Goal: Task Accomplishment & Management: Manage account settings

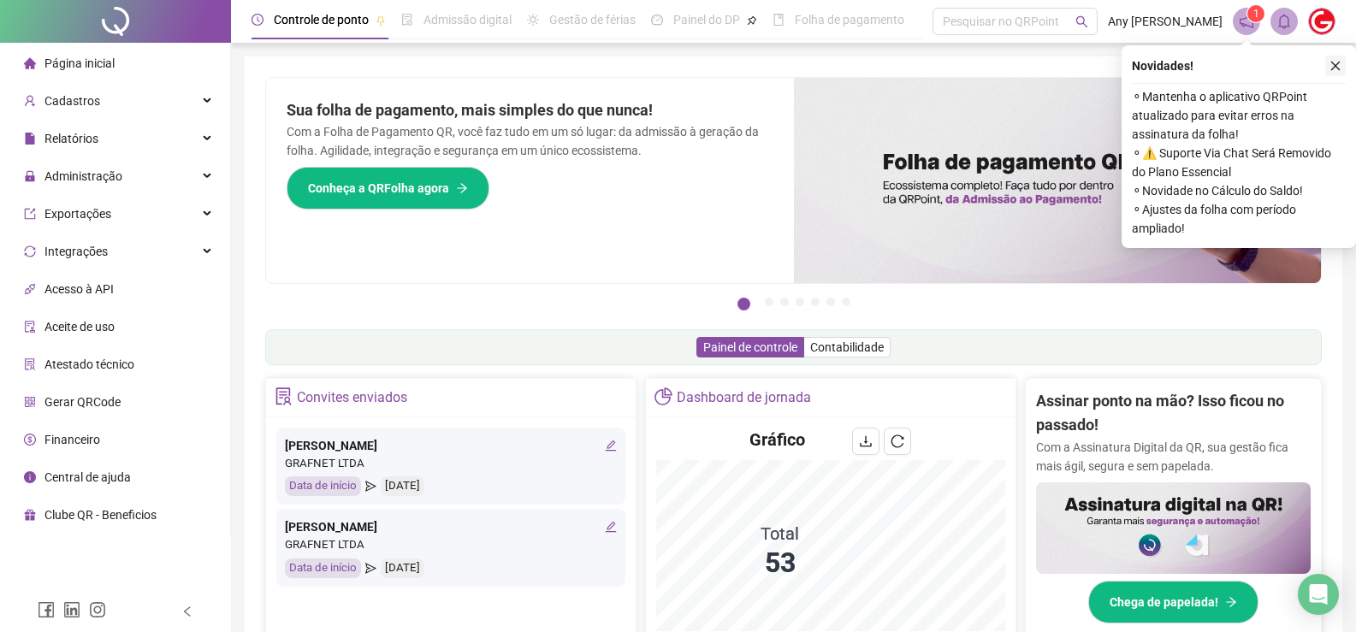
click at [1332, 68] on icon "close" at bounding box center [1335, 66] width 12 height 12
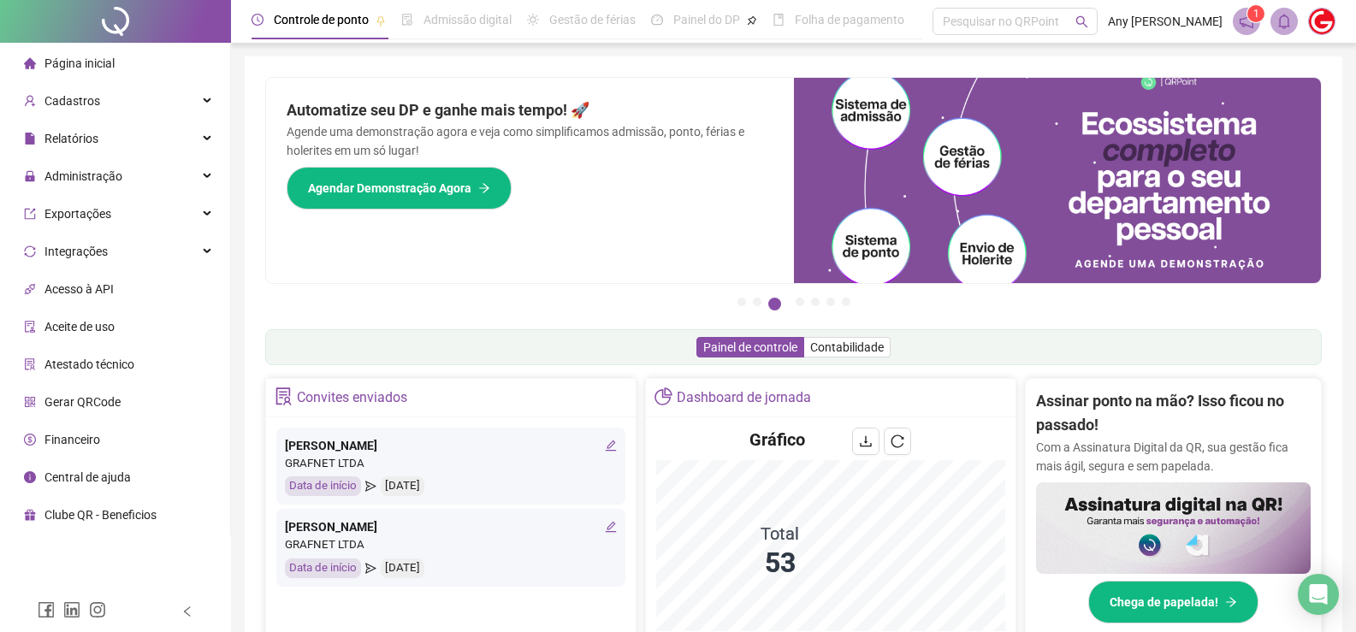
click at [451, 349] on div "Painel de controle Contabilidade" at bounding box center [793, 347] width 1057 height 36
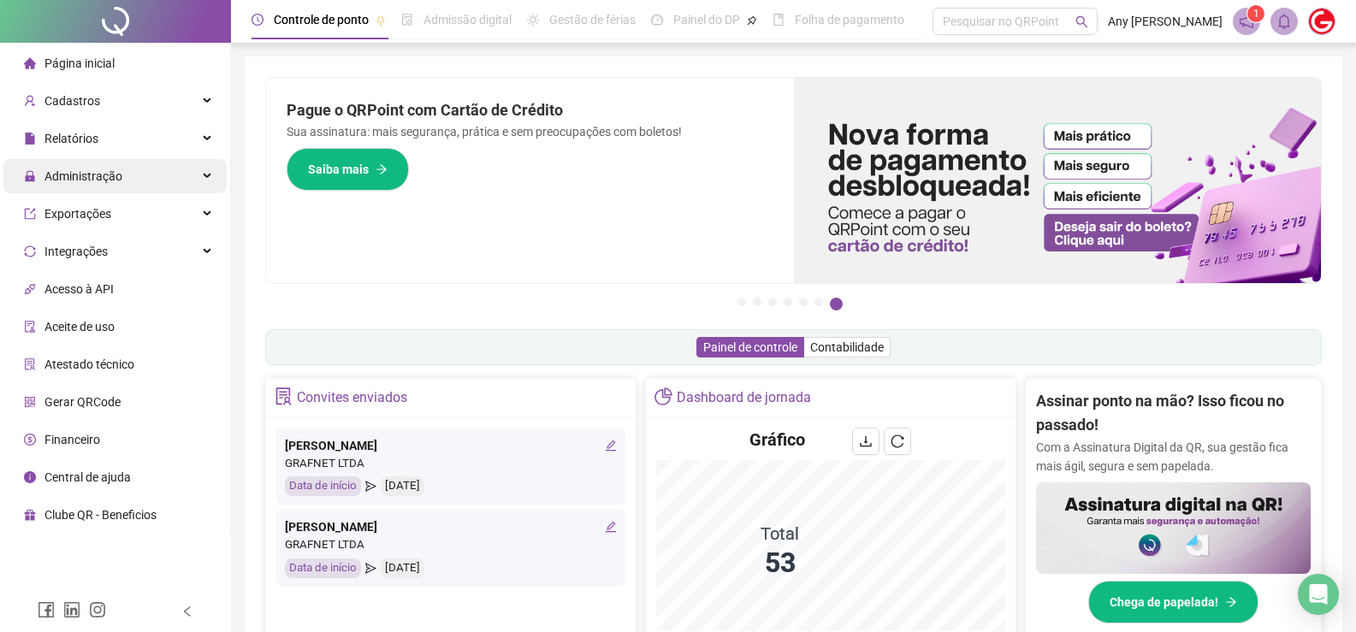
click at [77, 185] on span "Administração" at bounding box center [73, 176] width 98 height 34
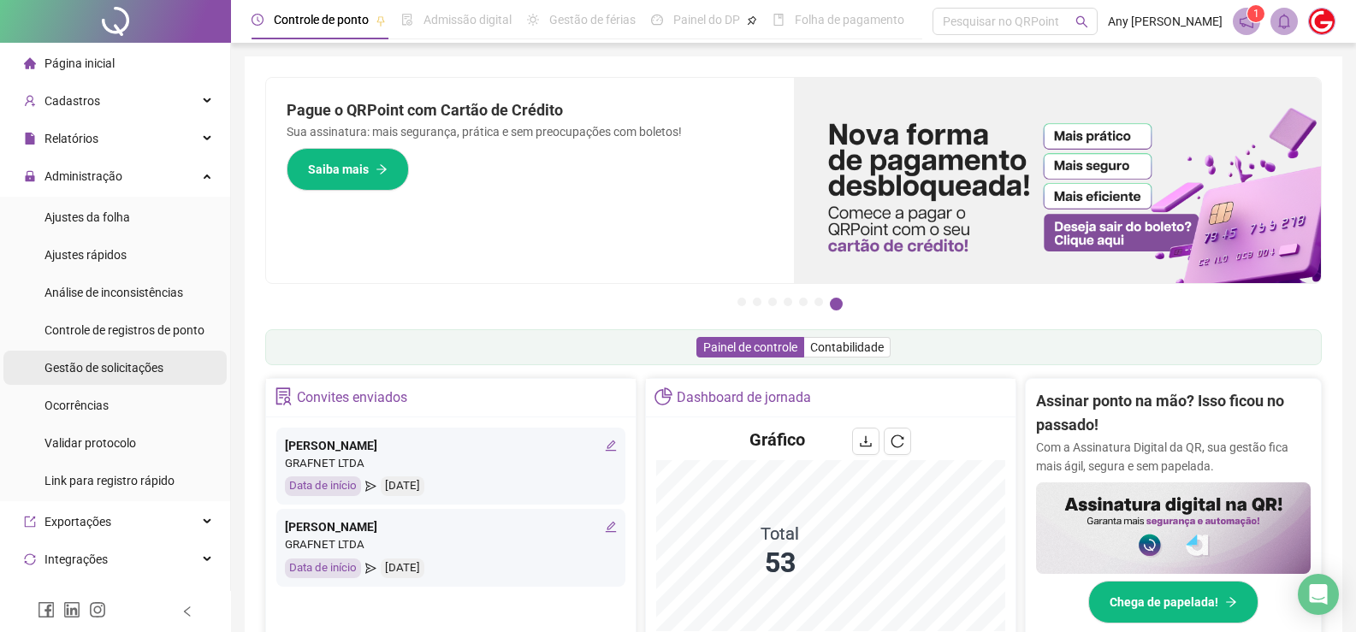
click at [68, 371] on span "Gestão de solicitações" at bounding box center [103, 368] width 119 height 14
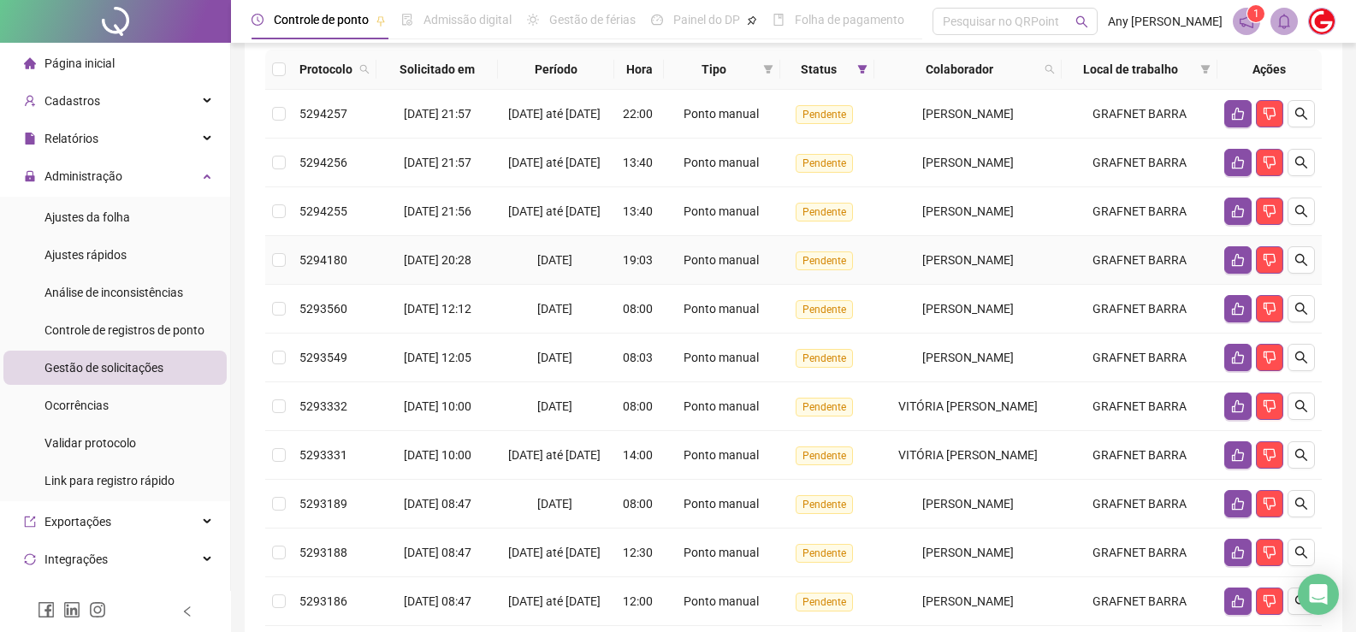
scroll to position [99, 0]
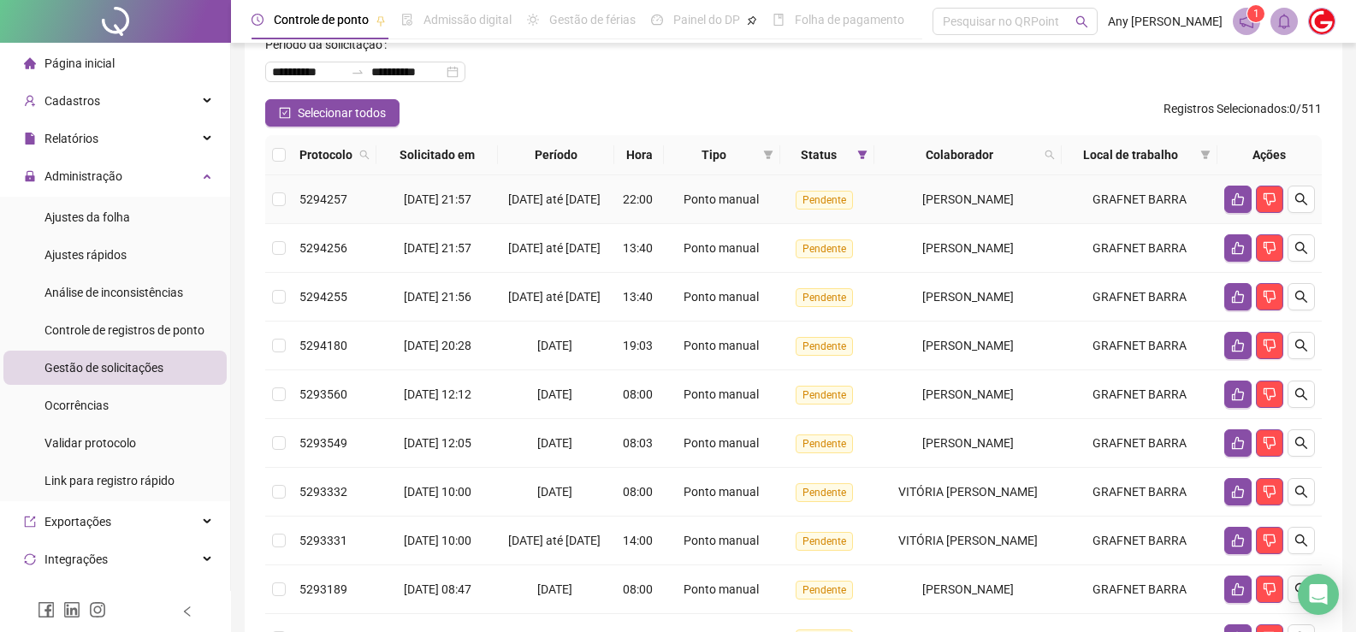
click at [268, 212] on td at bounding box center [278, 199] width 27 height 49
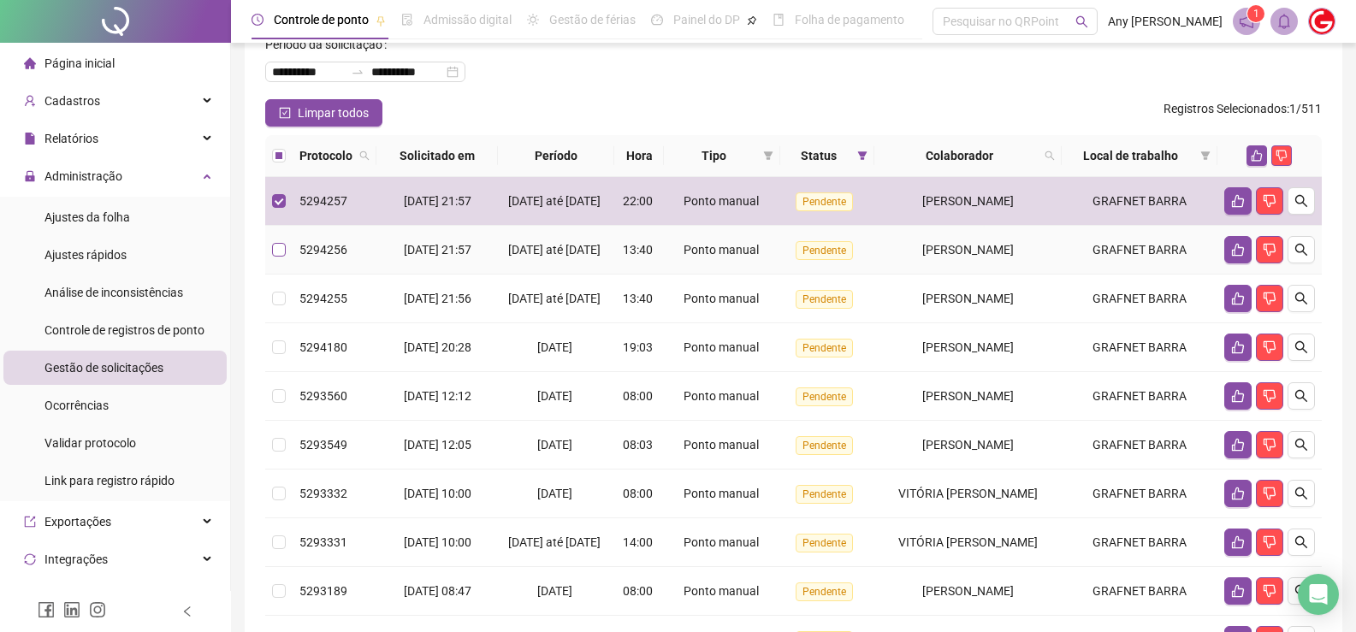
click at [272, 259] on label at bounding box center [279, 249] width 14 height 19
click at [293, 317] on td "5294255" at bounding box center [335, 299] width 84 height 49
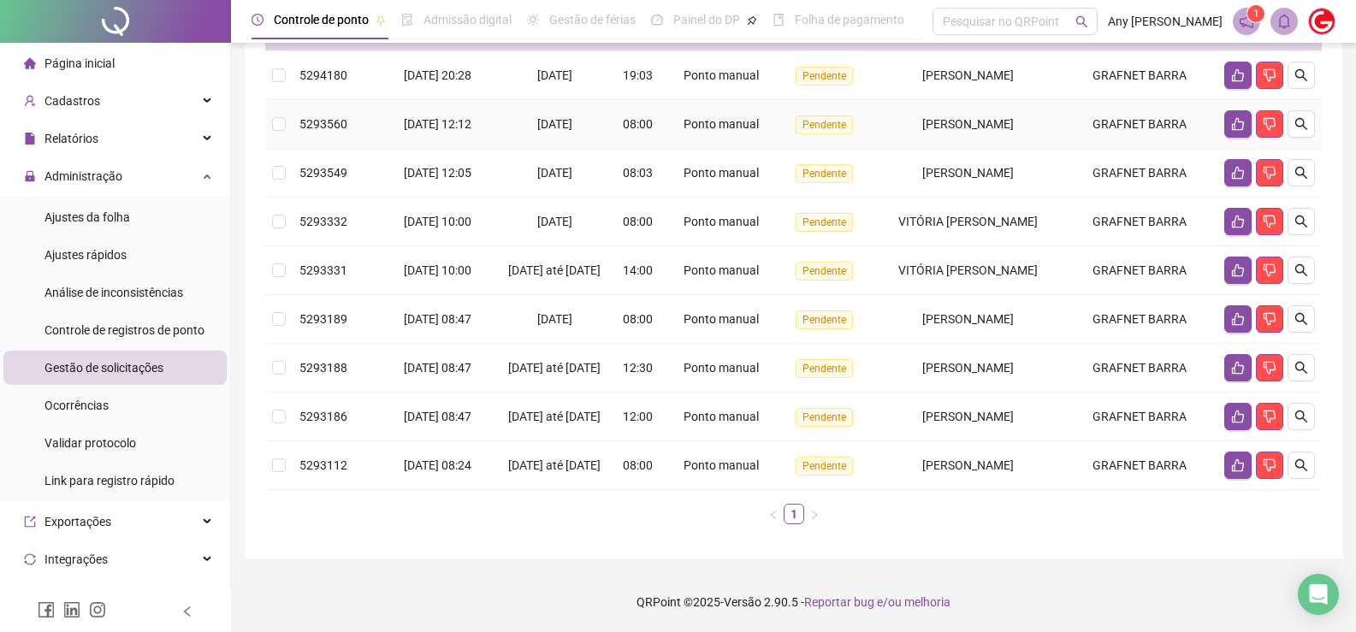
scroll to position [356, 0]
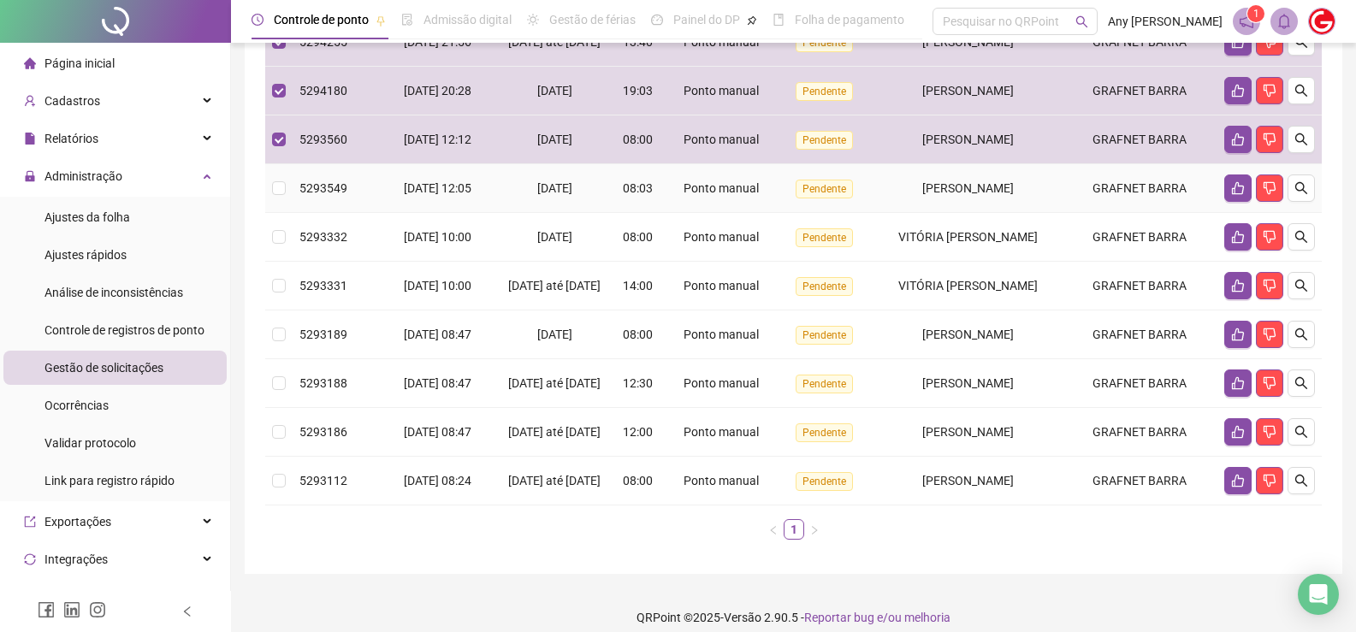
click at [270, 213] on td at bounding box center [278, 188] width 27 height 49
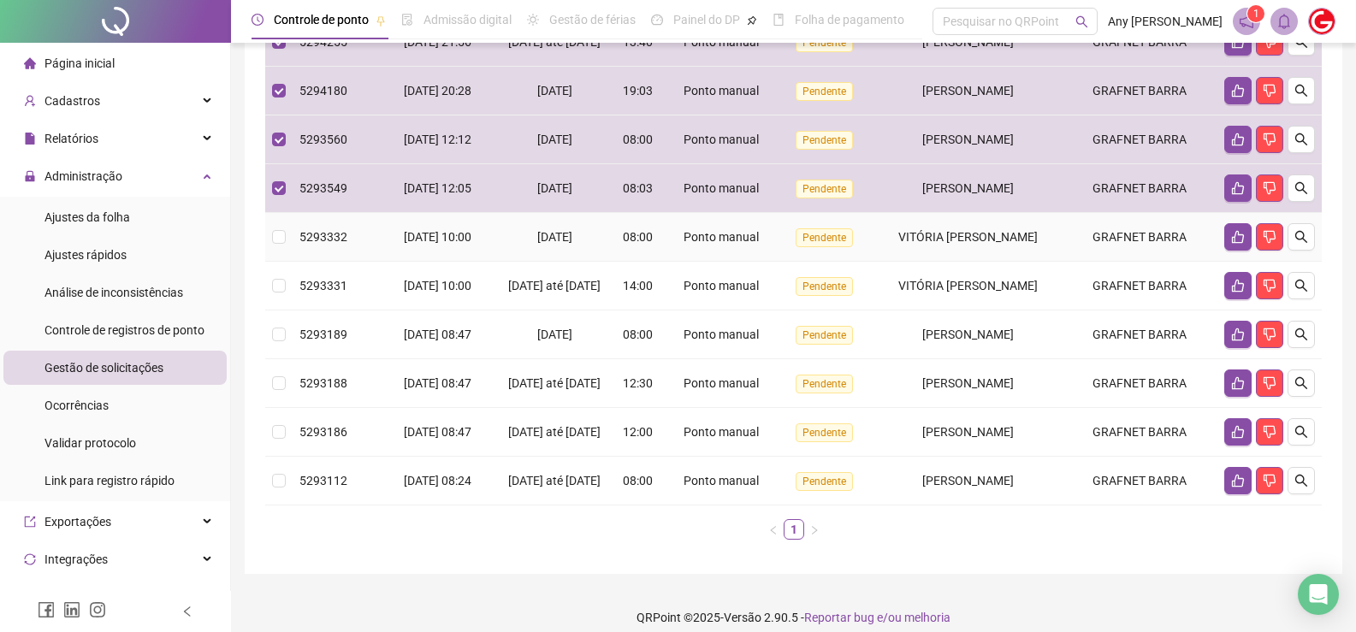
click at [269, 257] on td at bounding box center [278, 237] width 27 height 49
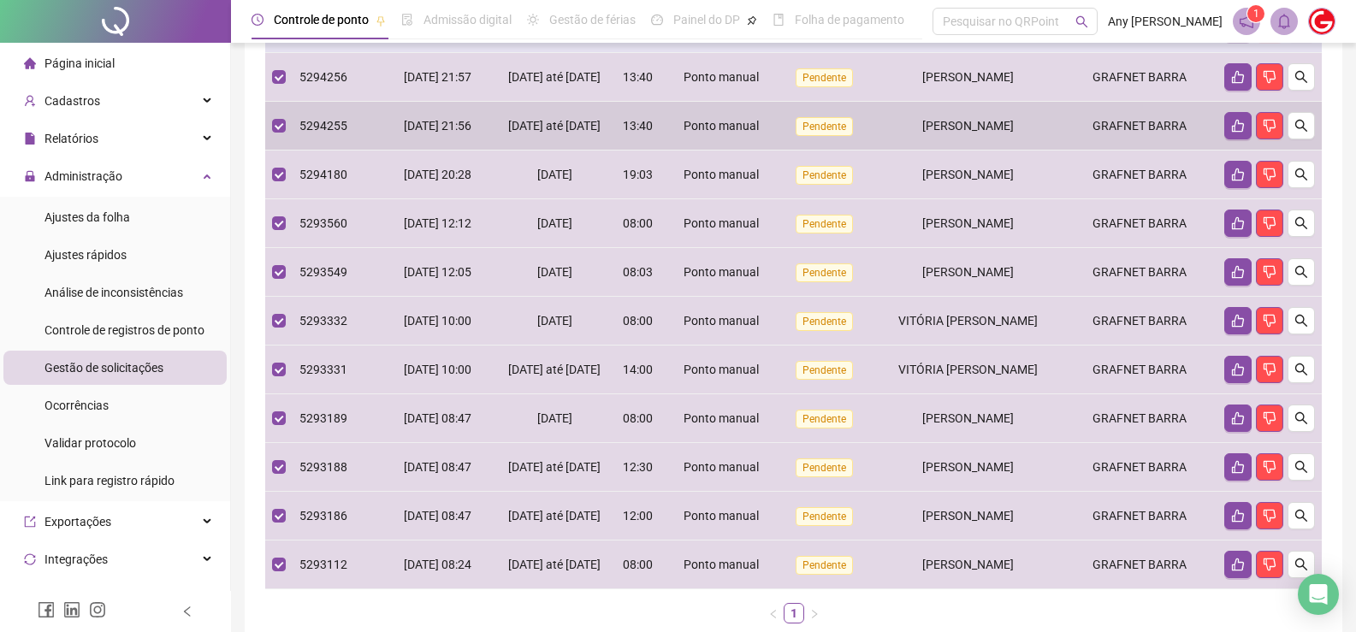
scroll to position [15, 0]
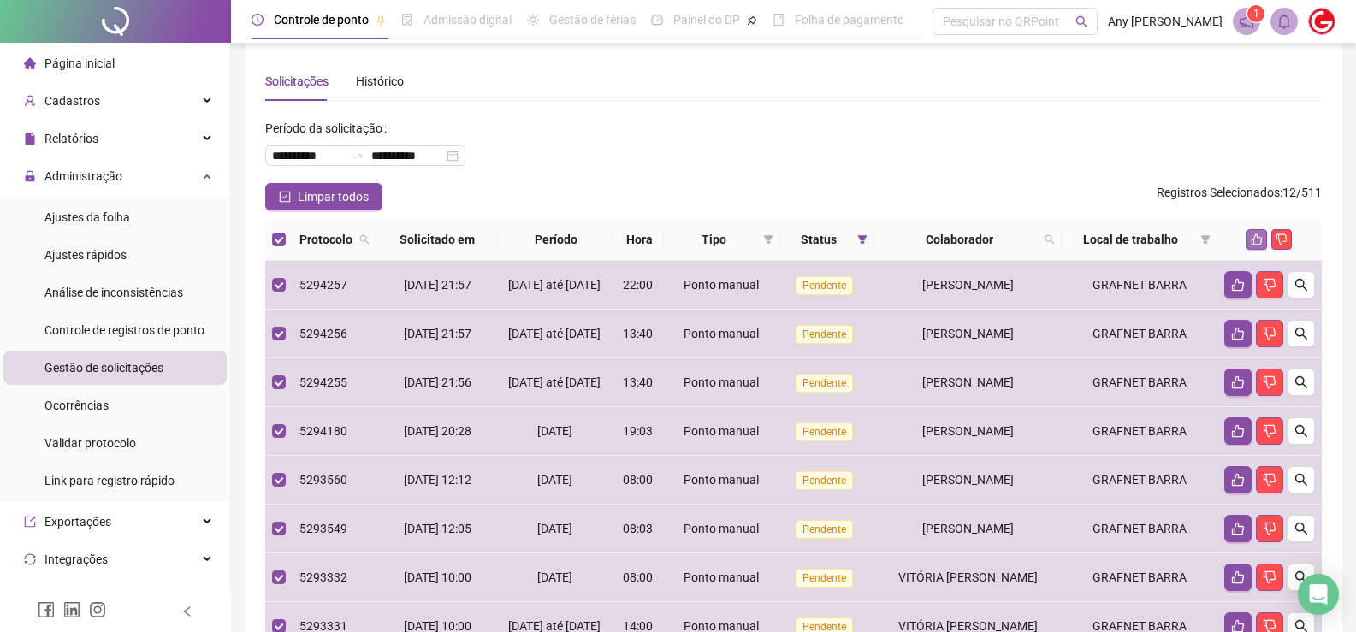
click at [1255, 232] on button "button" at bounding box center [1256, 239] width 21 height 21
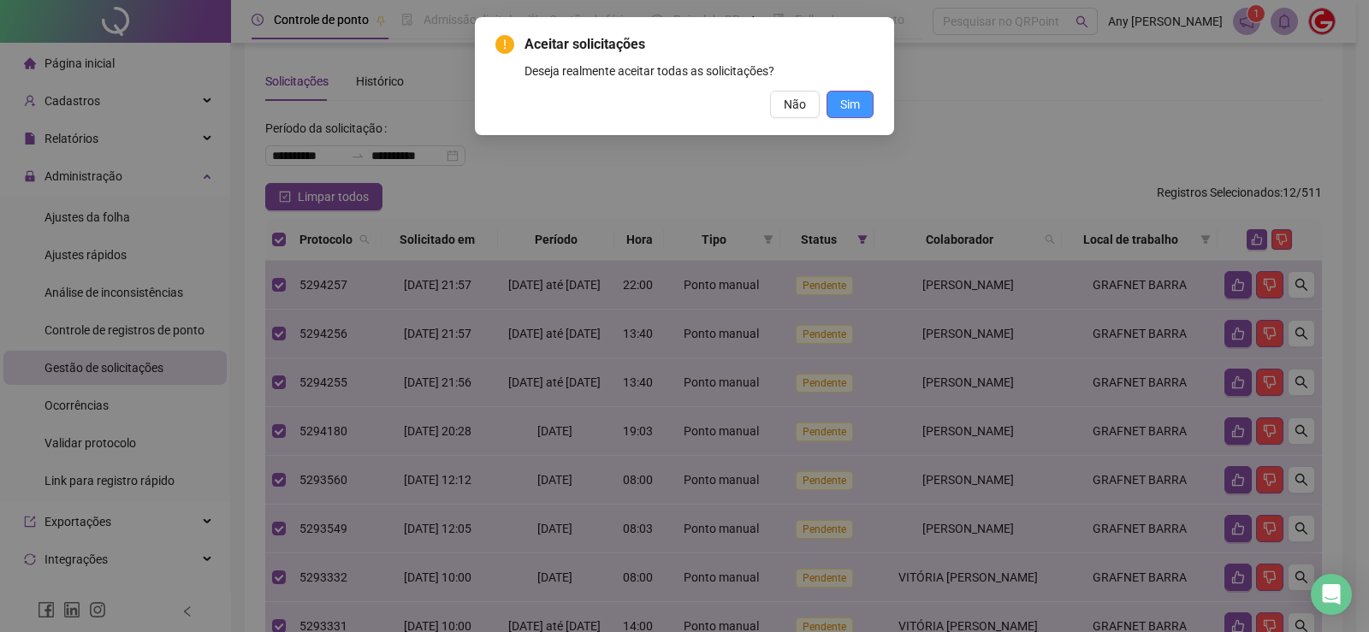
click at [856, 106] on span "Sim" at bounding box center [850, 104] width 20 height 19
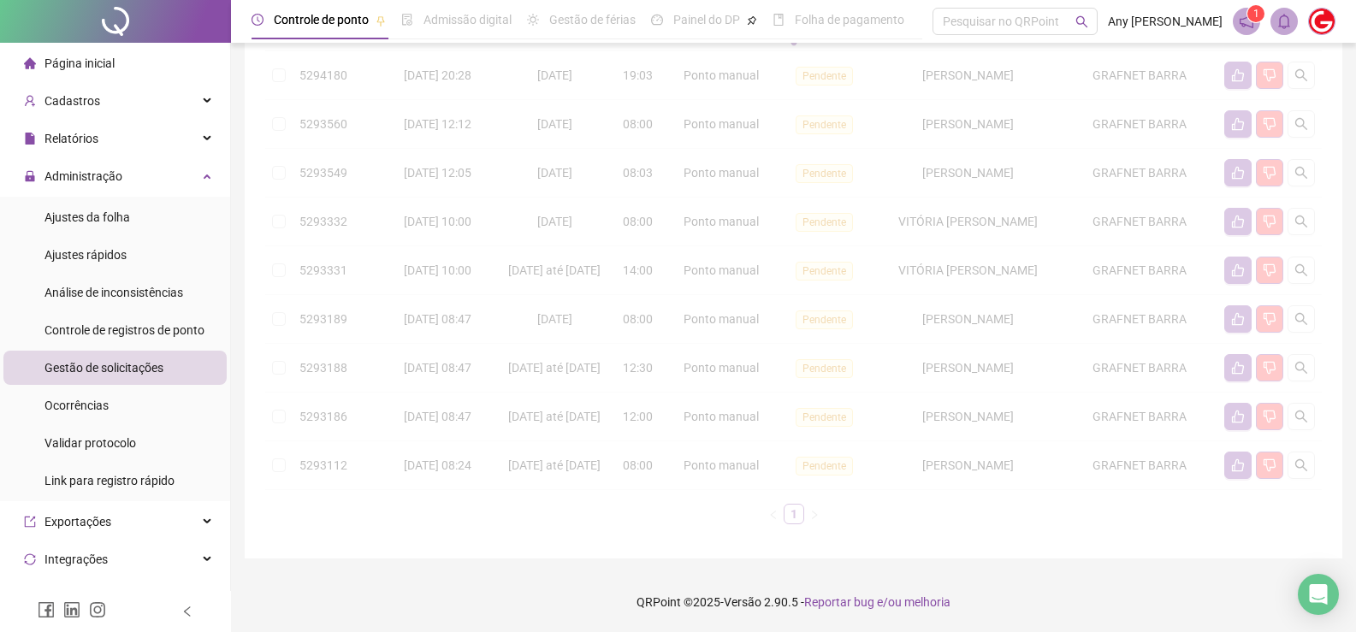
scroll to position [441, 0]
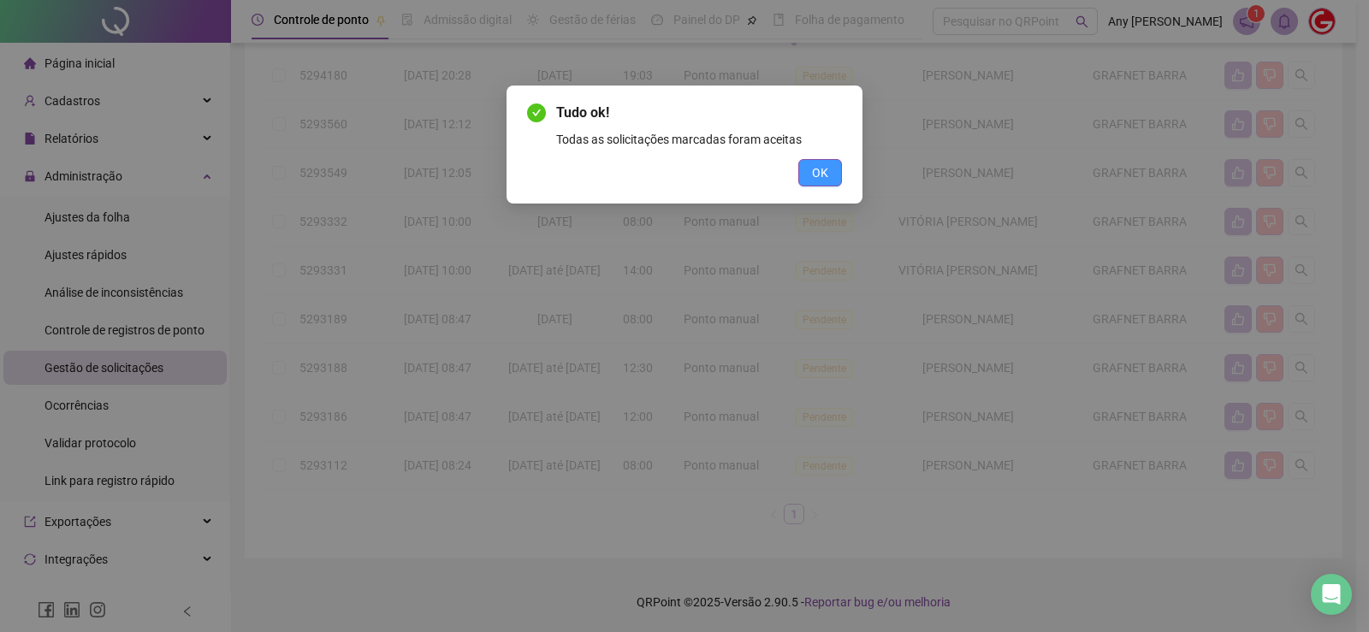
click at [818, 170] on span "OK" at bounding box center [820, 172] width 16 height 19
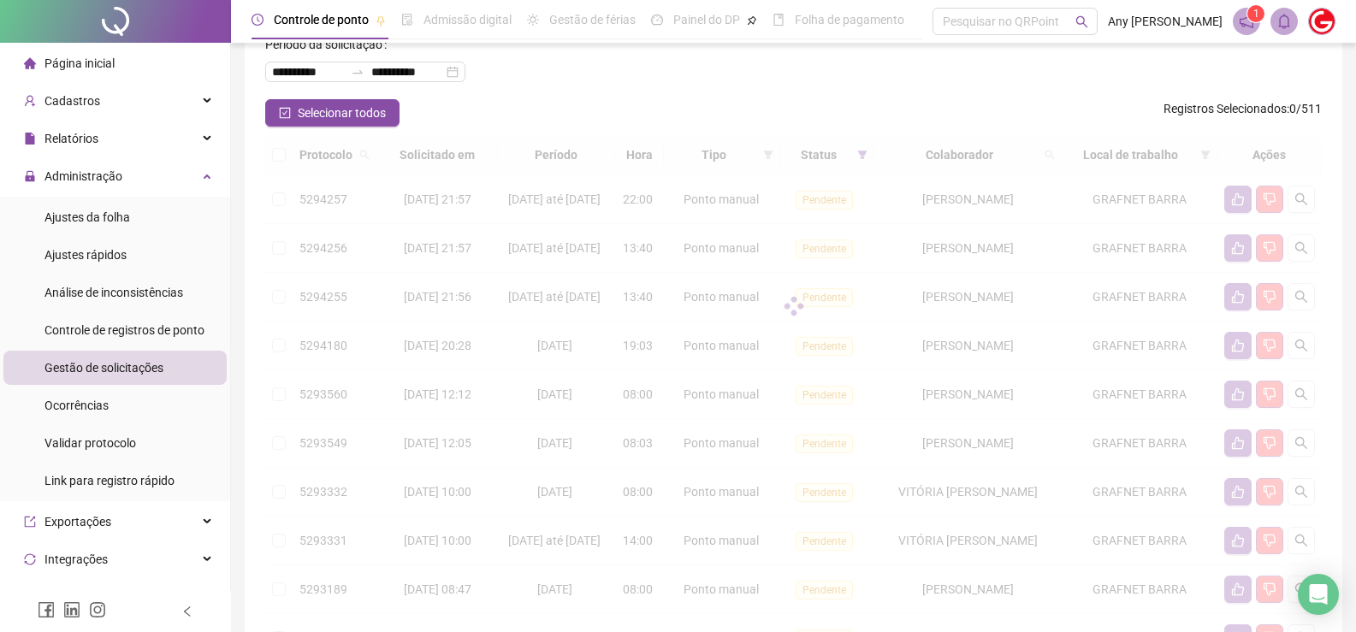
scroll to position [0, 0]
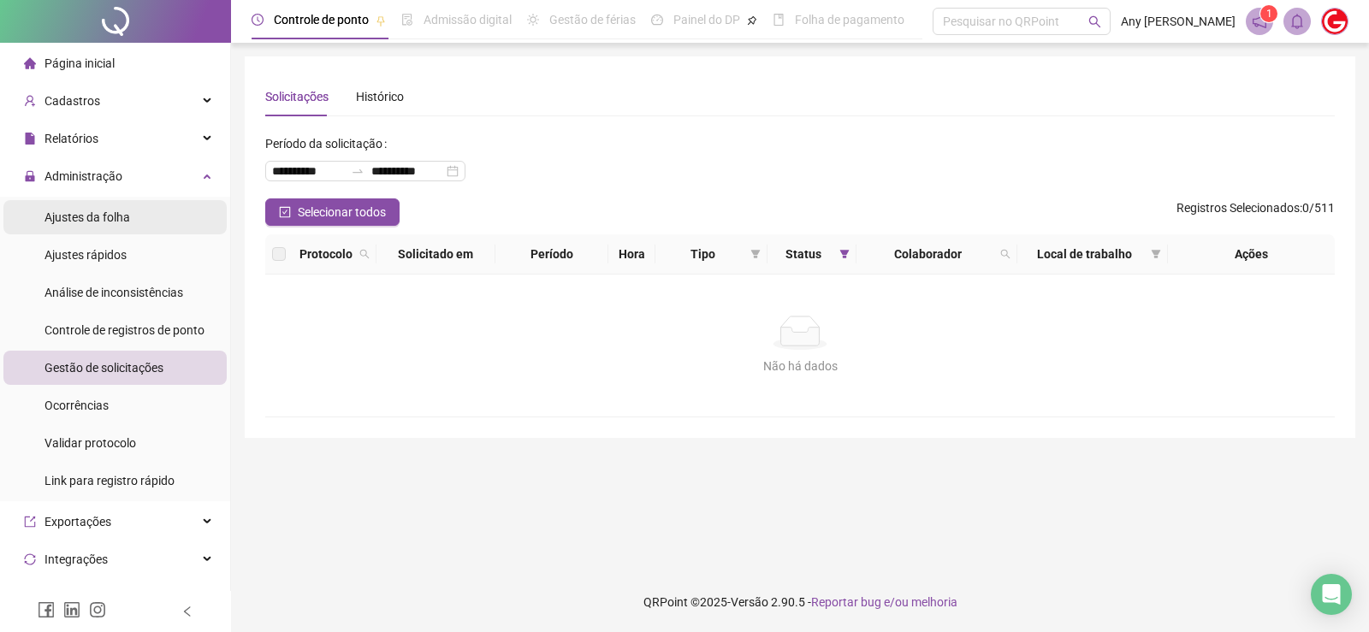
click at [61, 211] on span "Ajustes da folha" at bounding box center [87, 217] width 86 height 14
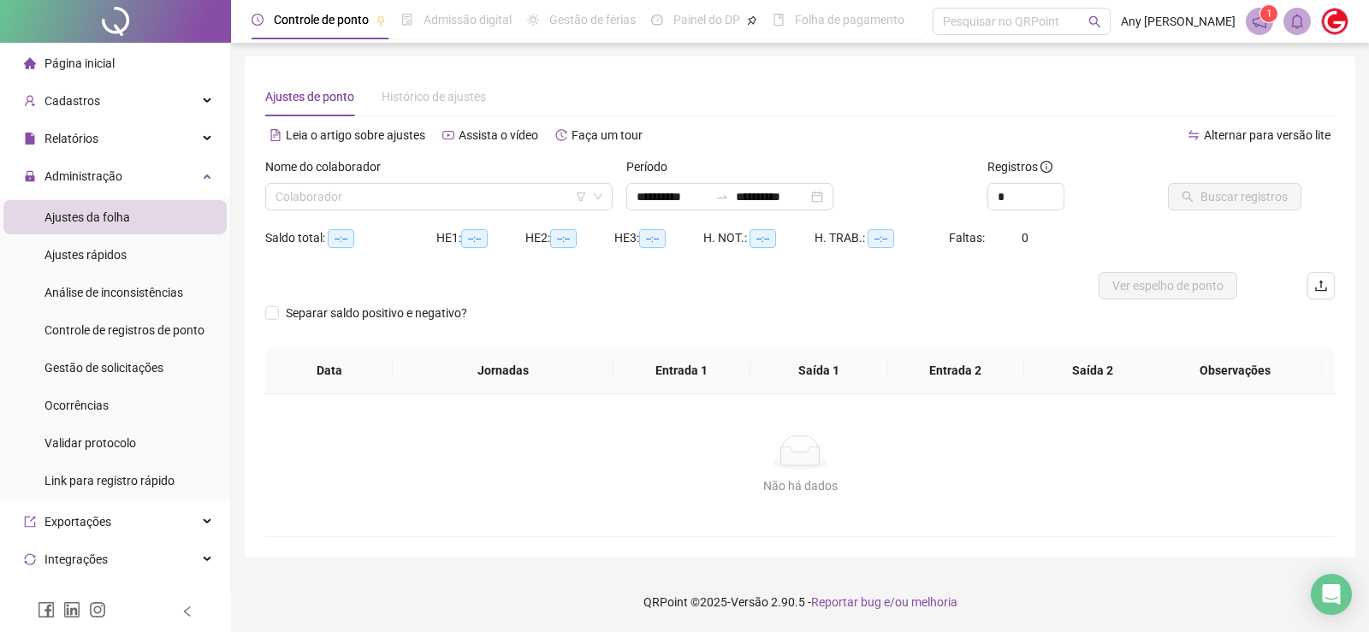
type input "**********"
click at [679, 186] on div "**********" at bounding box center [729, 196] width 207 height 27
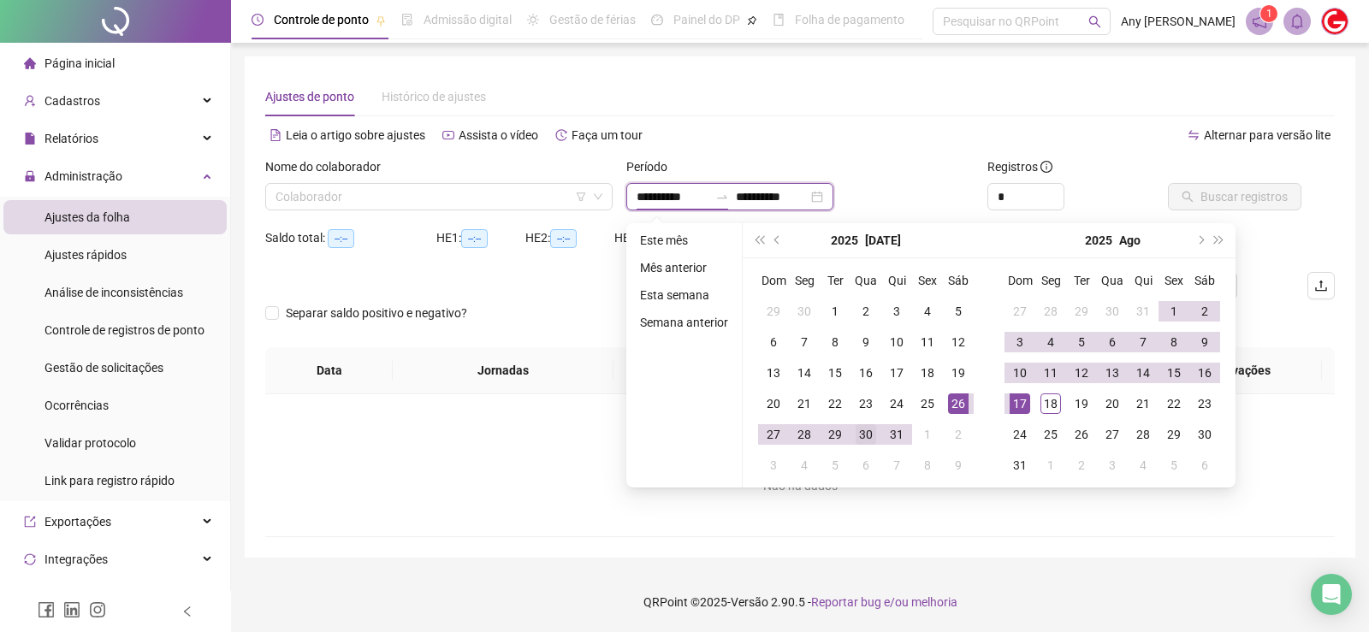
type input "**********"
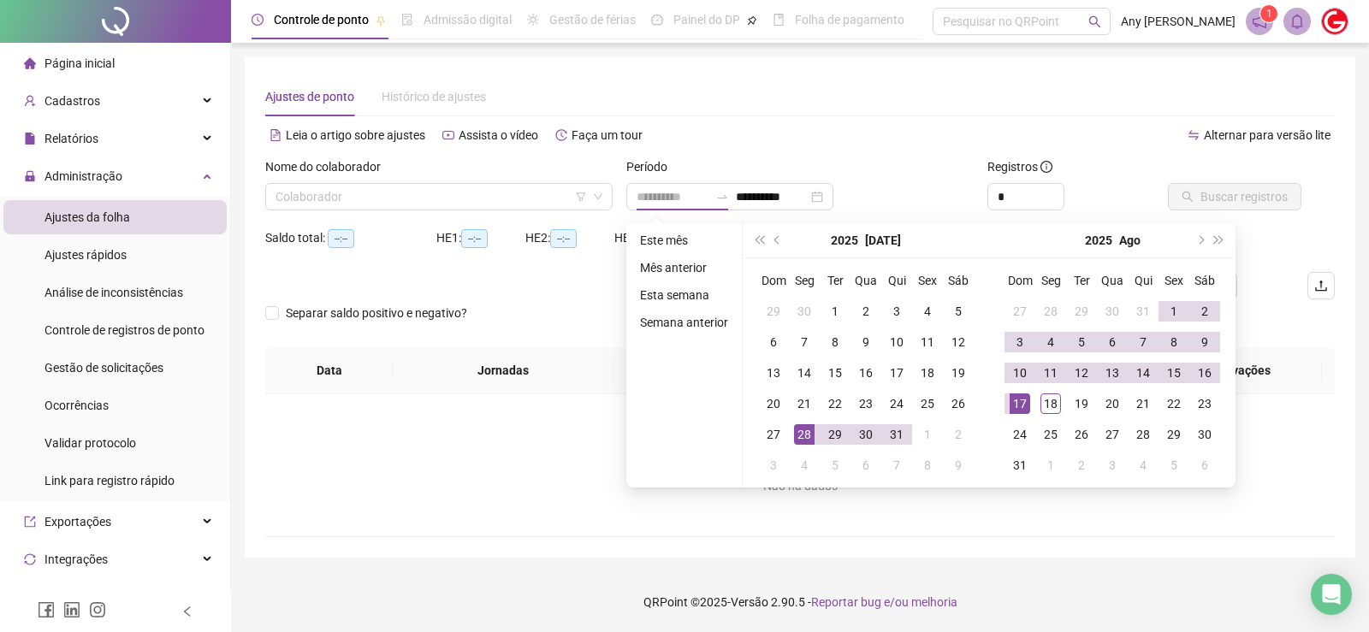
click at [796, 435] on div "28" at bounding box center [804, 434] width 21 height 21
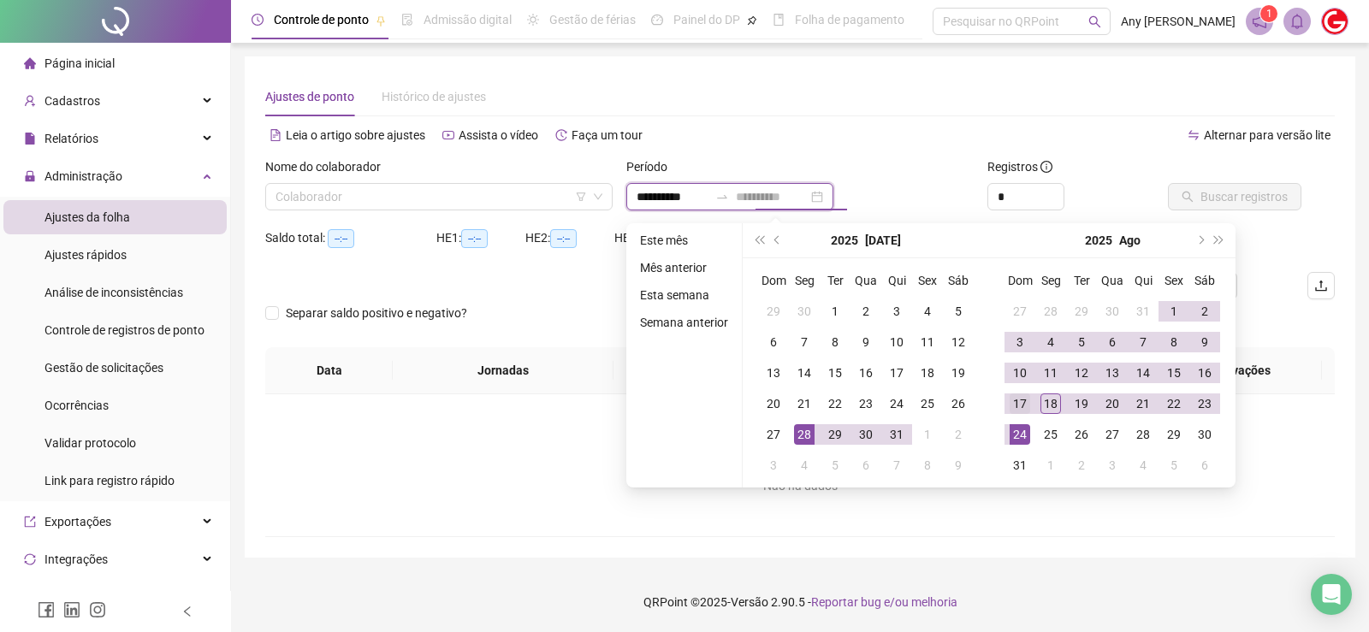
type input "**********"
click at [1009, 412] on div "17" at bounding box center [1019, 404] width 21 height 21
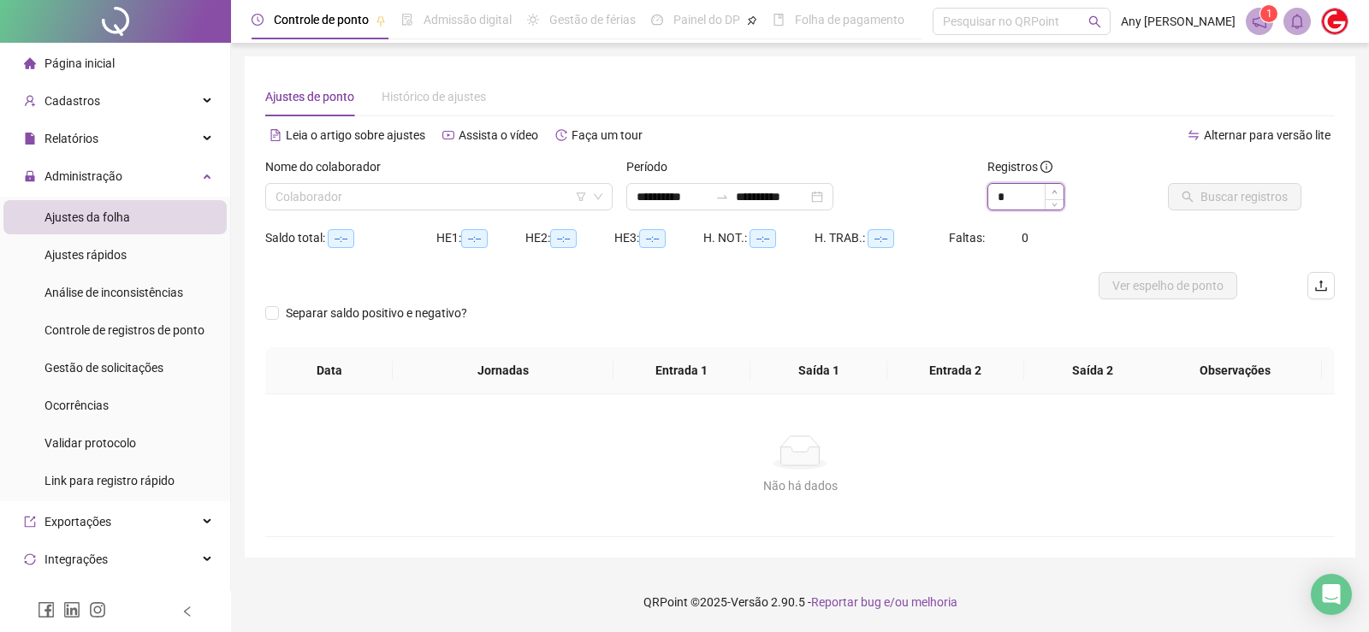
type input "*"
click at [1057, 191] on icon "up" at bounding box center [1054, 192] width 6 height 6
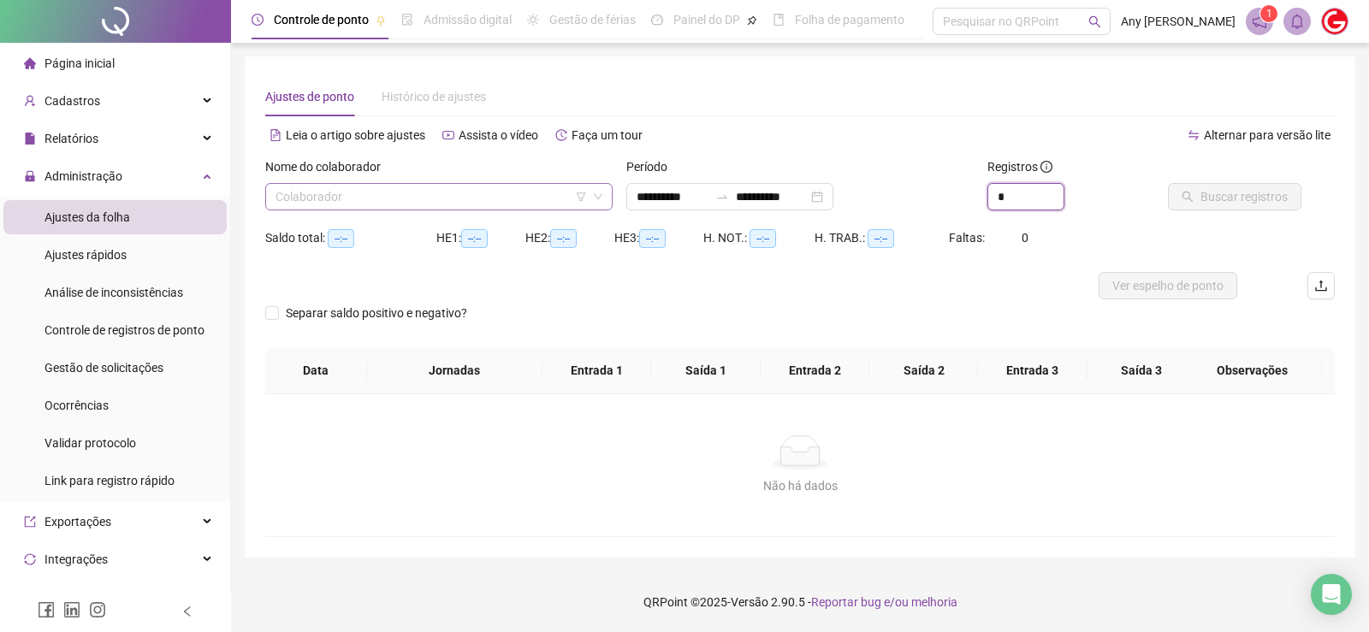
click at [395, 210] on div "Colaborador" at bounding box center [438, 196] width 347 height 27
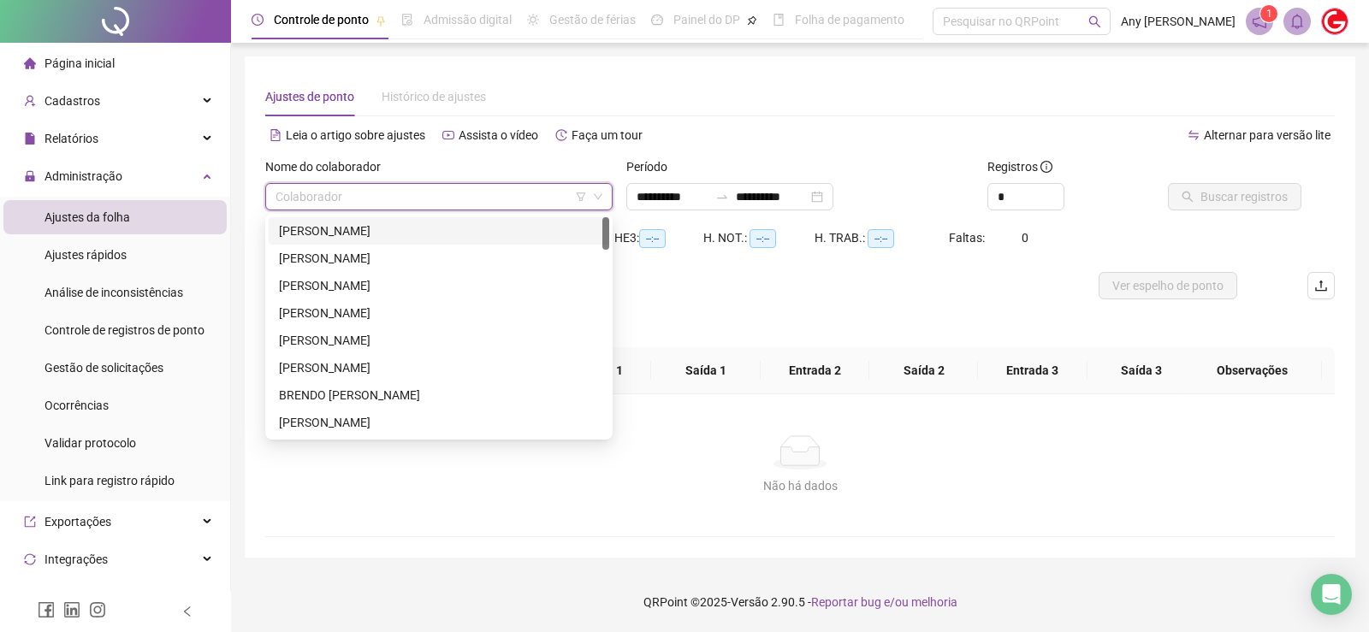
click at [357, 234] on div "[PERSON_NAME]" at bounding box center [439, 231] width 320 height 19
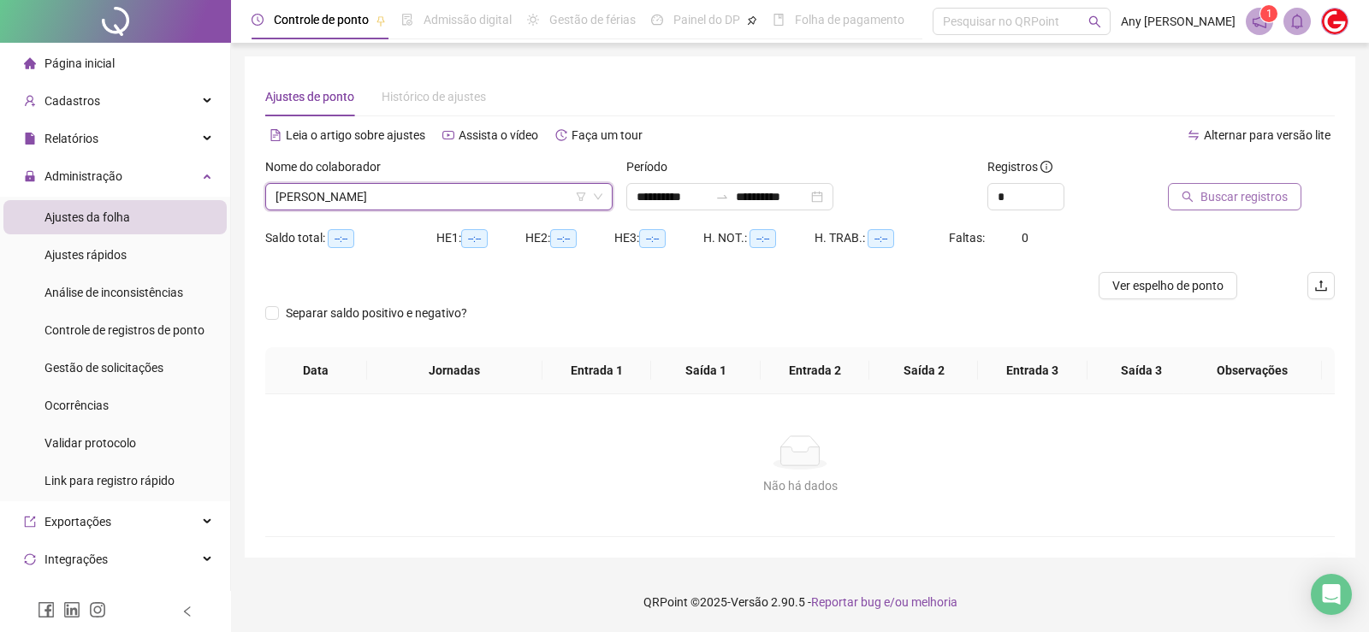
click at [1275, 191] on span "Buscar registros" at bounding box center [1243, 196] width 87 height 19
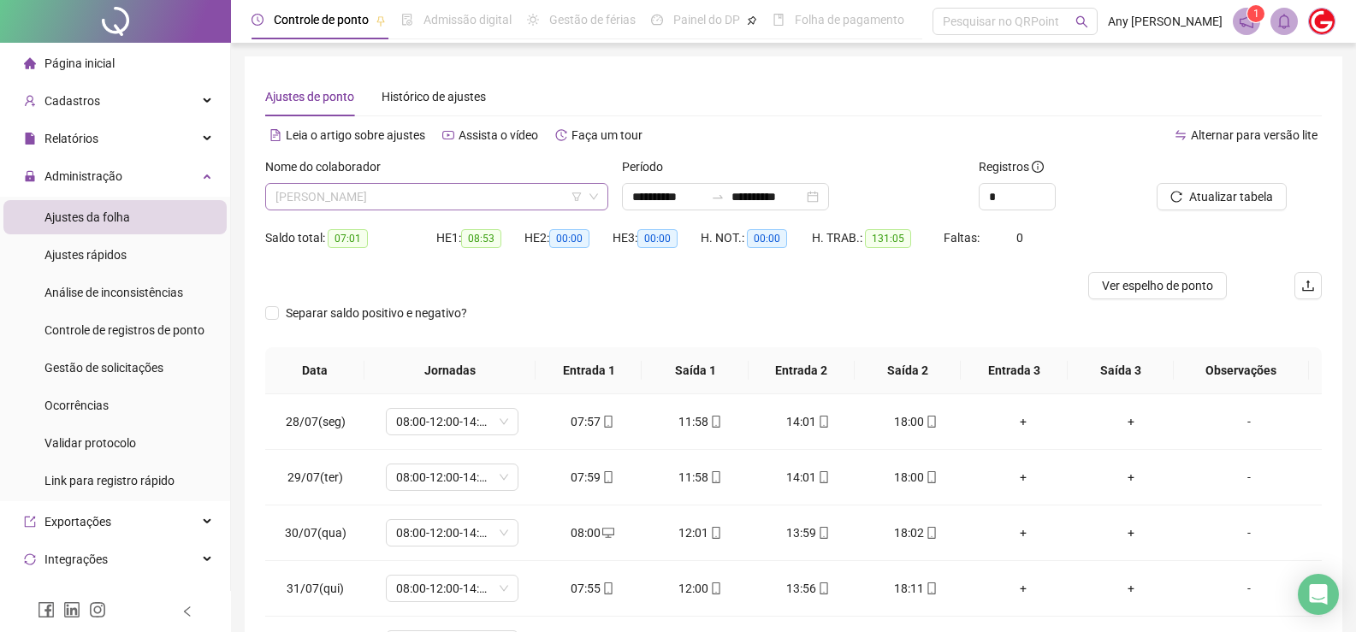
click at [400, 201] on span "[PERSON_NAME]" at bounding box center [436, 197] width 323 height 26
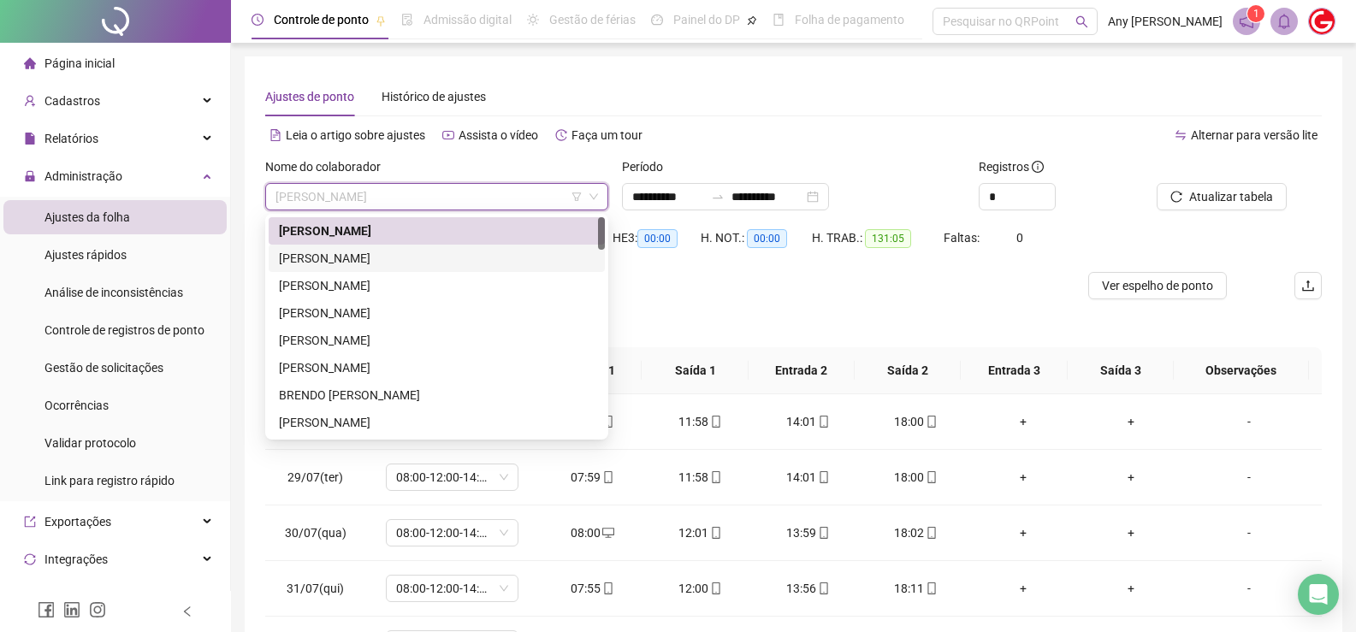
click at [362, 265] on div "[PERSON_NAME]" at bounding box center [437, 258] width 316 height 19
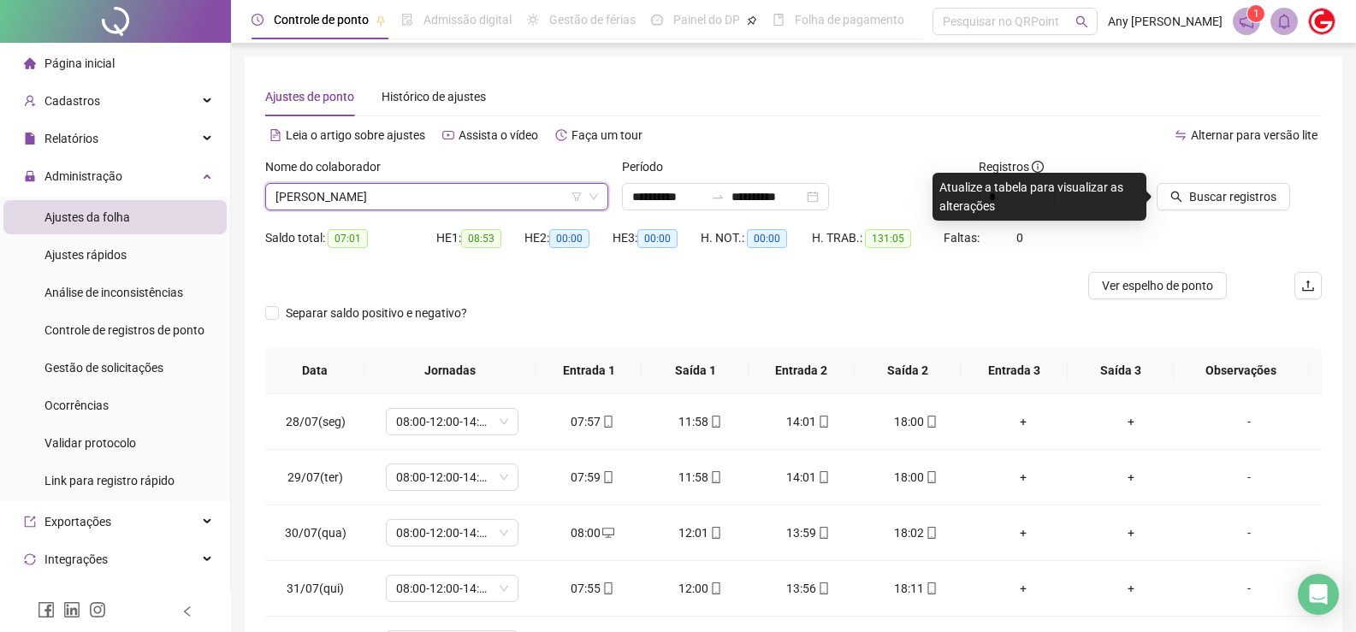
click at [438, 201] on span "[PERSON_NAME]" at bounding box center [436, 197] width 323 height 26
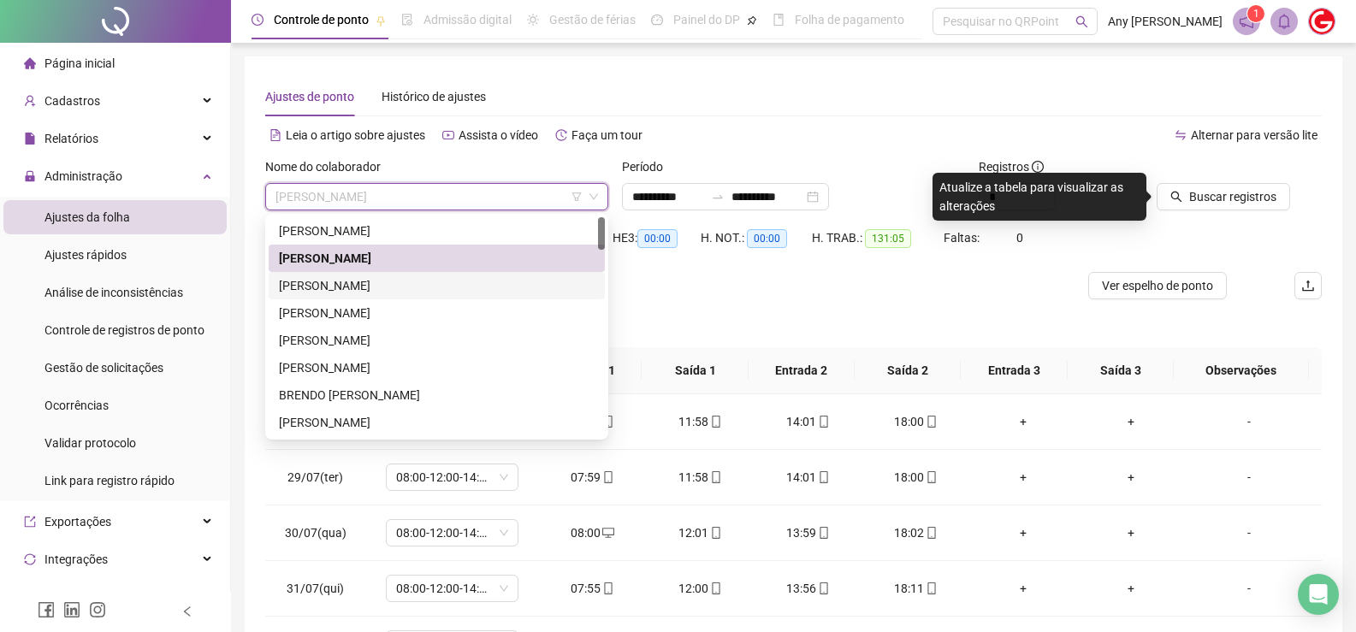
click at [353, 279] on div "[PERSON_NAME]" at bounding box center [437, 285] width 316 height 19
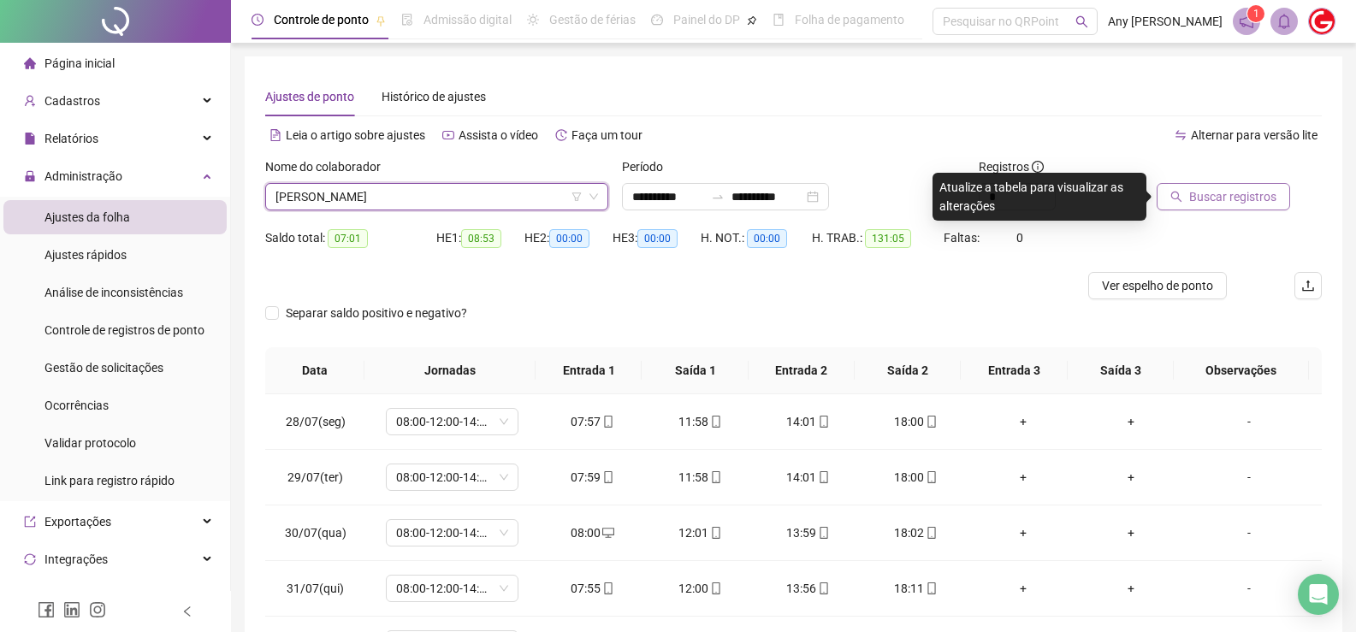
click at [1199, 193] on span "Buscar registros" at bounding box center [1232, 196] width 87 height 19
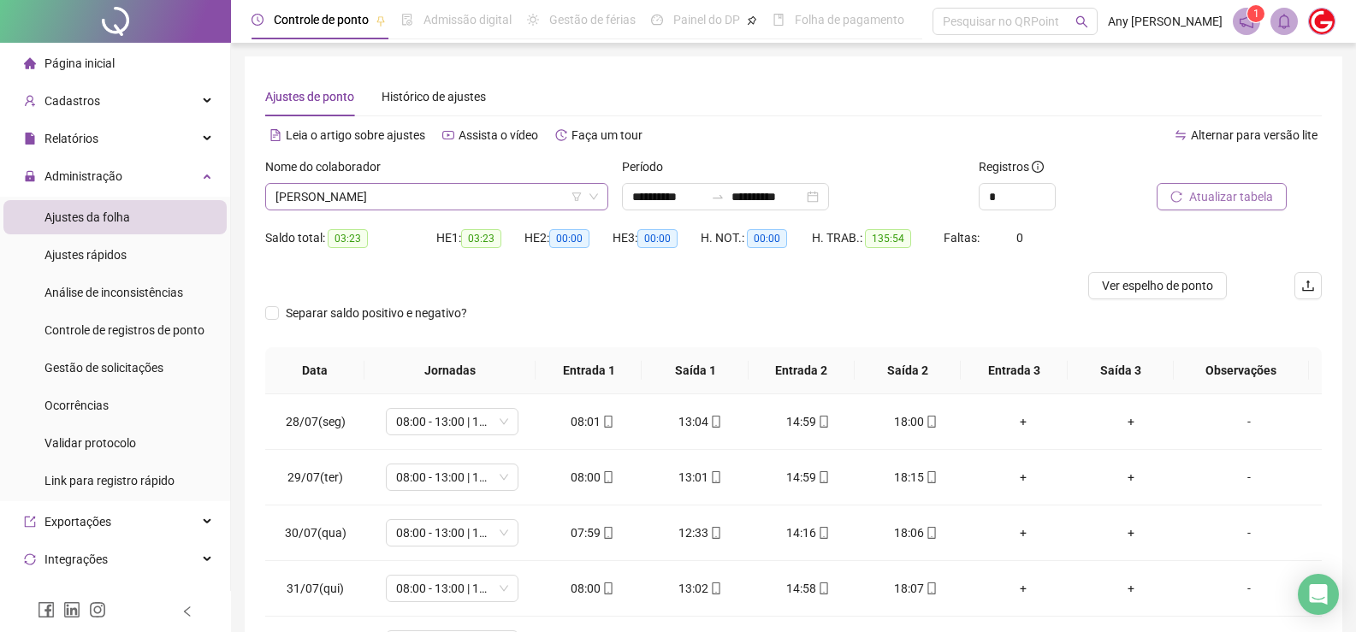
click at [431, 206] on span "[PERSON_NAME]" at bounding box center [436, 197] width 323 height 26
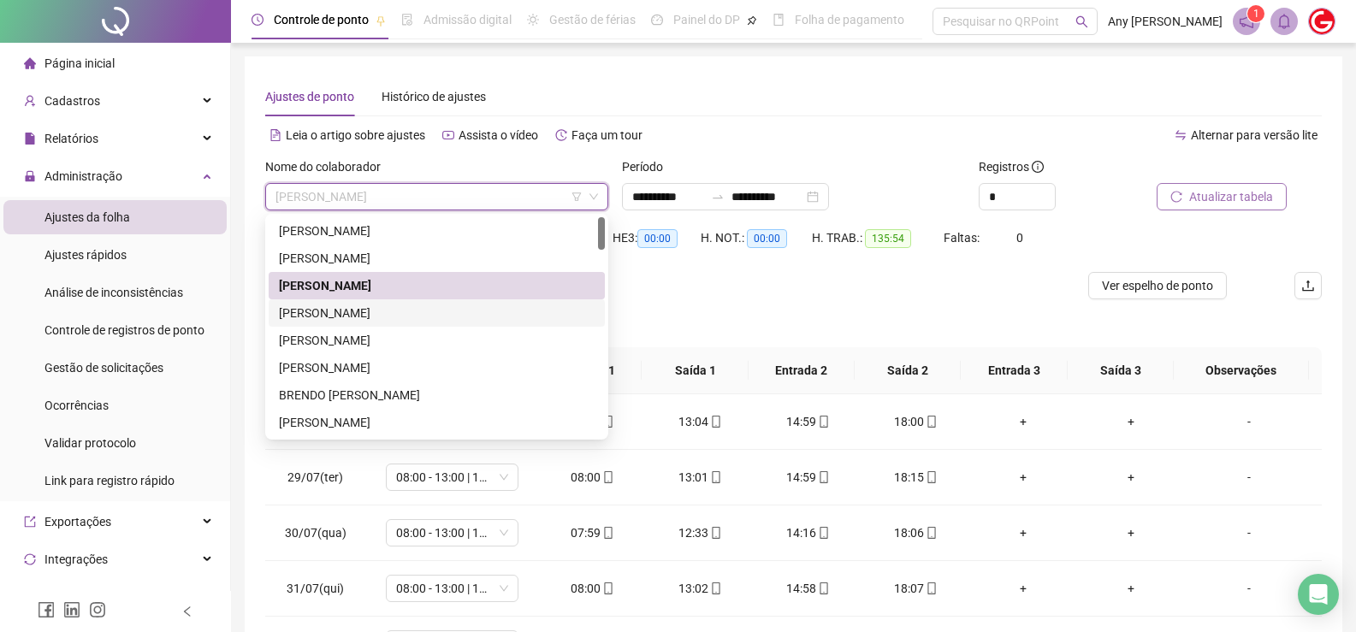
click at [346, 318] on div "[PERSON_NAME]" at bounding box center [437, 313] width 316 height 19
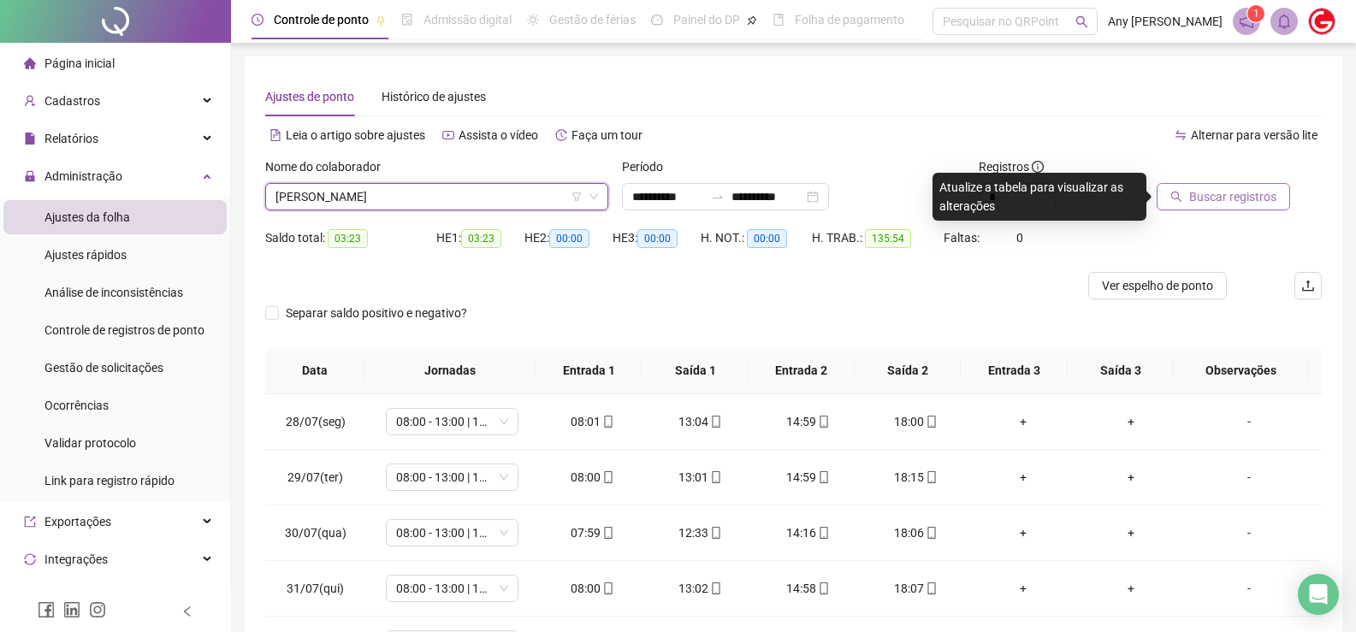
click at [1241, 195] on span "Buscar registros" at bounding box center [1232, 196] width 87 height 19
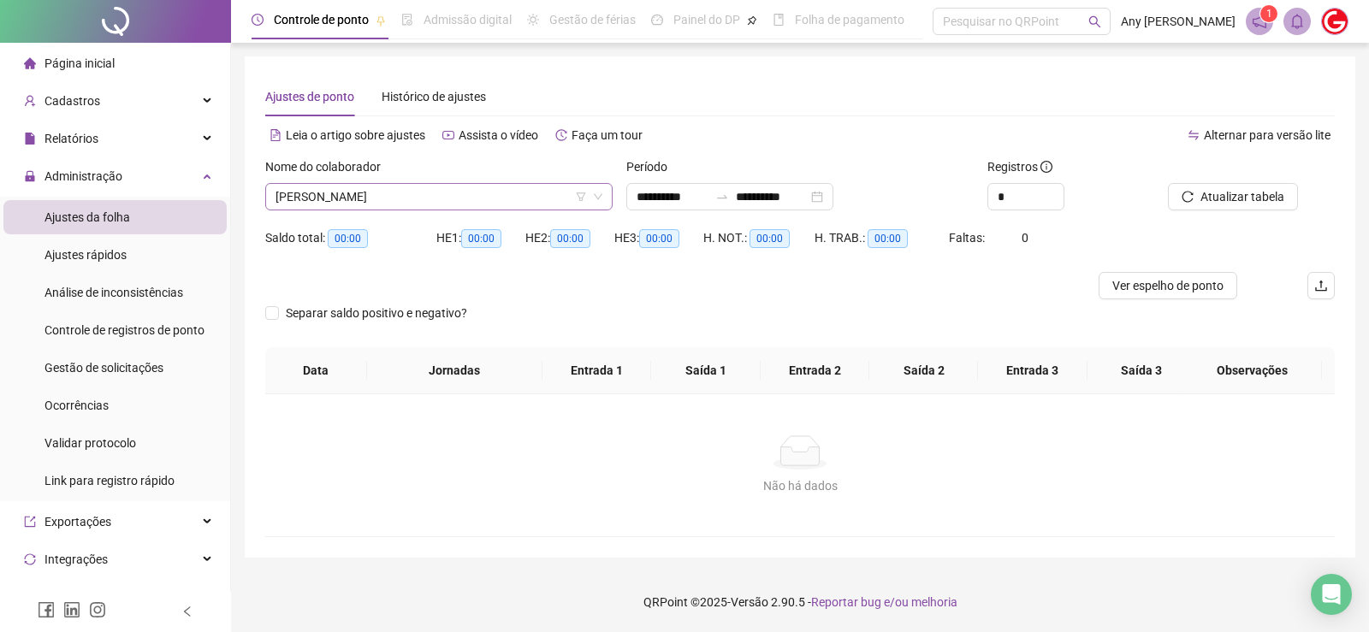
click at [412, 200] on span "[PERSON_NAME]" at bounding box center [438, 197] width 327 height 26
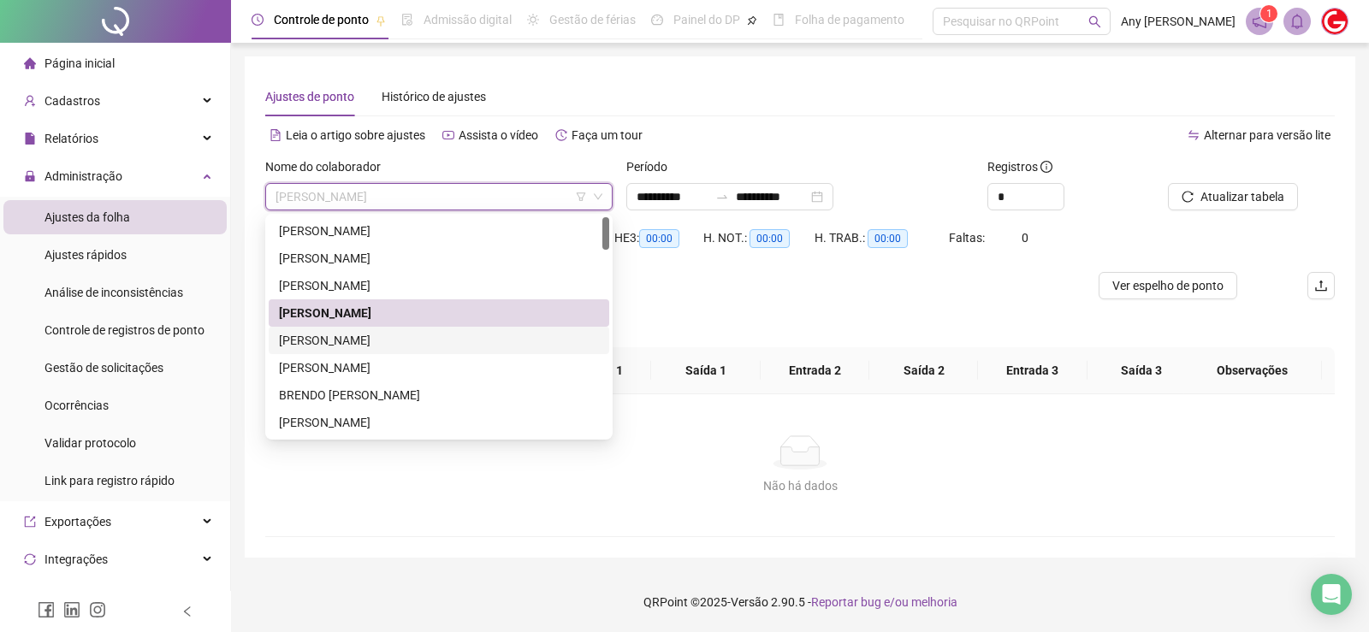
click at [355, 342] on div "[PERSON_NAME]" at bounding box center [439, 340] width 320 height 19
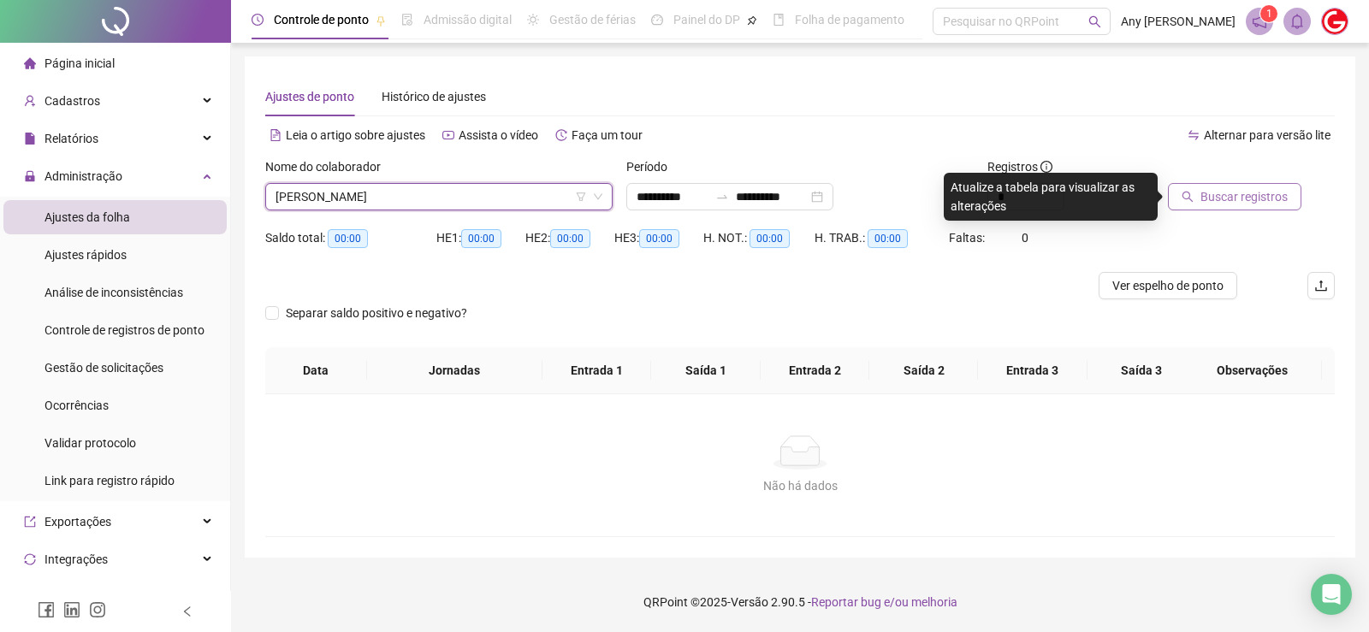
click at [1195, 196] on button "Buscar registros" at bounding box center [1234, 196] width 133 height 27
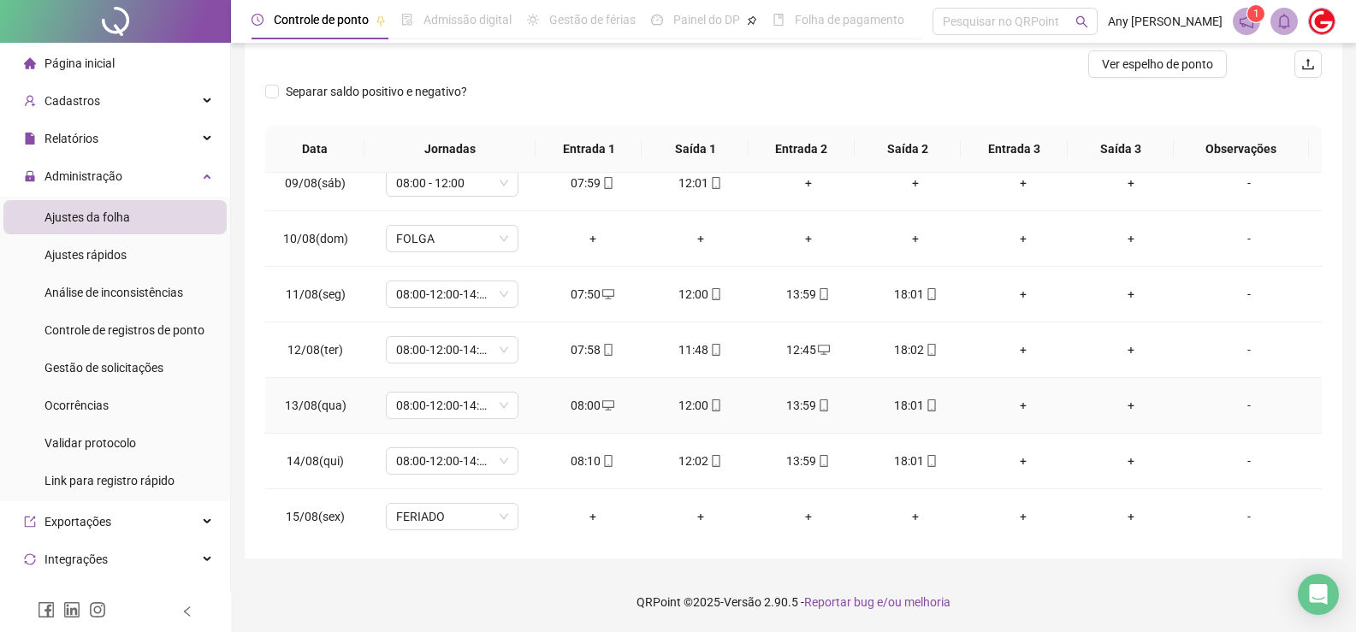
scroll to position [802, 0]
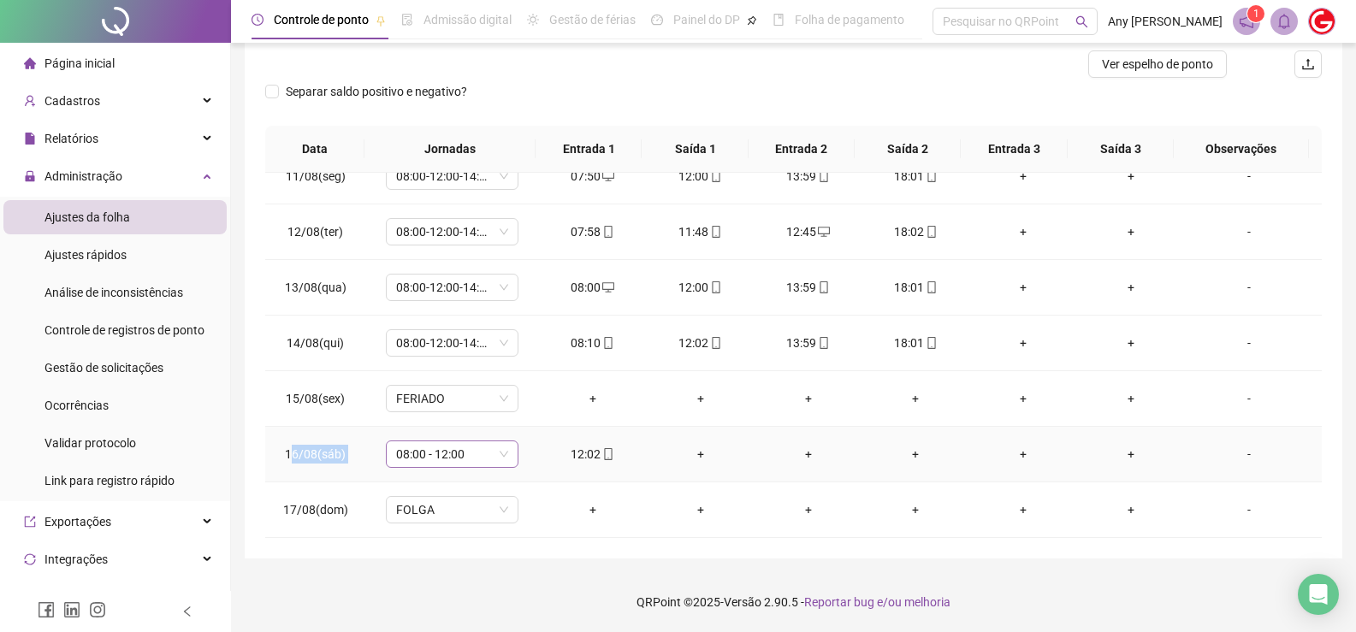
drag, startPoint x: 309, startPoint y: 455, endPoint x: 398, endPoint y: 447, distance: 89.4
click at [398, 447] on tr "16/08(sáb) 08:00 - 12:00 12:02 + + + + + -" at bounding box center [793, 455] width 1057 height 56
click at [295, 453] on span "16/08(sáb)" at bounding box center [315, 454] width 61 height 14
click at [278, 454] on td "16/08(sáb)" at bounding box center [315, 455] width 100 height 56
copy tr "16/08(sáb) 08:00 - 12:00 12:02"
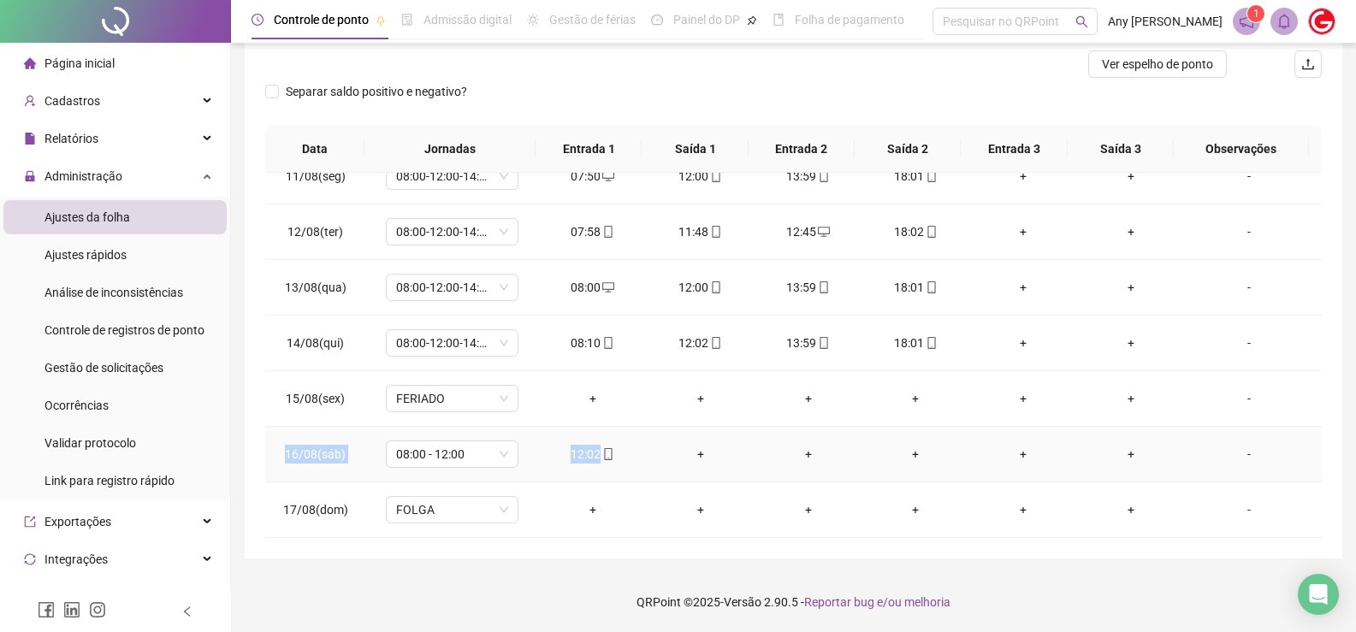
drag, startPoint x: 278, startPoint y: 454, endPoint x: 612, endPoint y: 453, distance: 333.6
click at [612, 453] on tr "16/08(sáb) 08:00 - 12:00 12:02 + + + + + -" at bounding box center [793, 455] width 1057 height 56
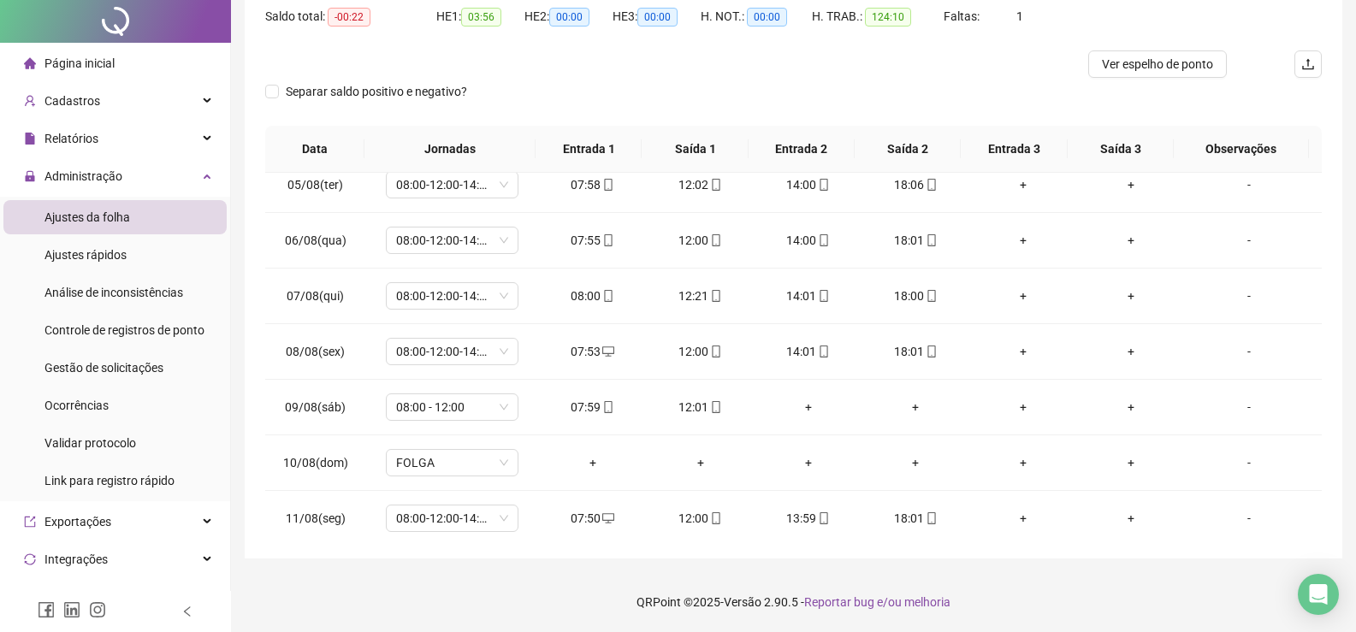
scroll to position [0, 0]
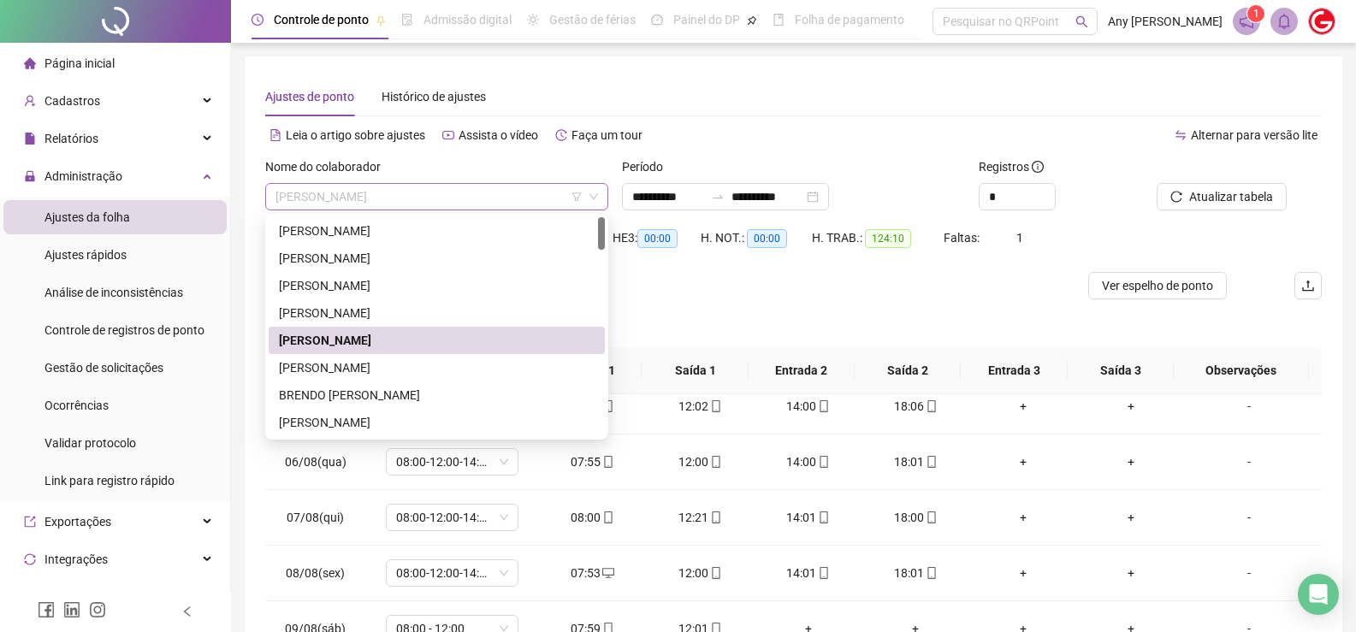
click at [310, 191] on span "[PERSON_NAME]" at bounding box center [436, 197] width 323 height 26
click at [358, 363] on div "[PERSON_NAME]" at bounding box center [437, 367] width 316 height 19
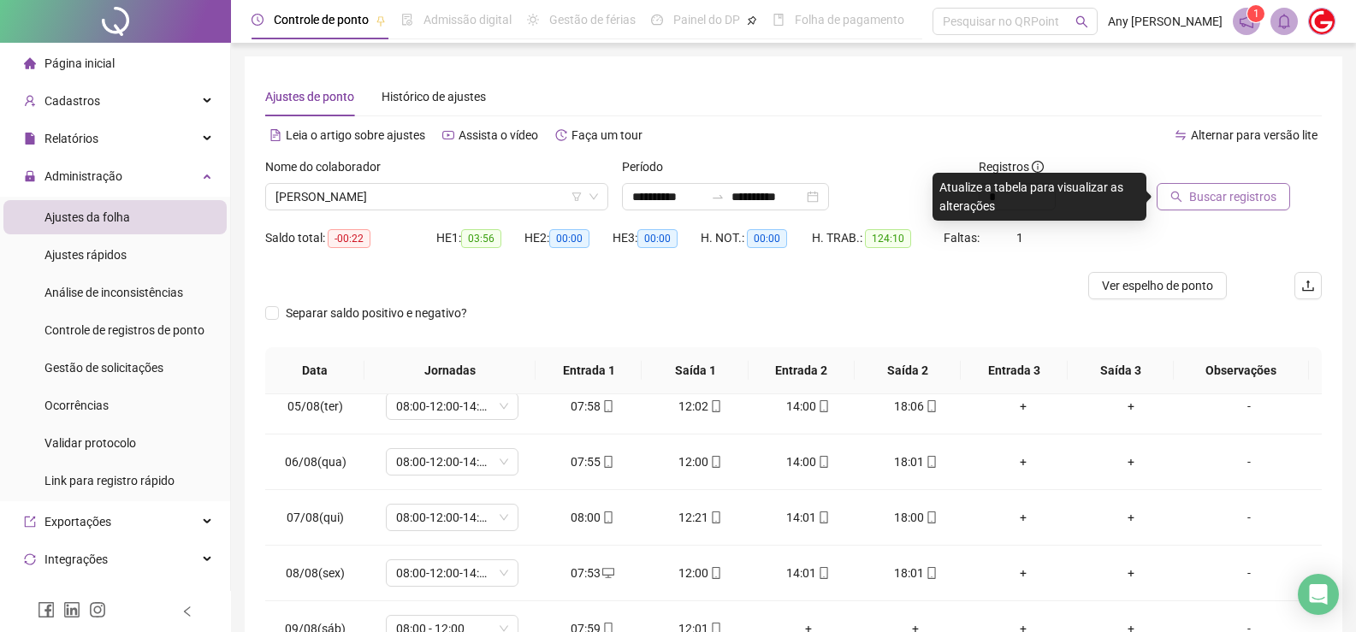
click at [1204, 198] on span "Buscar registros" at bounding box center [1232, 196] width 87 height 19
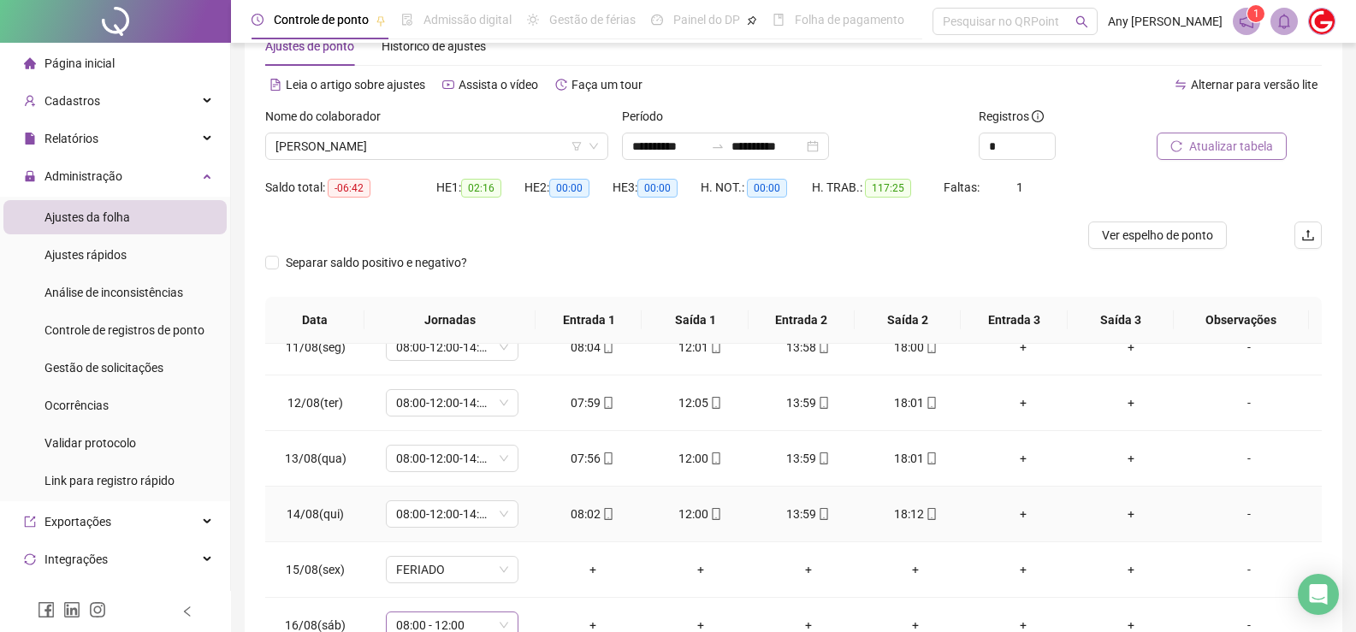
scroll to position [222, 0]
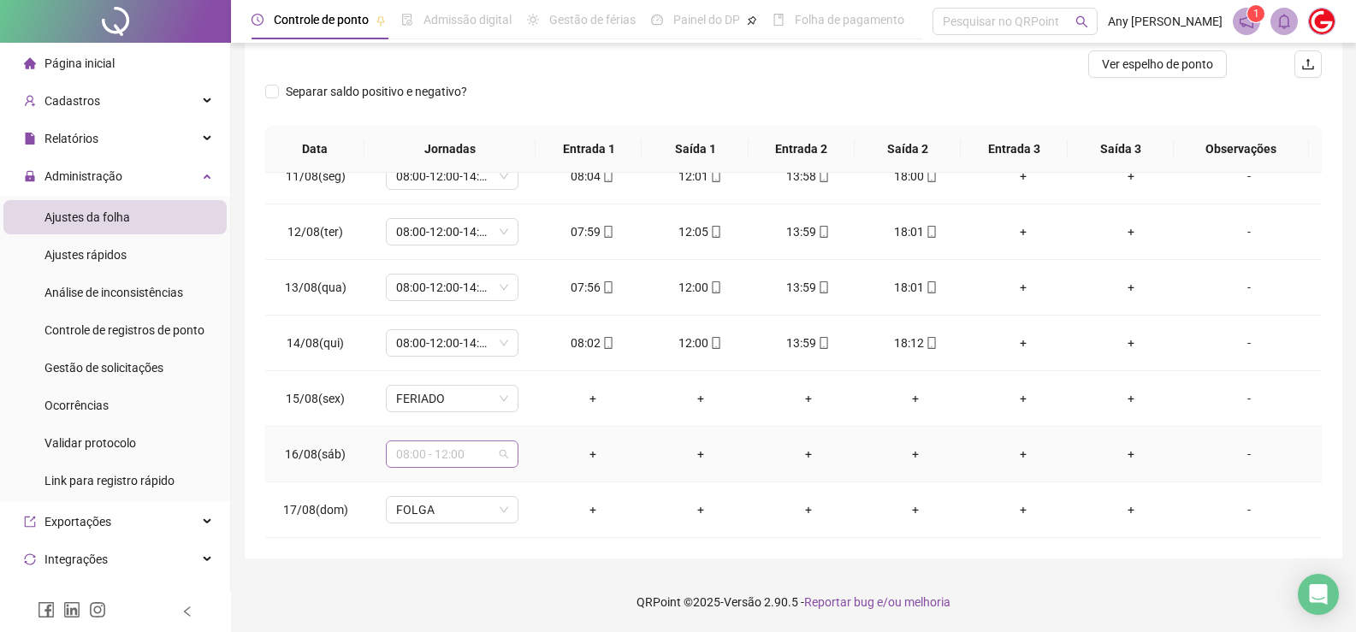
click at [503, 452] on span "08:00 - 12:00" at bounding box center [452, 454] width 112 height 26
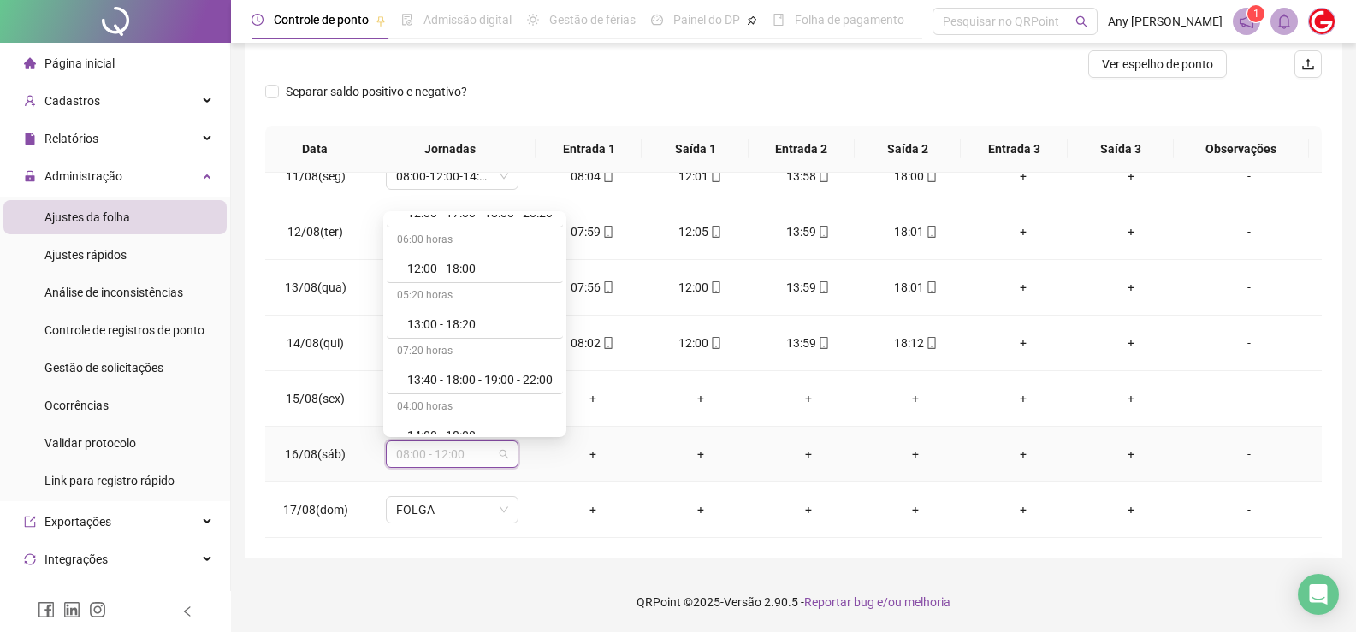
scroll to position [1004, 0]
click at [426, 307] on div "Folga" at bounding box center [479, 308] width 145 height 19
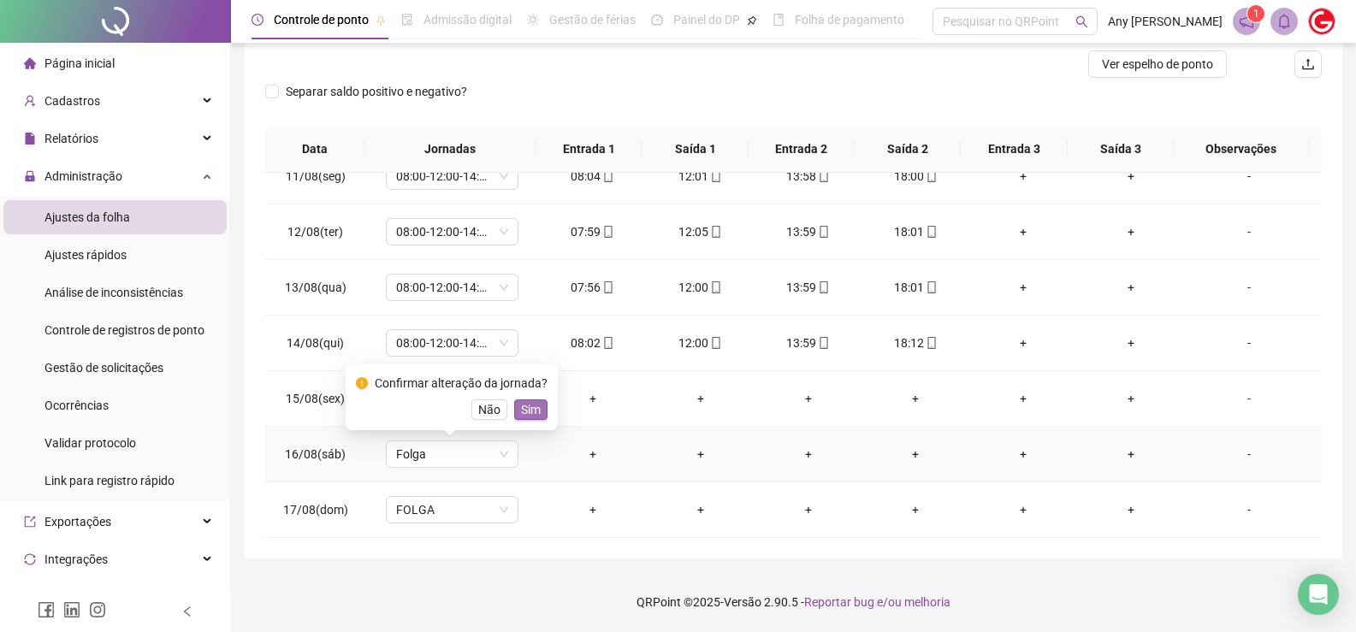
click at [521, 411] on span "Sim" at bounding box center [531, 409] width 20 height 19
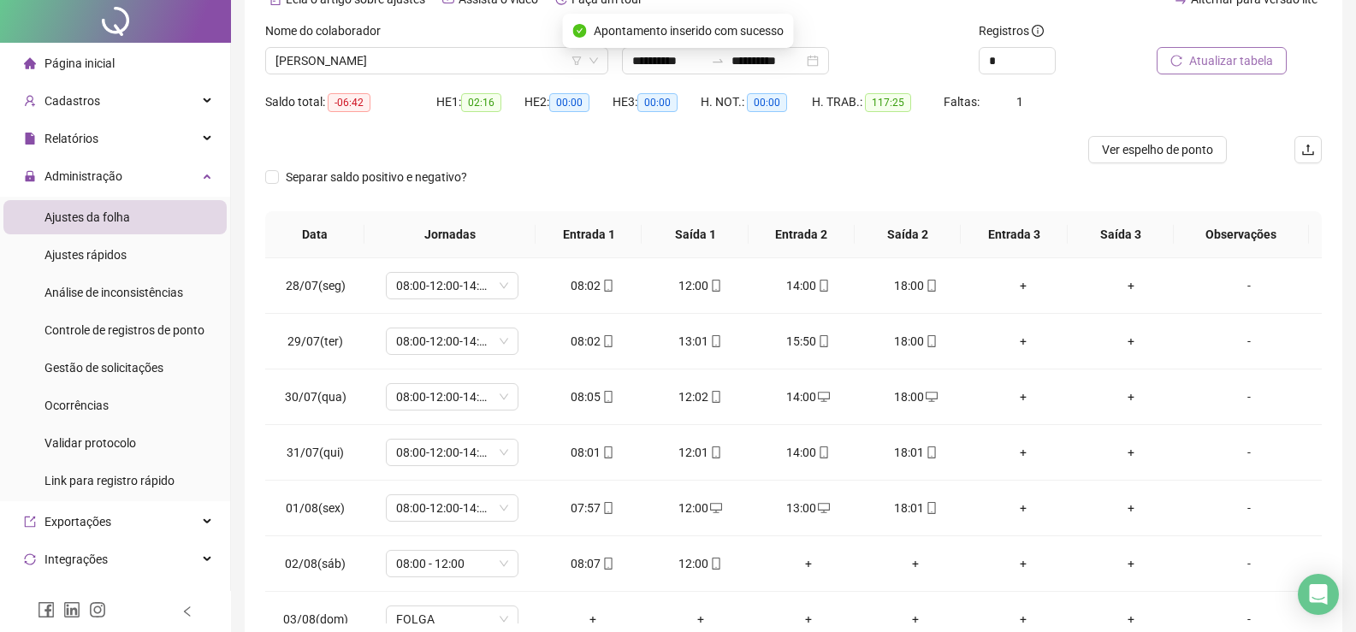
scroll to position [0, 0]
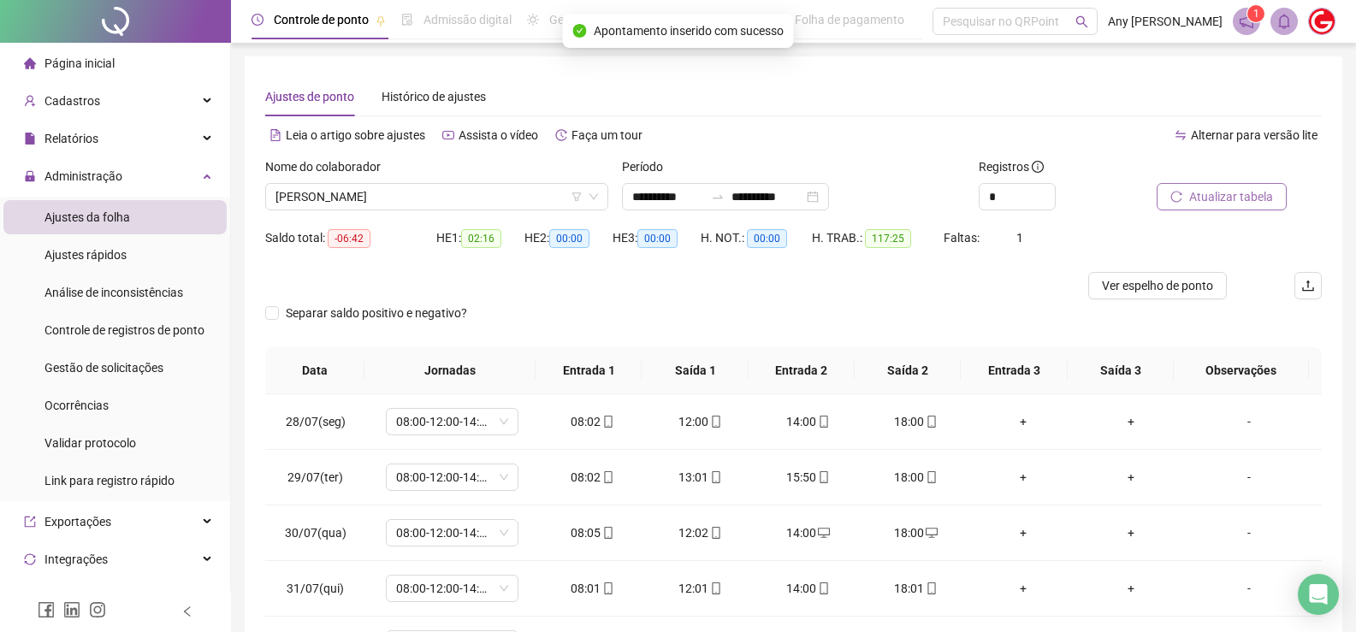
click at [1198, 198] on span "Atualizar tabela" at bounding box center [1231, 196] width 84 height 19
click at [370, 194] on span "[PERSON_NAME]" at bounding box center [436, 197] width 323 height 26
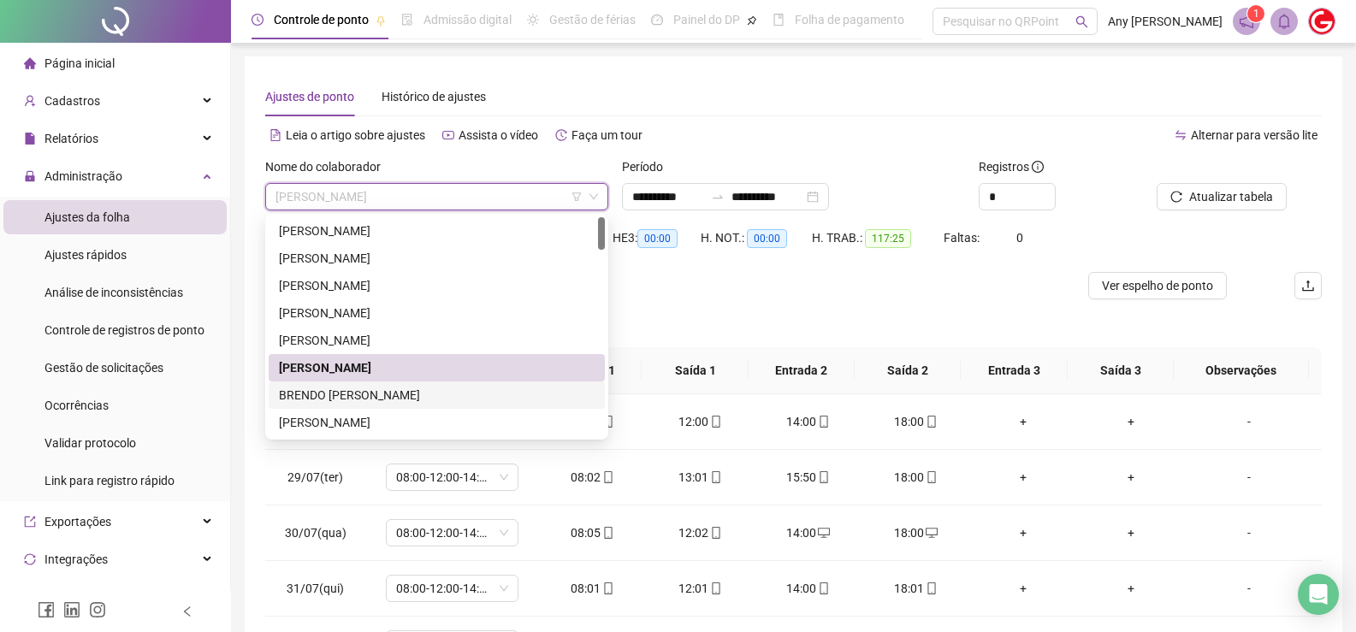
click at [388, 388] on div "BRENDO [PERSON_NAME]" at bounding box center [437, 395] width 316 height 19
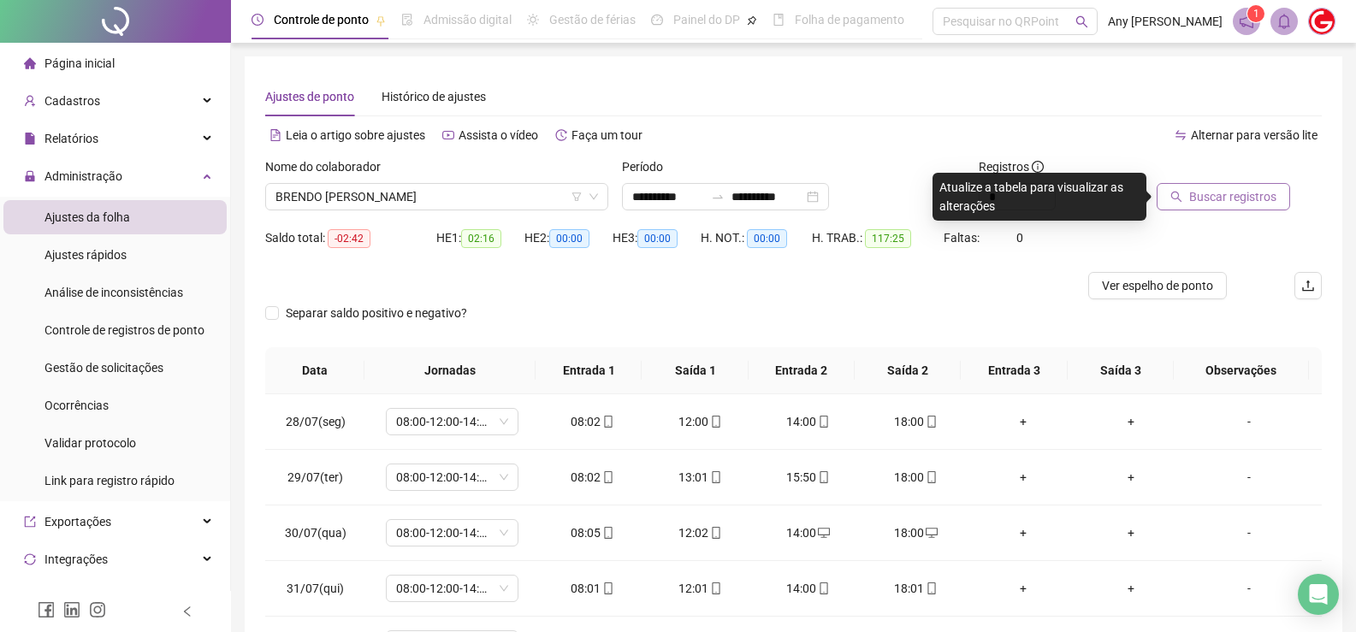
click at [1207, 189] on span "Buscar registros" at bounding box center [1232, 196] width 87 height 19
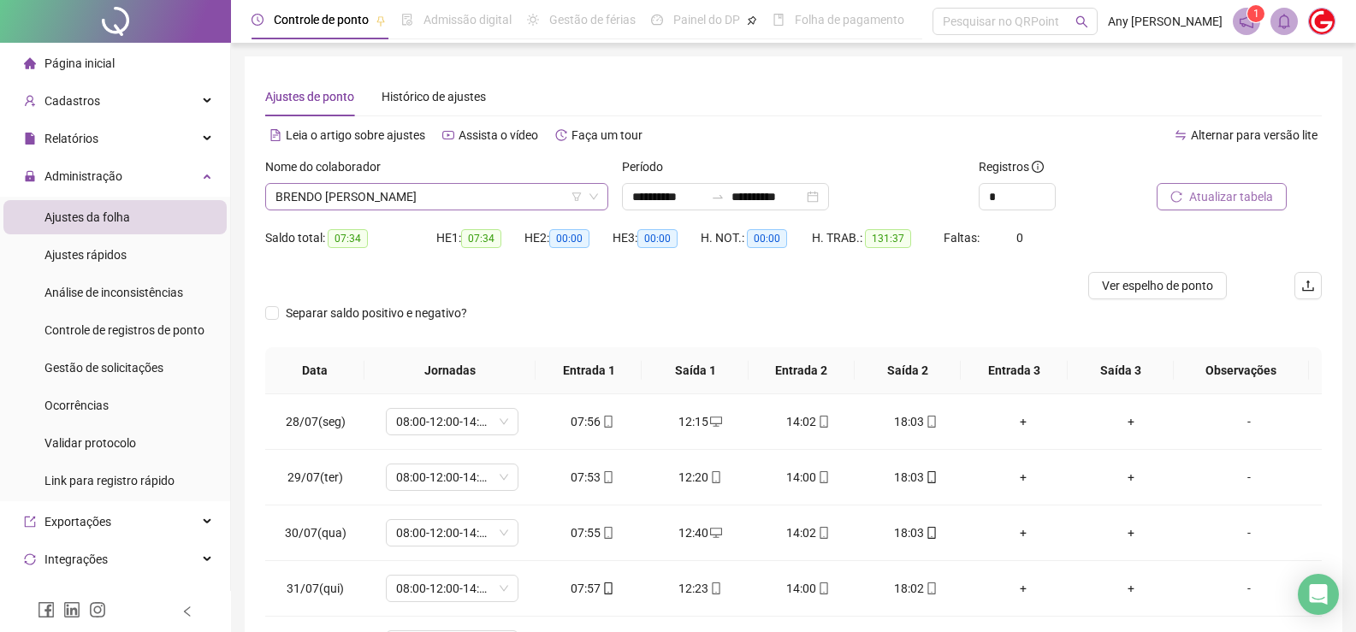
click at [295, 190] on span "BRENDO [PERSON_NAME]" at bounding box center [436, 197] width 323 height 26
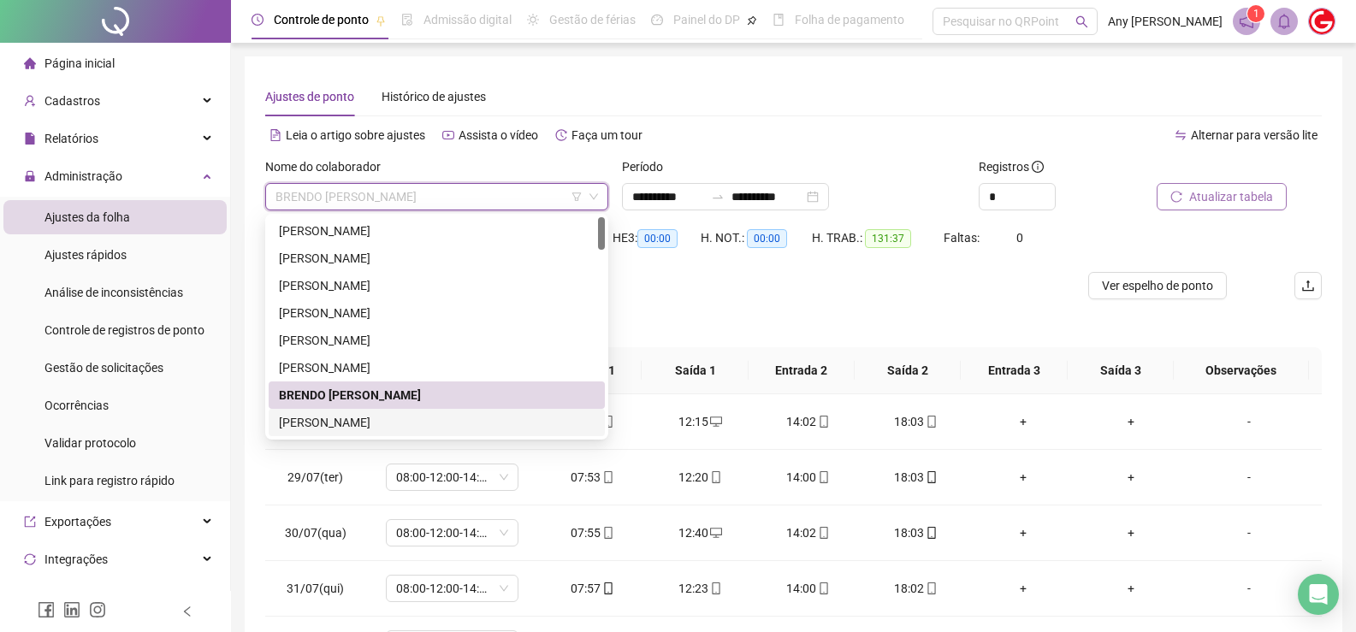
click at [352, 428] on div "[PERSON_NAME]" at bounding box center [437, 422] width 316 height 19
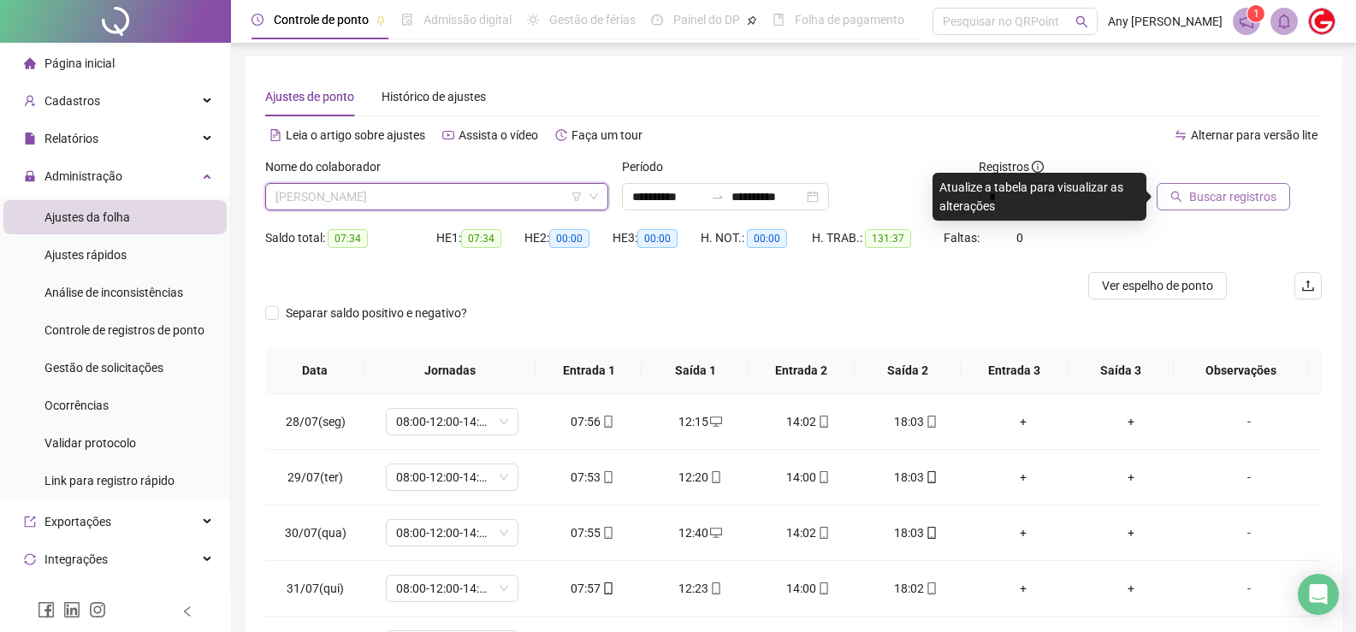
click at [374, 199] on span "[PERSON_NAME]" at bounding box center [436, 197] width 323 height 26
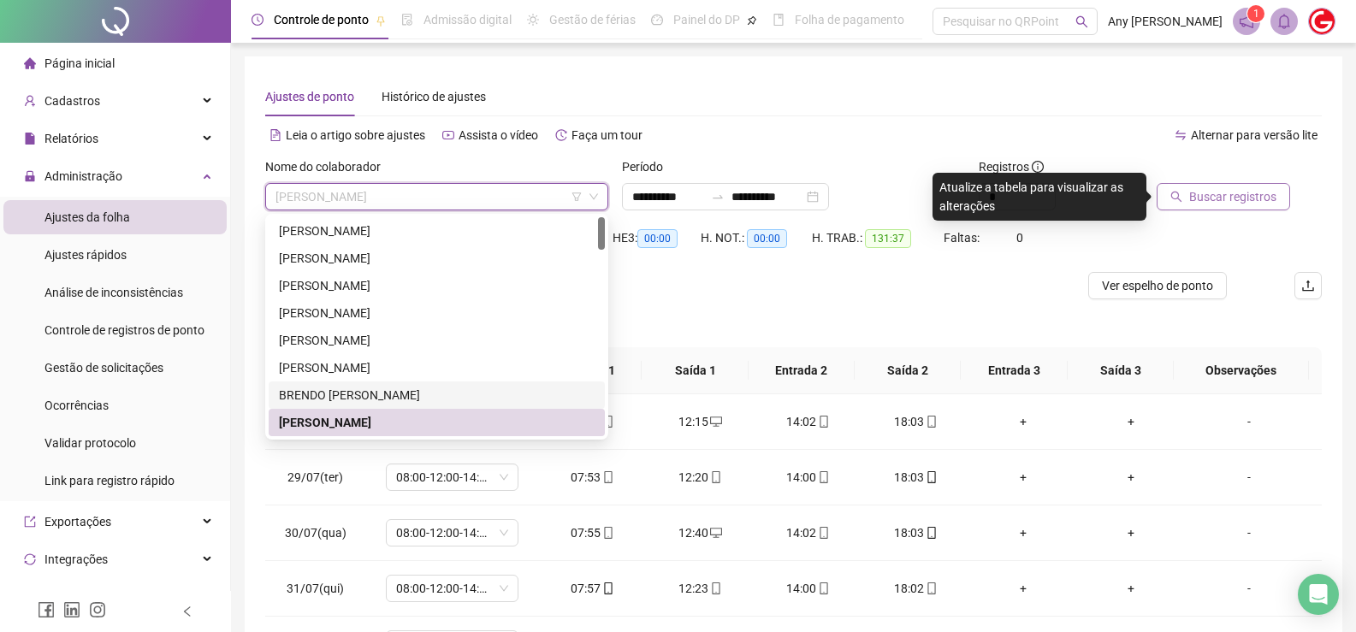
scroll to position [86, 0]
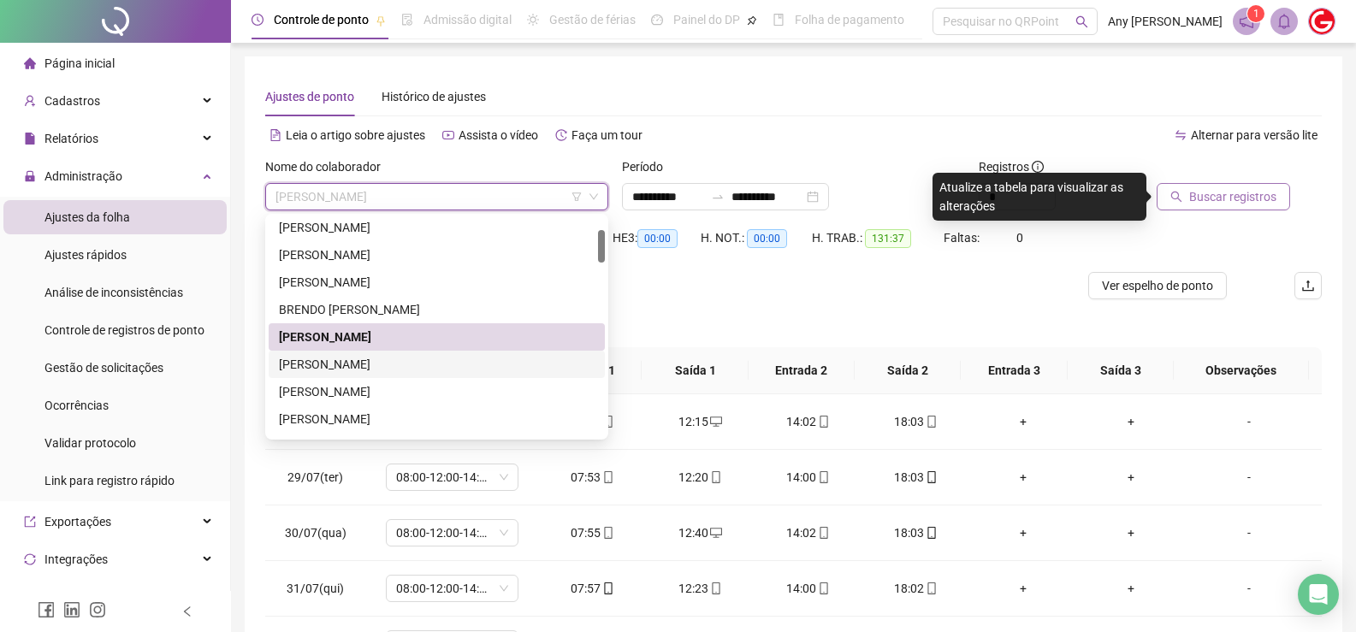
click at [326, 362] on div "[PERSON_NAME]" at bounding box center [437, 364] width 316 height 19
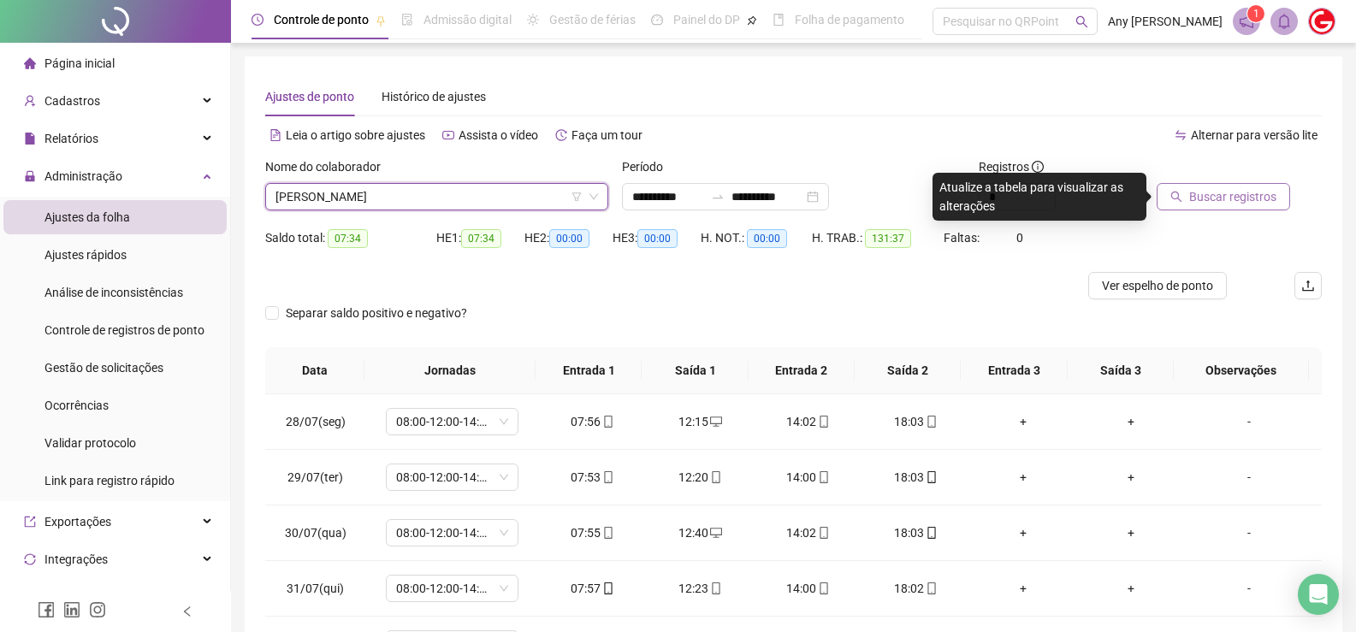
click at [1265, 200] on span "Buscar registros" at bounding box center [1232, 196] width 87 height 19
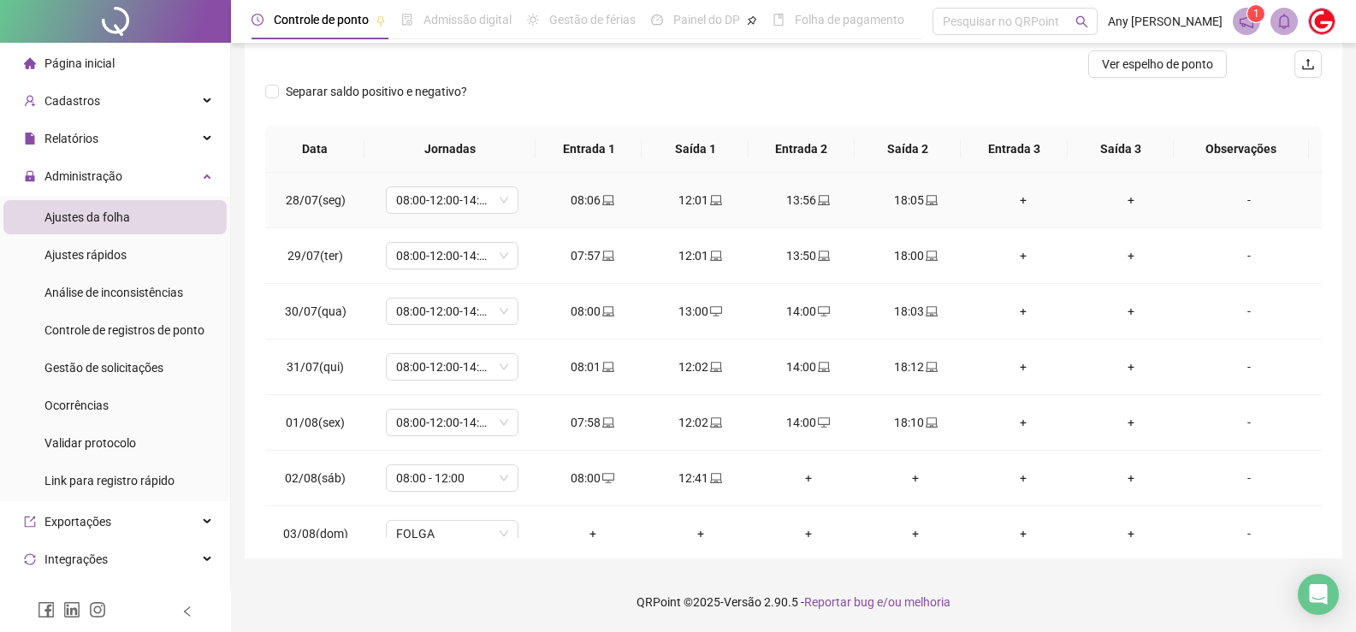
scroll to position [0, 0]
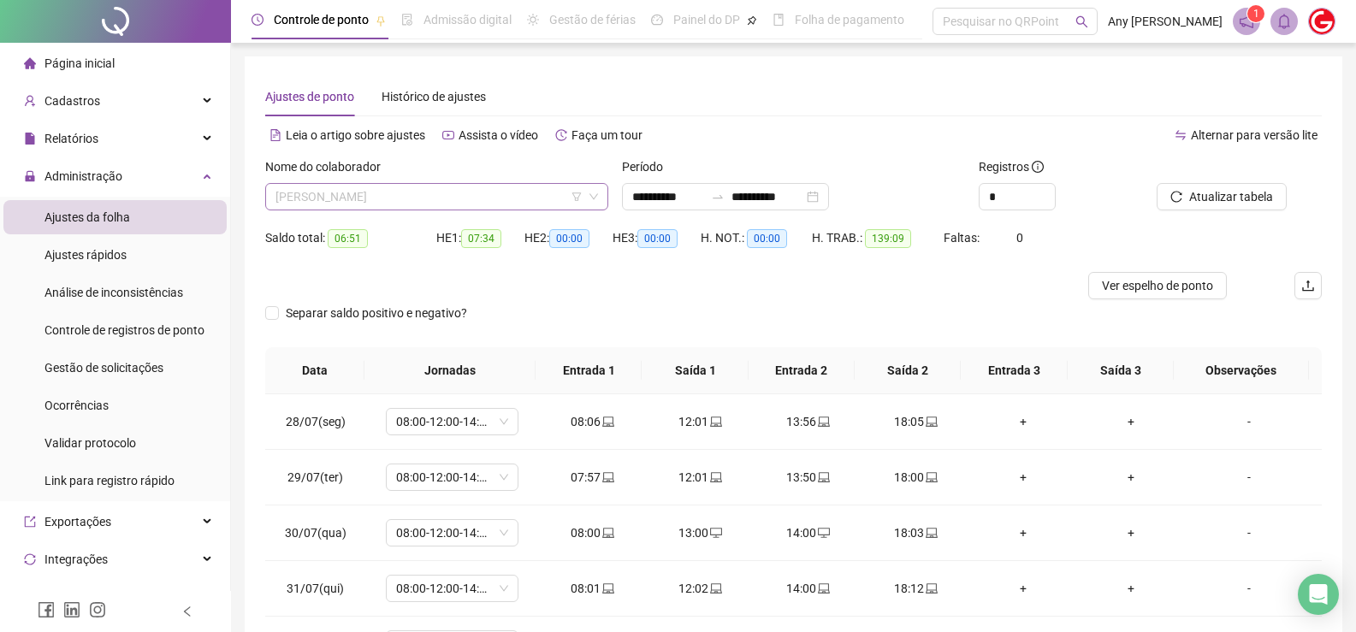
click at [422, 198] on span "[PERSON_NAME]" at bounding box center [436, 197] width 323 height 26
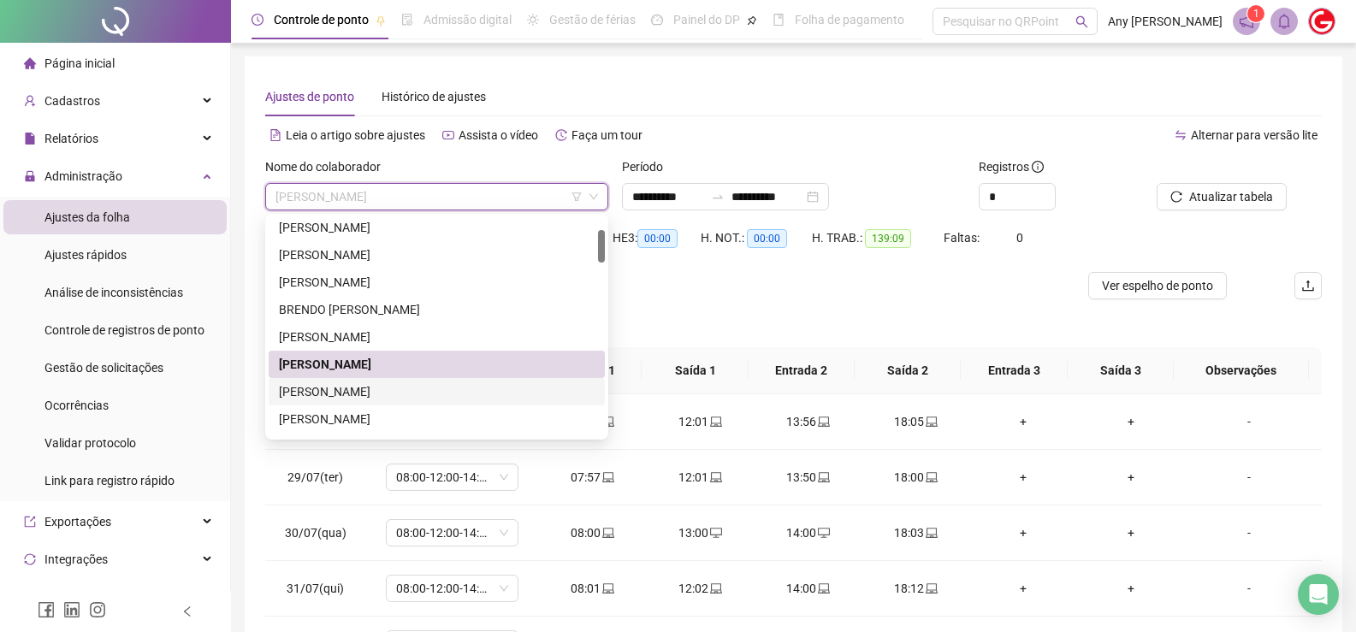
click at [355, 394] on div "[PERSON_NAME]" at bounding box center [437, 391] width 316 height 19
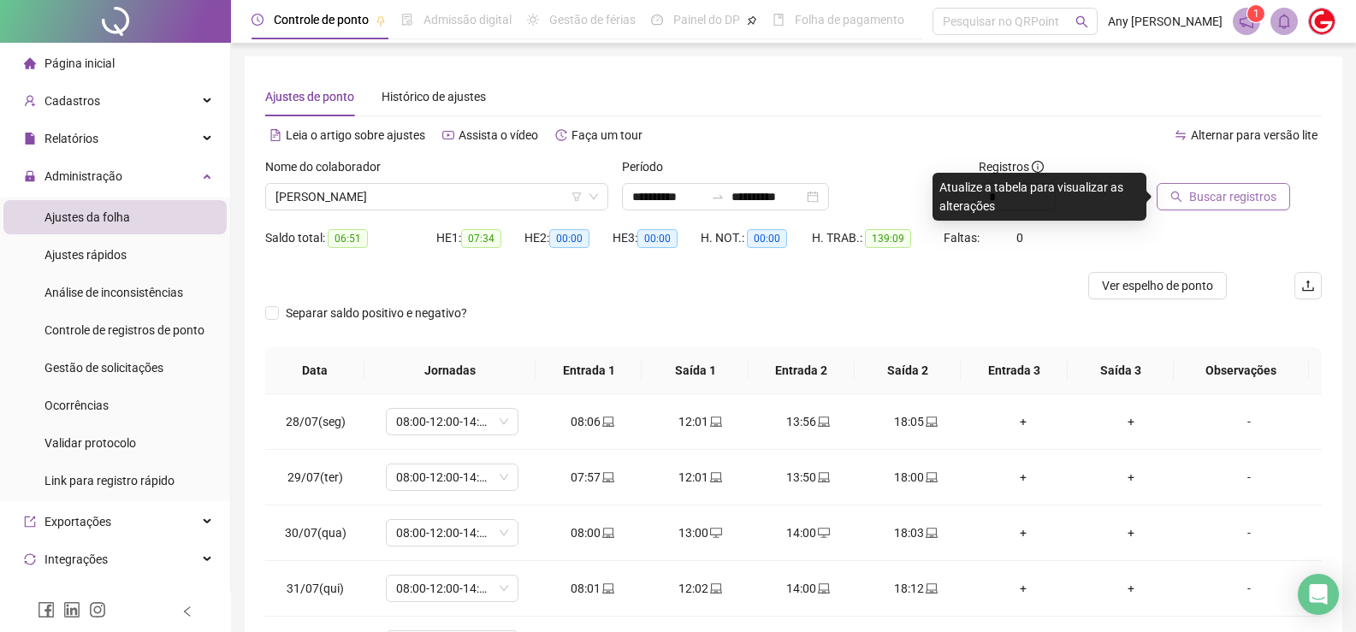
click at [1239, 201] on span "Buscar registros" at bounding box center [1232, 196] width 87 height 19
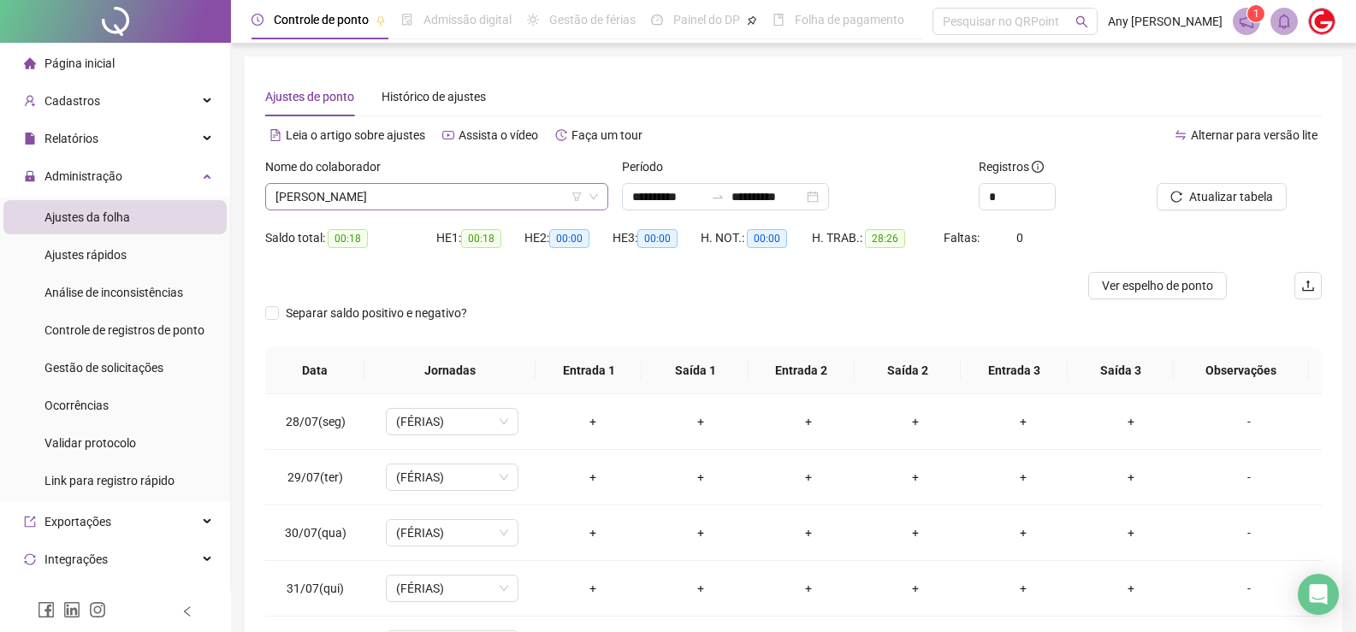
click at [360, 201] on span "[PERSON_NAME]" at bounding box center [436, 197] width 323 height 26
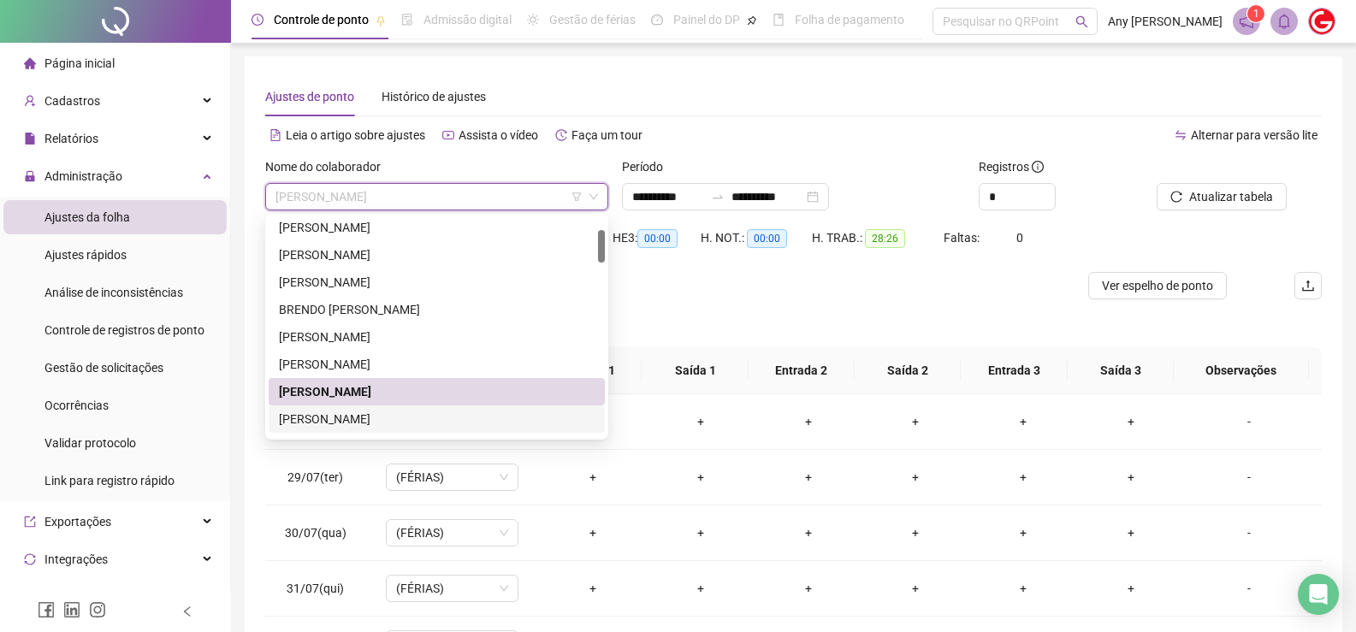
click at [363, 412] on div "[PERSON_NAME]" at bounding box center [437, 419] width 316 height 19
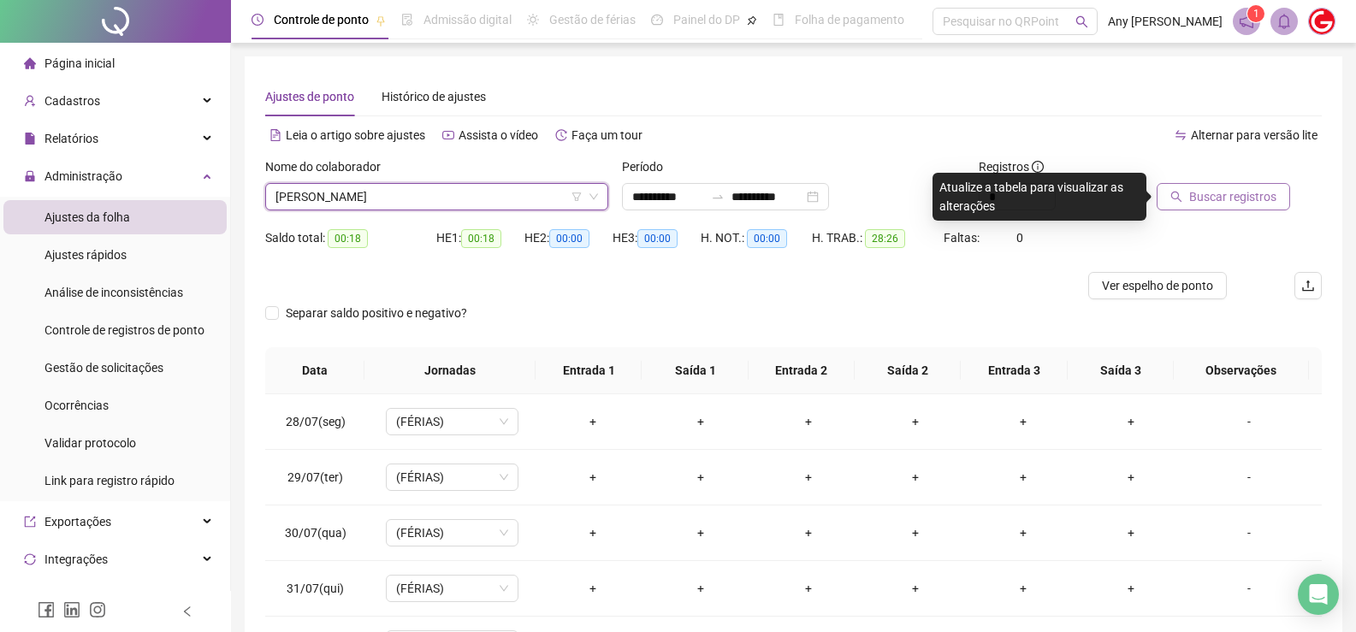
click at [1228, 199] on span "Buscar registros" at bounding box center [1232, 196] width 87 height 19
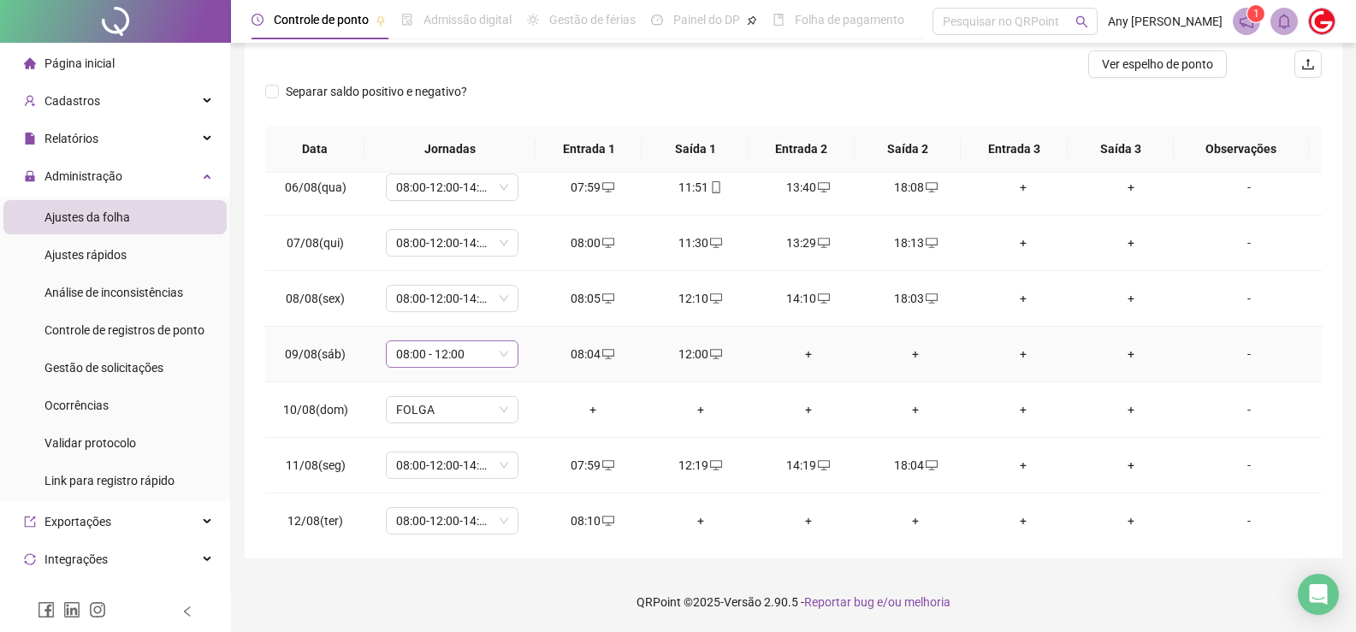
scroll to position [599, 0]
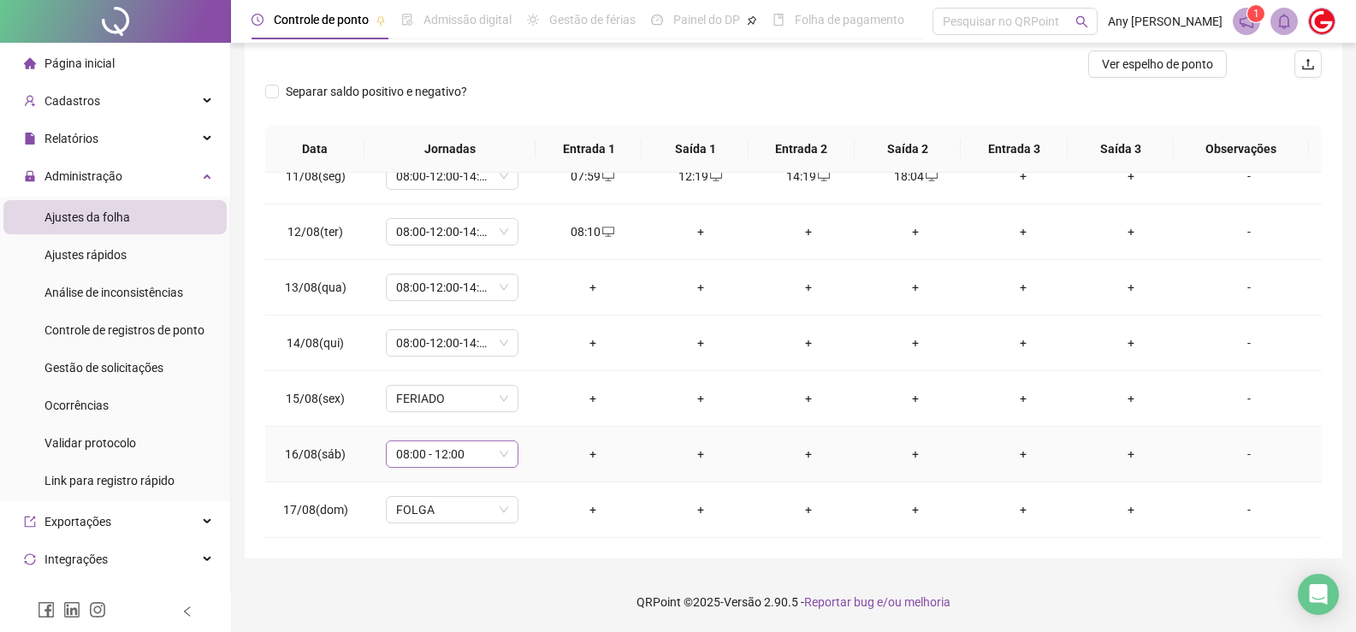
click at [493, 456] on span "08:00 - 12:00" at bounding box center [452, 454] width 112 height 26
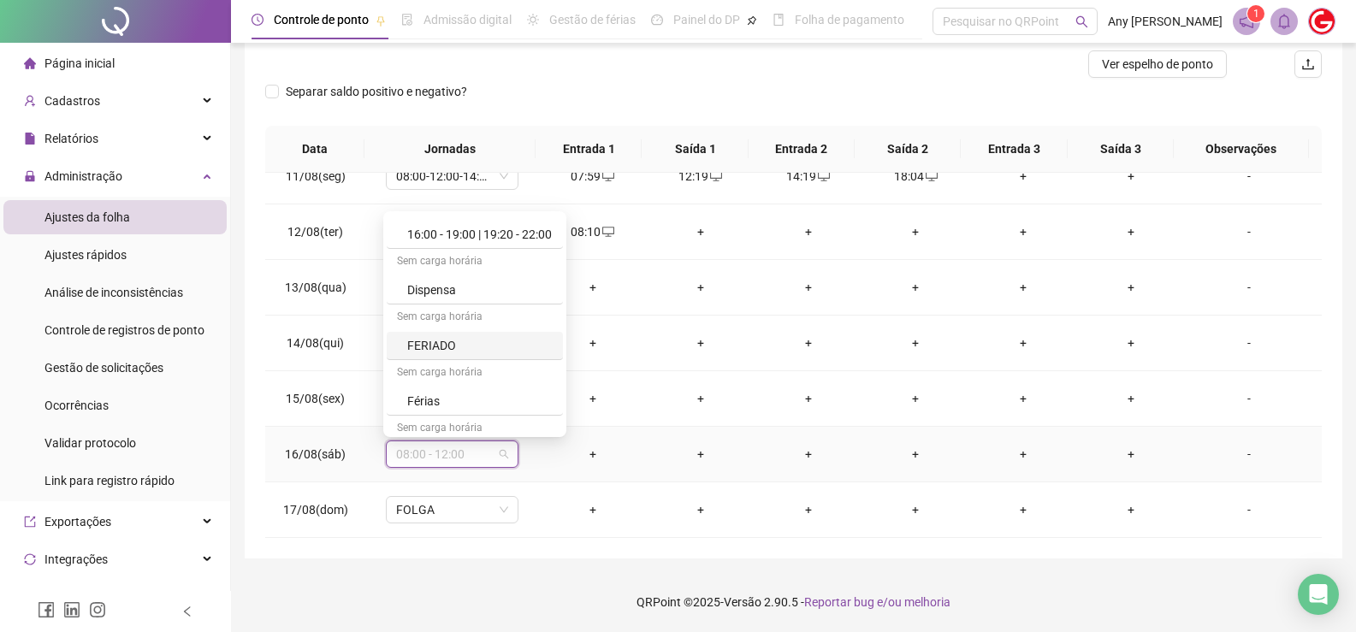
scroll to position [941, 0]
click at [461, 370] on div "Folga" at bounding box center [479, 371] width 145 height 19
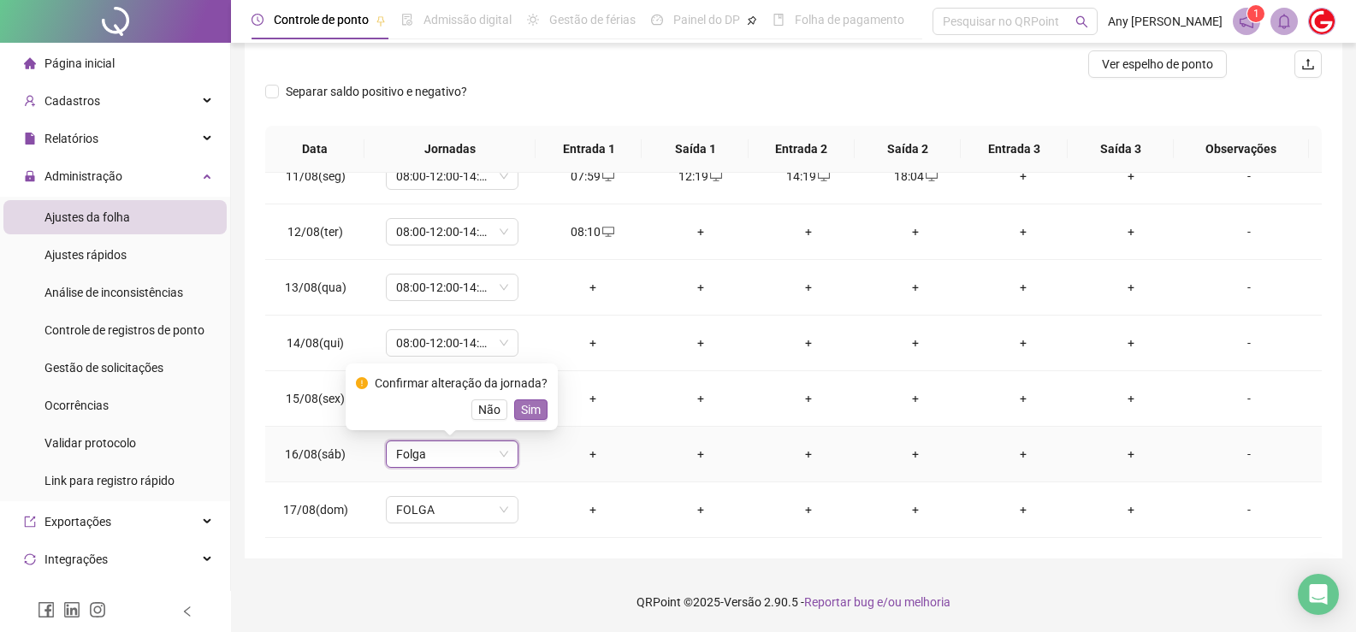
click at [528, 411] on span "Sim" at bounding box center [531, 409] width 20 height 19
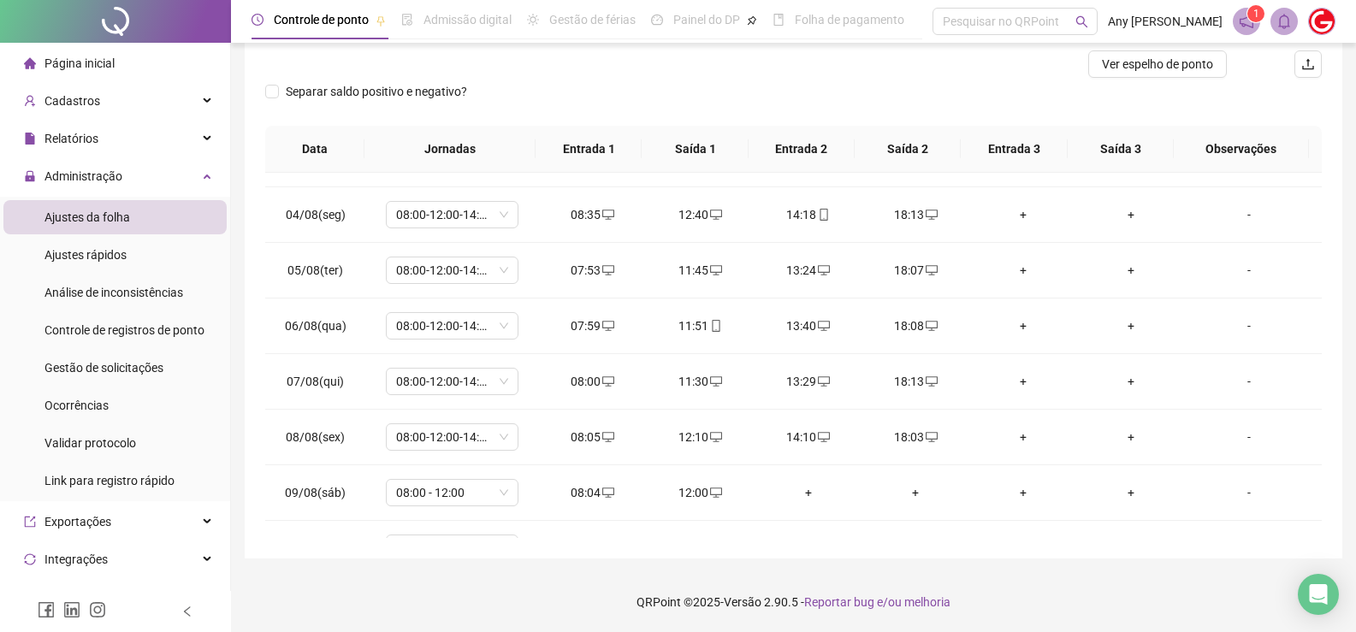
scroll to position [0, 0]
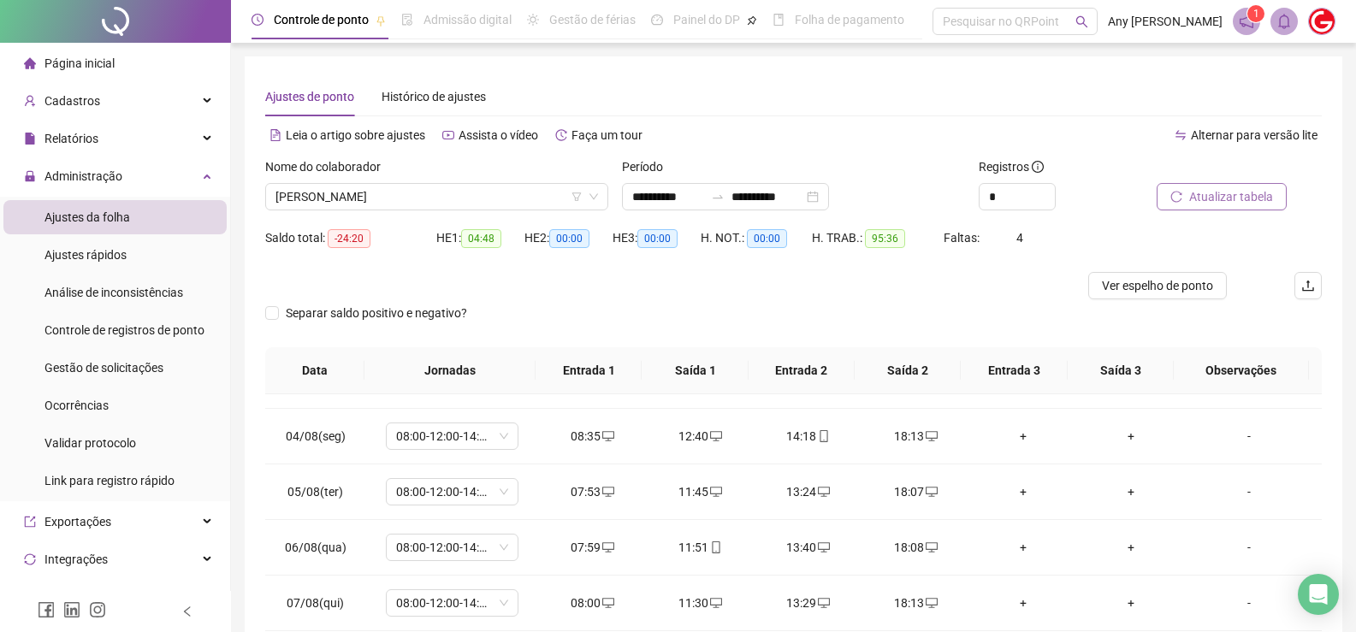
click at [1231, 203] on span "Atualizar tabela" at bounding box center [1231, 196] width 84 height 19
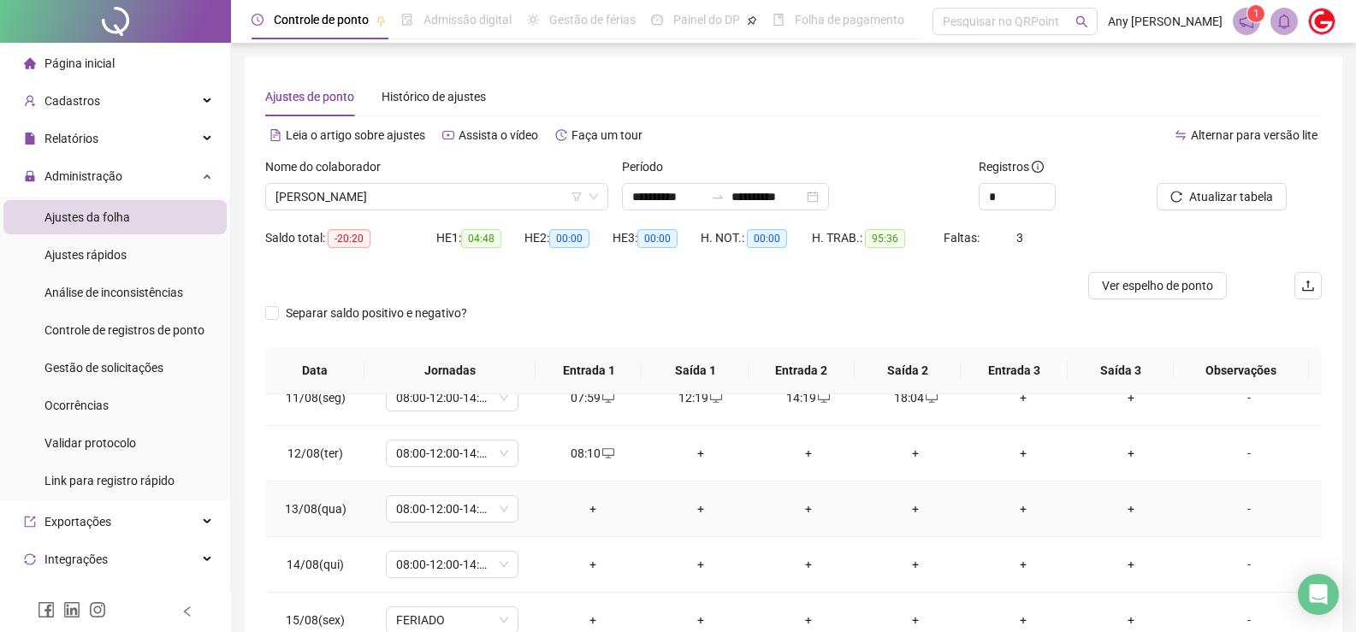
scroll to position [222, 0]
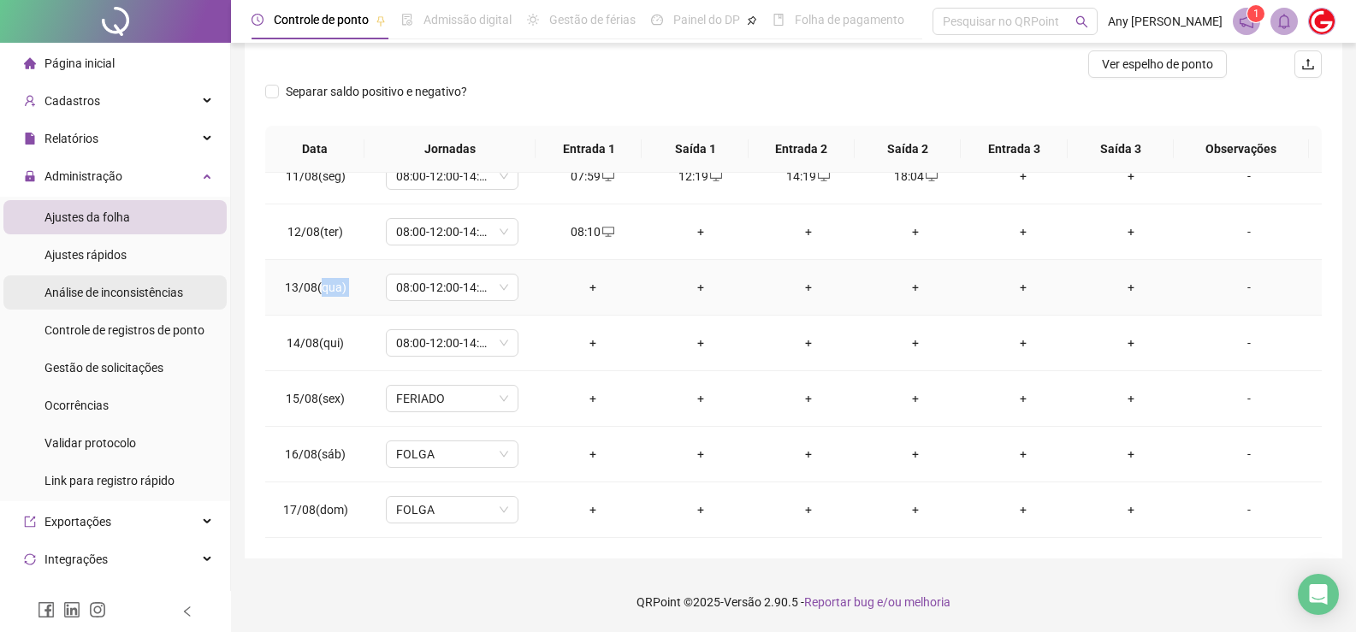
drag, startPoint x: 323, startPoint y: 284, endPoint x: 198, endPoint y: 286, distance: 125.8
click at [382, 287] on tr "13/08(qua) 08:00-12:00-14:00-18:00 + + + + + + -" at bounding box center [793, 288] width 1057 height 56
click at [263, 282] on div "**********" at bounding box center [794, 197] width 1098 height 724
copy tr "13/08(qua) 08:00-12:00-14:00-18:00"
drag, startPoint x: 276, startPoint y: 290, endPoint x: 394, endPoint y: 289, distance: 117.2
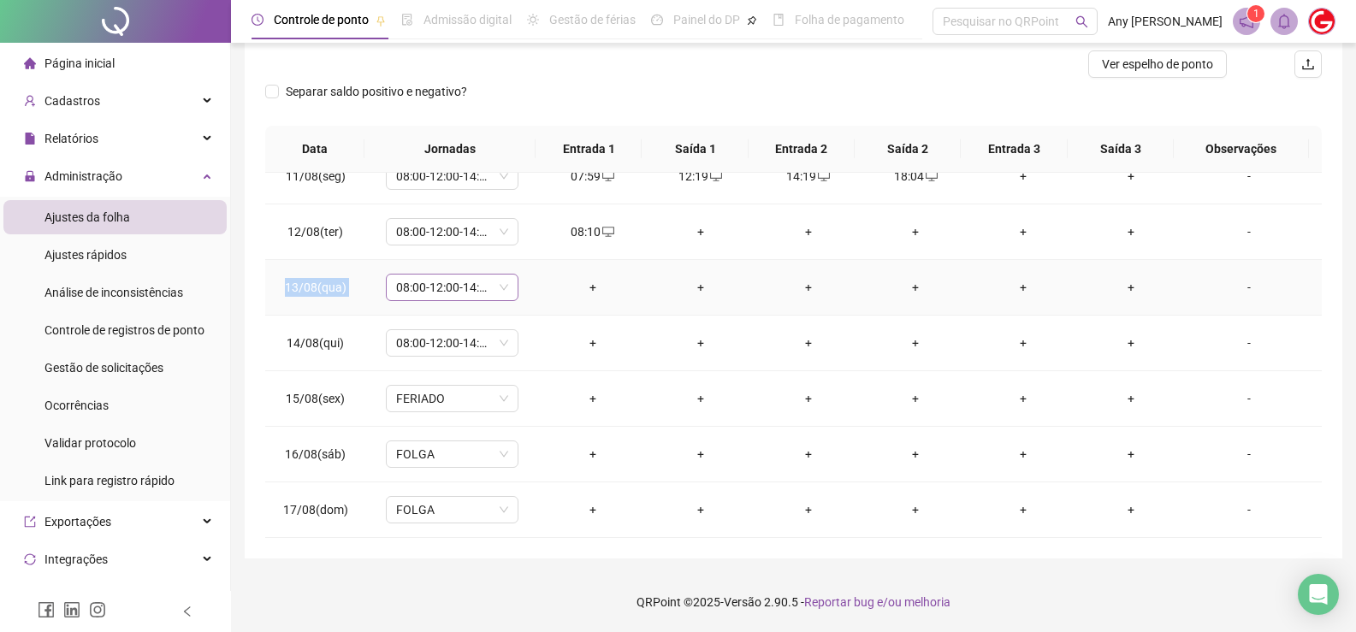
click at [394, 289] on tr "13/08(qua) 08:00-12:00-14:00-18:00 + + + + + + -" at bounding box center [793, 288] width 1057 height 56
copy tr "14/08(qui) 08:00-12:00-14:00-18:00"
drag, startPoint x: 287, startPoint y: 338, endPoint x: 497, endPoint y: 344, distance: 210.5
click at [497, 344] on tr "14/08(qui) 08:00-12:00-14:00-18:00 + + + + + + -" at bounding box center [793, 344] width 1057 height 56
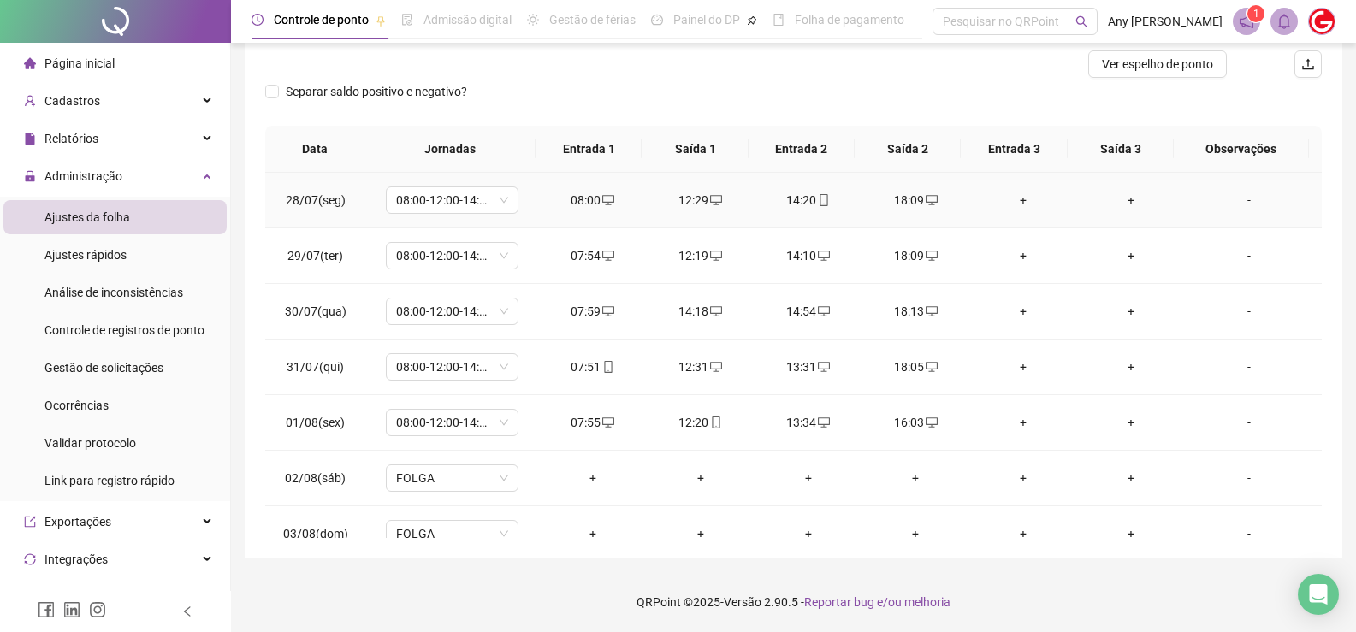
scroll to position [0, 0]
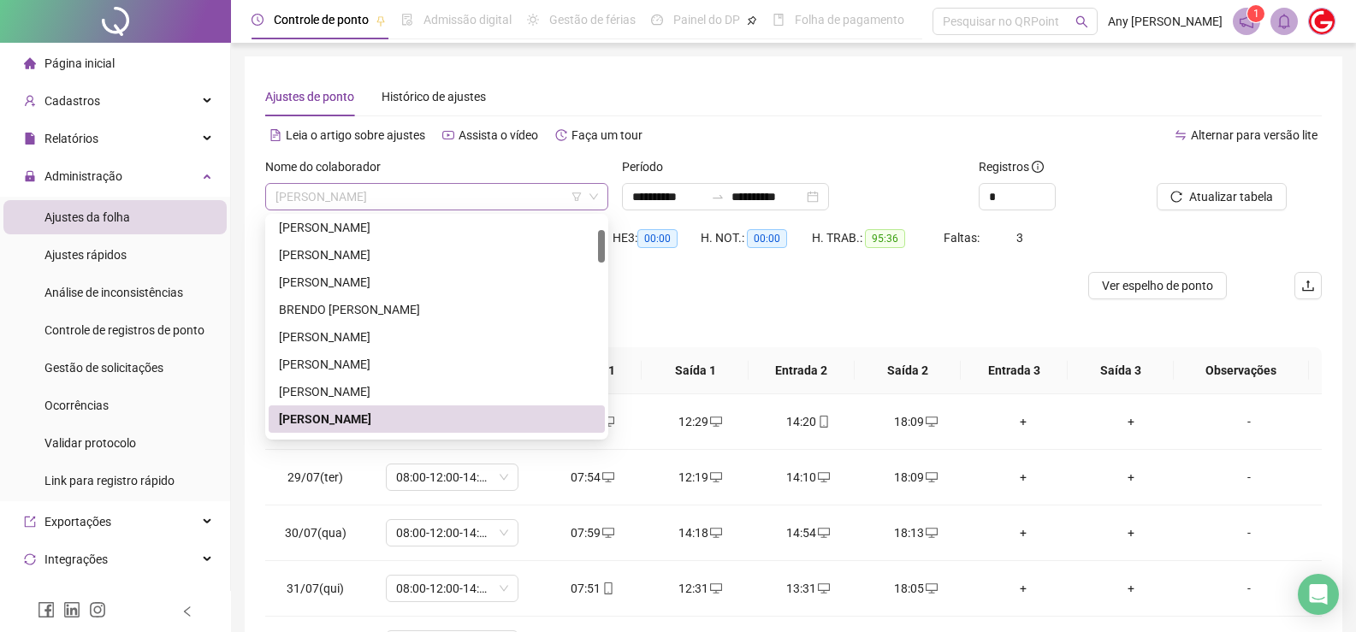
click at [307, 188] on span "[PERSON_NAME]" at bounding box center [436, 197] width 323 height 26
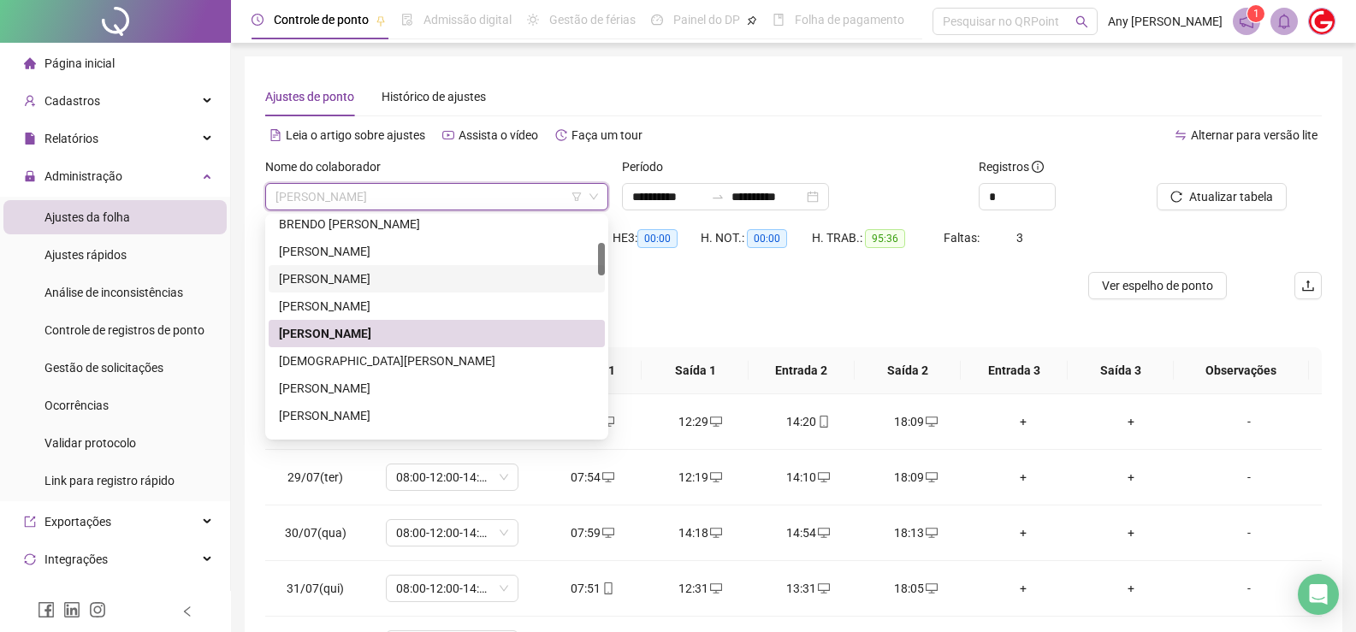
scroll to position [257, 0]
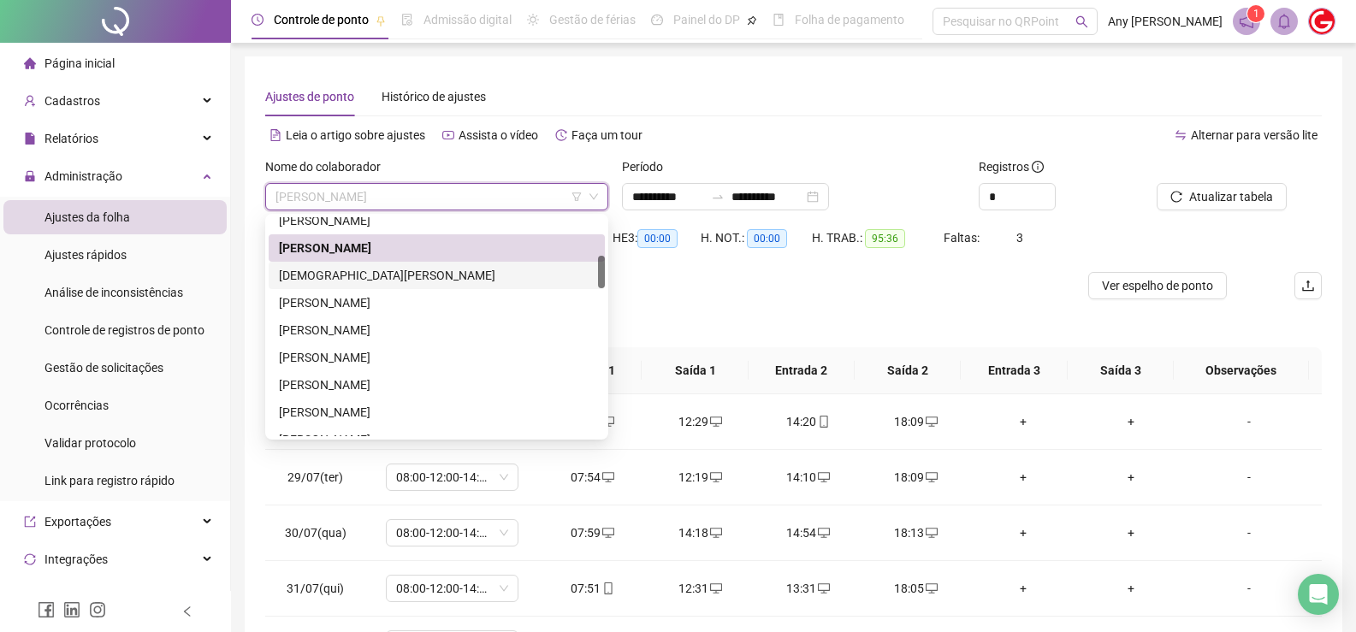
click at [311, 269] on div "[DEMOGRAPHIC_DATA][PERSON_NAME]" at bounding box center [437, 275] width 316 height 19
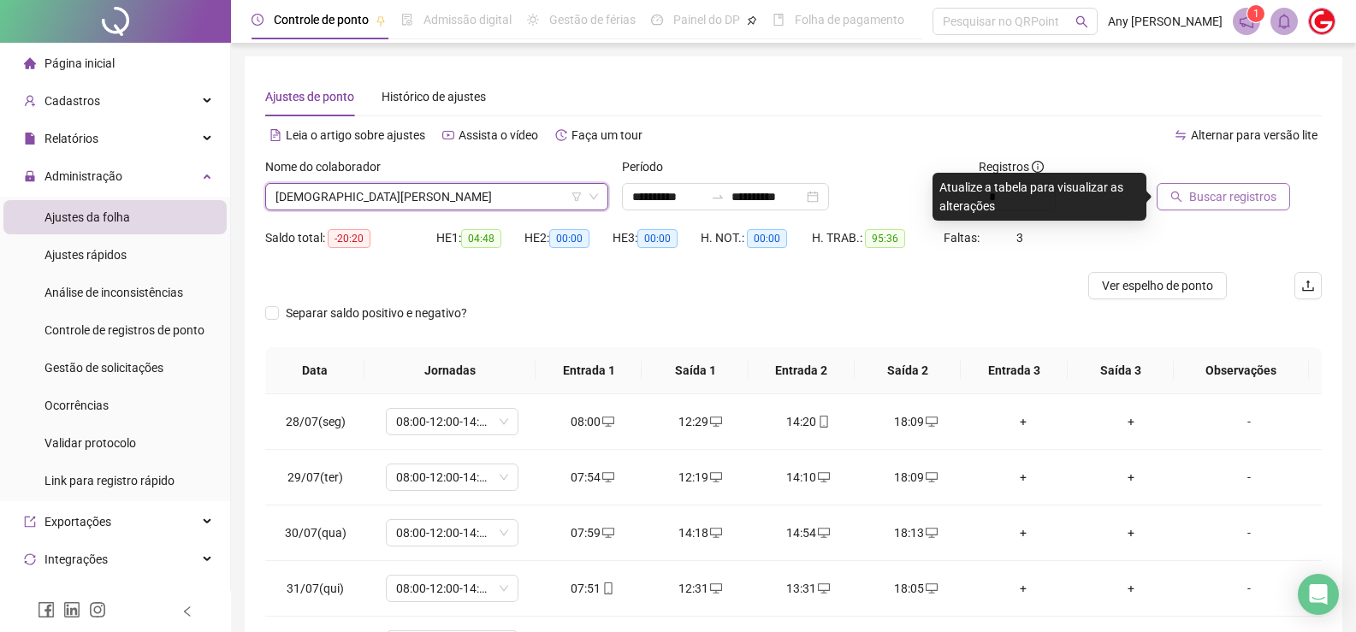
click at [1273, 198] on button "Buscar registros" at bounding box center [1223, 196] width 133 height 27
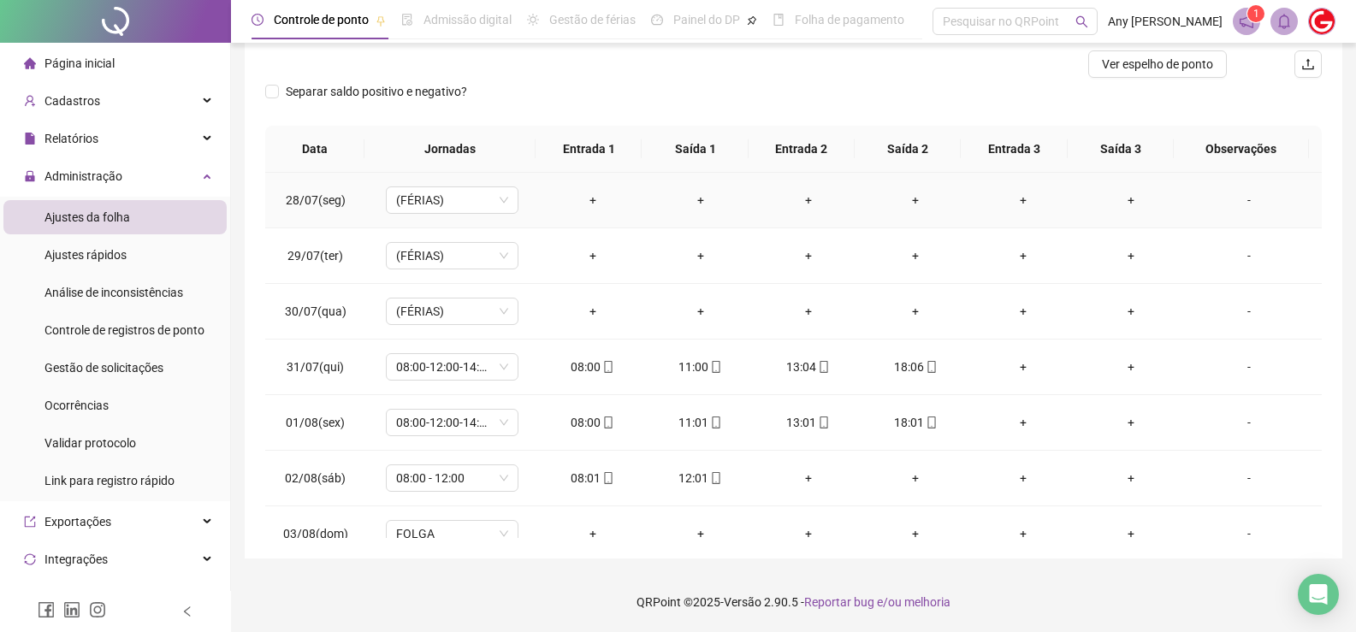
scroll to position [0, 0]
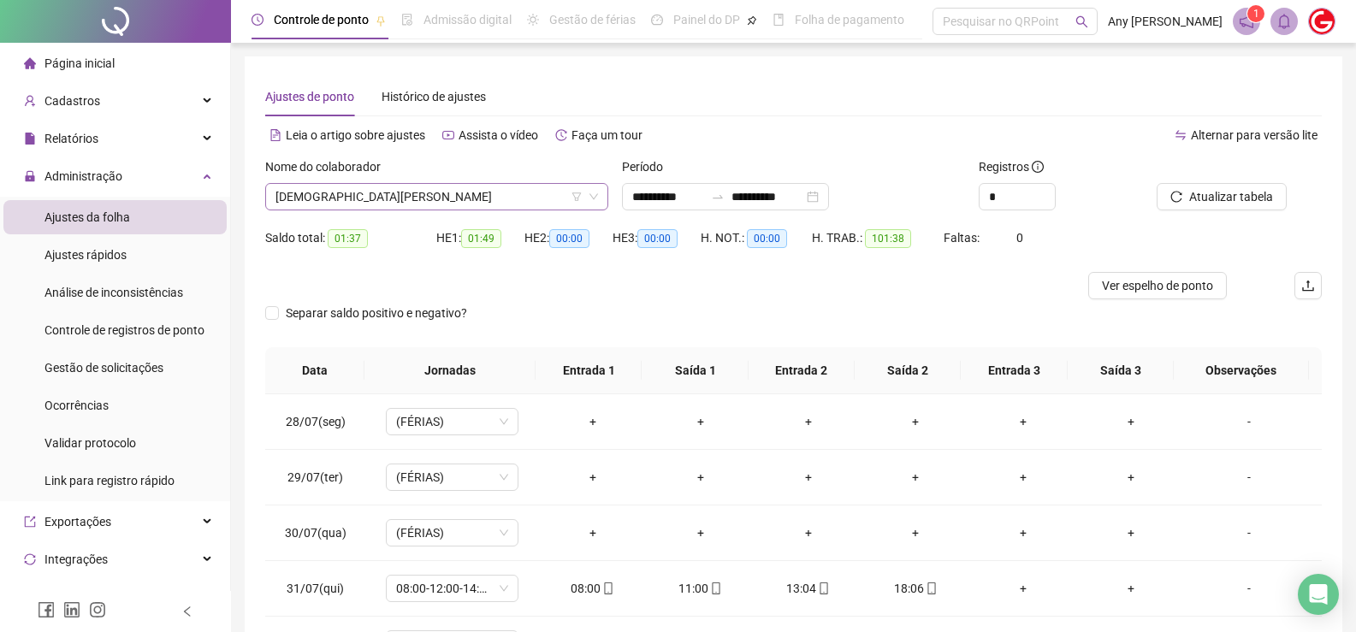
click at [347, 194] on span "[DEMOGRAPHIC_DATA][PERSON_NAME]" at bounding box center [436, 197] width 323 height 26
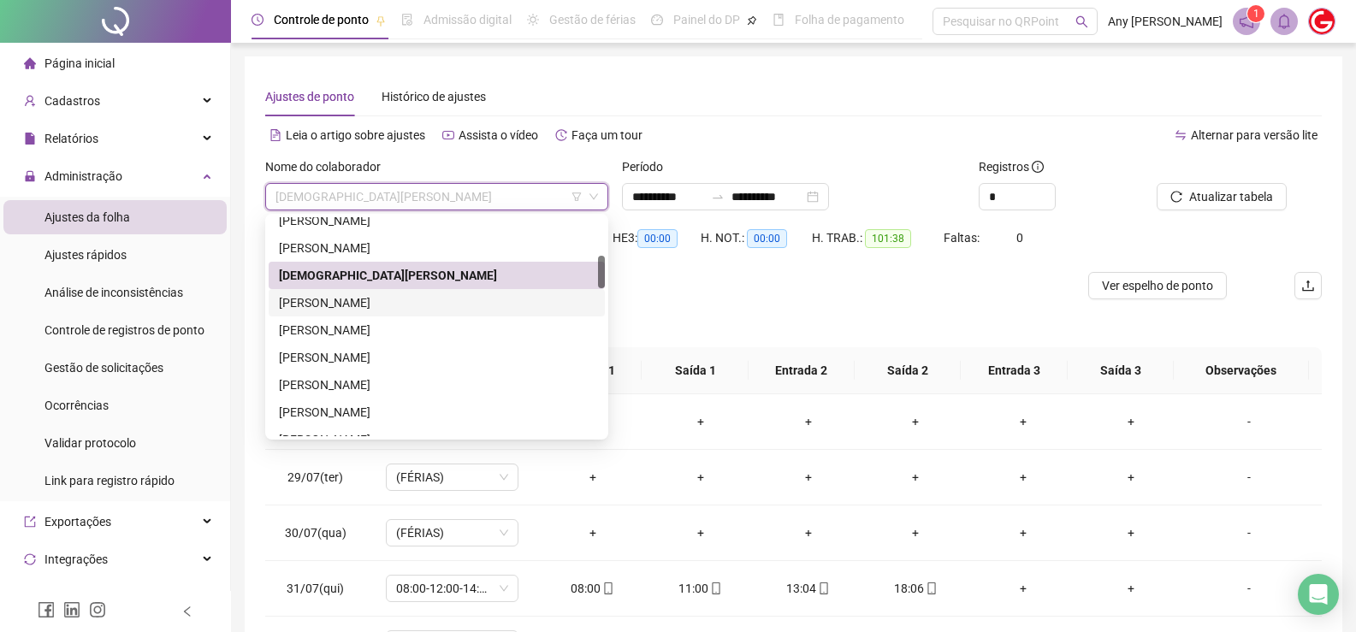
click at [345, 306] on div "[PERSON_NAME]" at bounding box center [437, 302] width 316 height 19
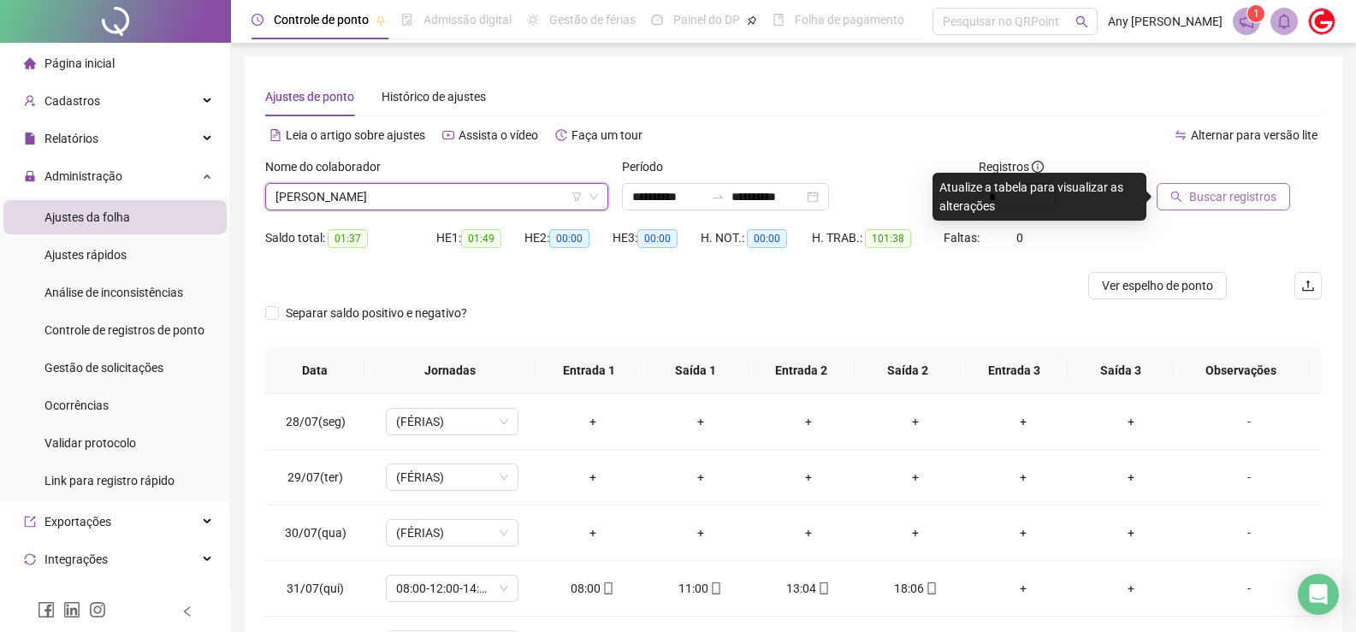
click at [1225, 198] on span "Buscar registros" at bounding box center [1232, 196] width 87 height 19
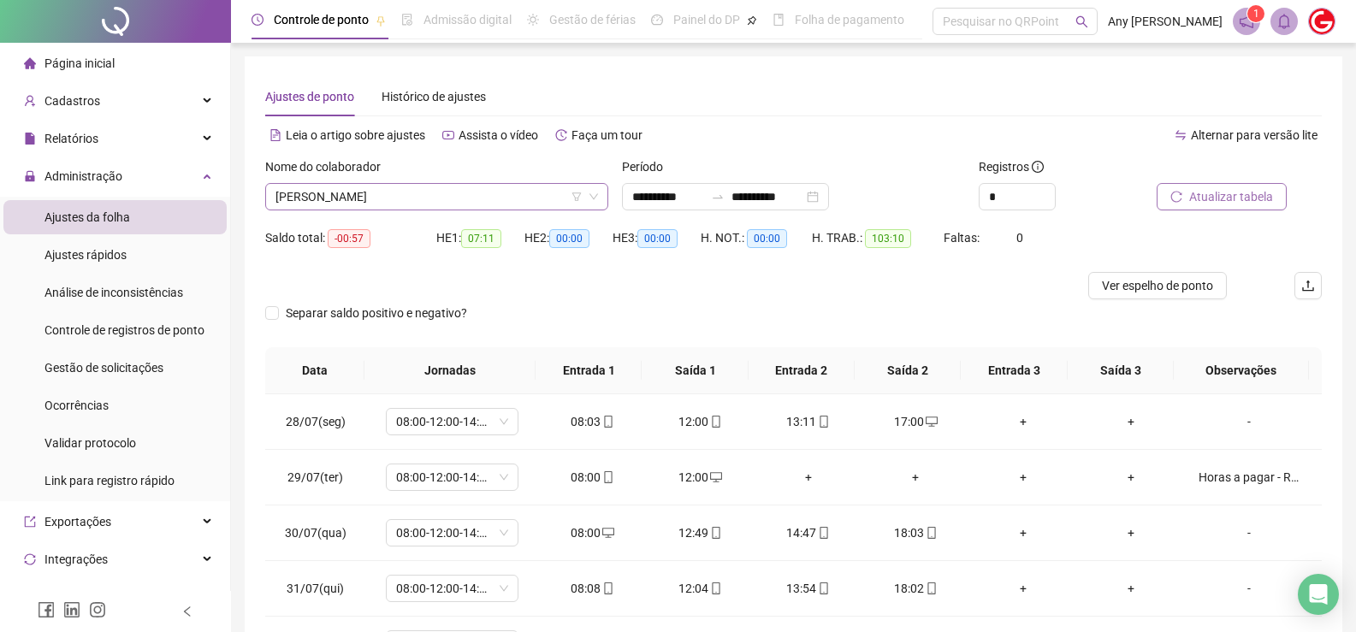
click at [359, 198] on span "[PERSON_NAME]" at bounding box center [436, 197] width 323 height 26
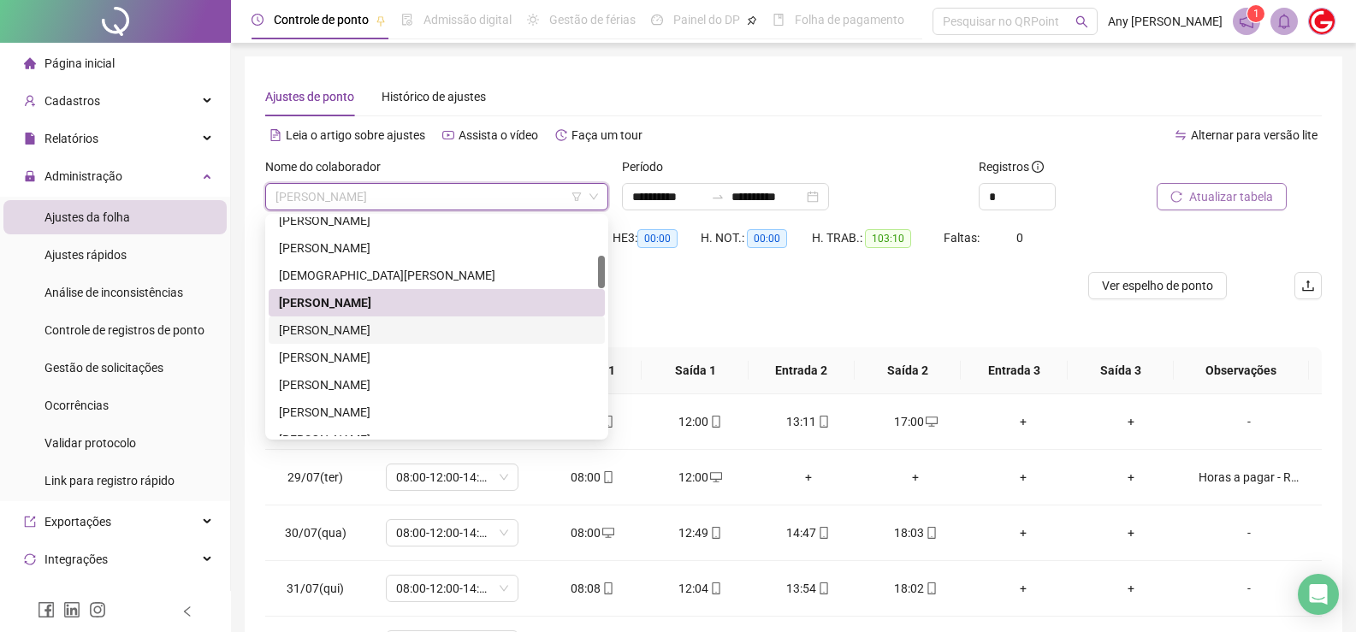
click at [368, 326] on div "[PERSON_NAME]" at bounding box center [437, 330] width 316 height 19
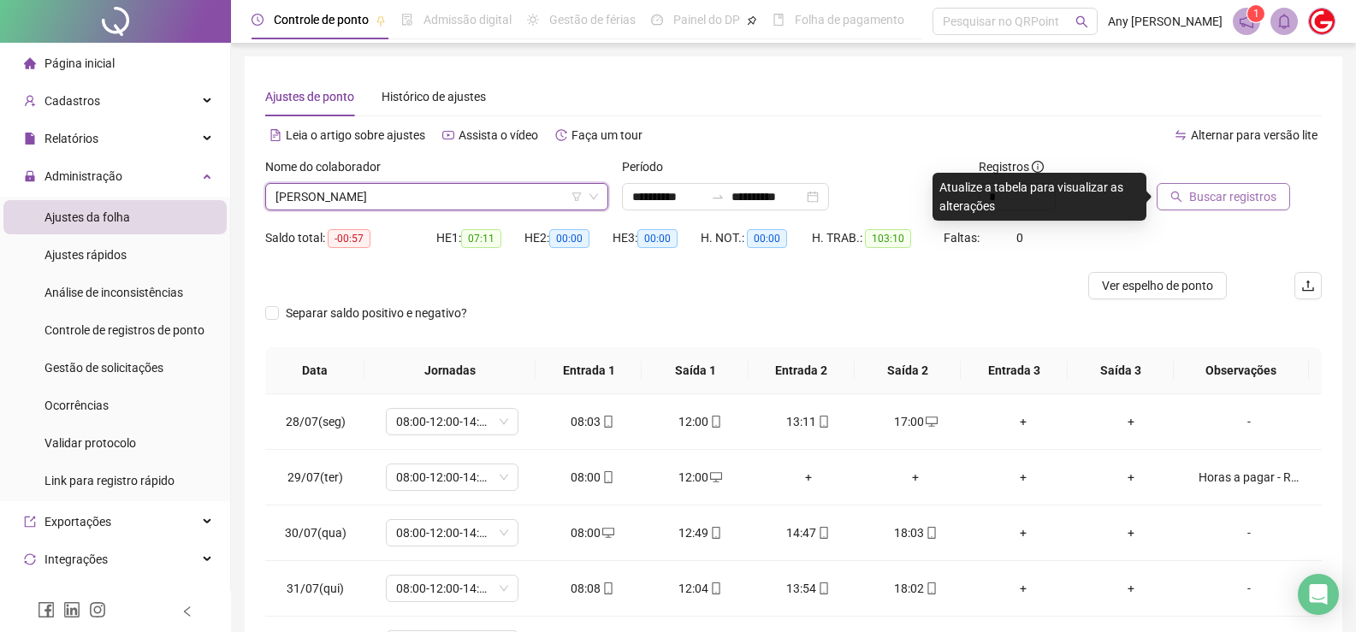
click at [1227, 205] on span "Buscar registros" at bounding box center [1232, 196] width 87 height 19
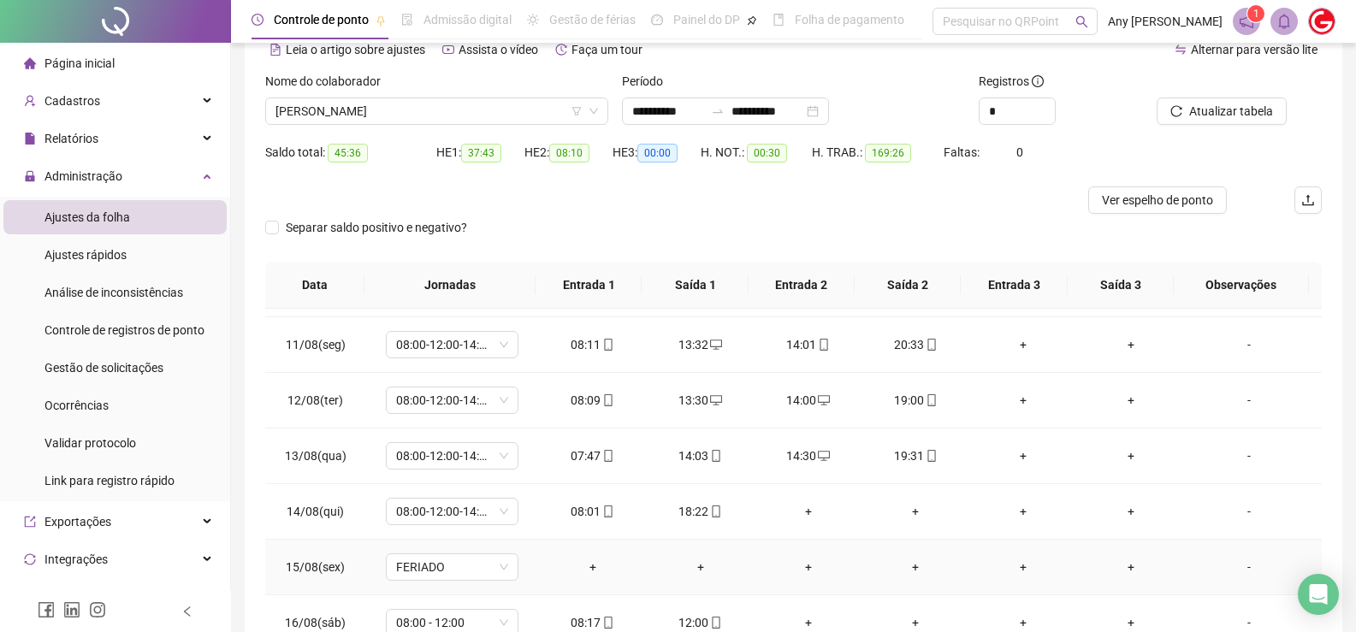
scroll to position [222, 0]
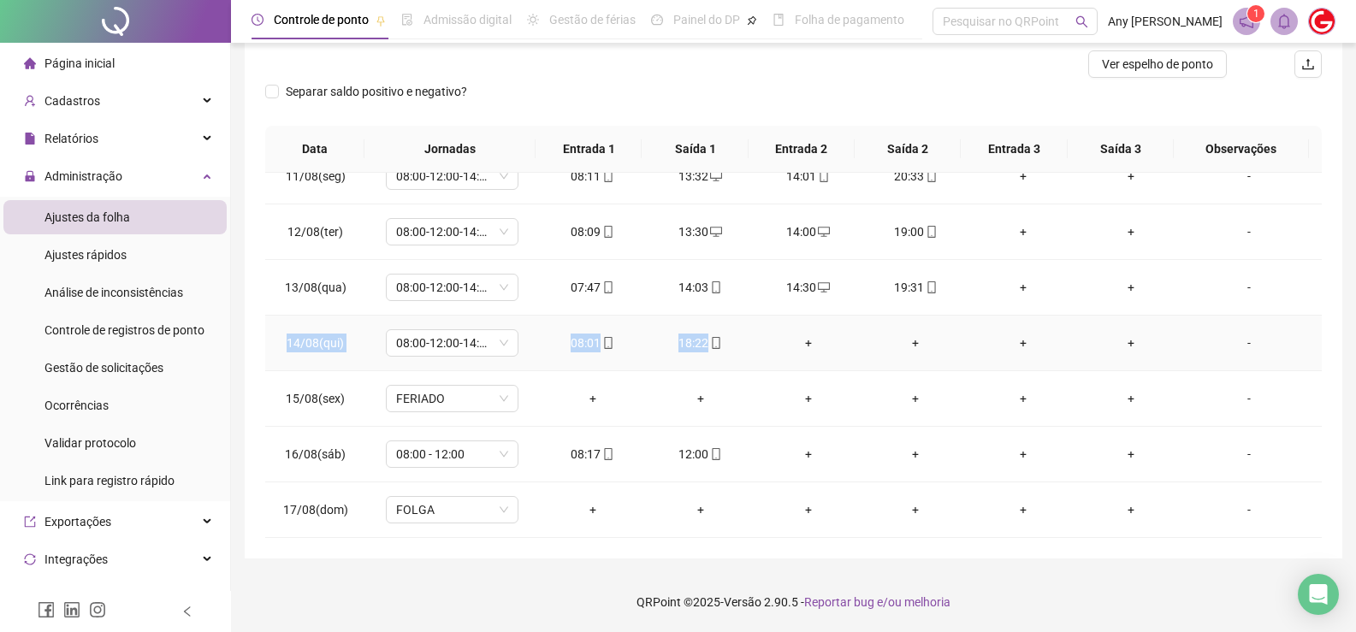
copy tr "14/08(qui) 08:00-12:00-14:00-18:00 08:01 18:22"
drag, startPoint x: 286, startPoint y: 340, endPoint x: 722, endPoint y: 334, distance: 436.3
click at [722, 334] on tr "14/08(qui) 08:00-12:00-14:00-18:00 08:01 18:22 + + + + -" at bounding box center [793, 344] width 1057 height 56
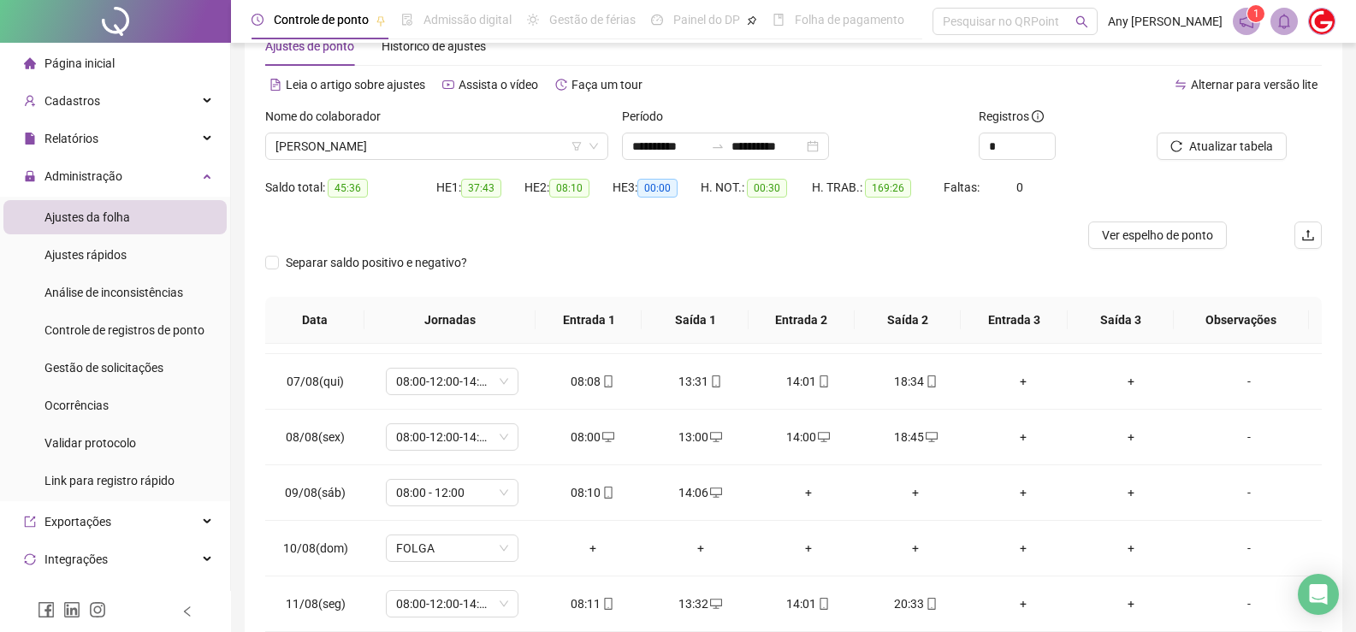
scroll to position [0, 0]
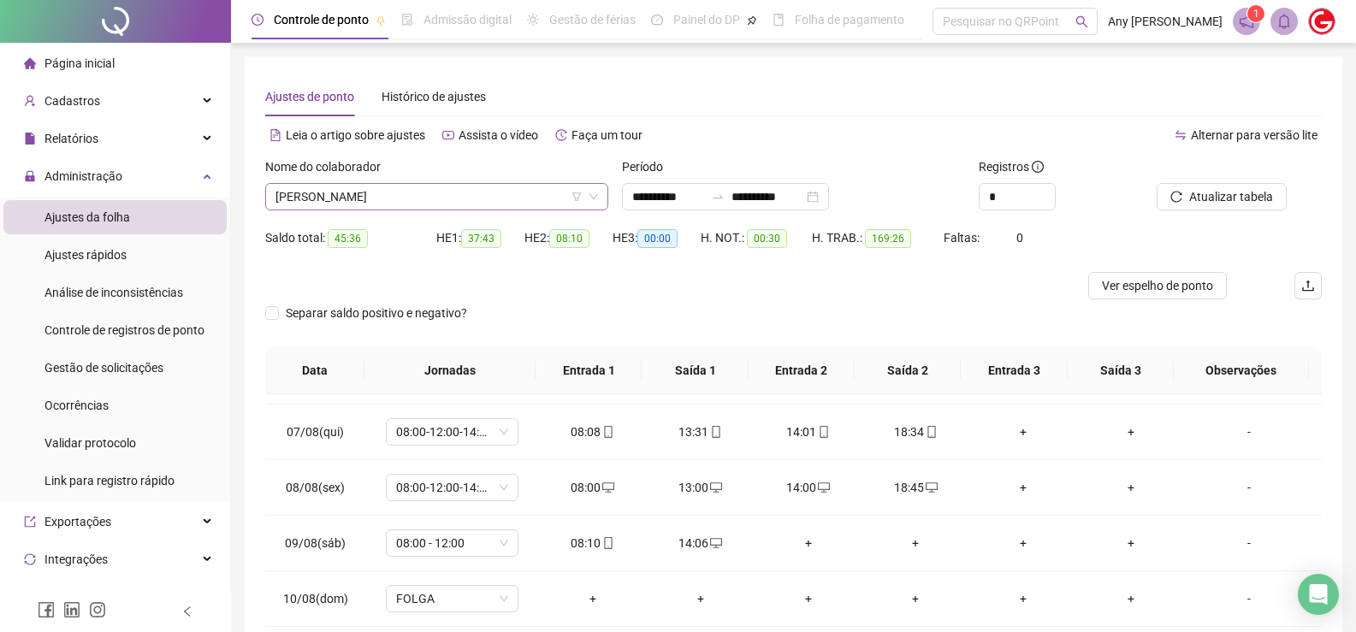
click at [352, 187] on span "[PERSON_NAME]" at bounding box center [436, 197] width 323 height 26
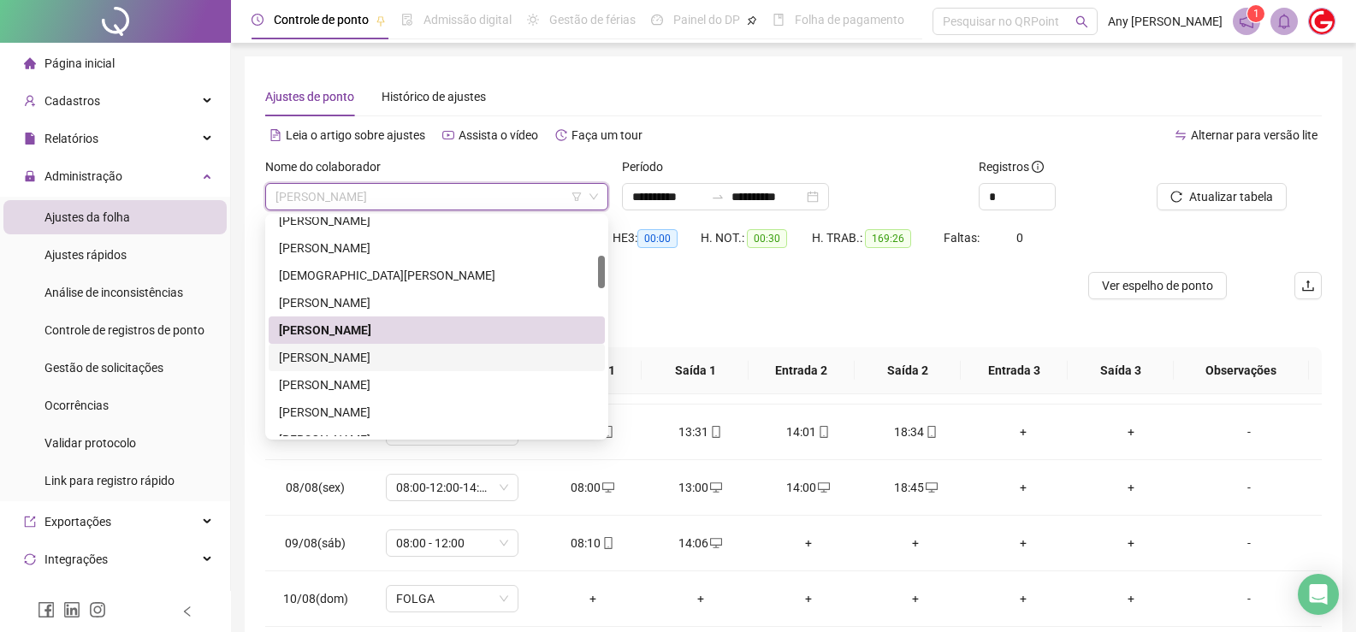
click at [342, 352] on div "[PERSON_NAME]" at bounding box center [437, 357] width 316 height 19
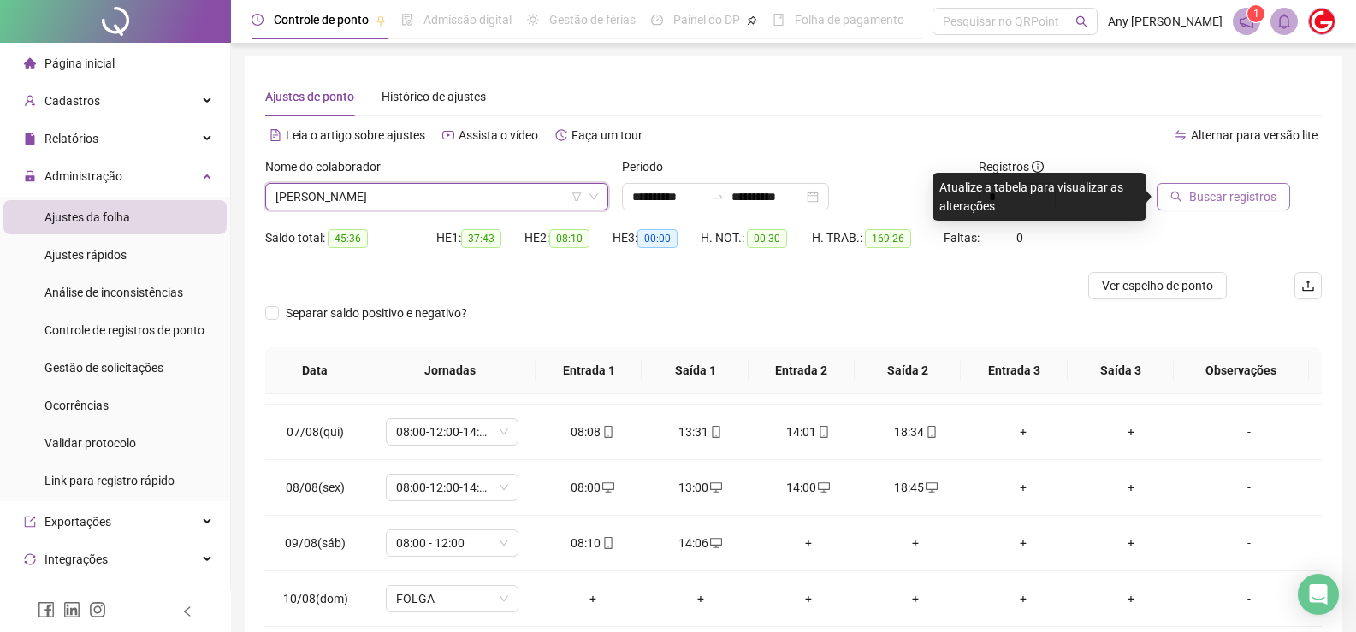
click at [1194, 188] on span "Buscar registros" at bounding box center [1232, 196] width 87 height 19
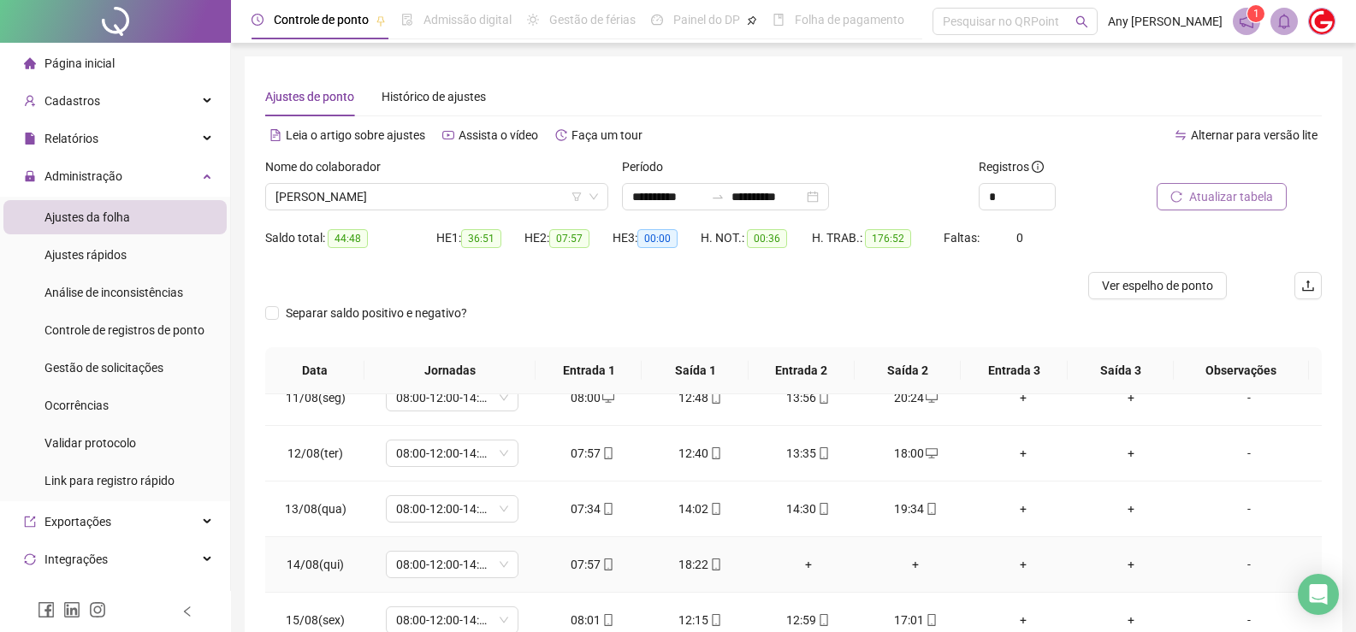
scroll to position [222, 0]
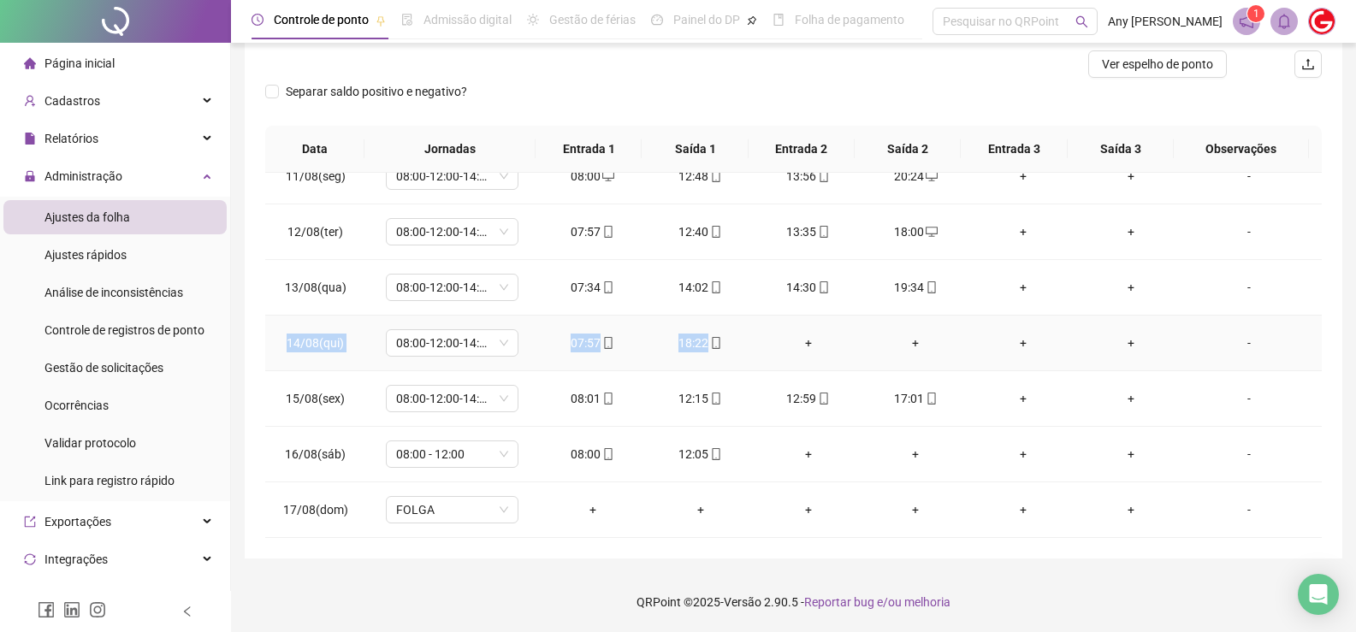
copy tr "14/08(qui) 08:00-12:00-14:00-18:00 07:57 18:22"
drag, startPoint x: 281, startPoint y: 344, endPoint x: 782, endPoint y: 340, distance: 500.5
click at [782, 340] on tr "14/08(qui) 08:00-12:00-14:00-18:00 07:57 18:22 + + + + -" at bounding box center [793, 344] width 1057 height 56
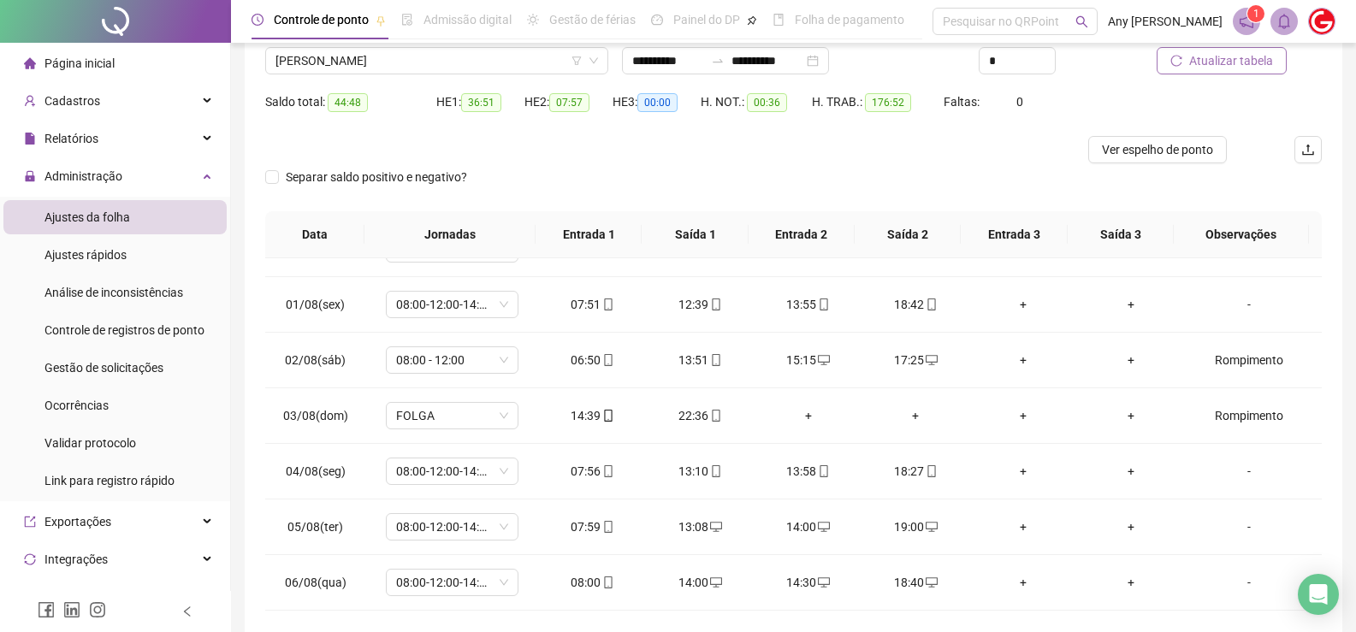
scroll to position [50, 0]
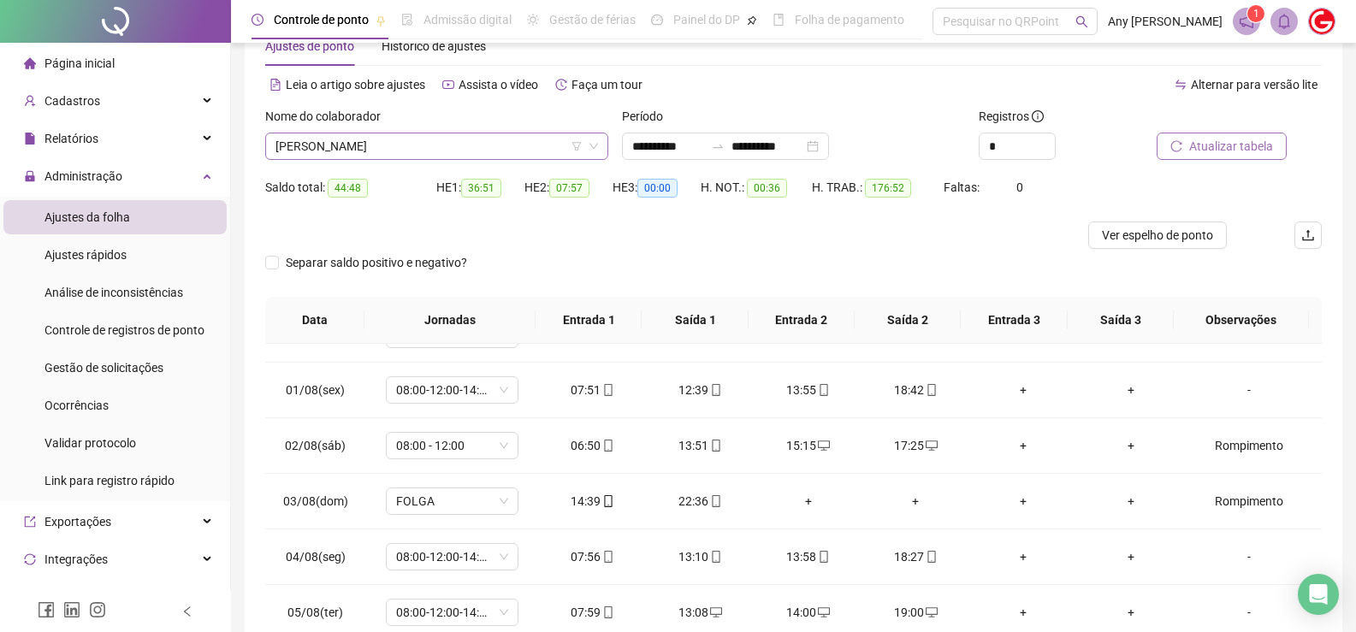
click at [348, 141] on span "[PERSON_NAME]" at bounding box center [436, 146] width 323 height 26
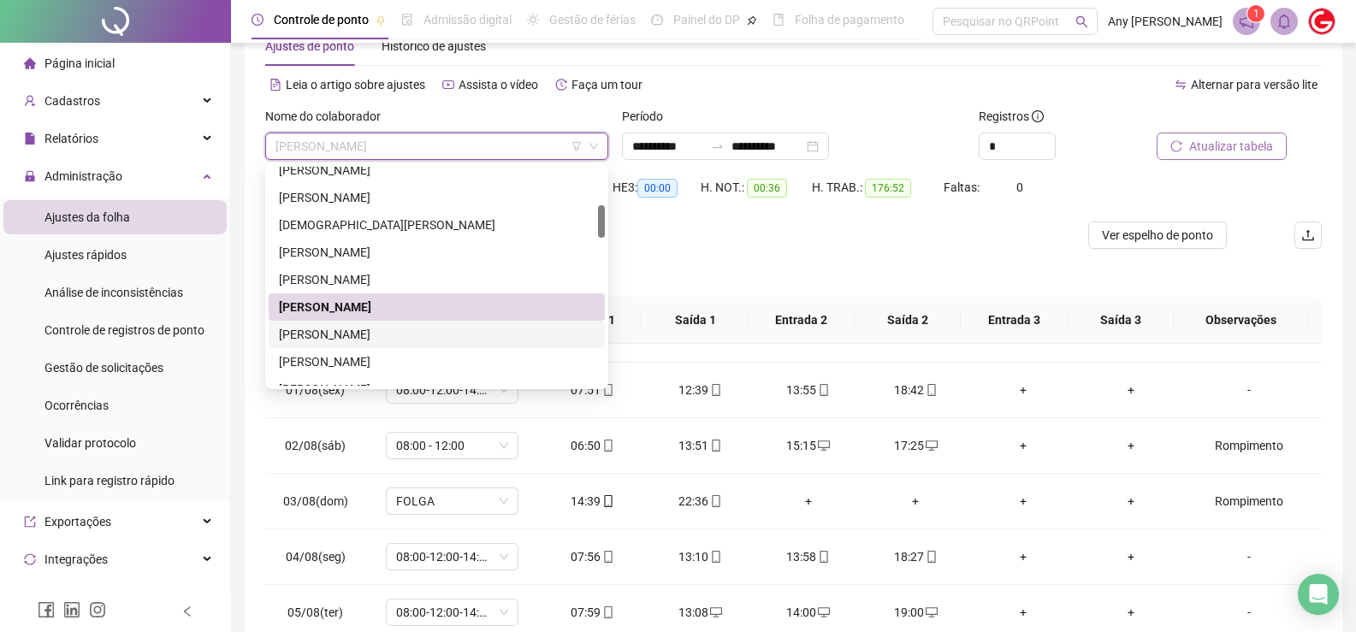
click at [337, 334] on div "[PERSON_NAME]" at bounding box center [437, 334] width 316 height 19
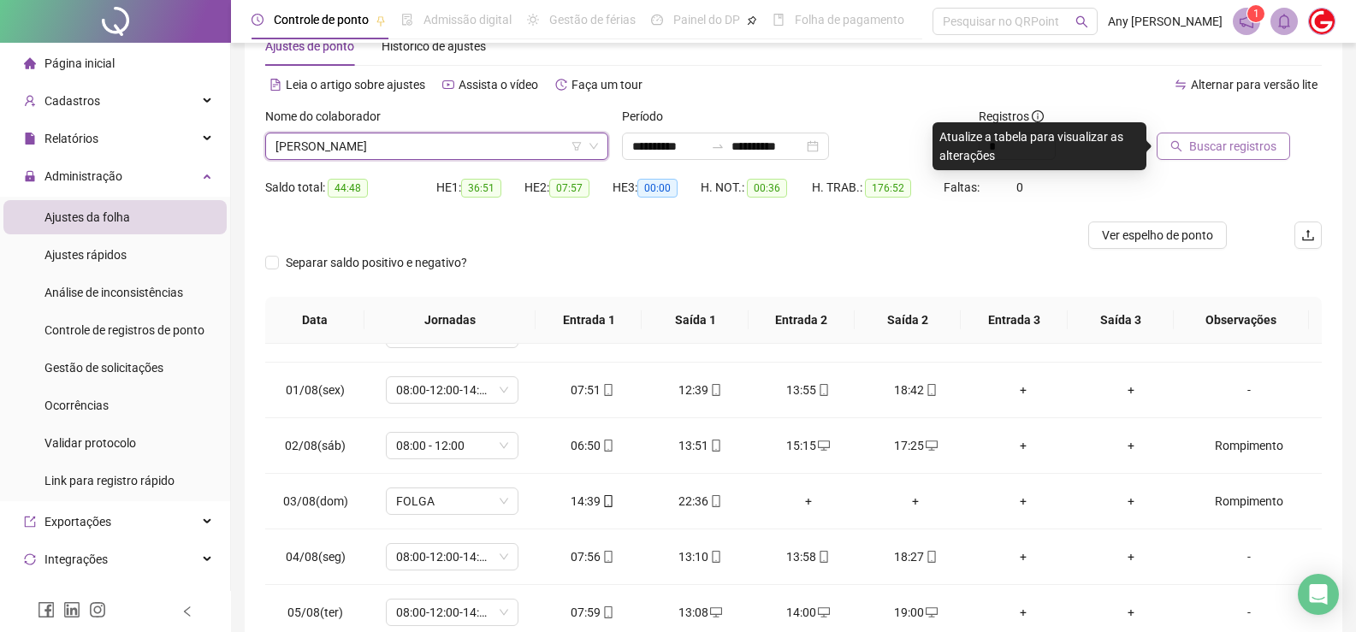
click at [1195, 143] on span "Buscar registros" at bounding box center [1232, 146] width 87 height 19
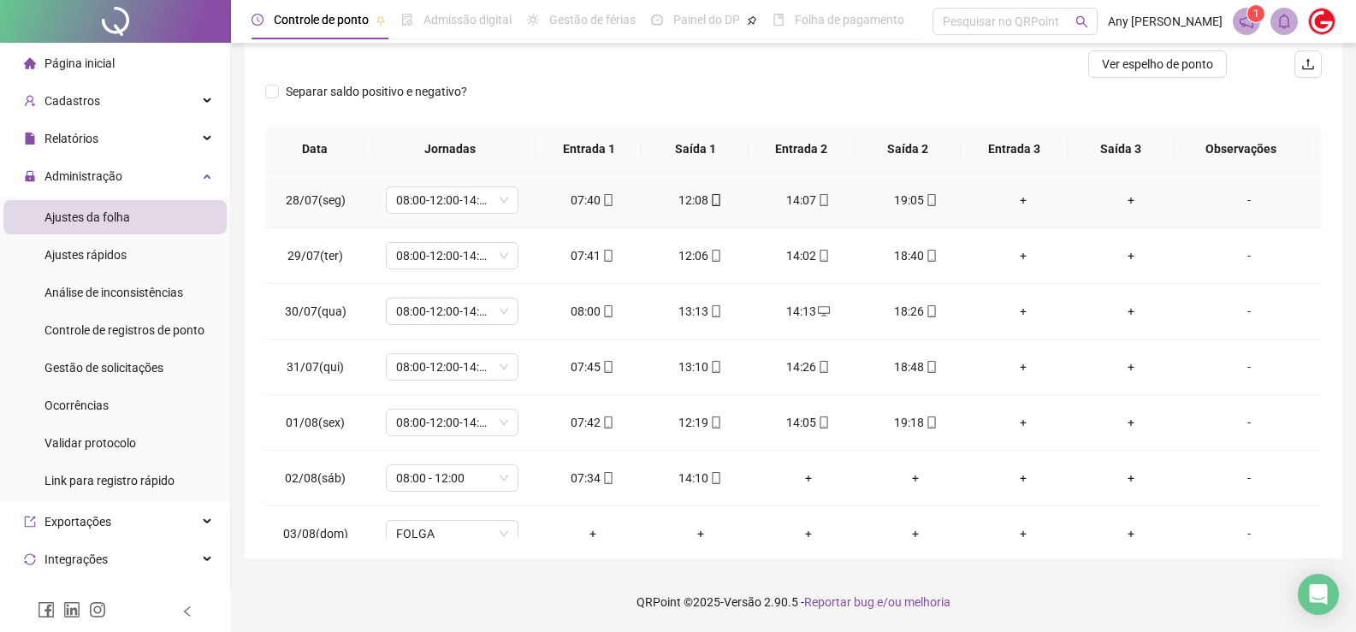
scroll to position [0, 0]
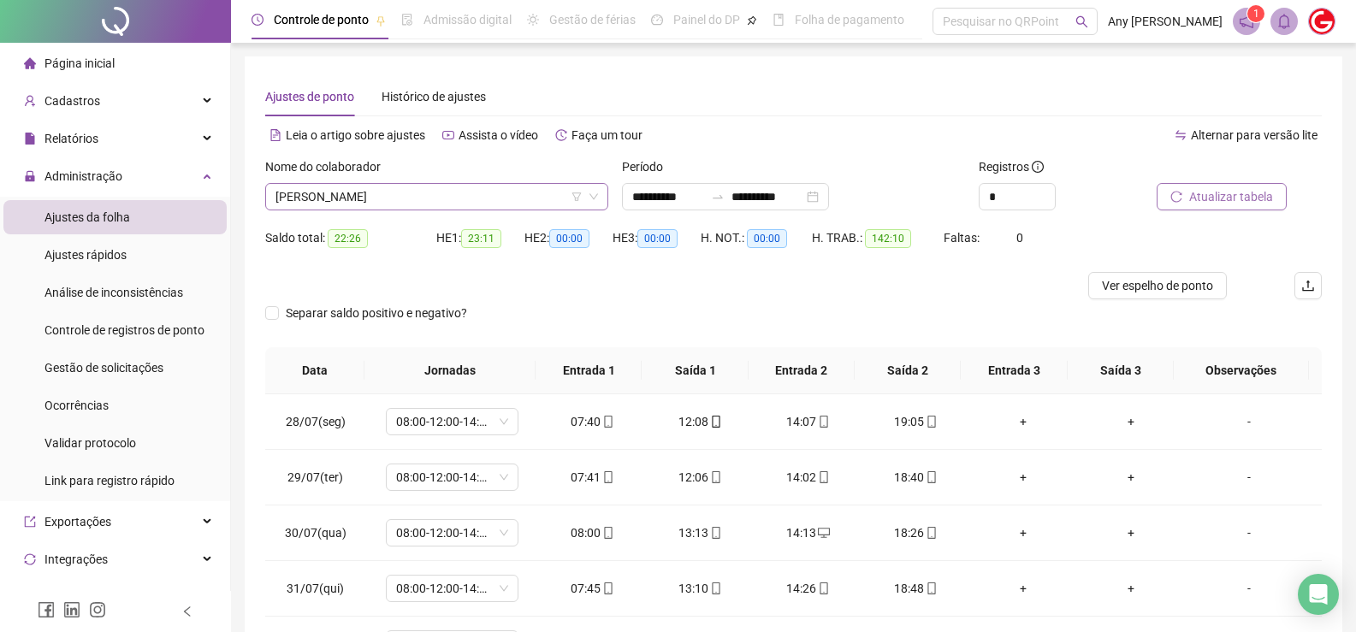
click at [324, 191] on span "[PERSON_NAME]" at bounding box center [436, 197] width 323 height 26
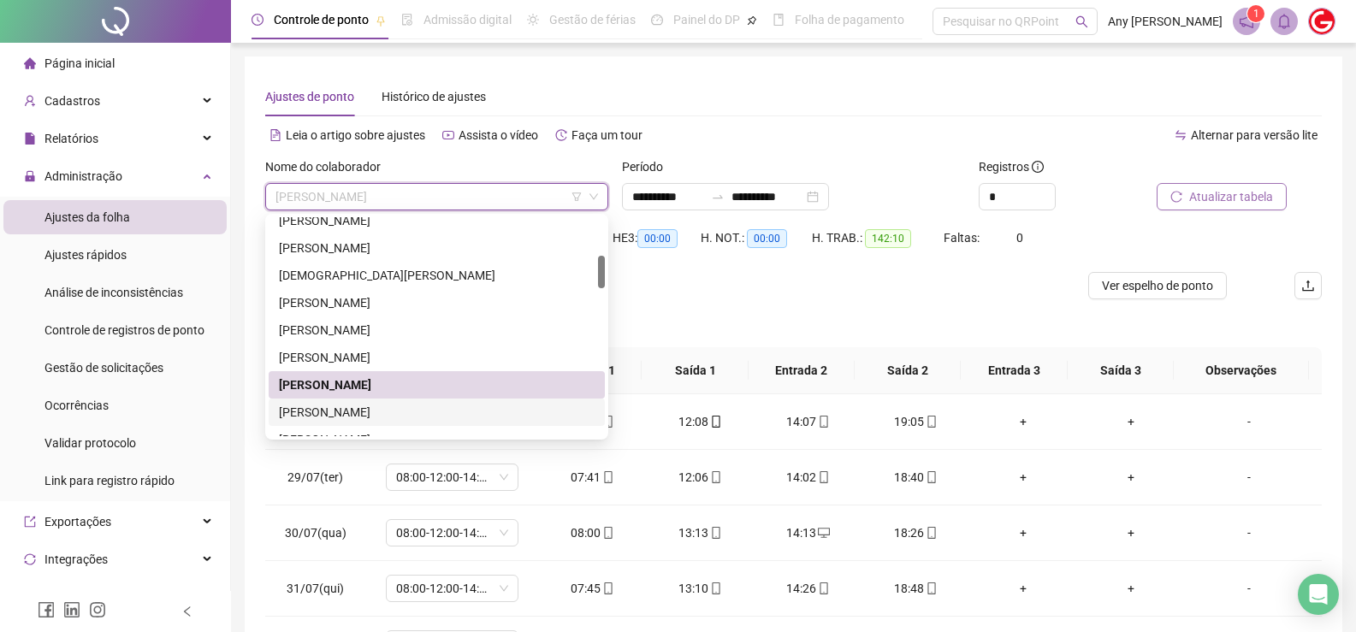
click at [331, 407] on div "[PERSON_NAME]" at bounding box center [437, 412] width 316 height 19
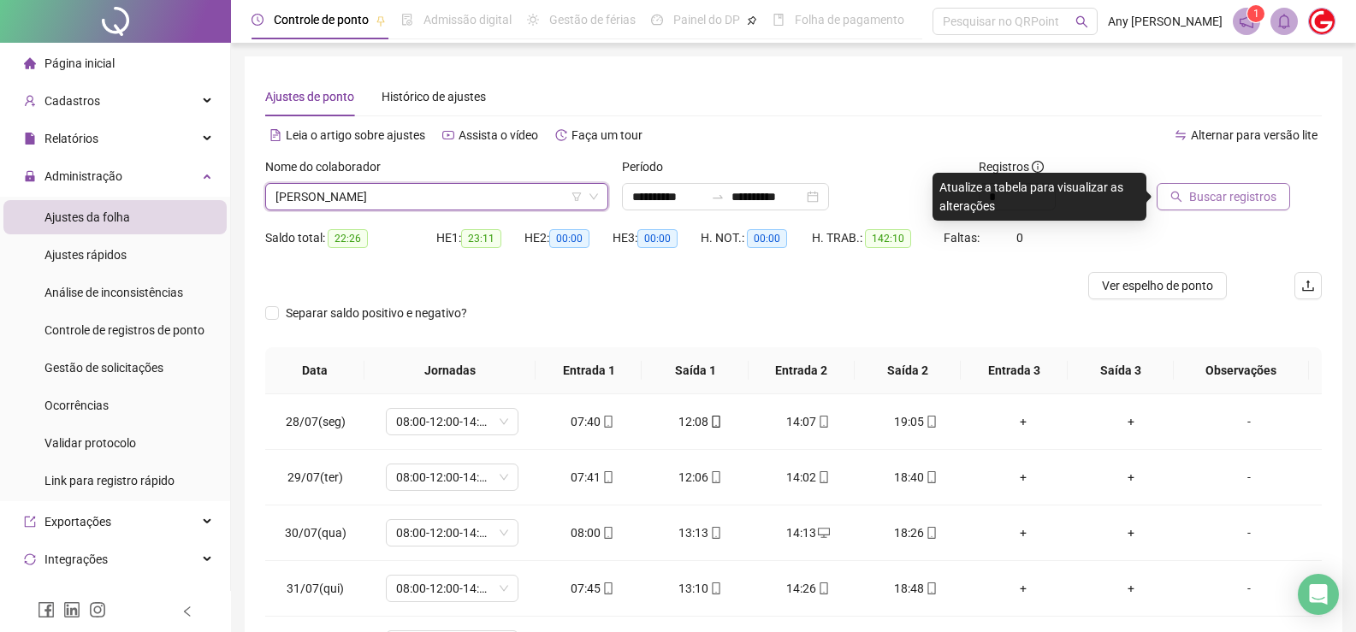
click at [1187, 190] on button "Buscar registros" at bounding box center [1223, 196] width 133 height 27
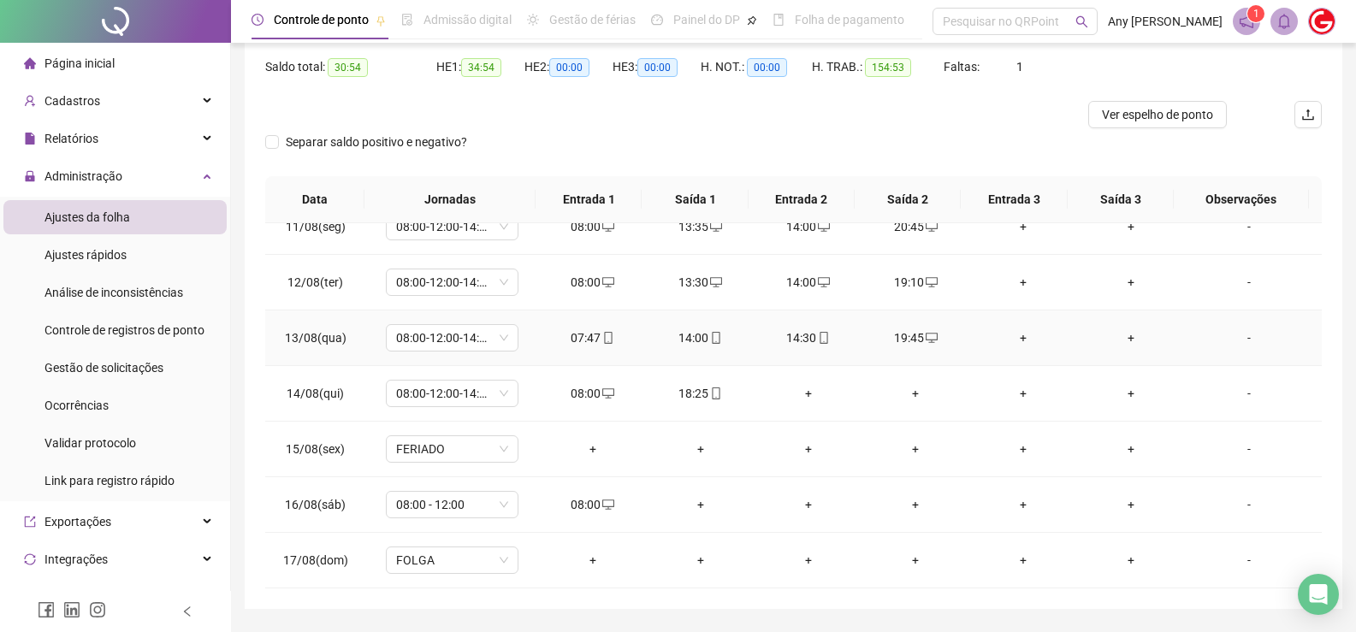
scroll to position [222, 0]
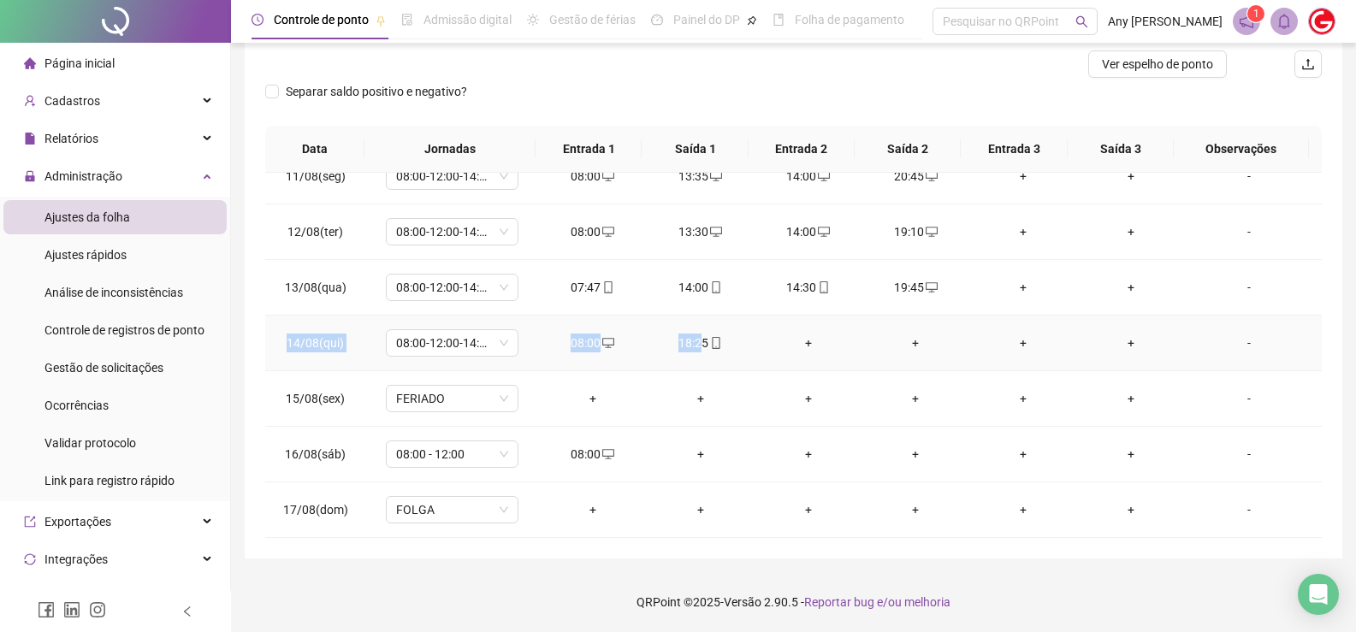
copy tr "14/08(qui) 08:00-12:00-14:00-18:00 08:00 18:2"
copy tr "14/08(qui) 08:00-12:00-14:00-18:00 08:00 18:25"
drag, startPoint x: 281, startPoint y: 335, endPoint x: 710, endPoint y: 346, distance: 429.6
click at [710, 346] on tr "14/08(qui) 08:00-12:00-14:00-18:00 08:00 18:25 + + + + -" at bounding box center [793, 344] width 1057 height 56
click at [254, 398] on div "**********" at bounding box center [794, 197] width 1098 height 724
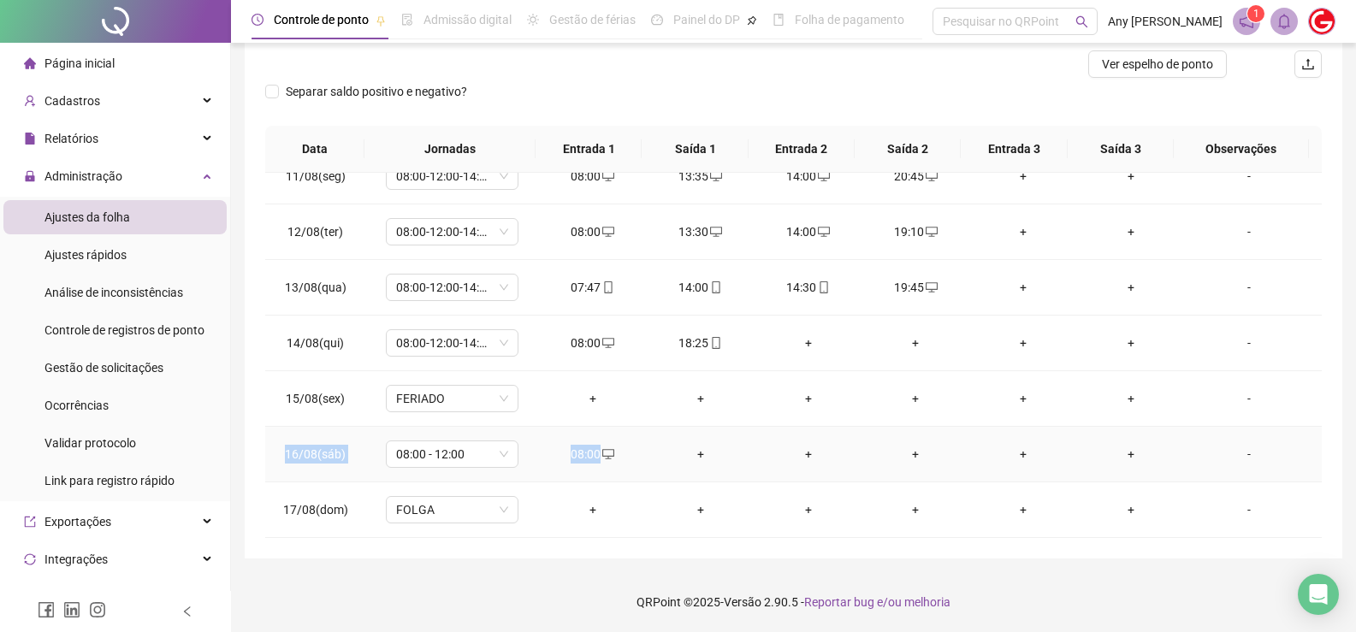
copy tr "16/08(sáb) 08:00 - 12:00 08:00"
drag, startPoint x: 299, startPoint y: 453, endPoint x: 616, endPoint y: 441, distance: 316.8
click at [616, 441] on tr "16/08(sáb) 08:00 - 12:00 08:00 + + + + + -" at bounding box center [793, 455] width 1057 height 56
click at [269, 417] on td "15/08(sex)" at bounding box center [315, 399] width 100 height 56
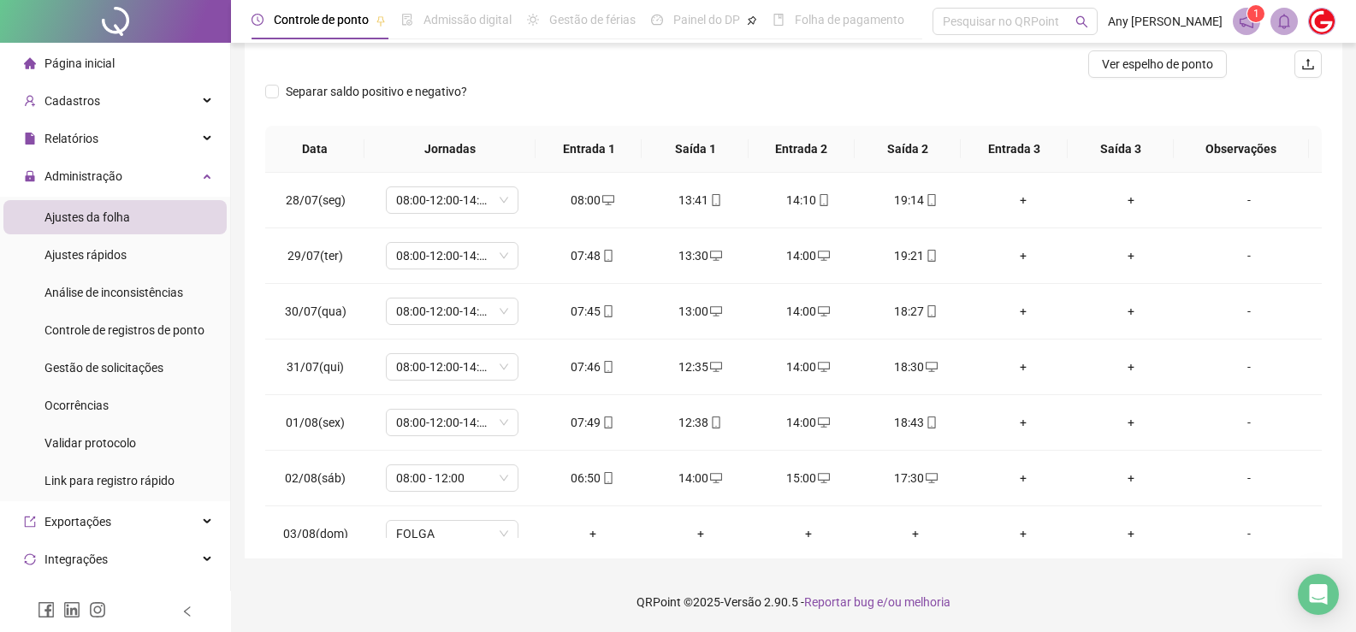
scroll to position [50, 0]
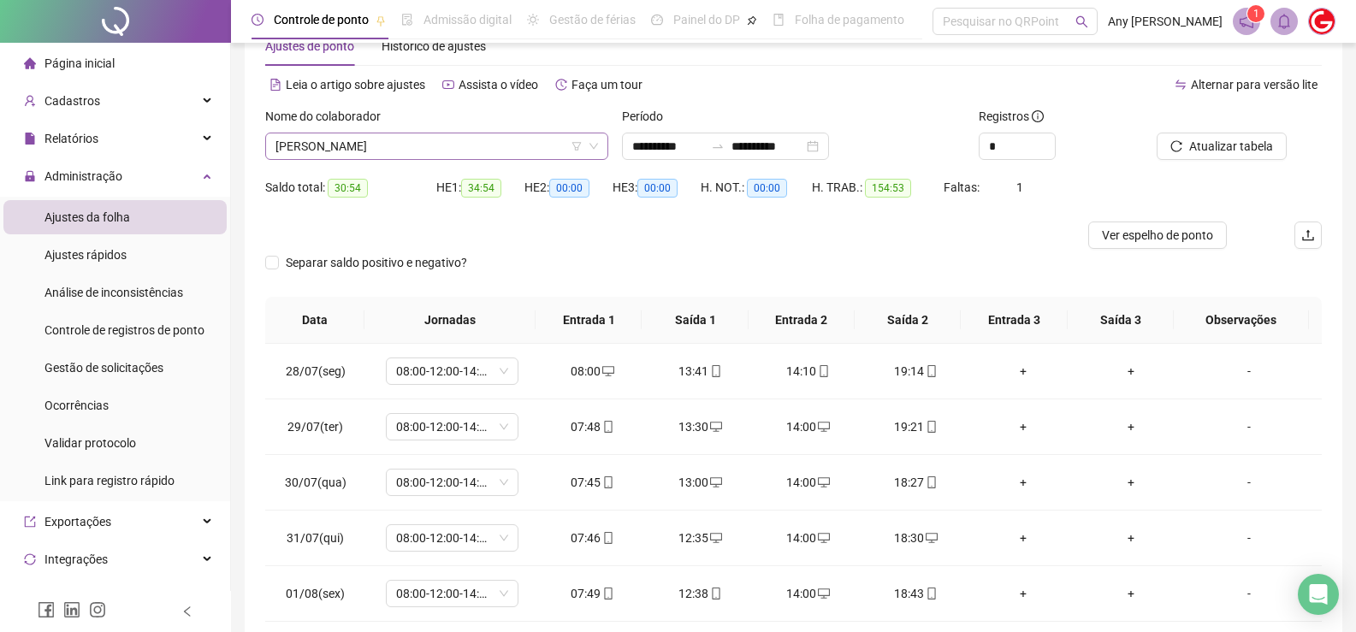
click at [358, 142] on span "[PERSON_NAME]" at bounding box center [436, 146] width 323 height 26
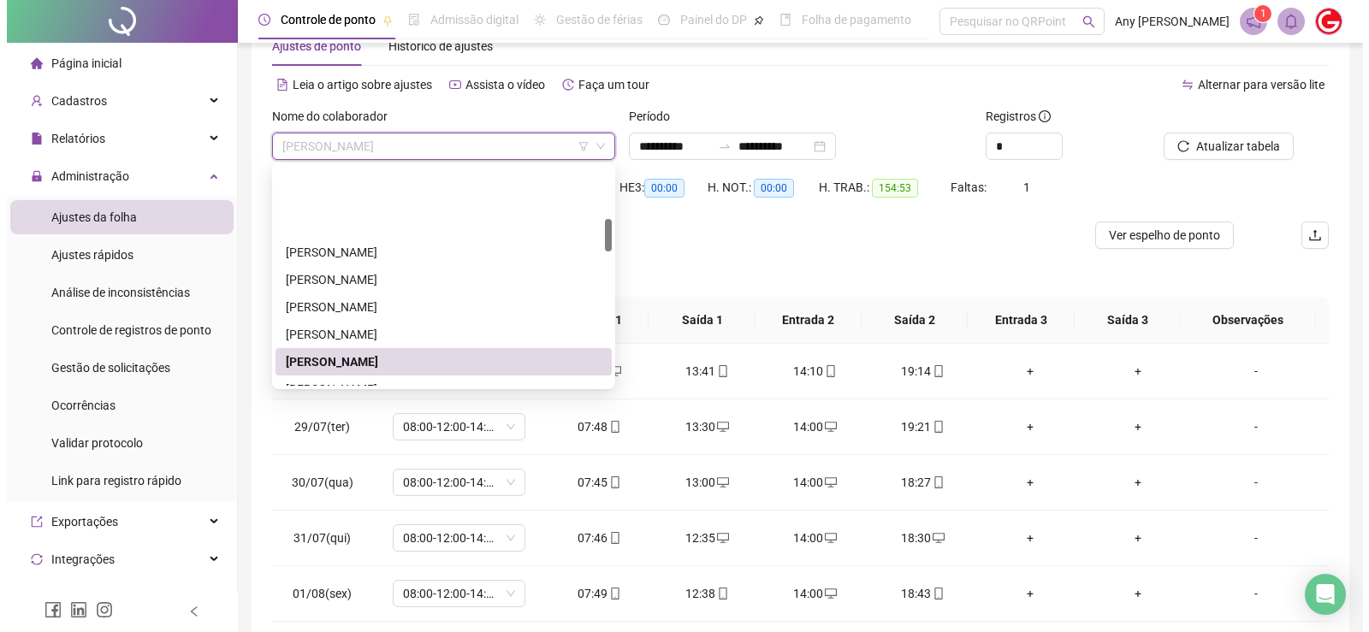
scroll to position [342, 0]
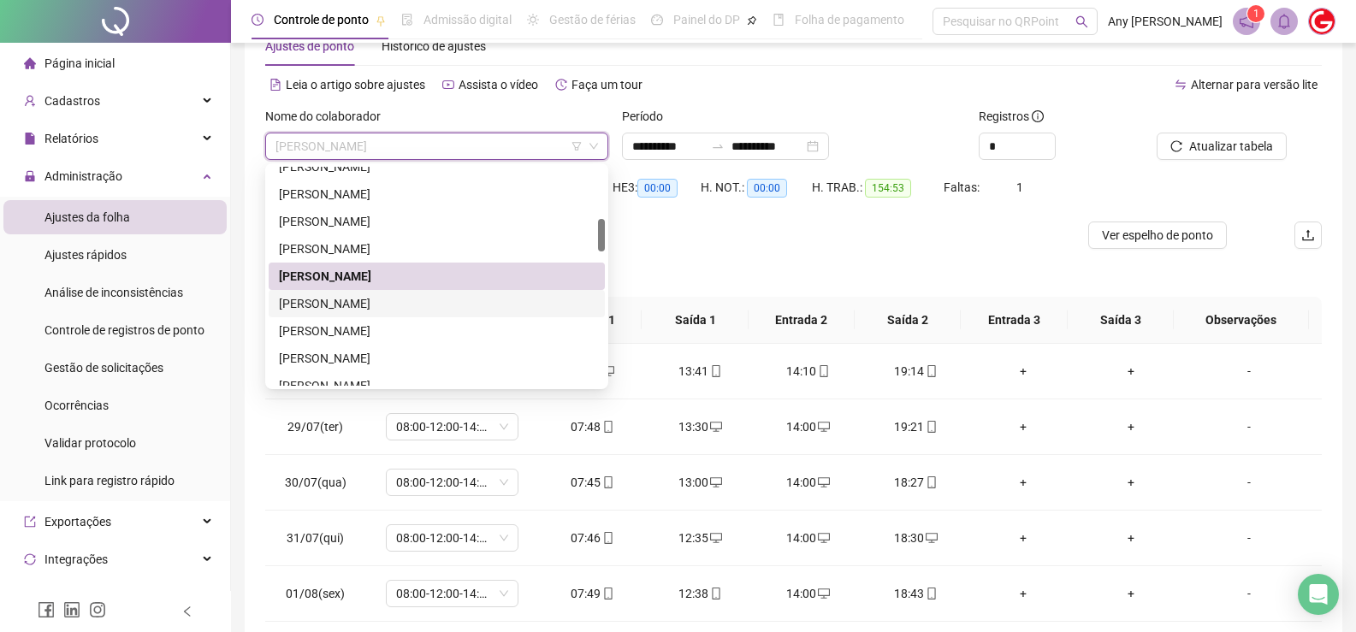
click at [326, 301] on div "[PERSON_NAME]" at bounding box center [437, 303] width 316 height 19
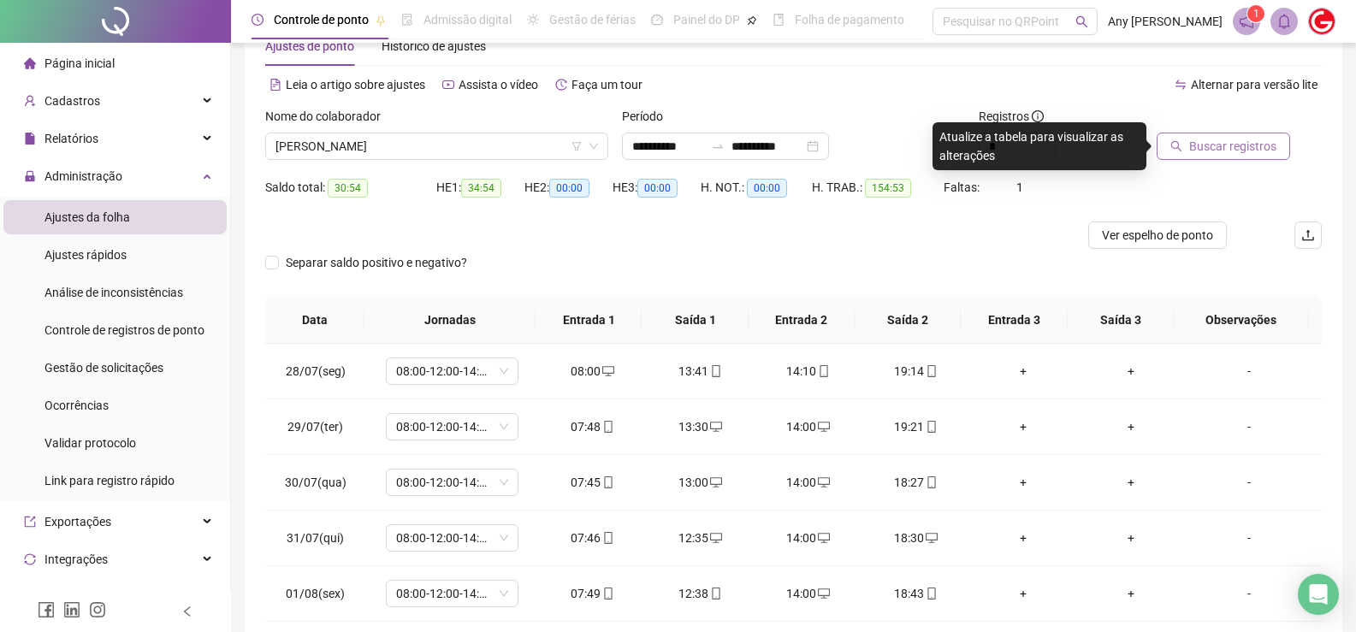
click at [1205, 150] on span "Buscar registros" at bounding box center [1232, 146] width 87 height 19
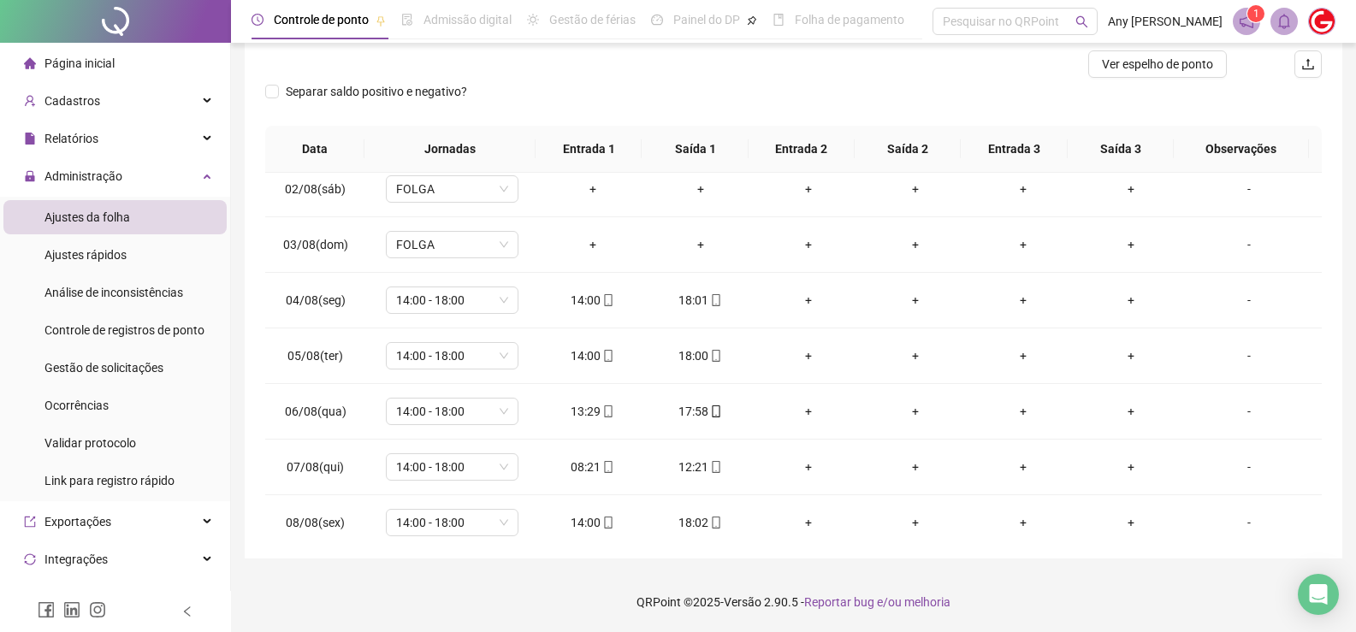
scroll to position [0, 0]
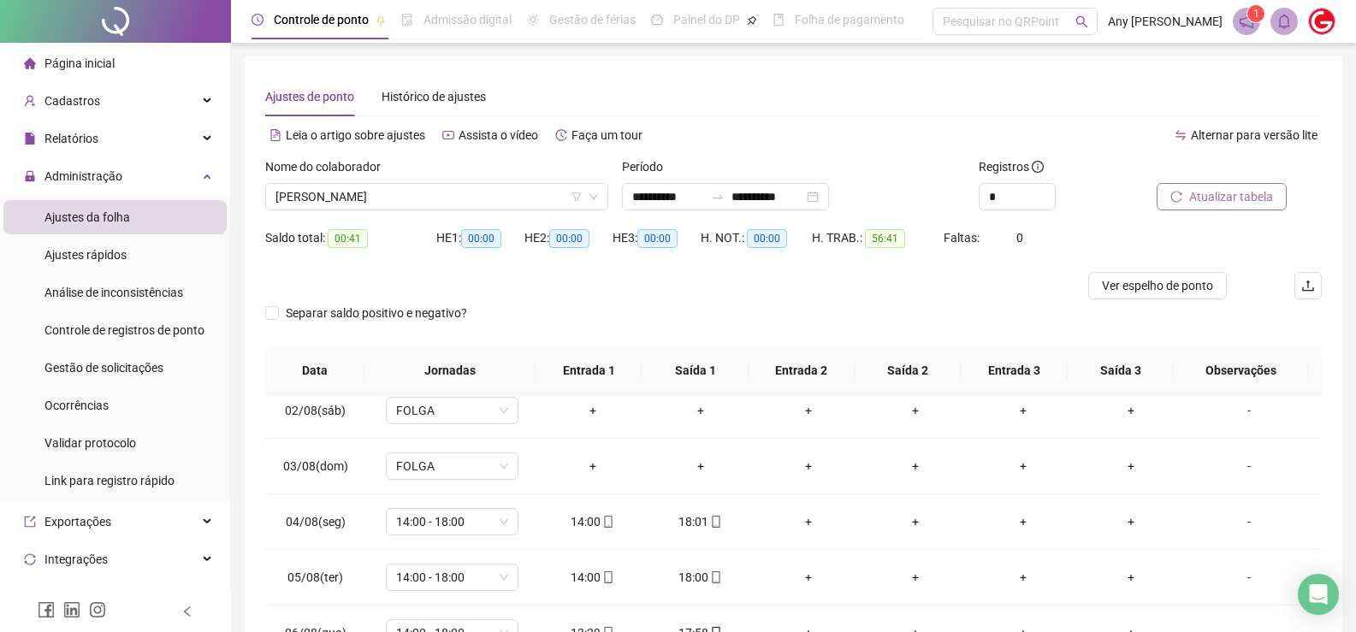
click at [298, 211] on div "Nome do colaborador [PERSON_NAME]" at bounding box center [436, 190] width 357 height 67
click at [536, 67] on div "**********" at bounding box center [794, 418] width 1098 height 724
click at [443, 191] on span "[PERSON_NAME]" at bounding box center [436, 197] width 323 height 26
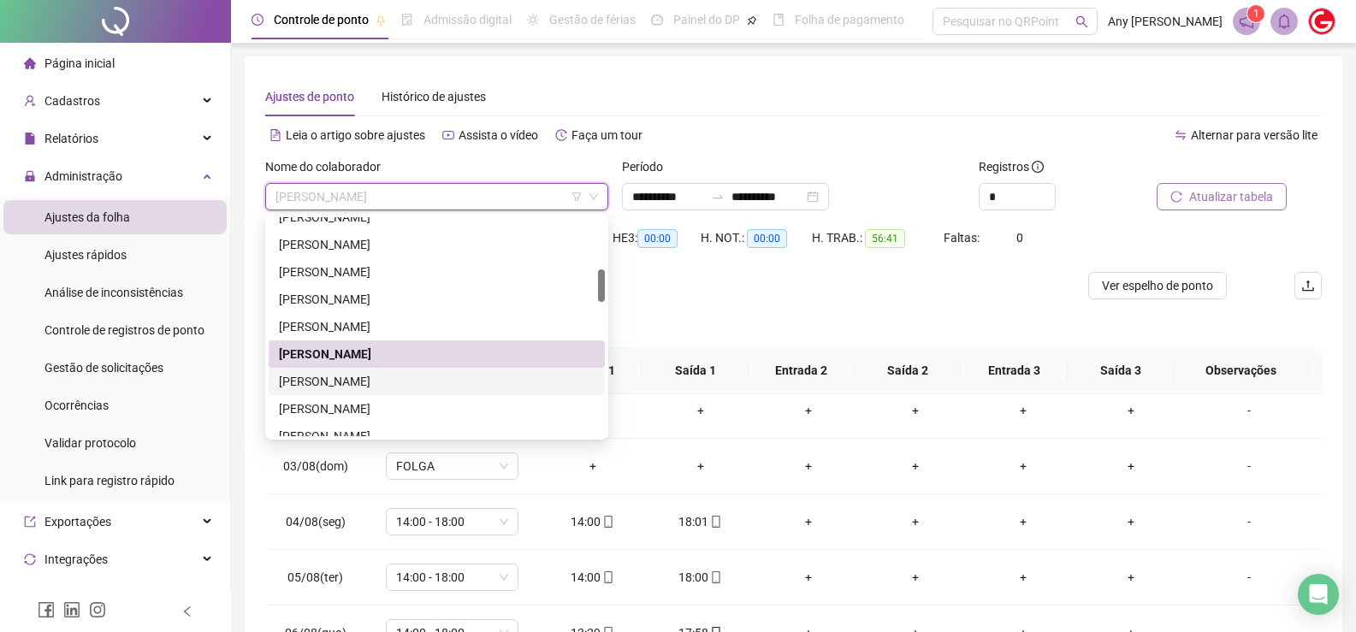
click at [340, 391] on div "[PERSON_NAME]" at bounding box center [437, 381] width 336 height 27
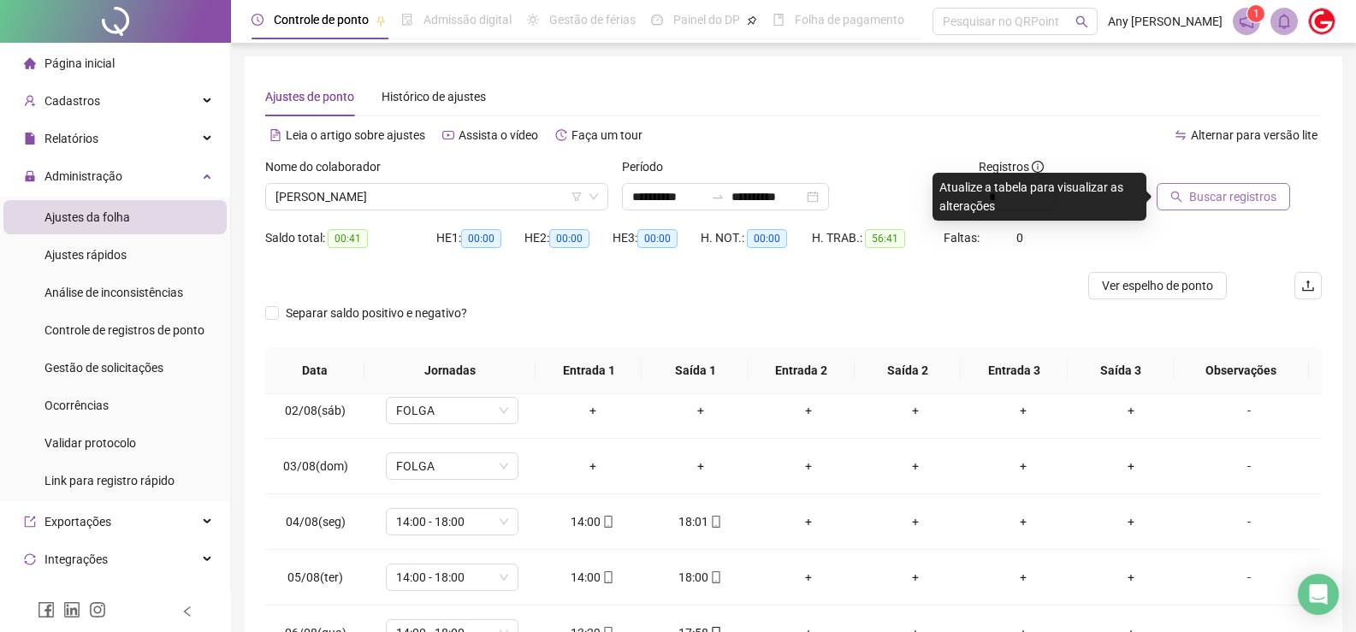
click at [1205, 200] on span "Buscar registros" at bounding box center [1232, 196] width 87 height 19
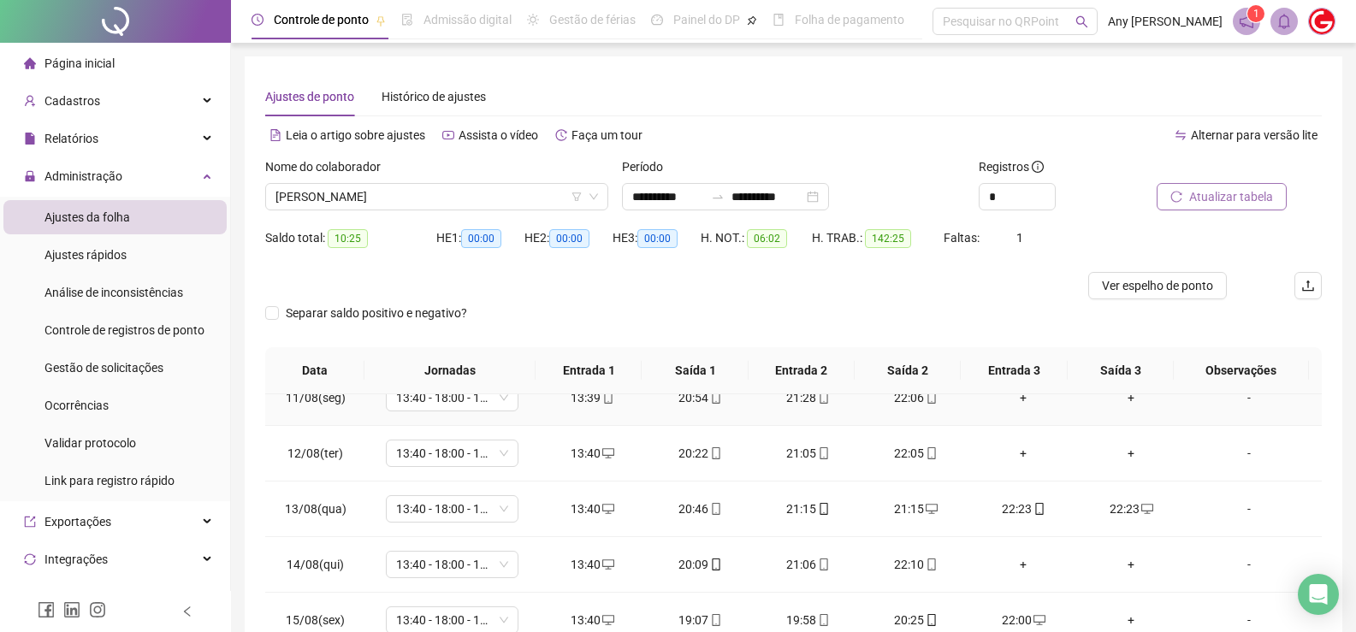
scroll to position [222, 0]
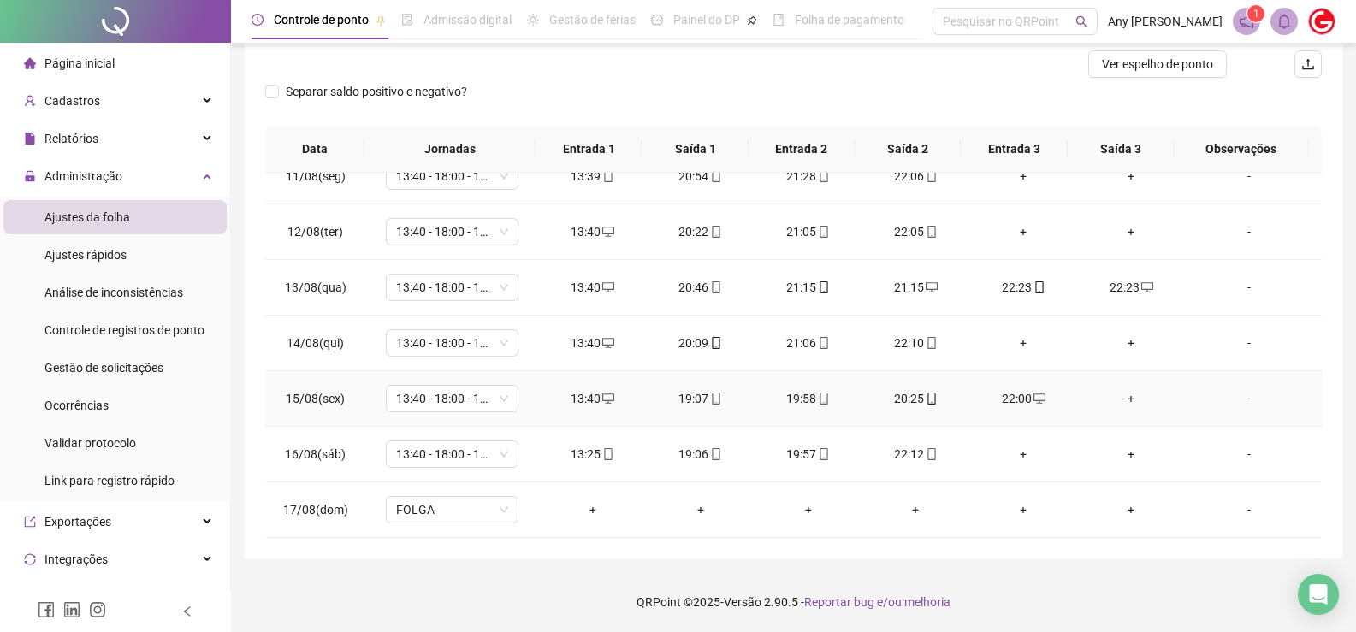
click at [909, 400] on div "20:25" at bounding box center [915, 398] width 80 height 19
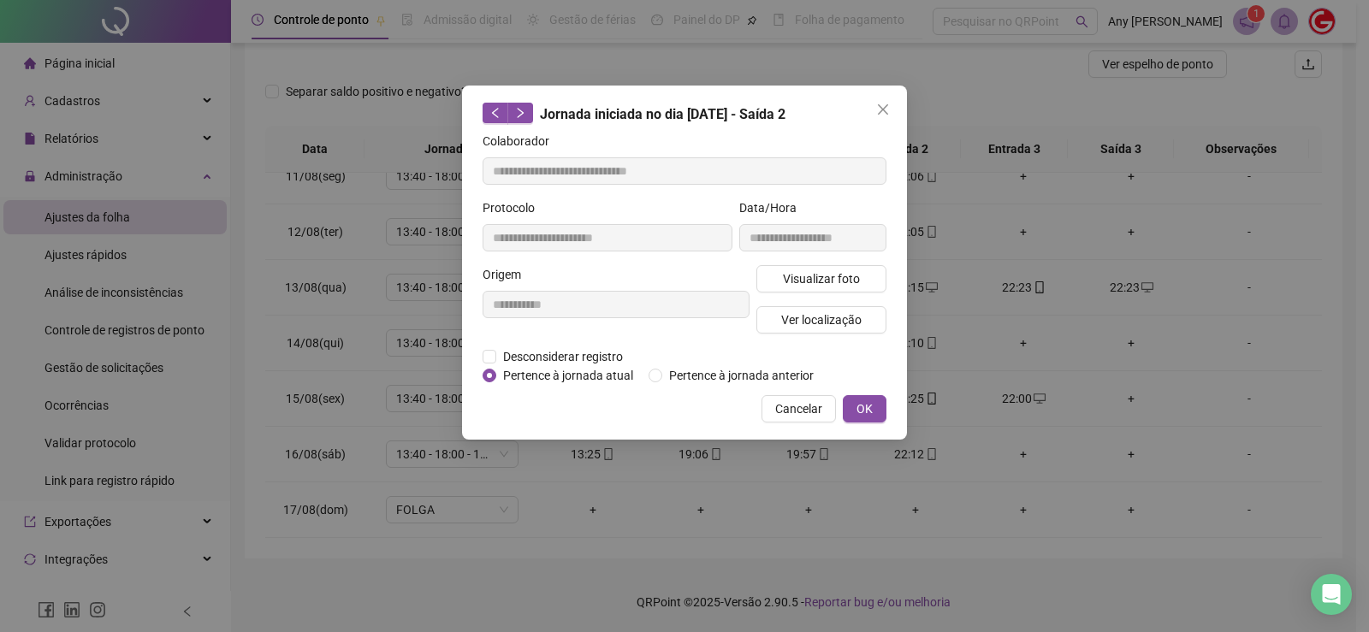
type input "**********"
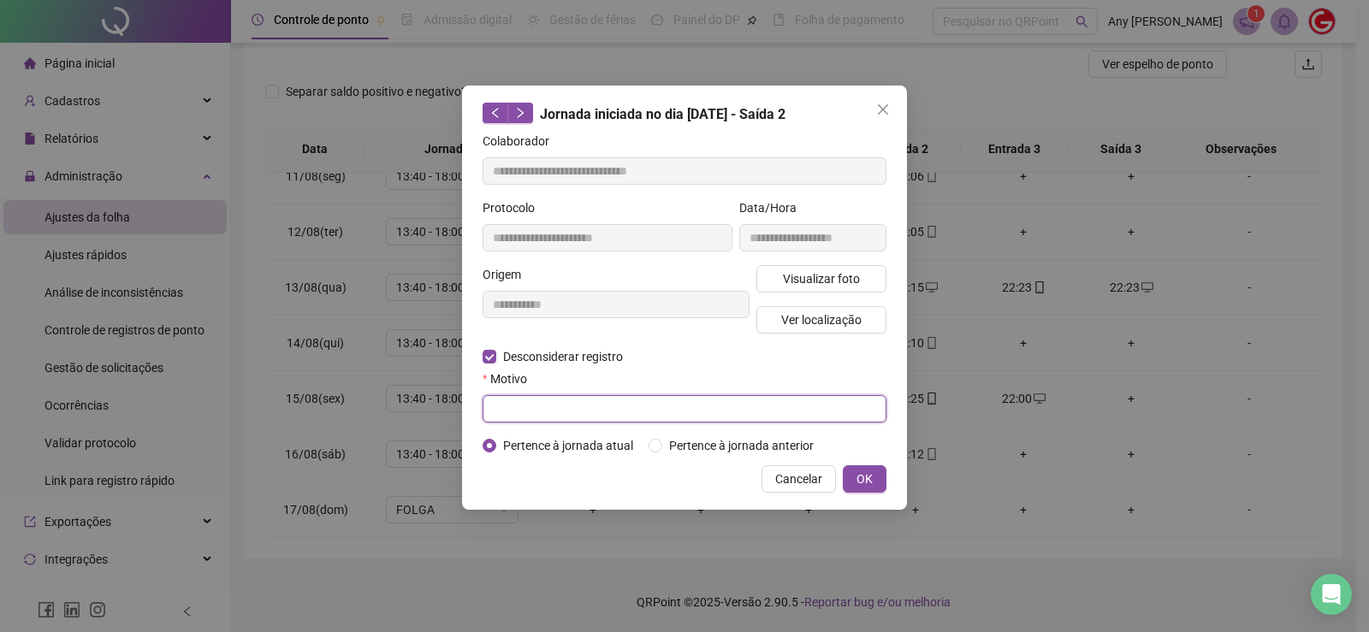
click at [530, 397] on input "text" at bounding box center [684, 408] width 404 height 27
type input "****"
click at [891, 490] on div "**********" at bounding box center [684, 298] width 445 height 424
click at [884, 490] on button "OK" at bounding box center [865, 478] width 44 height 27
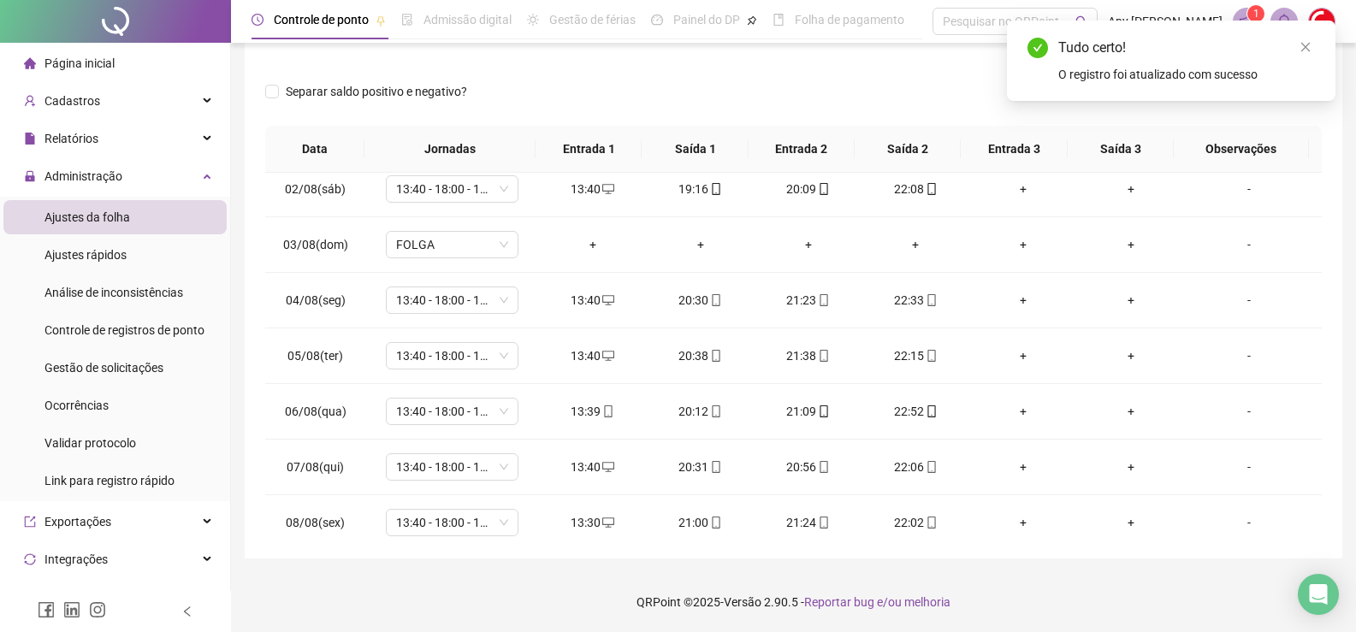
scroll to position [0, 0]
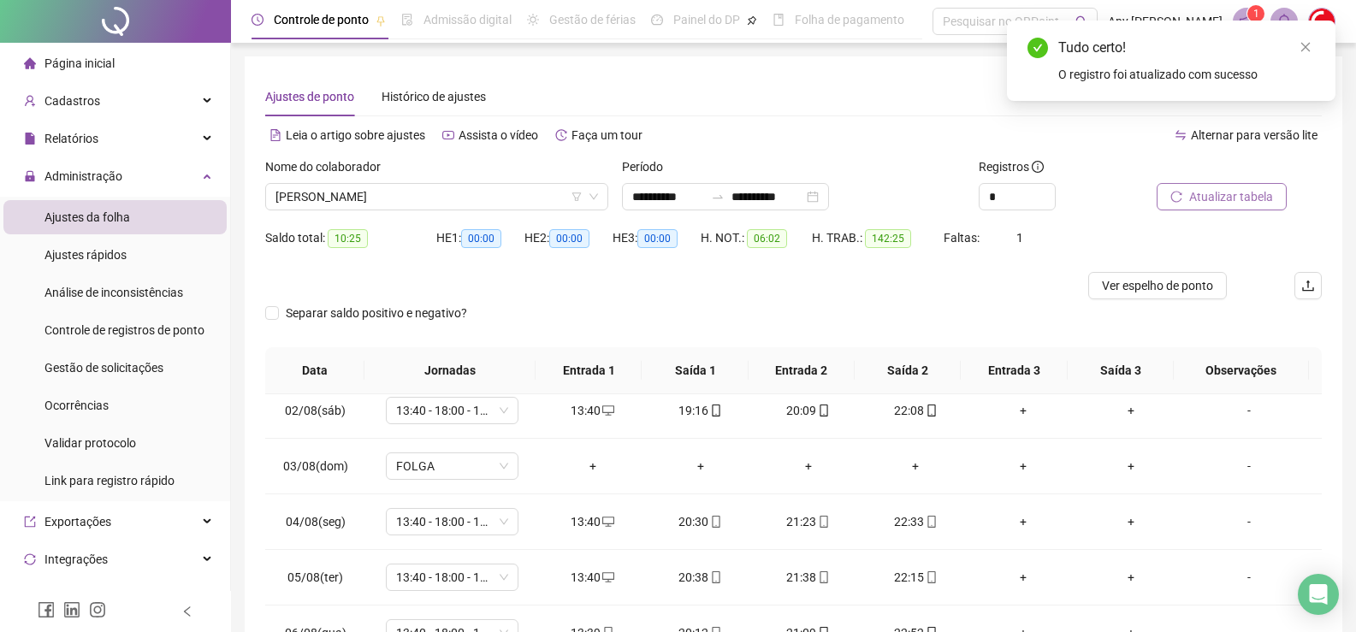
click at [1215, 200] on span "Atualizar tabela" at bounding box center [1231, 196] width 84 height 19
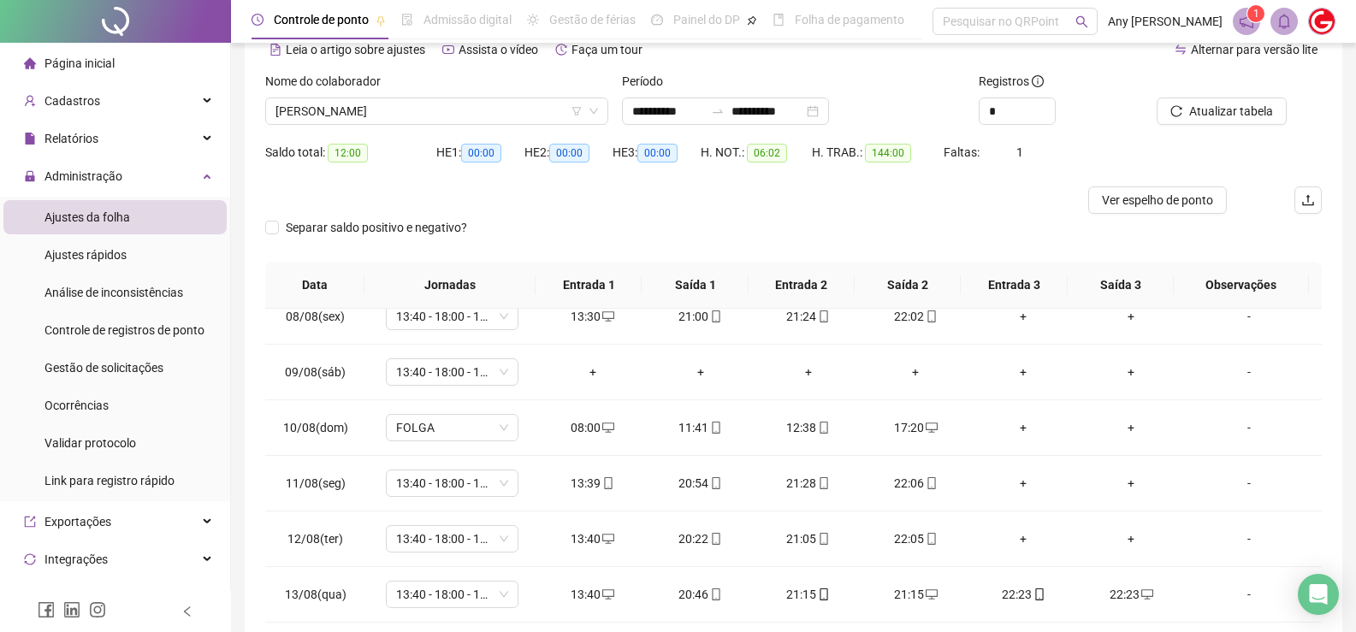
scroll to position [222, 0]
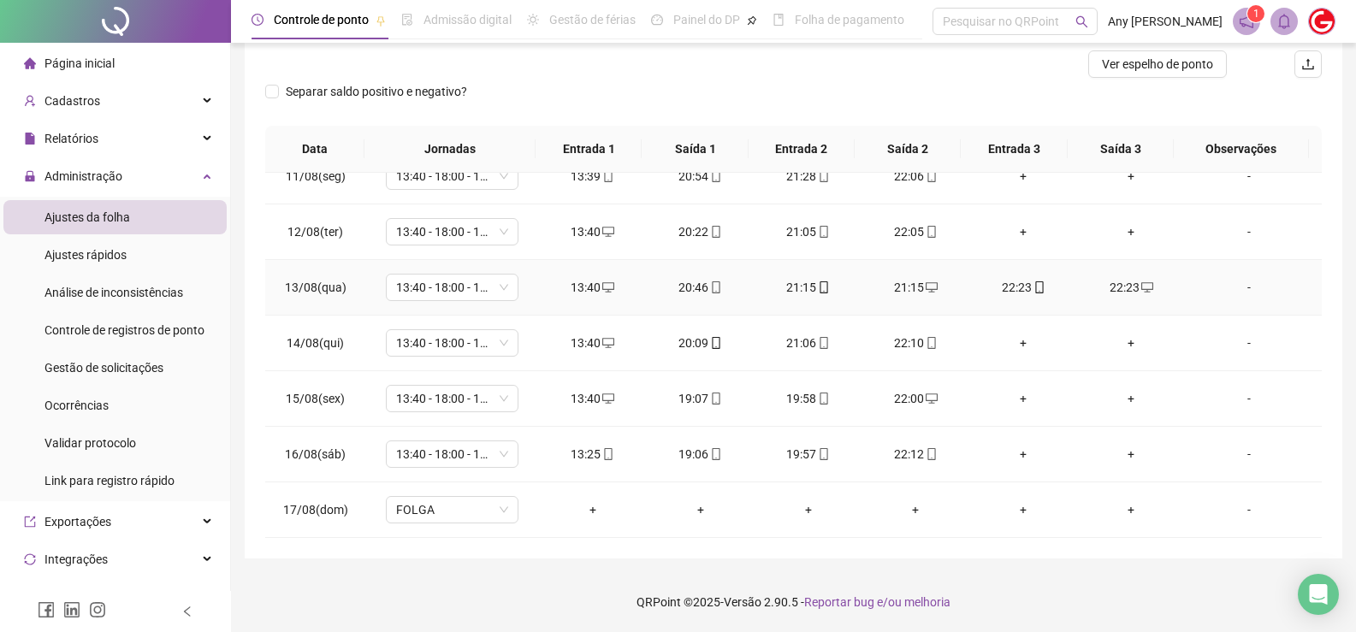
click at [1113, 293] on div "22:23" at bounding box center [1131, 287] width 80 height 19
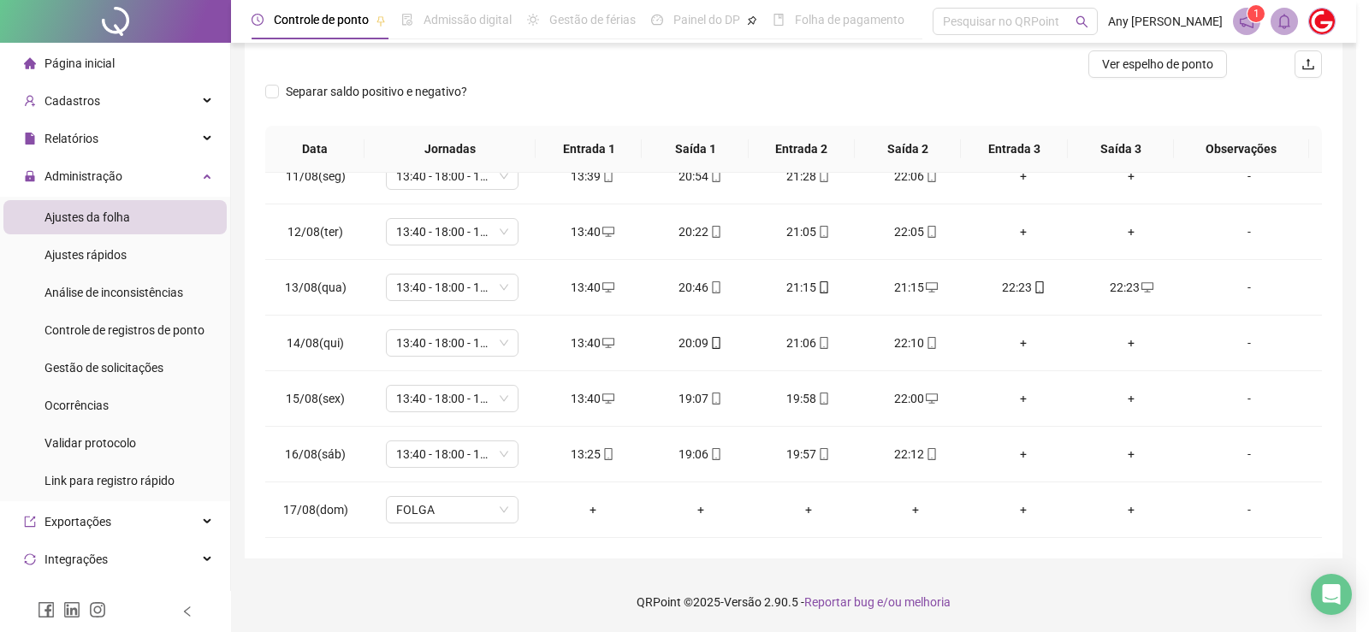
type input "**********"
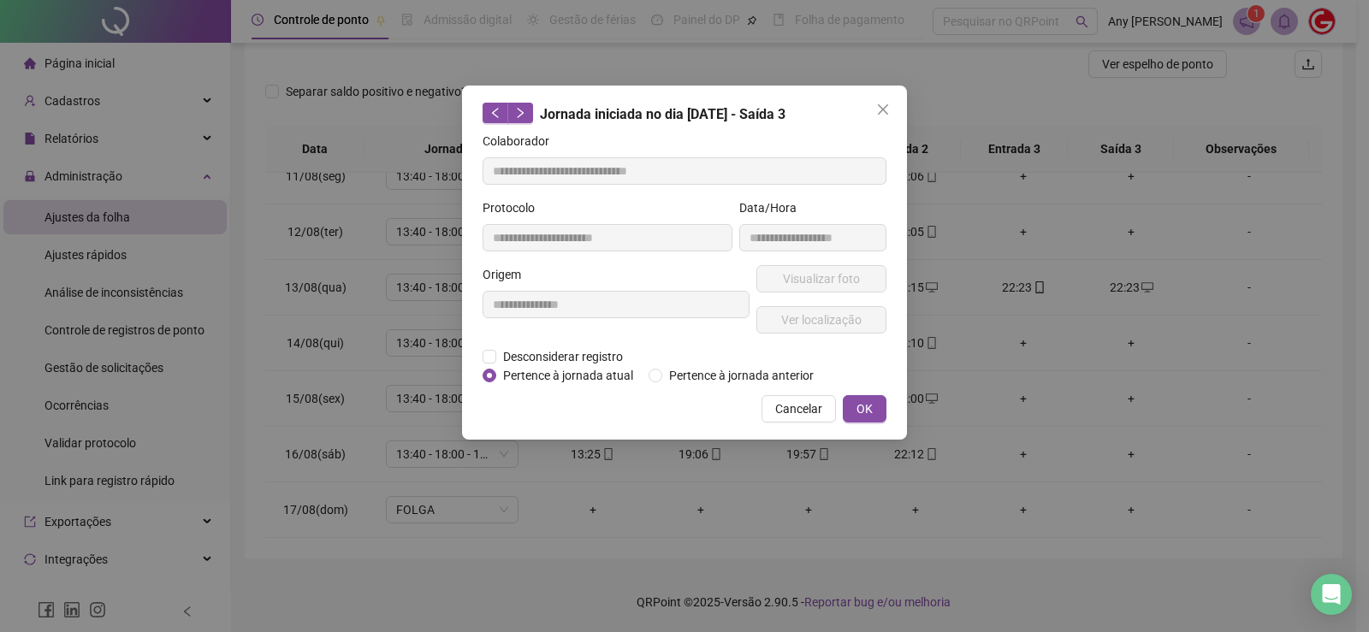
click at [479, 348] on div "**********" at bounding box center [684, 263] width 445 height 354
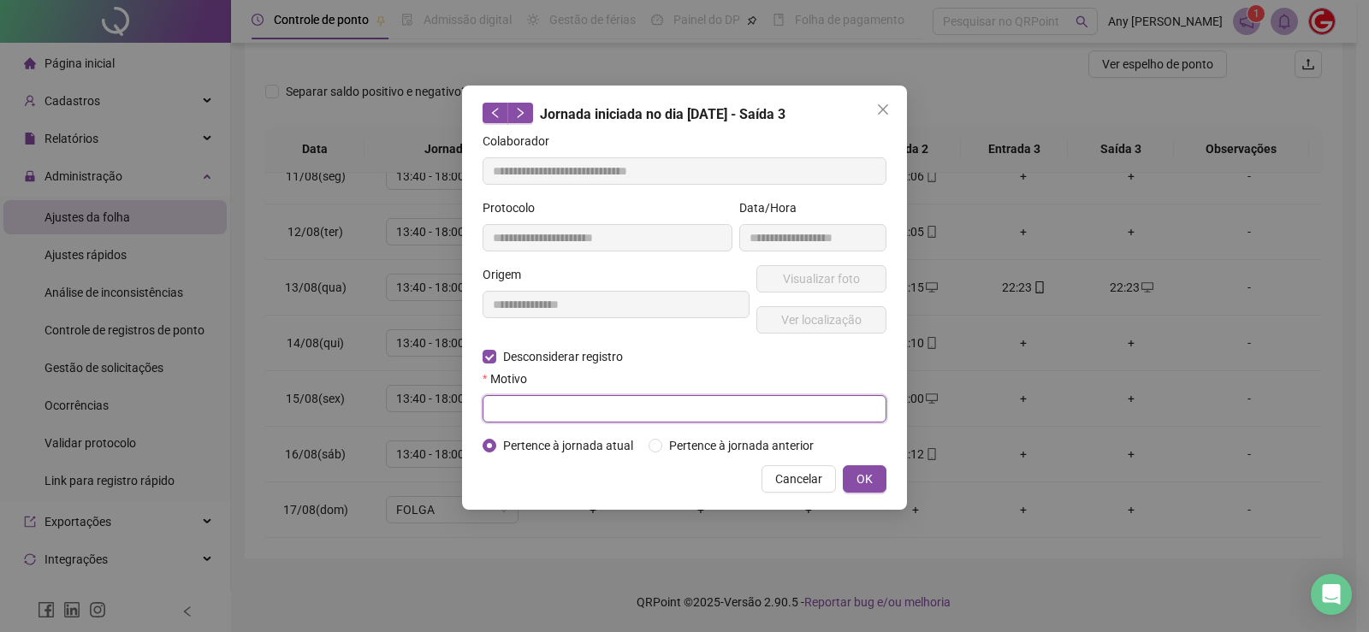
click at [556, 405] on input "text" at bounding box center [684, 408] width 404 height 27
type input "****"
click at [861, 467] on button "OK" at bounding box center [865, 478] width 44 height 27
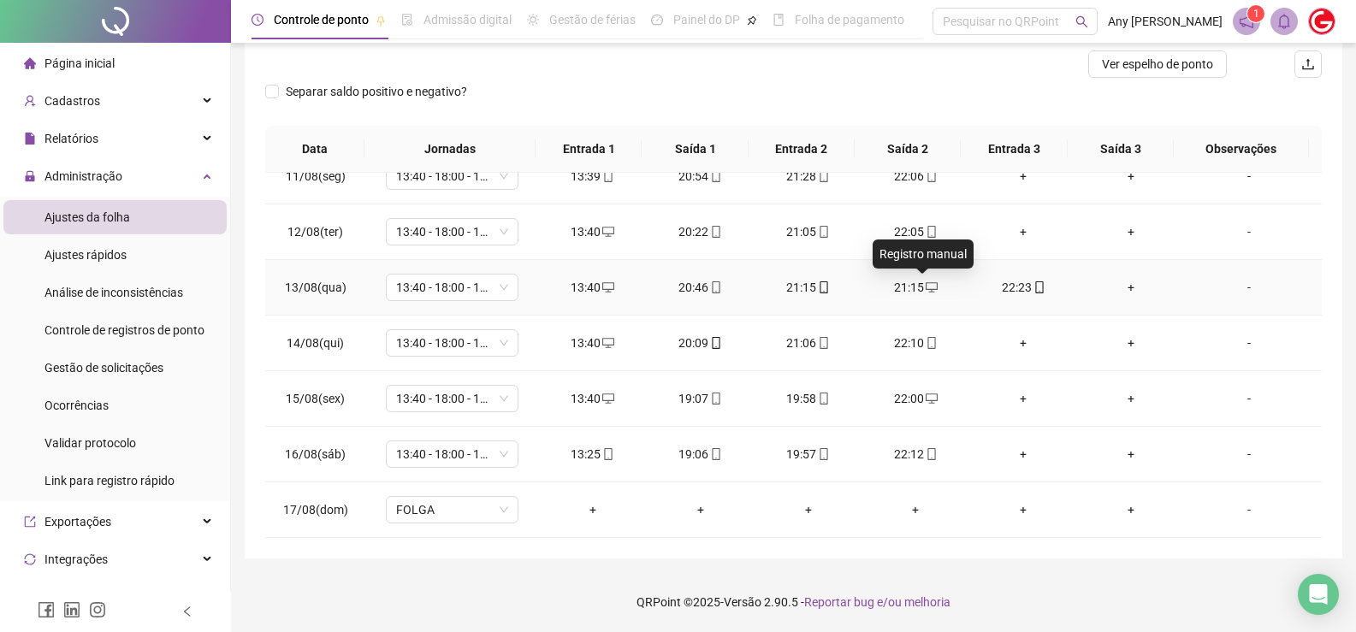
click at [926, 292] on icon "desktop" at bounding box center [932, 287] width 12 height 10
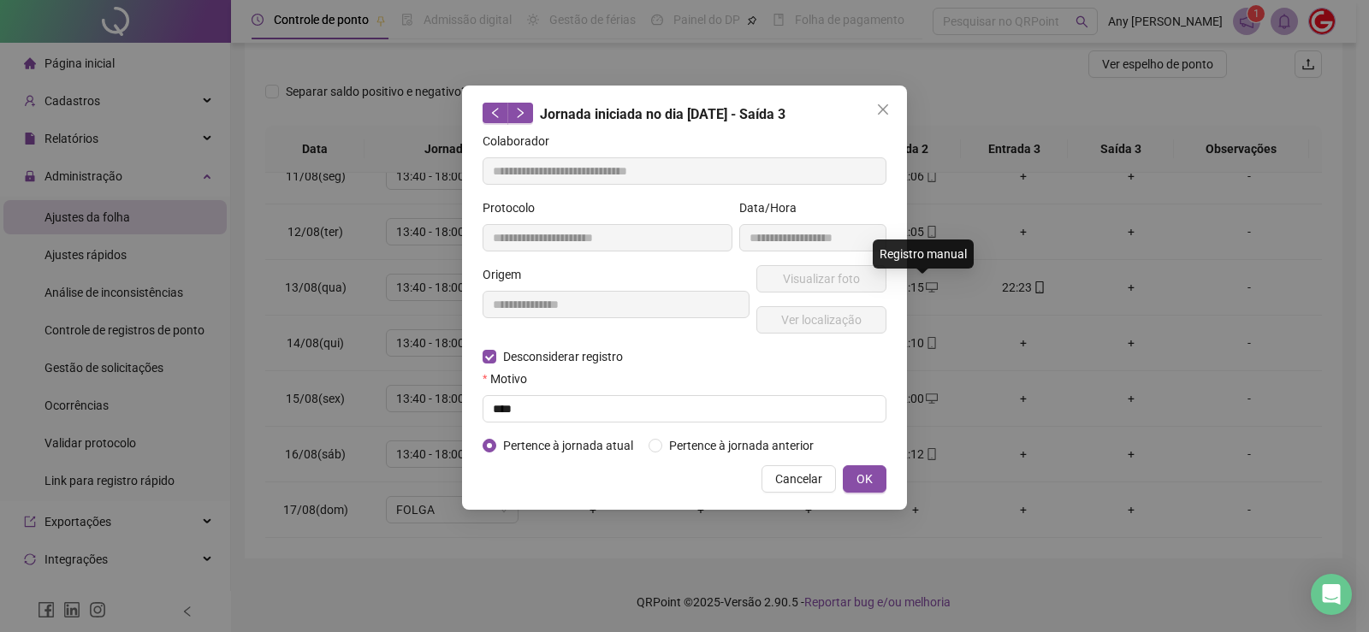
type input "**********"
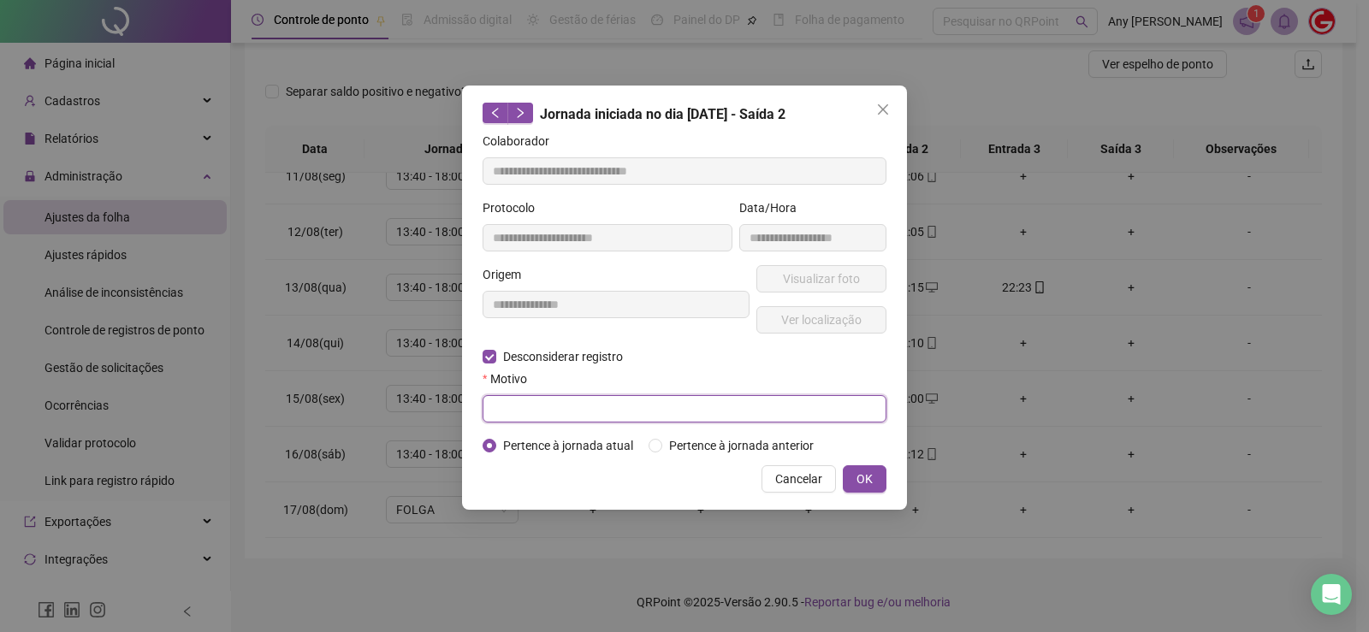
click at [516, 411] on input "text" at bounding box center [684, 408] width 404 height 27
type input "****"
click at [885, 476] on button "OK" at bounding box center [865, 478] width 44 height 27
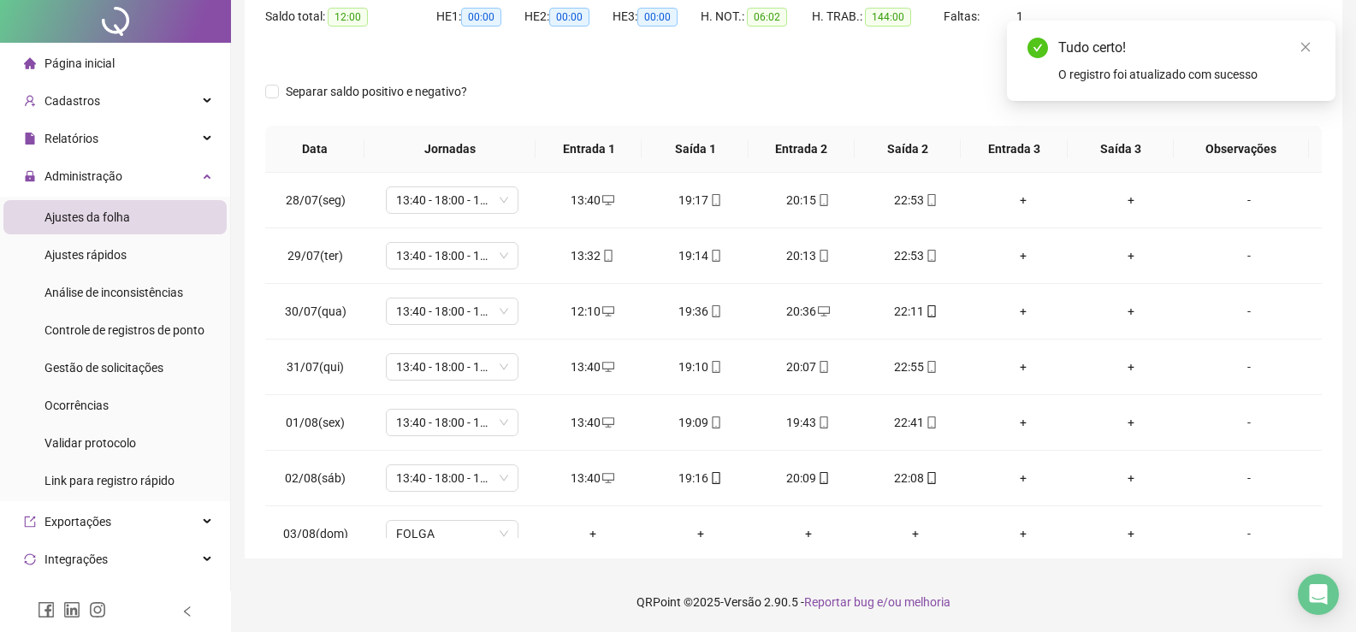
scroll to position [0, 0]
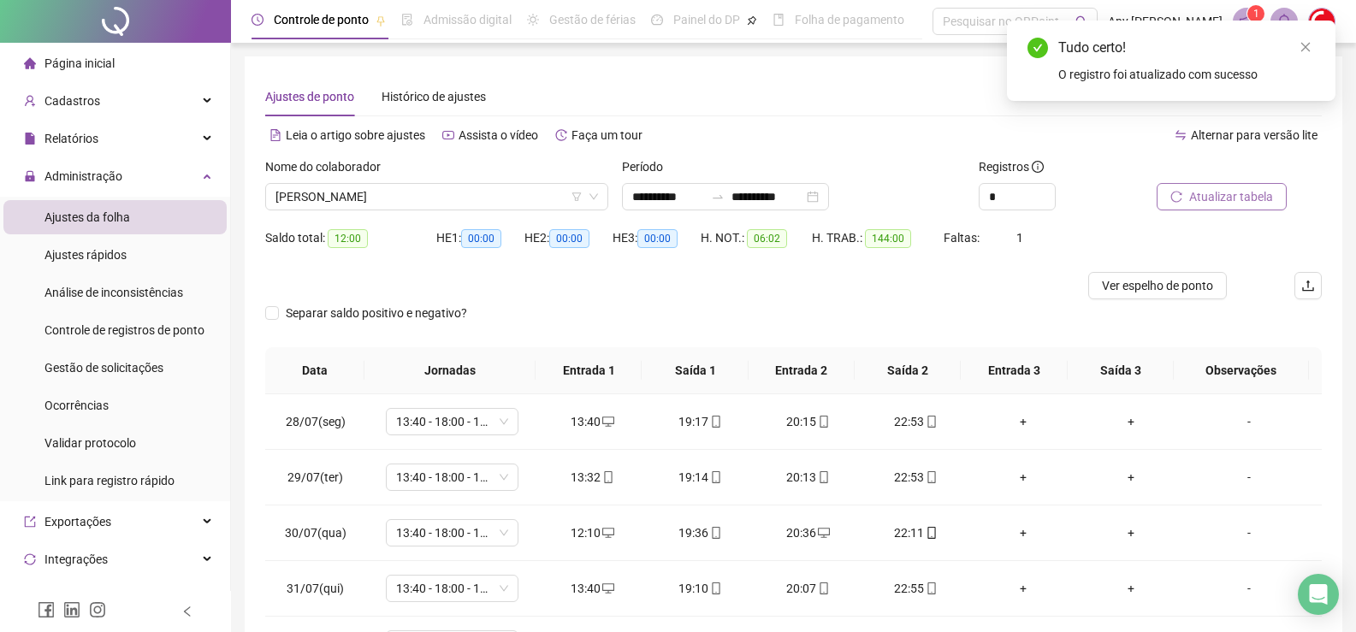
click at [1195, 189] on span "Atualizar tabela" at bounding box center [1231, 196] width 84 height 19
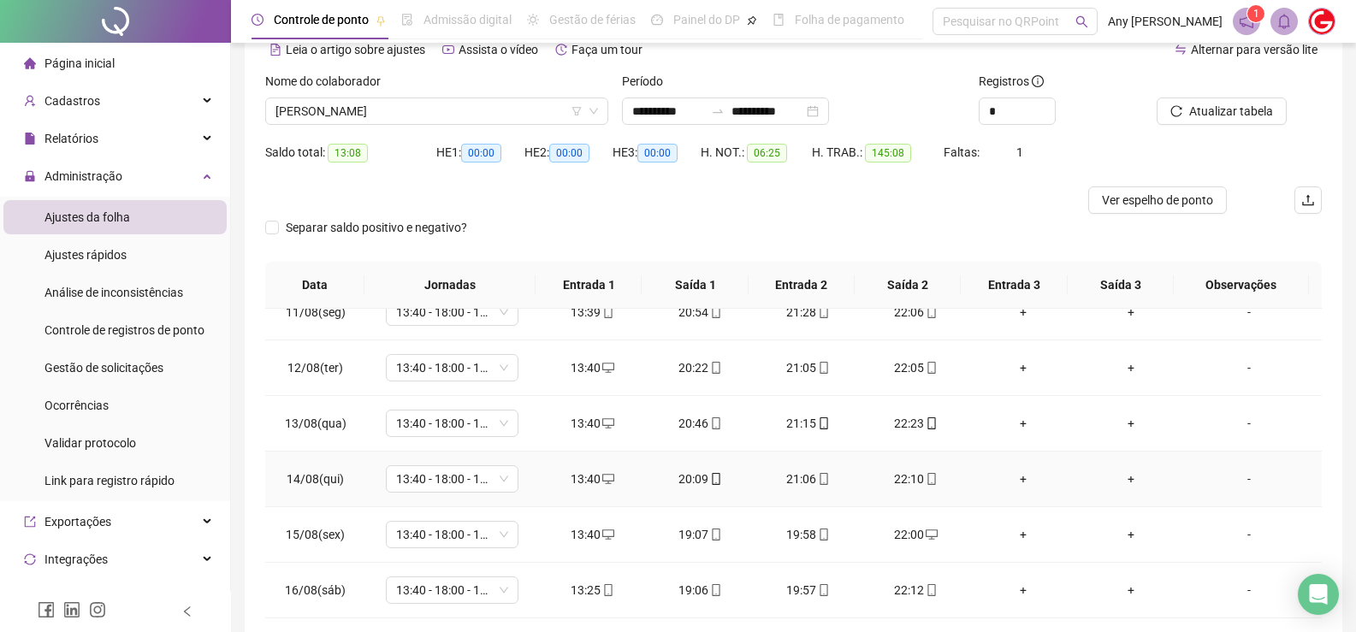
scroll to position [222, 0]
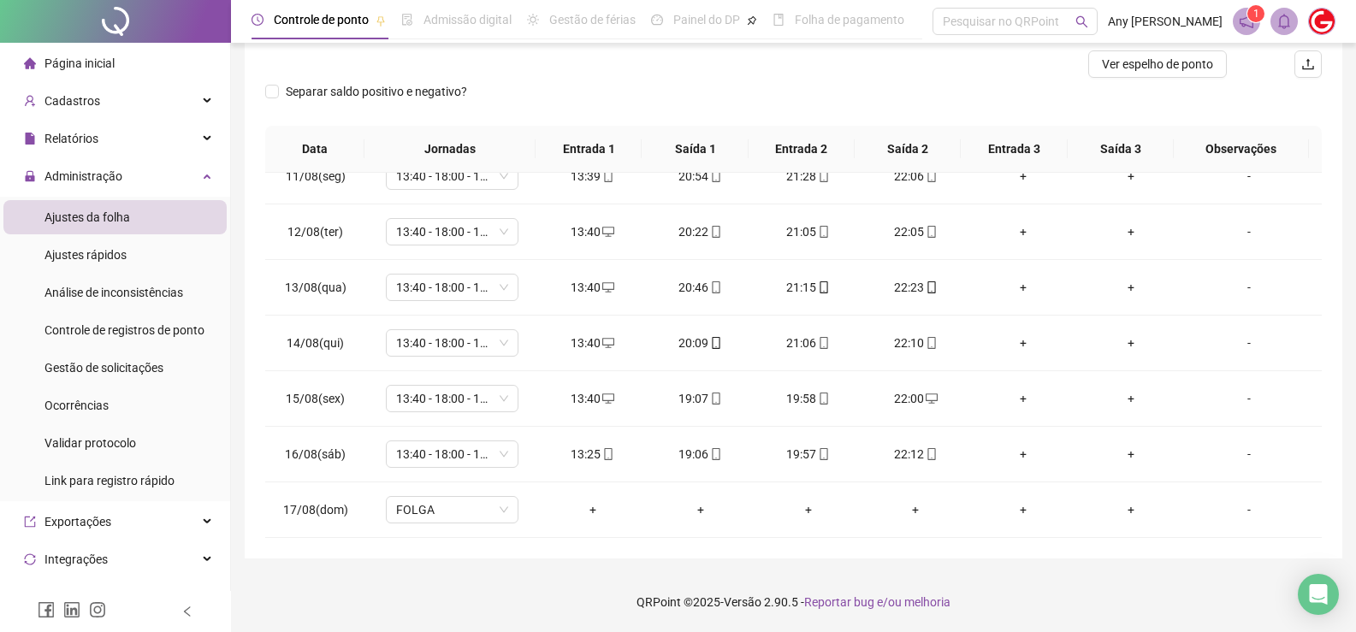
click at [583, 67] on div at bounding box center [661, 63] width 792 height 27
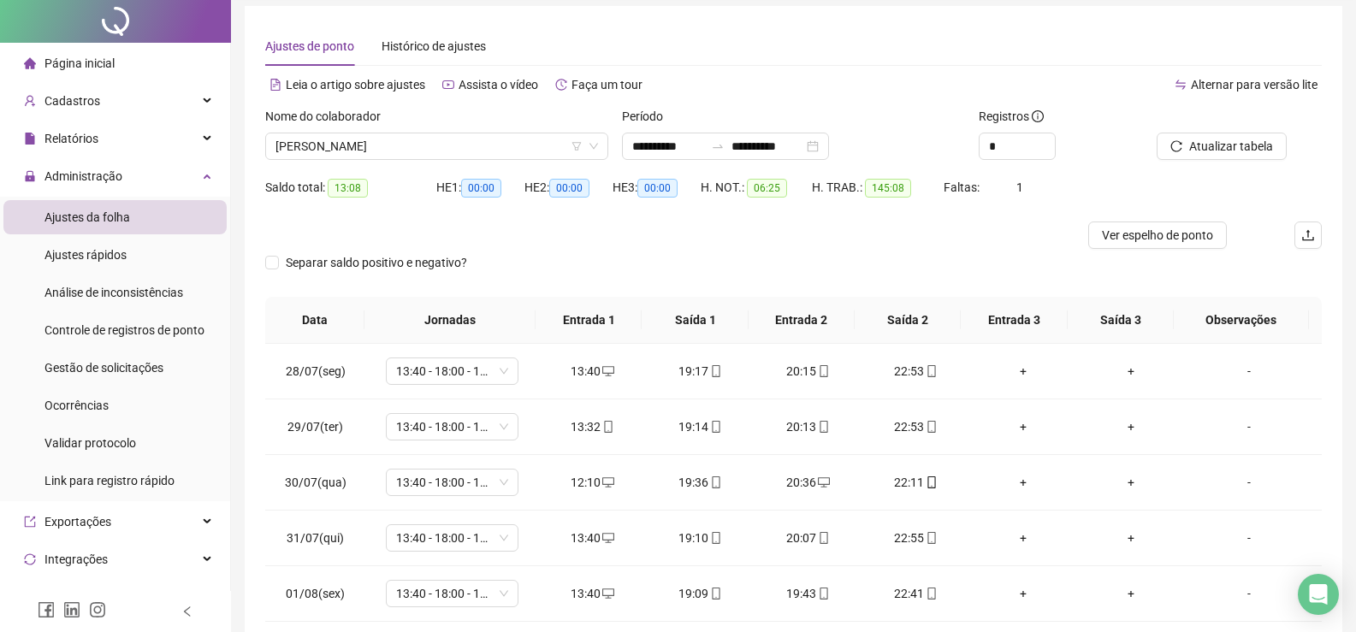
scroll to position [0, 0]
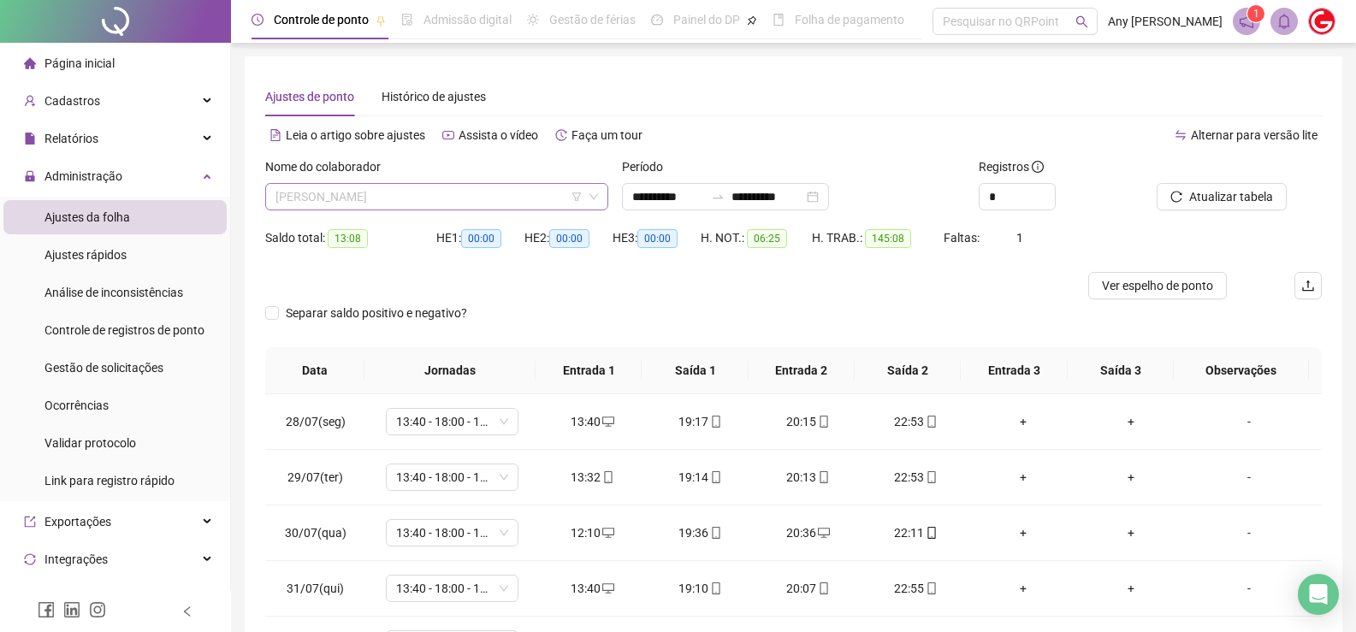
click at [338, 204] on span "[PERSON_NAME]" at bounding box center [436, 197] width 323 height 26
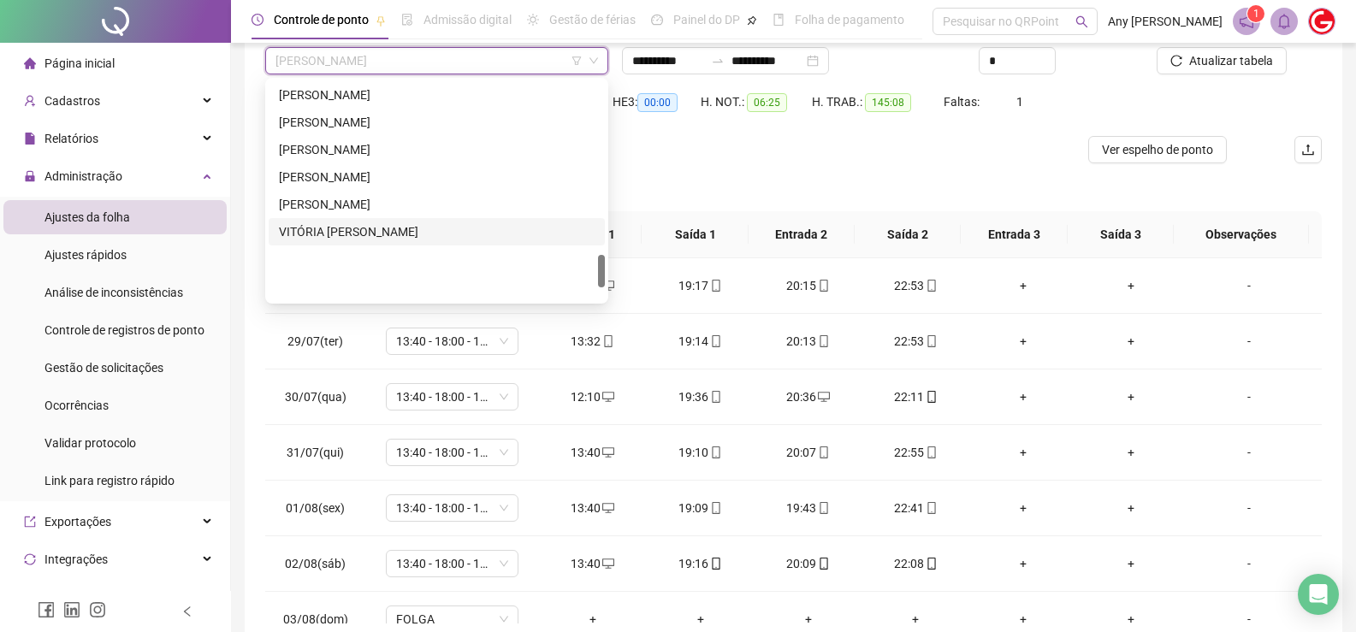
scroll to position [1146, 0]
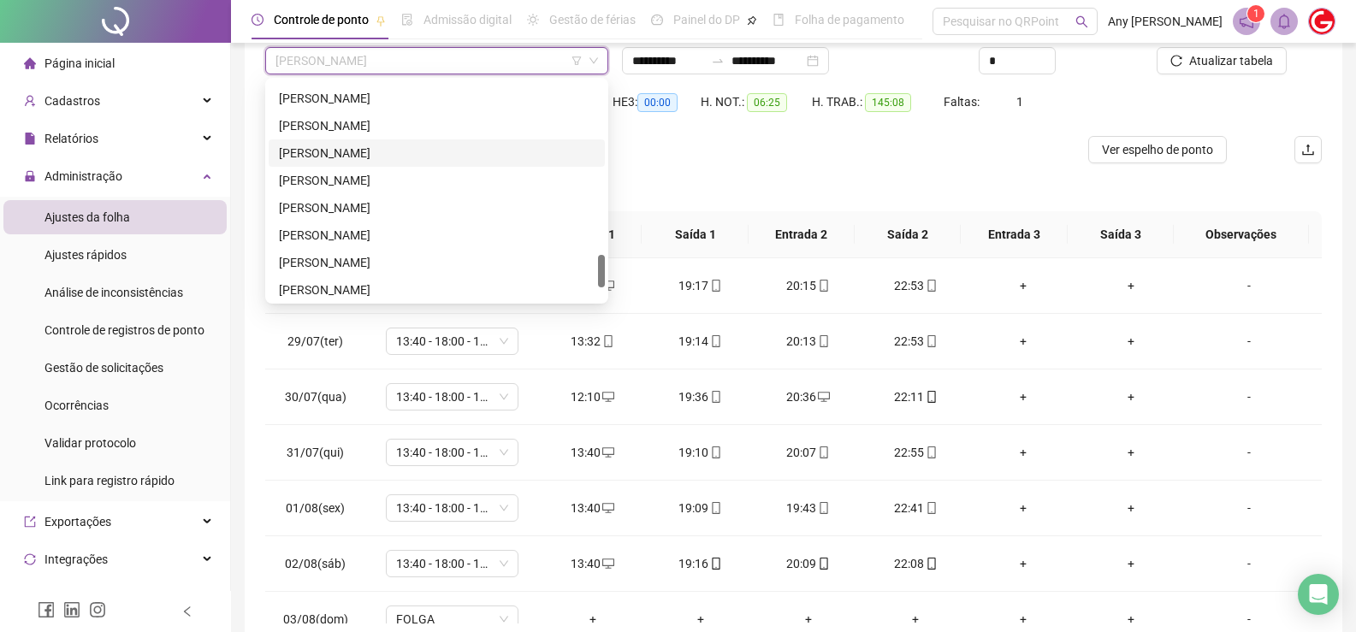
click at [293, 148] on div "[PERSON_NAME]" at bounding box center [437, 153] width 316 height 19
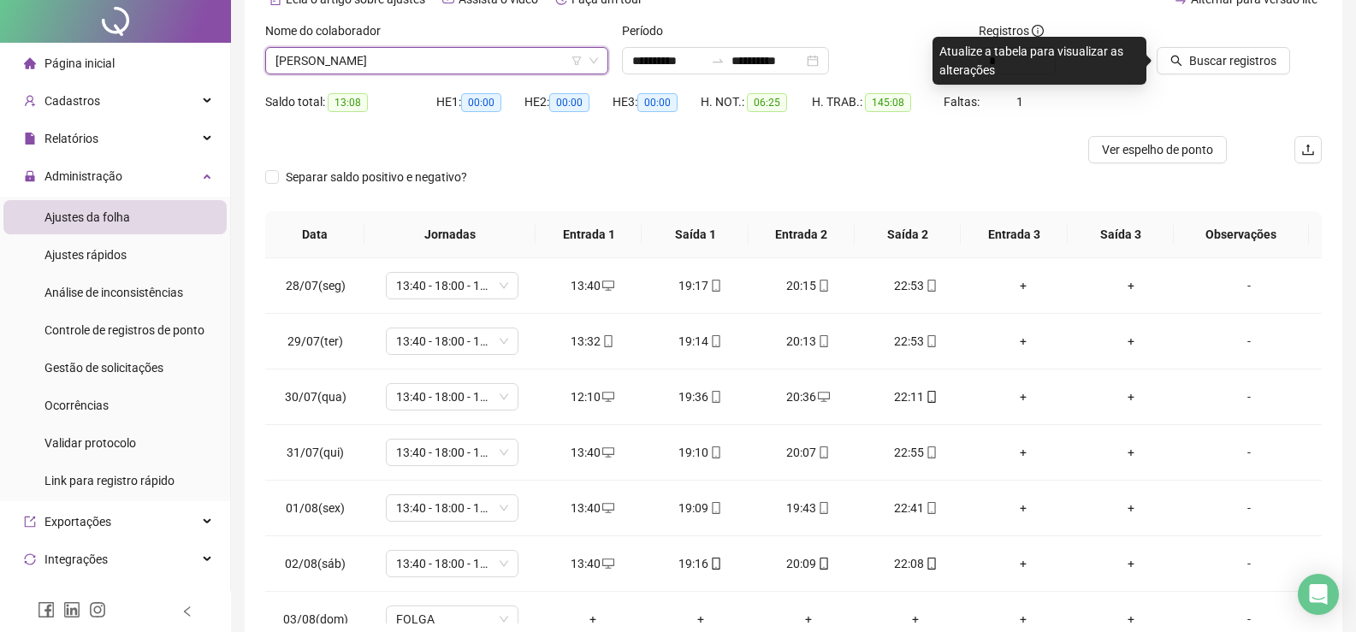
scroll to position [0, 0]
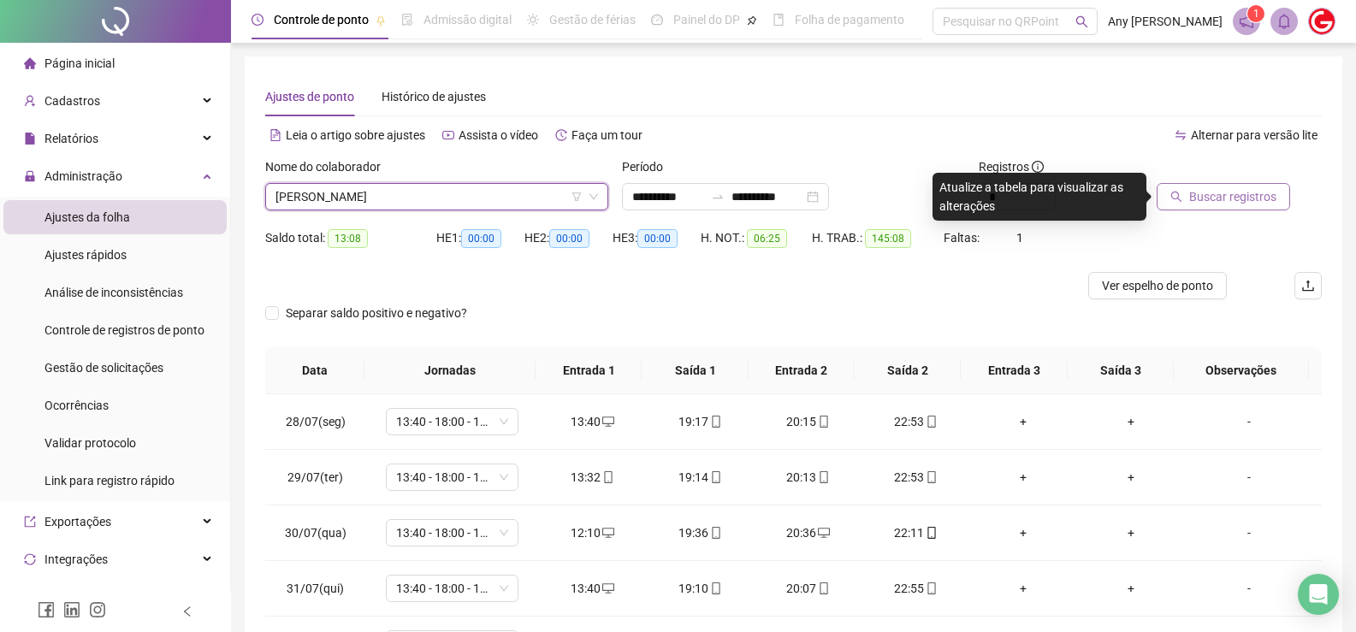
click at [1214, 190] on span "Buscar registros" at bounding box center [1232, 196] width 87 height 19
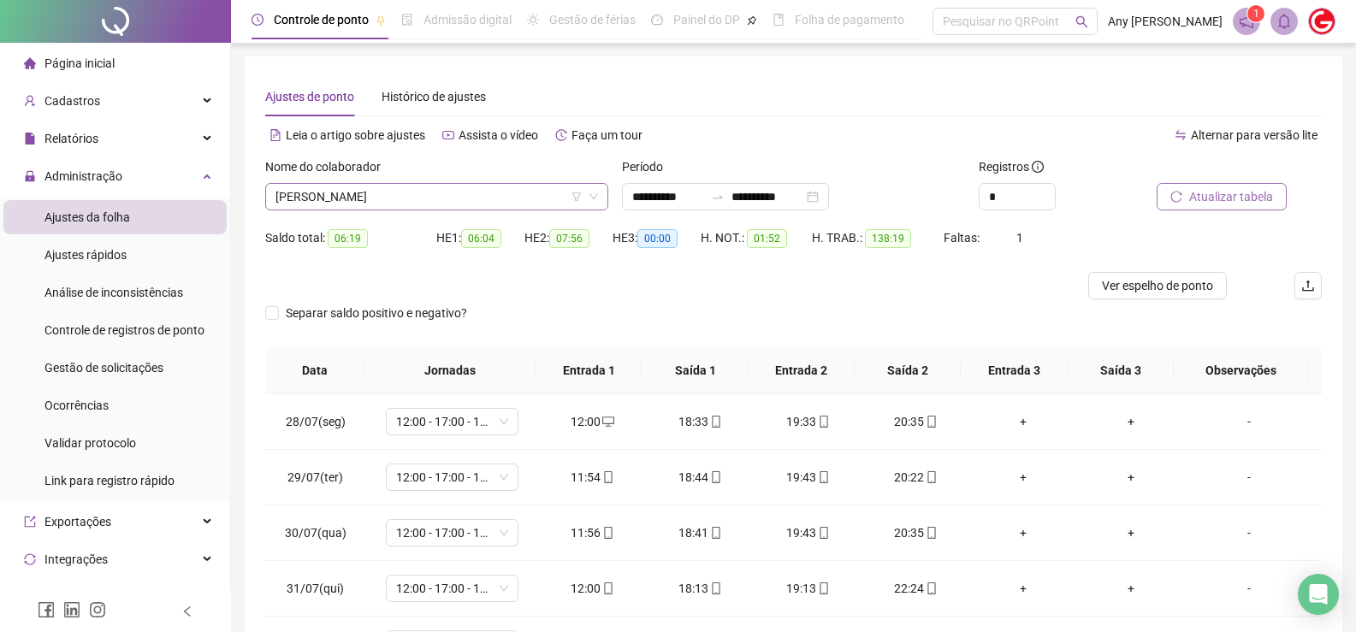
click at [347, 196] on span "[PERSON_NAME]" at bounding box center [436, 197] width 323 height 26
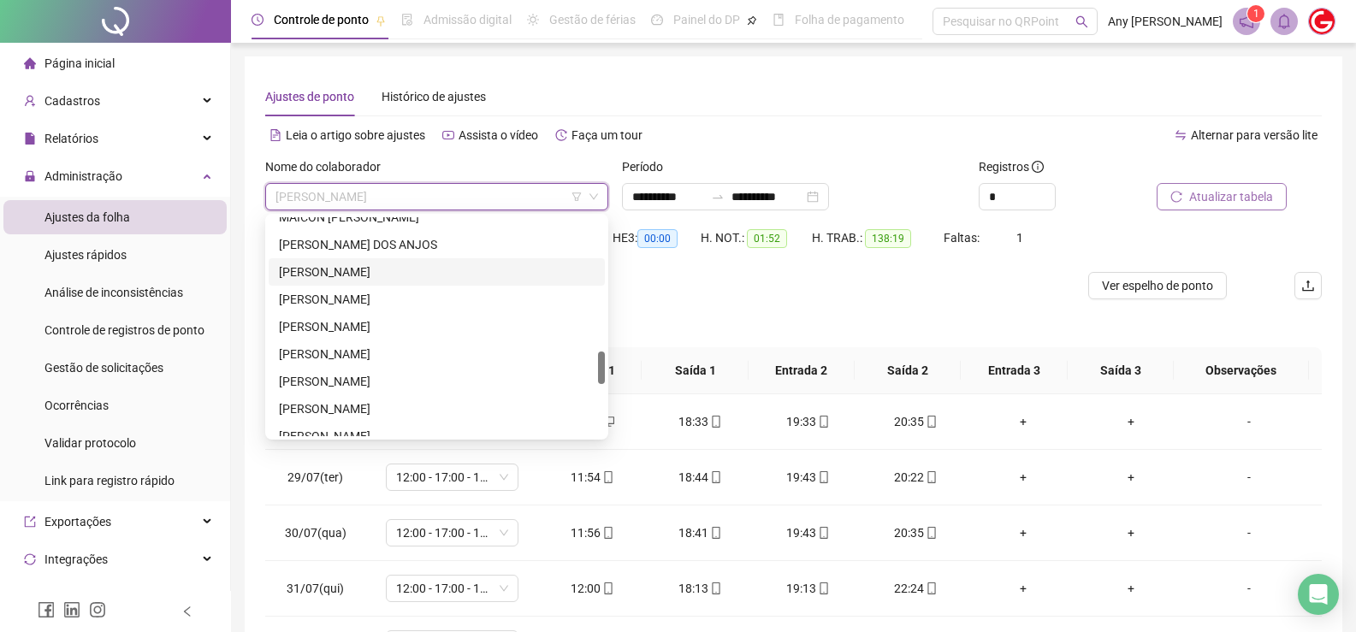
scroll to position [804, 0]
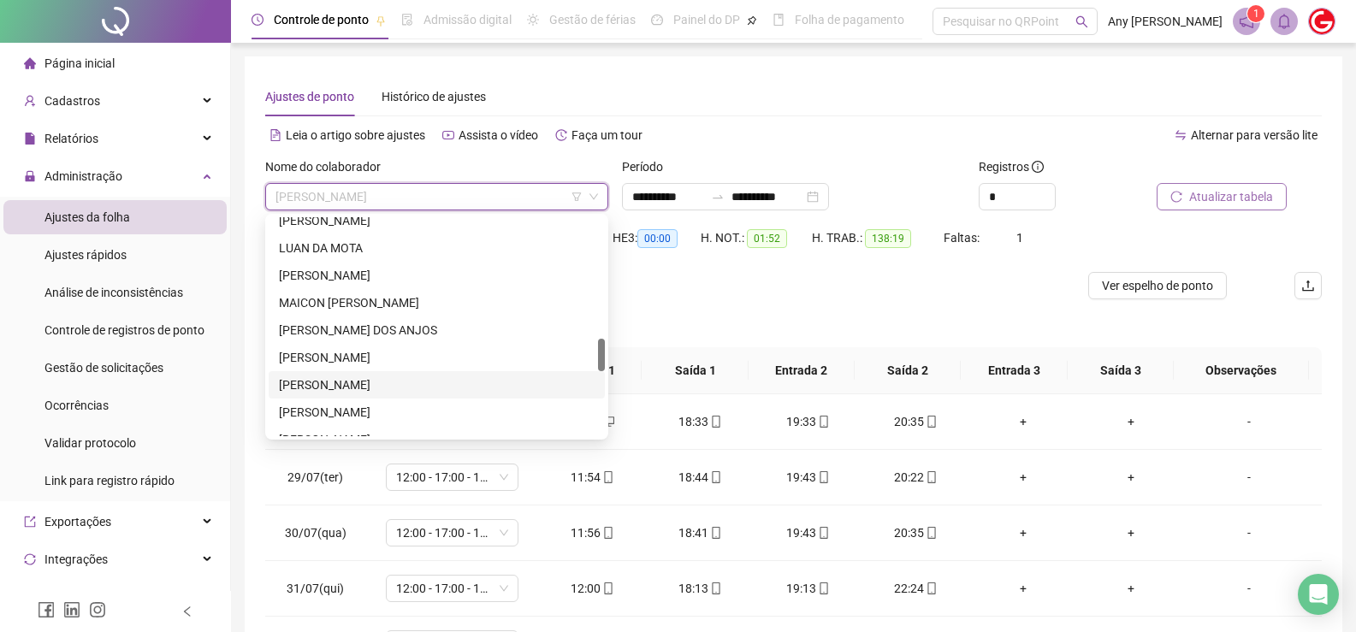
click at [351, 377] on div "[PERSON_NAME]" at bounding box center [437, 385] width 316 height 19
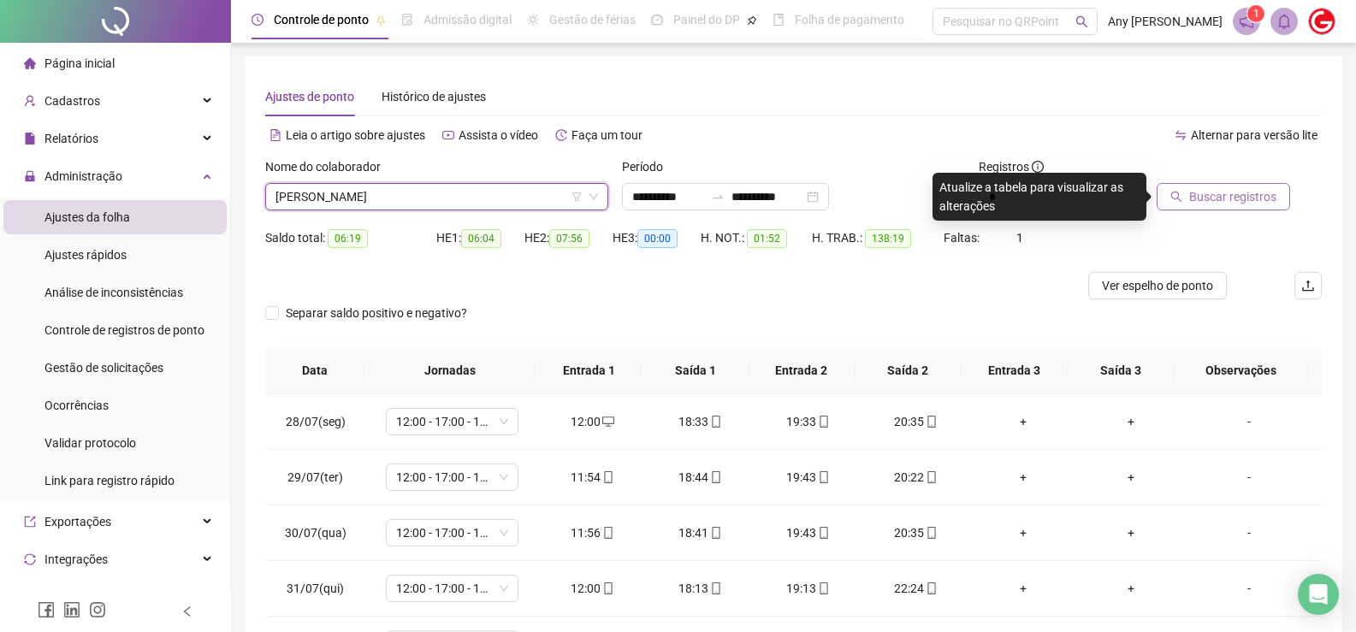
click at [1183, 196] on button "Buscar registros" at bounding box center [1223, 196] width 133 height 27
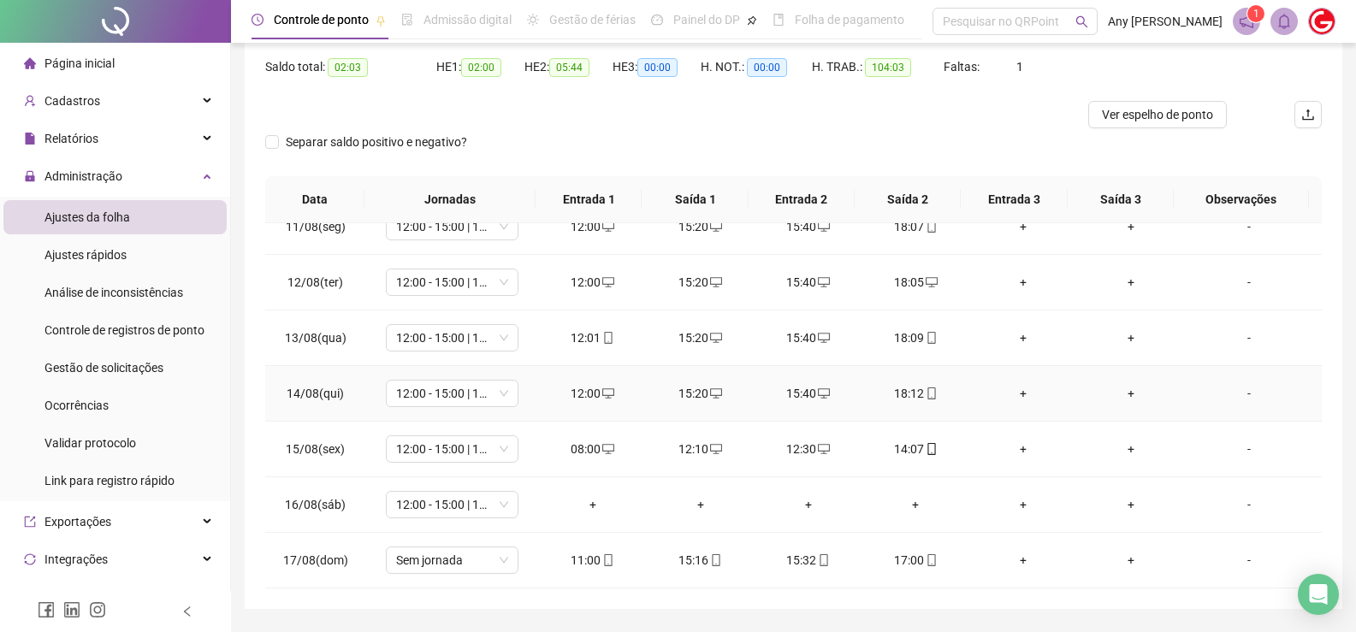
scroll to position [222, 0]
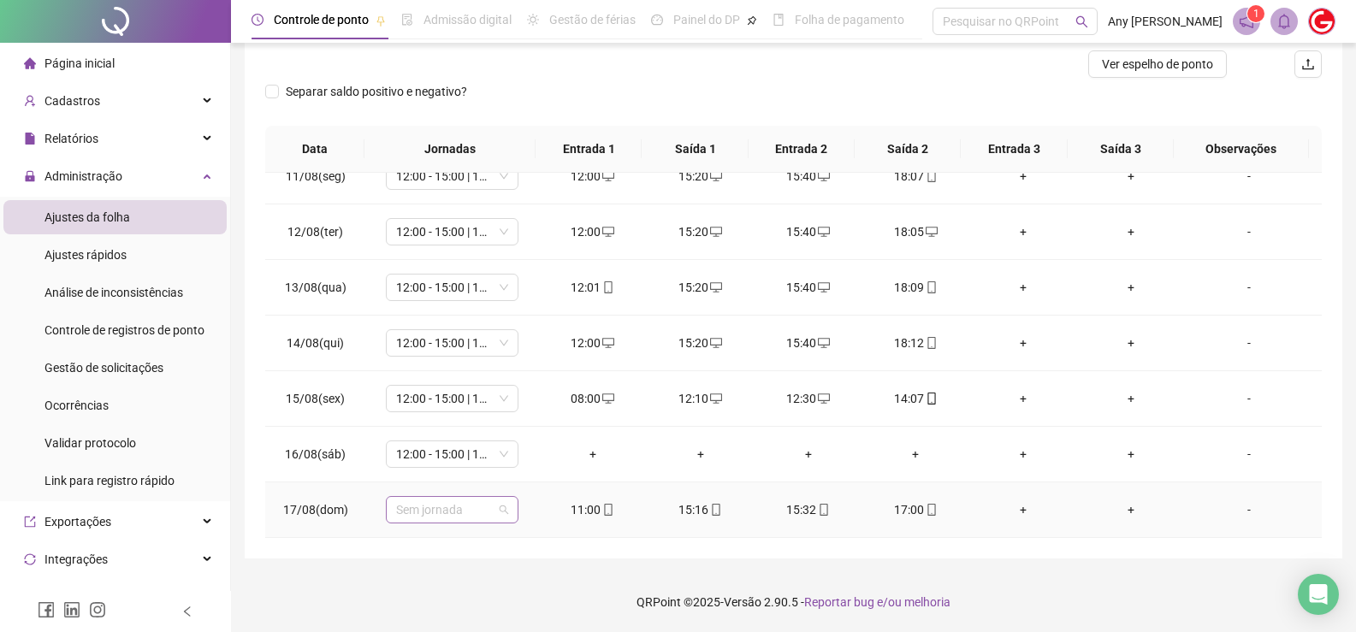
click at [504, 515] on span "Sem jornada" at bounding box center [452, 510] width 112 height 26
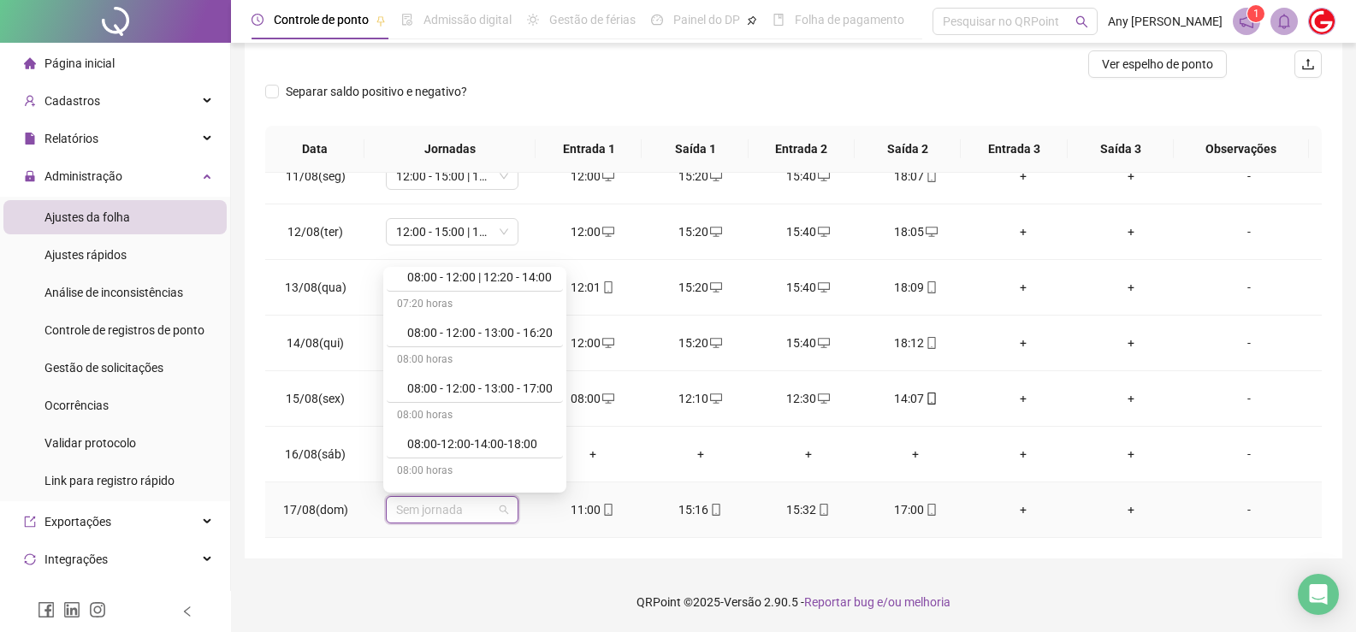
scroll to position [342, 0]
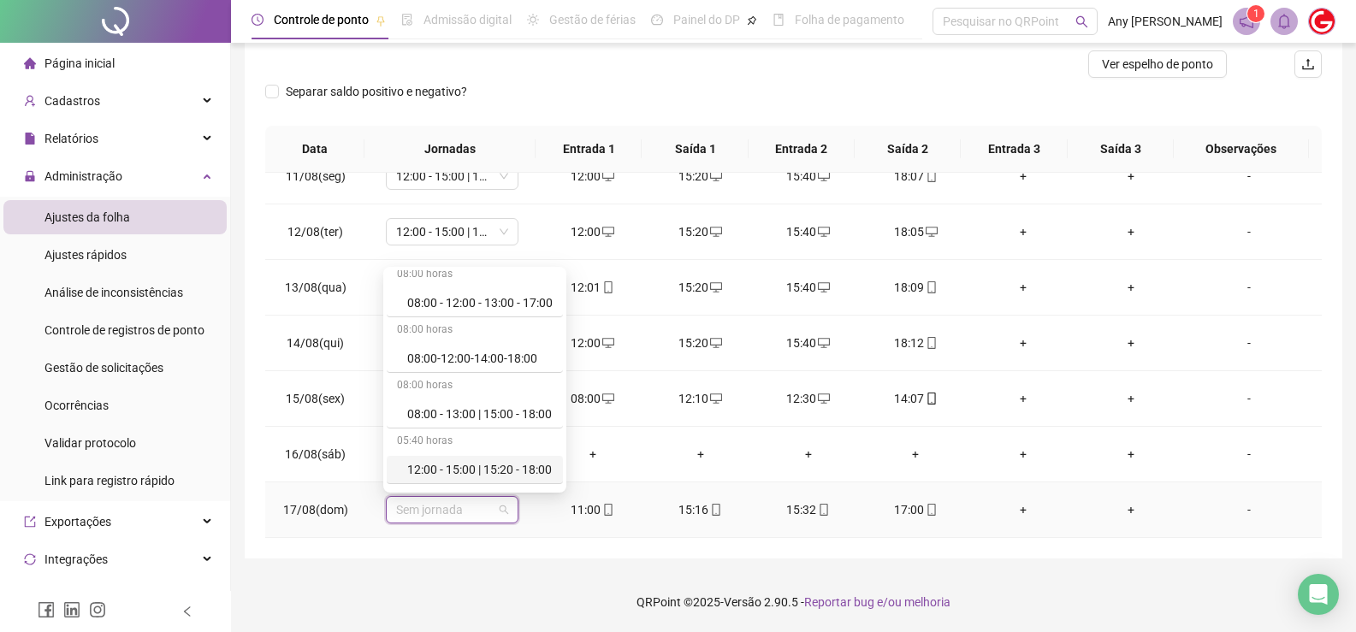
click at [488, 470] on div "12:00 - 15:00 | 15:20 - 18:00" at bounding box center [479, 469] width 145 height 19
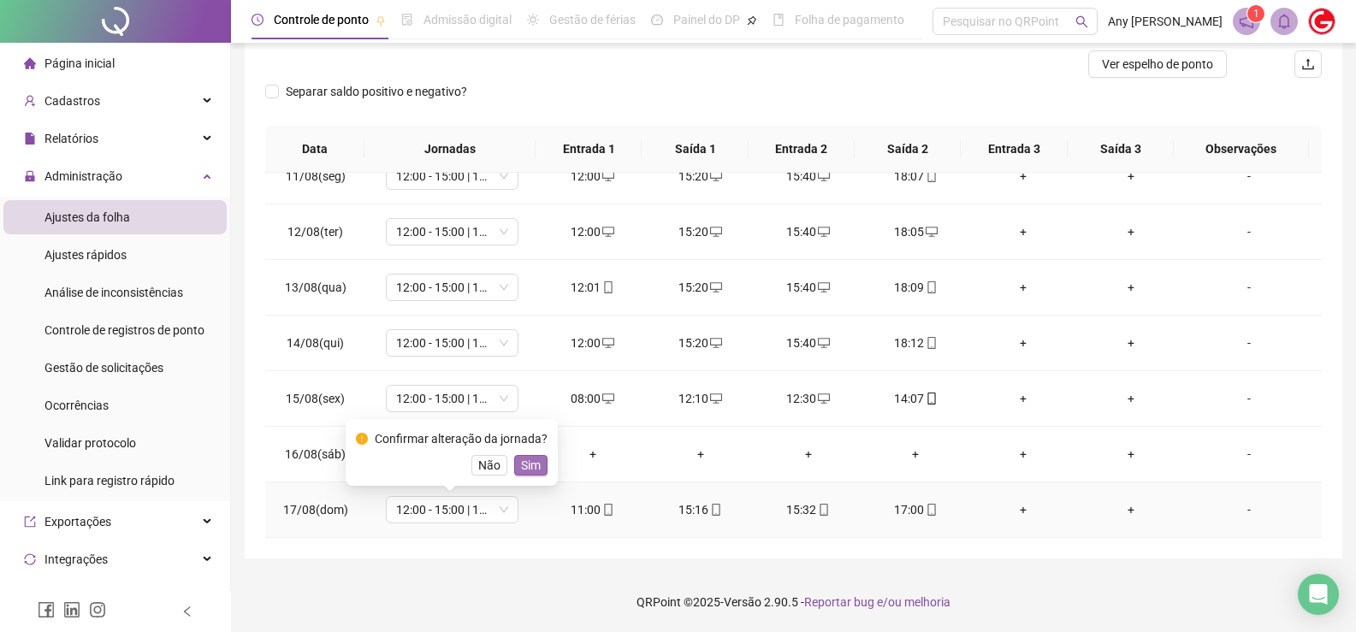
click at [531, 468] on span "Sim" at bounding box center [531, 465] width 20 height 19
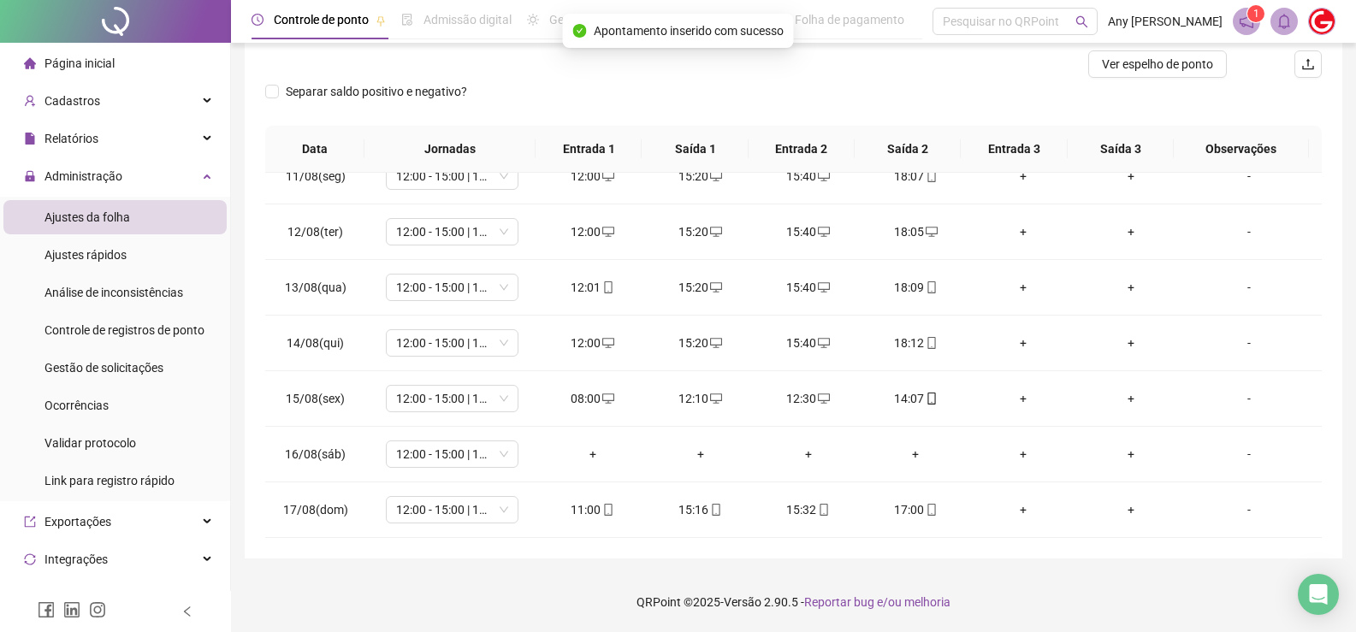
scroll to position [0, 0]
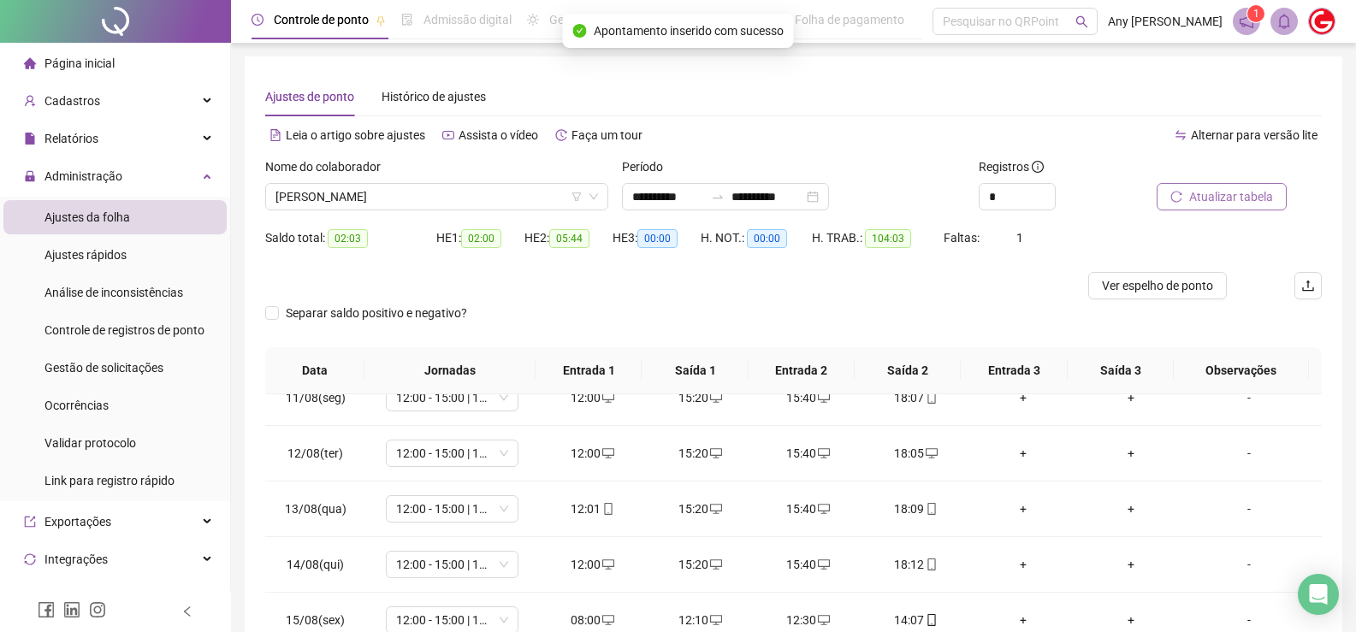
click at [1227, 194] on span "Atualizar tabela" at bounding box center [1231, 196] width 84 height 19
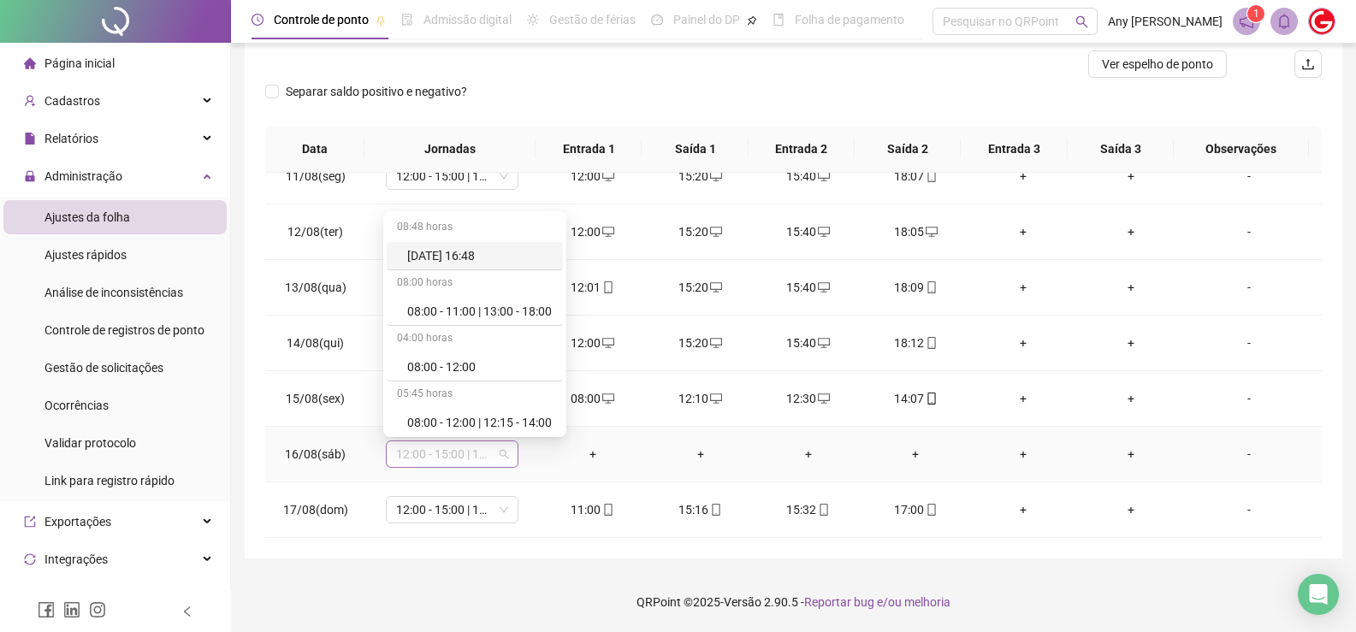
click at [498, 459] on span "12:00 - 15:00 | 15:20 - 18:00" at bounding box center [452, 454] width 112 height 26
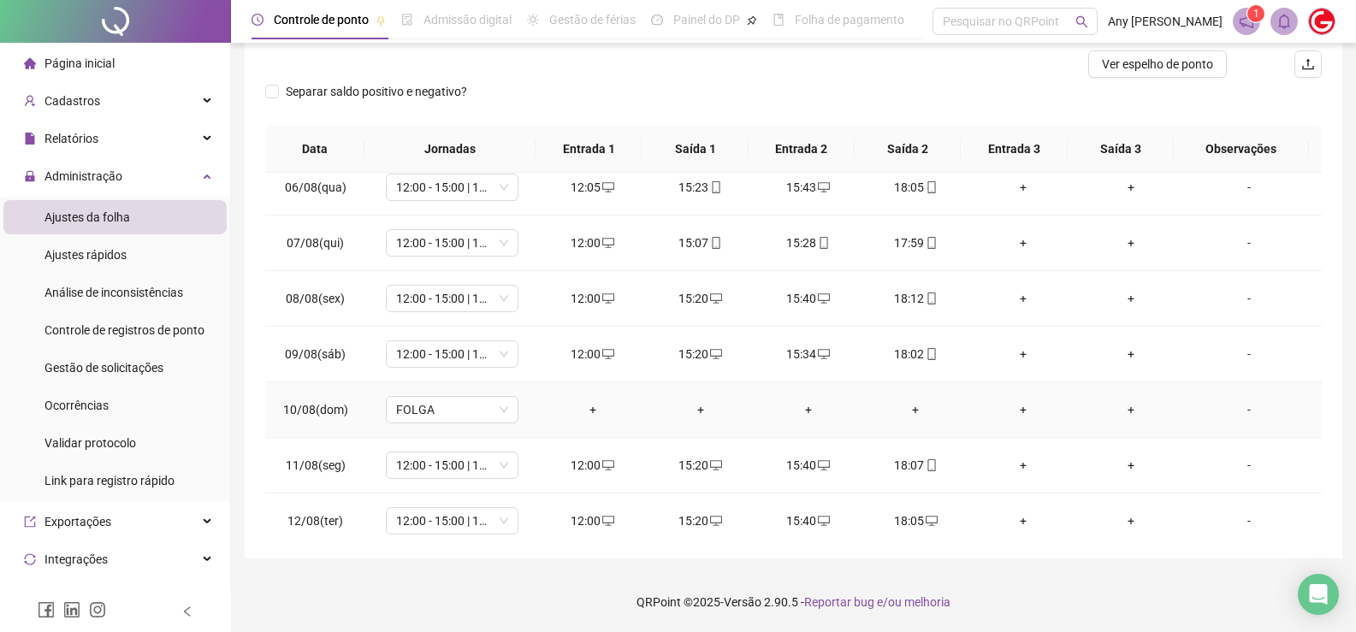
scroll to position [802, 0]
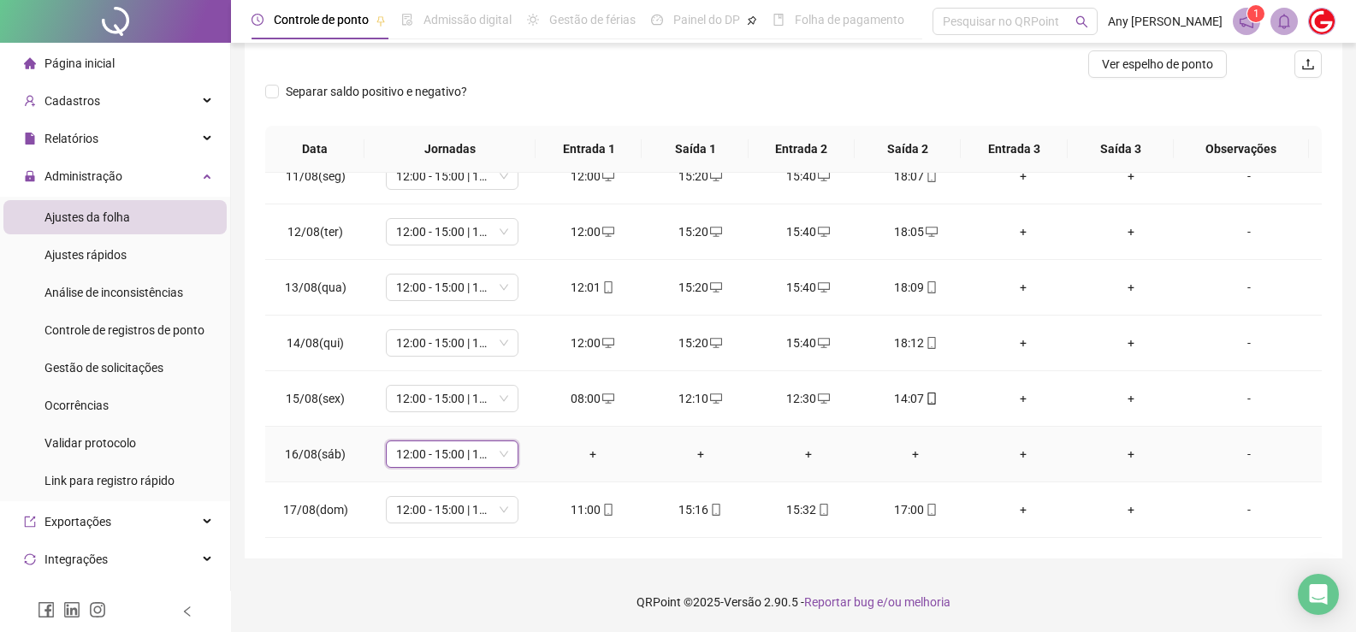
click at [507, 458] on div "12:00 - 15:00 | 15:20 - 18:00" at bounding box center [452, 454] width 133 height 27
click at [444, 371] on div "Folga" at bounding box center [479, 371] width 145 height 19
click at [536, 414] on span "Sim" at bounding box center [531, 409] width 20 height 19
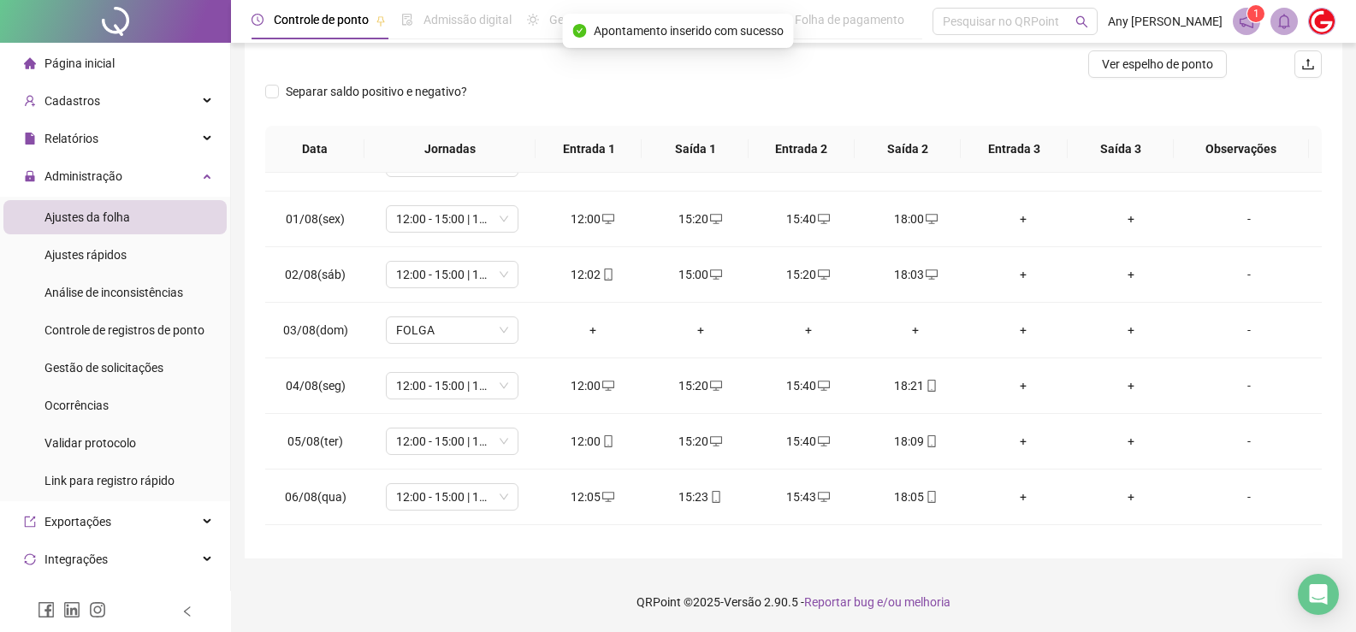
scroll to position [0, 0]
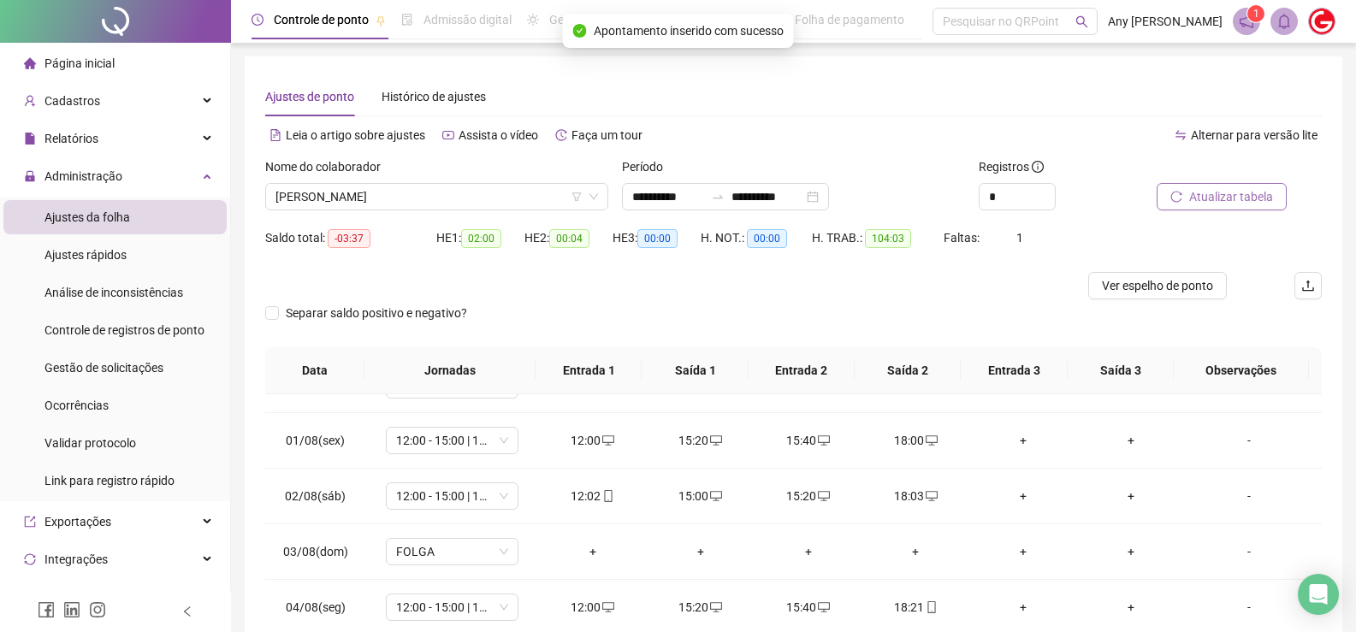
click at [1191, 204] on span "Atualizar tabela" at bounding box center [1231, 196] width 84 height 19
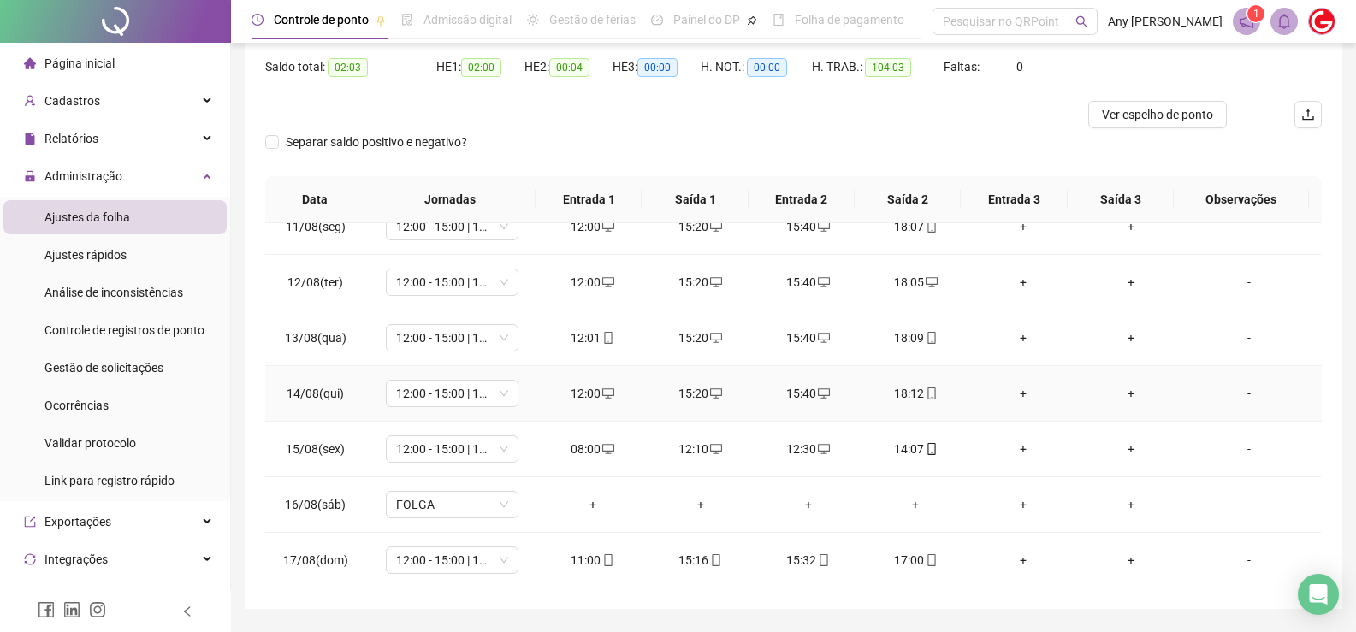
scroll to position [222, 0]
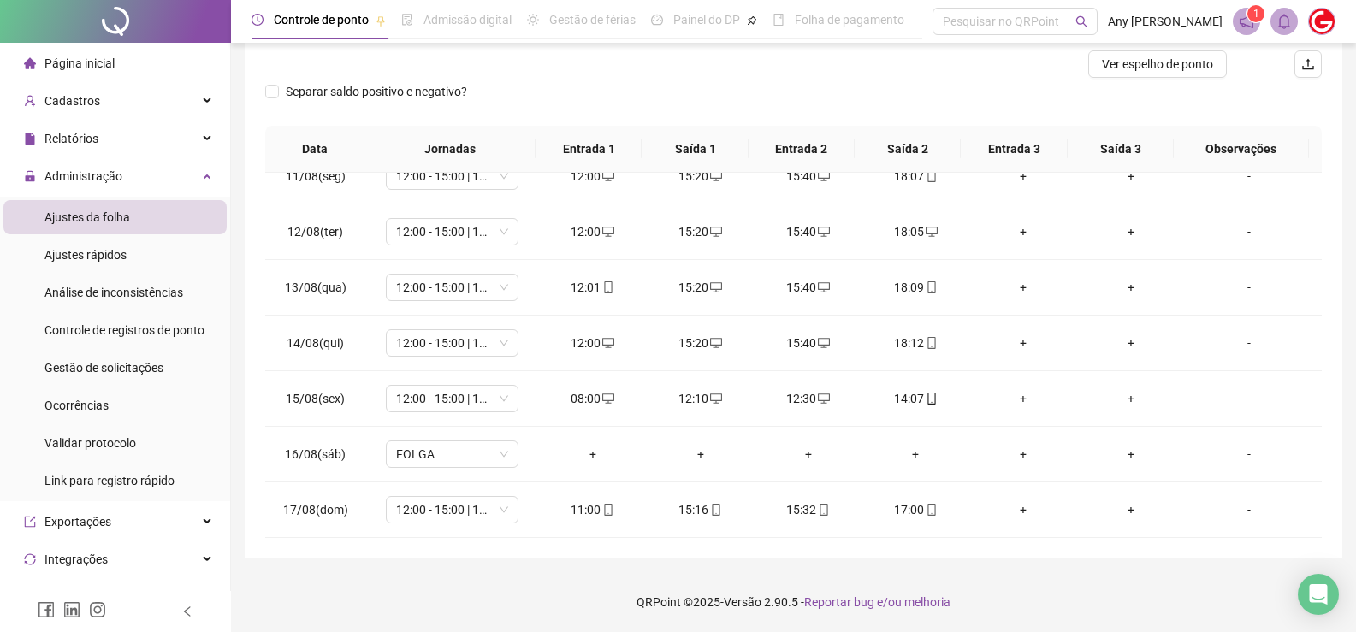
click at [790, 81] on div "Separar saldo positivo e negativo?" at bounding box center [793, 102] width 1057 height 48
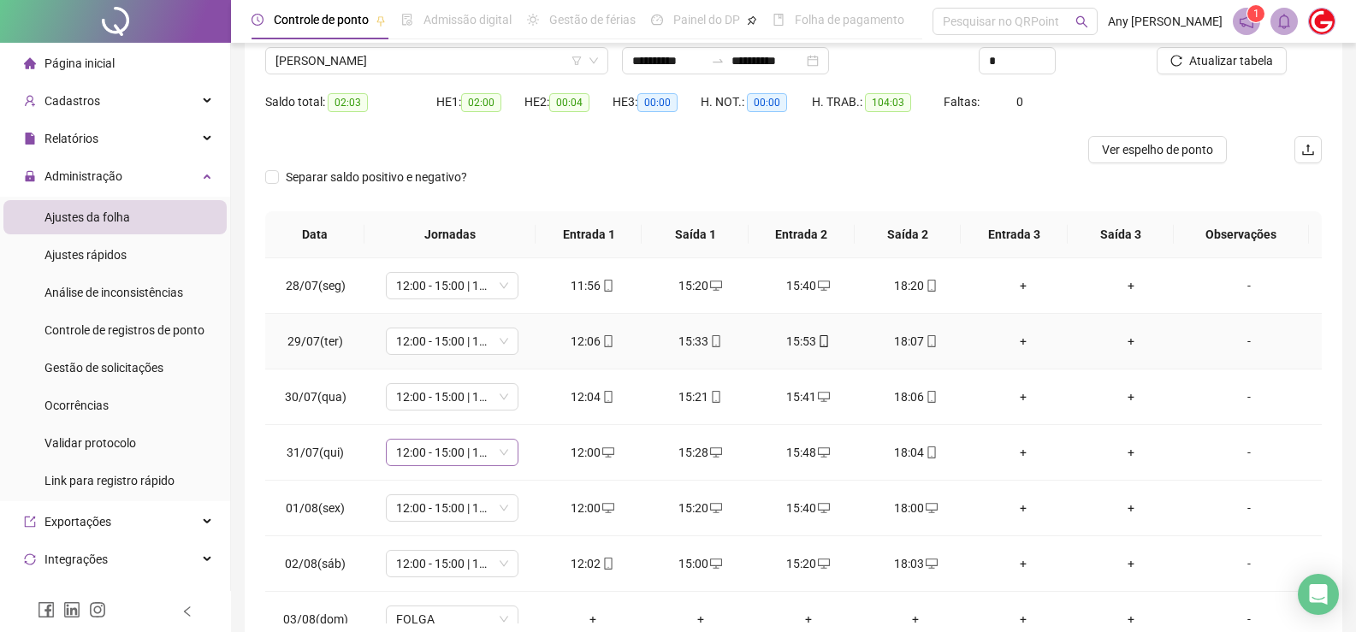
scroll to position [50, 0]
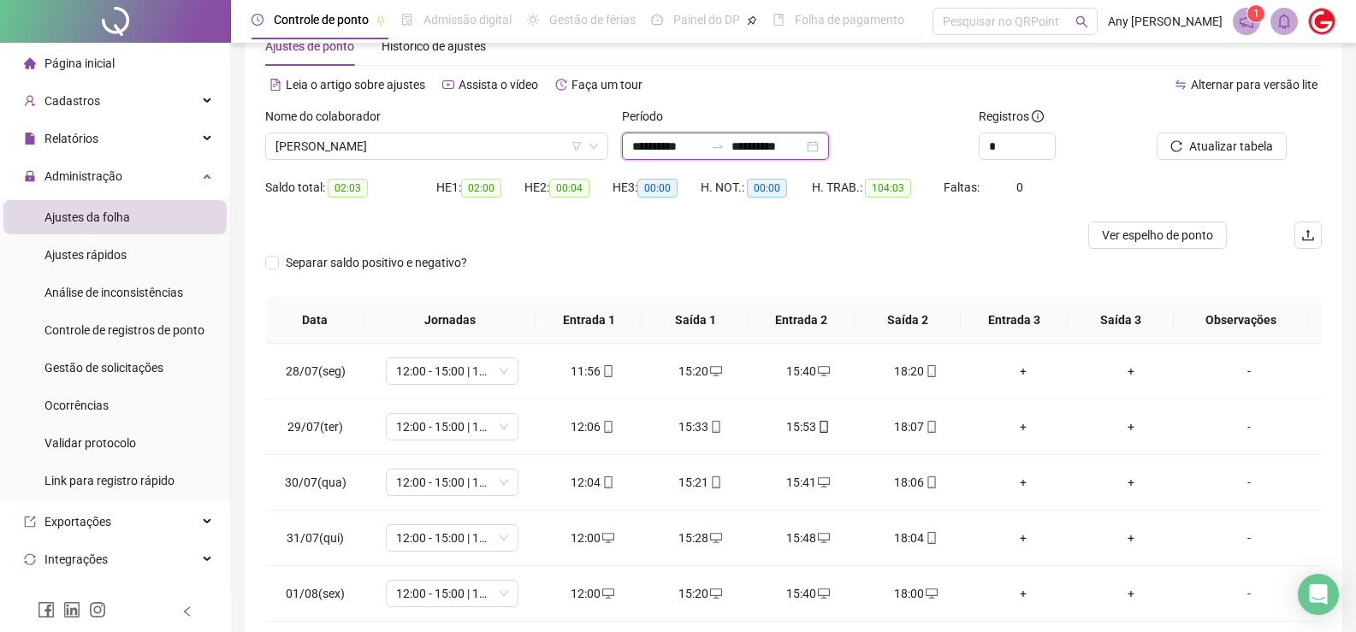
click at [685, 149] on input "**********" at bounding box center [668, 146] width 72 height 19
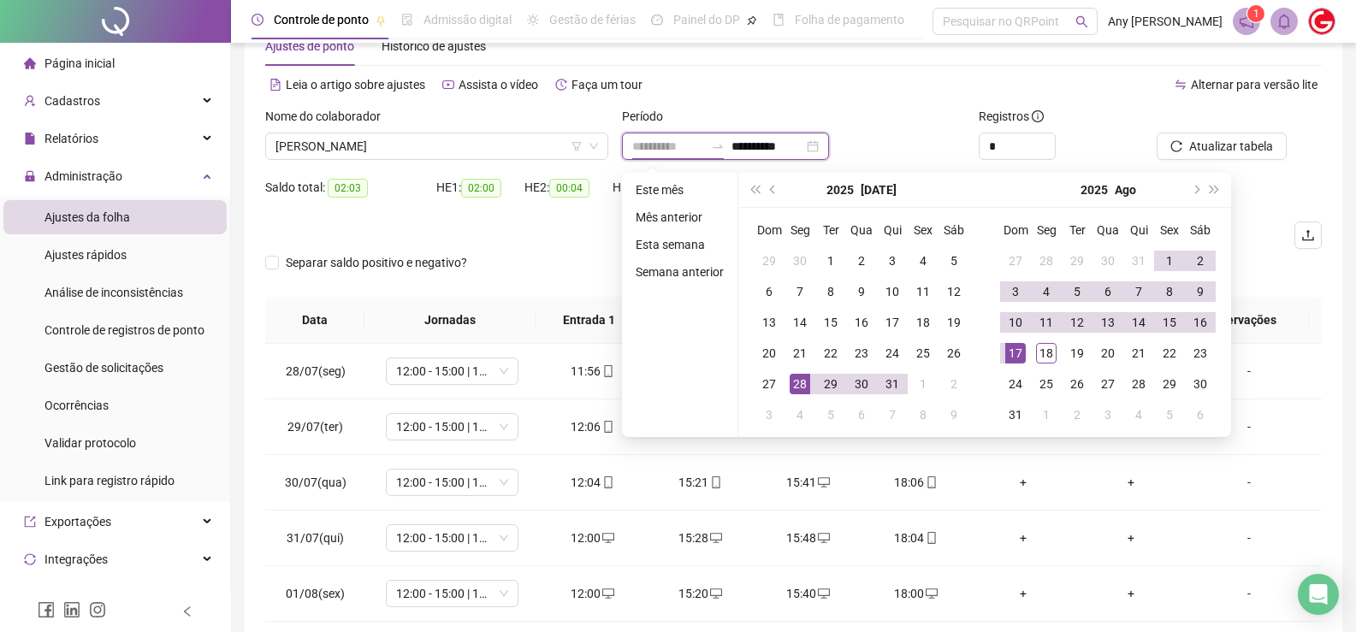
type input "**********"
click at [553, 235] on div at bounding box center [661, 235] width 792 height 27
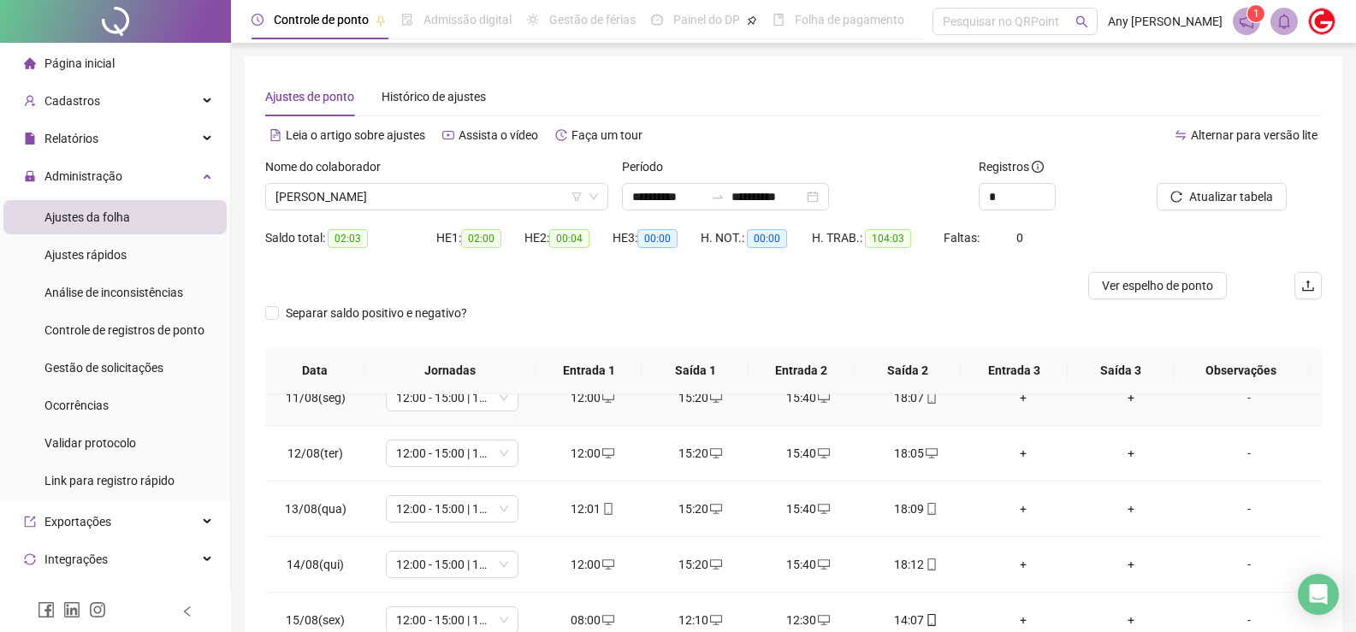
scroll to position [631, 0]
click at [341, 206] on span "[PERSON_NAME]" at bounding box center [436, 197] width 323 height 26
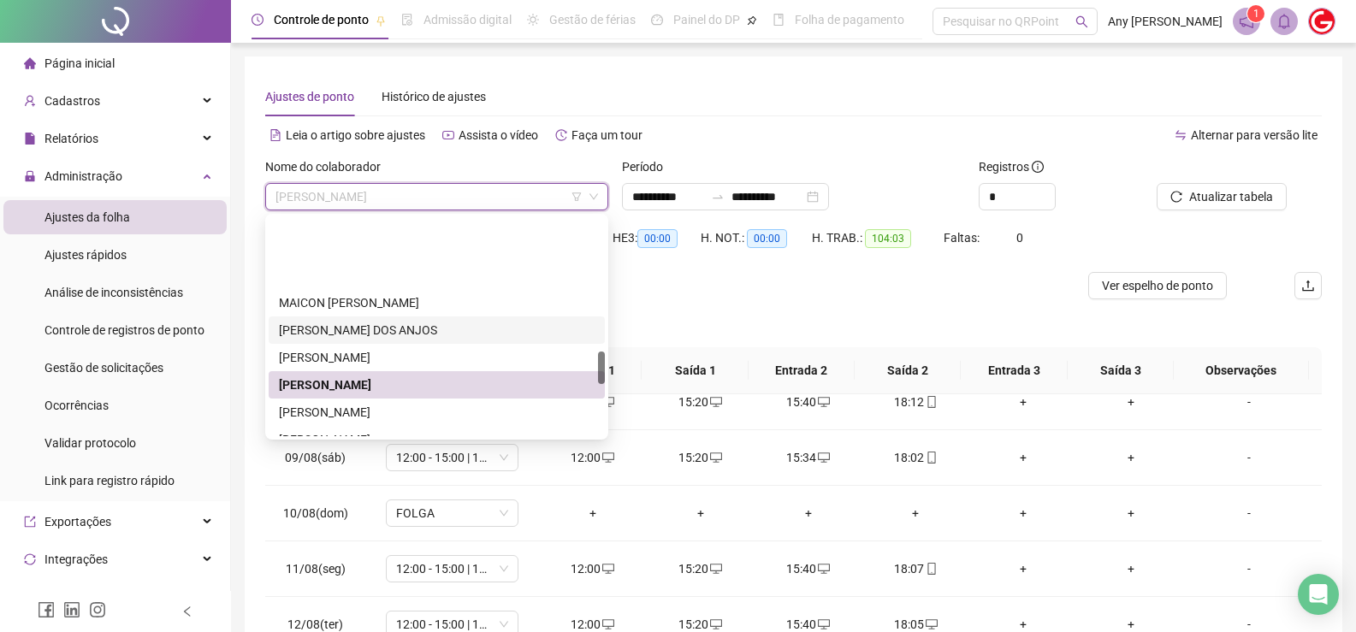
scroll to position [890, 0]
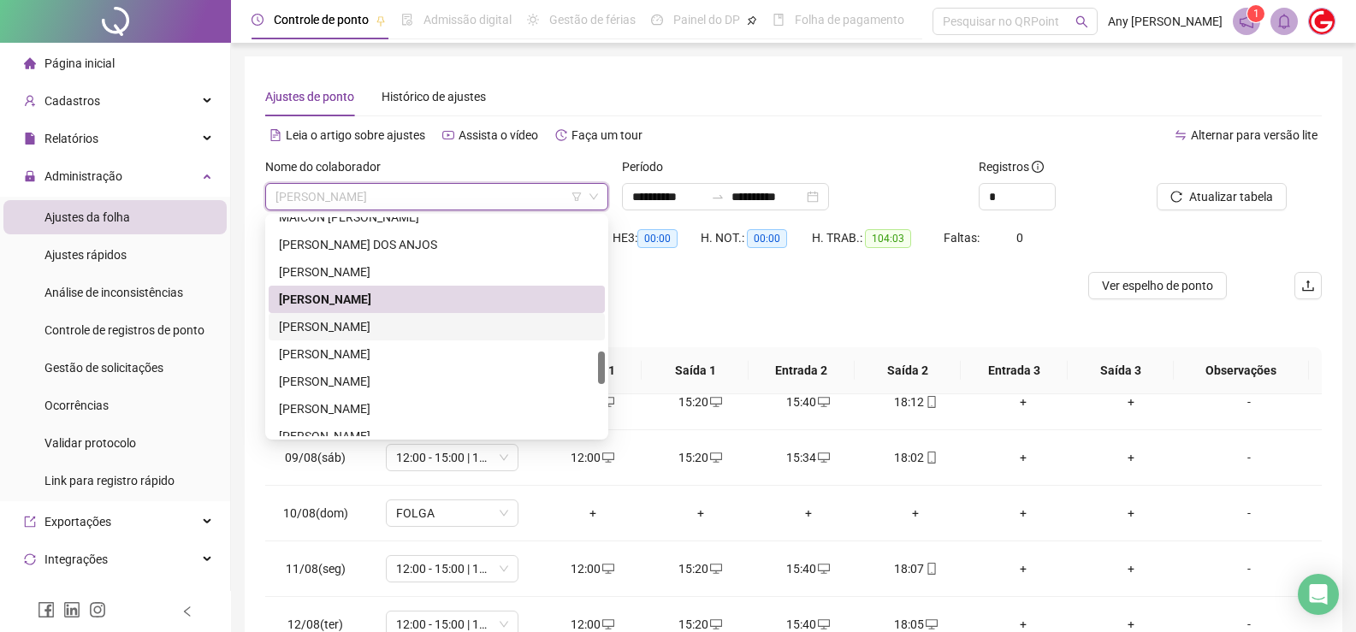
click at [352, 327] on div "[PERSON_NAME]" at bounding box center [437, 326] width 316 height 19
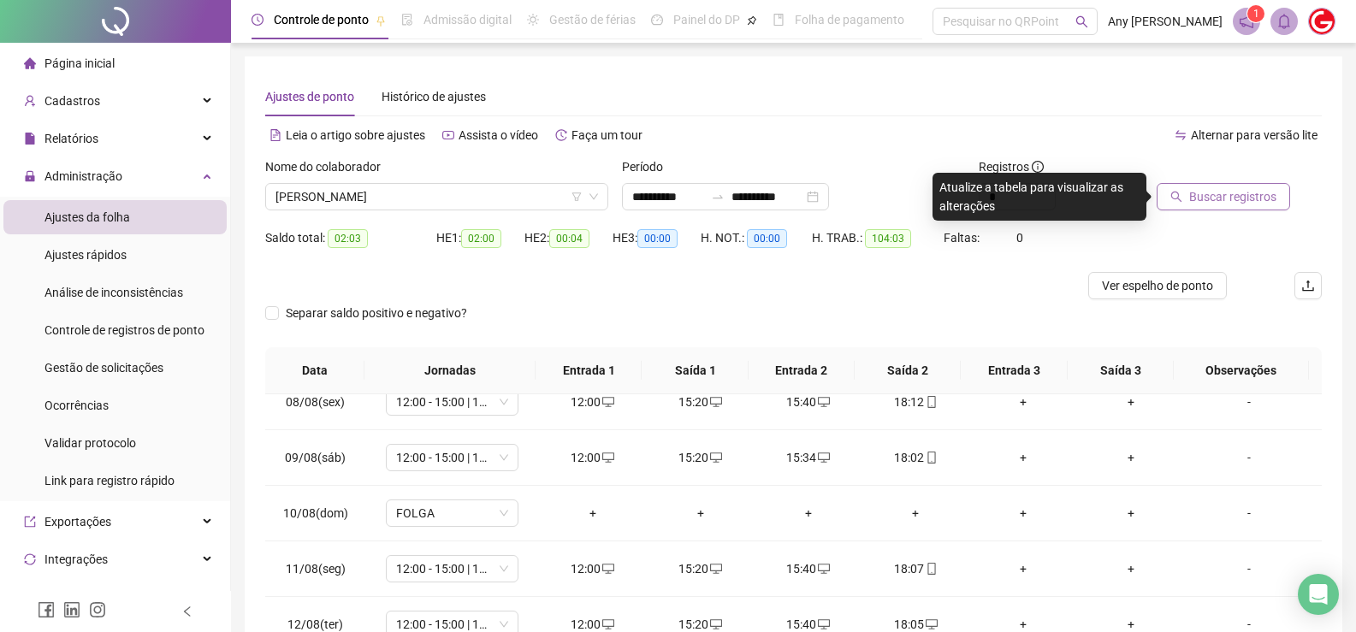
click at [1205, 196] on span "Buscar registros" at bounding box center [1232, 196] width 87 height 19
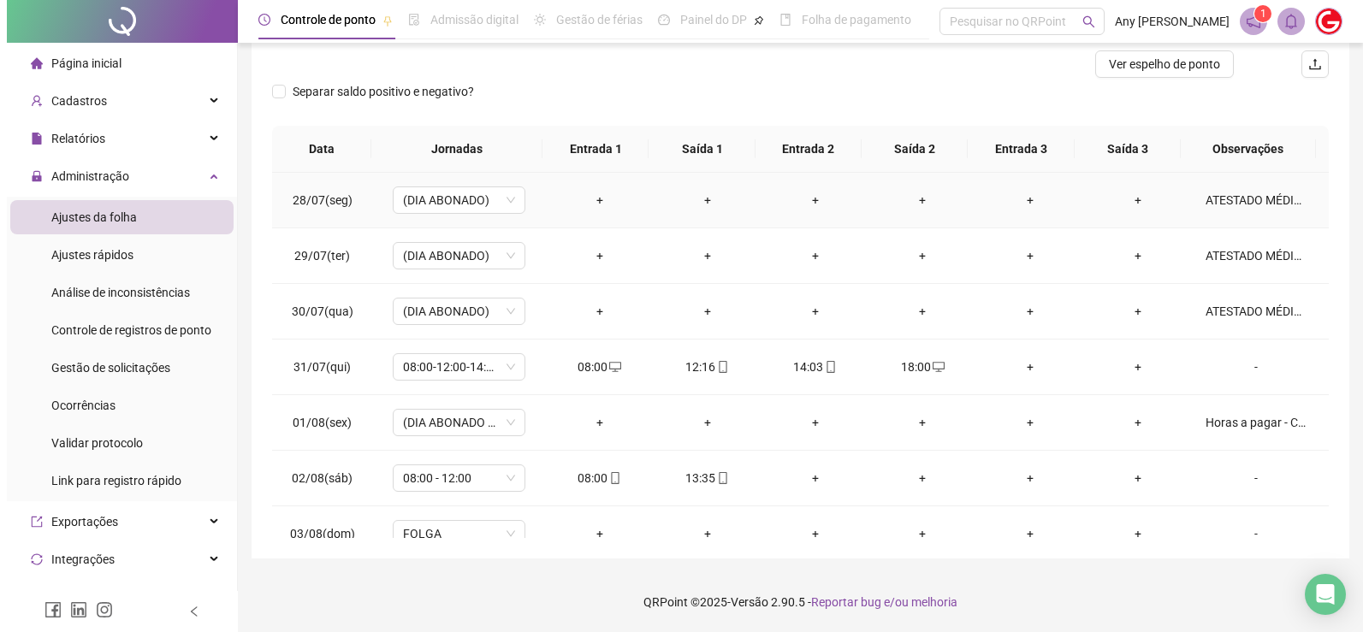
scroll to position [0, 0]
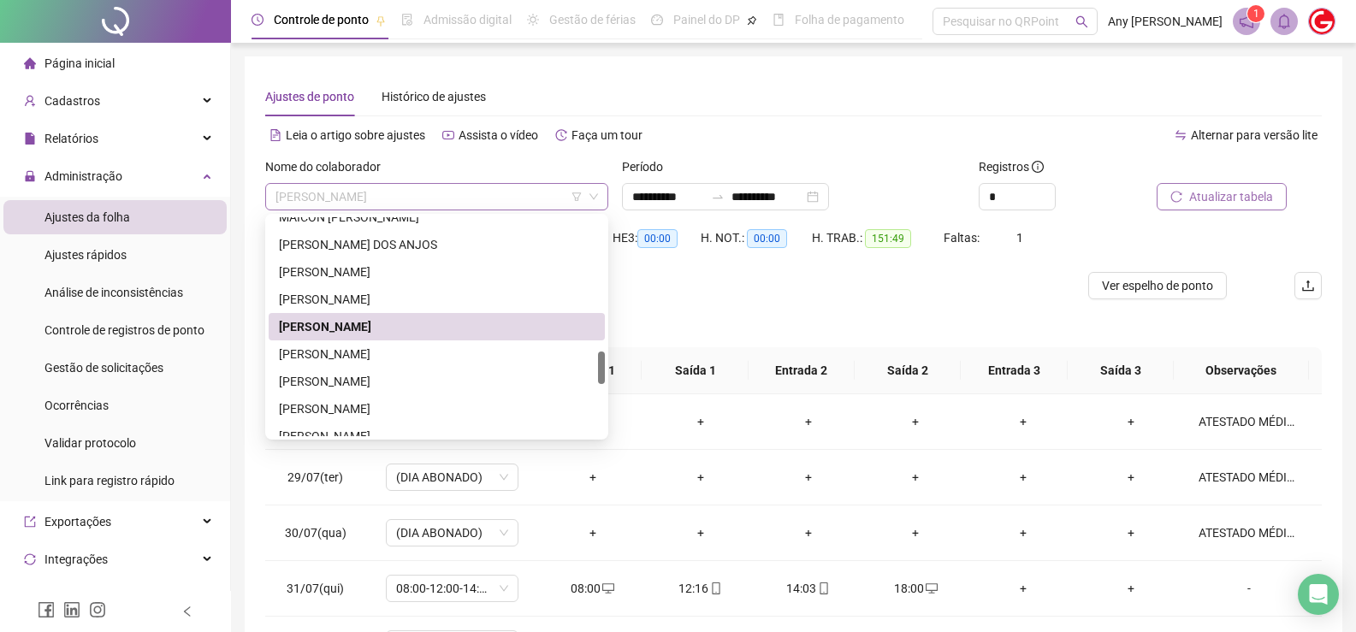
click at [430, 204] on span "[PERSON_NAME]" at bounding box center [436, 197] width 323 height 26
click at [389, 363] on div "[PERSON_NAME]" at bounding box center [437, 354] width 316 height 19
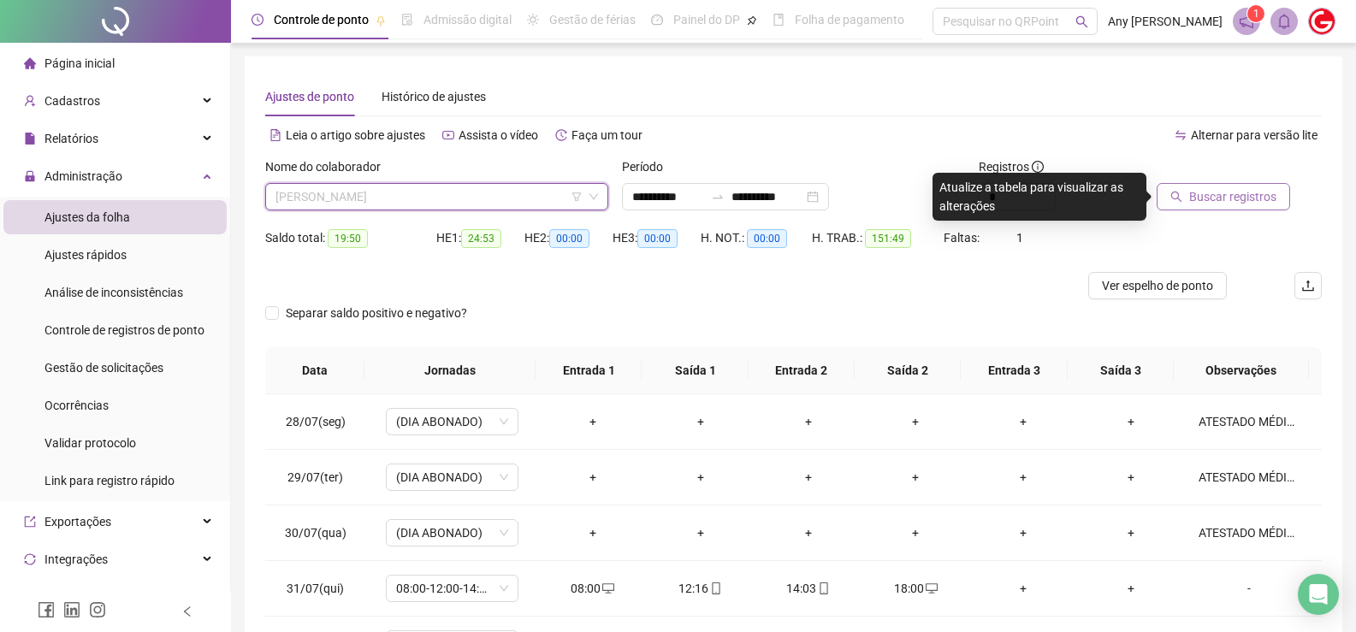
click at [426, 206] on span "[PERSON_NAME]" at bounding box center [436, 197] width 323 height 26
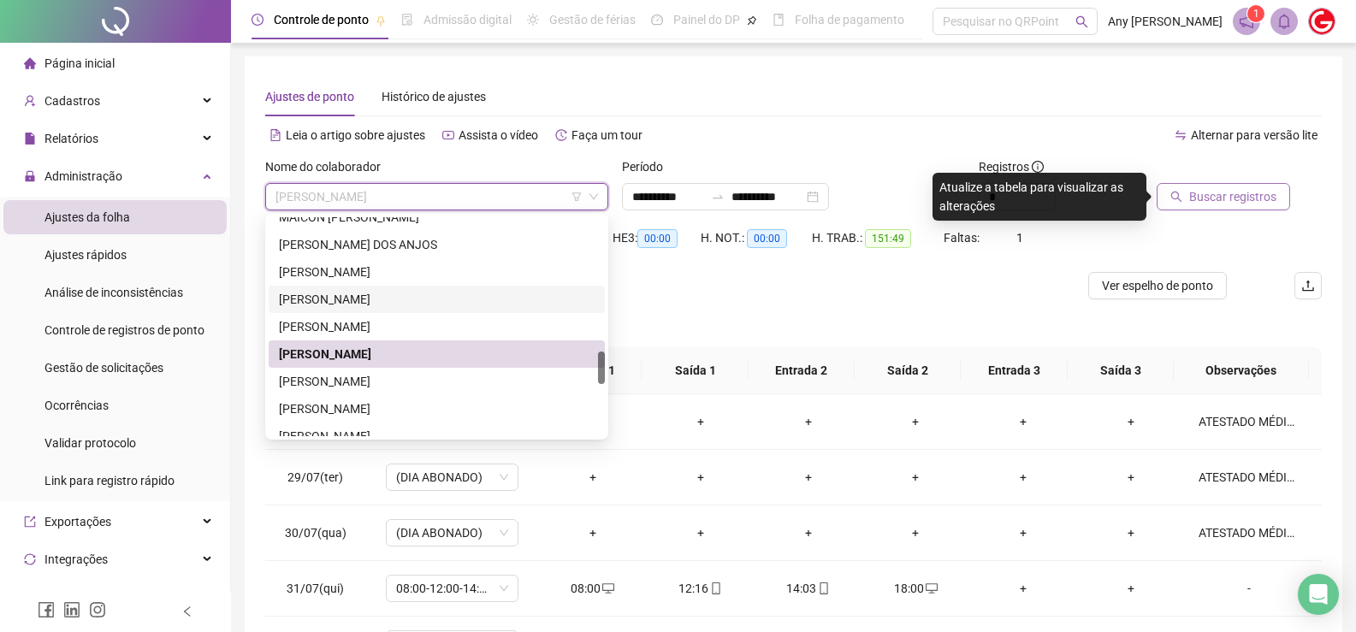
click at [347, 294] on div "[PERSON_NAME]" at bounding box center [437, 299] width 316 height 19
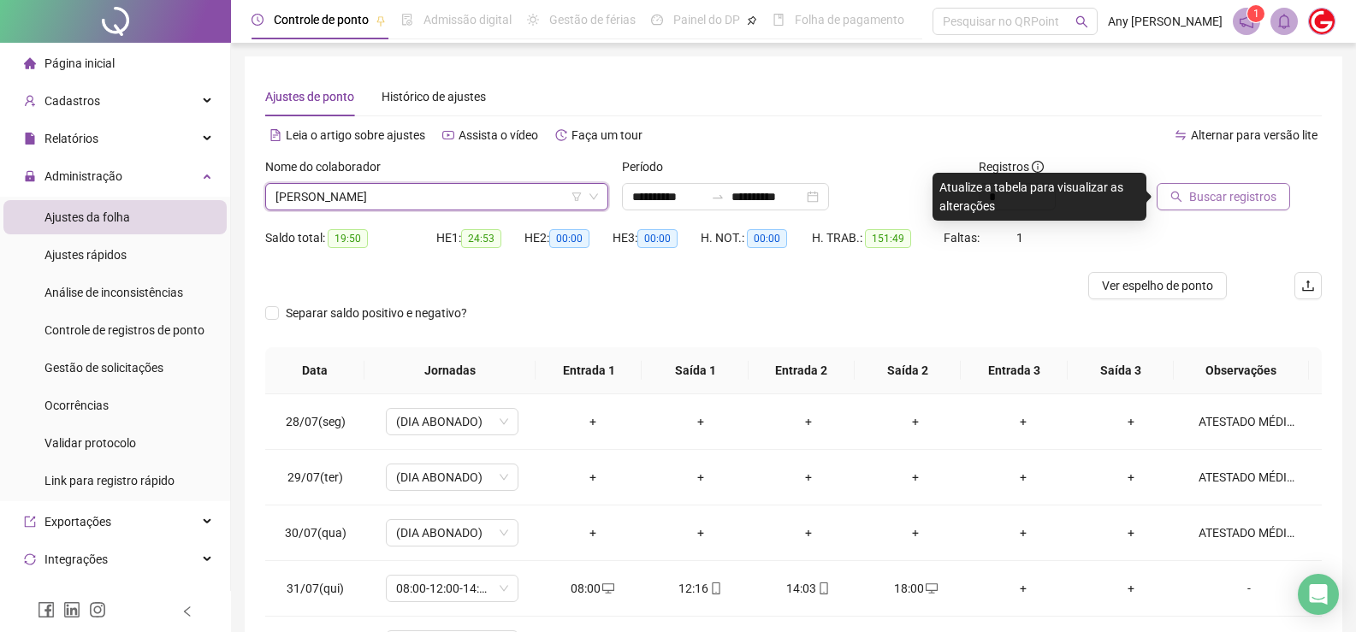
click at [1187, 199] on button "Buscar registros" at bounding box center [1223, 196] width 133 height 27
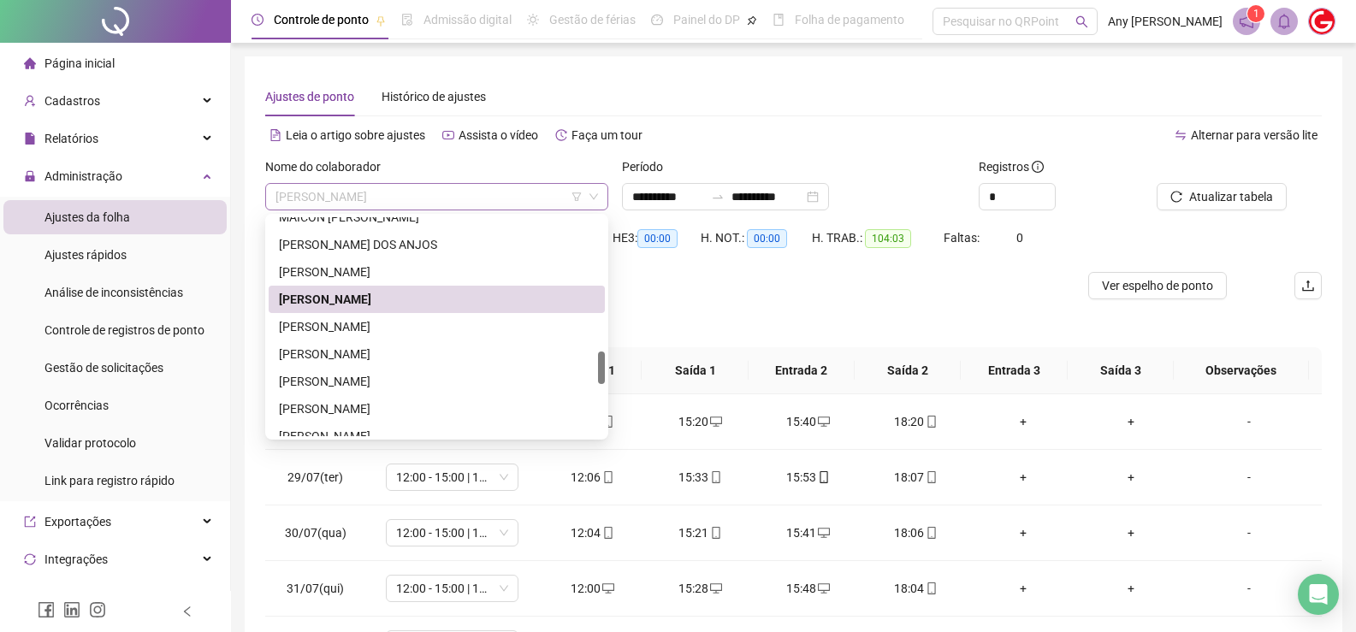
click at [383, 202] on span "[PERSON_NAME]" at bounding box center [436, 197] width 323 height 26
click at [359, 376] on div "[PERSON_NAME]" at bounding box center [437, 381] width 316 height 19
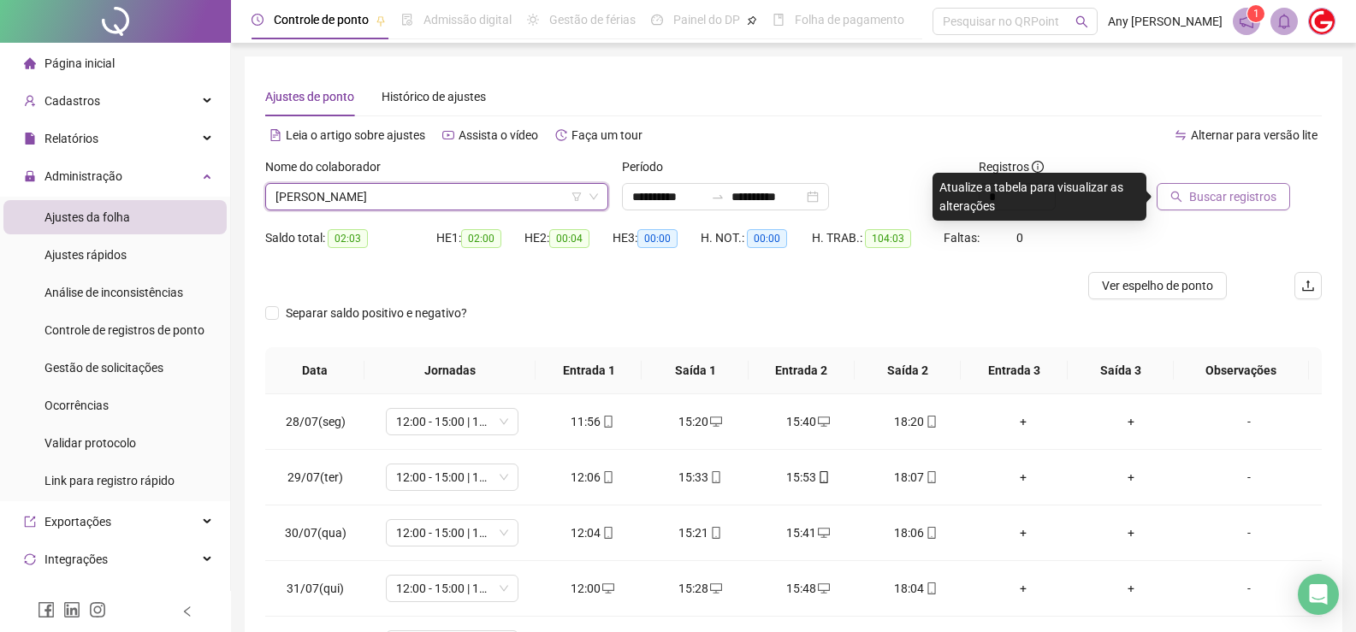
click at [1222, 201] on span "Buscar registros" at bounding box center [1232, 196] width 87 height 19
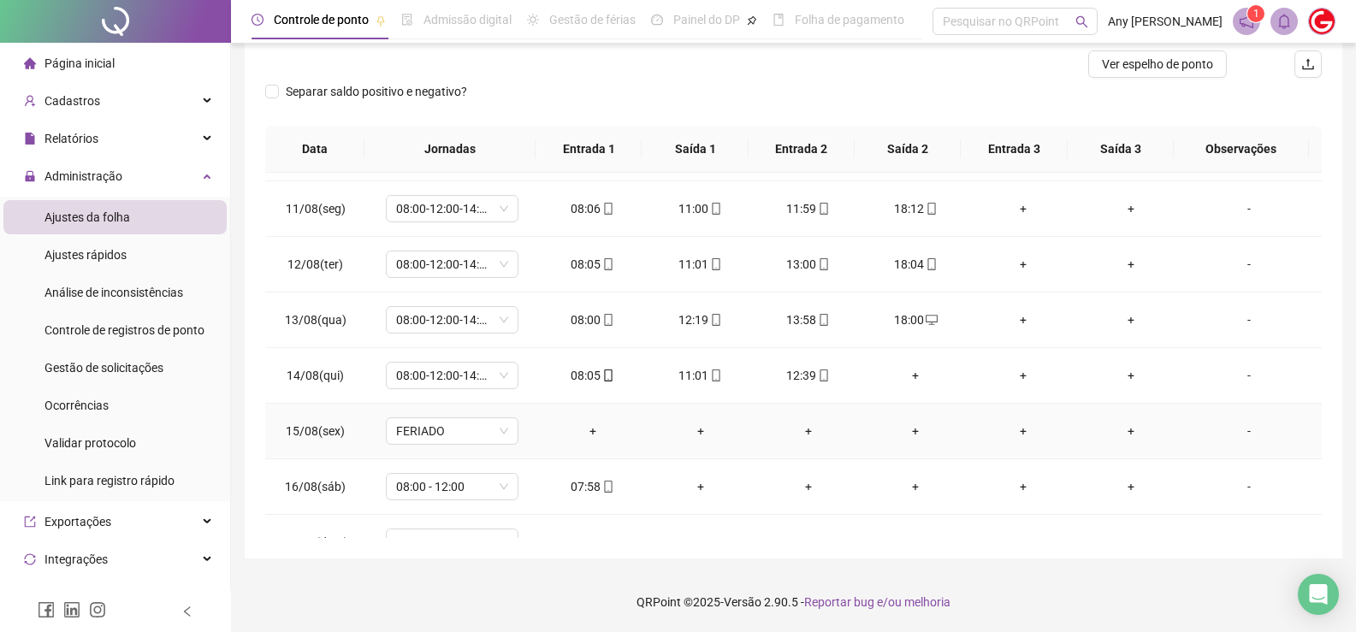
scroll to position [802, 0]
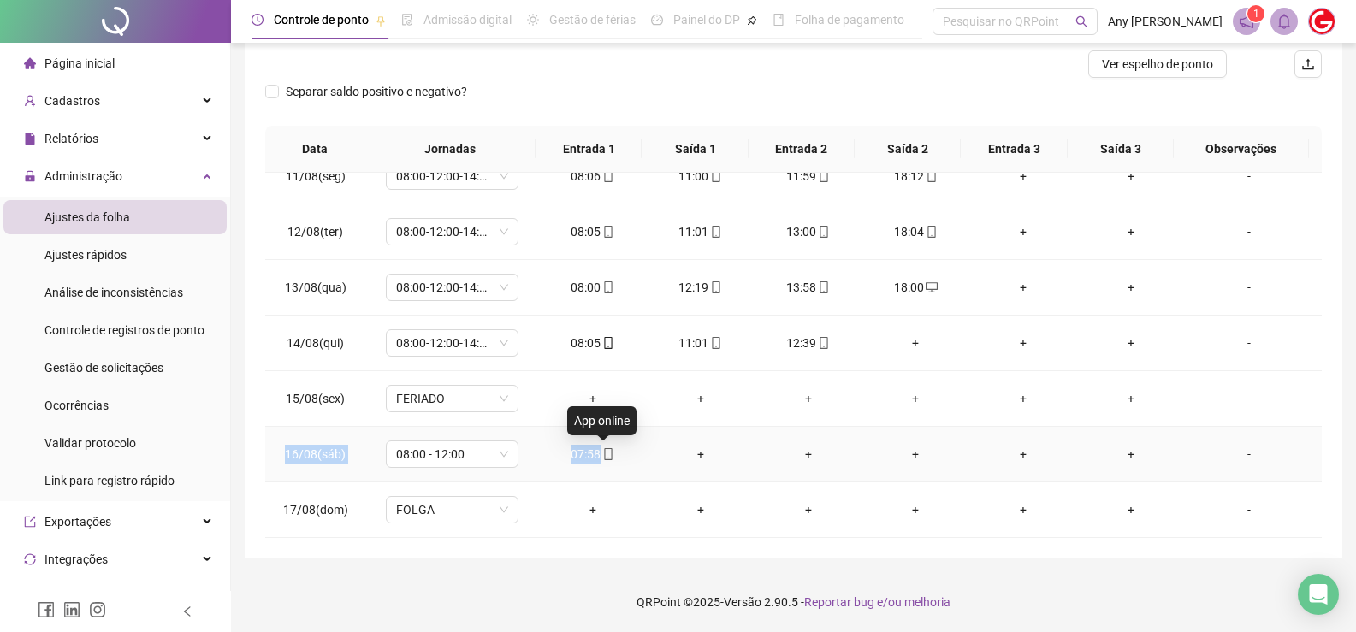
copy tr "16/08(sáb) 08:00 - 12:00 07:58"
drag, startPoint x: 285, startPoint y: 451, endPoint x: 603, endPoint y: 457, distance: 318.3
click at [603, 457] on tr "16/08(sáb) 08:00 - 12:00 07:58 + + + + + -" at bounding box center [793, 455] width 1057 height 56
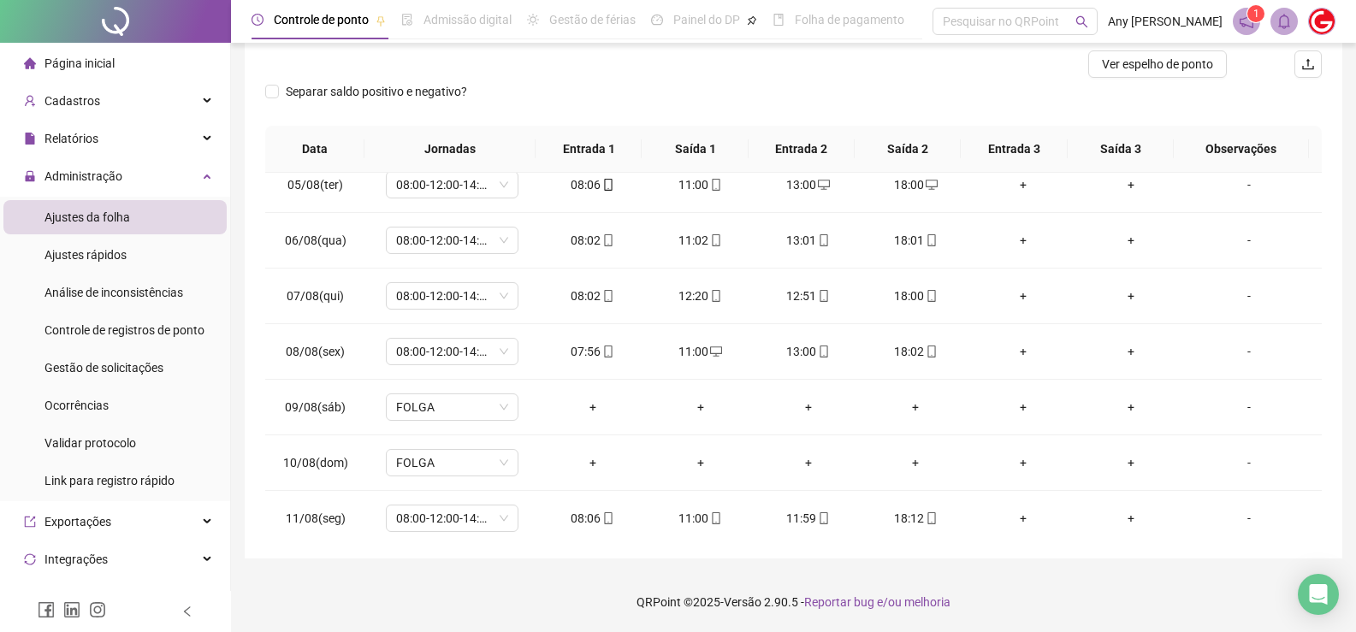
scroll to position [0, 0]
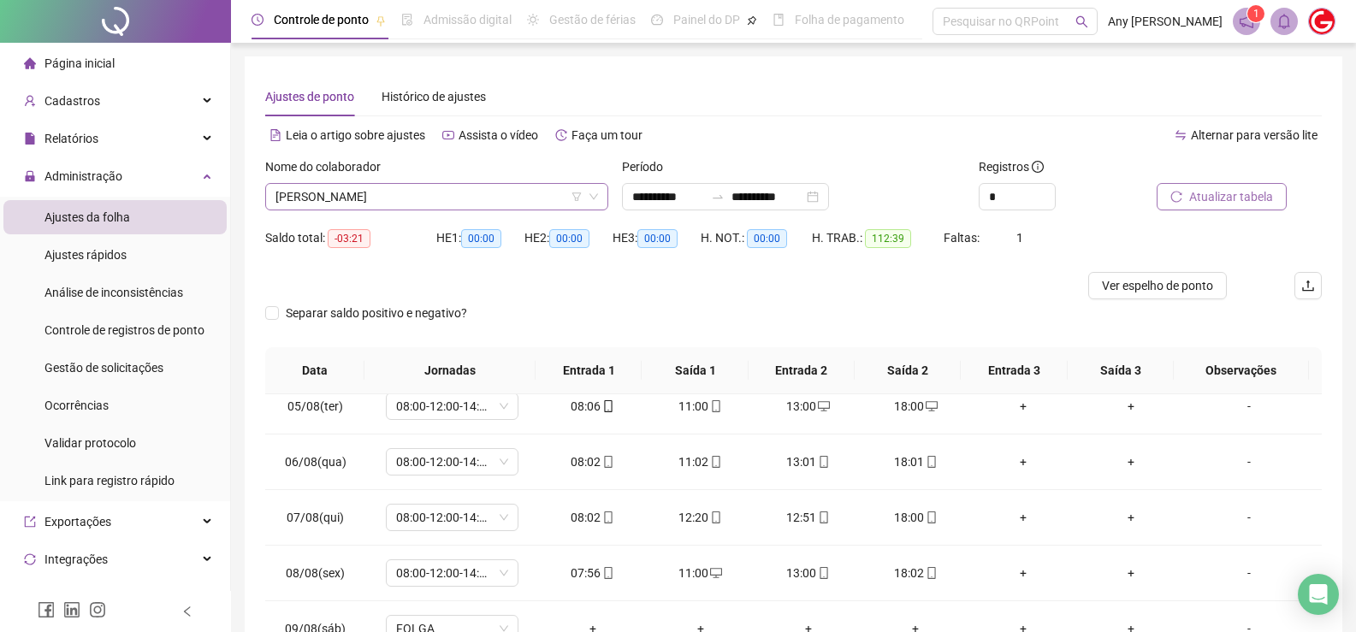
click at [336, 187] on span "[PERSON_NAME]" at bounding box center [436, 197] width 323 height 26
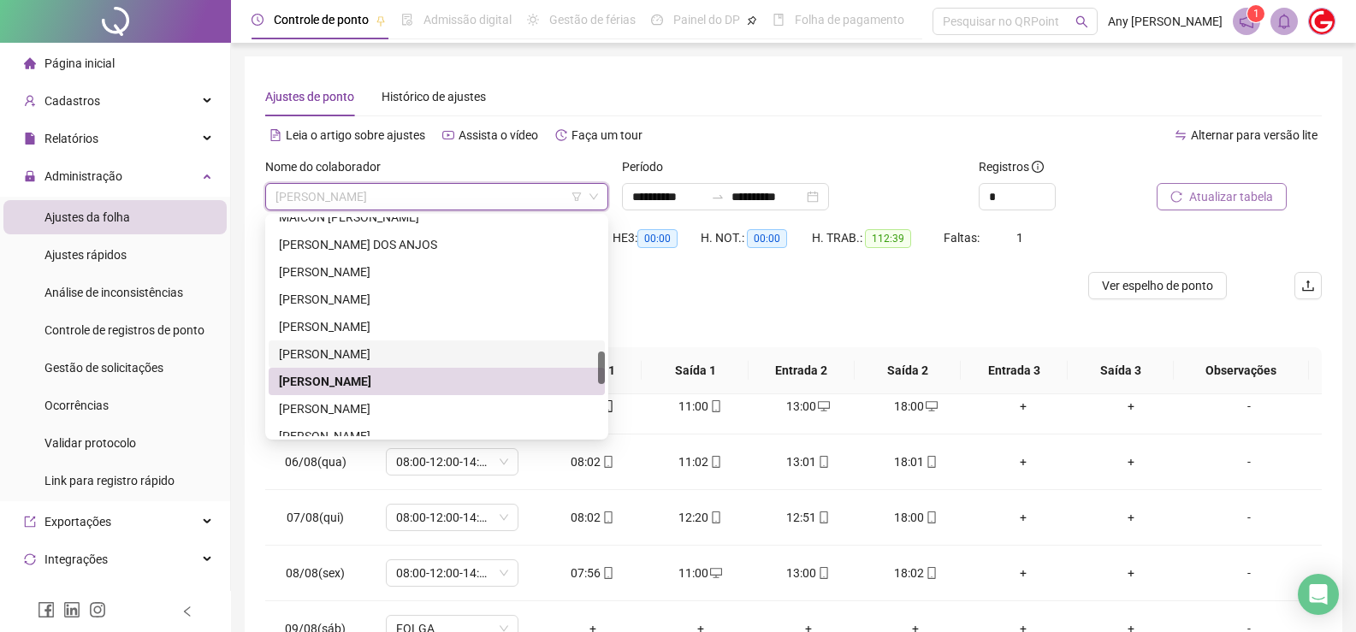
scroll to position [975, 0]
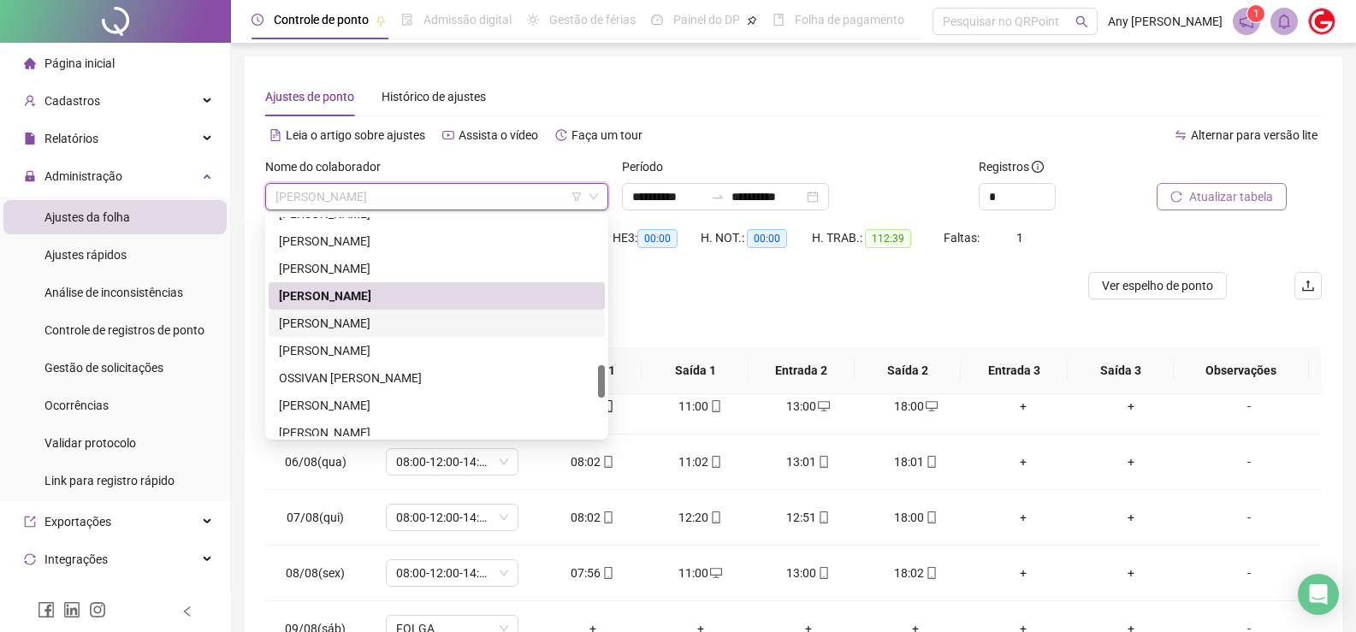
click at [344, 326] on div "[PERSON_NAME]" at bounding box center [437, 323] width 316 height 19
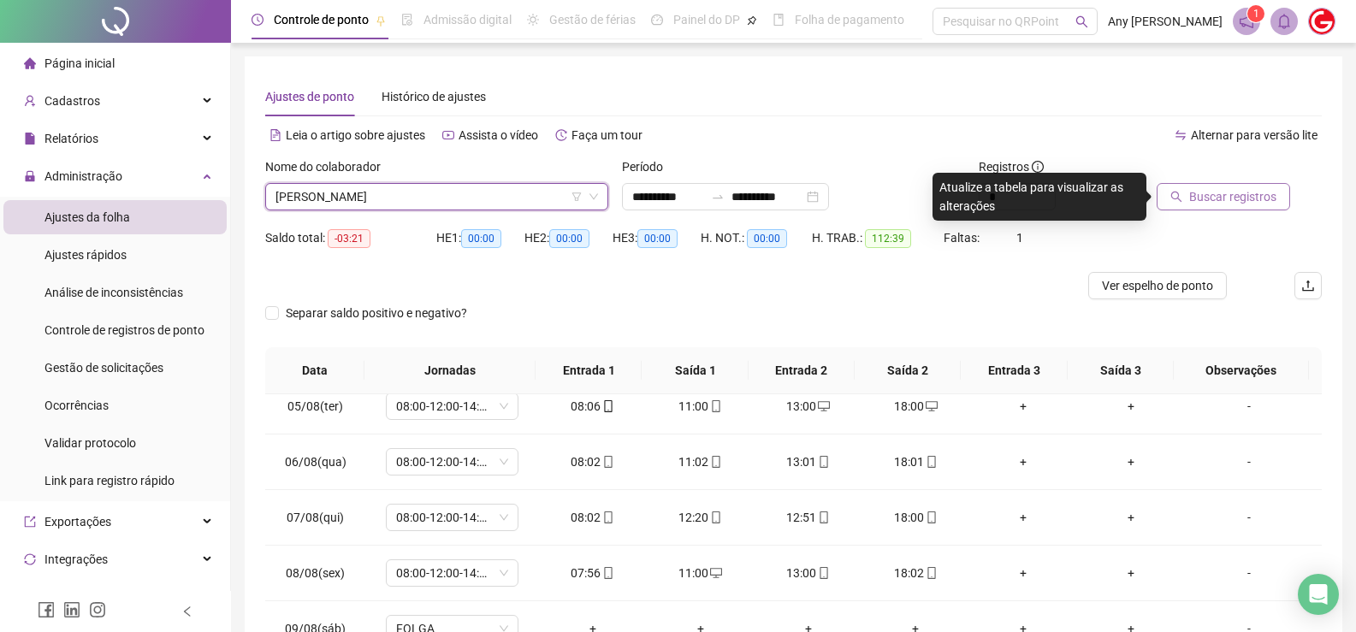
click at [1261, 191] on span "Buscar registros" at bounding box center [1232, 196] width 87 height 19
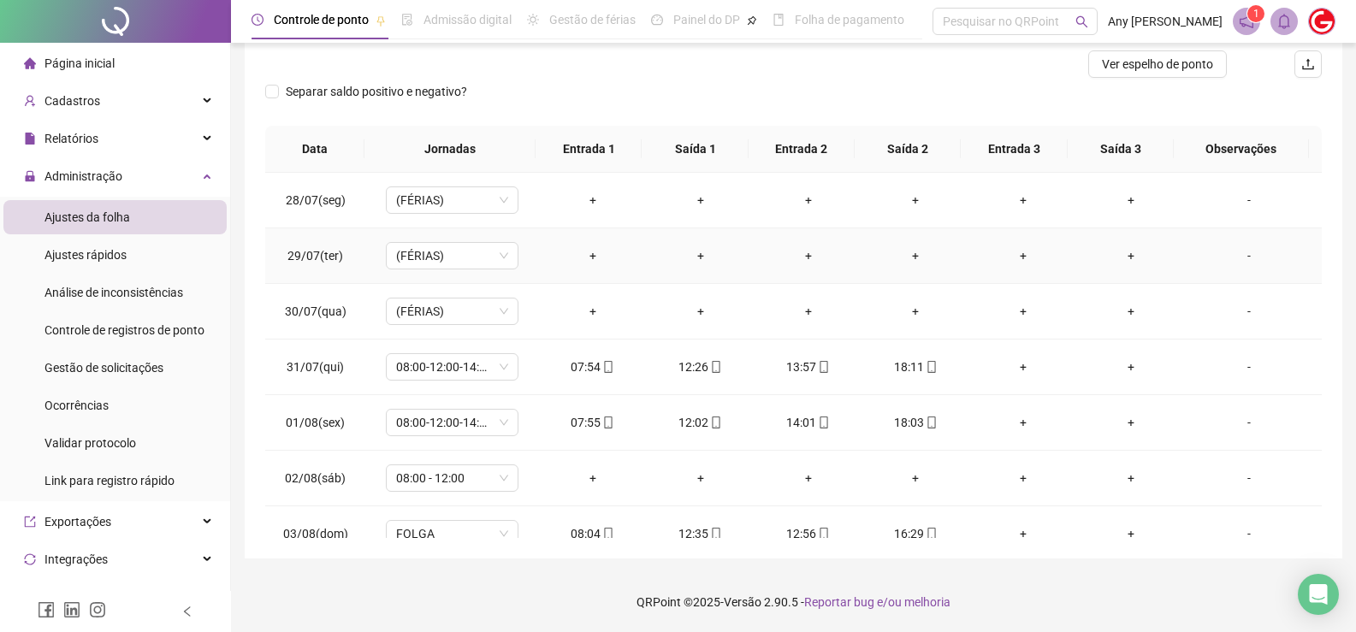
scroll to position [0, 0]
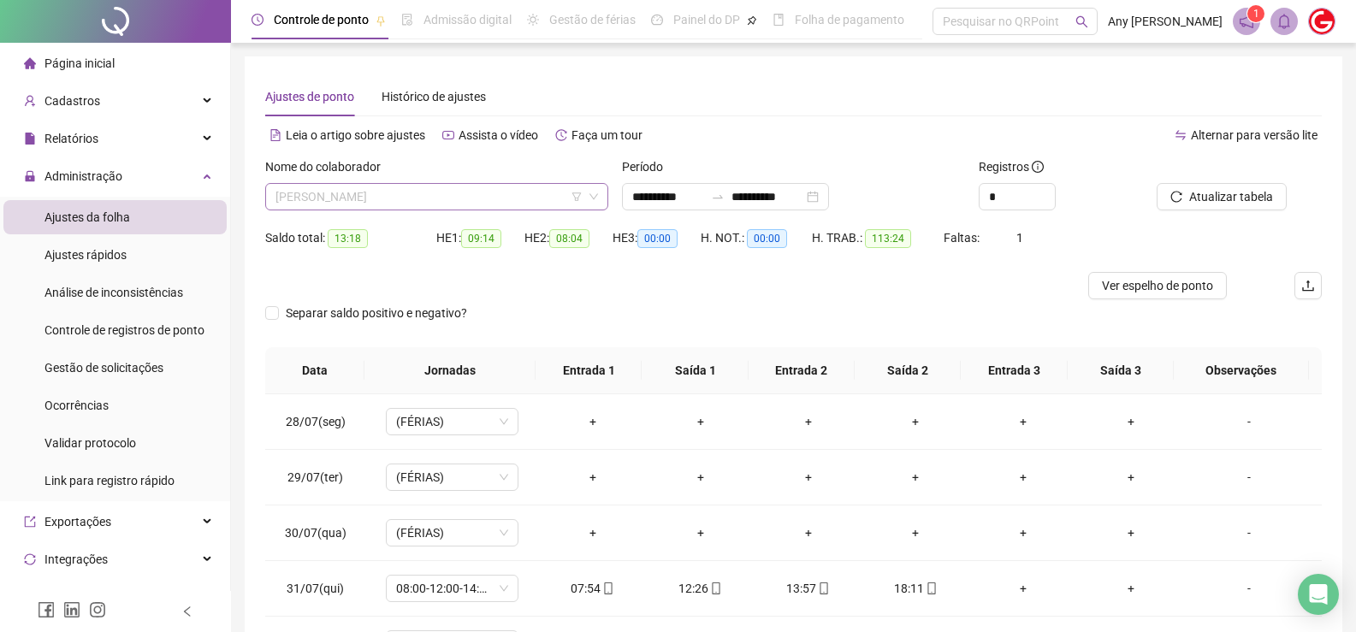
click at [312, 198] on span "[PERSON_NAME]" at bounding box center [436, 197] width 323 height 26
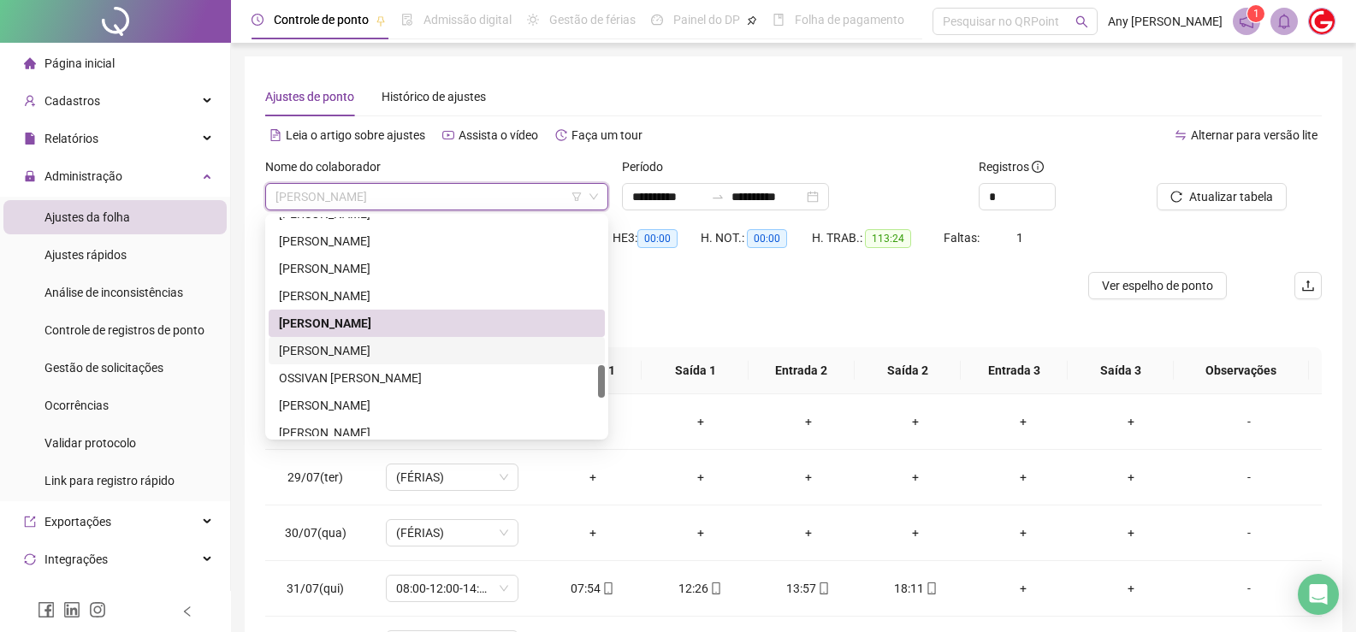
click at [312, 340] on div "[PERSON_NAME]" at bounding box center [437, 350] width 336 height 27
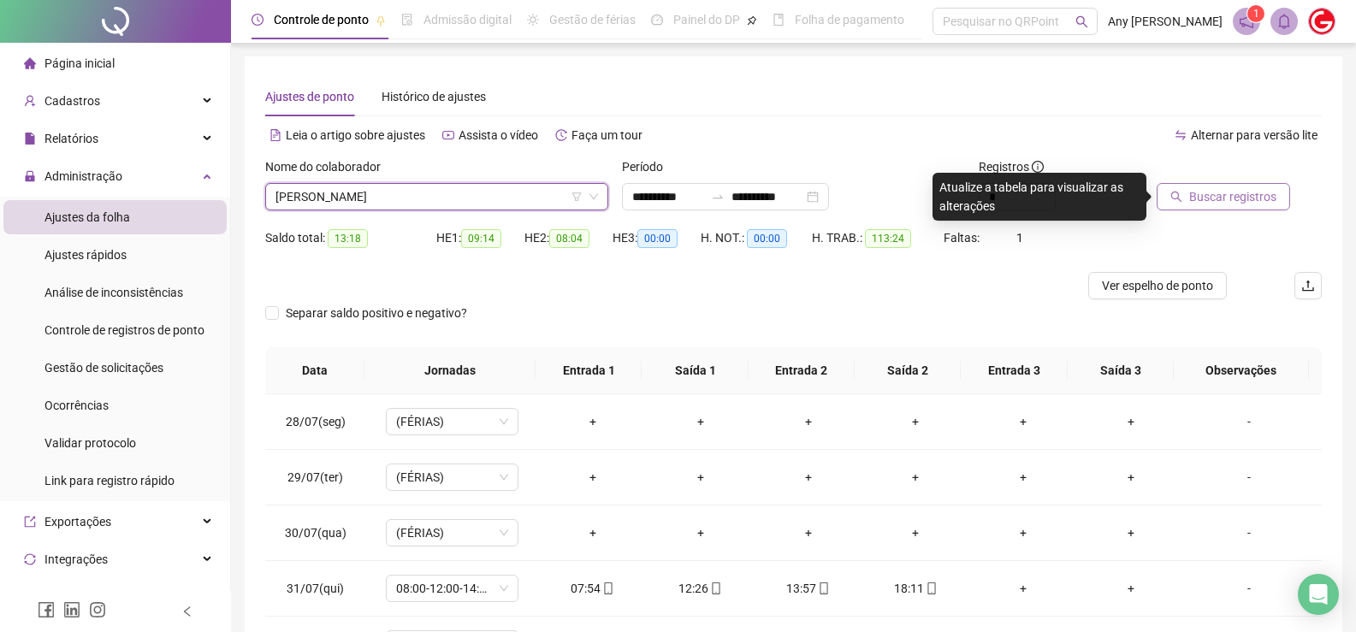
click at [1222, 189] on span "Buscar registros" at bounding box center [1232, 196] width 87 height 19
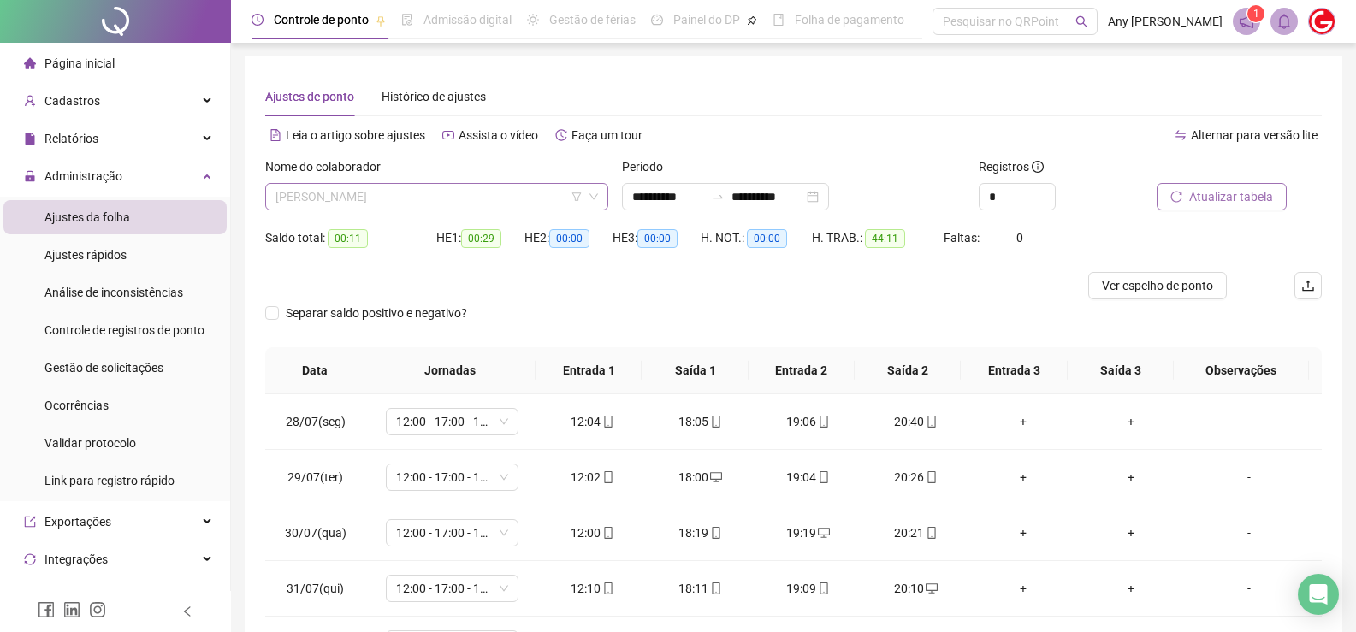
click at [317, 193] on span "[PERSON_NAME]" at bounding box center [436, 197] width 323 height 26
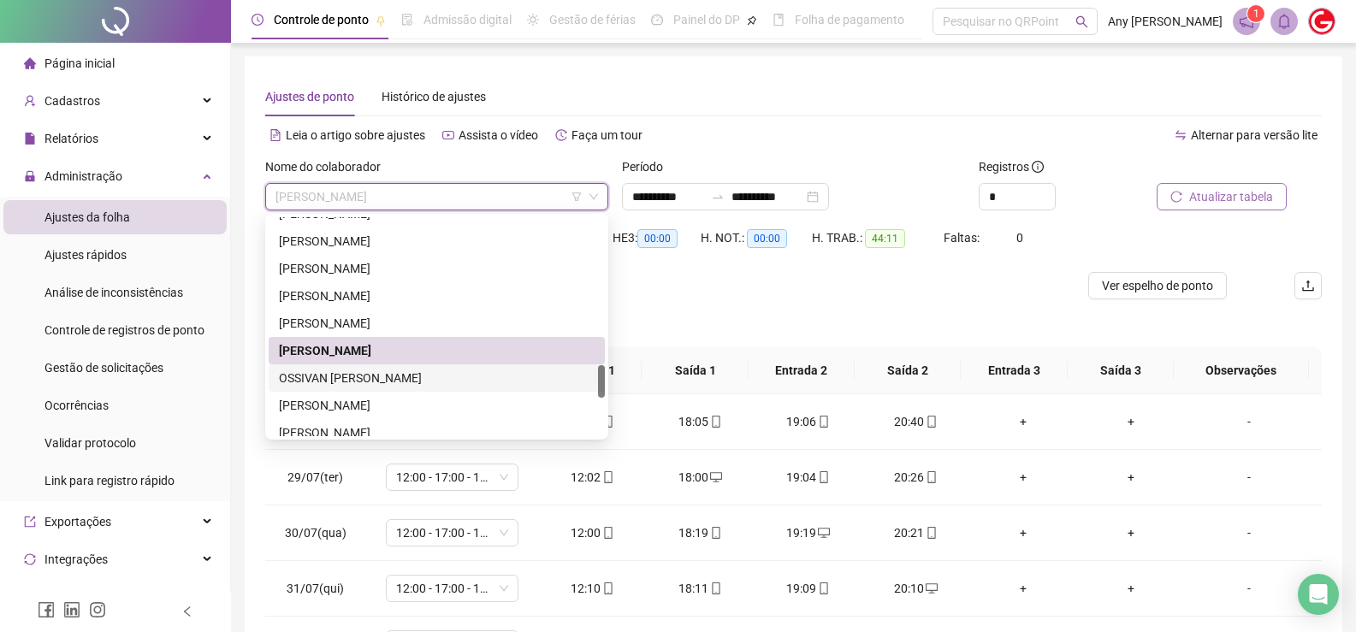
click at [353, 376] on div "OSSIVAN [PERSON_NAME]" at bounding box center [437, 378] width 316 height 19
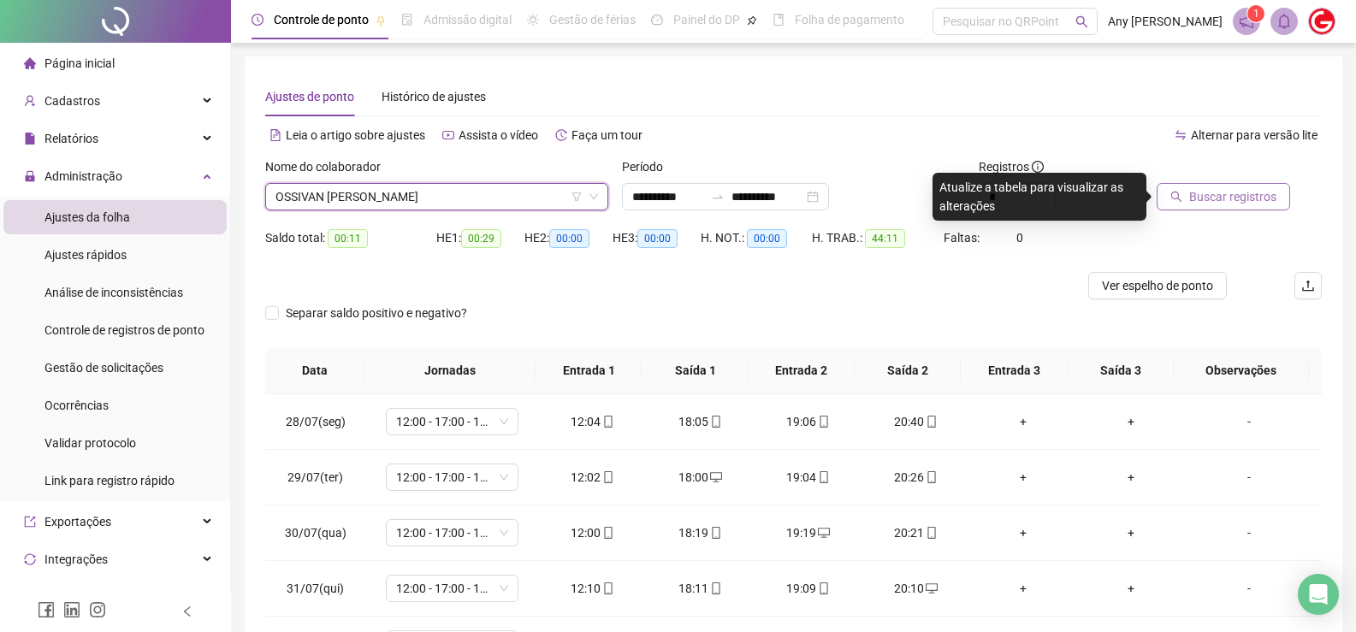
click at [1223, 189] on span "Buscar registros" at bounding box center [1232, 196] width 87 height 19
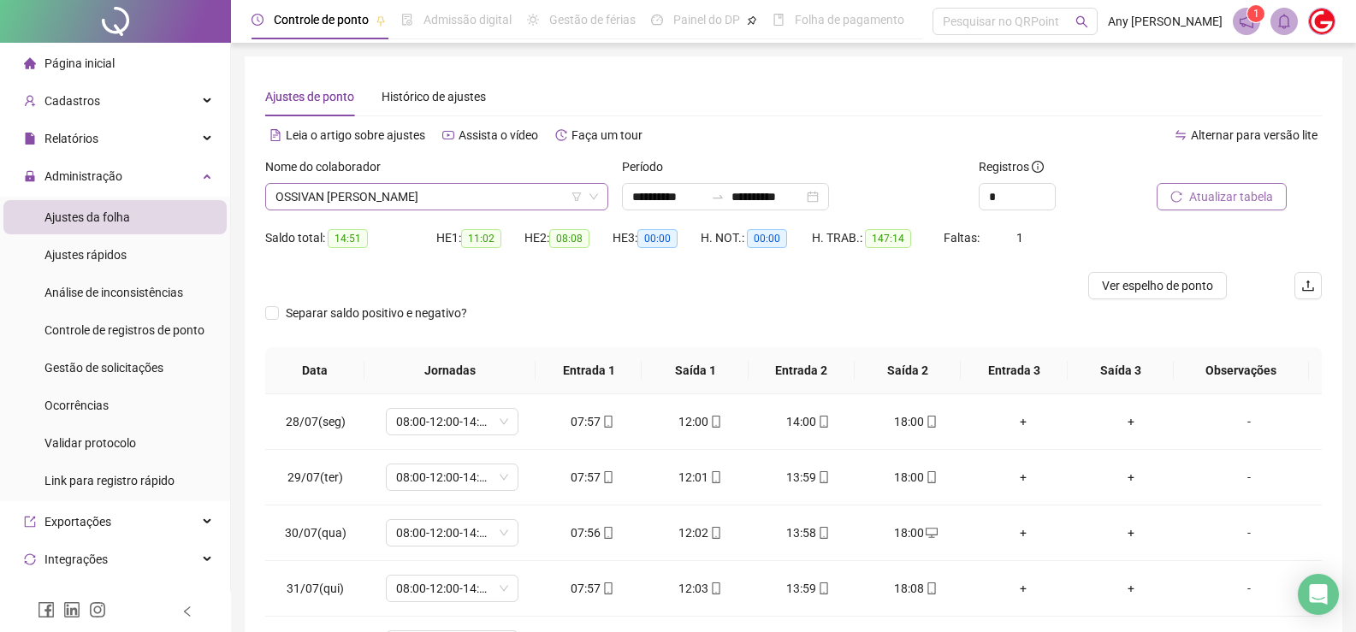
click at [317, 196] on span "OSSIVAN [PERSON_NAME]" at bounding box center [436, 197] width 323 height 26
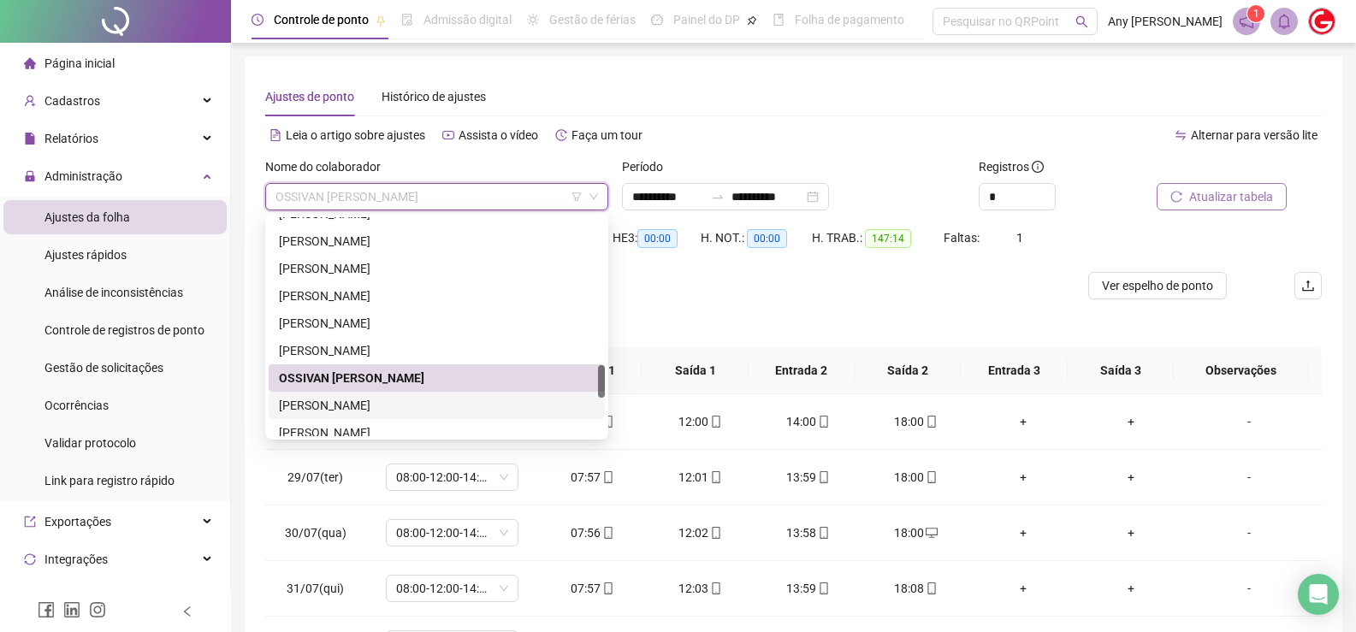
click at [346, 417] on div "[PERSON_NAME]" at bounding box center [437, 405] width 336 height 27
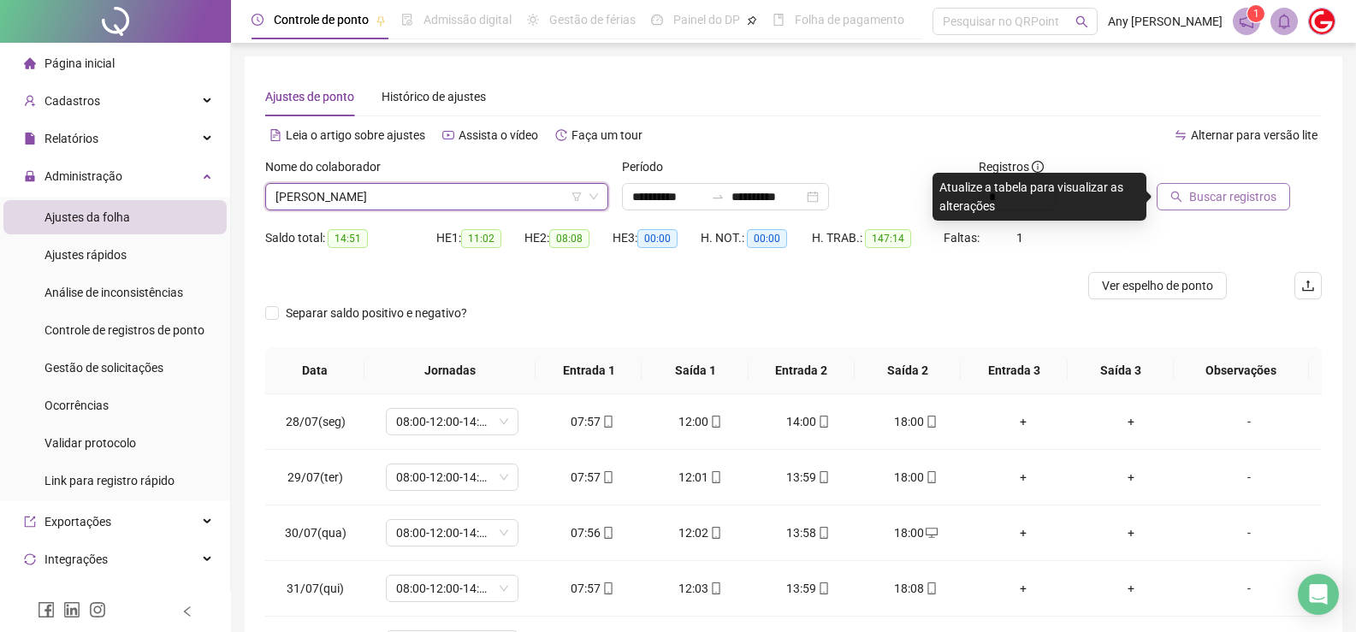
click at [1187, 198] on button "Buscar registros" at bounding box center [1223, 196] width 133 height 27
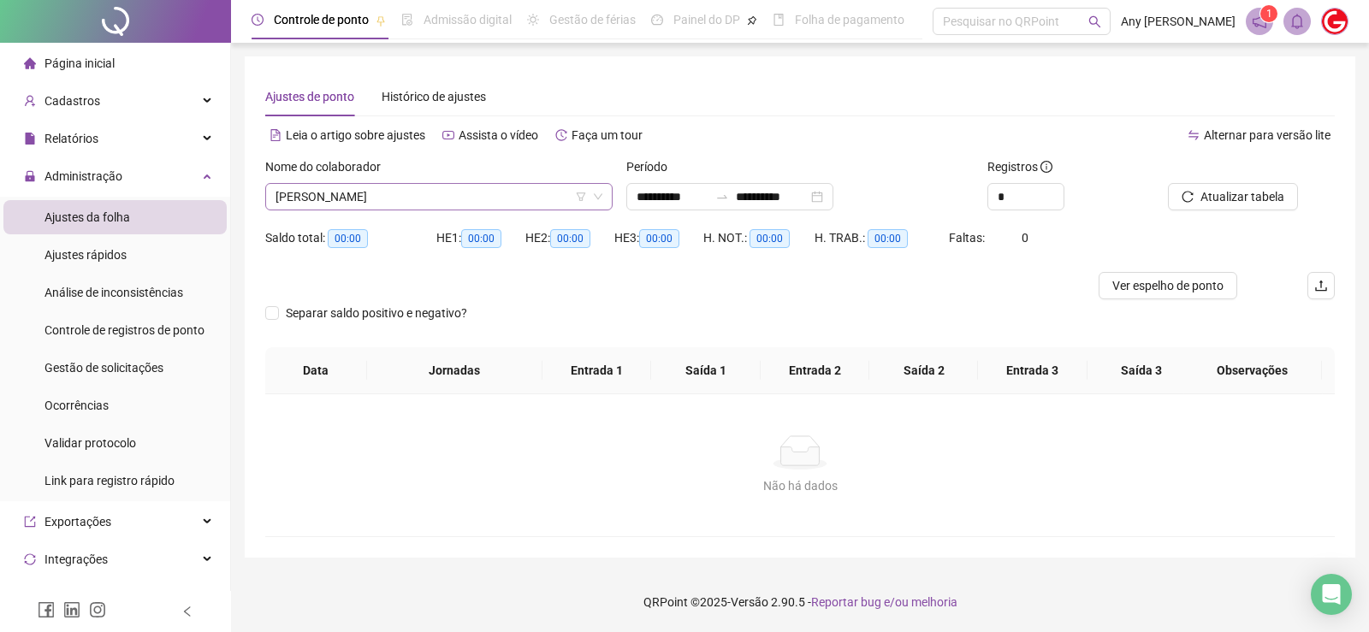
click at [340, 198] on span "[PERSON_NAME]" at bounding box center [438, 197] width 327 height 26
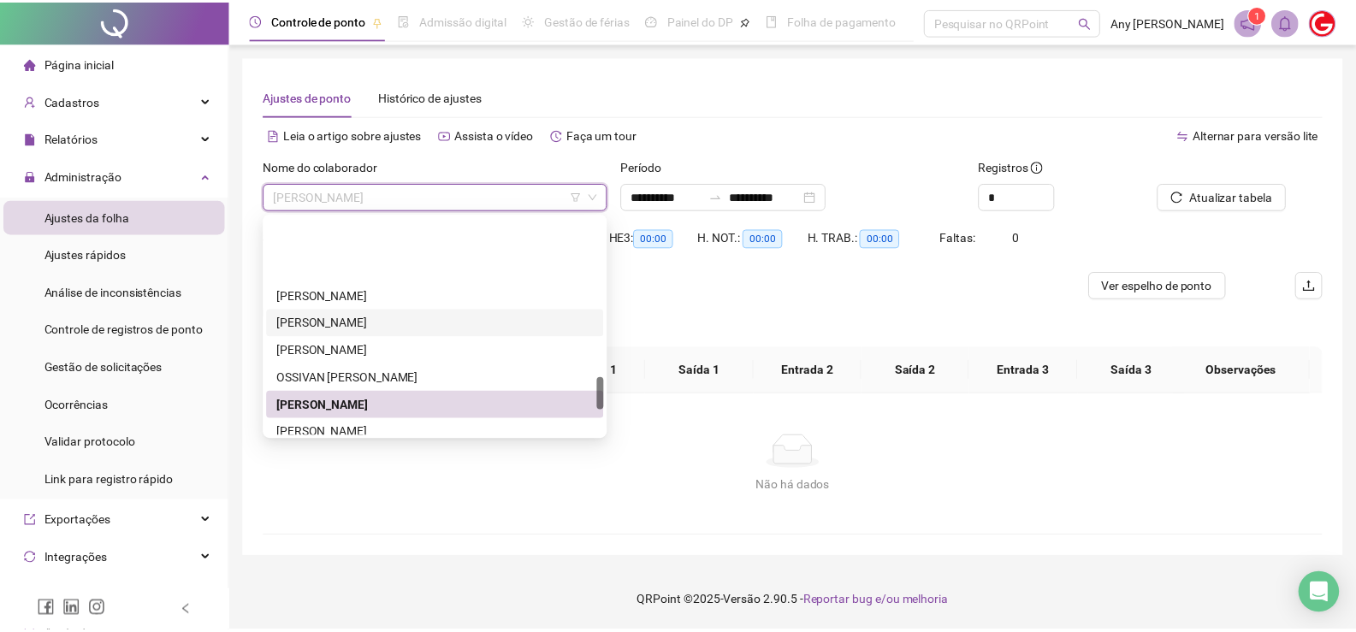
scroll to position [1061, 0]
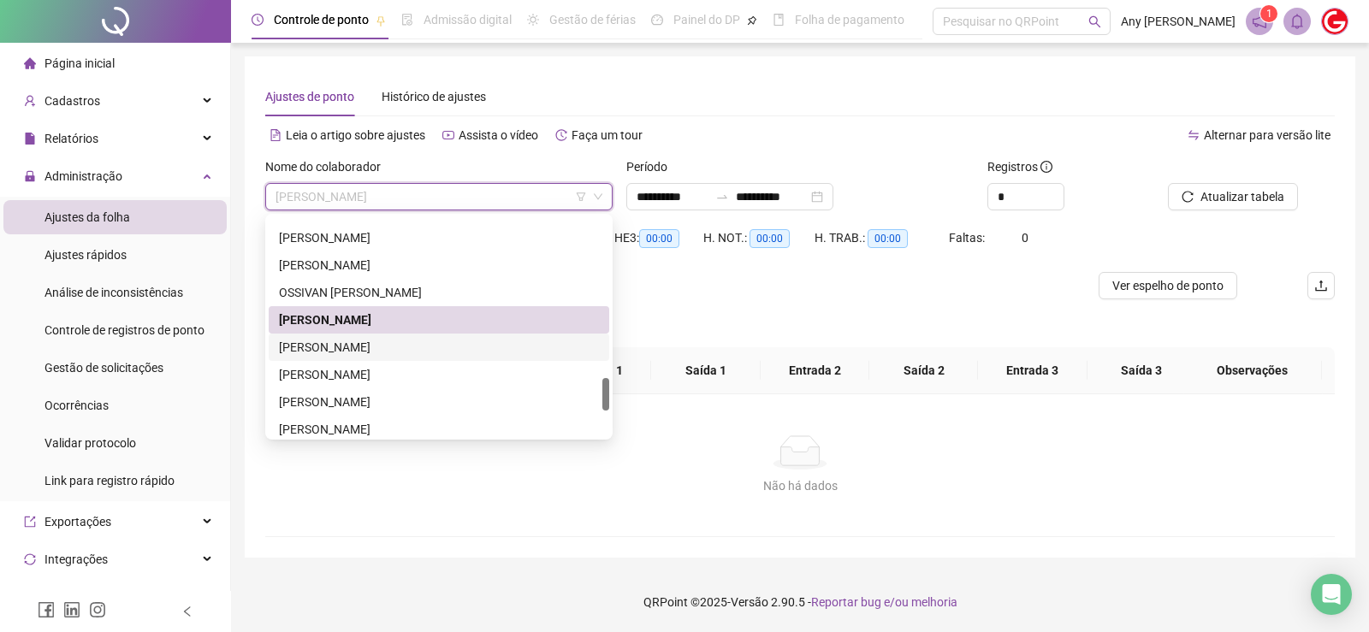
click at [329, 344] on div "[PERSON_NAME]" at bounding box center [439, 347] width 320 height 19
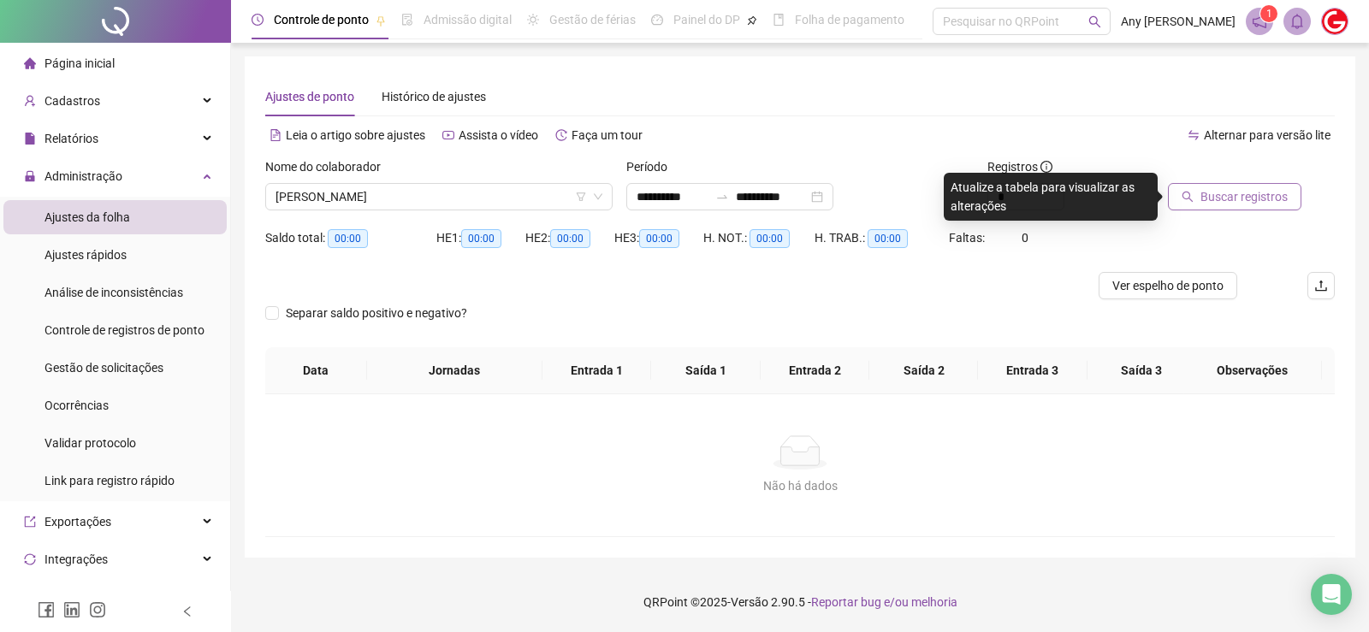
click at [1232, 191] on span "Buscar registros" at bounding box center [1243, 196] width 87 height 19
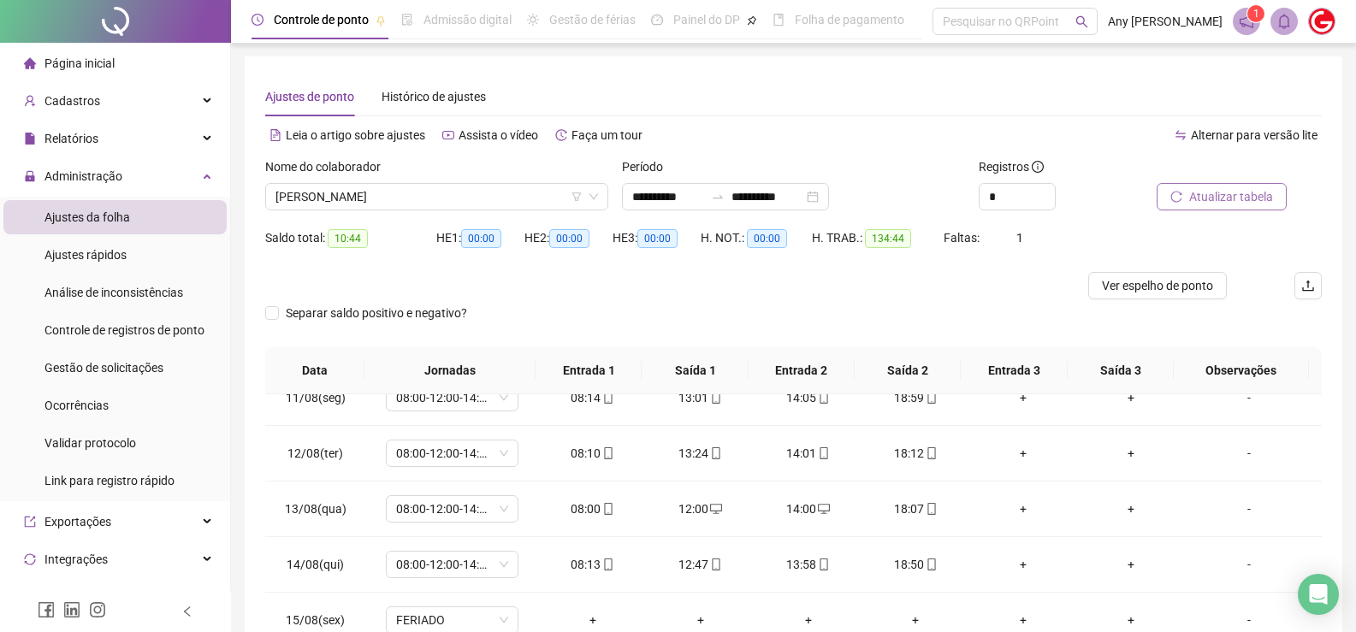
scroll to position [222, 0]
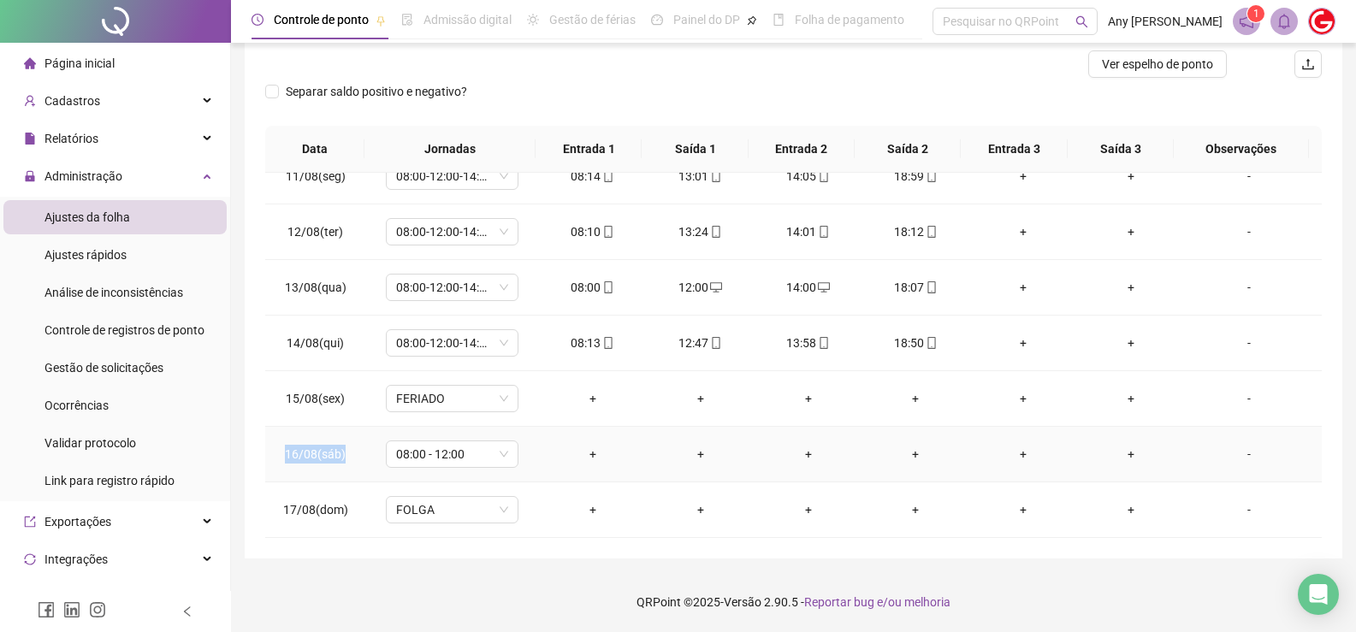
drag, startPoint x: 290, startPoint y: 456, endPoint x: 353, endPoint y: 460, distance: 63.4
click at [353, 460] on td "16/08(sáb)" at bounding box center [315, 455] width 100 height 56
click at [365, 581] on footer "QRPoint © 2025 - Versão 2.90.5 - Reportar bug e/ou melhoria" at bounding box center [793, 602] width 1125 height 60
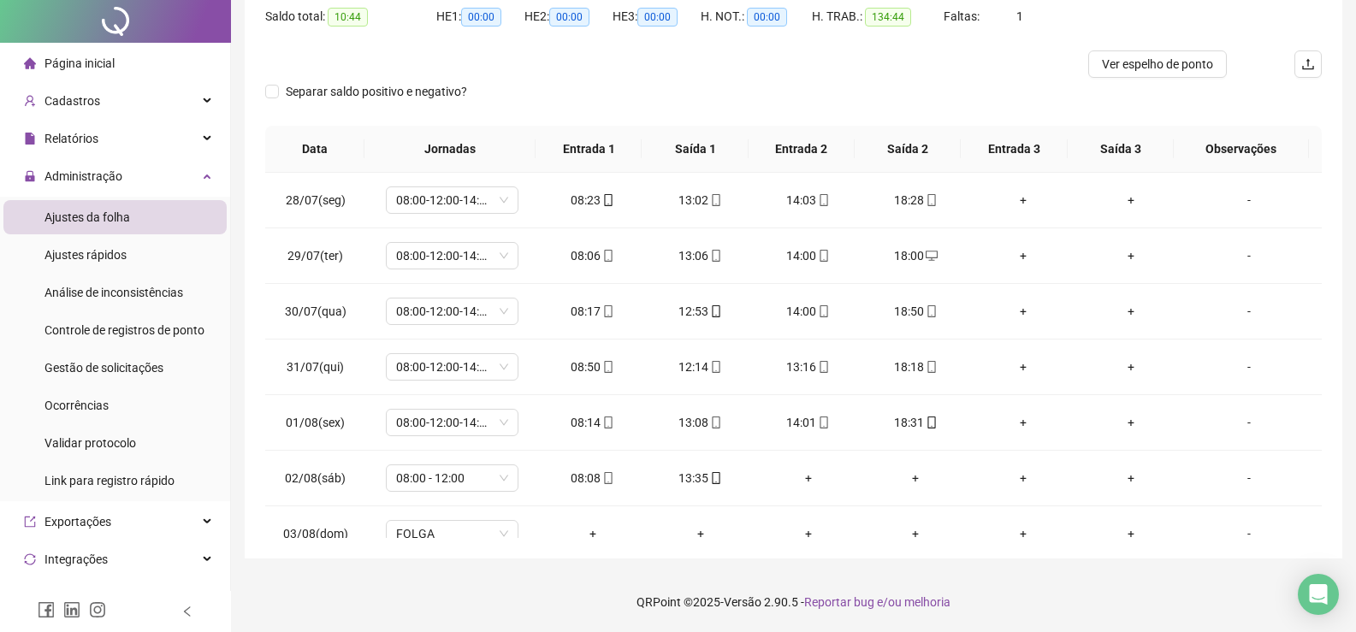
scroll to position [0, 0]
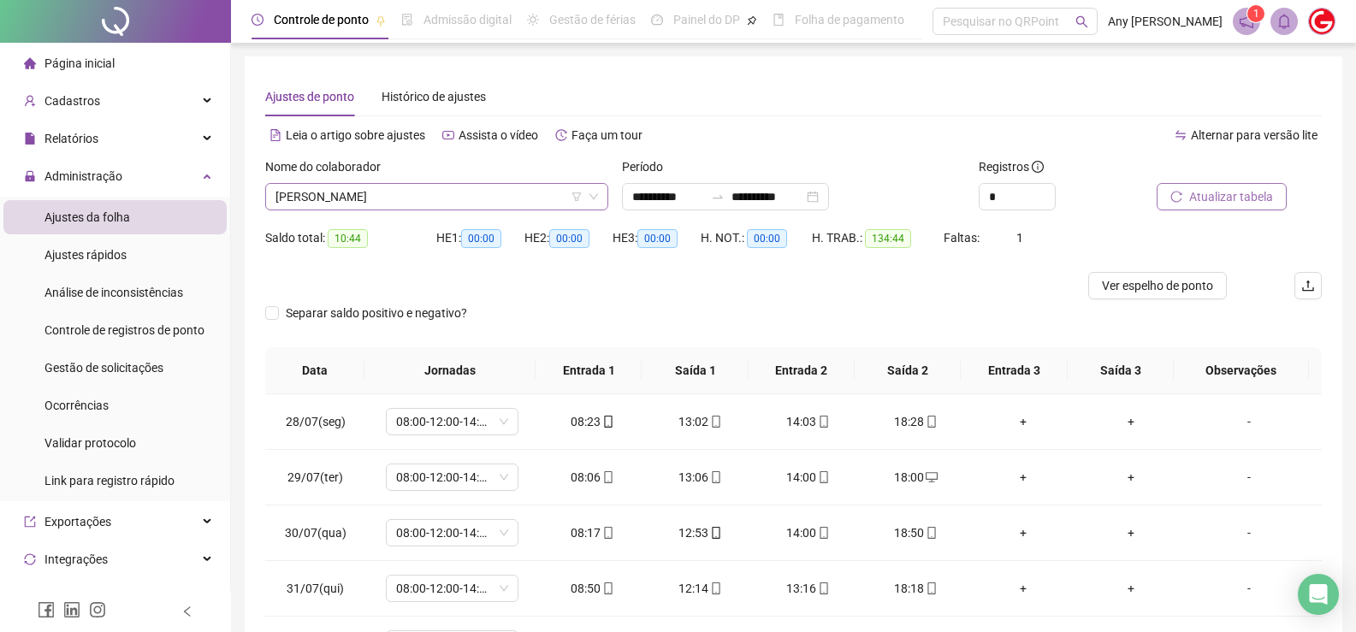
click at [353, 194] on span "[PERSON_NAME]" at bounding box center [436, 197] width 323 height 26
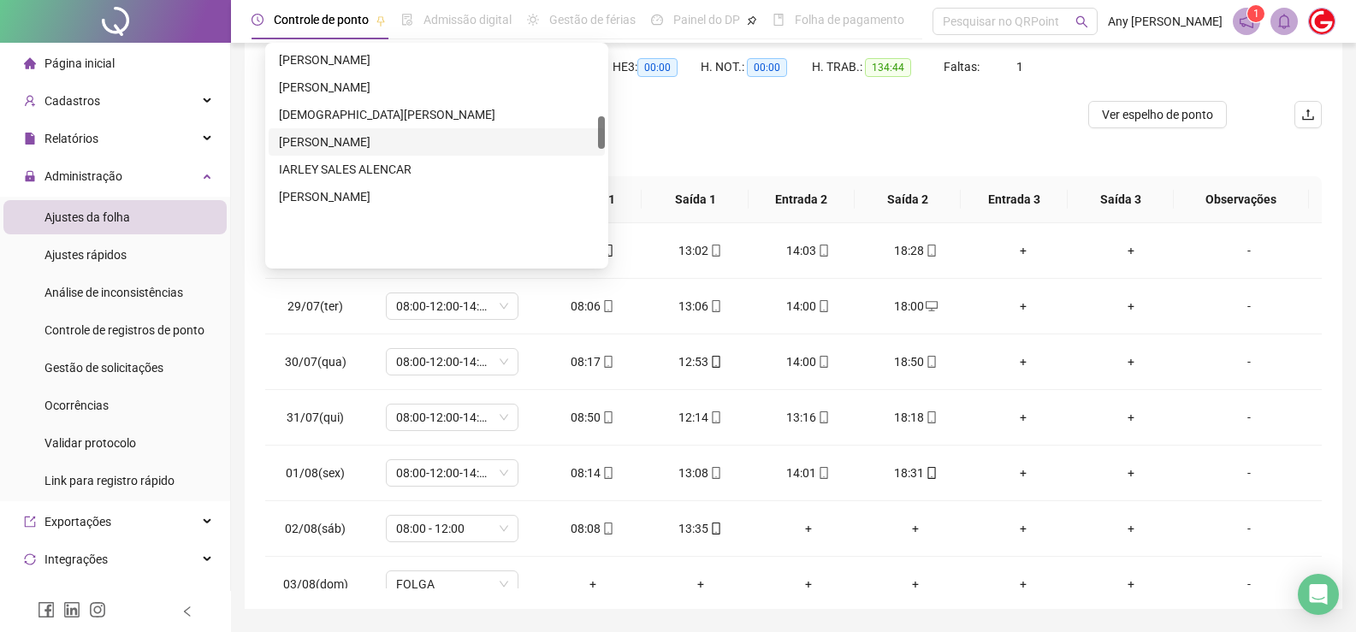
scroll to position [462, 0]
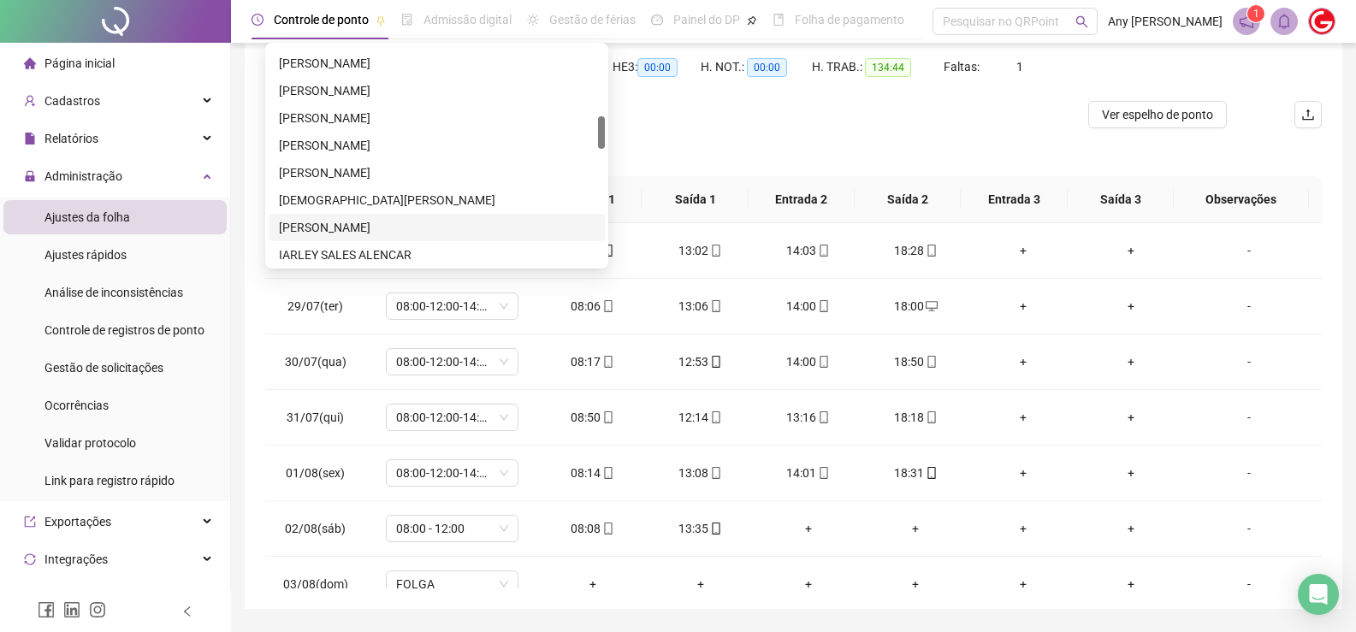
click at [298, 222] on div "[PERSON_NAME]" at bounding box center [437, 227] width 316 height 19
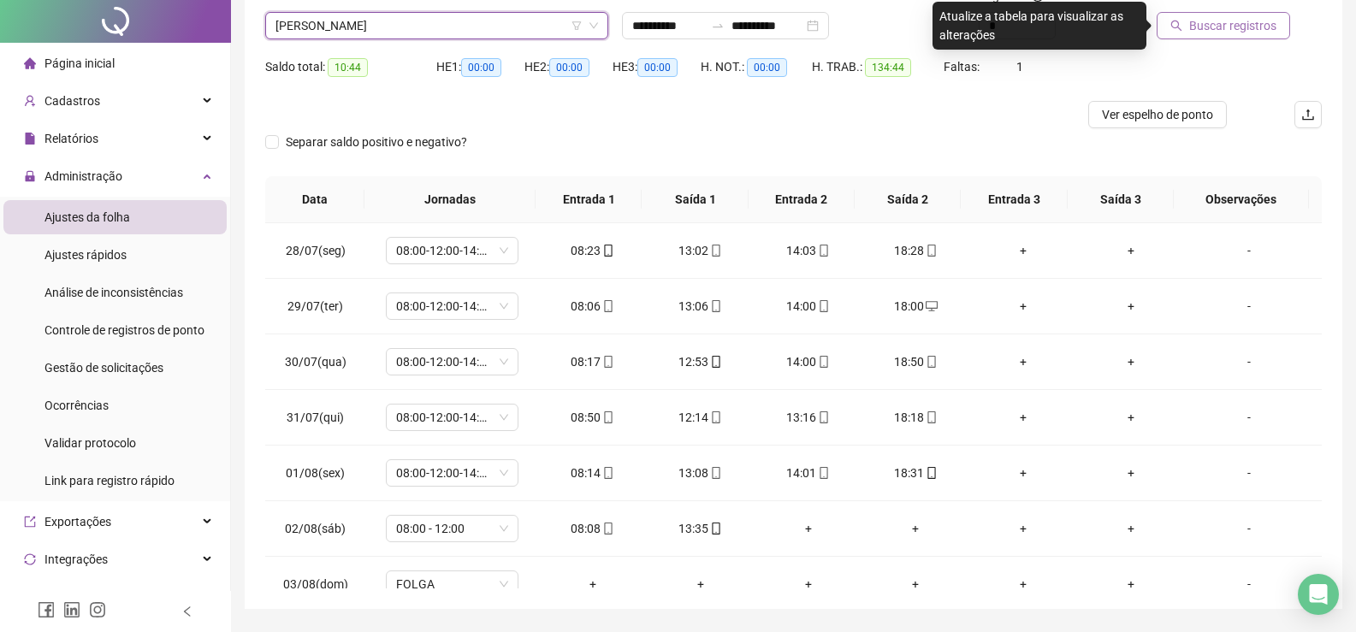
scroll to position [0, 0]
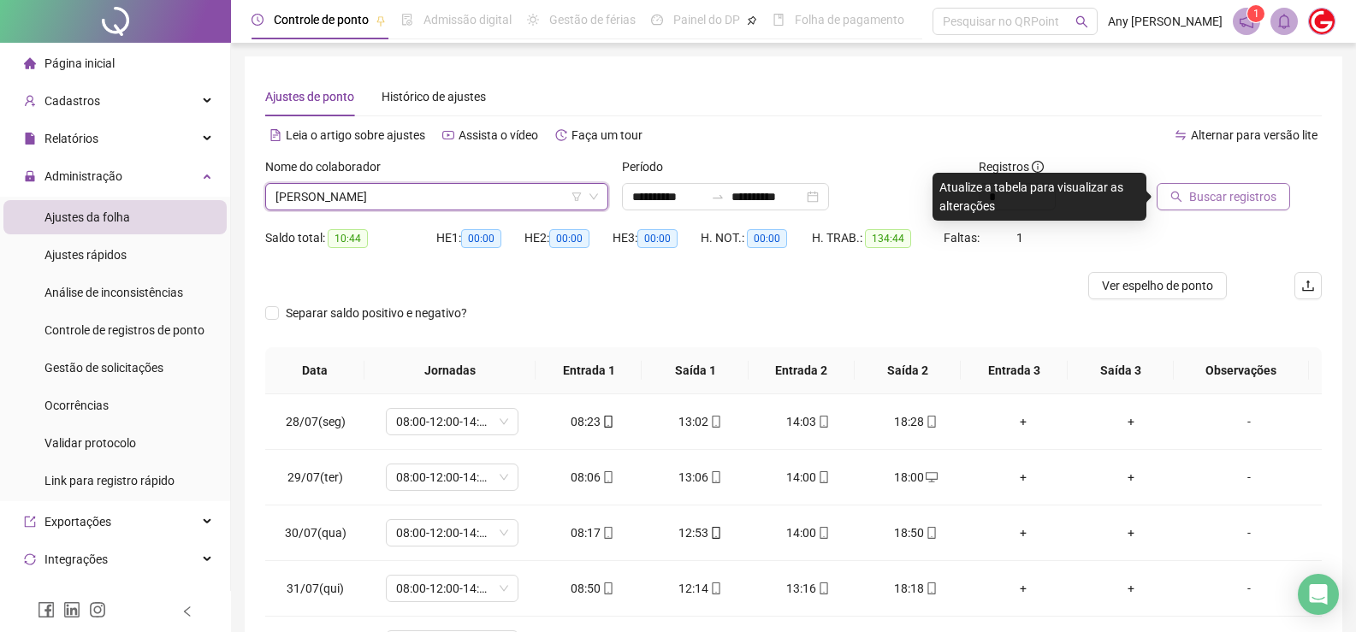
click at [1232, 188] on span "Buscar registros" at bounding box center [1232, 196] width 87 height 19
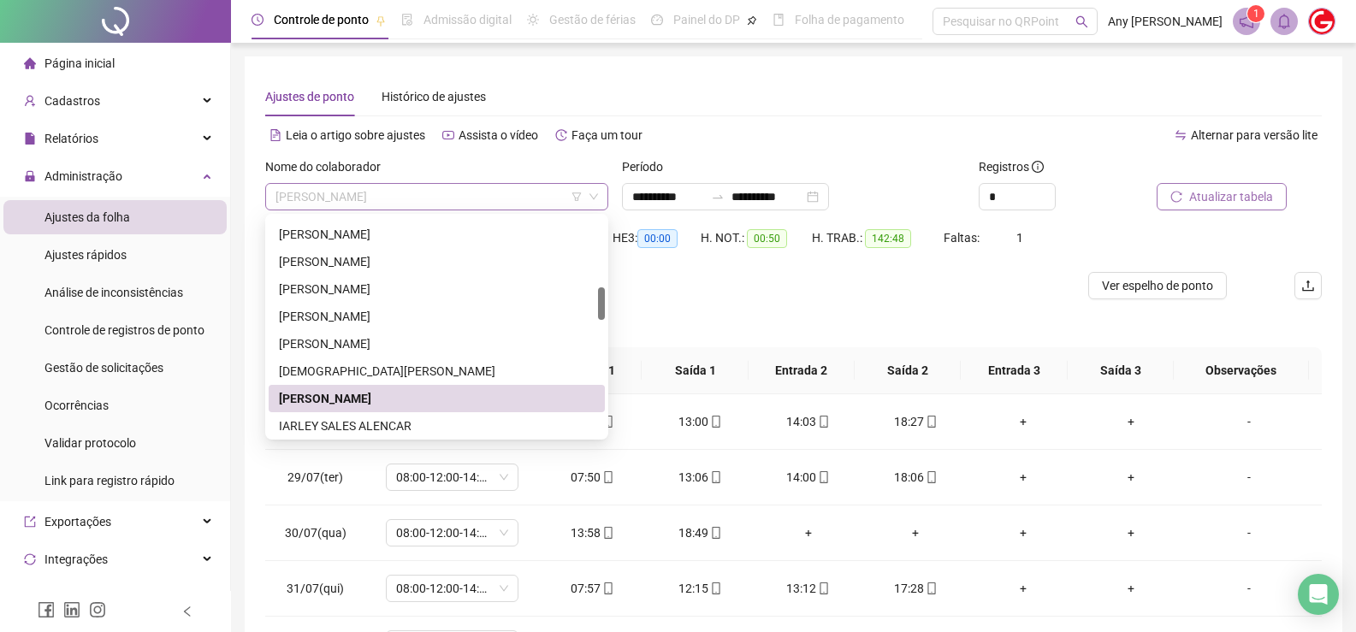
click at [333, 198] on span "[PERSON_NAME]" at bounding box center [436, 197] width 323 height 26
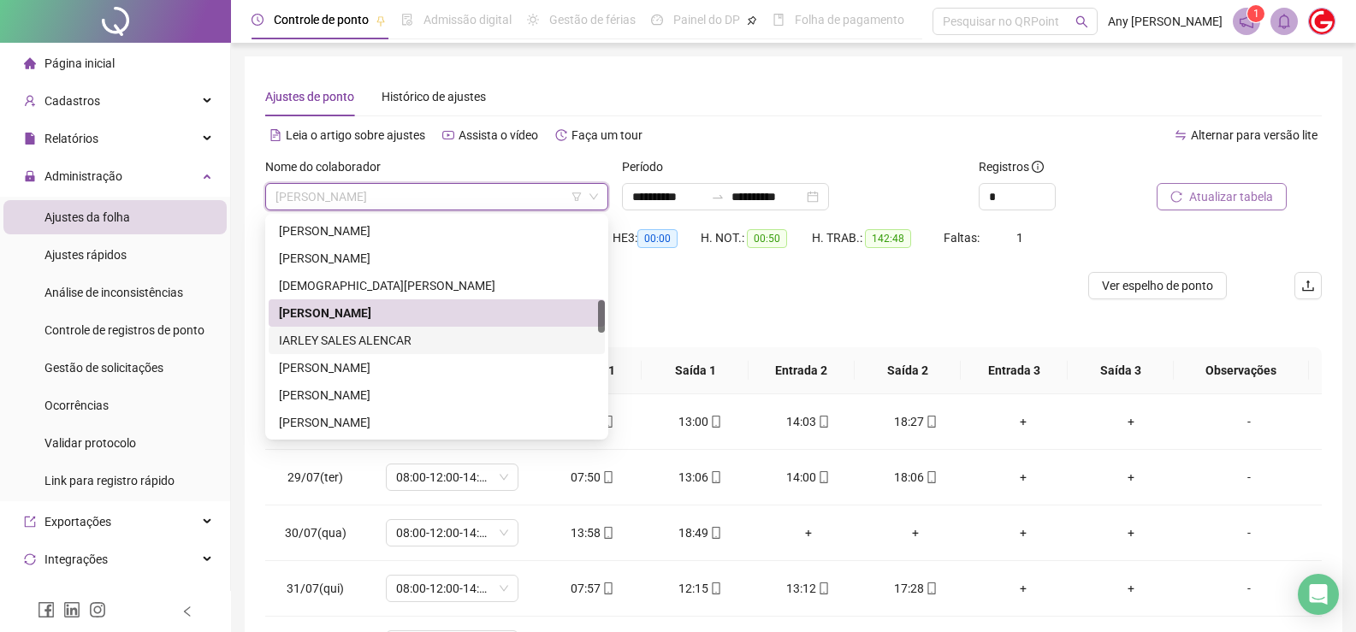
scroll to position [462, 0]
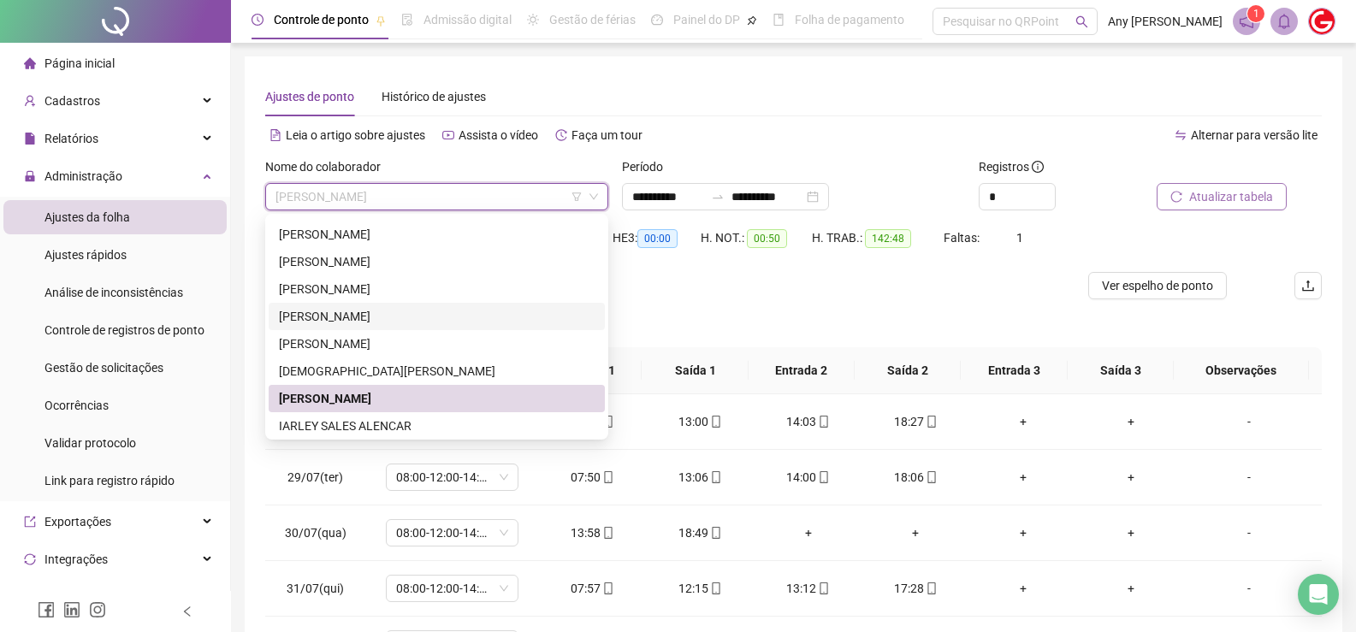
click at [358, 319] on div "[PERSON_NAME]" at bounding box center [437, 316] width 316 height 19
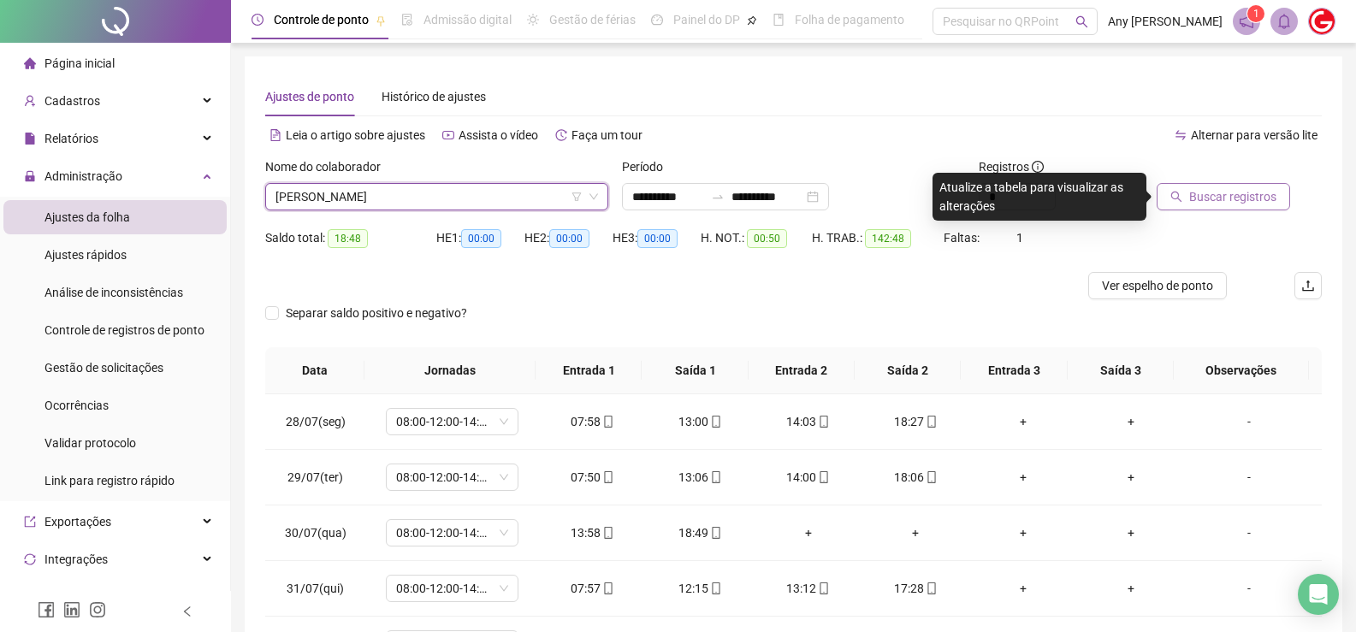
click at [1232, 202] on span "Buscar registros" at bounding box center [1232, 196] width 87 height 19
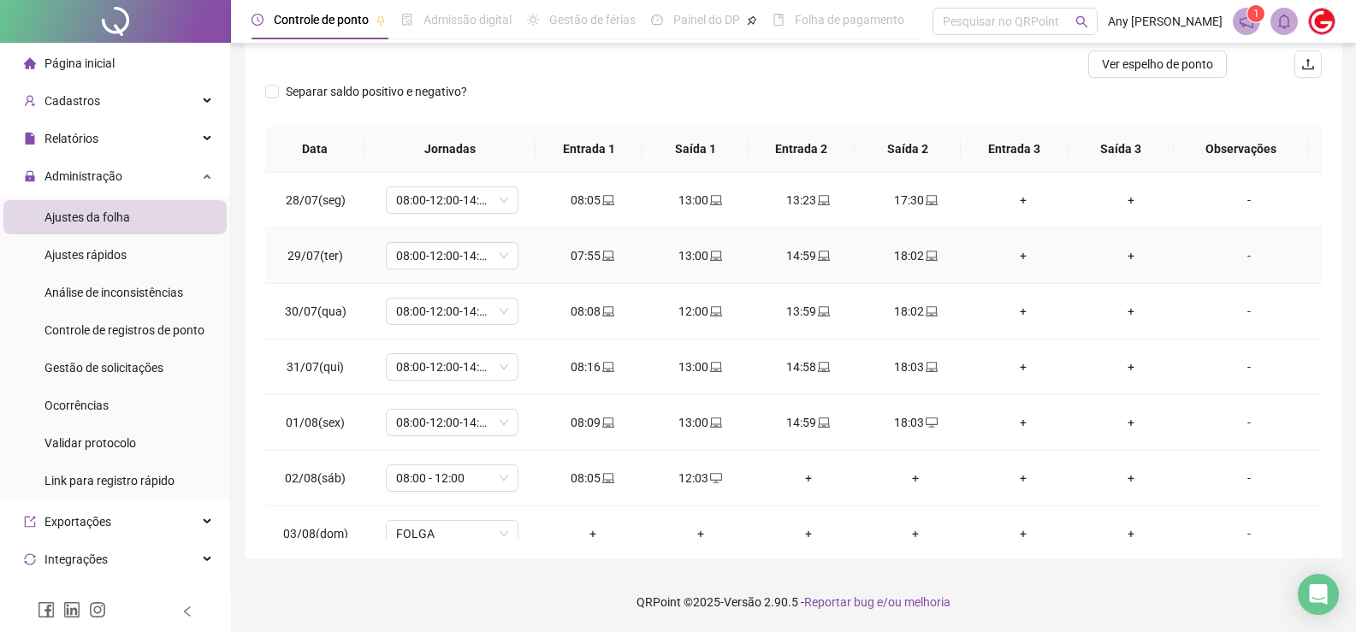
scroll to position [0, 0]
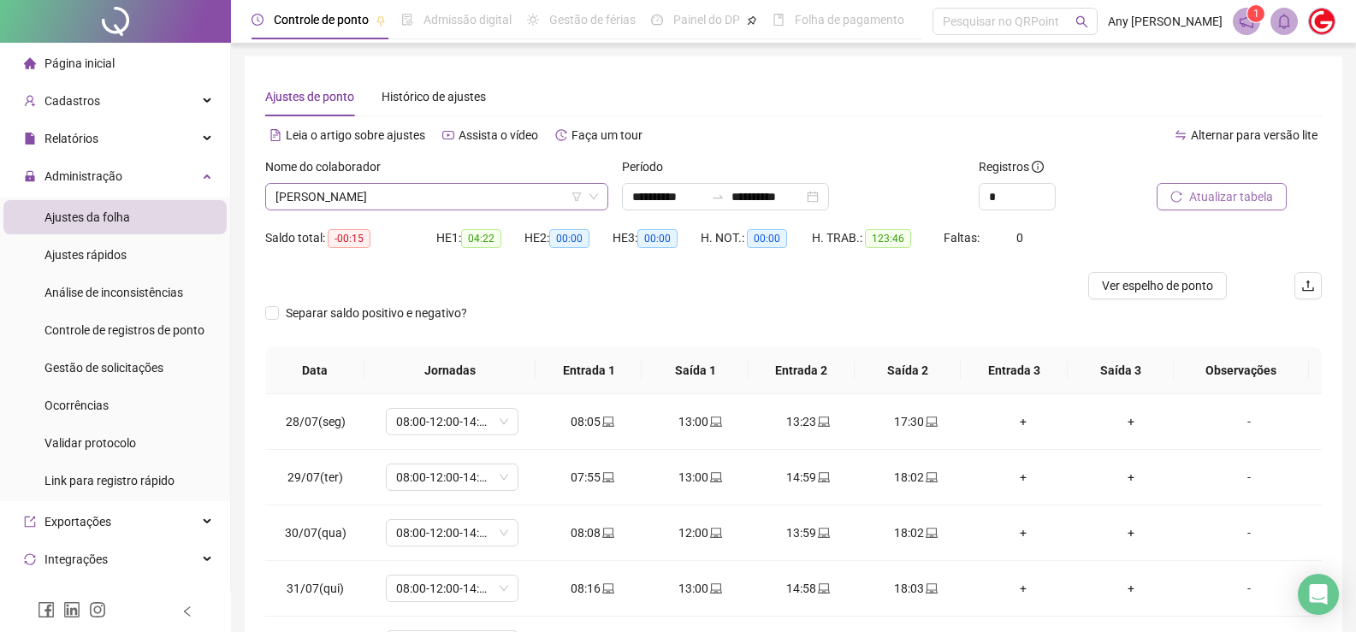
click at [337, 193] on span "[PERSON_NAME]" at bounding box center [436, 197] width 323 height 26
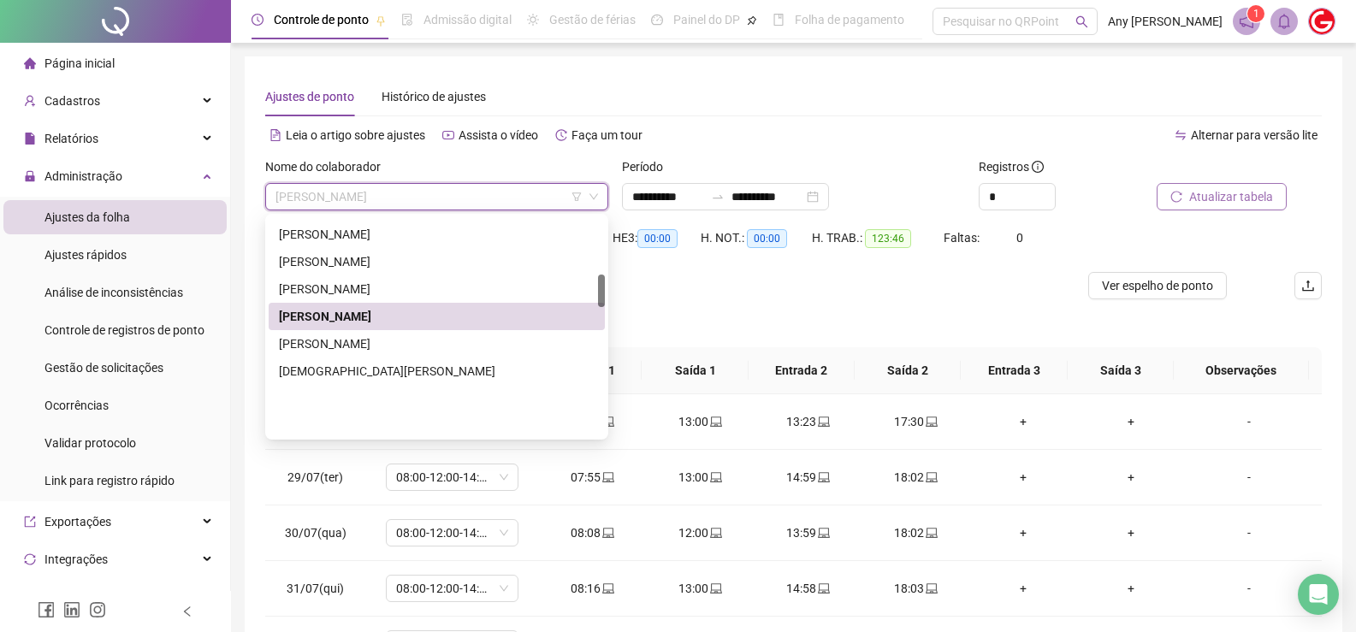
scroll to position [376, 0]
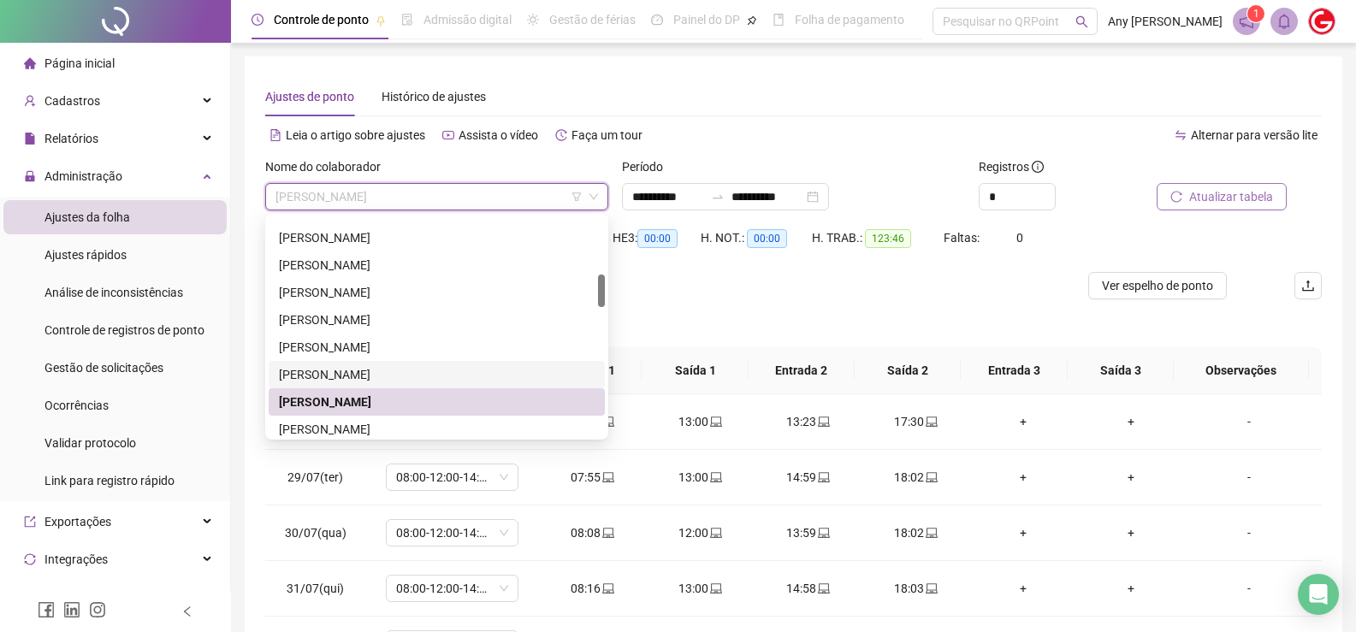
click at [329, 379] on div "[PERSON_NAME]" at bounding box center [437, 374] width 316 height 19
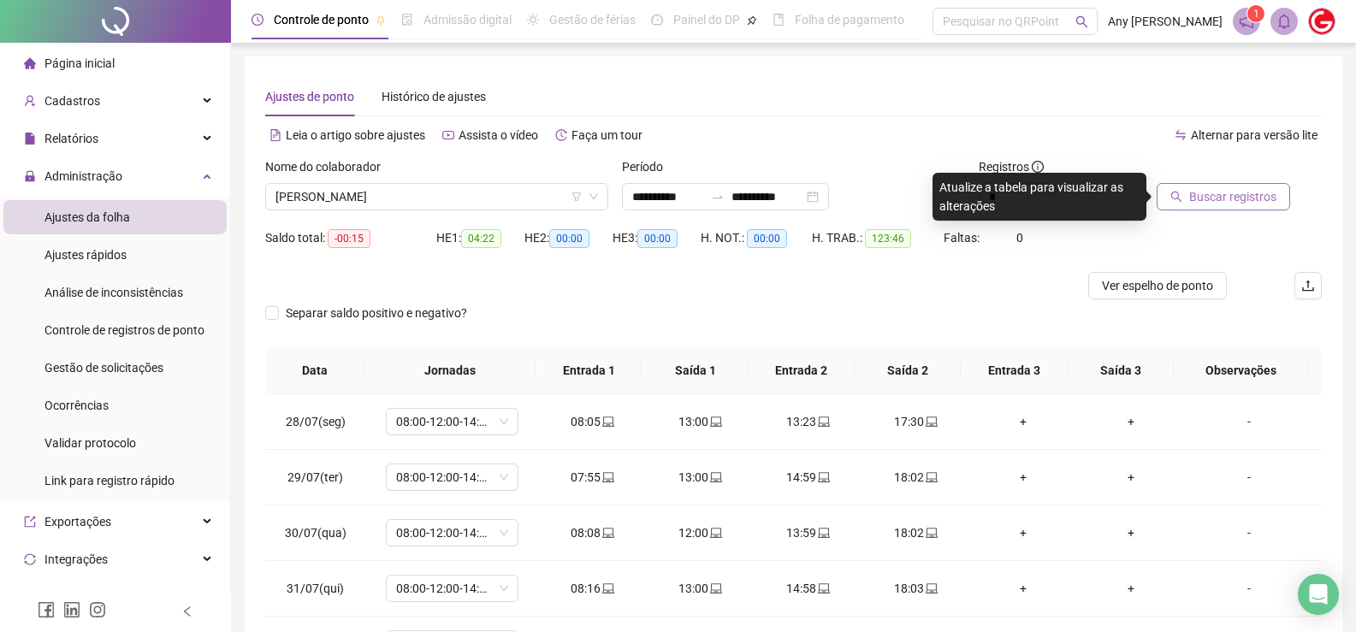
click at [1219, 196] on span "Buscar registros" at bounding box center [1232, 196] width 87 height 19
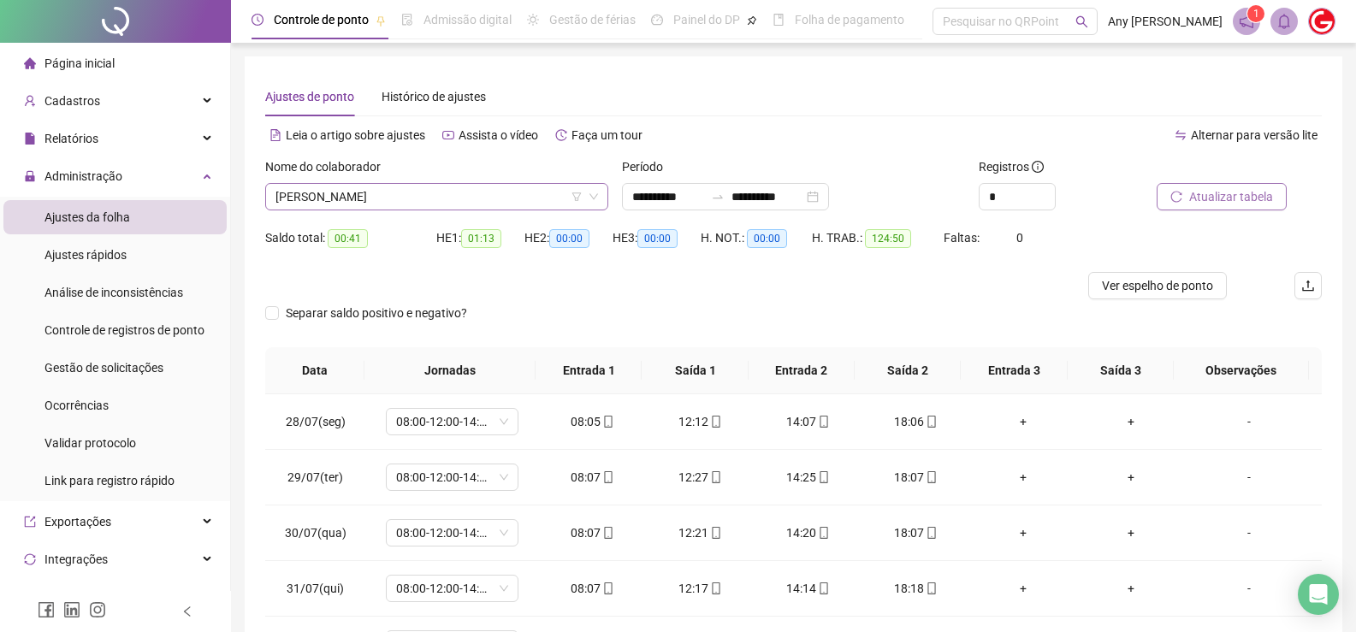
click at [357, 204] on span "[PERSON_NAME]" at bounding box center [436, 197] width 323 height 26
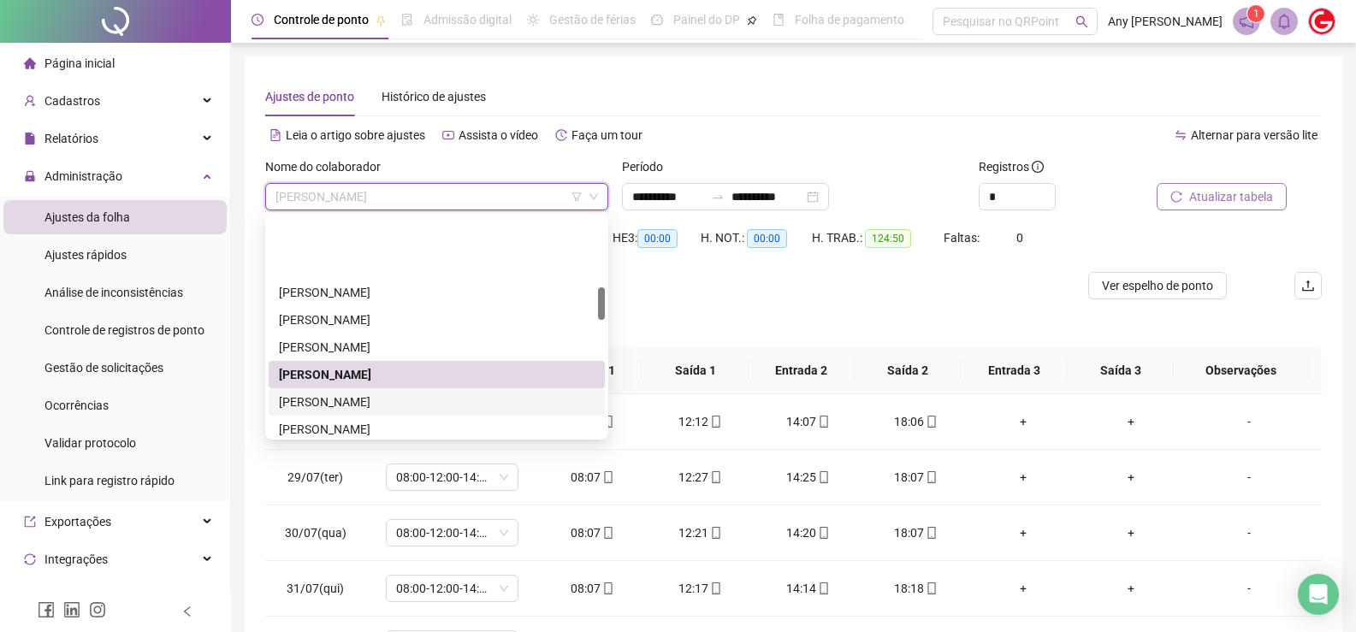
scroll to position [462, 0]
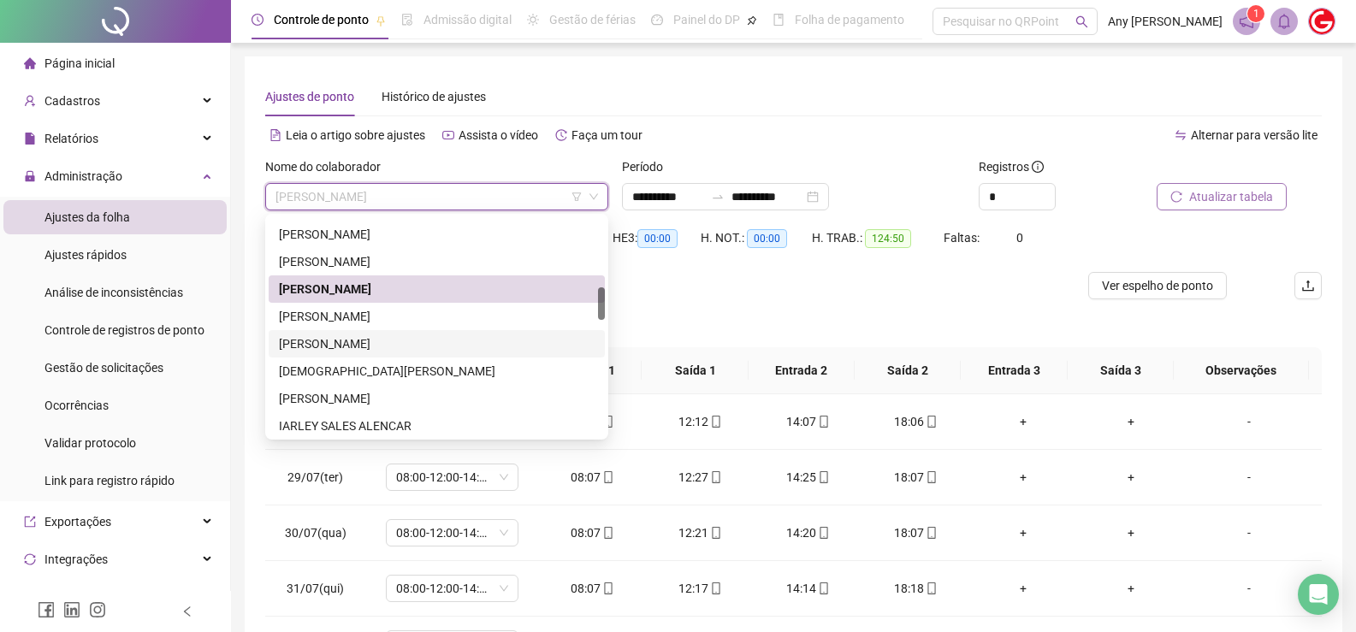
click at [340, 336] on div "[PERSON_NAME]" at bounding box center [437, 343] width 316 height 19
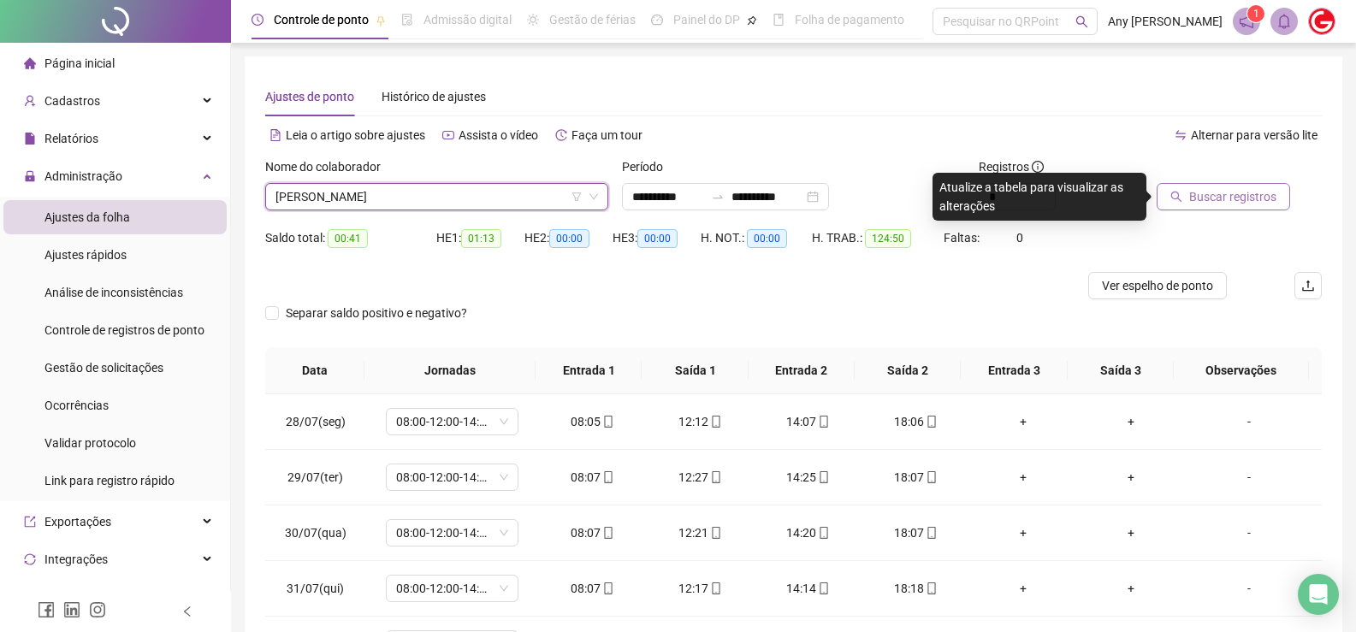
click at [1201, 199] on span "Buscar registros" at bounding box center [1232, 196] width 87 height 19
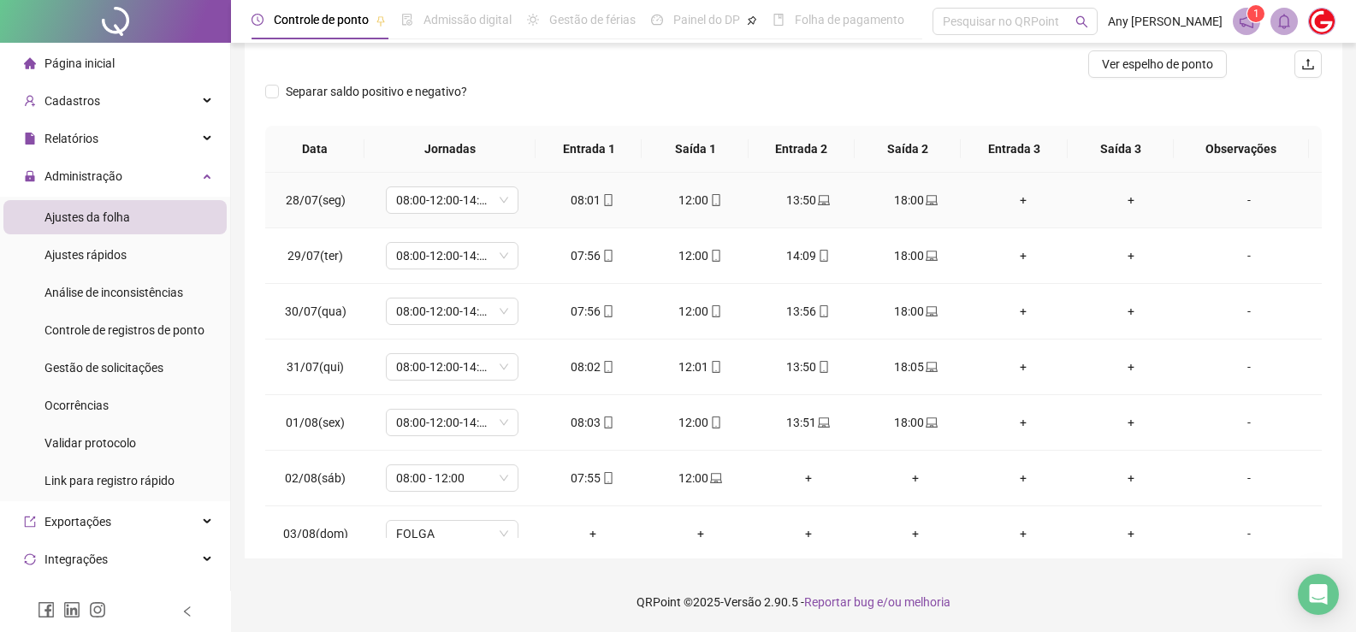
scroll to position [0, 0]
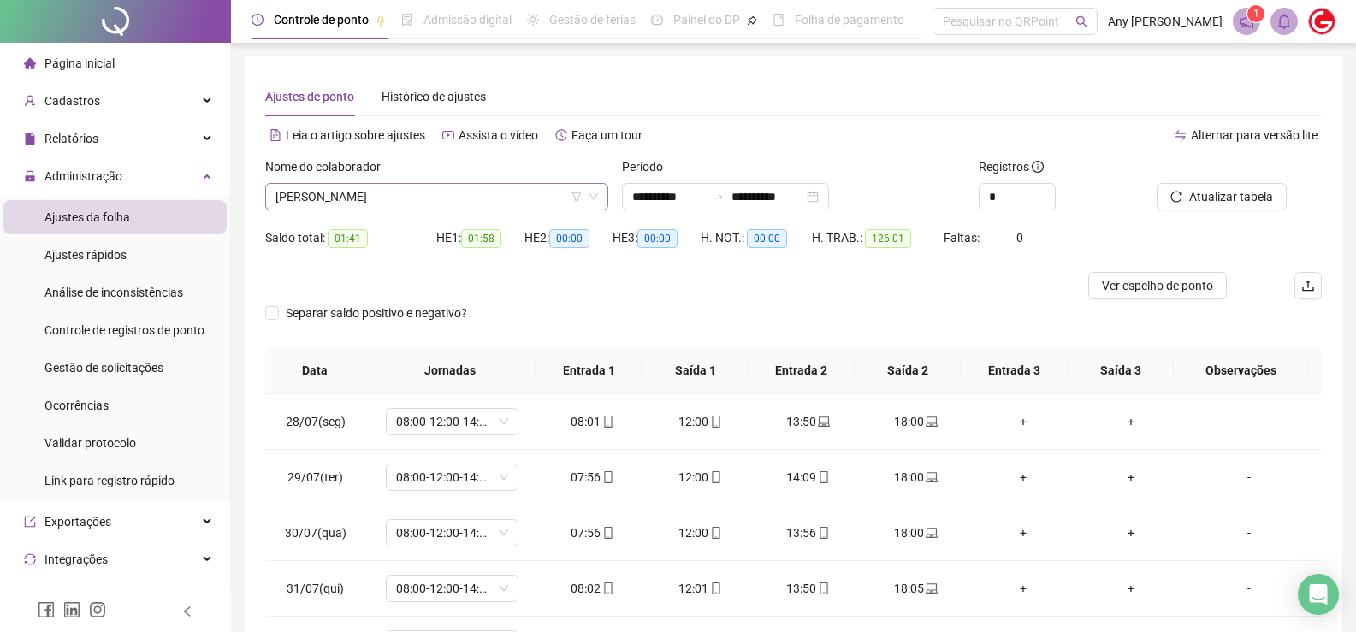
click at [330, 201] on span "[PERSON_NAME]" at bounding box center [436, 197] width 323 height 26
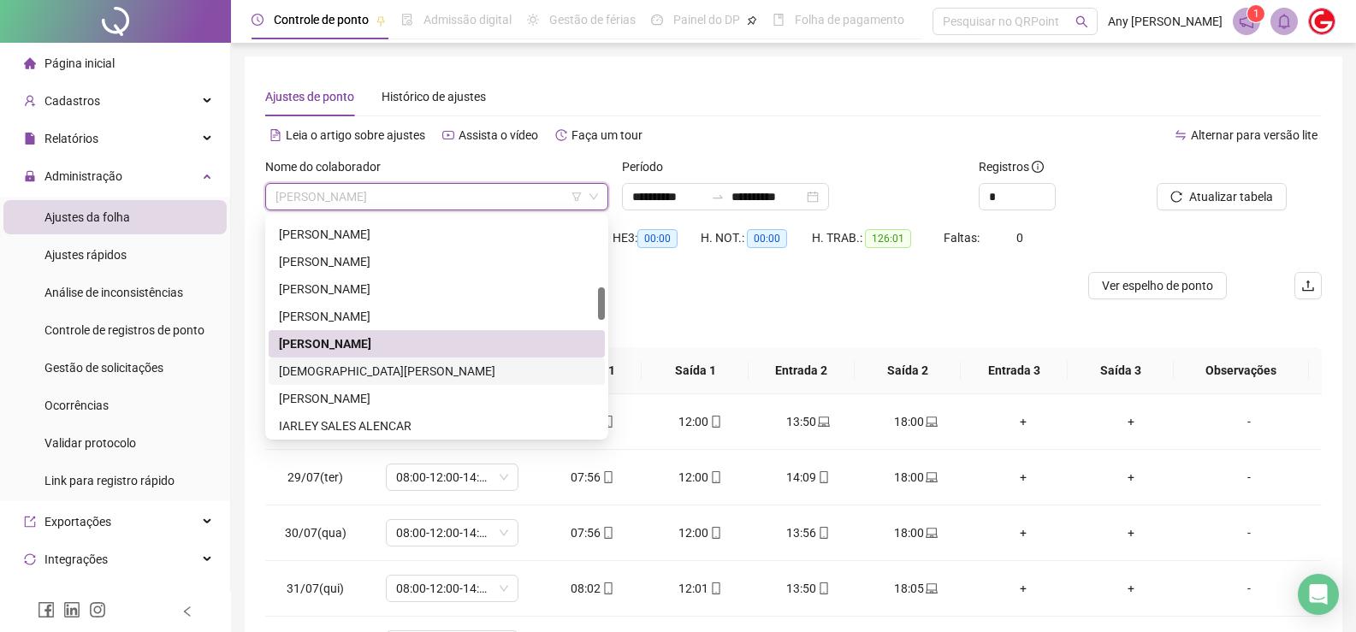
click at [347, 364] on div "[DEMOGRAPHIC_DATA][PERSON_NAME]" at bounding box center [437, 371] width 316 height 19
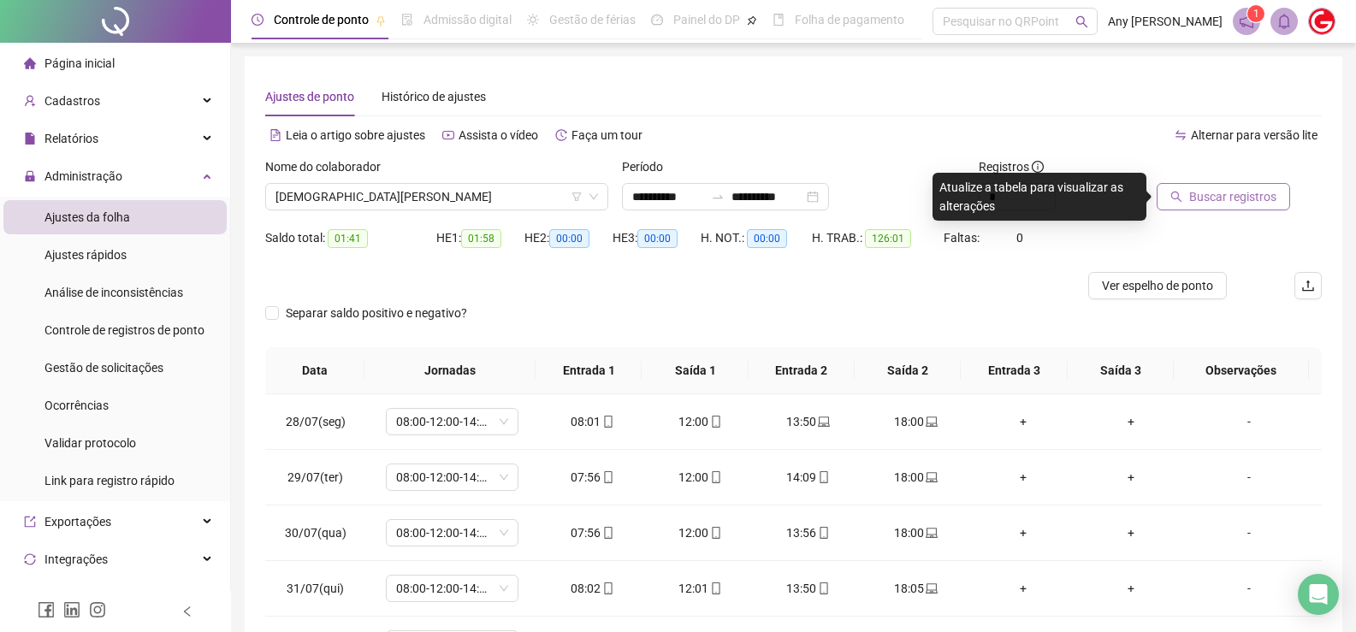
click at [1242, 197] on span "Buscar registros" at bounding box center [1232, 196] width 87 height 19
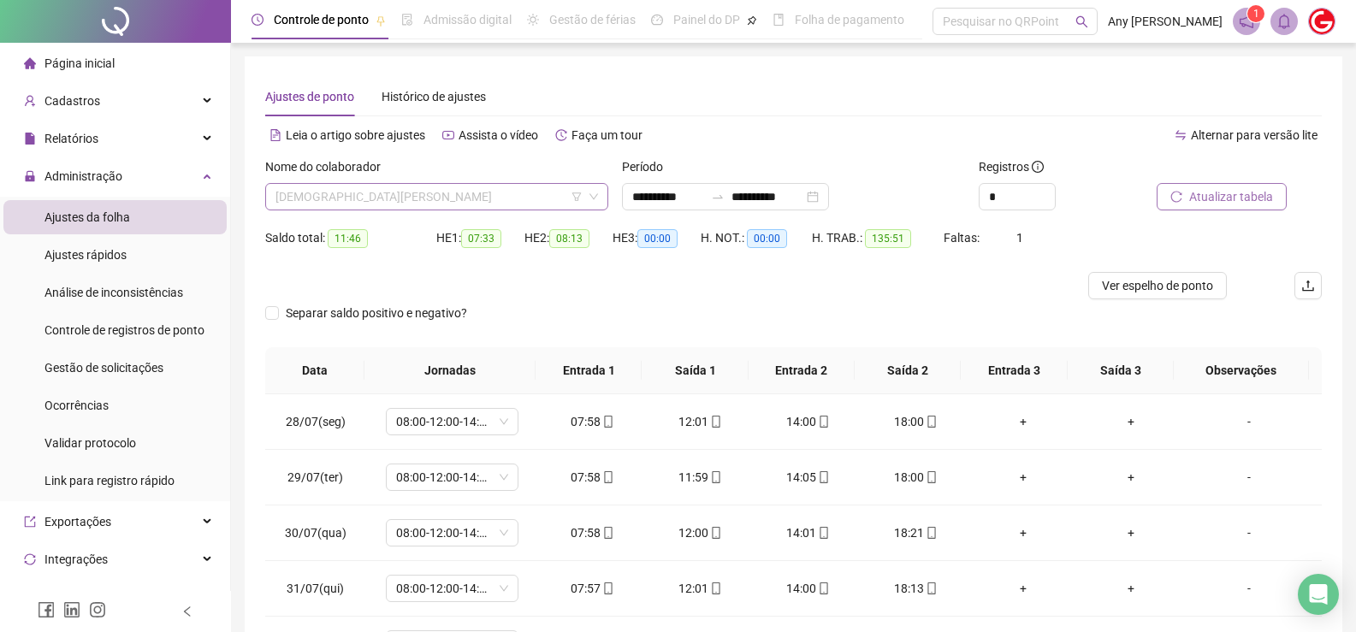
click at [328, 198] on span "[DEMOGRAPHIC_DATA][PERSON_NAME]" at bounding box center [436, 197] width 323 height 26
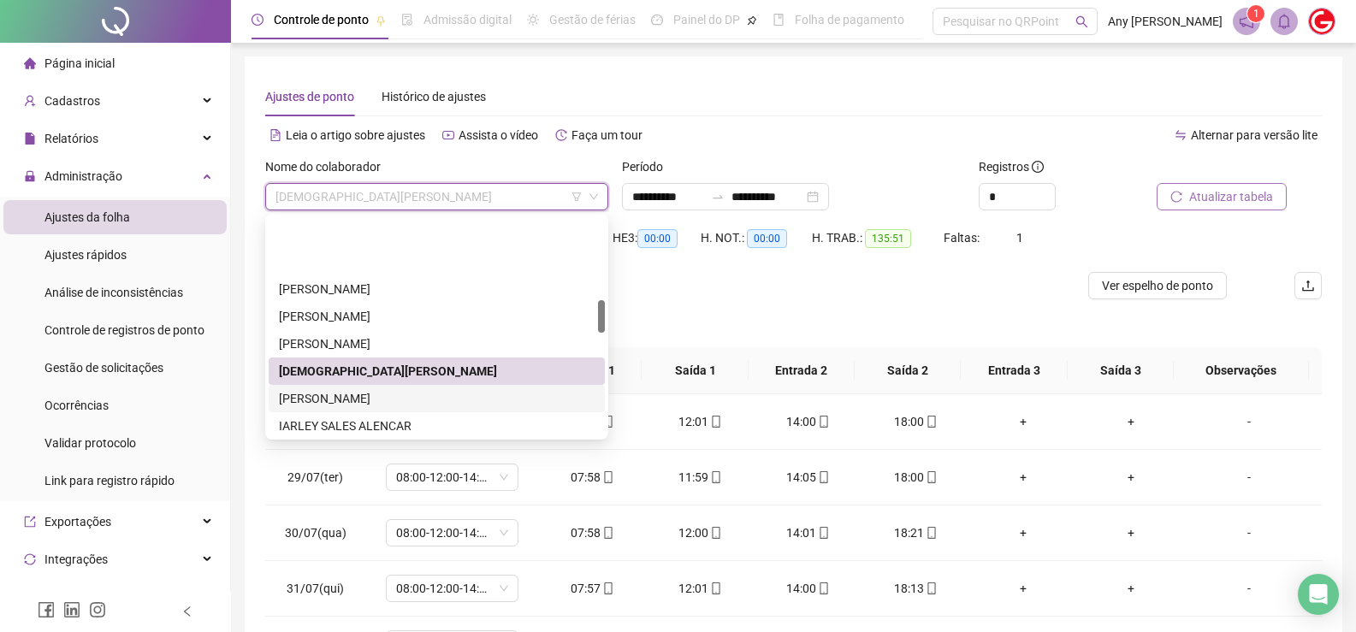
scroll to position [548, 0]
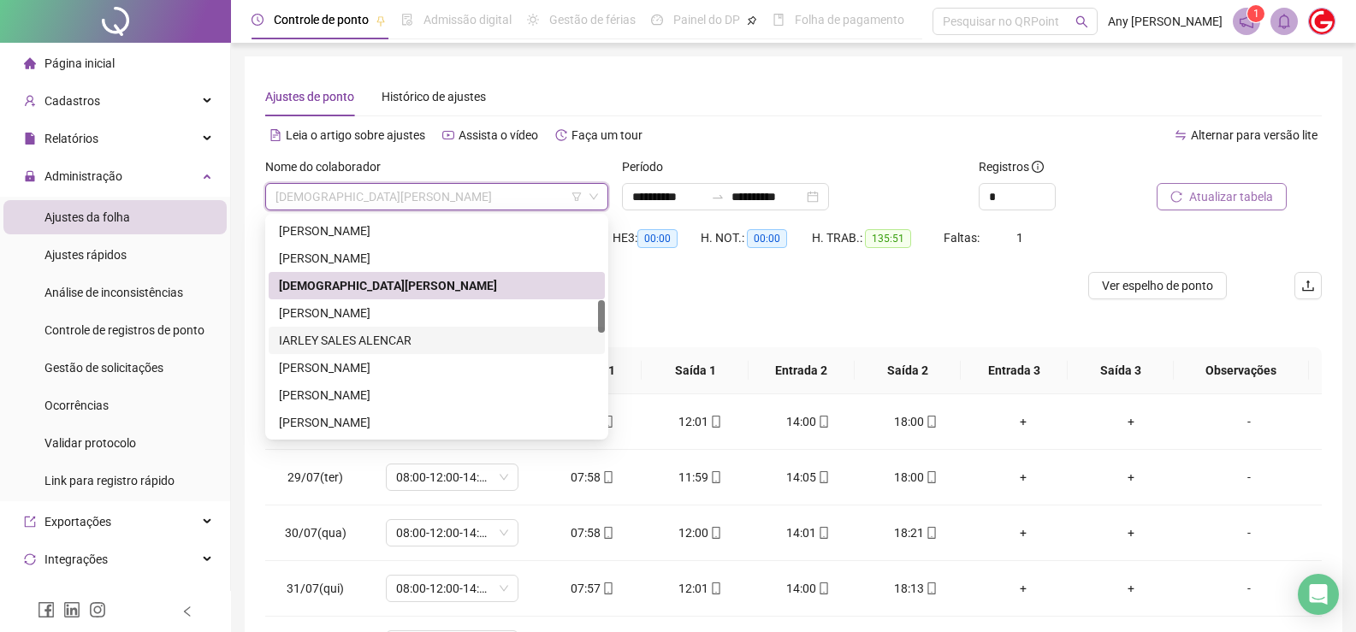
click at [318, 334] on div "IARLEY SALES ALENCAR" at bounding box center [437, 340] width 316 height 19
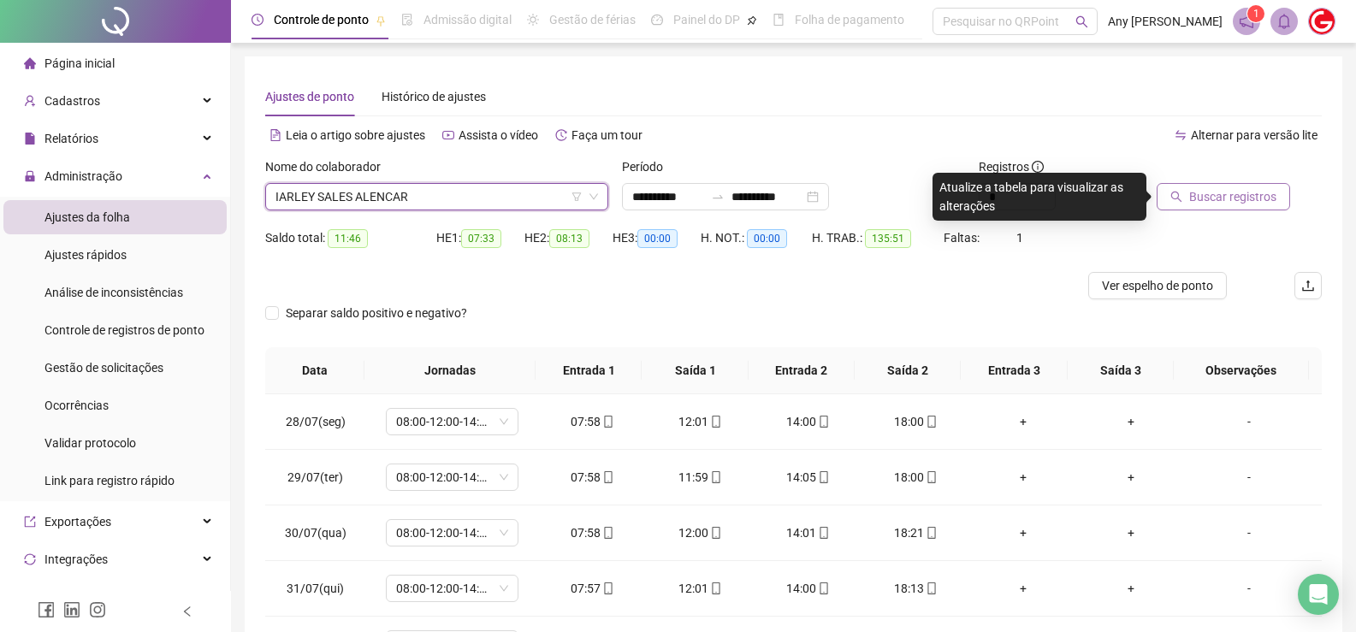
click at [1175, 198] on icon "search" at bounding box center [1176, 197] width 12 height 12
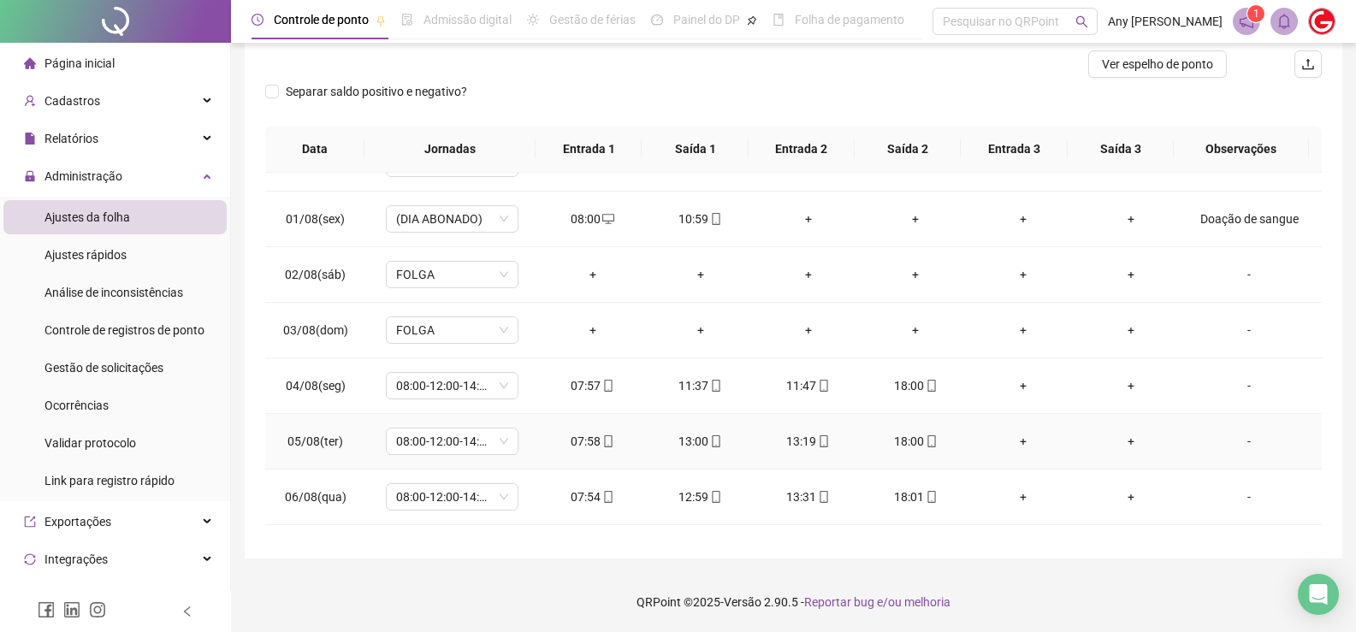
scroll to position [136, 0]
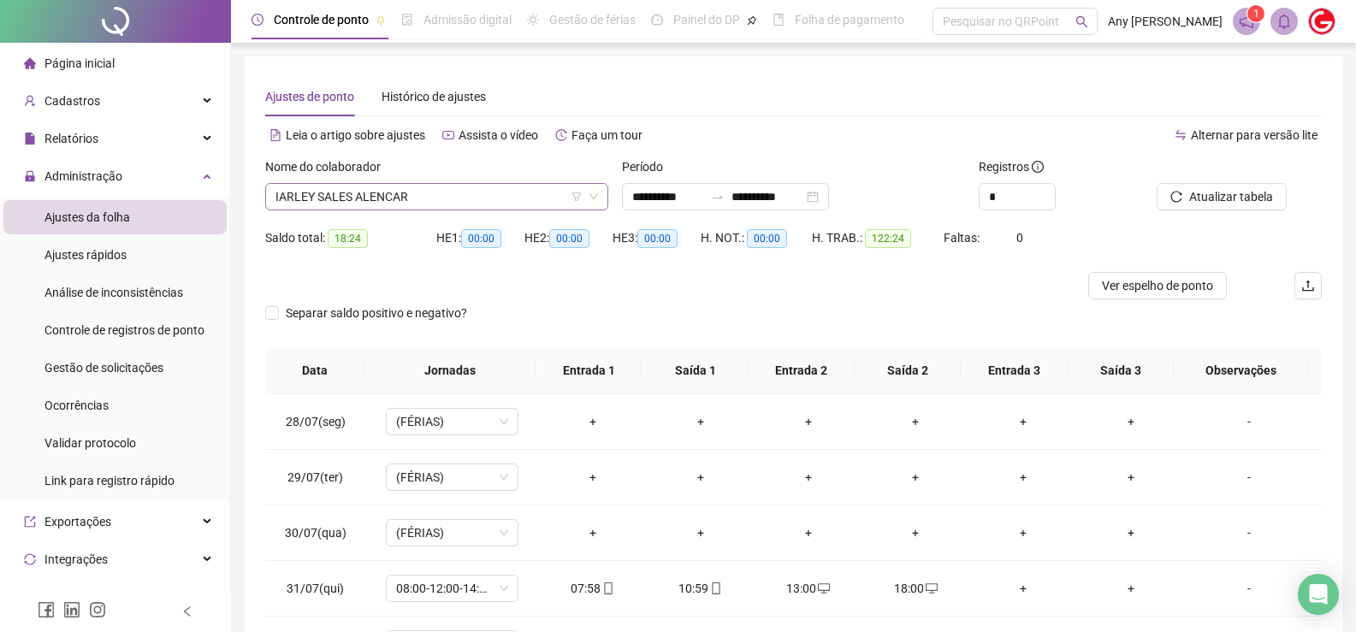
click at [346, 192] on span "IARLEY SALES ALENCAR" at bounding box center [436, 197] width 323 height 26
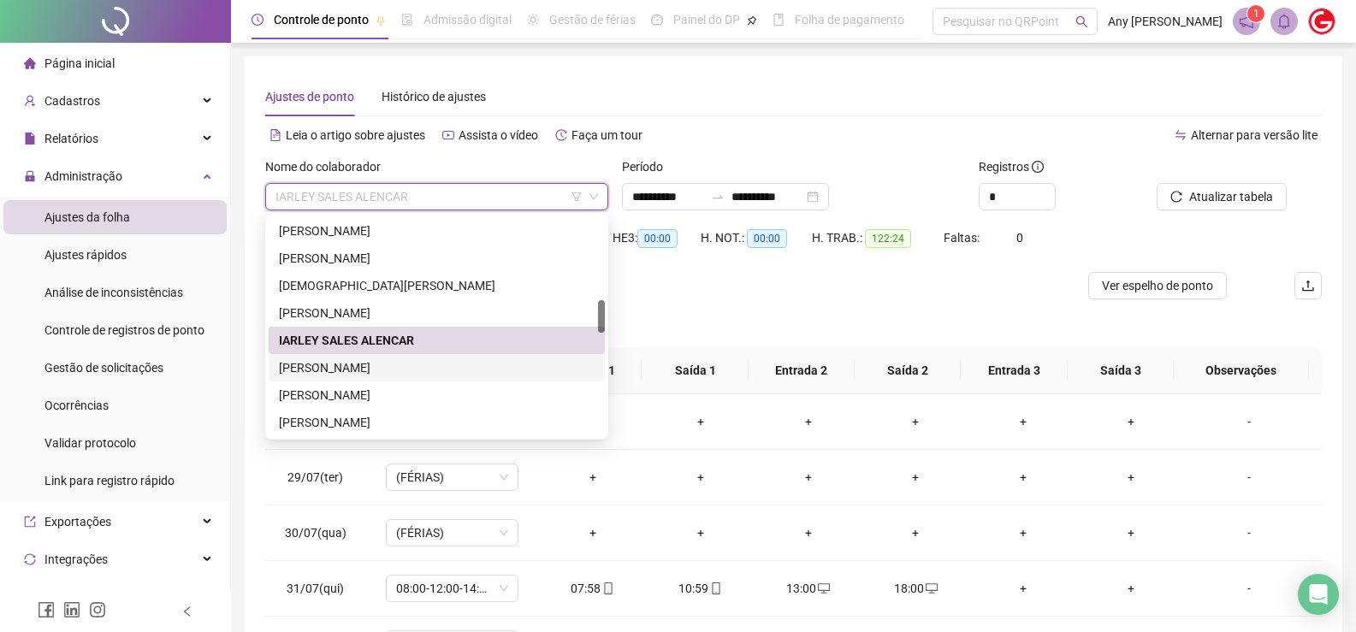
click at [350, 370] on div "[PERSON_NAME]" at bounding box center [437, 367] width 316 height 19
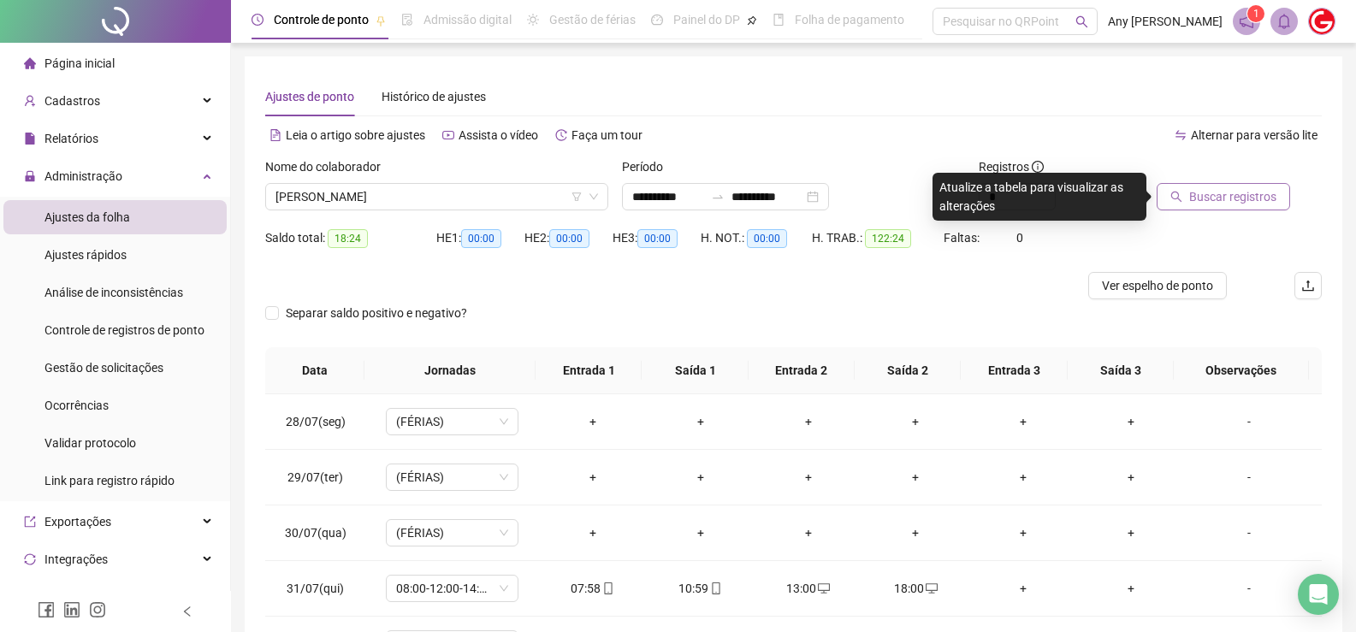
click at [1240, 193] on span "Buscar registros" at bounding box center [1232, 196] width 87 height 19
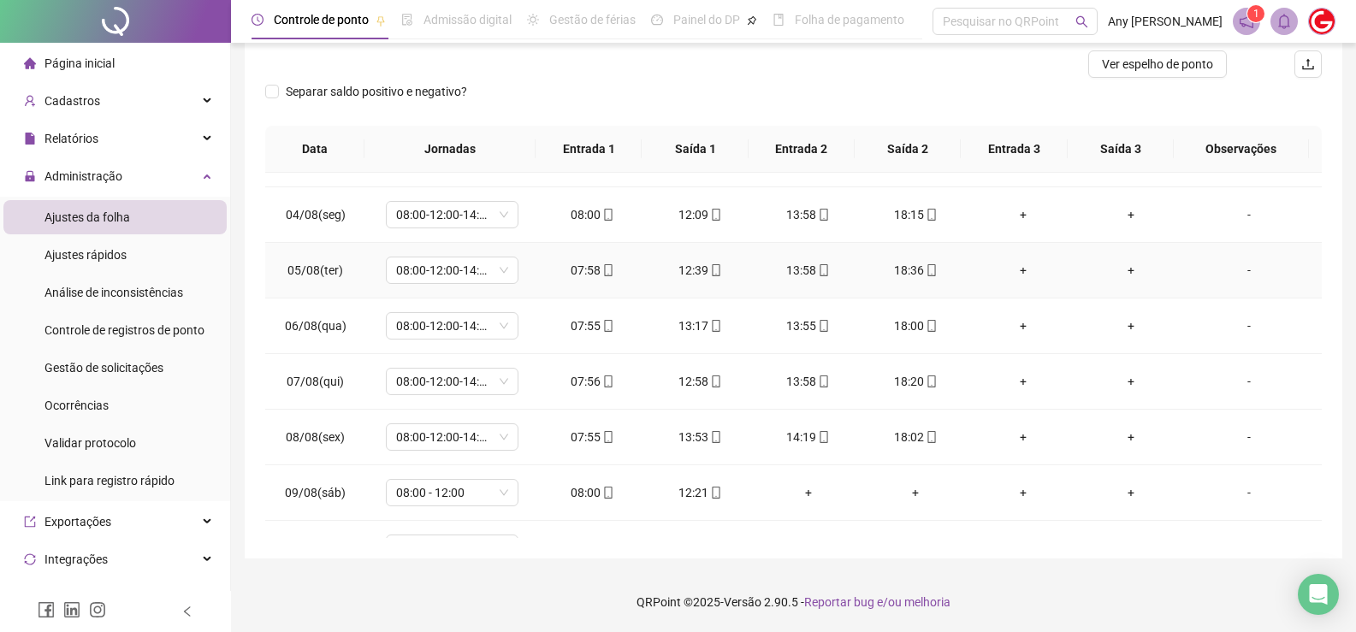
scroll to position [33, 0]
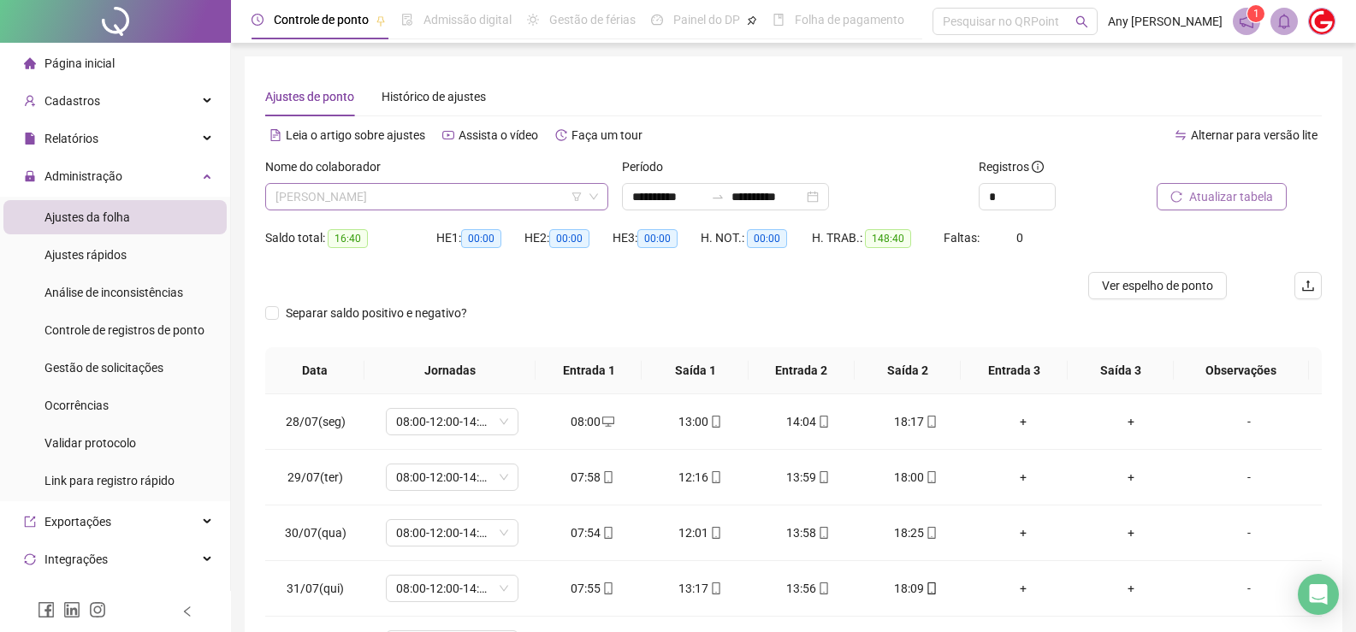
click at [331, 197] on span "[PERSON_NAME]" at bounding box center [436, 197] width 323 height 26
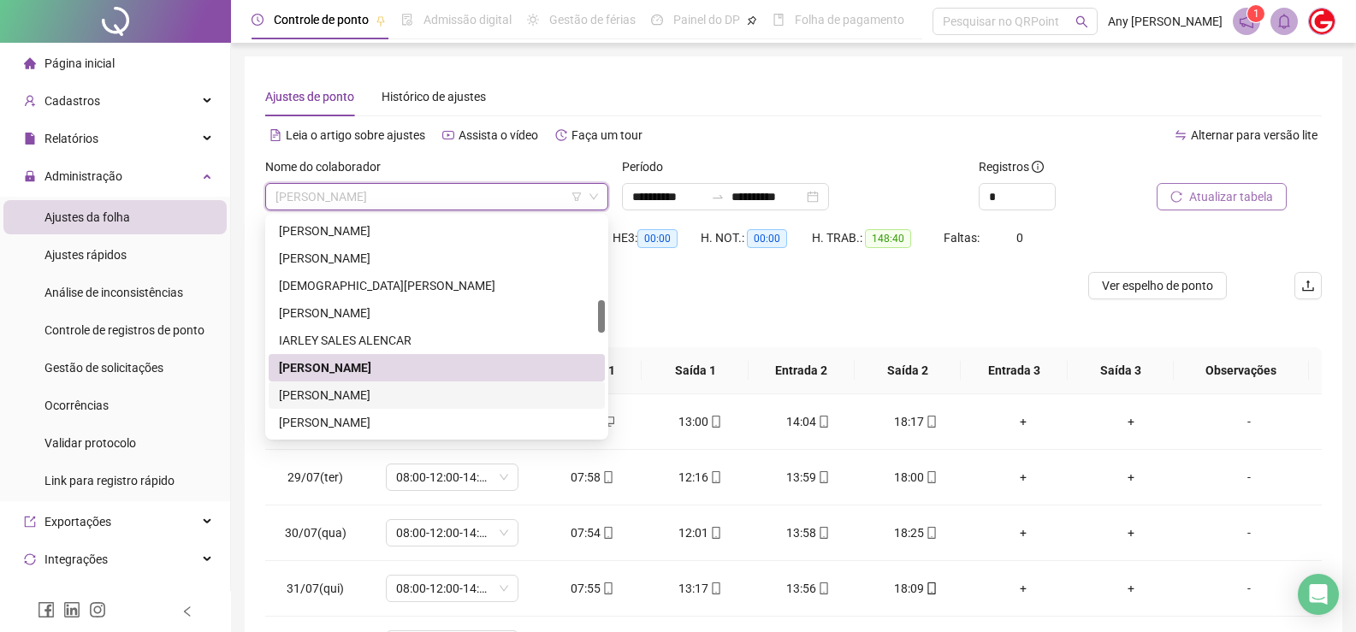
click at [351, 388] on div "[PERSON_NAME]" at bounding box center [437, 395] width 316 height 19
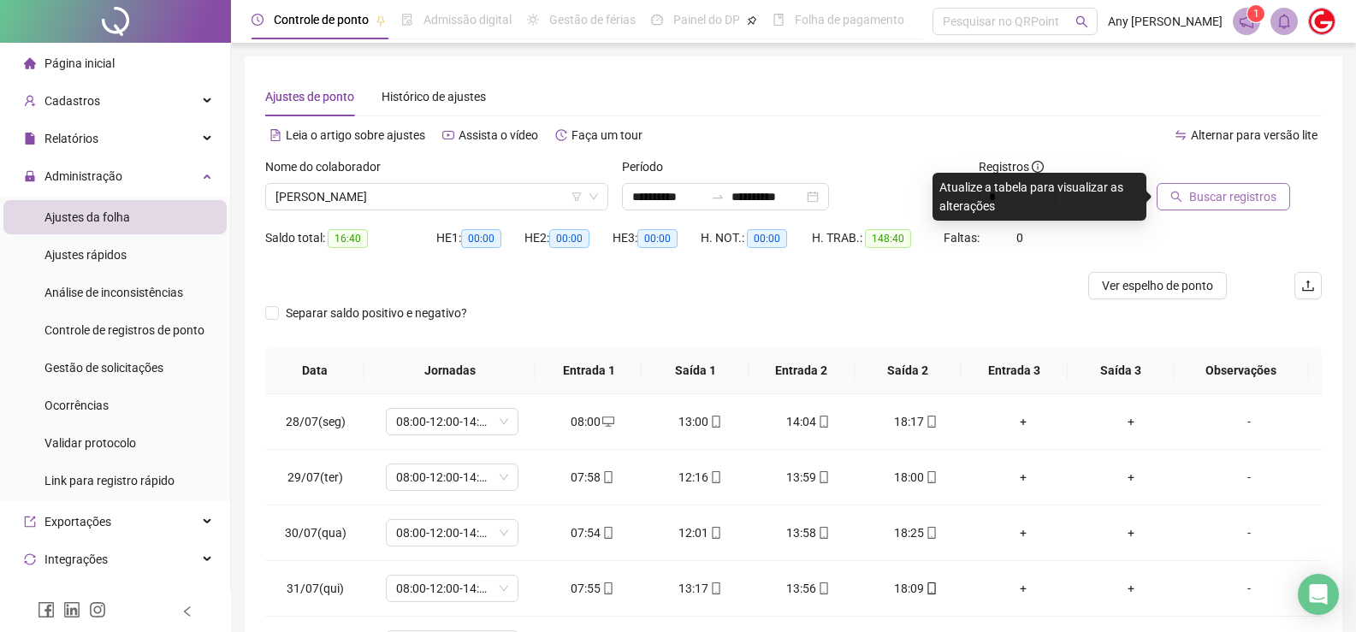
click at [1228, 200] on span "Buscar registros" at bounding box center [1232, 196] width 87 height 19
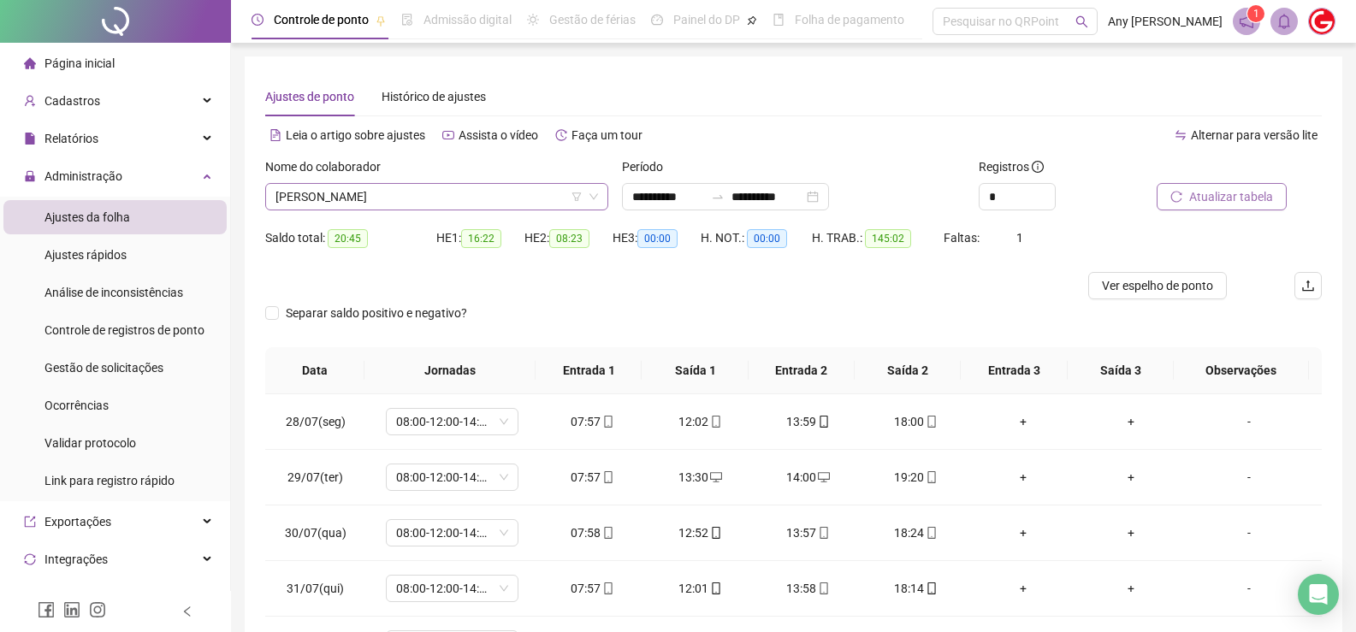
click at [365, 204] on span "[PERSON_NAME]" at bounding box center [436, 197] width 323 height 26
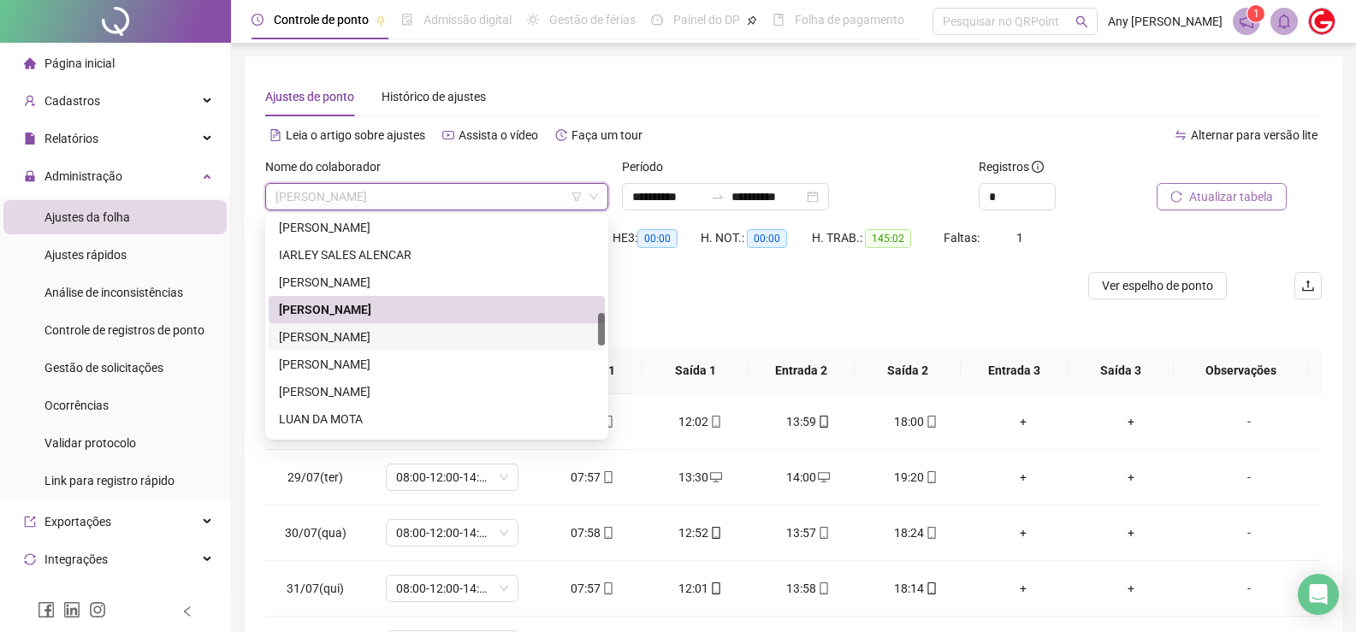
click at [345, 338] on div "[PERSON_NAME]" at bounding box center [437, 337] width 316 height 19
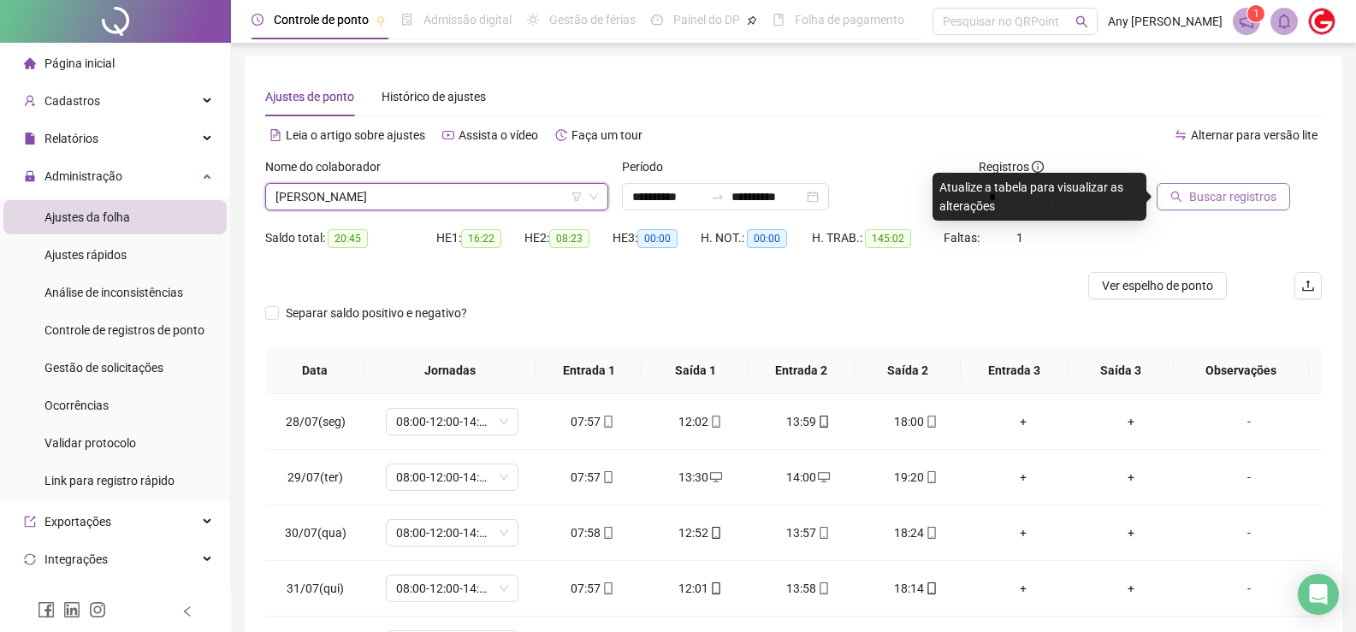
click at [1212, 204] on span "Buscar registros" at bounding box center [1232, 196] width 87 height 19
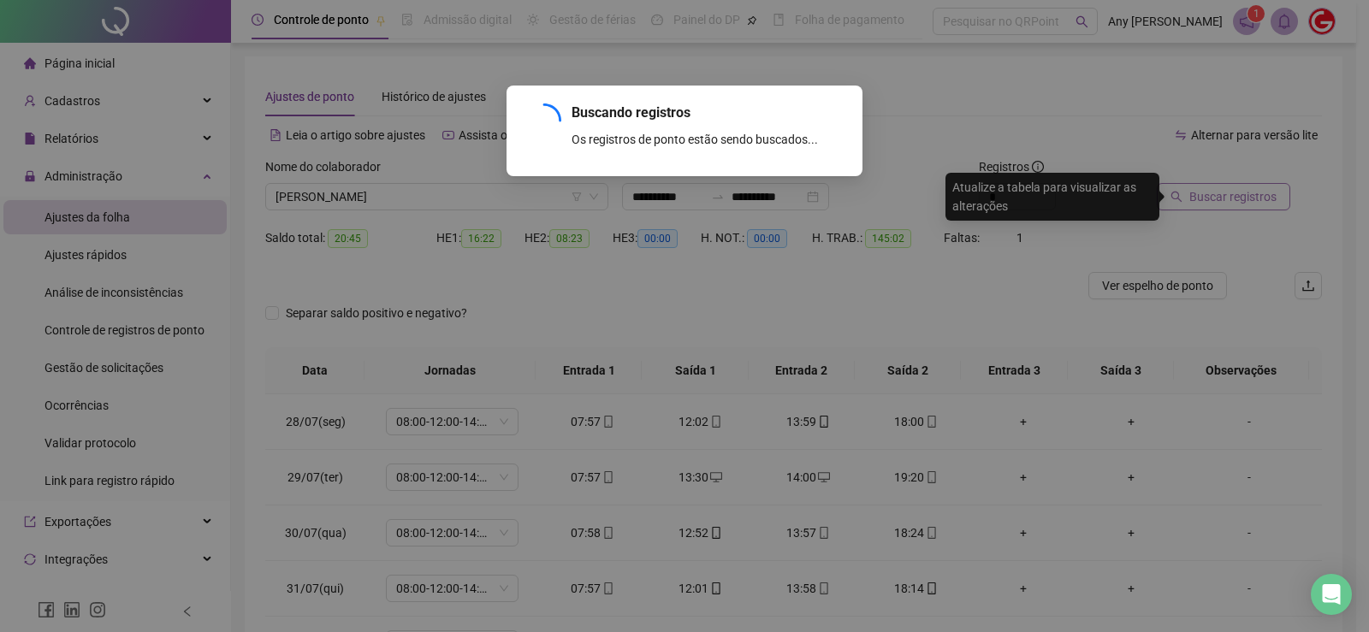
click at [1217, 202] on div "Buscando registros Os registros de ponto estão sendo buscados... OK" at bounding box center [684, 316] width 1369 height 632
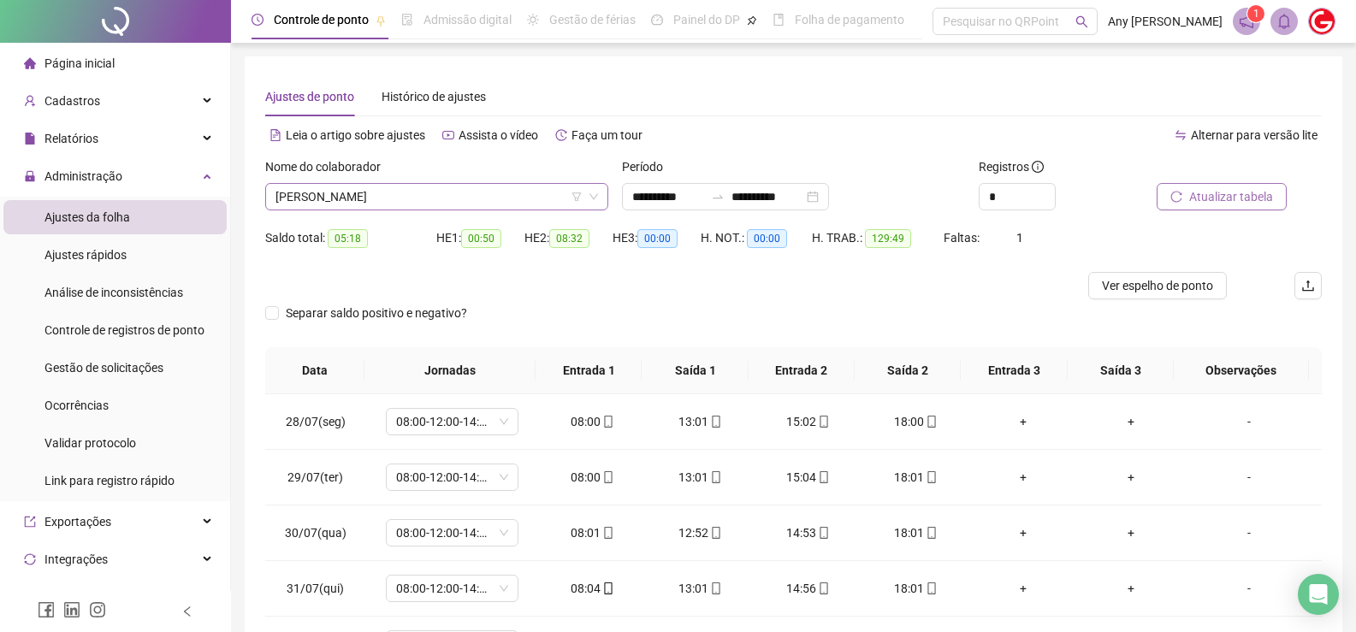
click at [394, 194] on span "[PERSON_NAME]" at bounding box center [436, 197] width 323 height 26
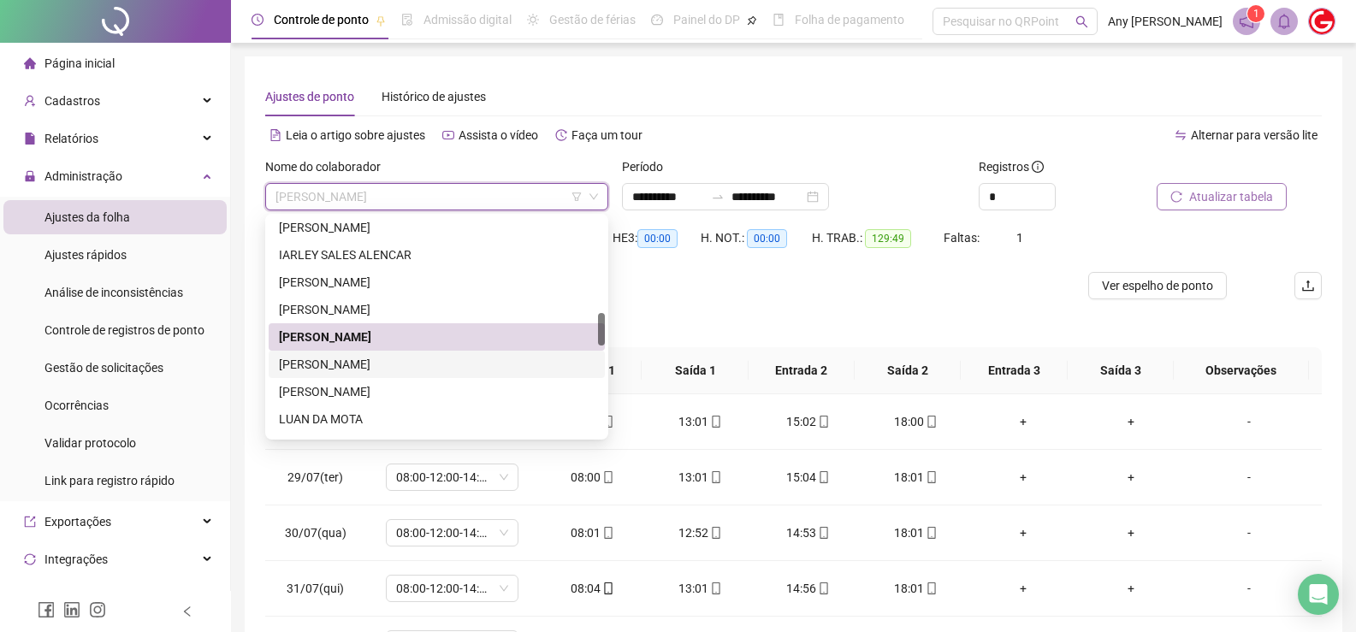
click at [352, 370] on div "[PERSON_NAME]" at bounding box center [437, 364] width 316 height 19
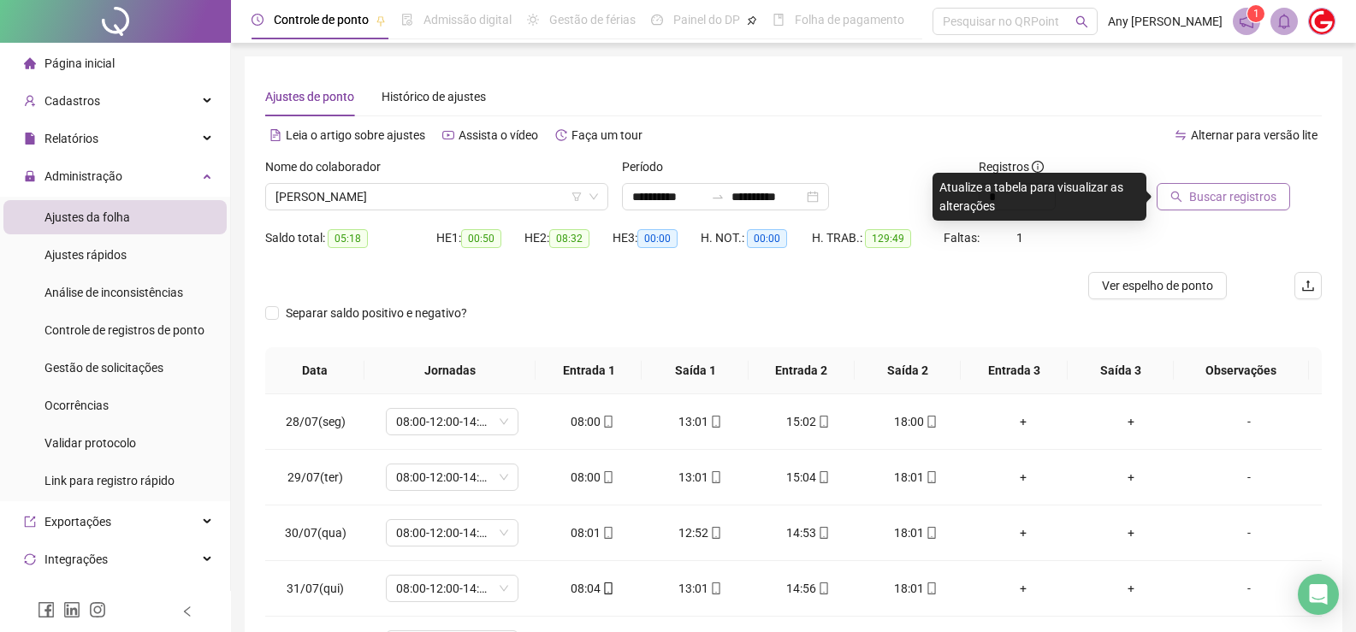
click at [1228, 192] on span "Buscar registros" at bounding box center [1232, 196] width 87 height 19
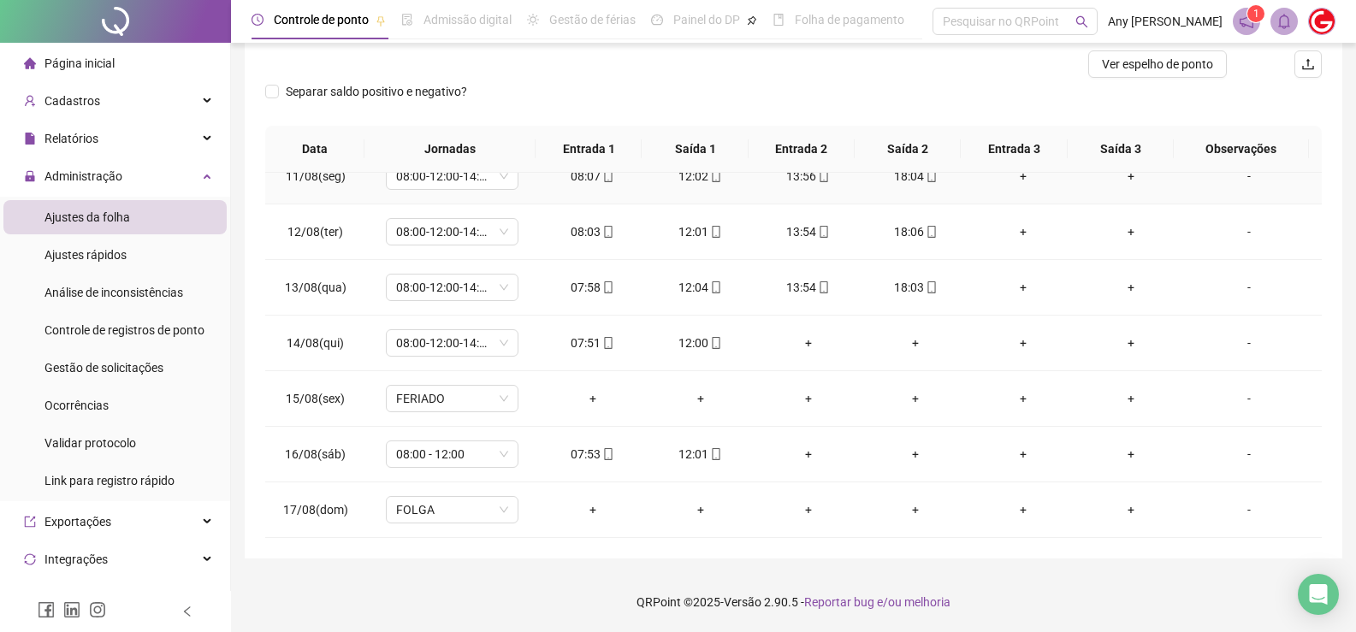
scroll to position [0, 0]
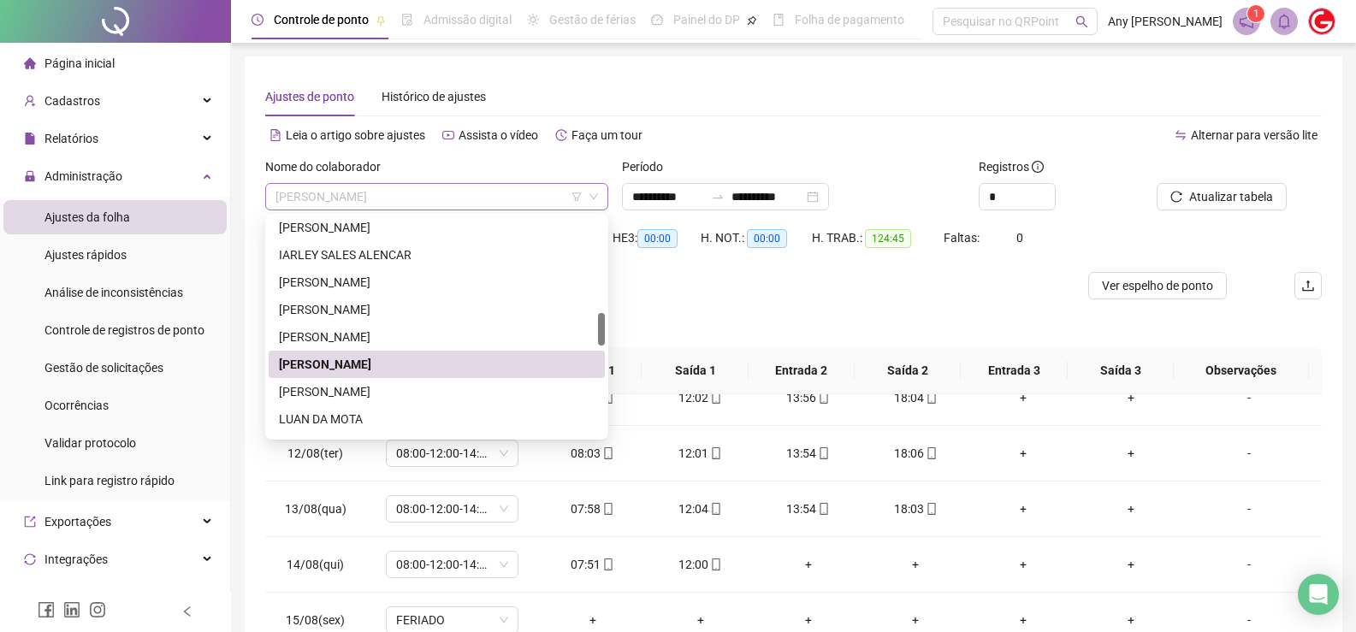
drag, startPoint x: 275, startPoint y: 197, endPoint x: 340, endPoint y: 197, distance: 64.2
click at [340, 197] on span "[PERSON_NAME]" at bounding box center [436, 197] width 323 height 26
click at [330, 365] on div "[PERSON_NAME]" at bounding box center [437, 364] width 316 height 19
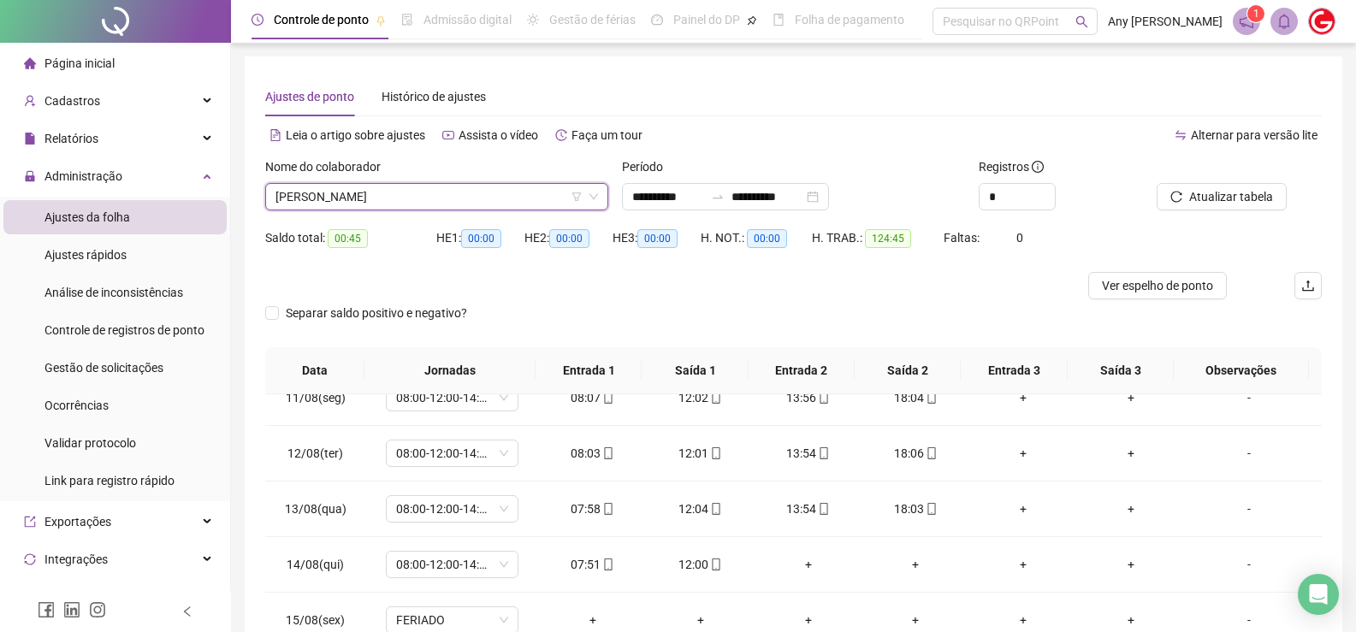
scroll to position [222, 0]
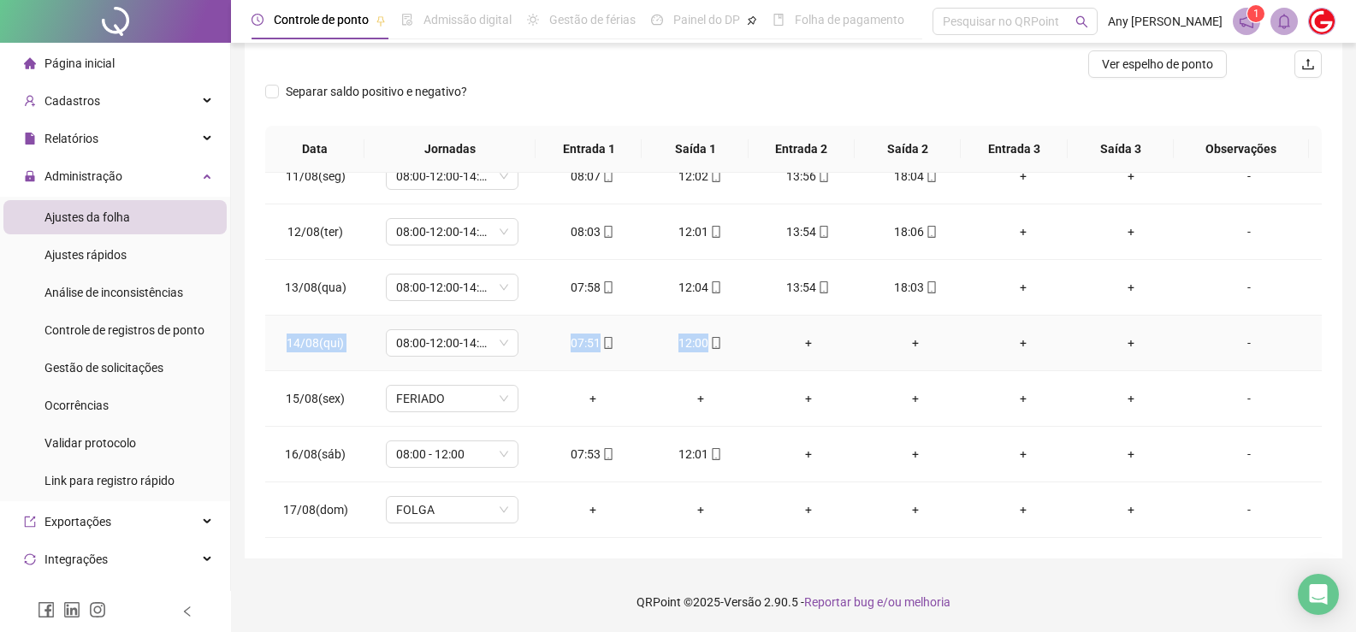
copy tr "14/08(qui) 08:00-12:00-14:00-18:00 07:51 12:00"
drag, startPoint x: 279, startPoint y: 343, endPoint x: 743, endPoint y: 345, distance: 464.5
click at [743, 345] on tr "14/08(qui) 08:00-12:00-14:00-18:00 07:51 12:00 + + + + -" at bounding box center [793, 344] width 1057 height 56
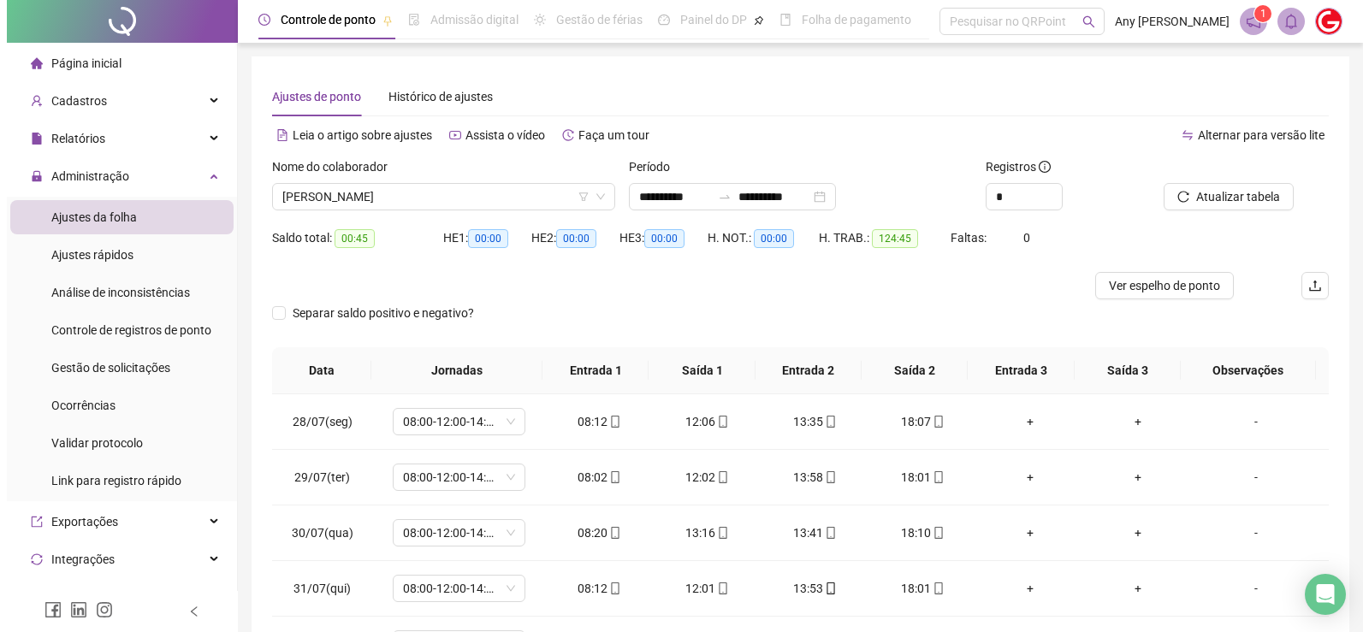
scroll to position [86, 0]
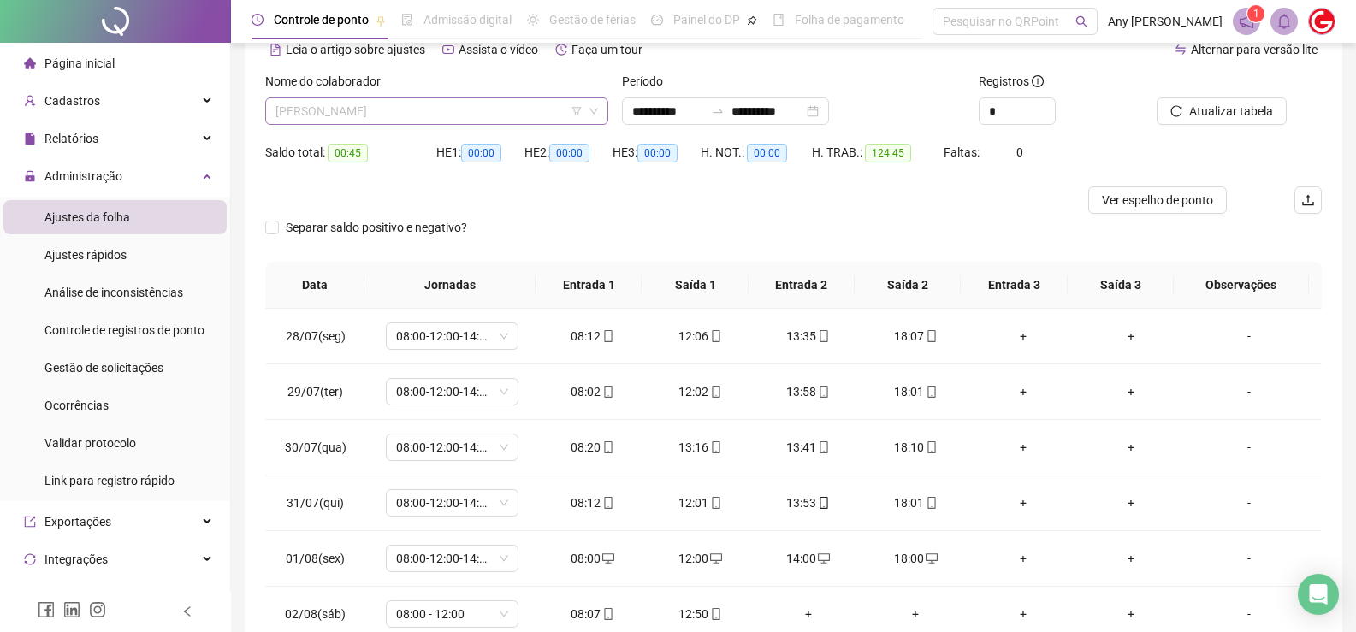
click at [414, 116] on span "[PERSON_NAME]" at bounding box center [436, 111] width 323 height 26
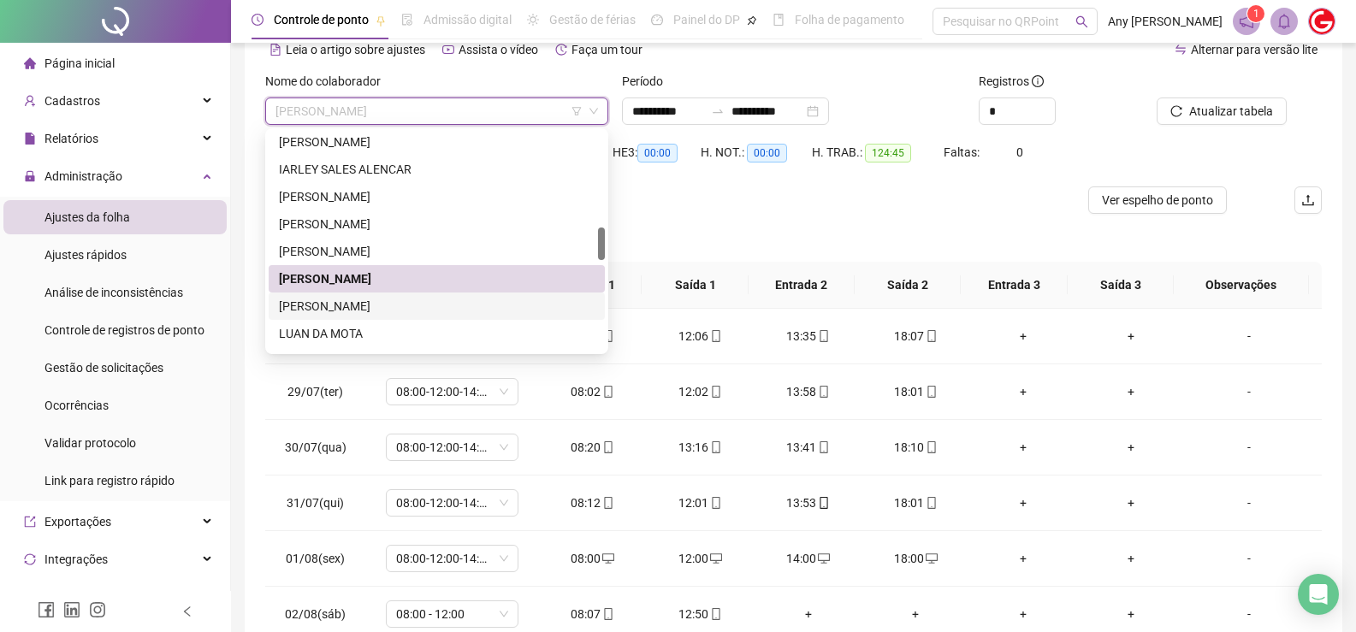
click at [370, 301] on div "[PERSON_NAME]" at bounding box center [437, 306] width 316 height 19
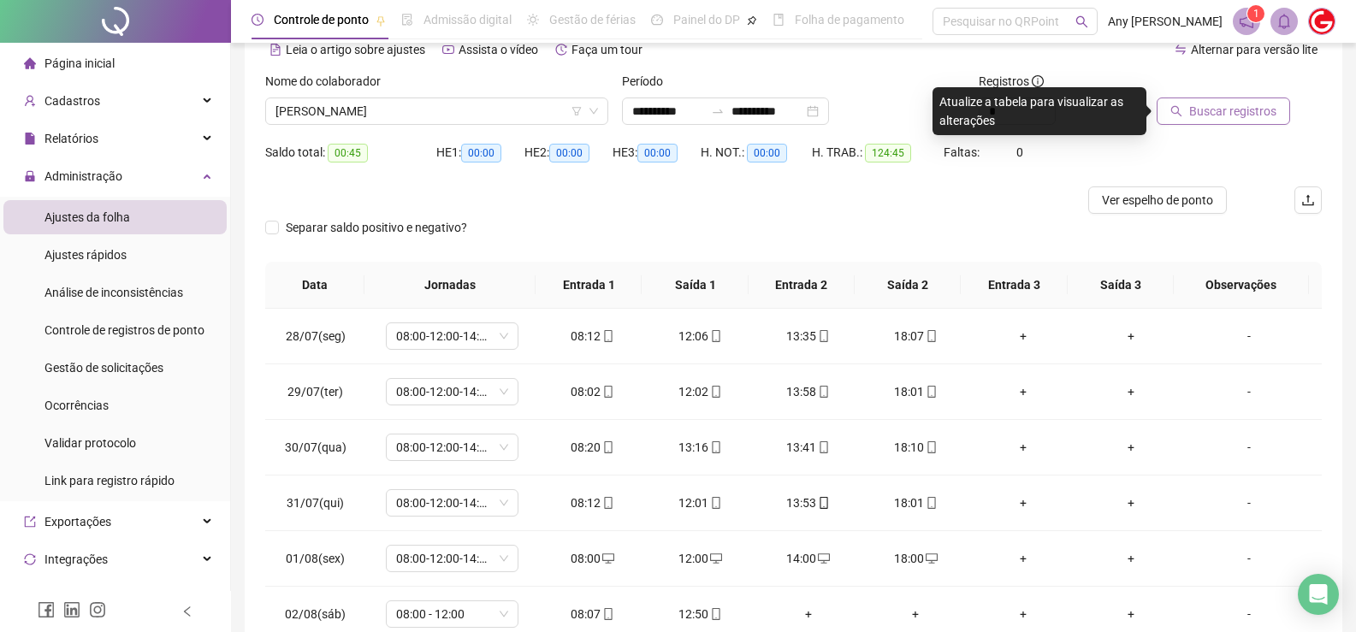
click at [1228, 107] on span "Buscar registros" at bounding box center [1232, 111] width 87 height 19
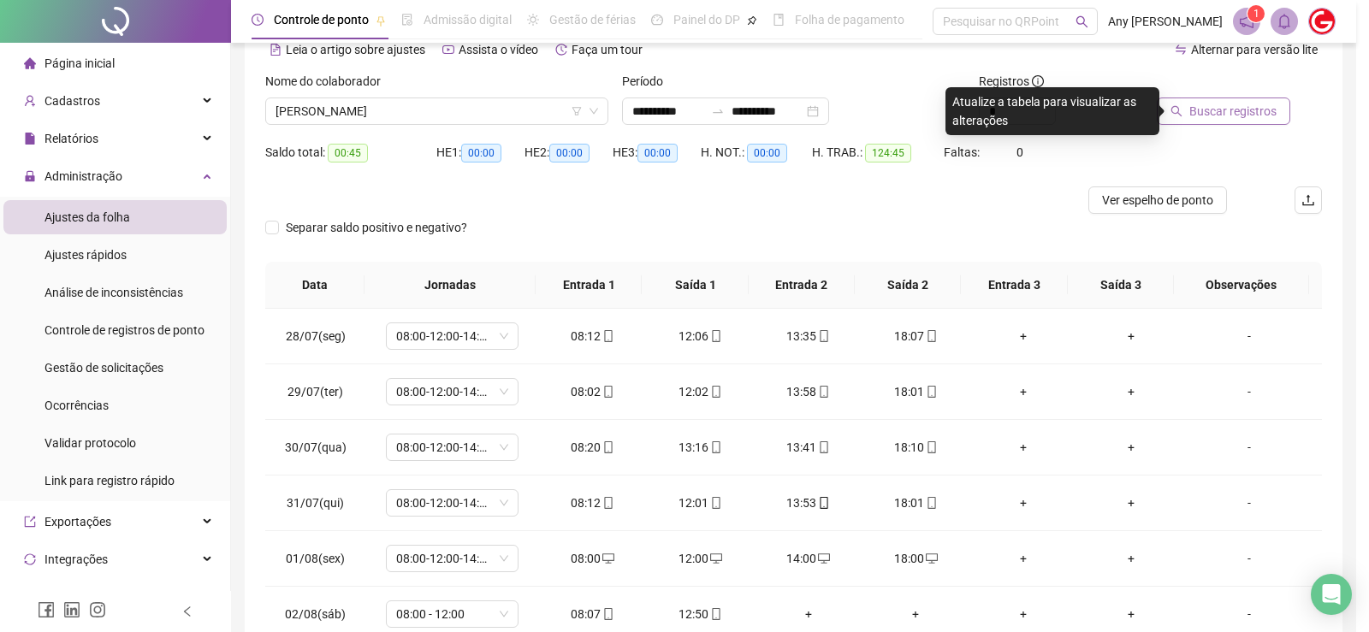
scroll to position [0, 0]
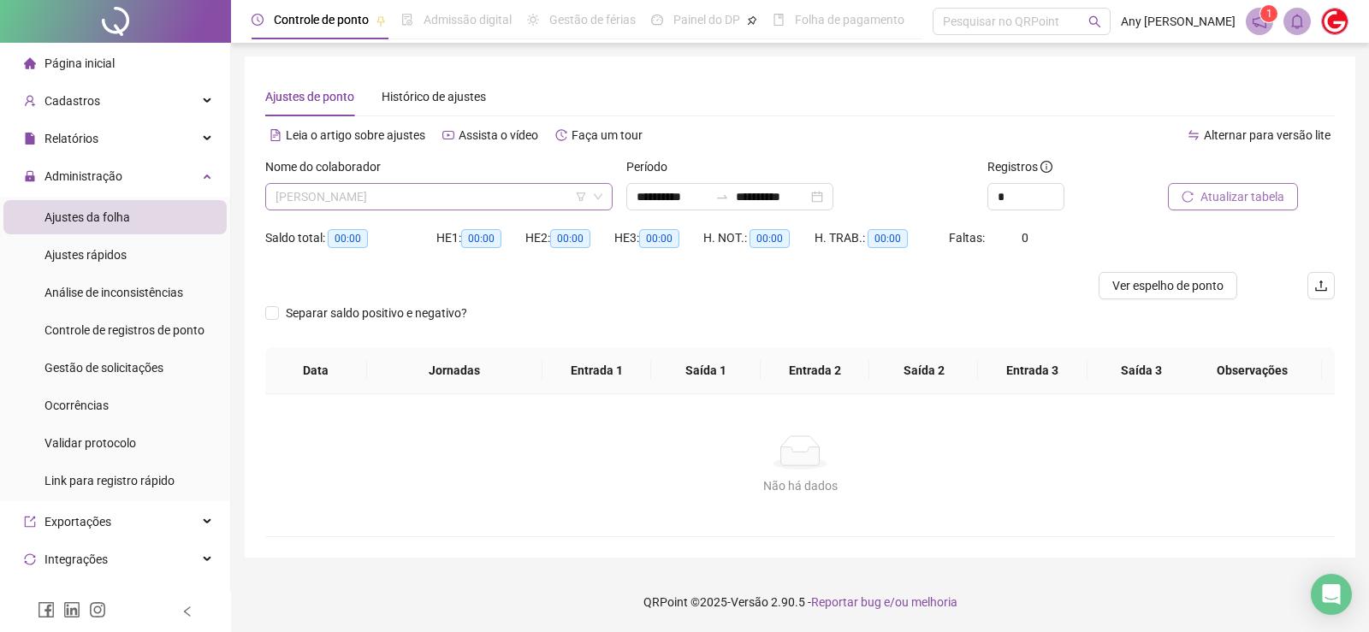
click at [386, 204] on span "[PERSON_NAME]" at bounding box center [438, 197] width 327 height 26
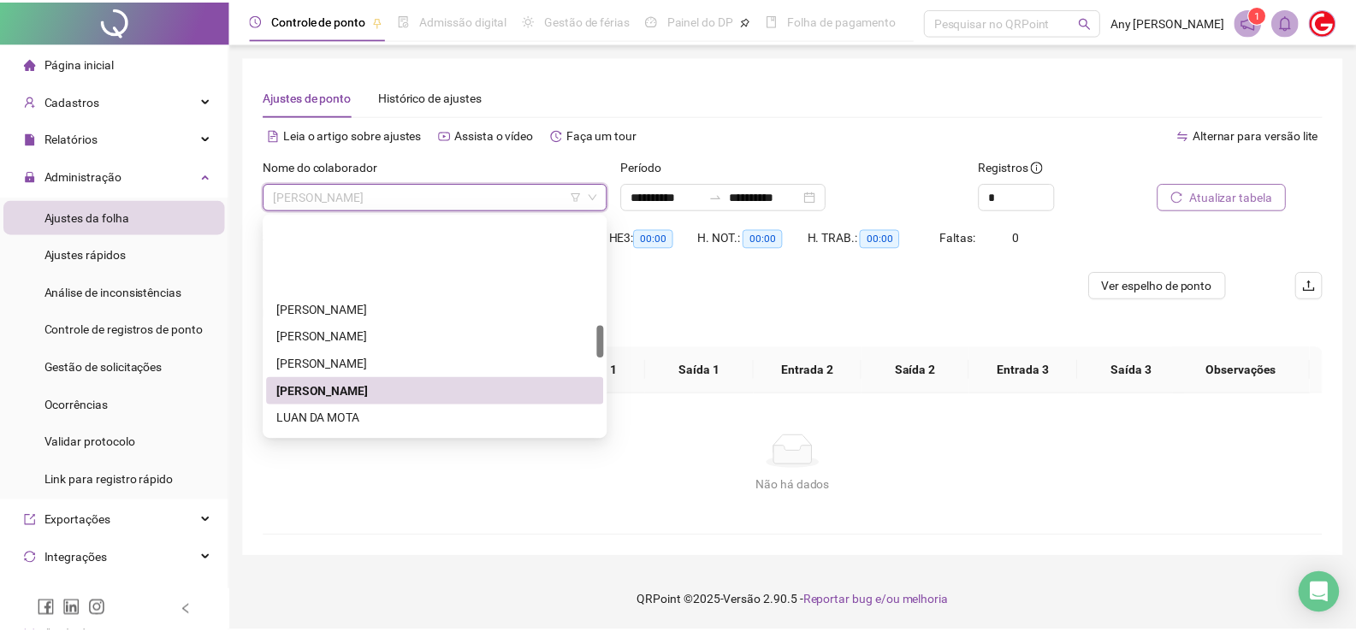
scroll to position [719, 0]
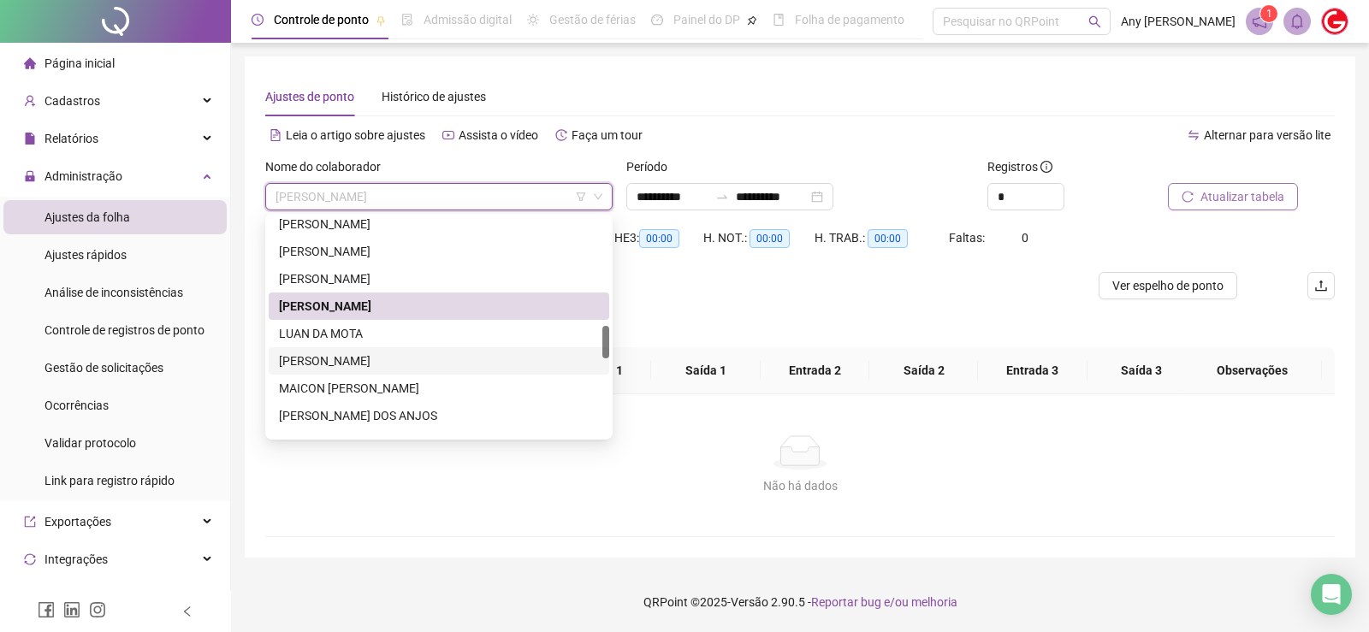
click at [331, 334] on div "LUAN DA MOTA" at bounding box center [439, 333] width 320 height 19
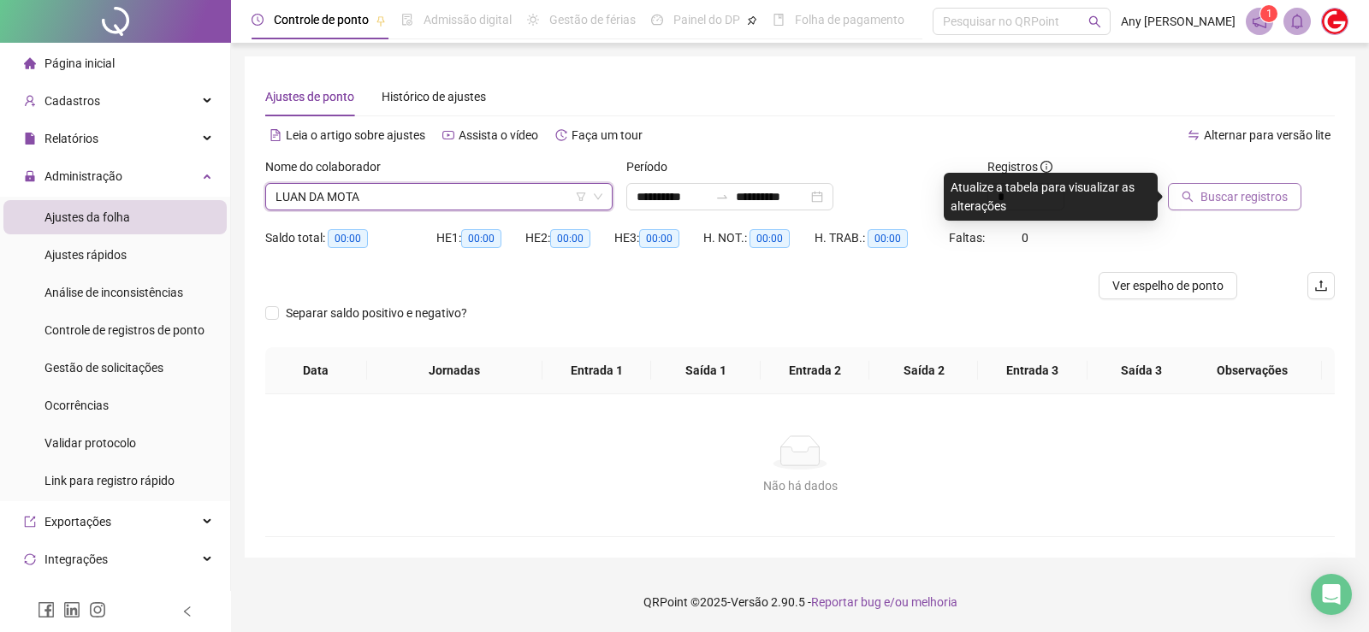
click at [1237, 186] on button "Buscar registros" at bounding box center [1234, 196] width 133 height 27
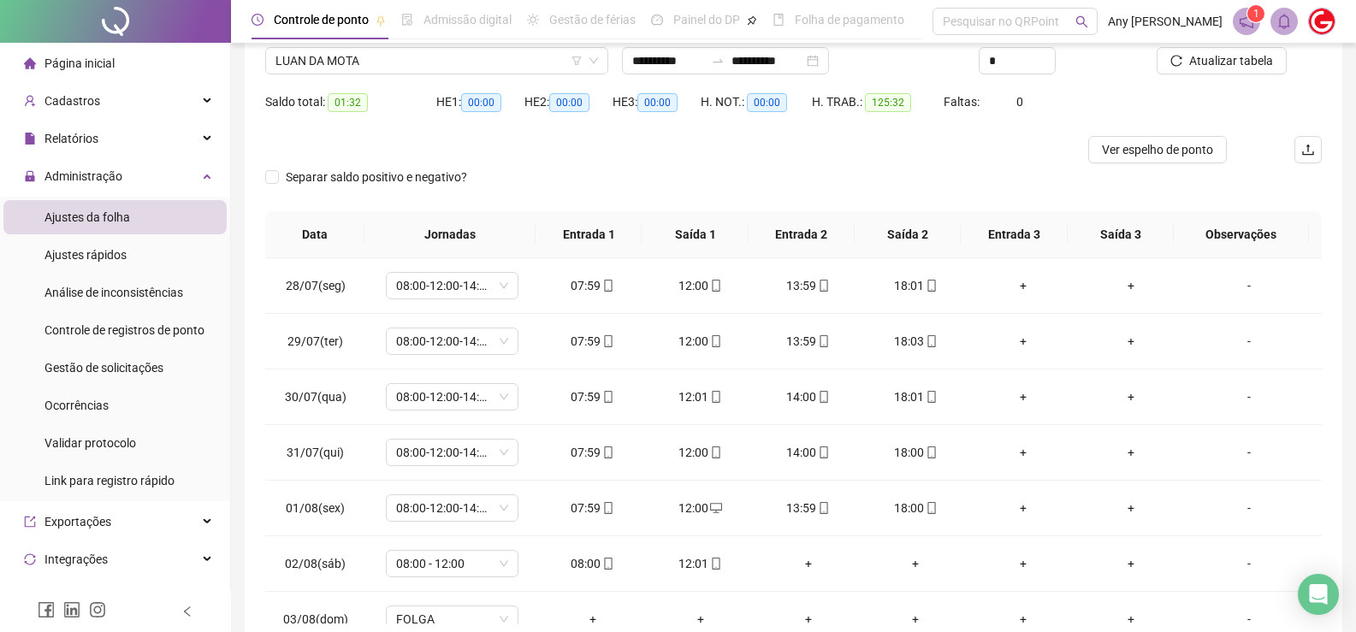
scroll to position [0, 0]
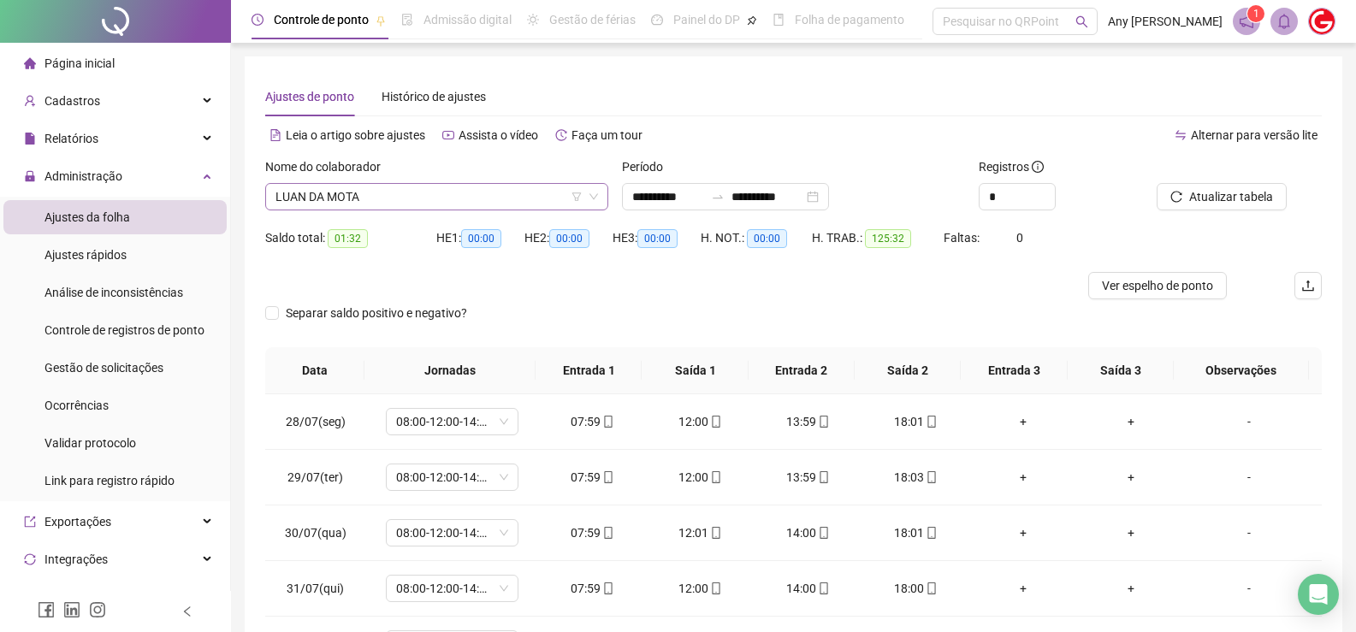
click at [334, 200] on span "LUAN DA MOTA" at bounding box center [436, 197] width 323 height 26
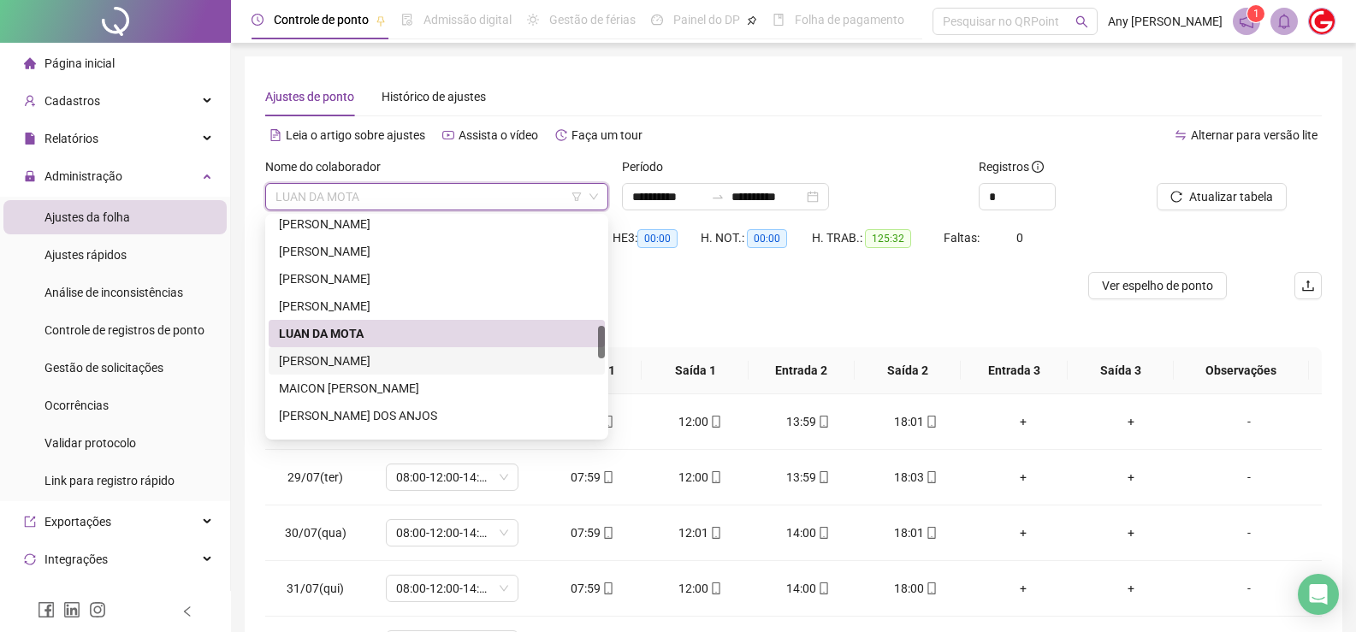
click at [335, 359] on div "[PERSON_NAME]" at bounding box center [437, 361] width 316 height 19
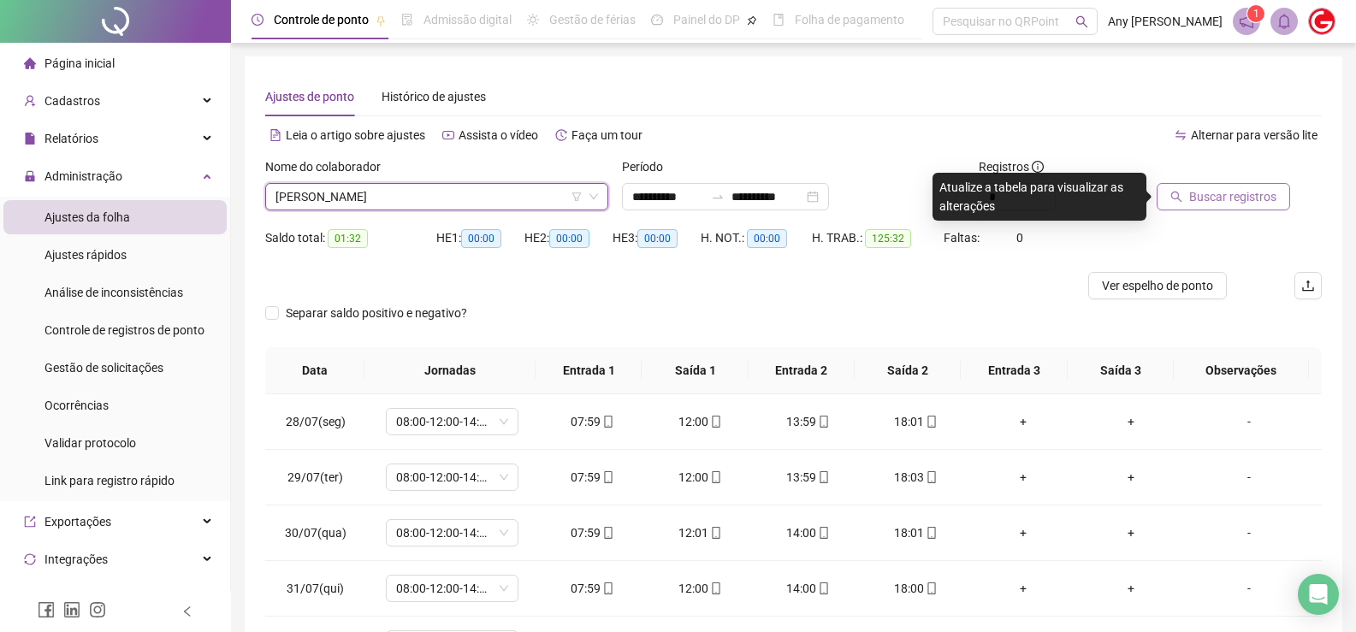
click at [1189, 201] on span "Buscar registros" at bounding box center [1232, 196] width 87 height 19
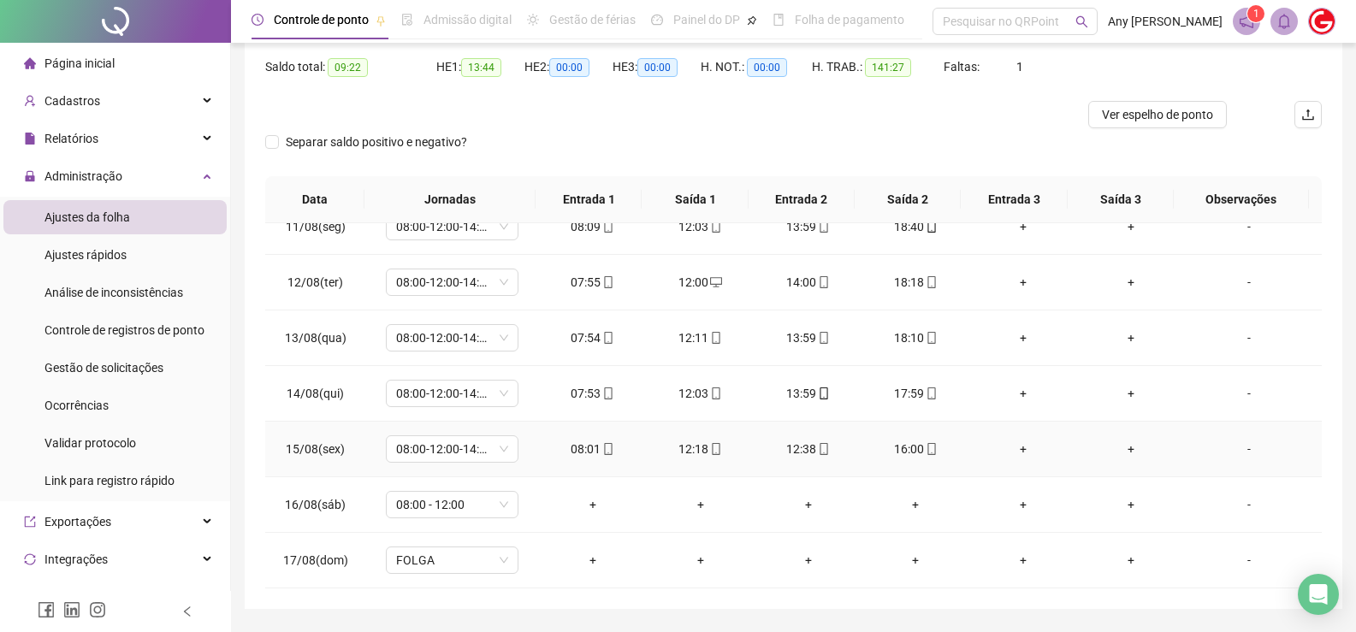
scroll to position [222, 0]
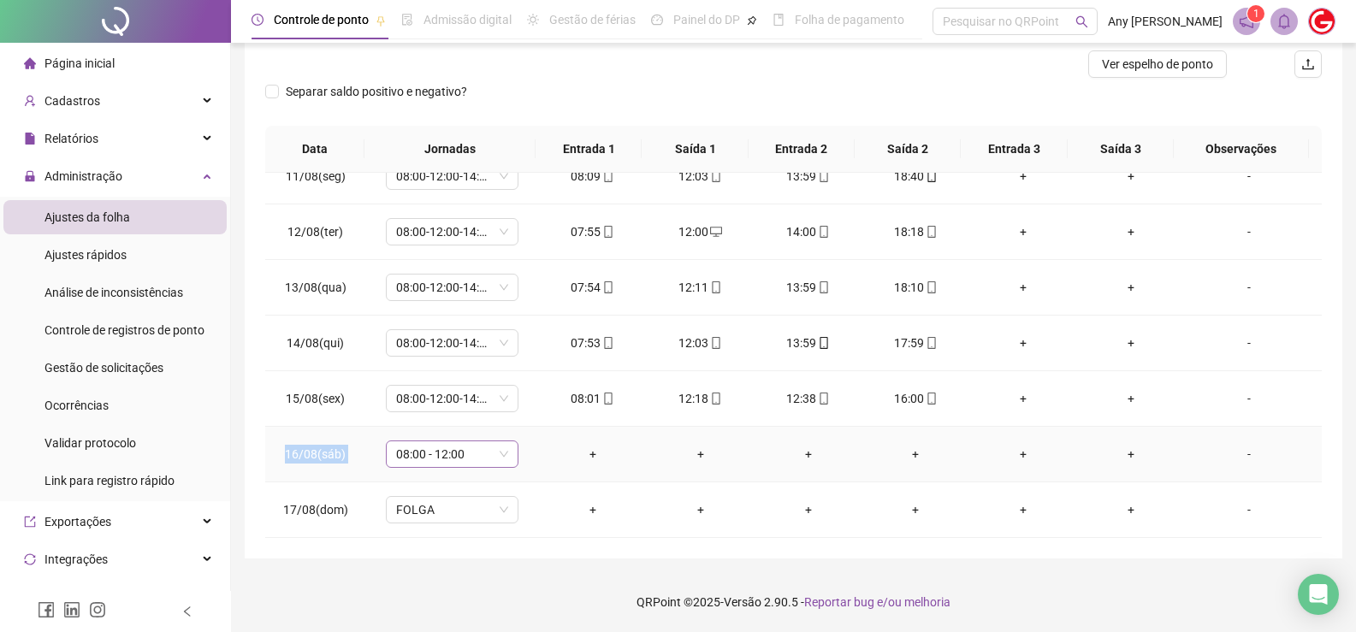
drag, startPoint x: 280, startPoint y: 454, endPoint x: 411, endPoint y: 456, distance: 130.9
click at [411, 456] on tr "16/08(sáb) 08:00 - 12:00 + + + + + + -" at bounding box center [793, 455] width 1057 height 56
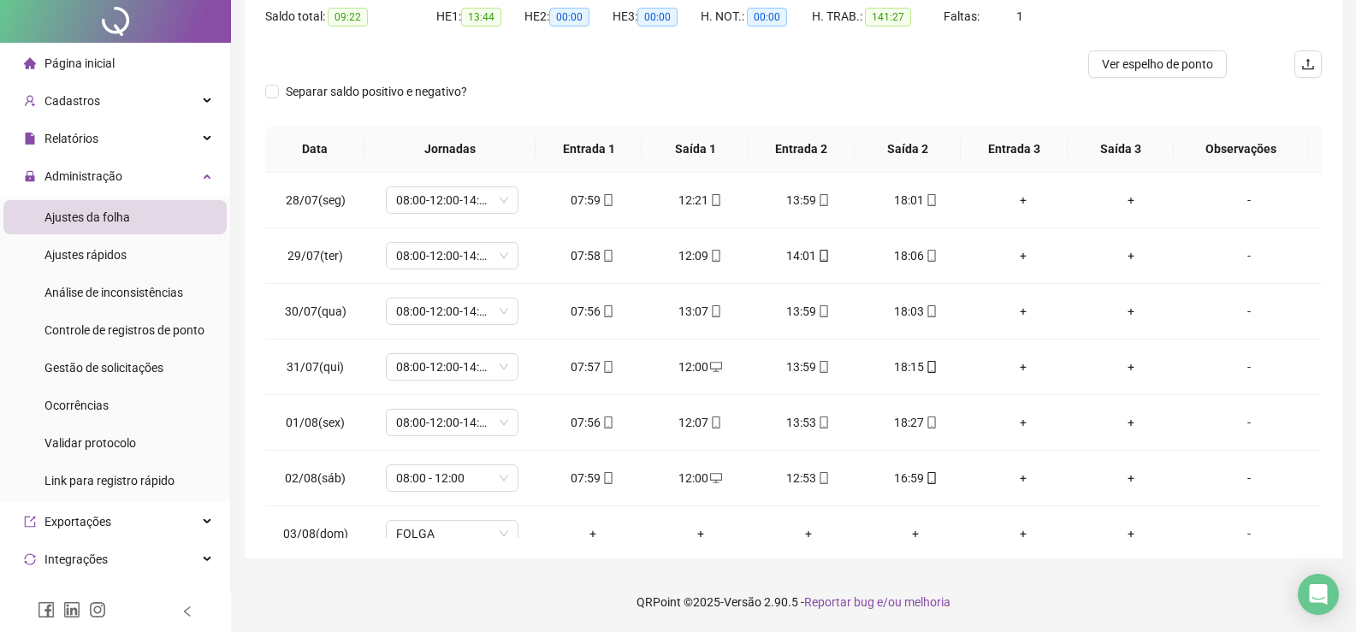
scroll to position [0, 0]
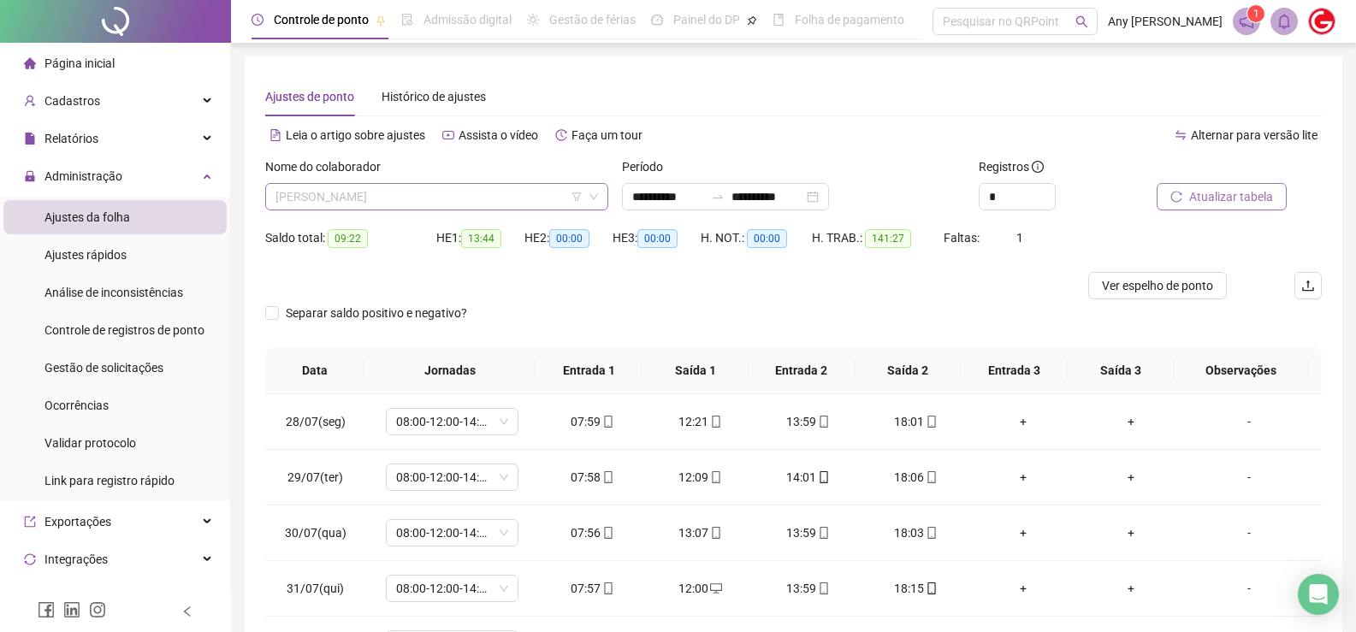
click at [348, 191] on span "[PERSON_NAME]" at bounding box center [436, 197] width 323 height 26
click at [310, 199] on span "[PERSON_NAME]" at bounding box center [436, 197] width 323 height 26
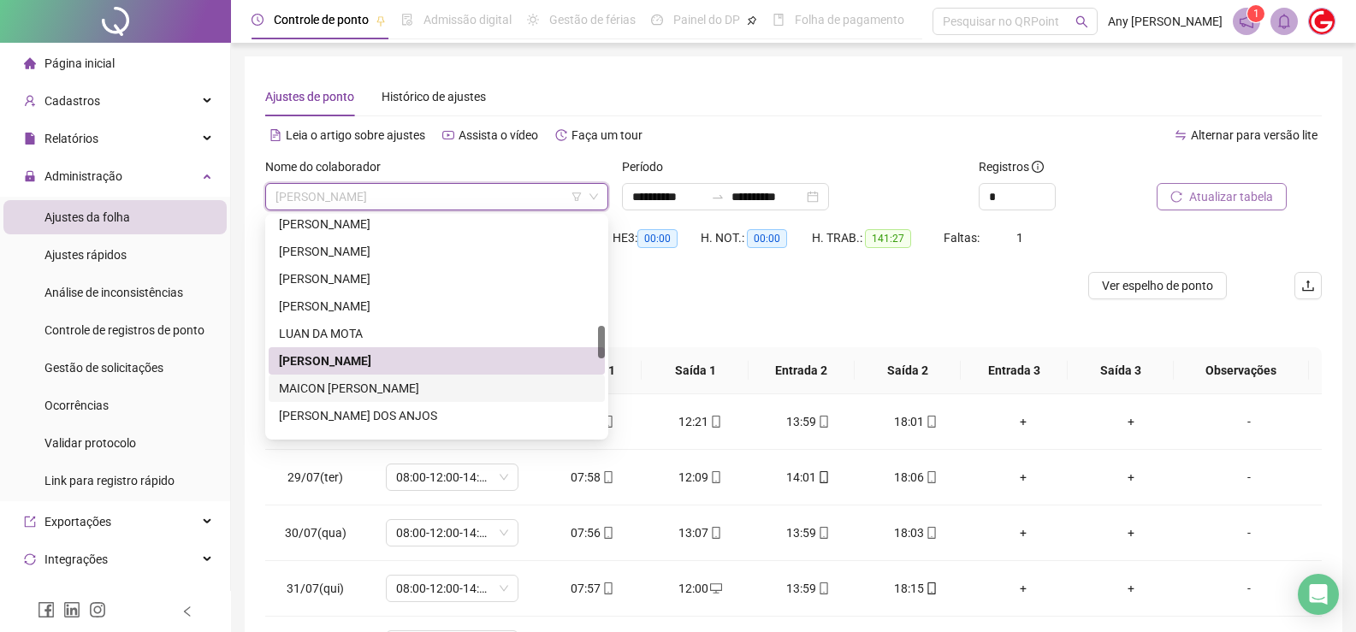
click at [323, 393] on div "MAICON [PERSON_NAME]" at bounding box center [437, 388] width 316 height 19
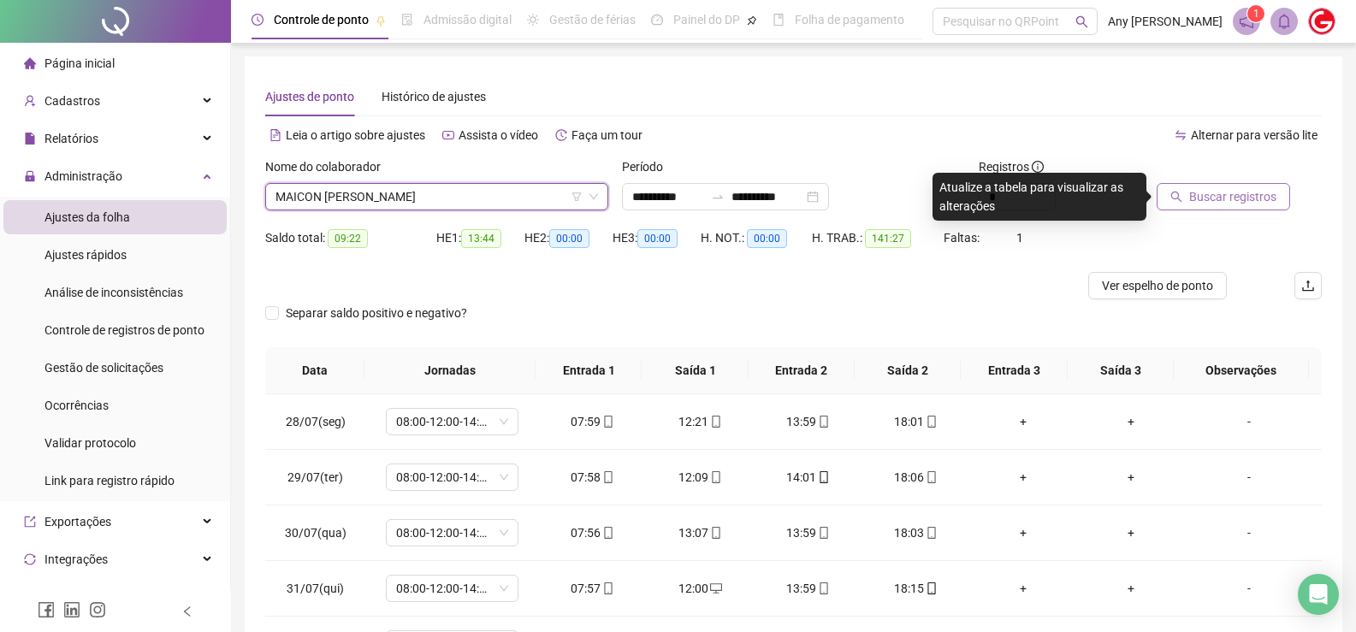
click at [1208, 198] on span "Buscar registros" at bounding box center [1232, 196] width 87 height 19
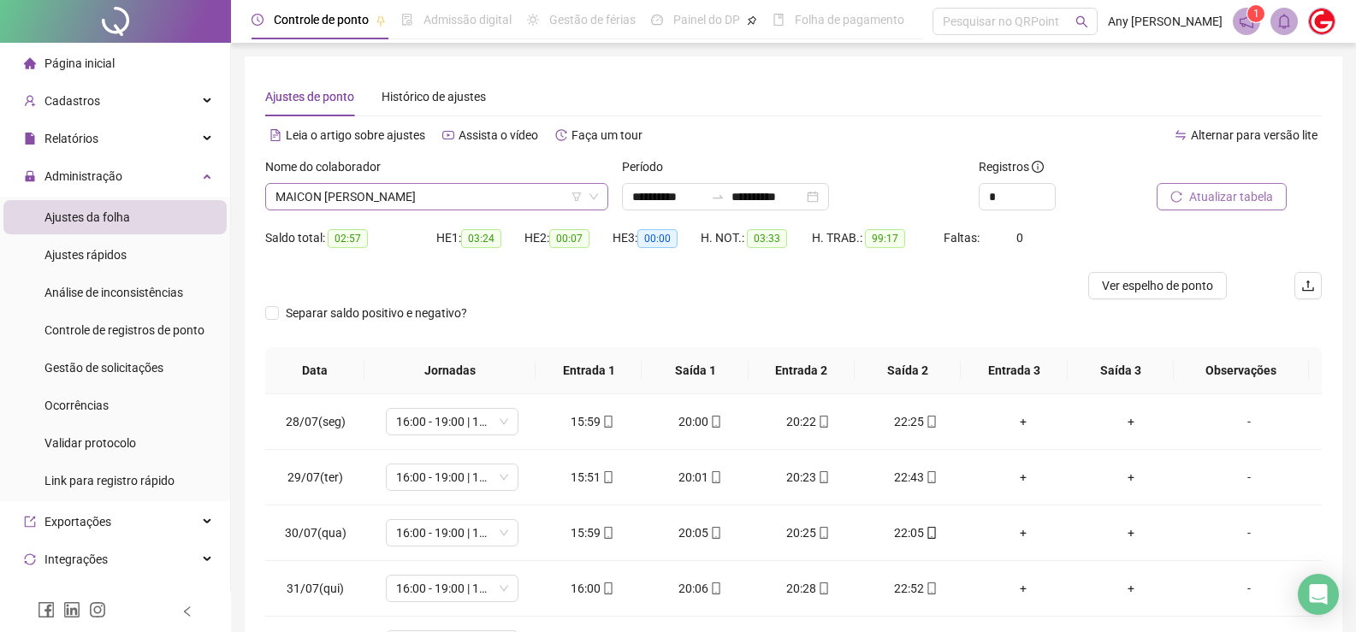
click at [362, 198] on span "MAICON [PERSON_NAME]" at bounding box center [436, 197] width 323 height 26
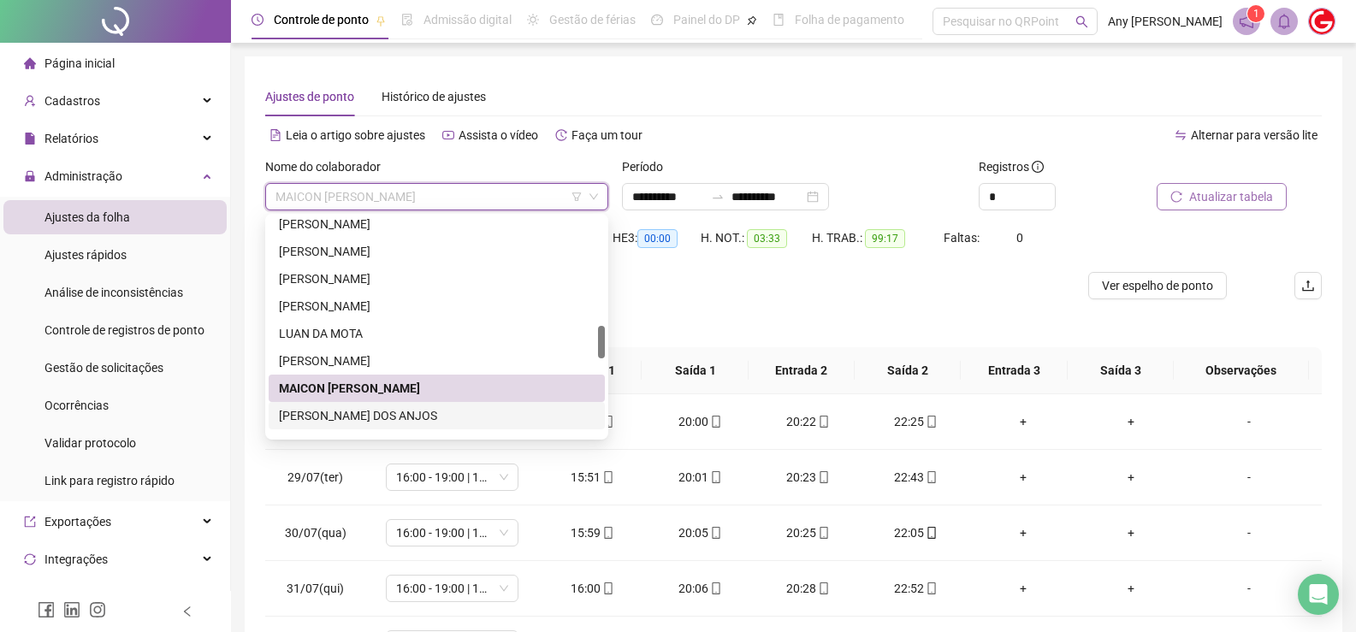
click at [387, 417] on div "[PERSON_NAME] DOS ANJOS" at bounding box center [437, 415] width 316 height 19
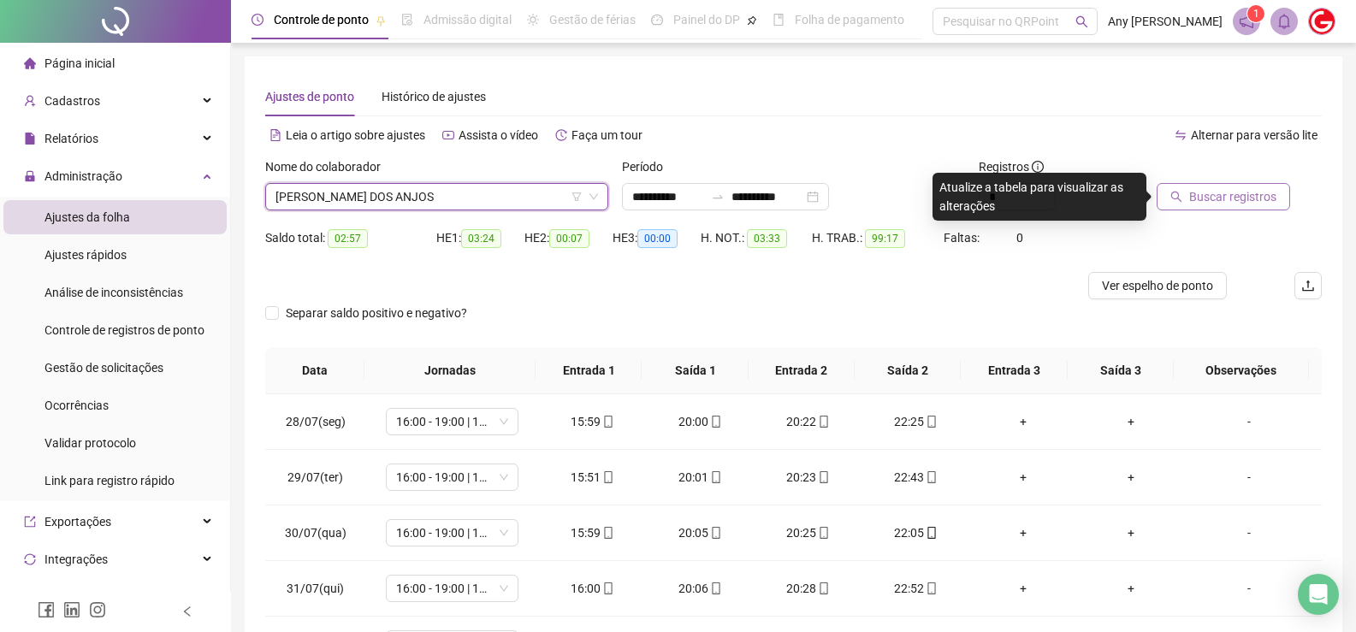
click at [1206, 198] on span "Buscar registros" at bounding box center [1232, 196] width 87 height 19
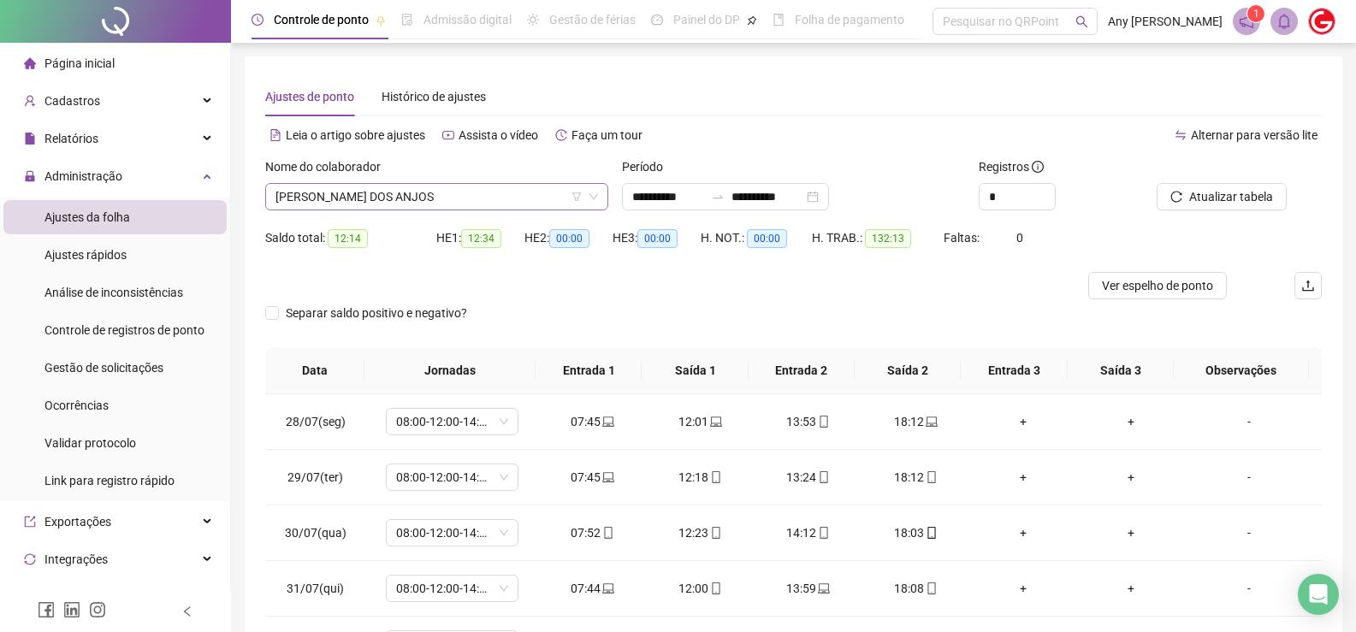
click at [344, 194] on span "[PERSON_NAME] DOS ANJOS" at bounding box center [436, 197] width 323 height 26
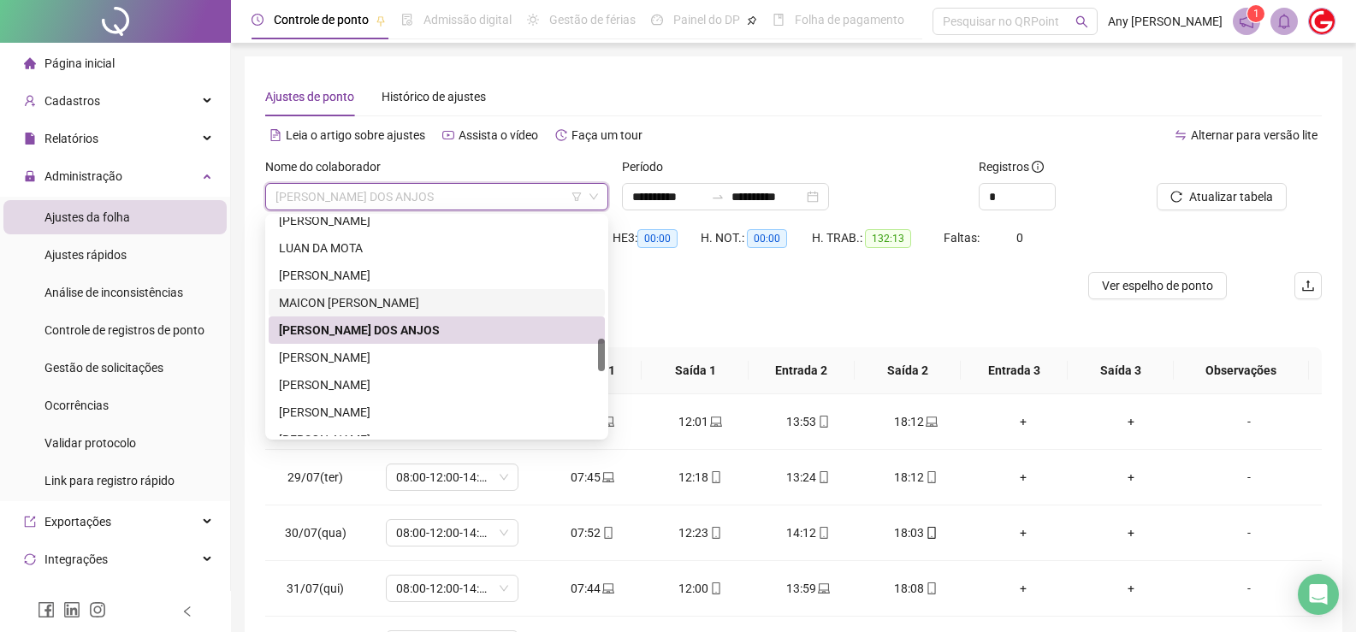
scroll to position [890, 0]
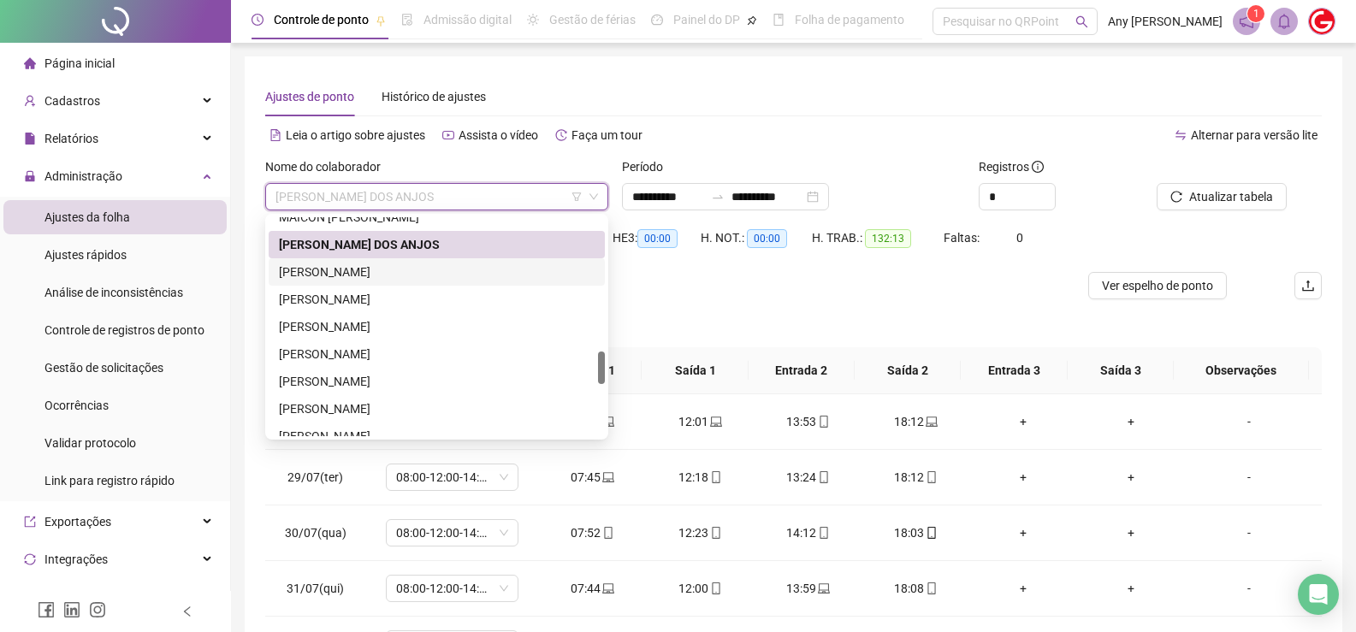
click at [336, 275] on div "[PERSON_NAME]" at bounding box center [437, 272] width 316 height 19
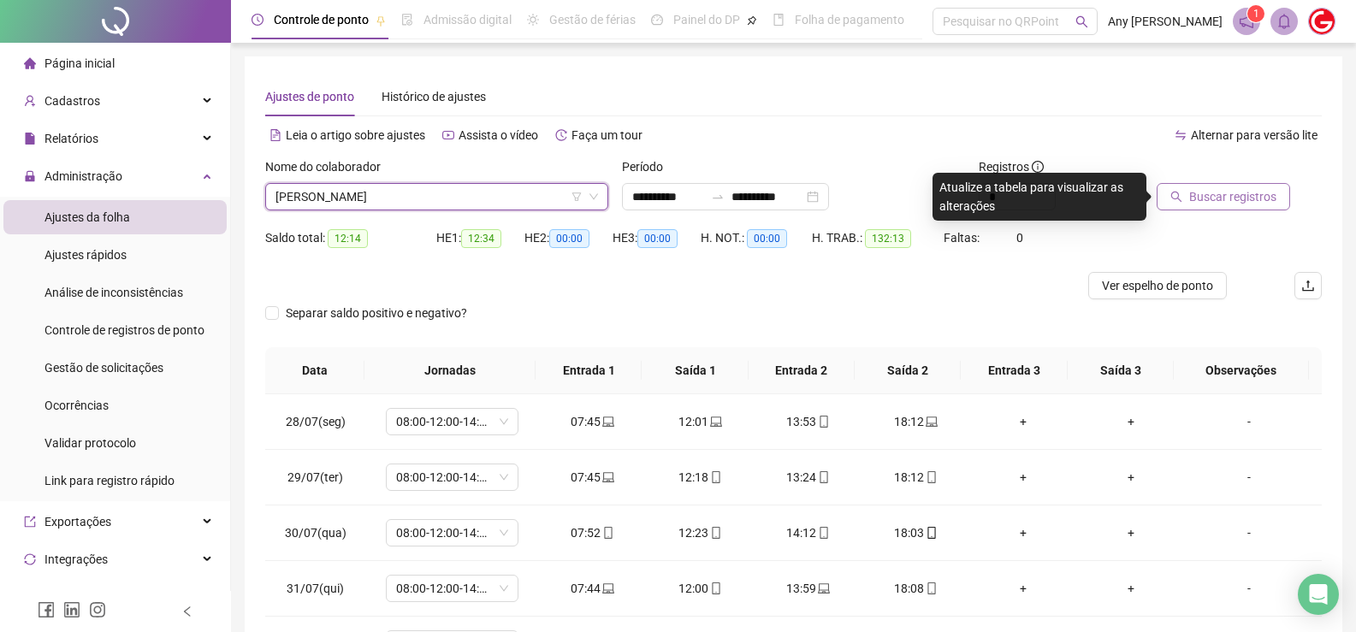
click at [1194, 202] on span "Buscar registros" at bounding box center [1232, 196] width 87 height 19
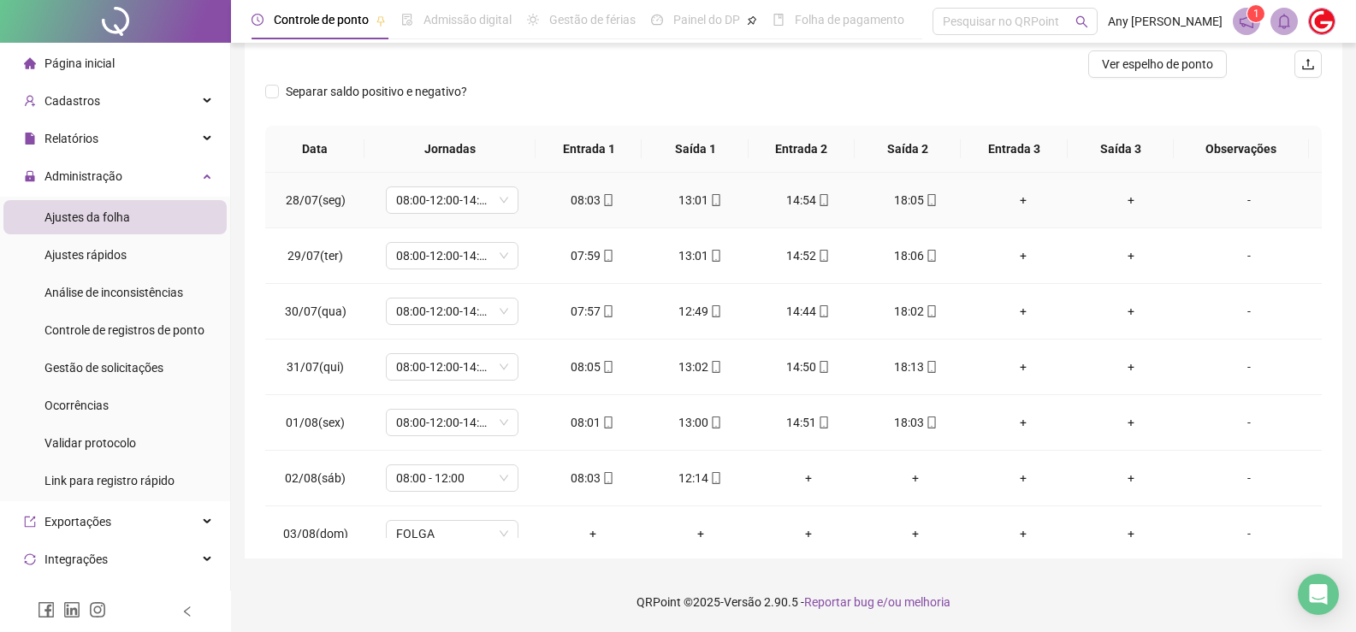
scroll to position [0, 0]
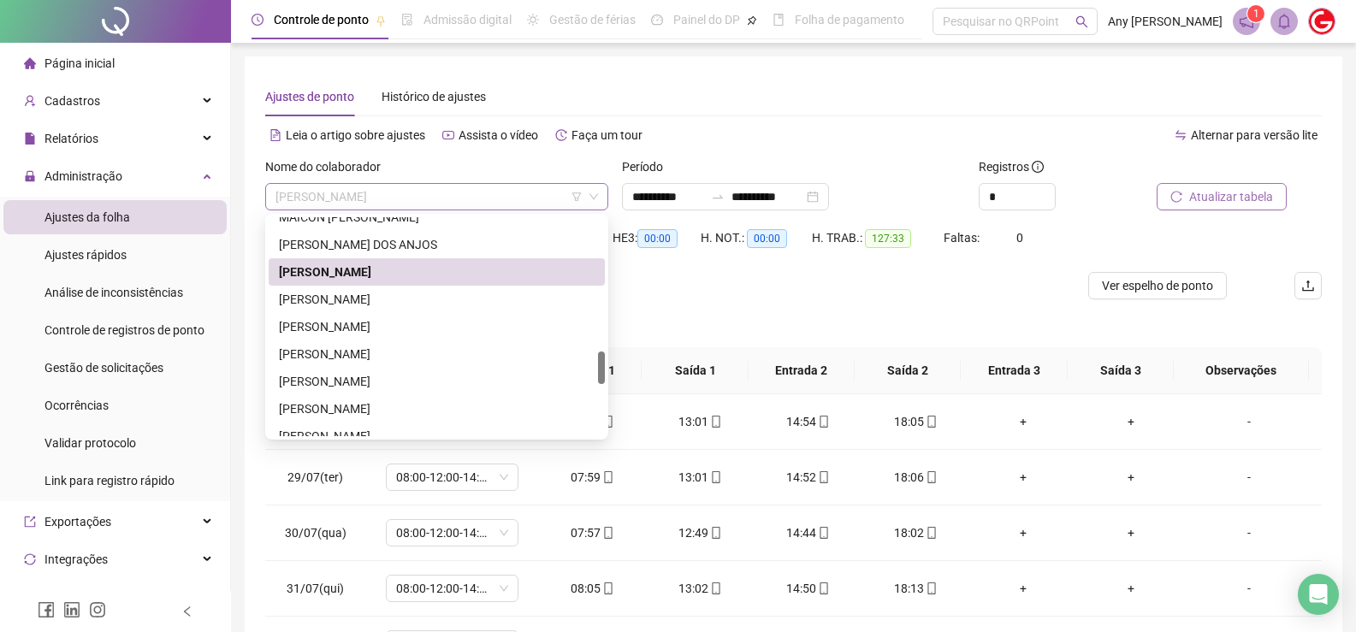
click at [361, 199] on span "[PERSON_NAME]" at bounding box center [436, 197] width 323 height 26
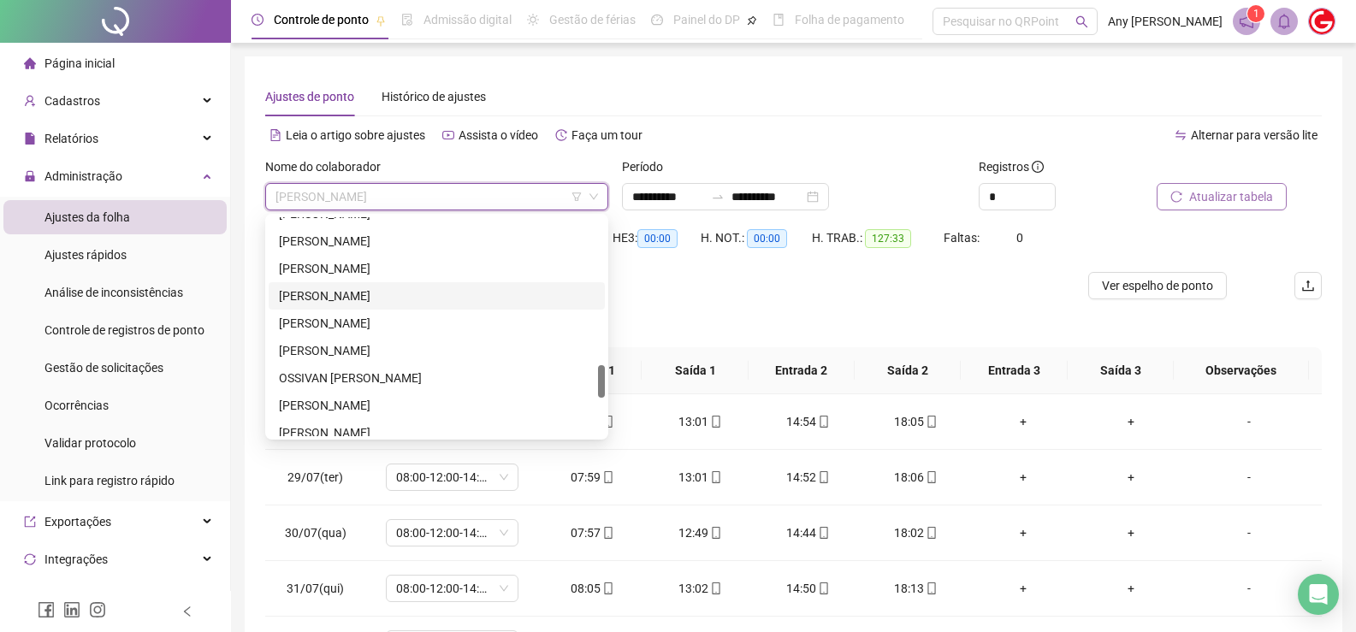
scroll to position [804, 0]
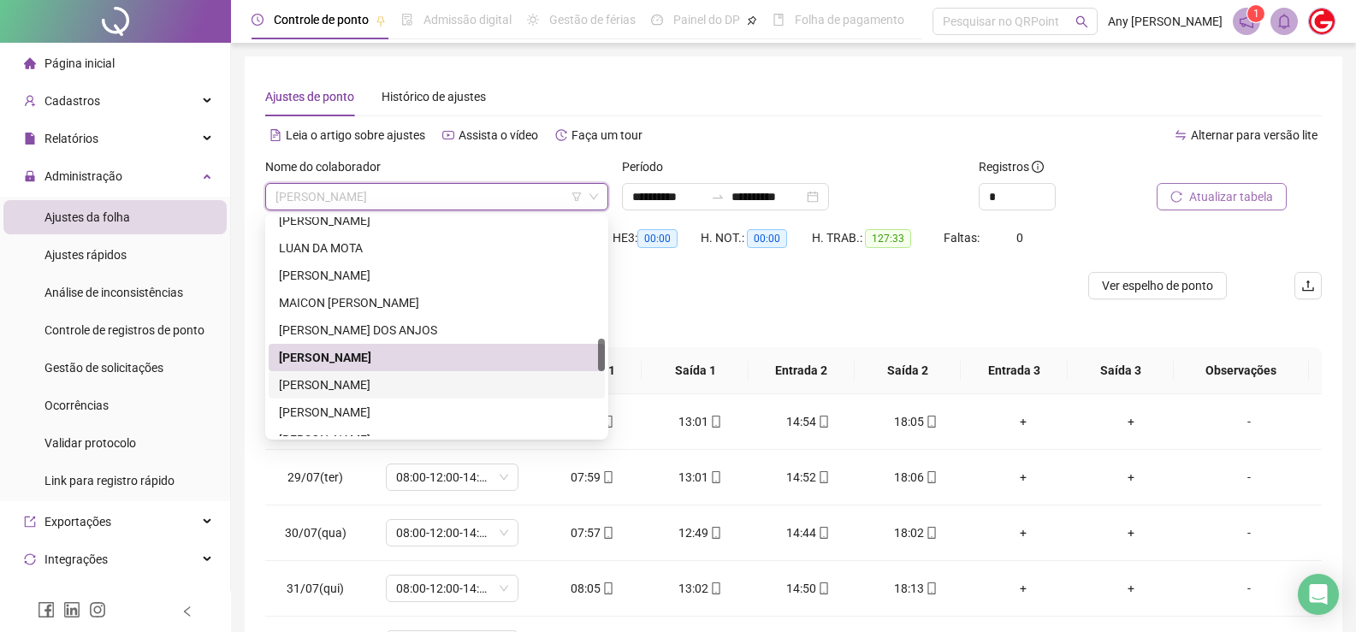
click at [353, 379] on div "[PERSON_NAME]" at bounding box center [437, 385] width 316 height 19
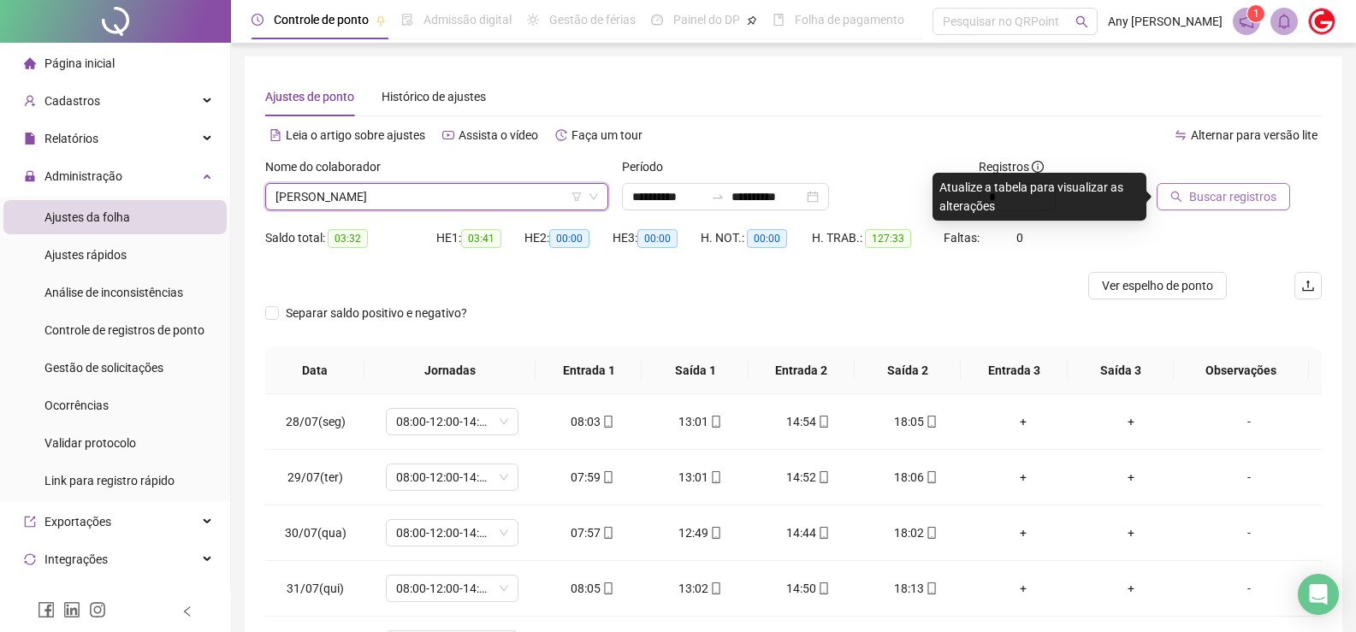
click at [1219, 193] on span "Buscar registros" at bounding box center [1232, 196] width 87 height 19
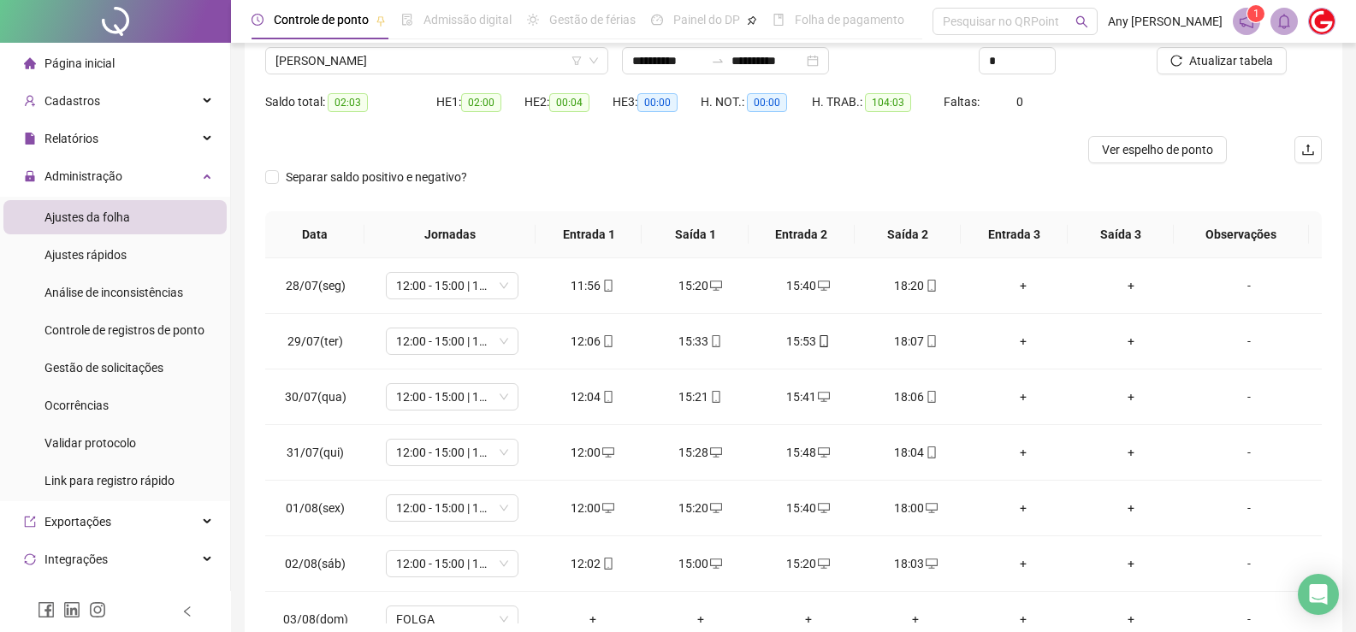
scroll to position [50, 0]
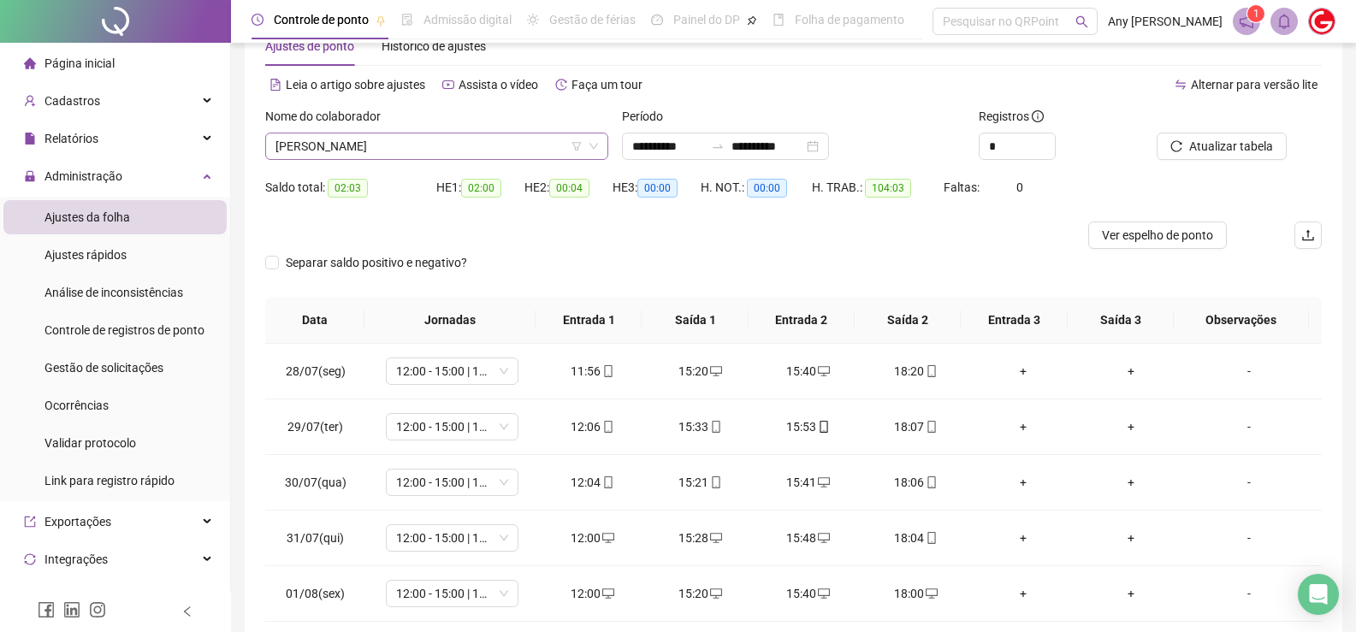
click at [360, 142] on span "[PERSON_NAME]" at bounding box center [436, 146] width 323 height 26
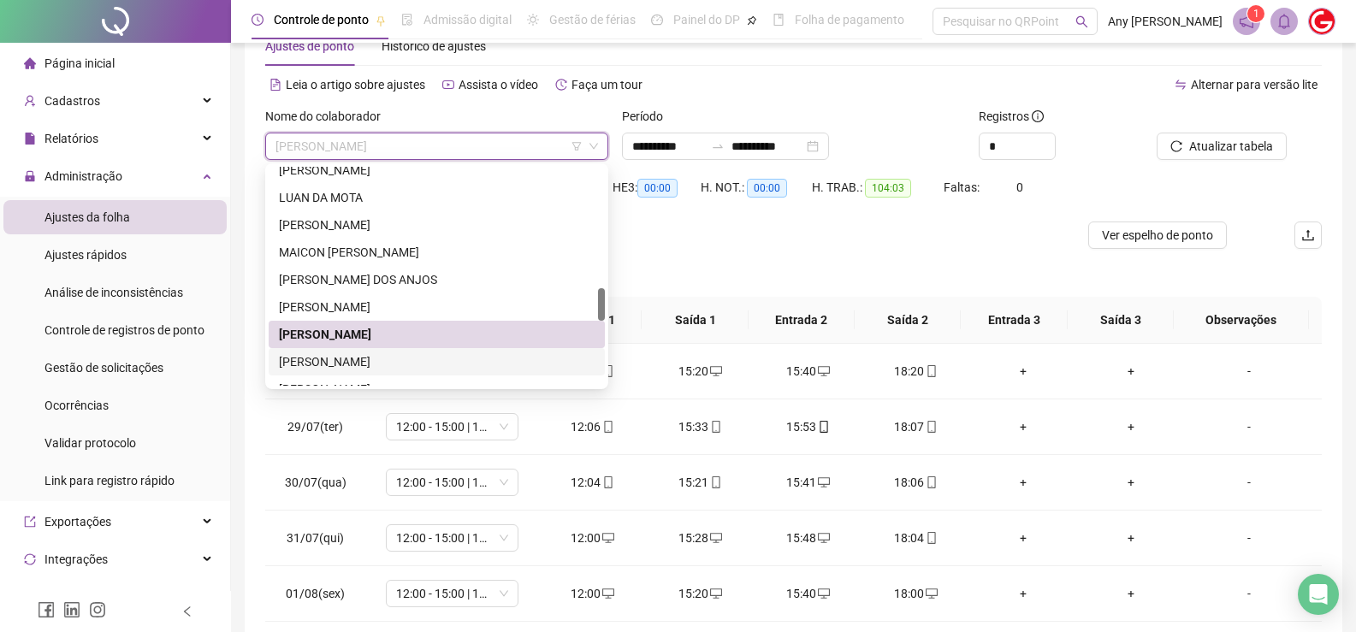
click at [364, 358] on div "[PERSON_NAME]" at bounding box center [437, 361] width 316 height 19
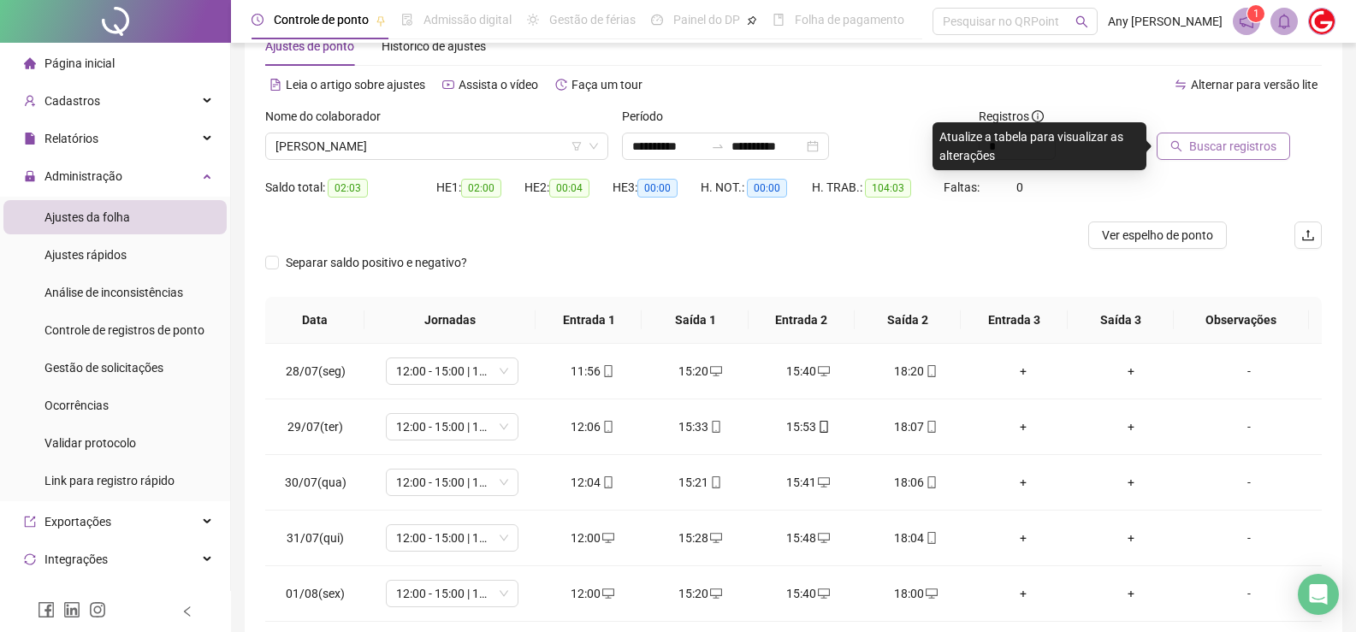
click at [1233, 140] on span "Buscar registros" at bounding box center [1232, 146] width 87 height 19
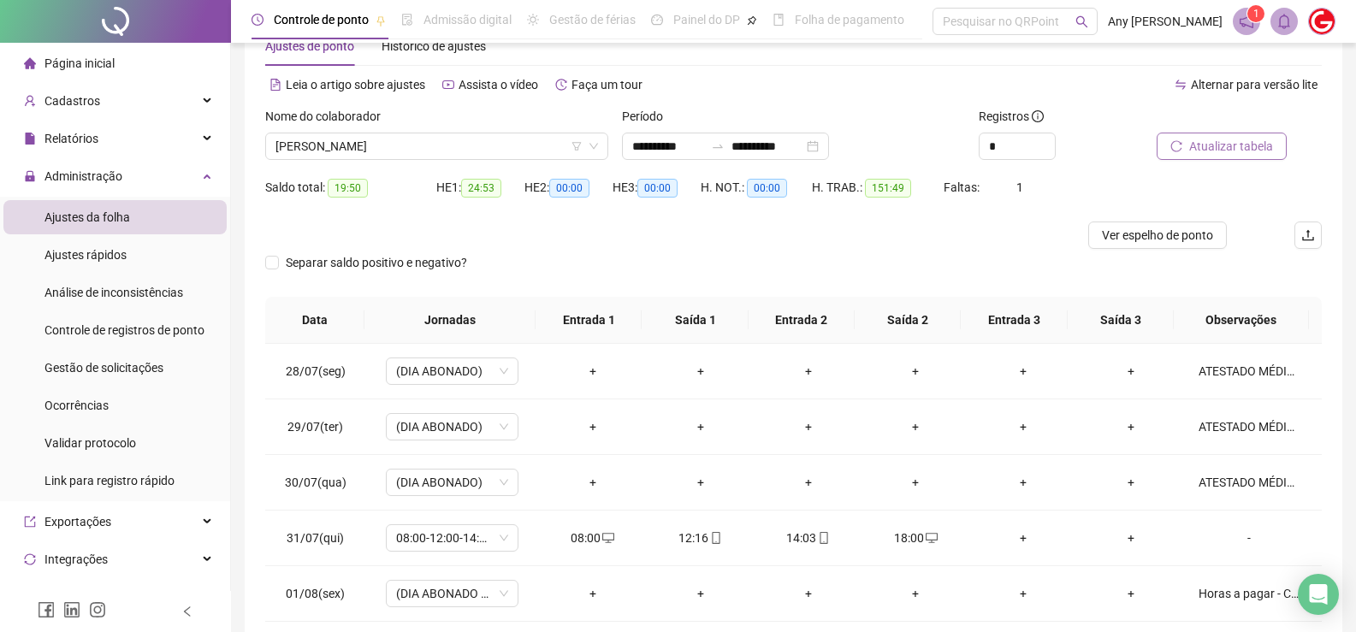
scroll to position [0, 0]
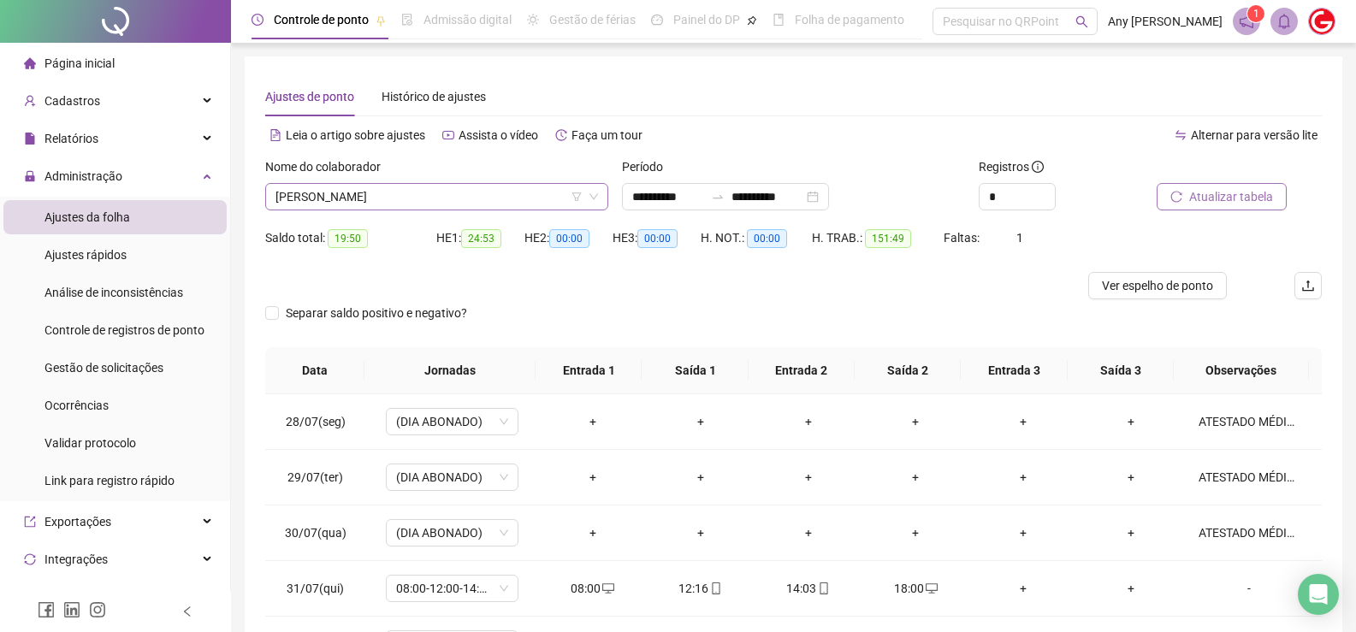
click at [344, 207] on span "[PERSON_NAME]" at bounding box center [436, 197] width 323 height 26
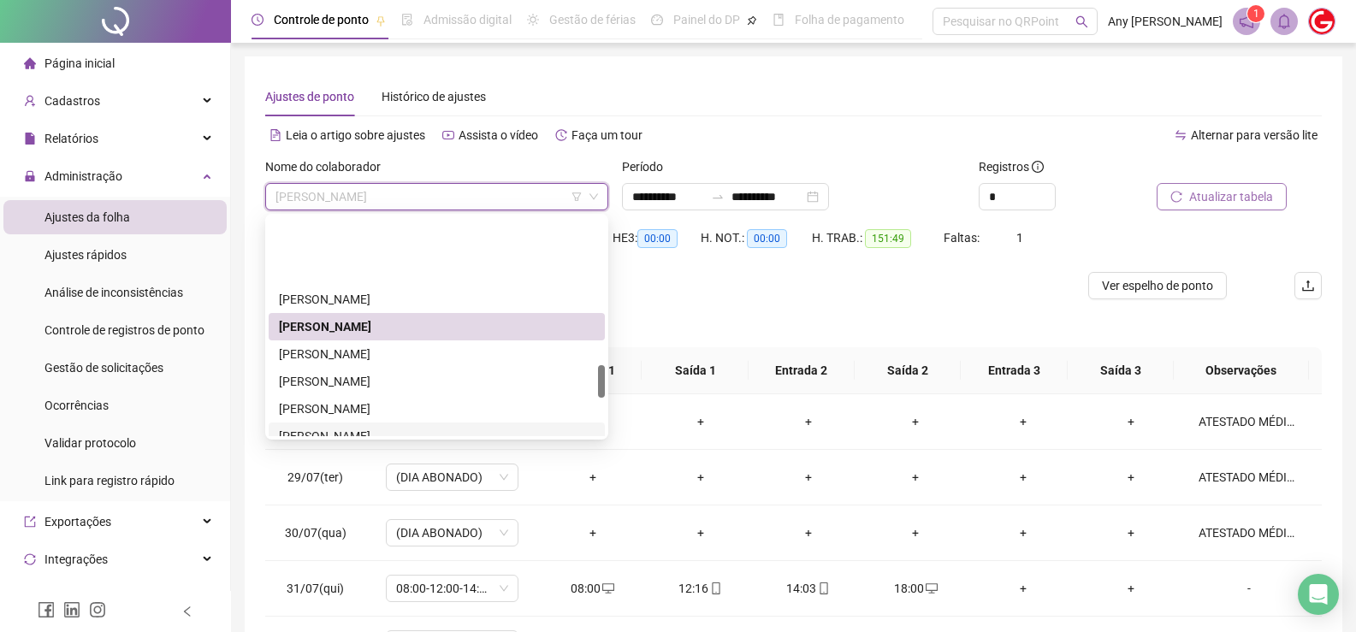
scroll to position [975, 0]
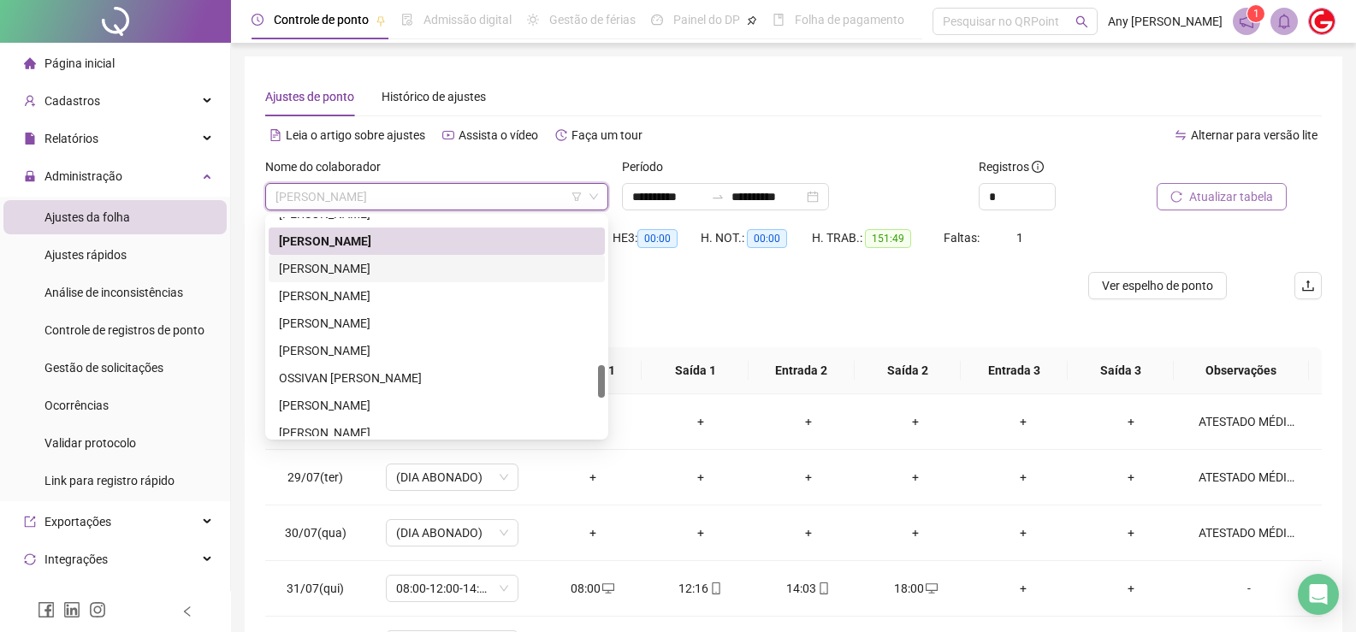
click at [329, 273] on div "[PERSON_NAME]" at bounding box center [437, 268] width 316 height 19
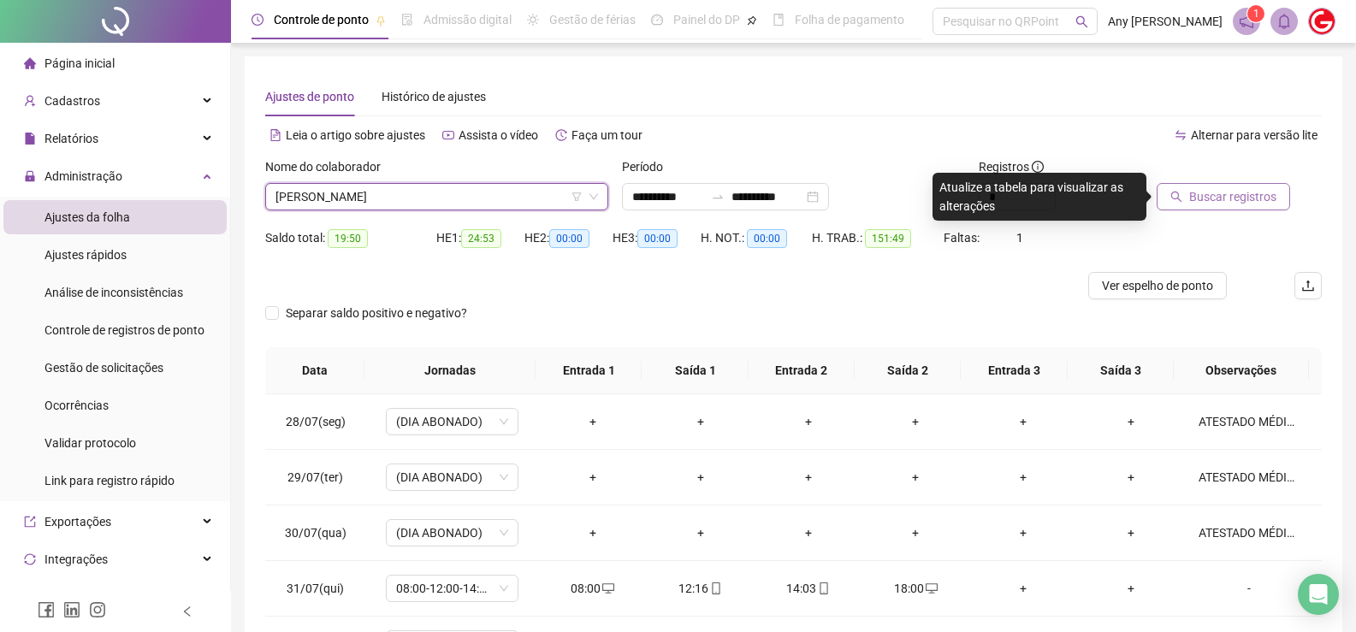
click at [1220, 194] on span "Buscar registros" at bounding box center [1232, 196] width 87 height 19
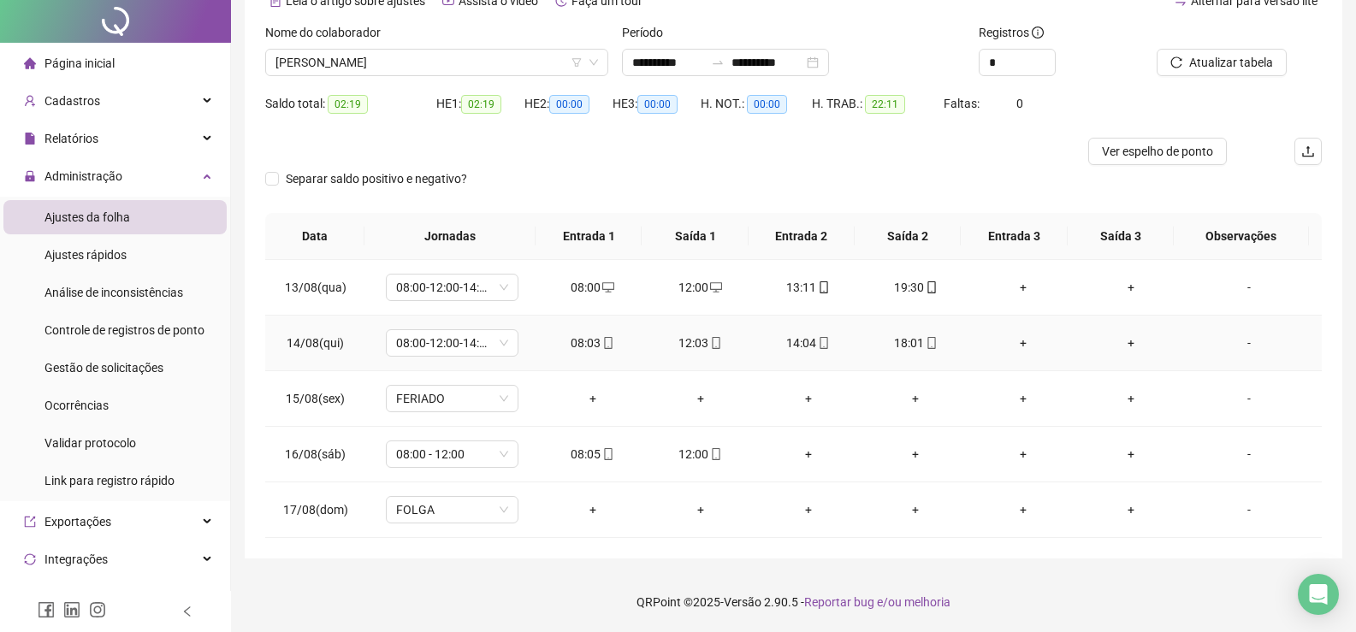
scroll to position [0, 0]
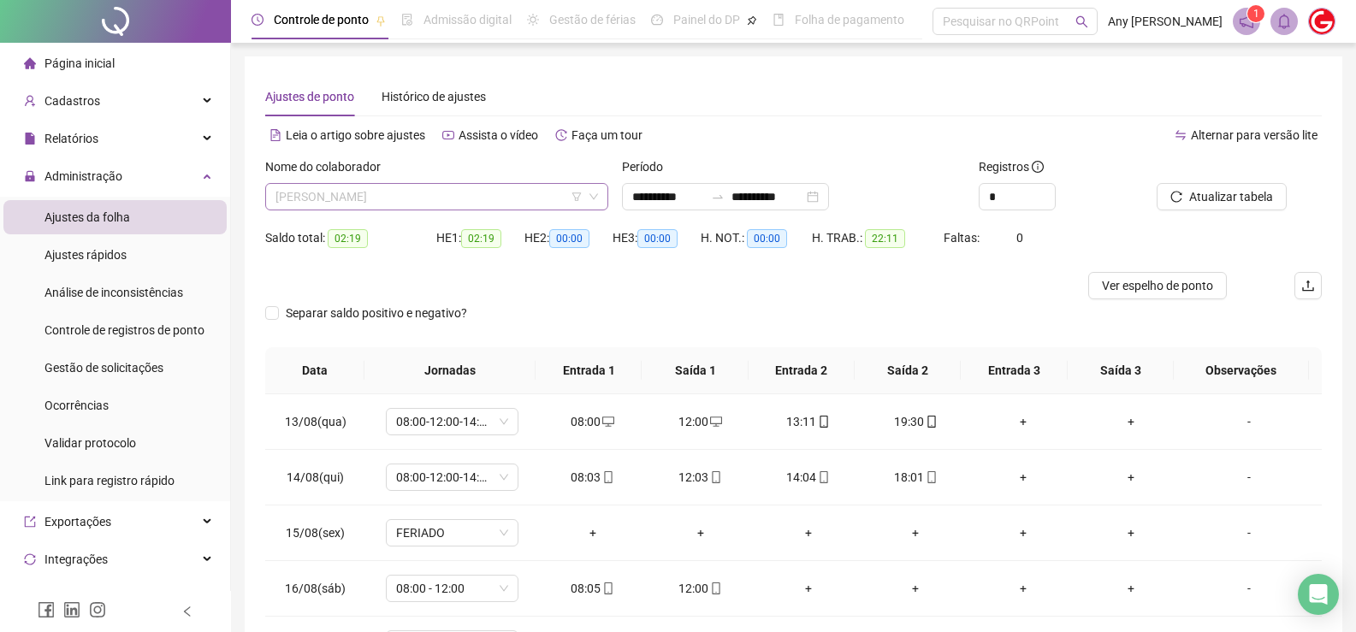
click at [365, 207] on span "[PERSON_NAME]" at bounding box center [436, 197] width 323 height 26
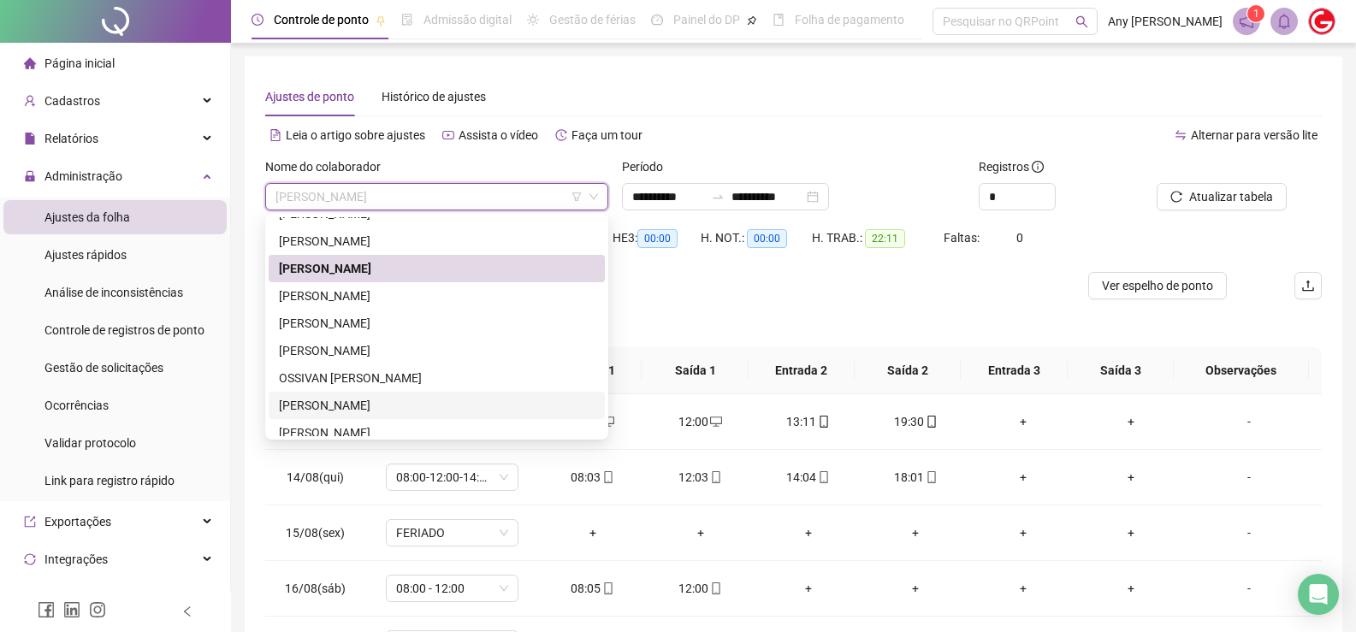
click at [334, 404] on div "[PERSON_NAME]" at bounding box center [437, 405] width 316 height 19
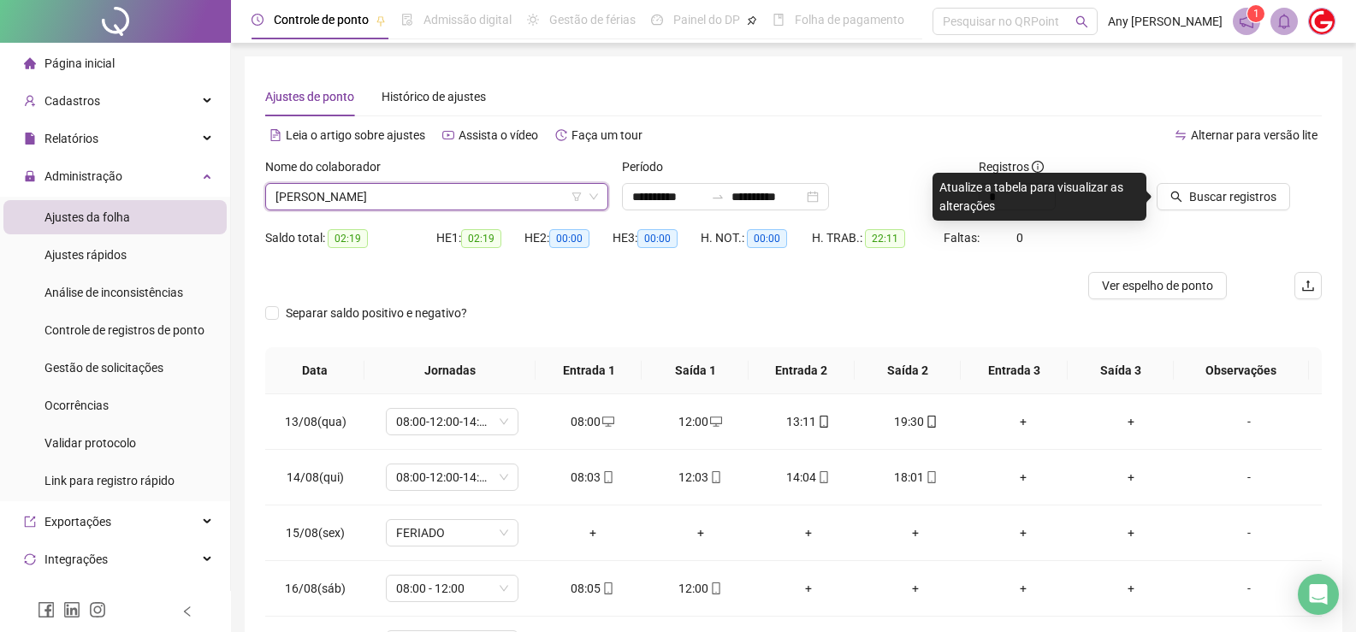
click at [391, 192] on span "[PERSON_NAME]" at bounding box center [436, 197] width 323 height 26
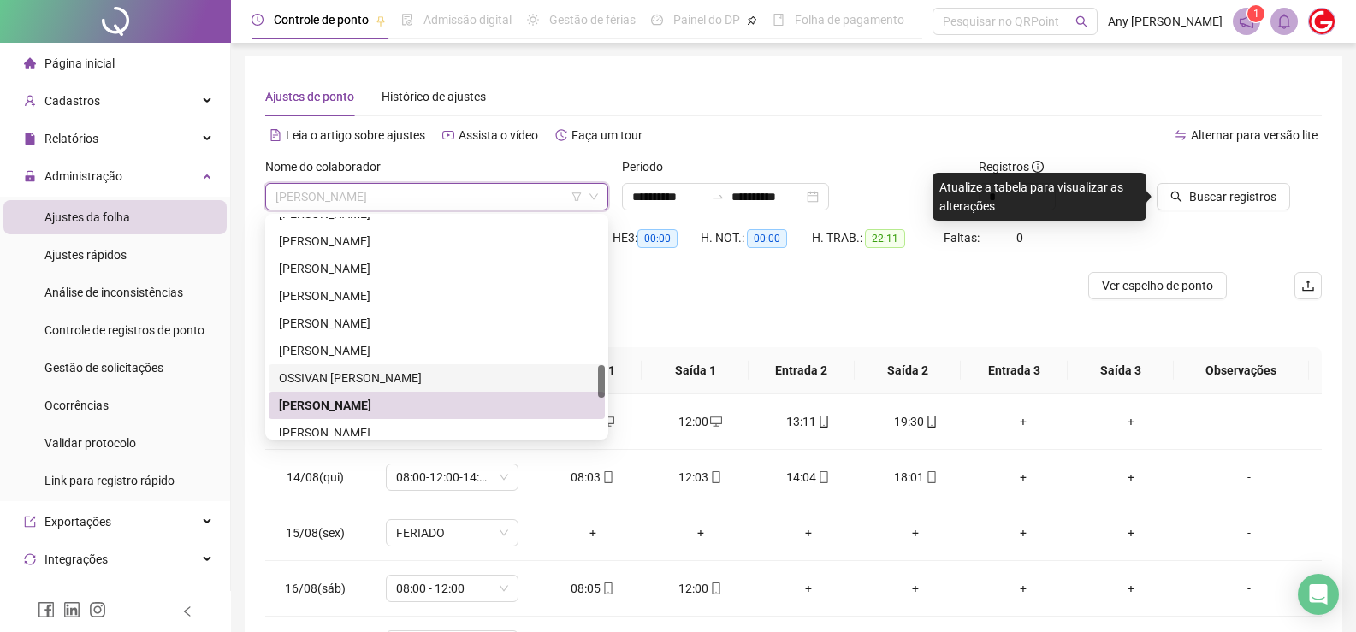
scroll to position [1061, 0]
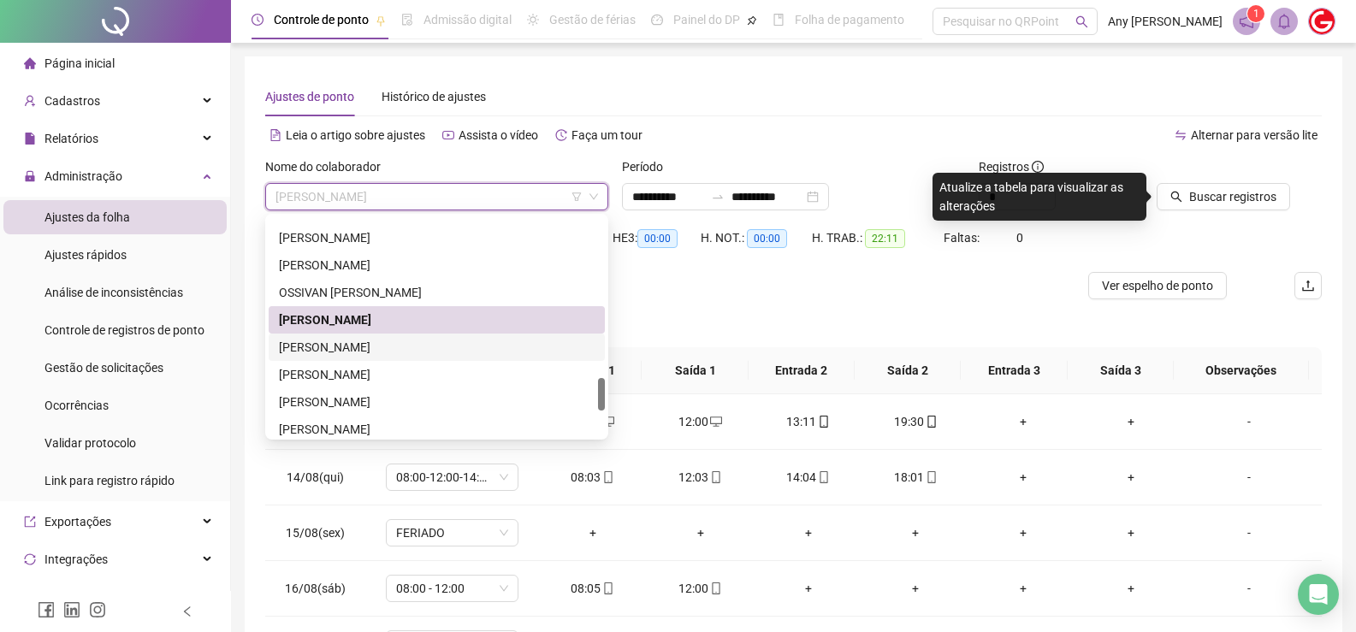
click at [358, 350] on div "[PERSON_NAME]" at bounding box center [437, 347] width 316 height 19
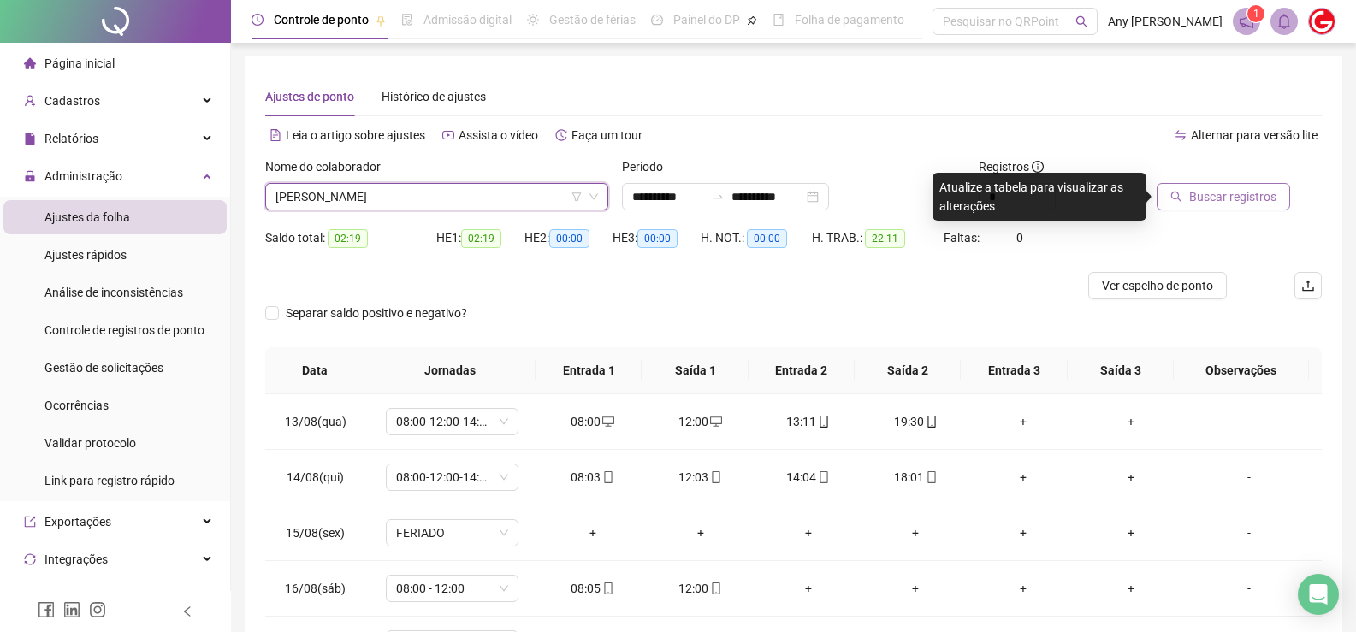
click at [1203, 191] on span "Buscar registros" at bounding box center [1232, 196] width 87 height 19
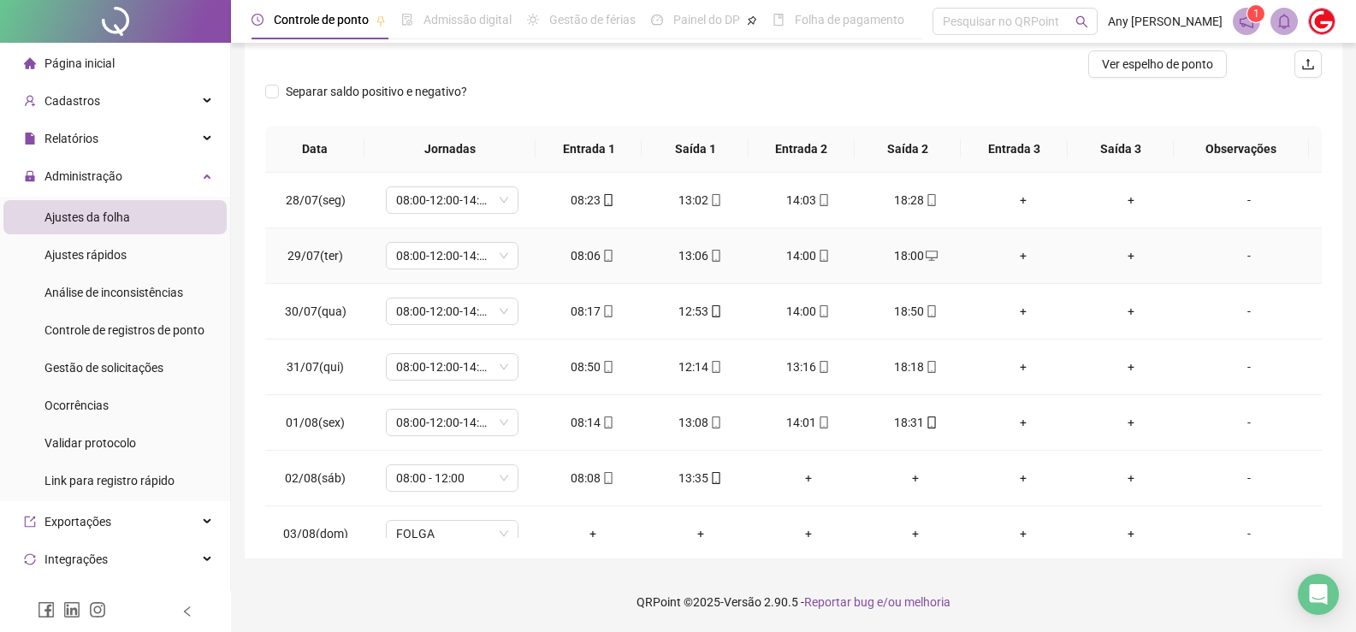
scroll to position [0, 0]
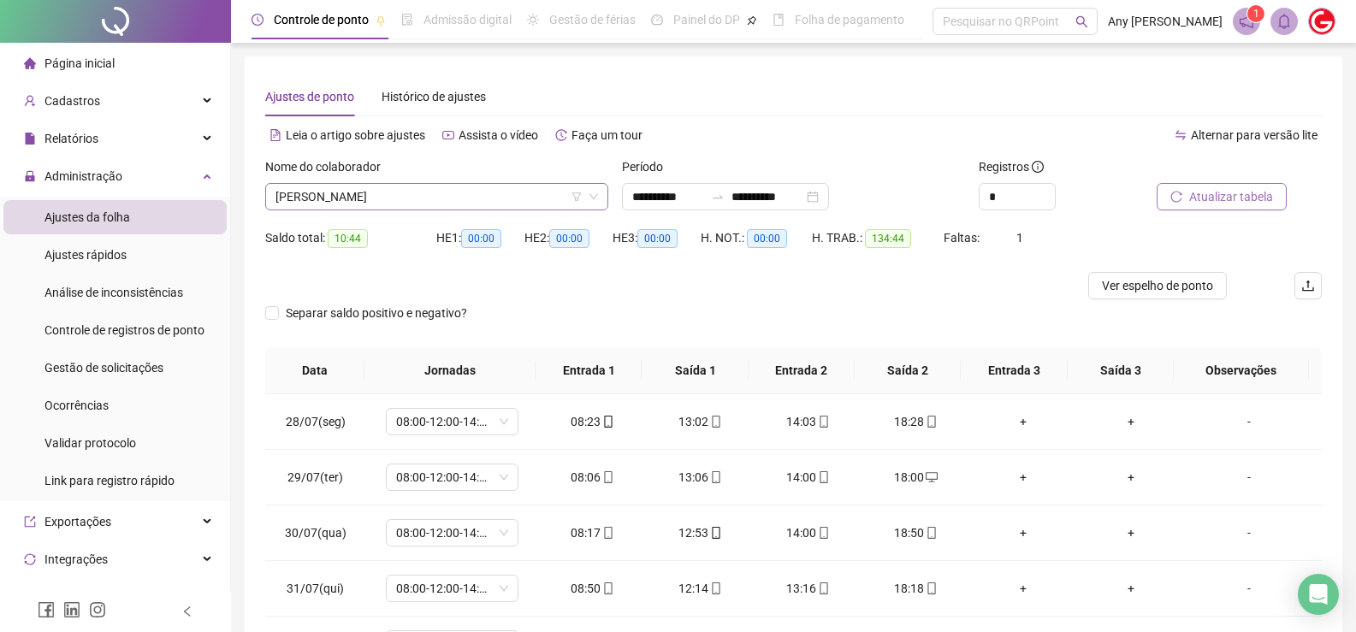
click at [323, 193] on span "[PERSON_NAME]" at bounding box center [436, 197] width 323 height 26
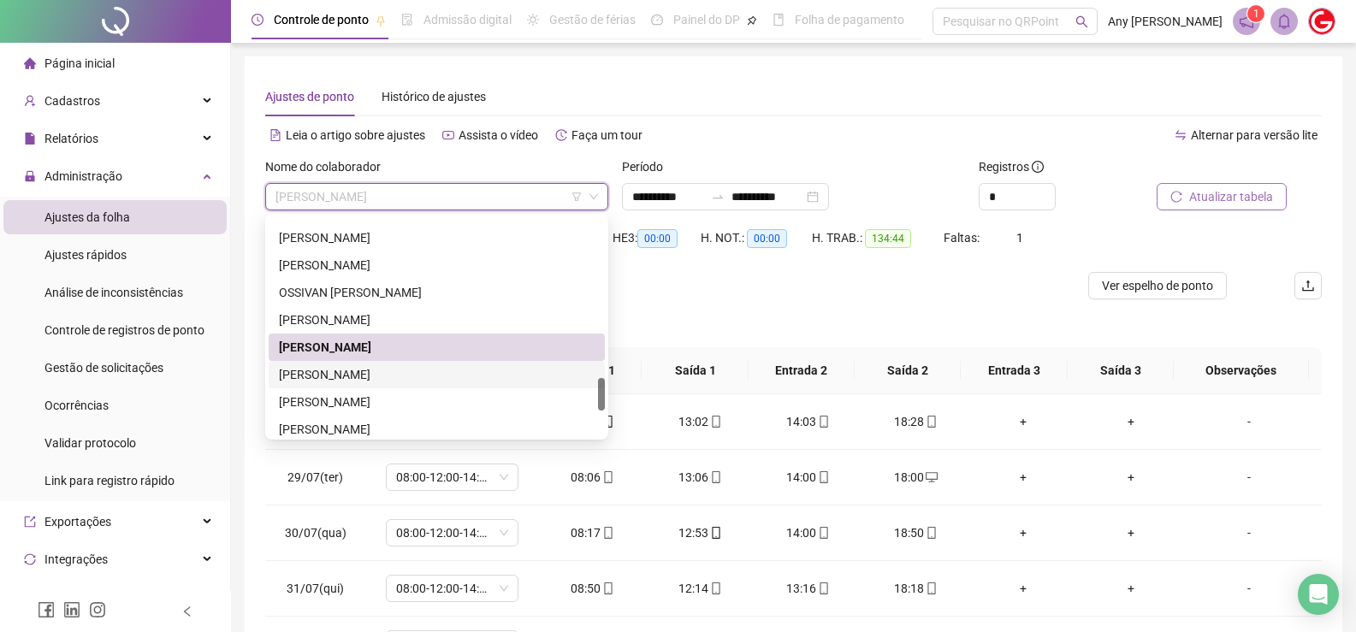
click at [344, 368] on div "[PERSON_NAME]" at bounding box center [437, 374] width 316 height 19
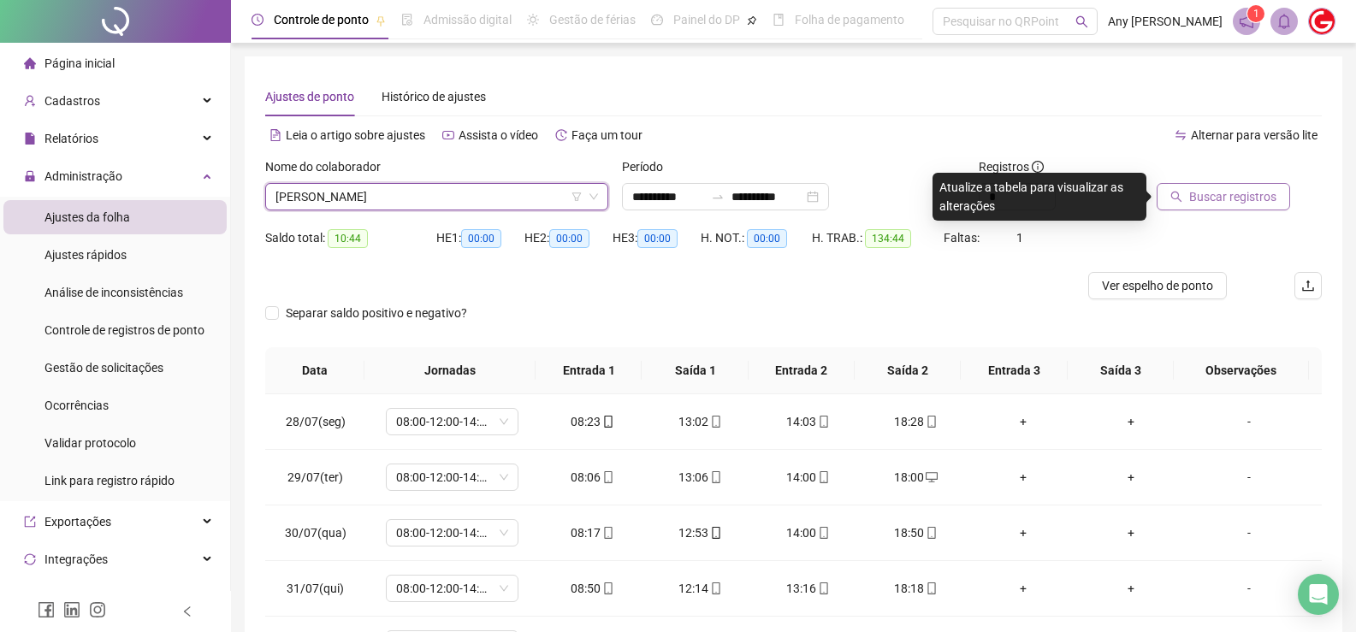
click at [1172, 201] on icon "search" at bounding box center [1176, 197] width 12 height 12
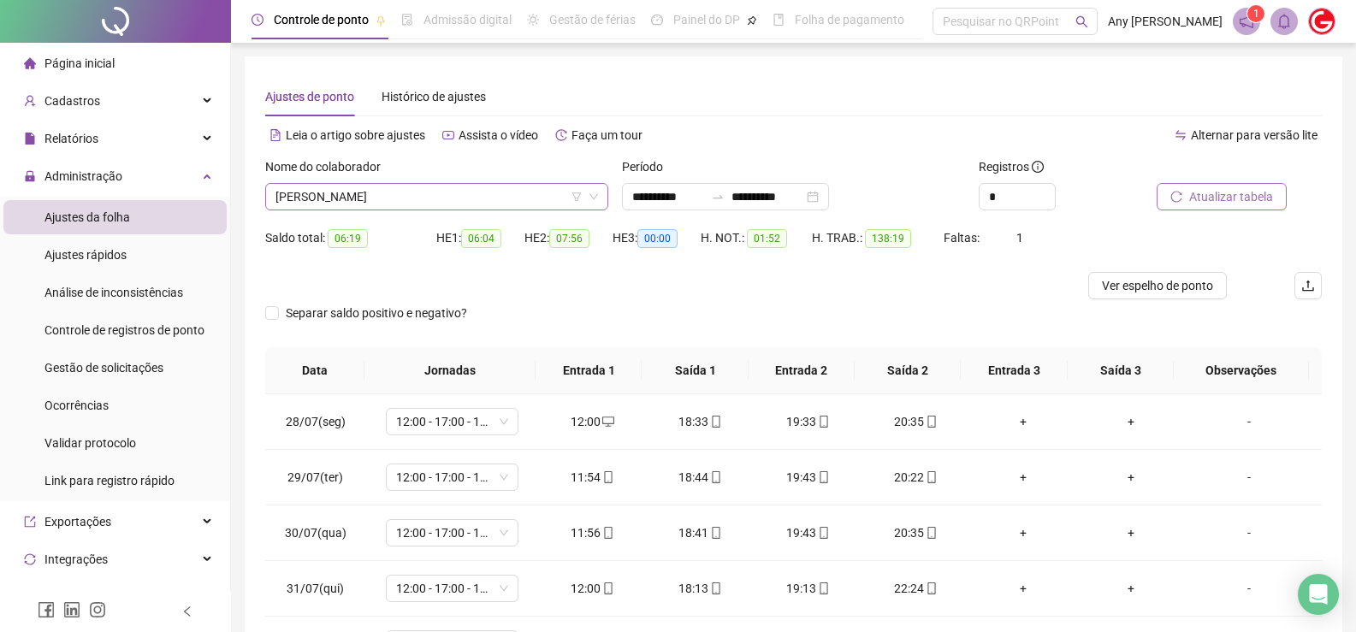
click at [312, 204] on span "[PERSON_NAME]" at bounding box center [436, 197] width 323 height 26
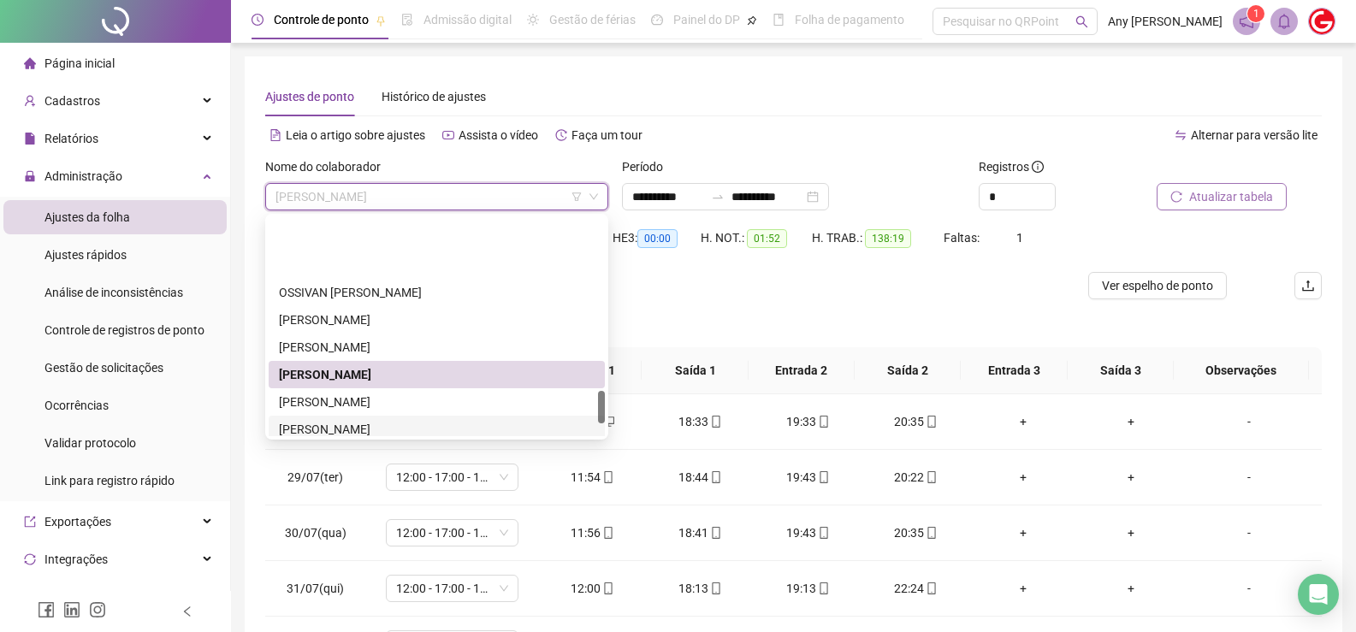
scroll to position [1146, 0]
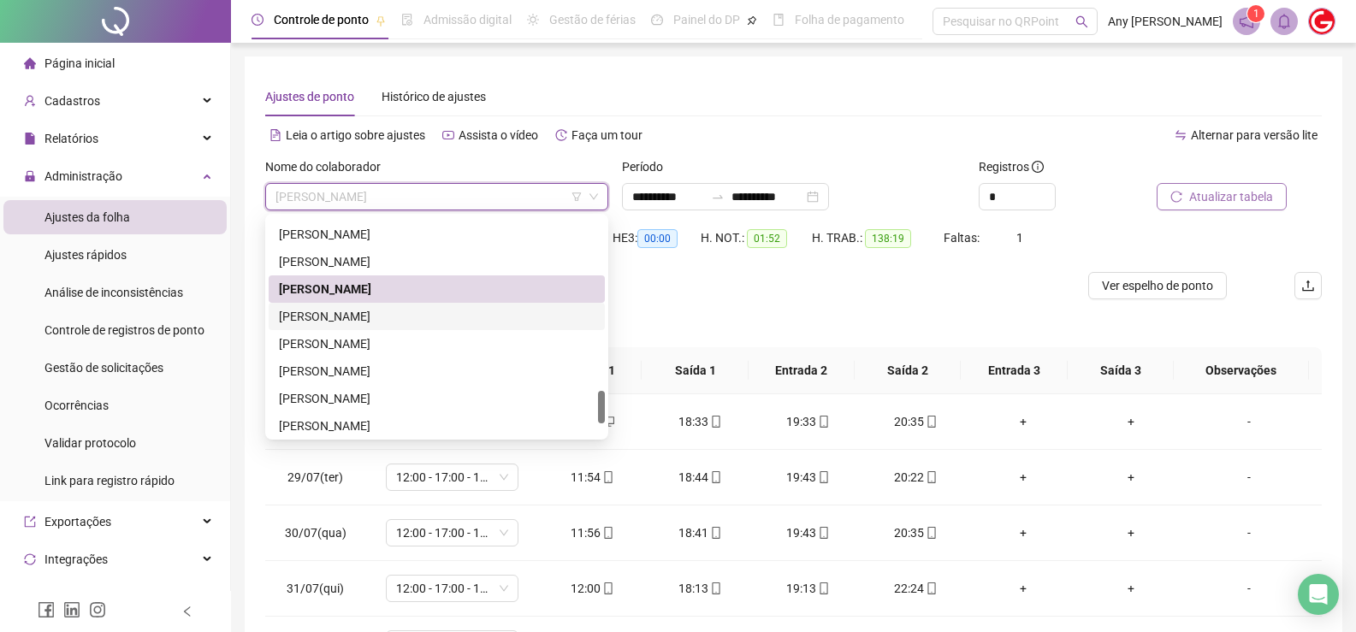
click at [326, 323] on div "[PERSON_NAME]" at bounding box center [437, 316] width 316 height 19
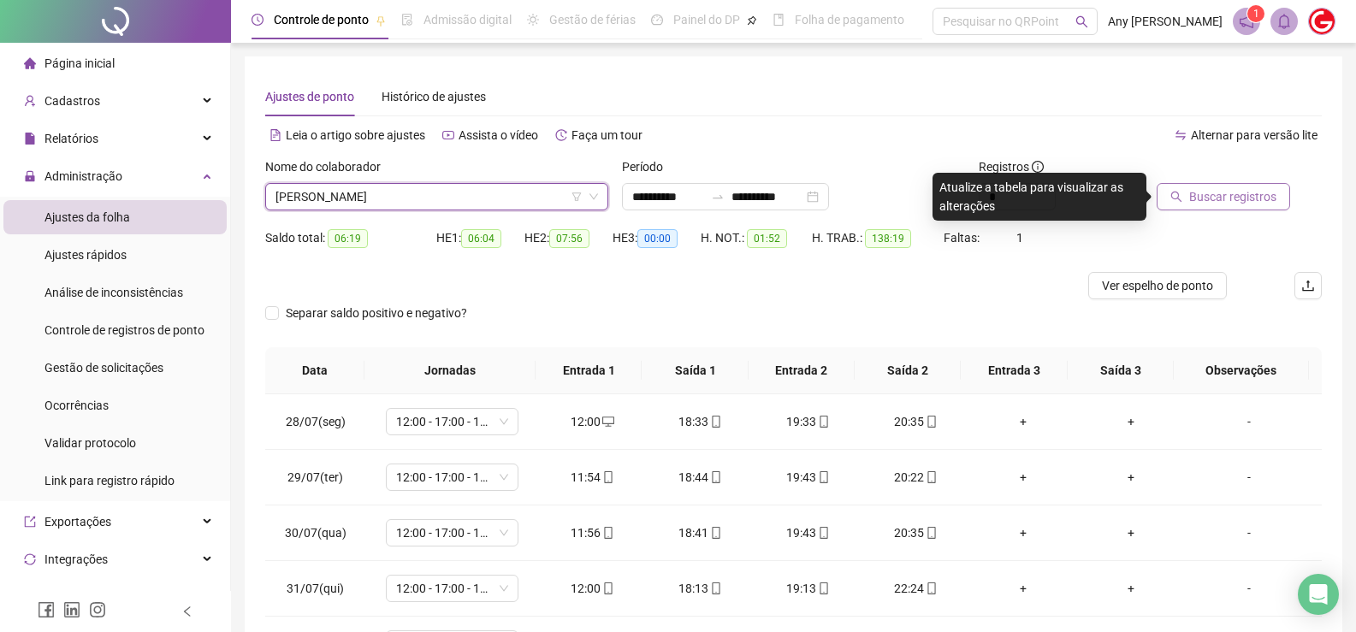
click at [1199, 204] on span "Buscar registros" at bounding box center [1232, 196] width 87 height 19
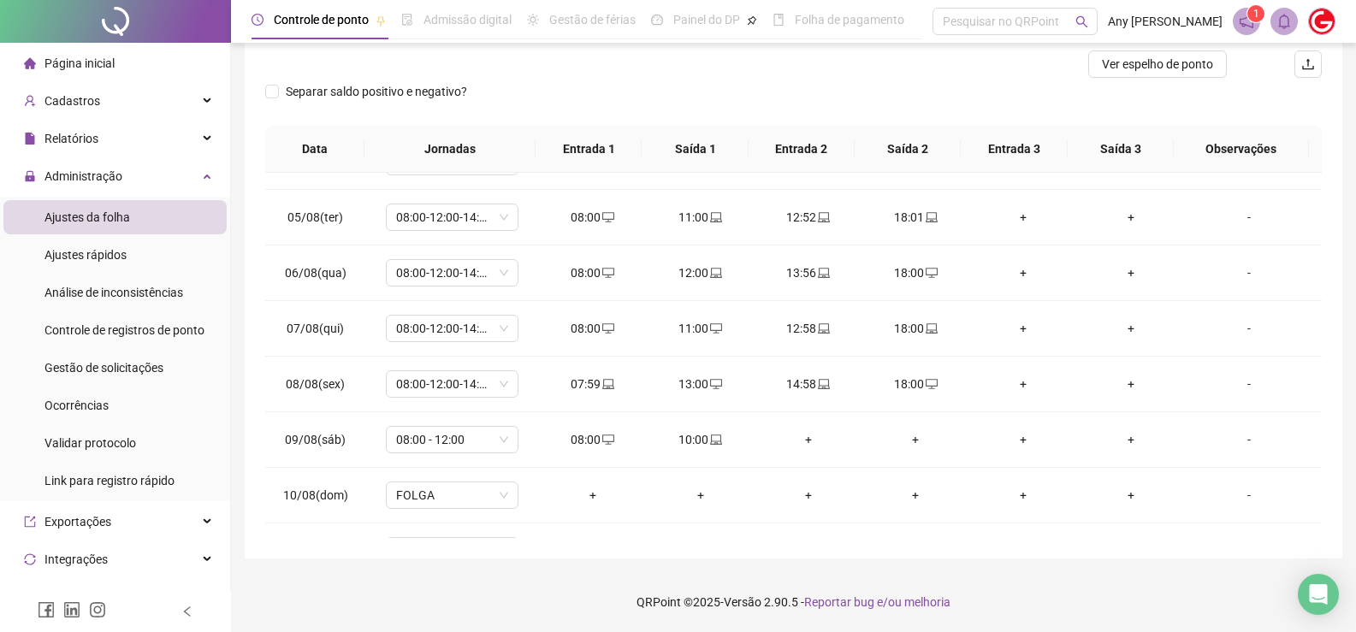
scroll to position [802, 0]
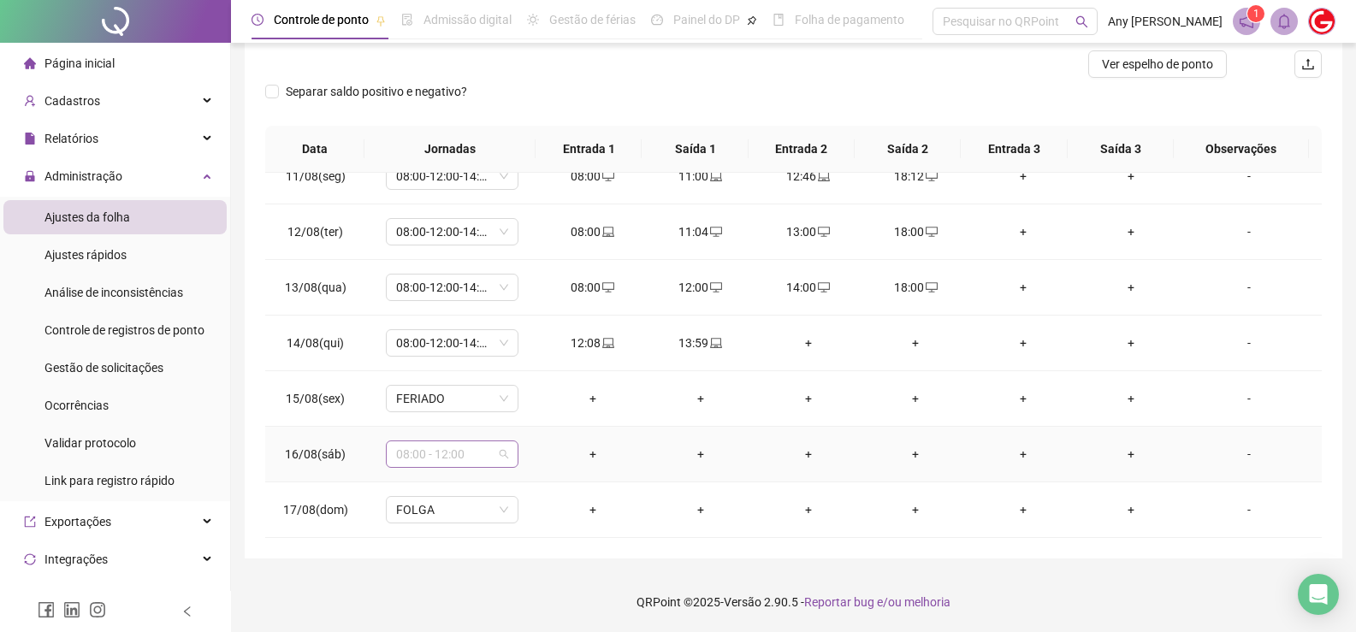
click at [423, 454] on span "08:00 - 12:00" at bounding box center [452, 454] width 112 height 26
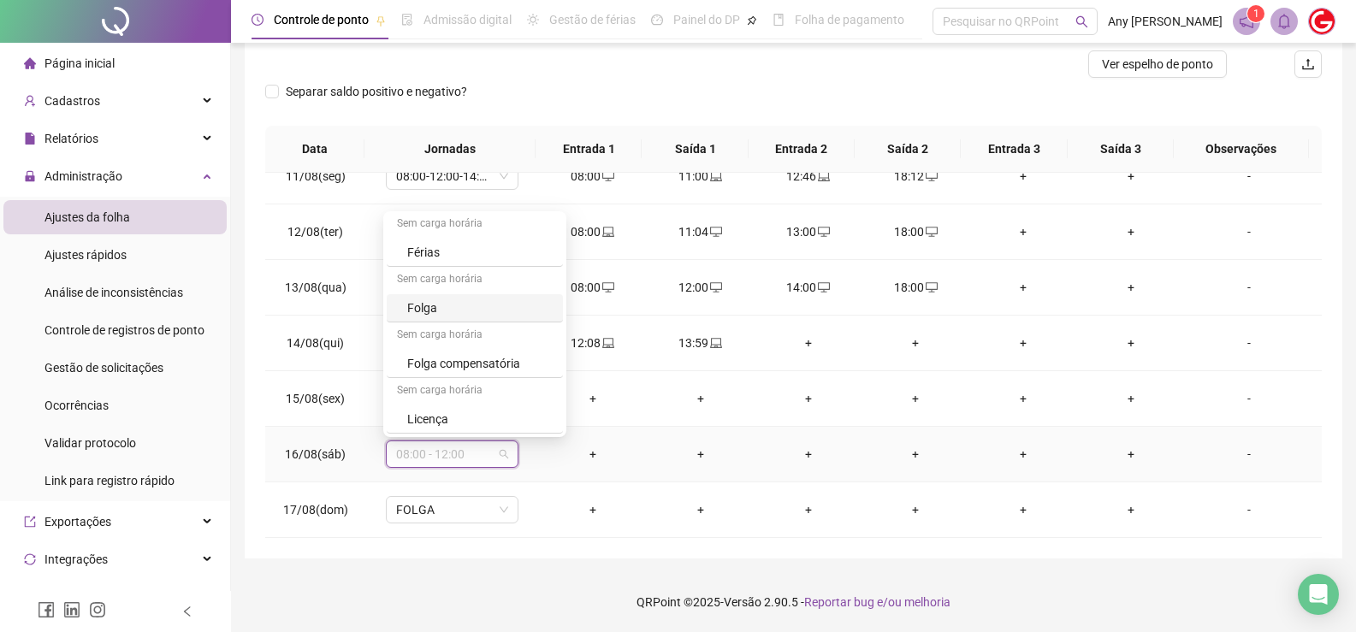
click at [441, 310] on div "Folga" at bounding box center [479, 308] width 145 height 19
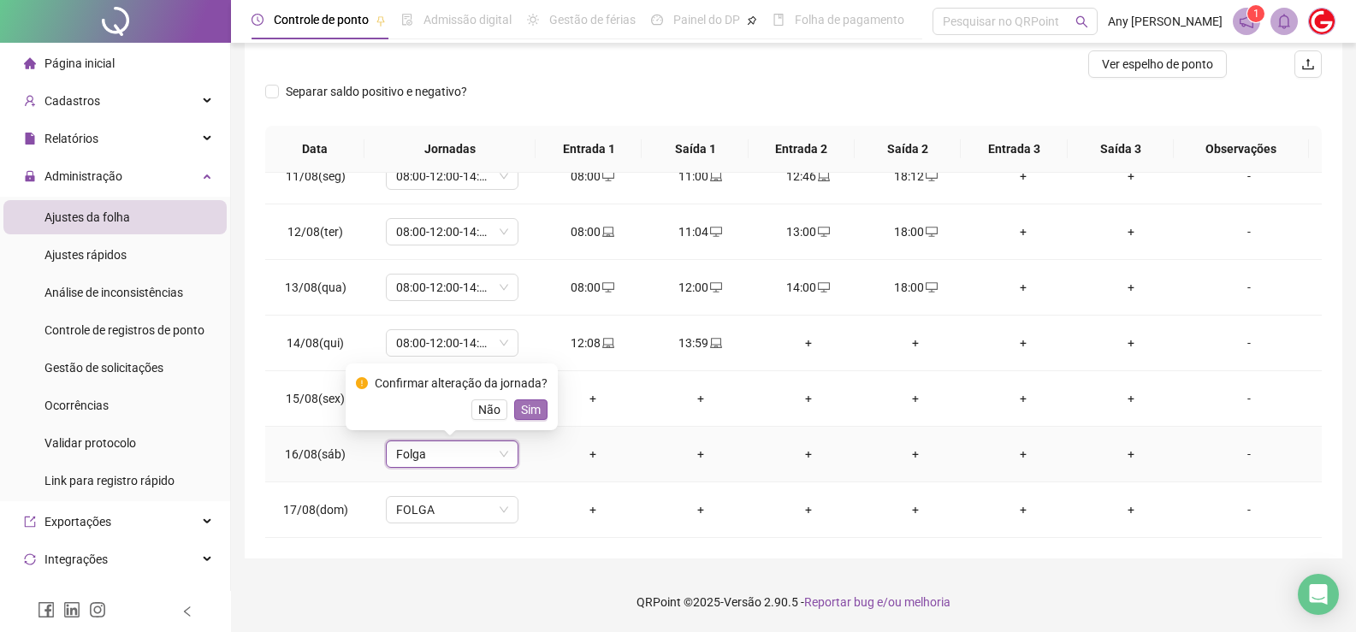
click at [524, 413] on span "Sim" at bounding box center [531, 409] width 20 height 19
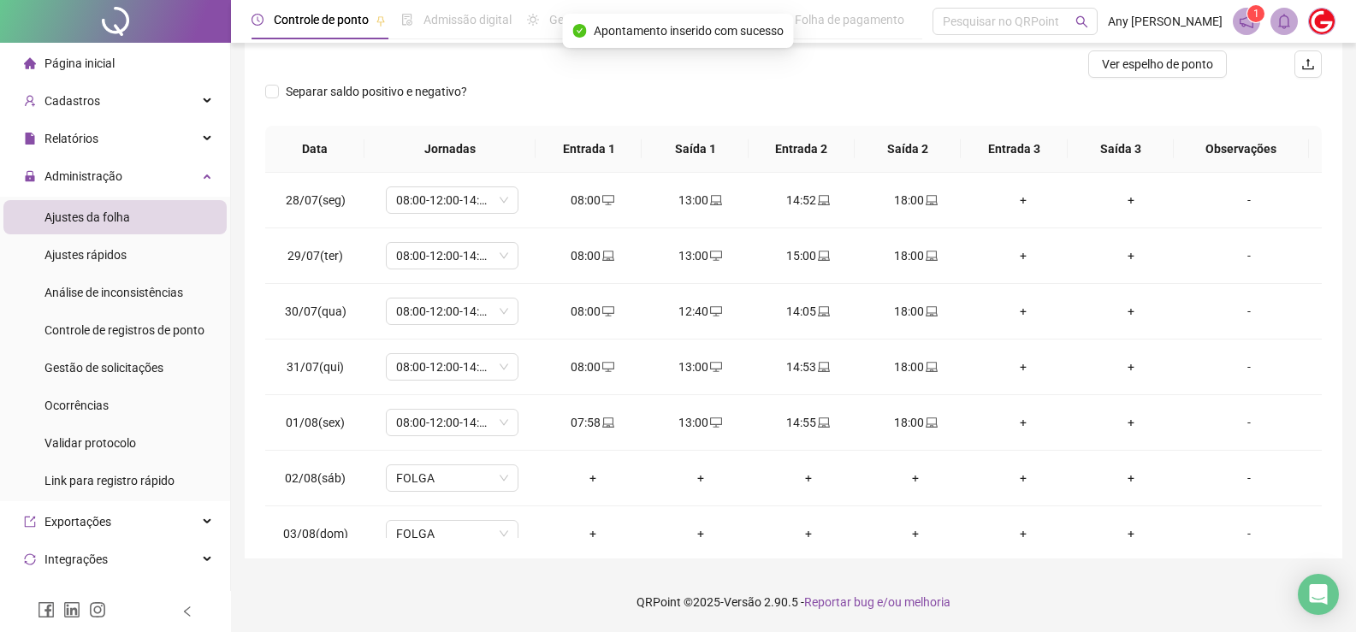
scroll to position [0, 0]
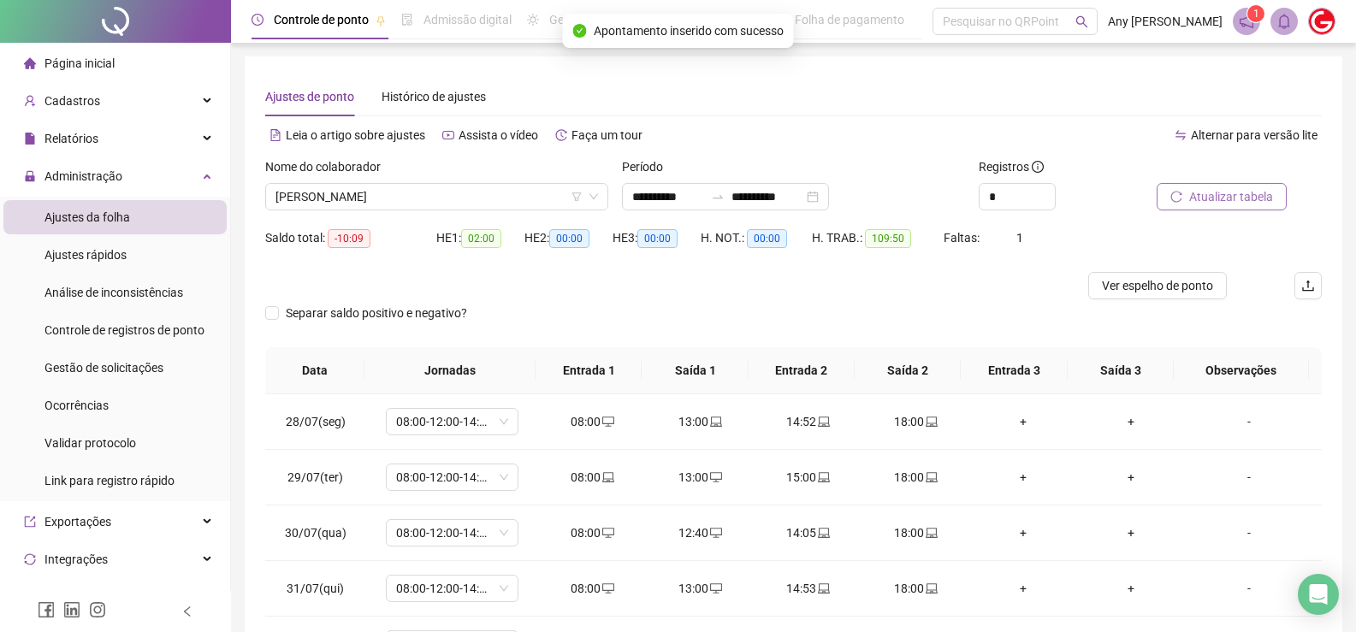
click at [1239, 200] on span "Atualizar tabela" at bounding box center [1231, 196] width 84 height 19
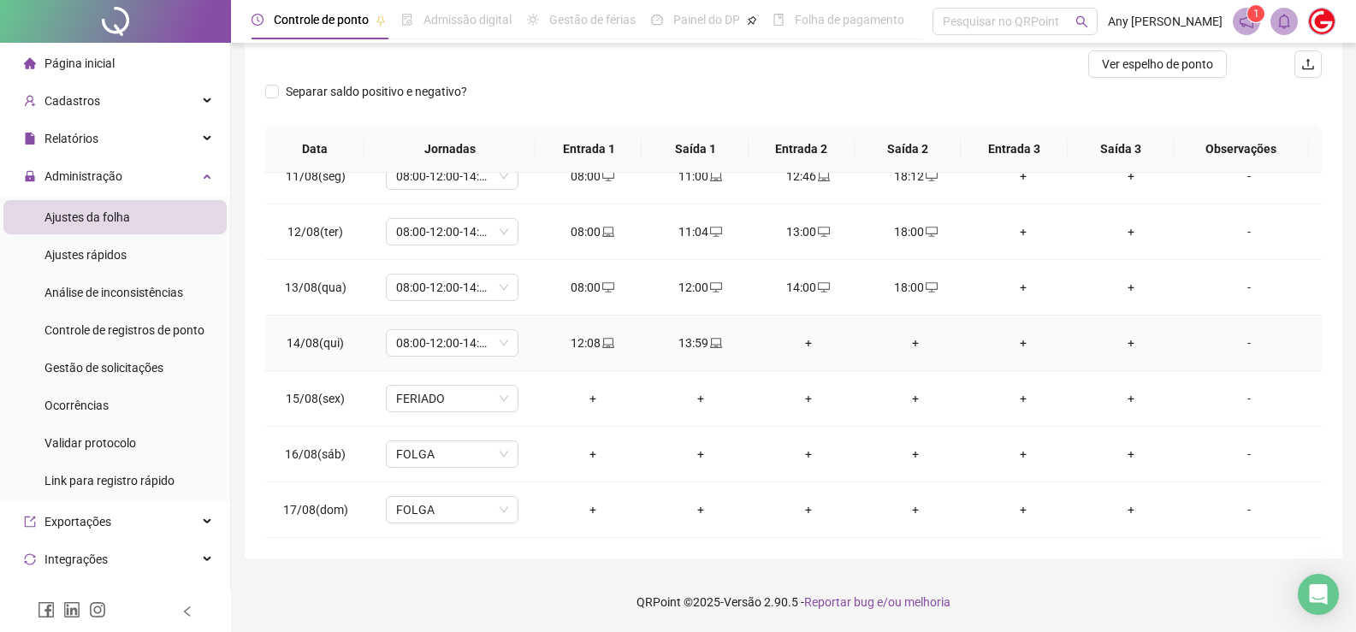
click at [802, 347] on div "+" at bounding box center [808, 343] width 80 height 19
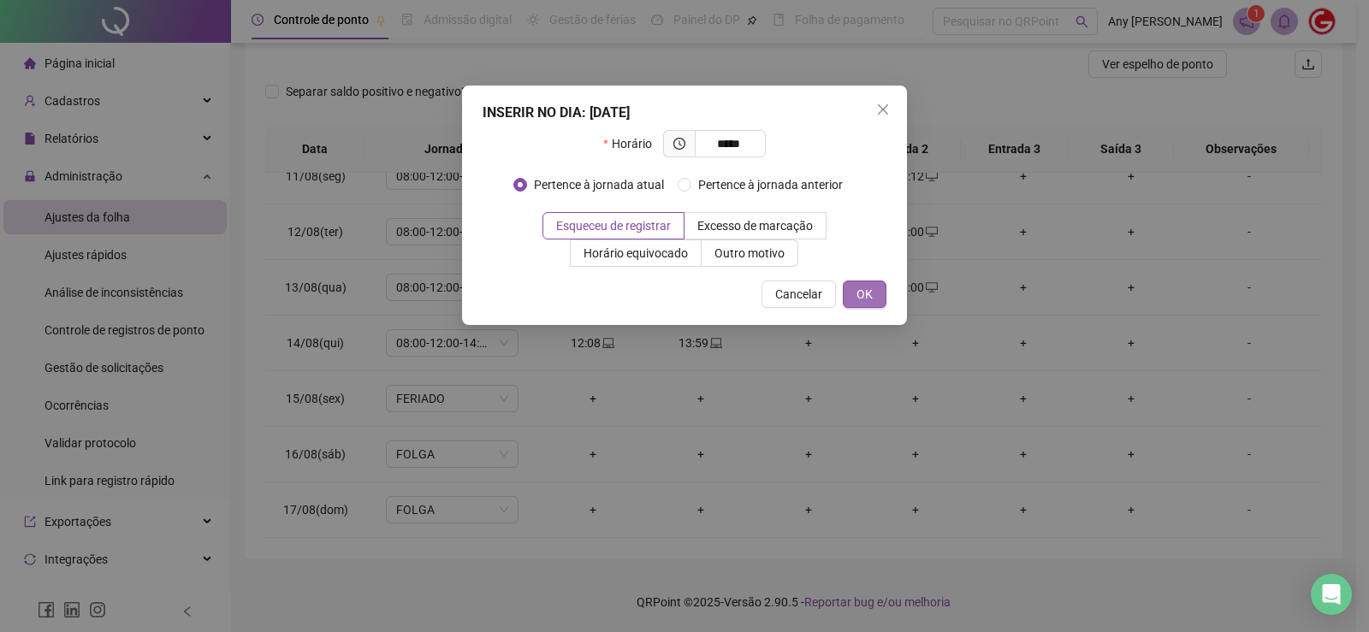
type input "*****"
click at [862, 298] on span "OK" at bounding box center [864, 294] width 16 height 19
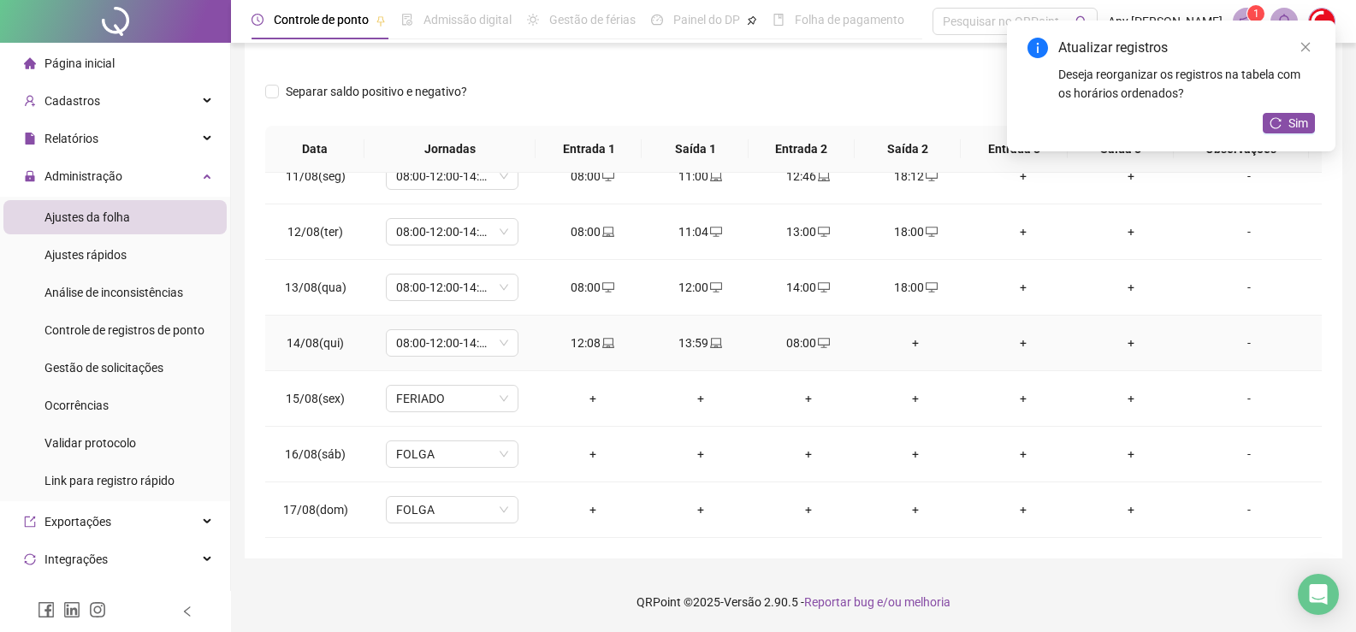
click at [905, 345] on div "+" at bounding box center [915, 343] width 80 height 19
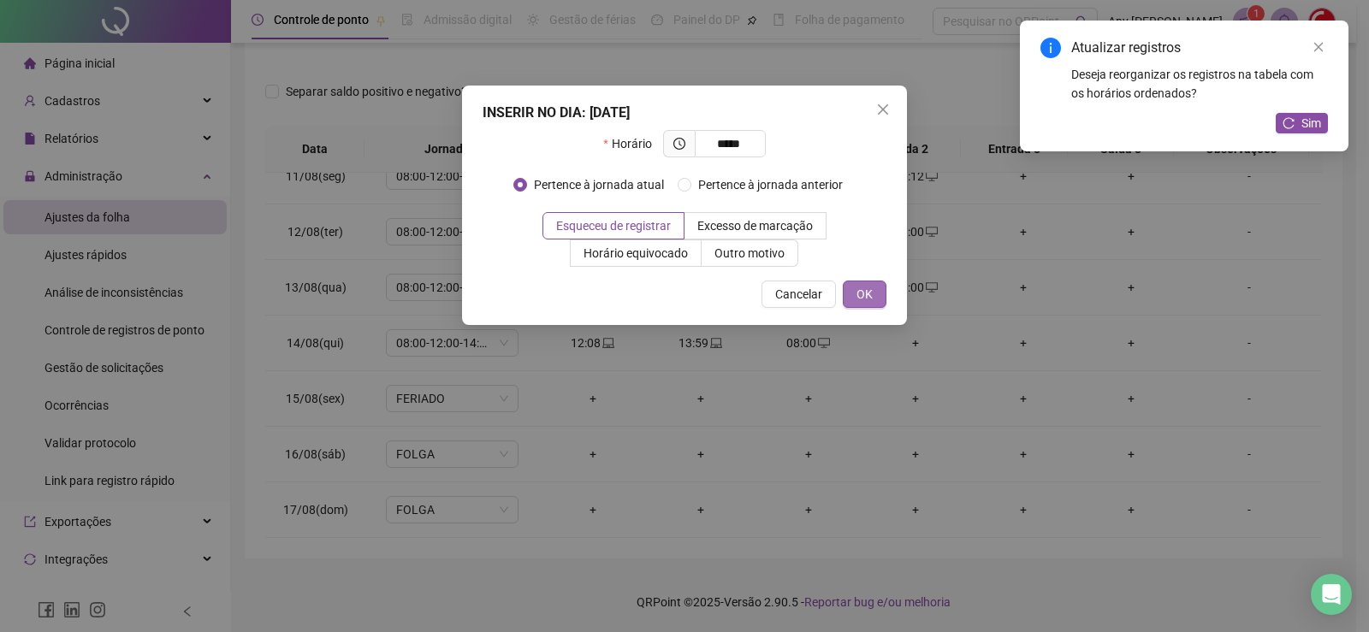
type input "*****"
click at [857, 286] on span "OK" at bounding box center [864, 294] width 16 height 19
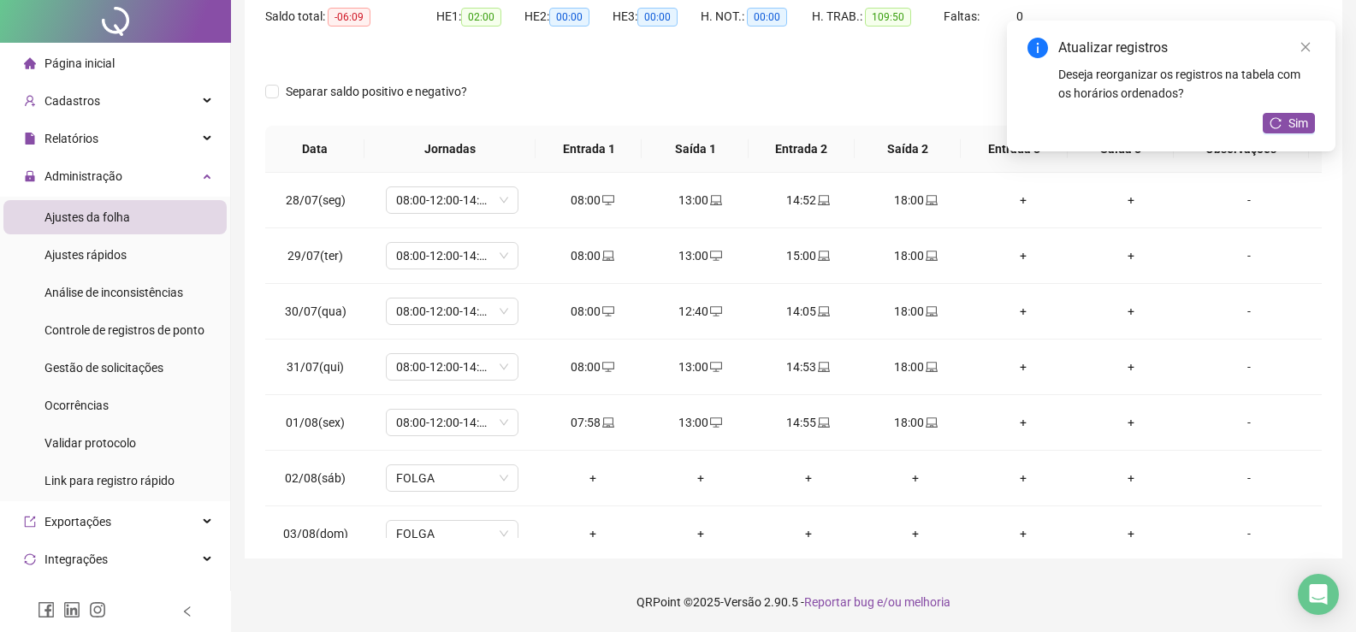
scroll to position [0, 0]
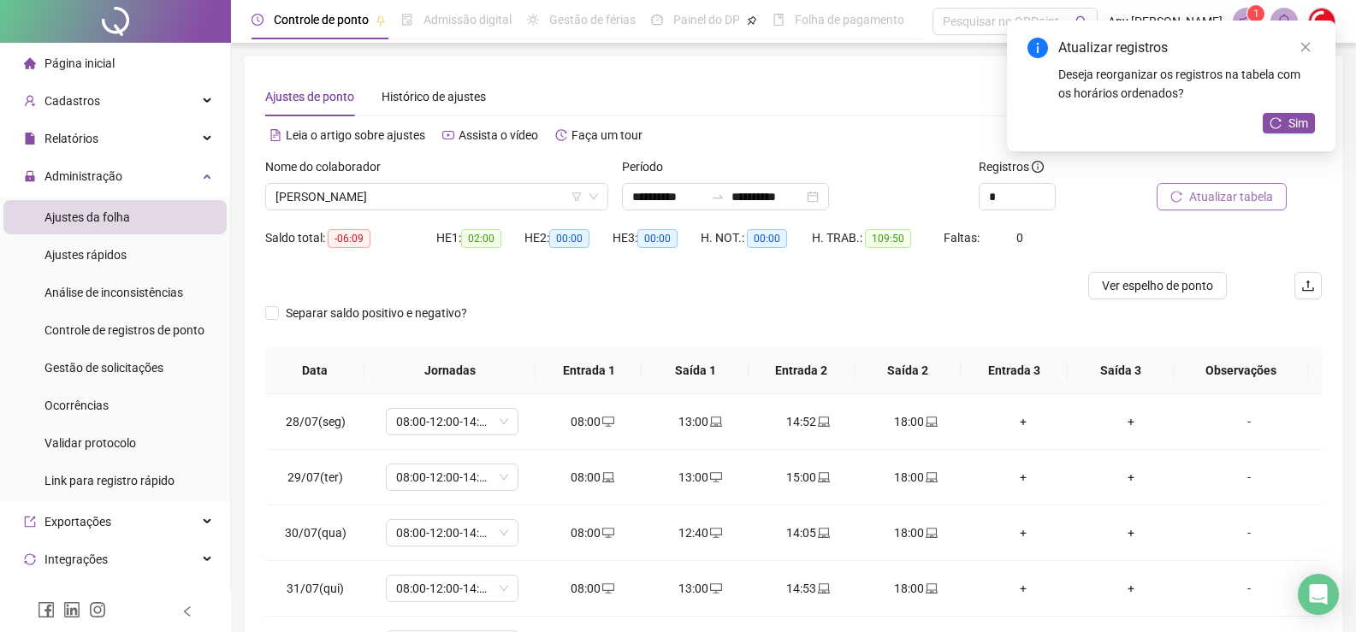
click at [1219, 193] on span "Atualizar tabela" at bounding box center [1231, 196] width 84 height 19
click at [1305, 47] on icon "close" at bounding box center [1305, 47] width 9 height 9
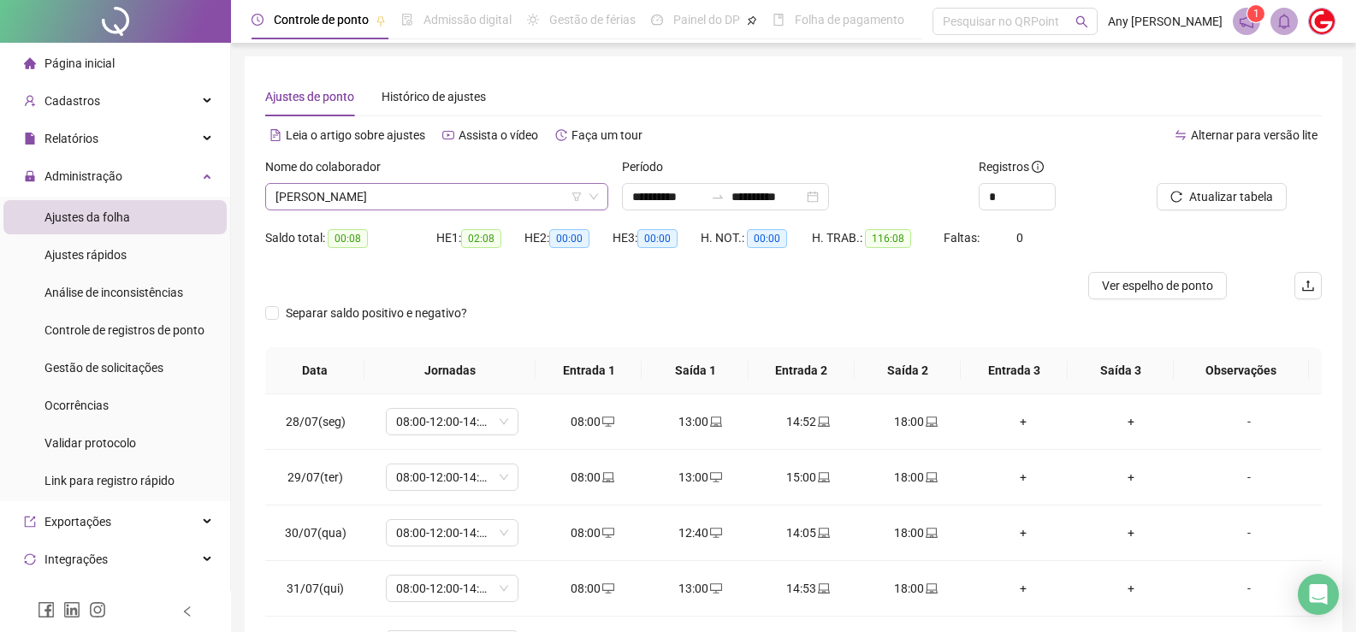
click at [346, 194] on span "[PERSON_NAME]" at bounding box center [436, 197] width 323 height 26
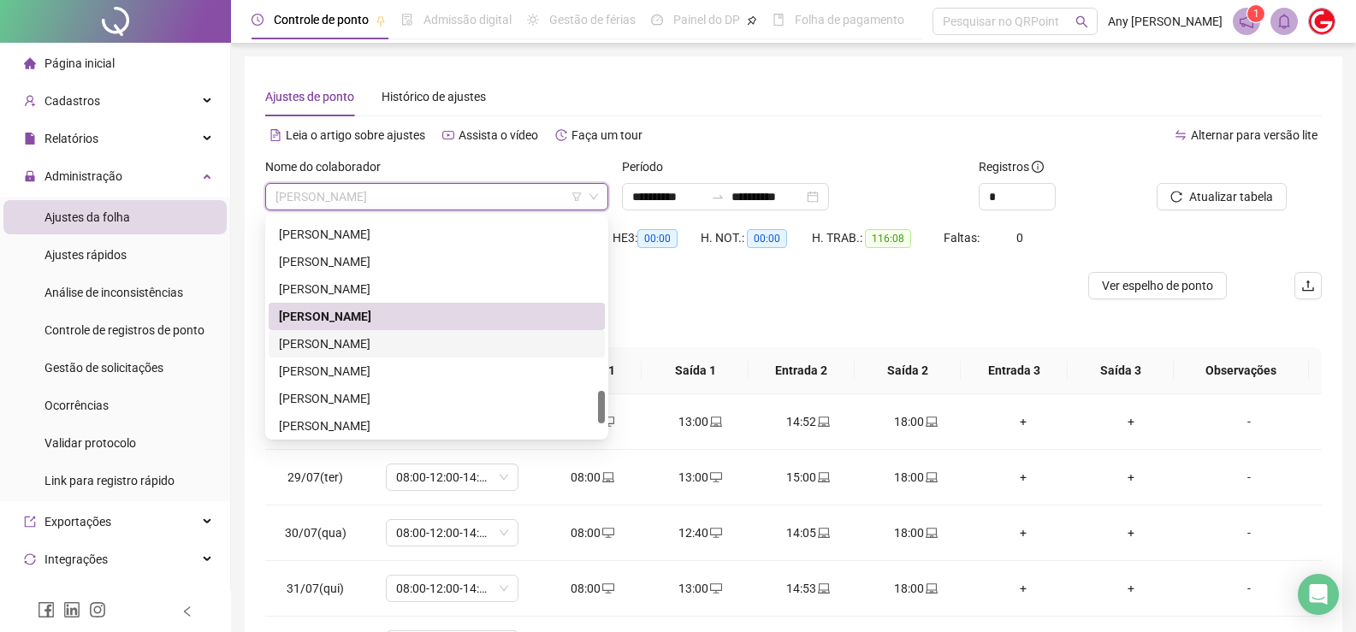
click at [375, 346] on div "[PERSON_NAME]" at bounding box center [437, 343] width 316 height 19
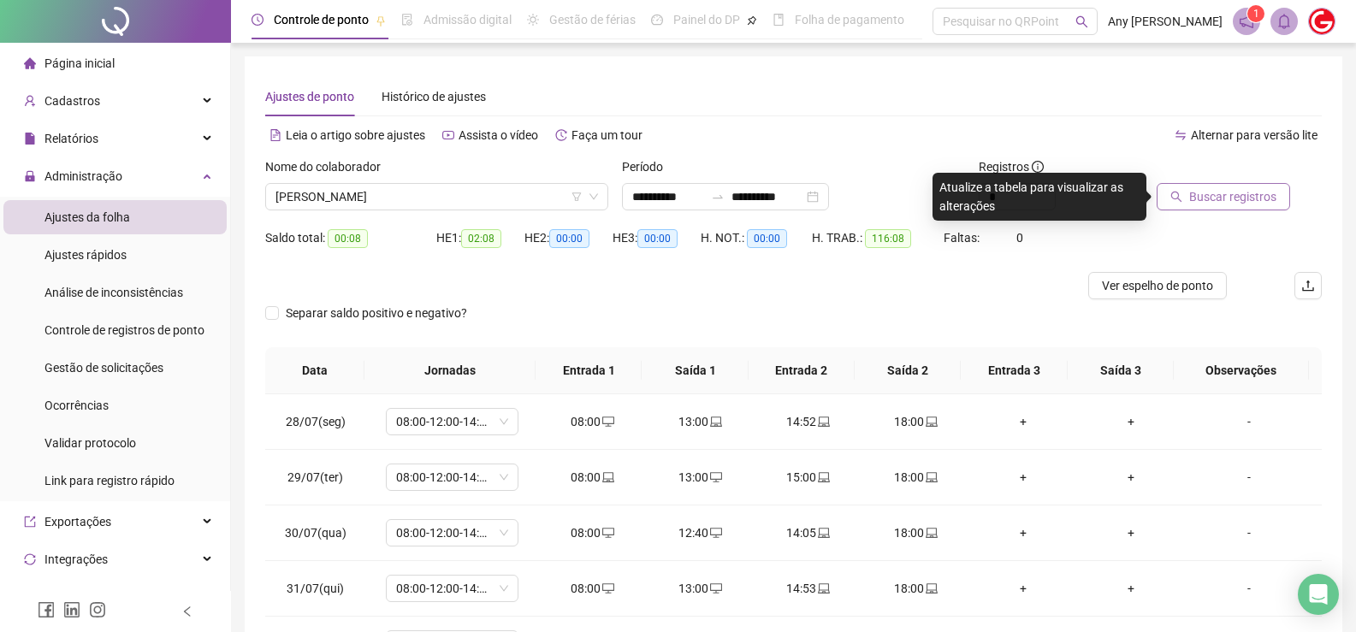
click at [1222, 192] on span "Buscar registros" at bounding box center [1232, 196] width 87 height 19
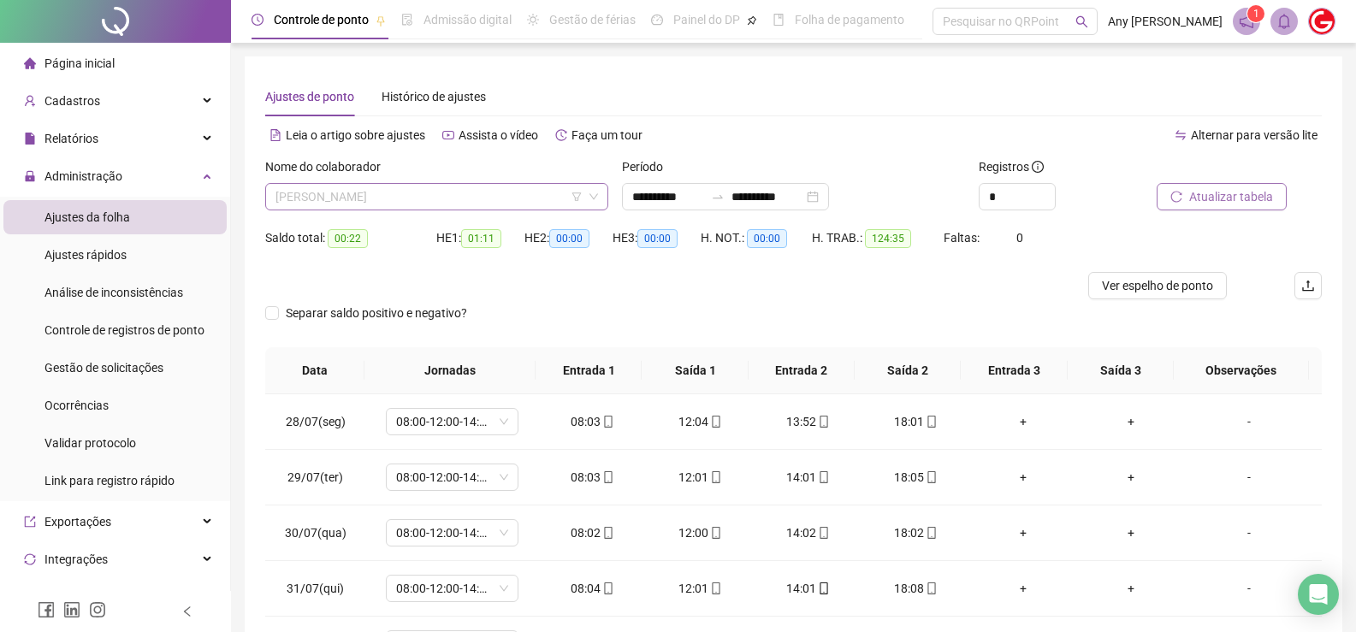
click at [314, 208] on span "[PERSON_NAME]" at bounding box center [436, 197] width 323 height 26
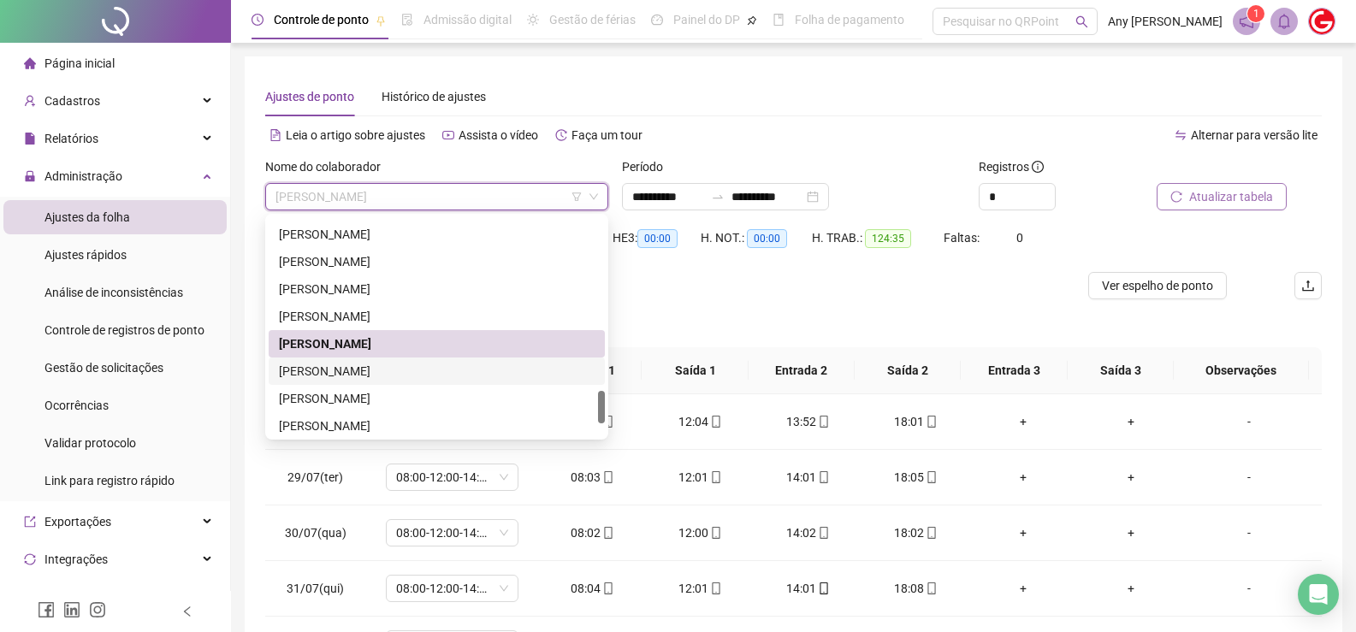
click at [333, 380] on div "[PERSON_NAME]" at bounding box center [437, 371] width 316 height 19
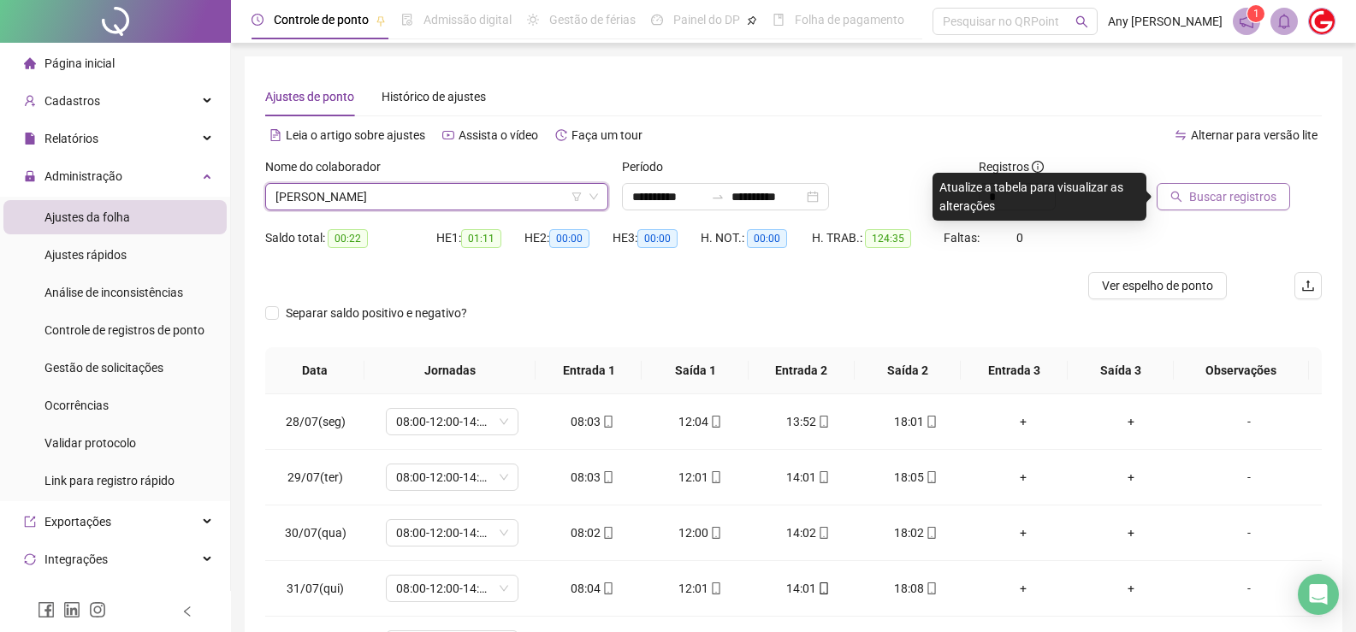
click at [1214, 181] on div at bounding box center [1218, 170] width 122 height 26
click at [1209, 199] on span "Buscar registros" at bounding box center [1232, 196] width 87 height 19
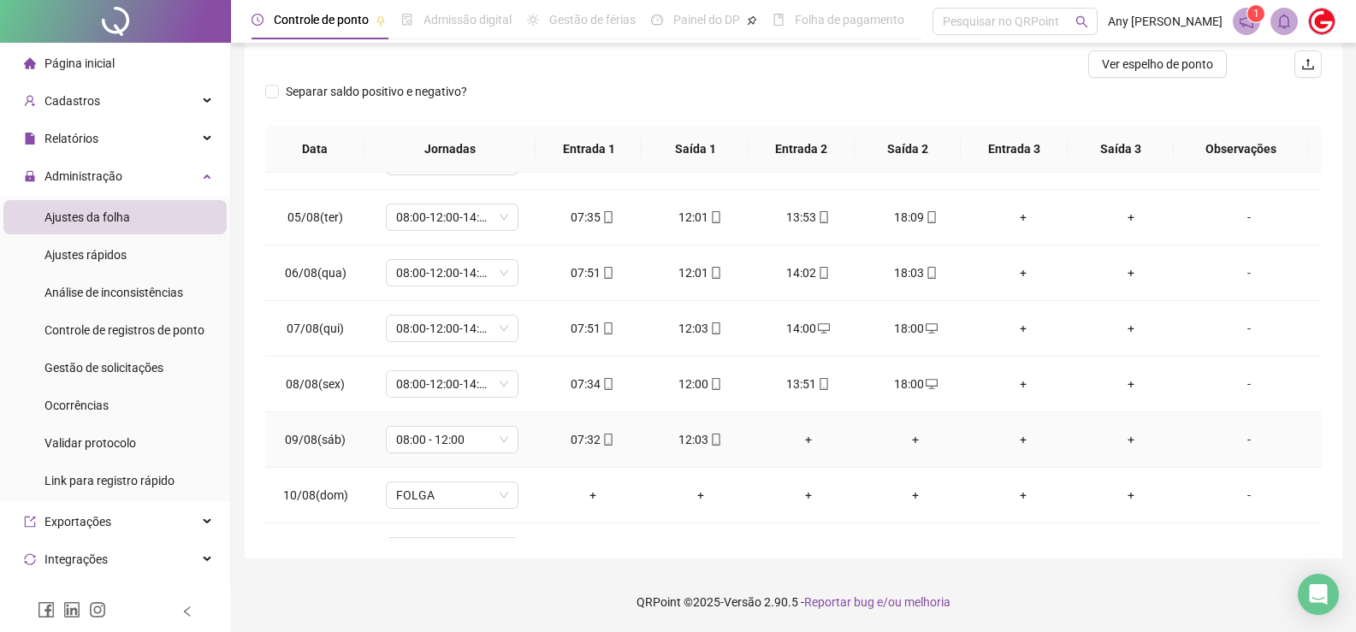
scroll to position [802, 0]
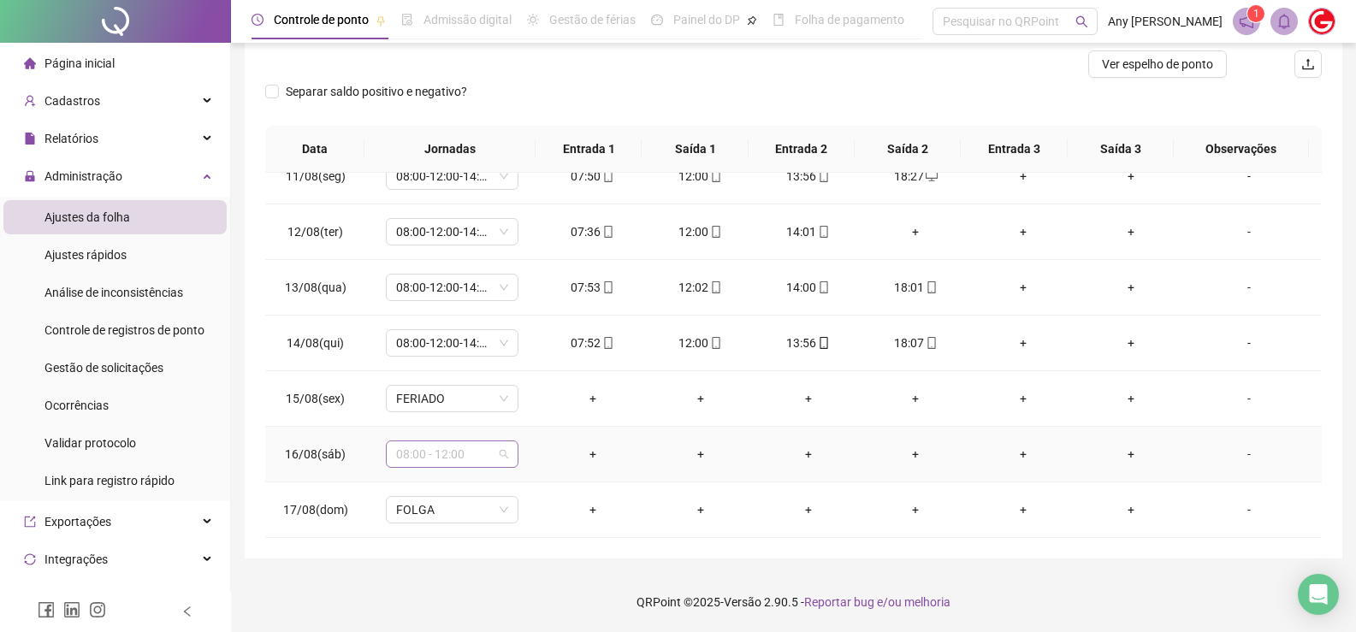
click at [430, 463] on span "08:00 - 12:00" at bounding box center [452, 454] width 112 height 26
click at [445, 372] on div "Folga" at bounding box center [479, 371] width 145 height 19
click at [533, 410] on span "Sim" at bounding box center [531, 409] width 20 height 19
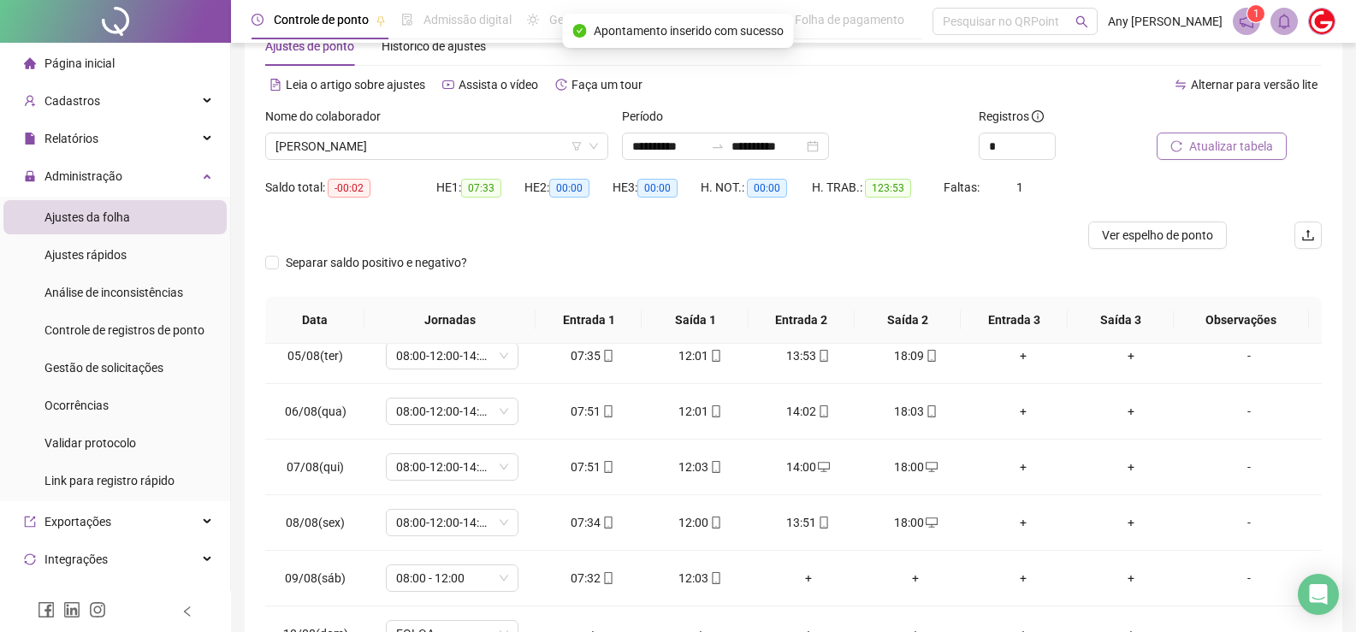
scroll to position [0, 0]
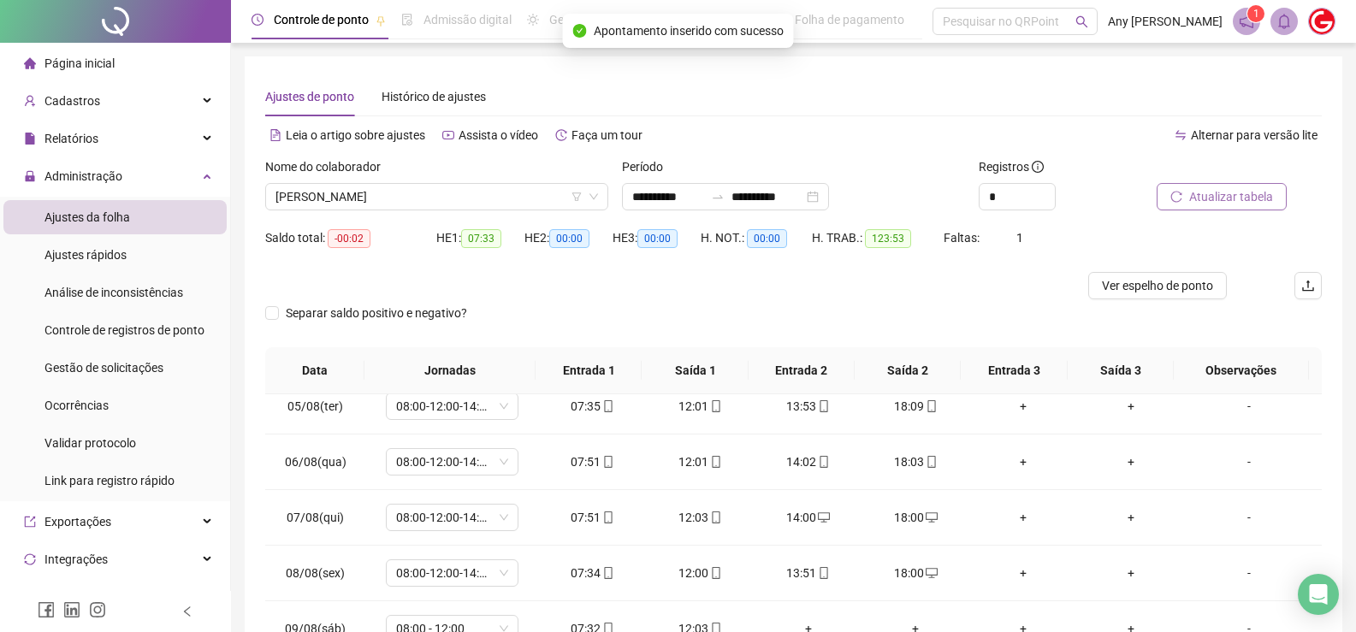
click at [1234, 204] on span "Atualizar tabela" at bounding box center [1231, 196] width 84 height 19
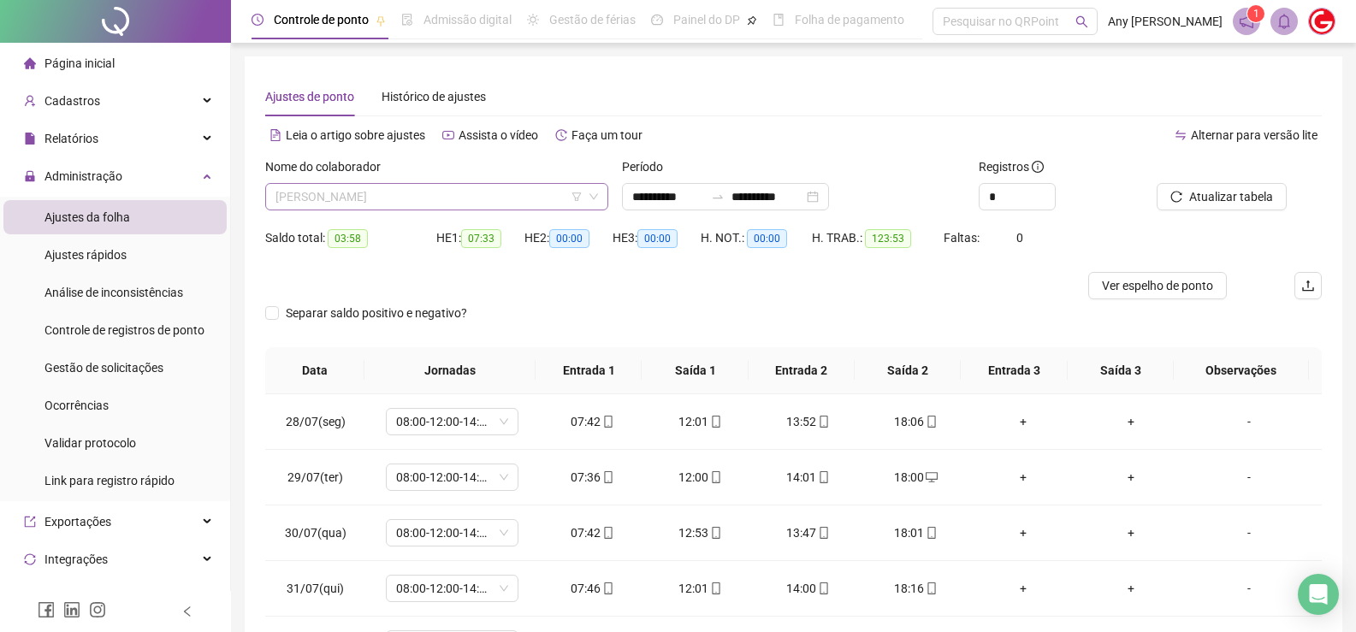
click at [351, 201] on span "[PERSON_NAME]" at bounding box center [436, 197] width 323 height 26
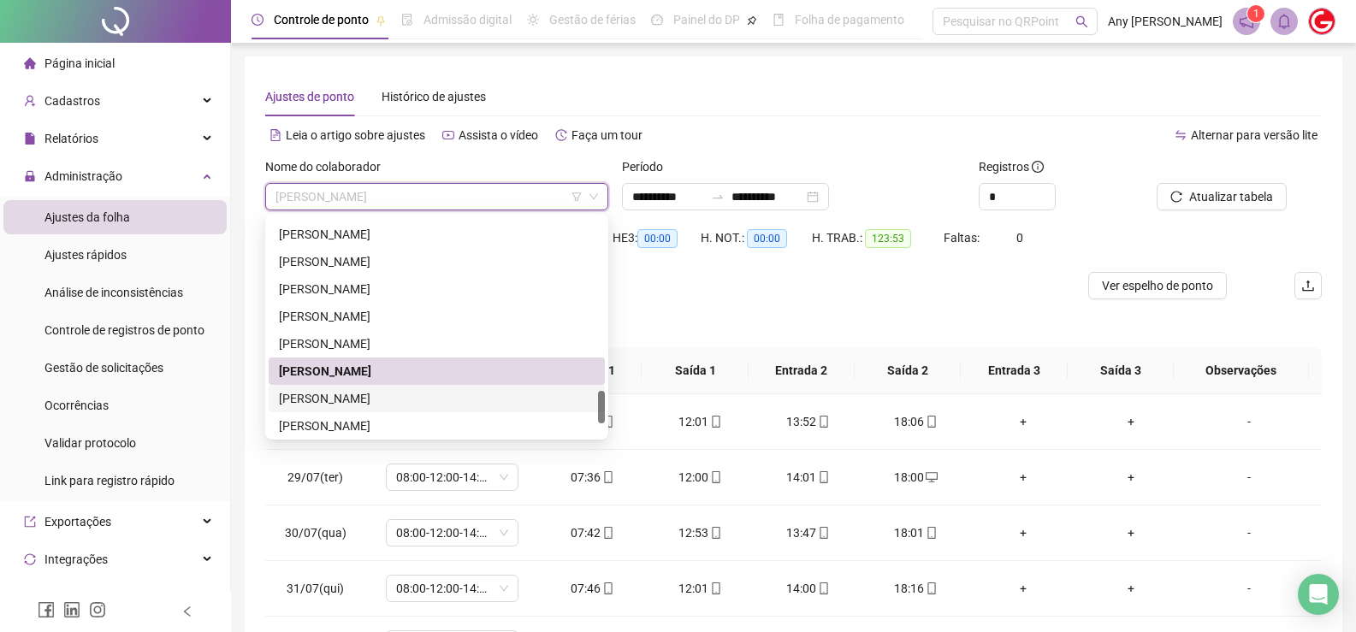
click at [355, 390] on div "[PERSON_NAME]" at bounding box center [437, 398] width 316 height 19
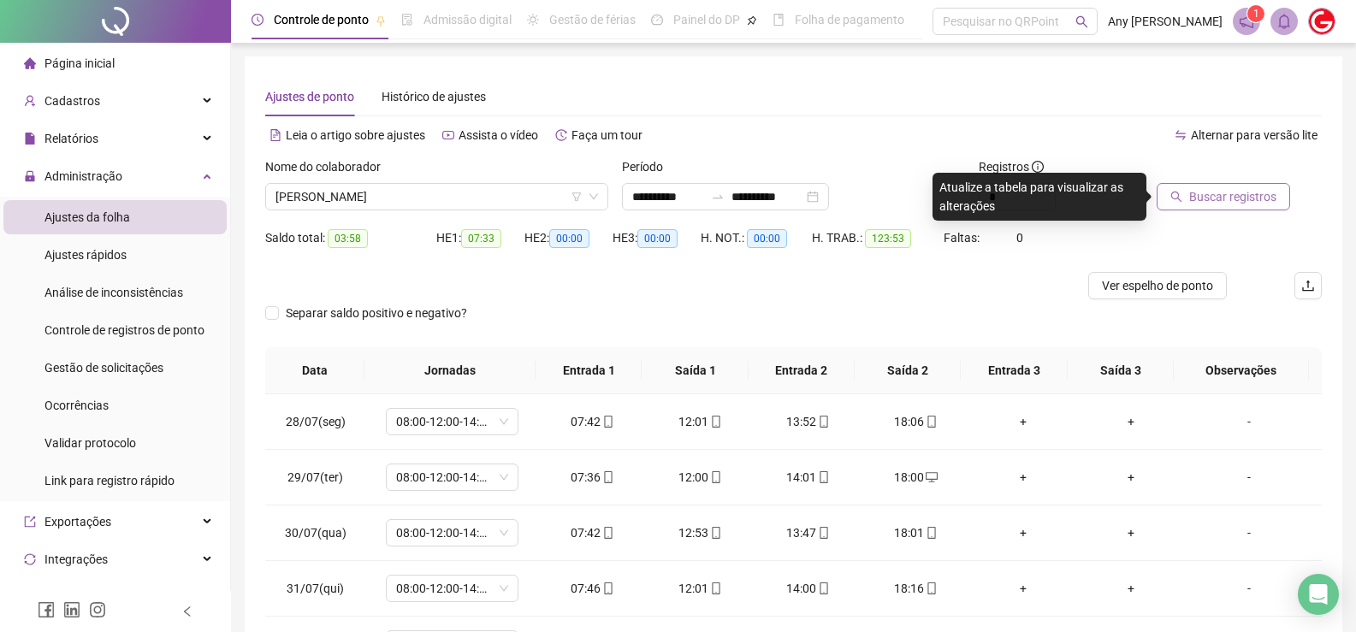
click at [1227, 198] on span "Buscar registros" at bounding box center [1232, 196] width 87 height 19
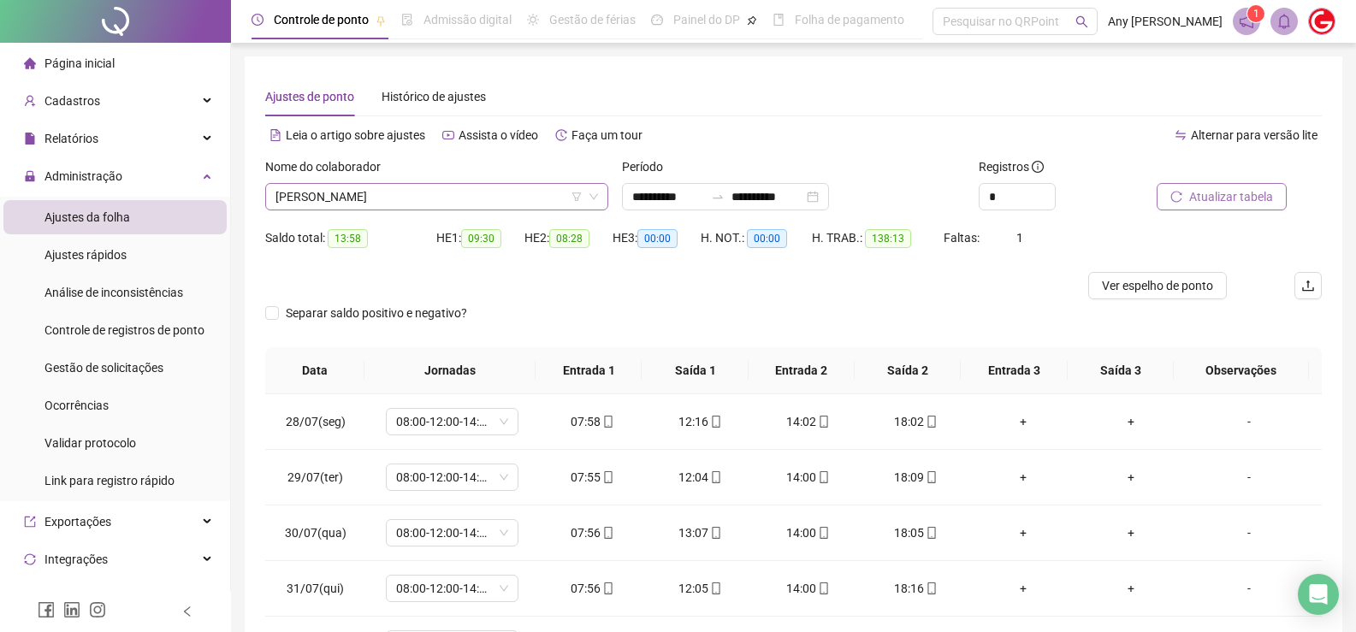
click at [324, 199] on span "[PERSON_NAME]" at bounding box center [436, 197] width 323 height 26
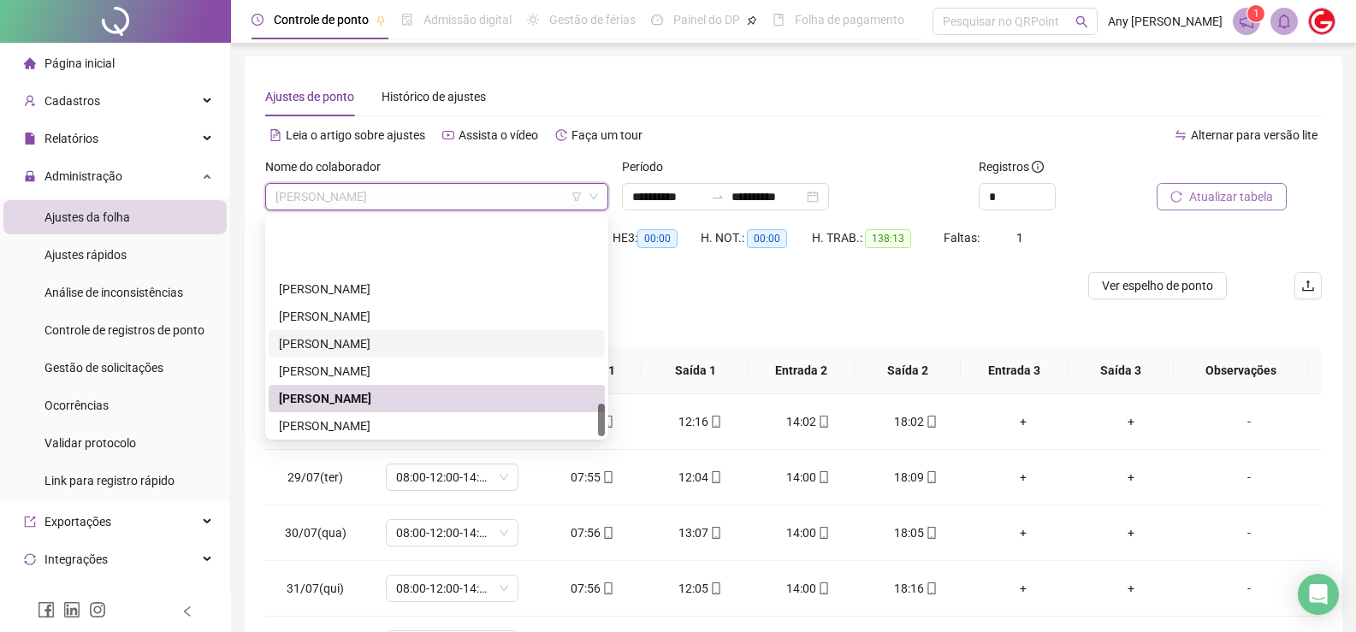
scroll to position [1232, 0]
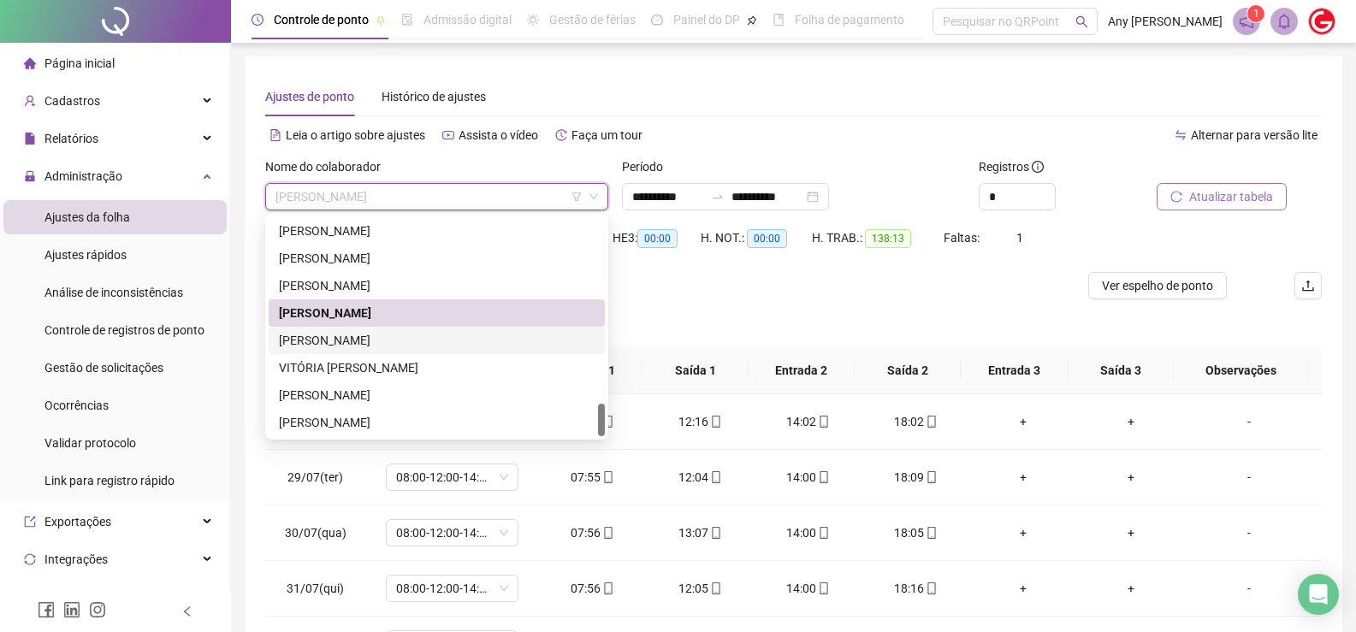
click at [332, 346] on div "[PERSON_NAME]" at bounding box center [437, 340] width 316 height 19
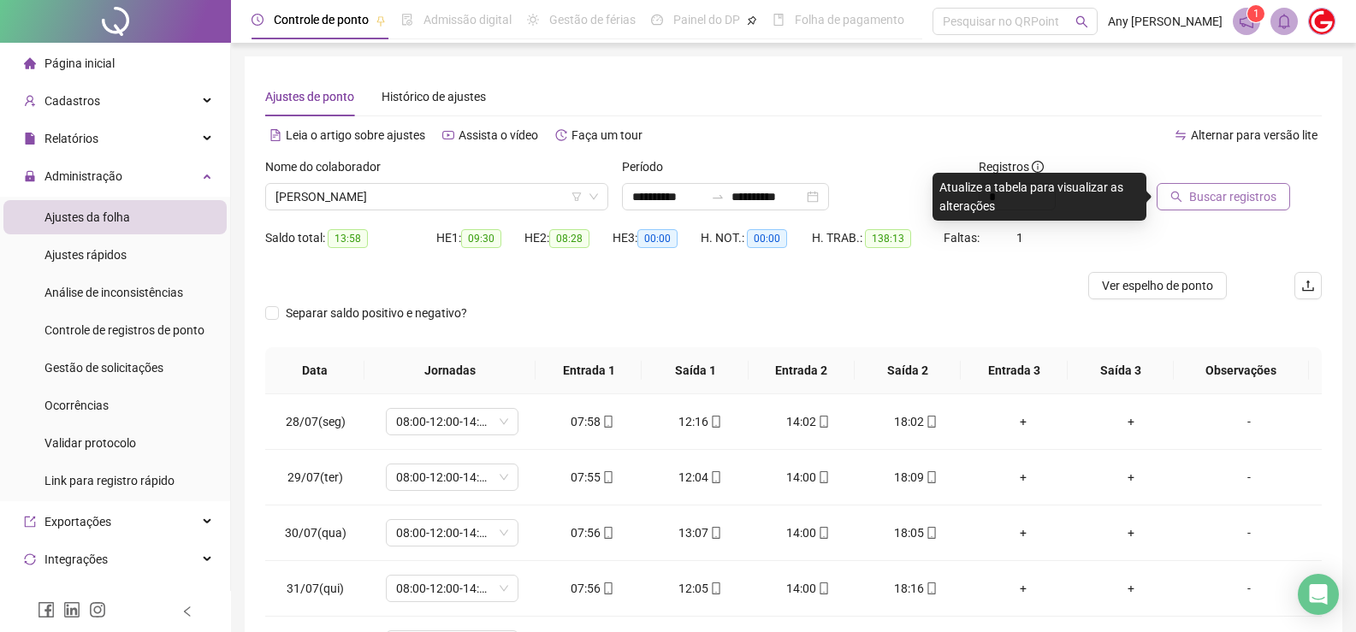
click at [1246, 192] on span "Buscar registros" at bounding box center [1232, 196] width 87 height 19
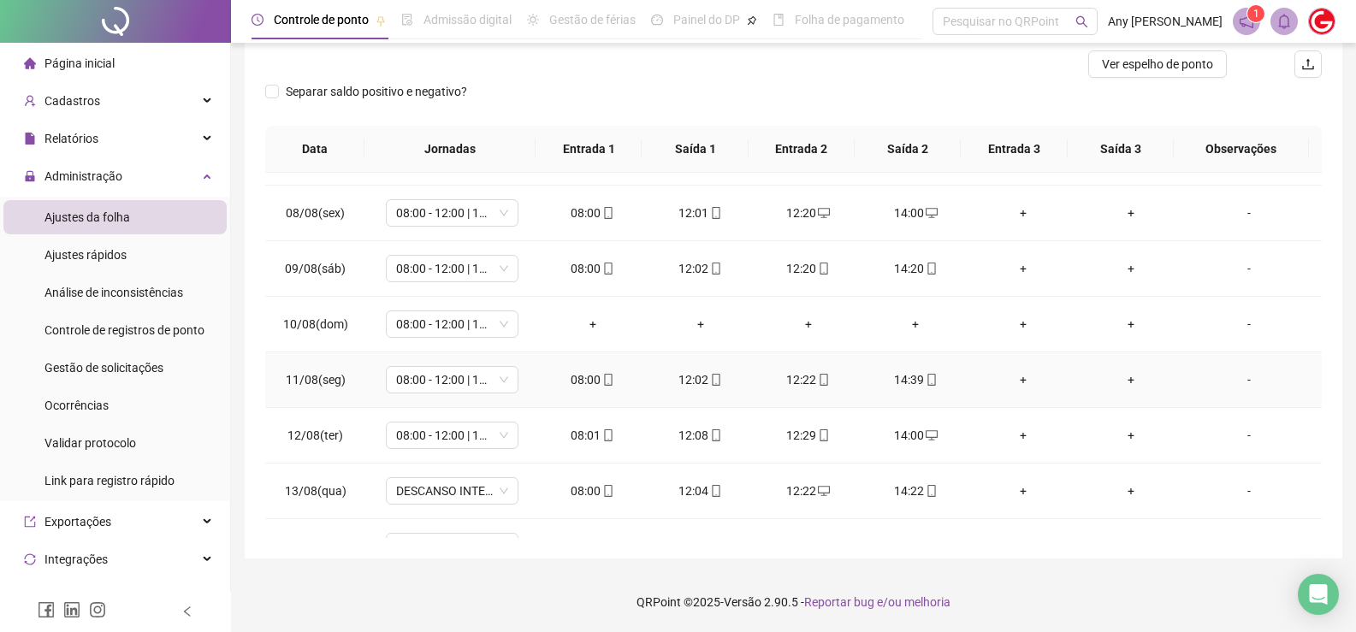
scroll to position [802, 0]
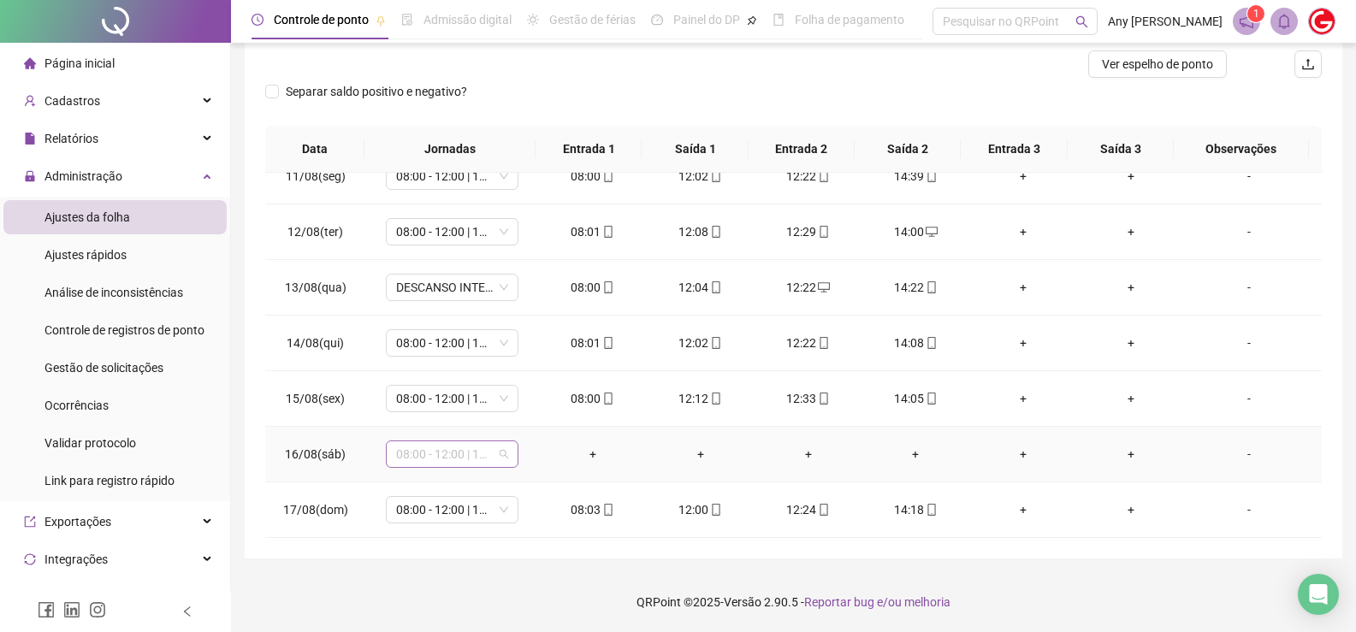
click at [500, 454] on span "08:00 - 12:00 | 12:20 - 14:00" at bounding box center [452, 454] width 112 height 26
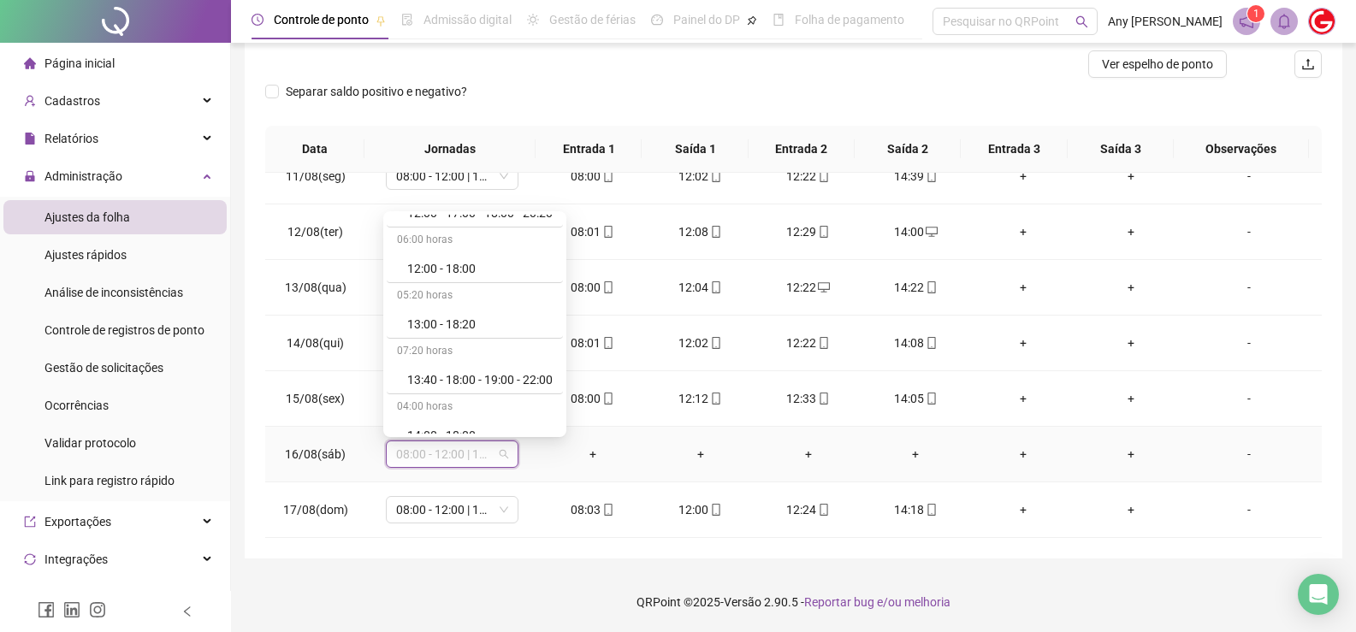
scroll to position [1004, 0]
click at [447, 310] on div "Folga" at bounding box center [479, 308] width 145 height 19
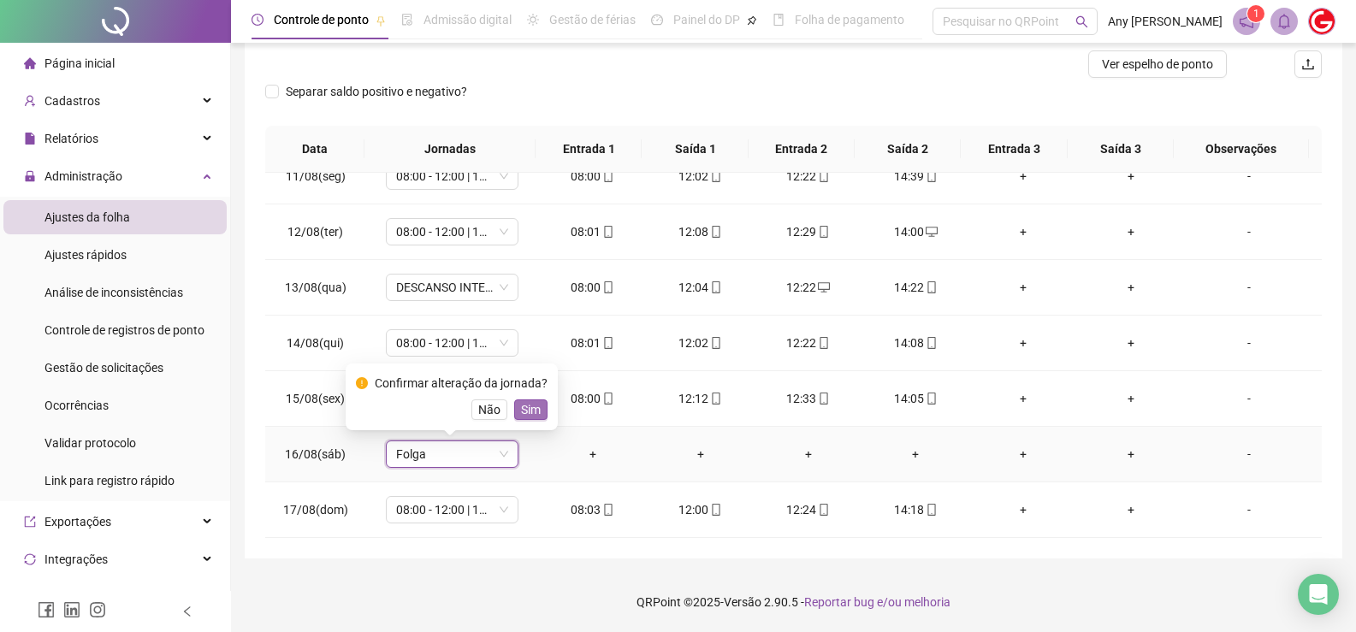
click at [530, 410] on span "Sim" at bounding box center [531, 409] width 20 height 19
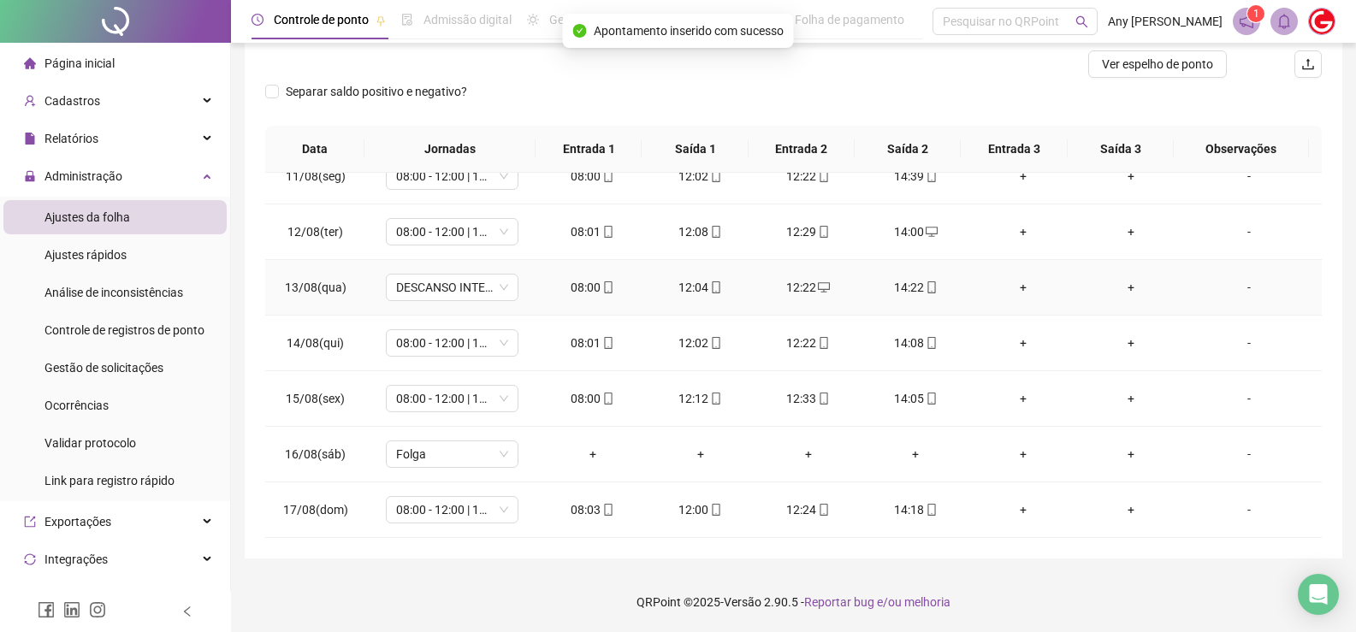
scroll to position [0, 0]
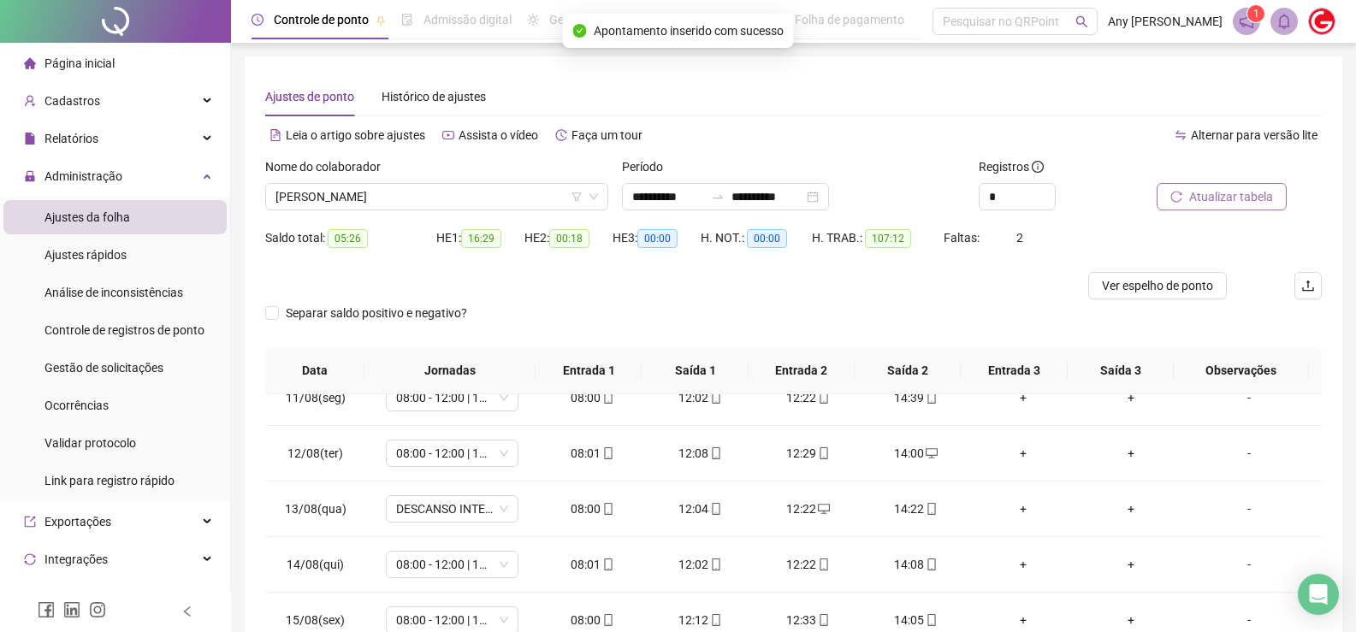
click at [1260, 198] on span "Atualizar tabela" at bounding box center [1231, 196] width 84 height 19
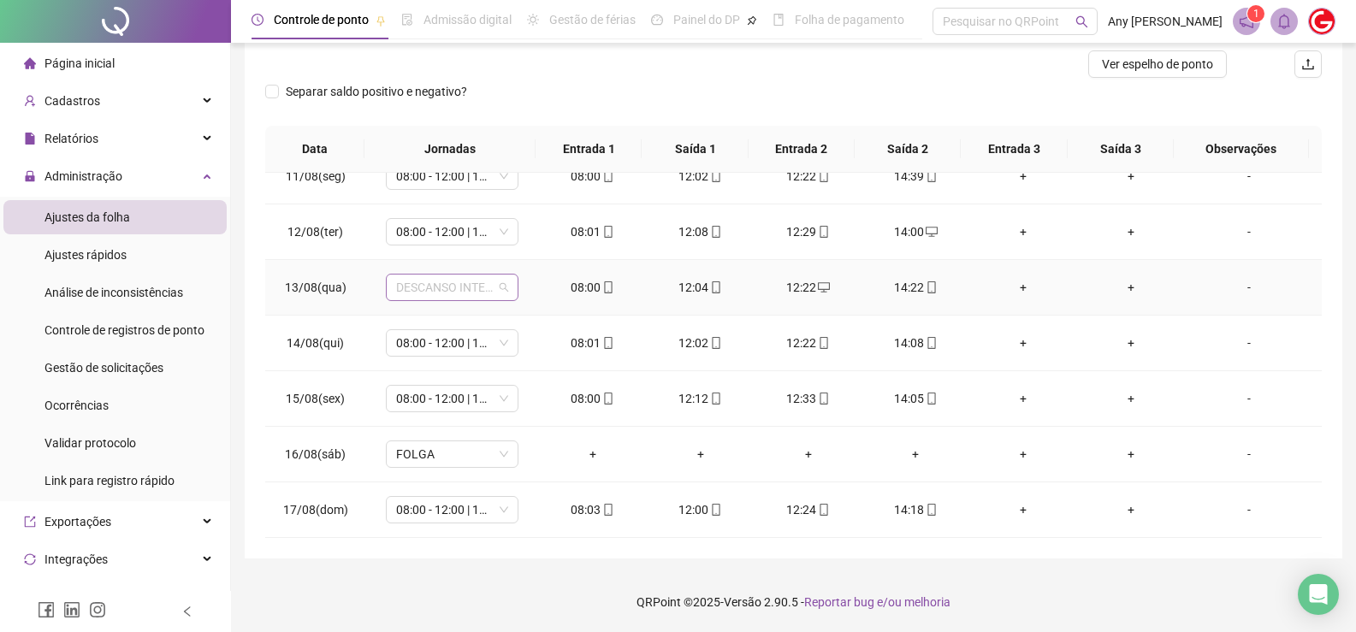
click at [503, 289] on span "DESCANSO INTER-JORNADA" at bounding box center [452, 288] width 112 height 26
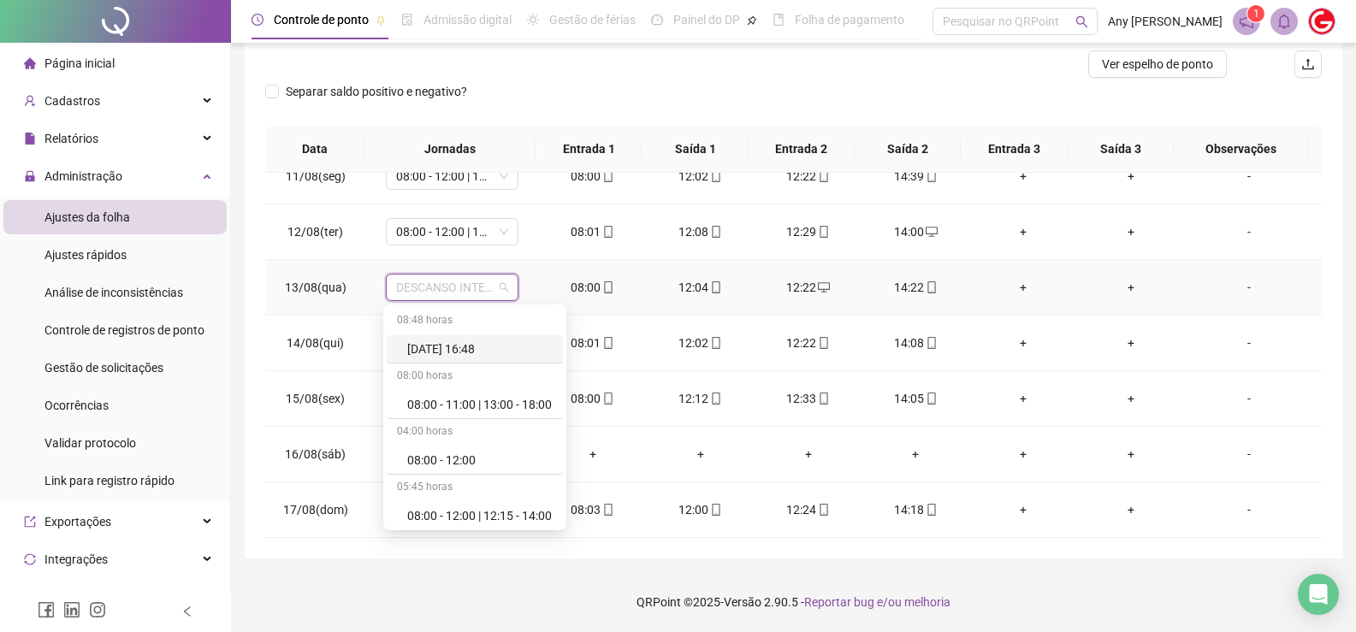
click at [503, 289] on span "DESCANSO INTER-JORNADA" at bounding box center [452, 288] width 112 height 26
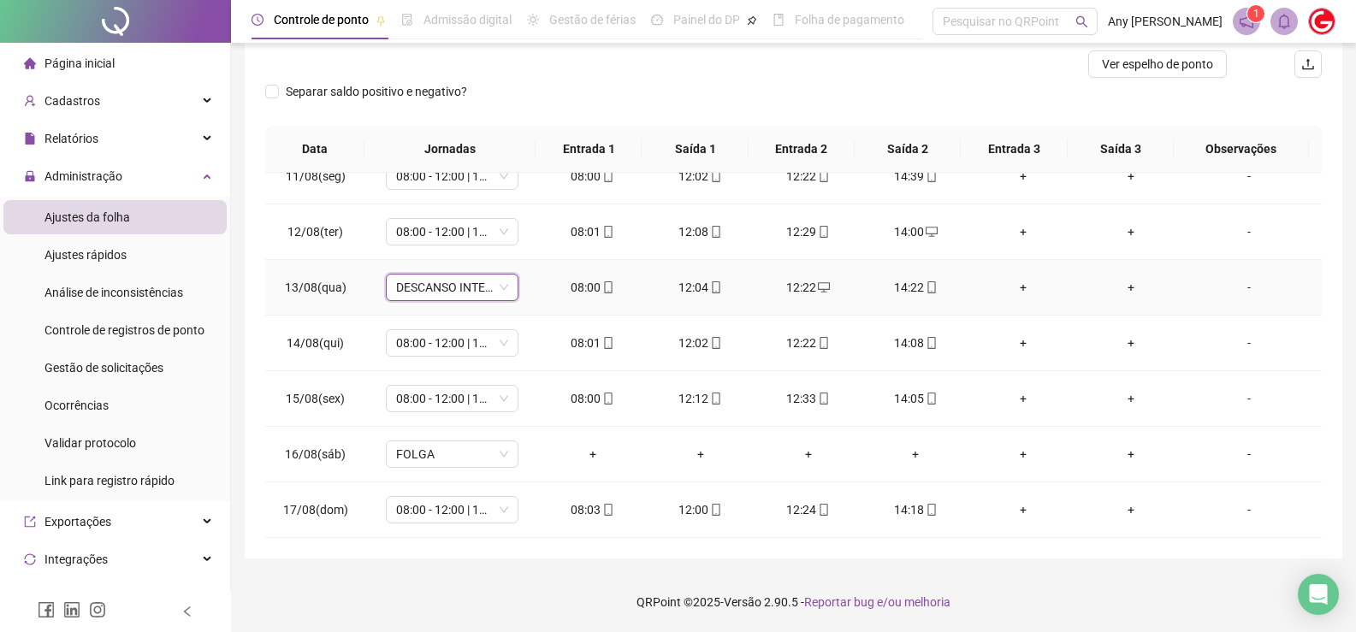
click at [500, 284] on span "DESCANSO INTER-JORNADA" at bounding box center [452, 288] width 112 height 26
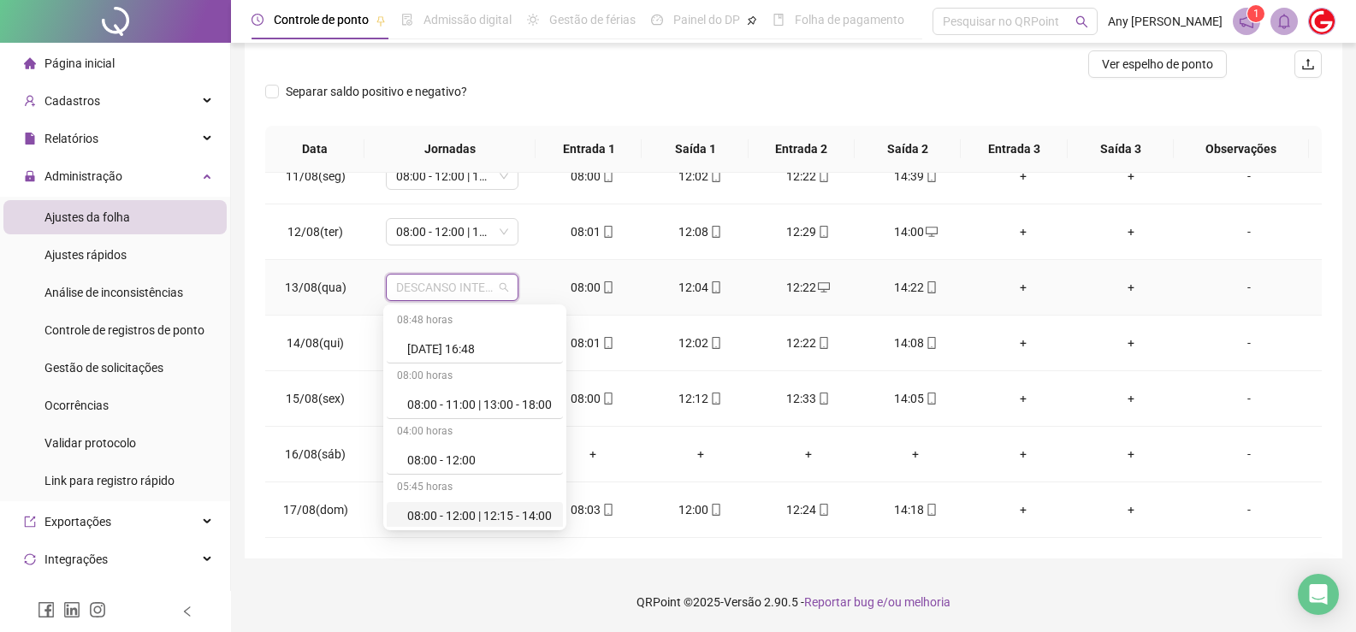
click at [441, 514] on div "08:00 - 12:00 | 12:15 - 14:00" at bounding box center [479, 515] width 145 height 19
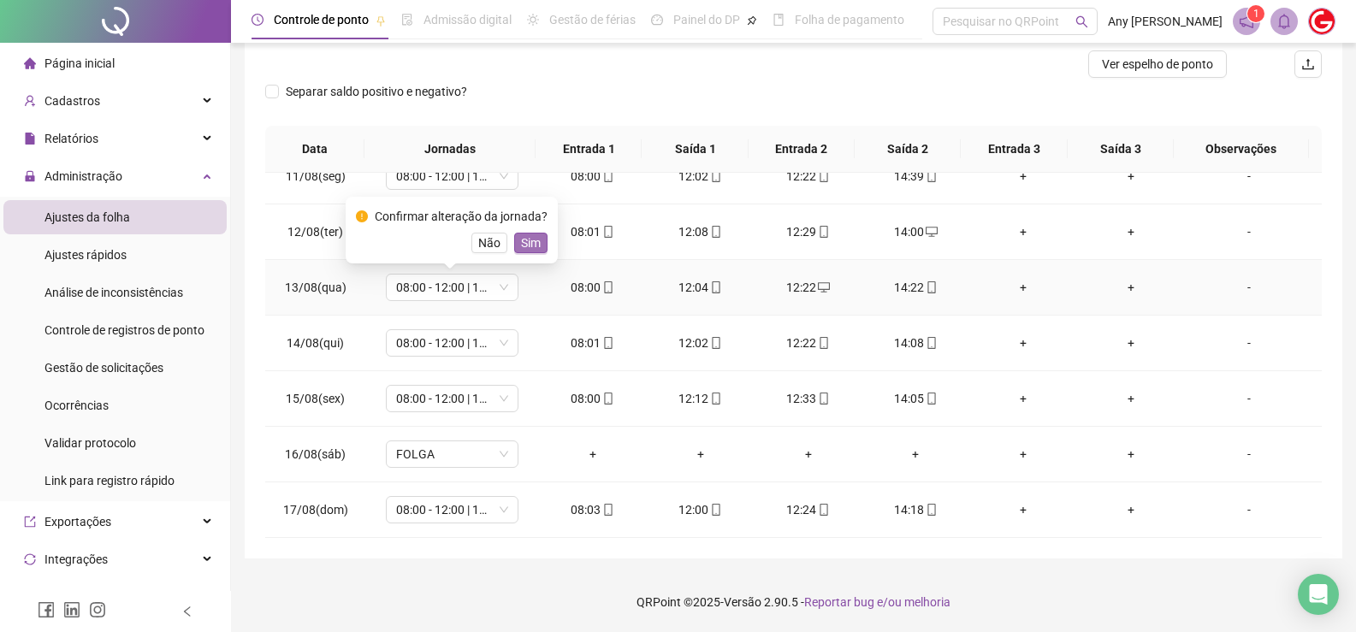
click at [536, 239] on span "Sim" at bounding box center [531, 243] width 20 height 19
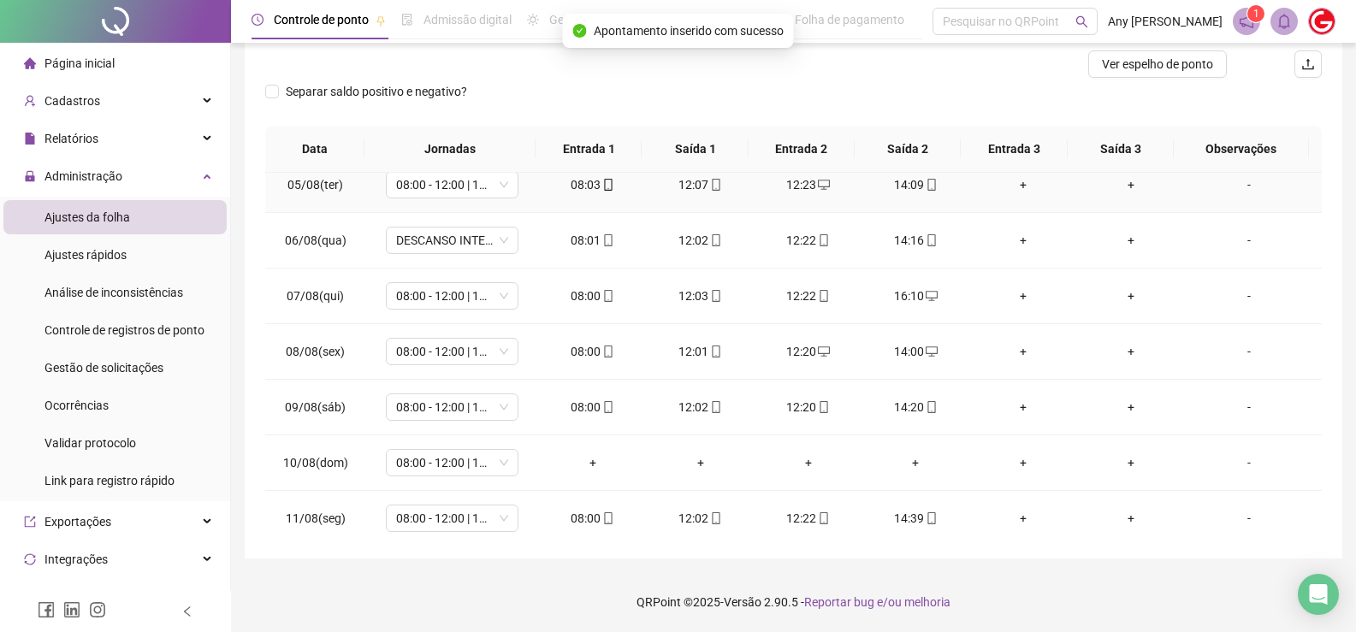
scroll to position [0, 0]
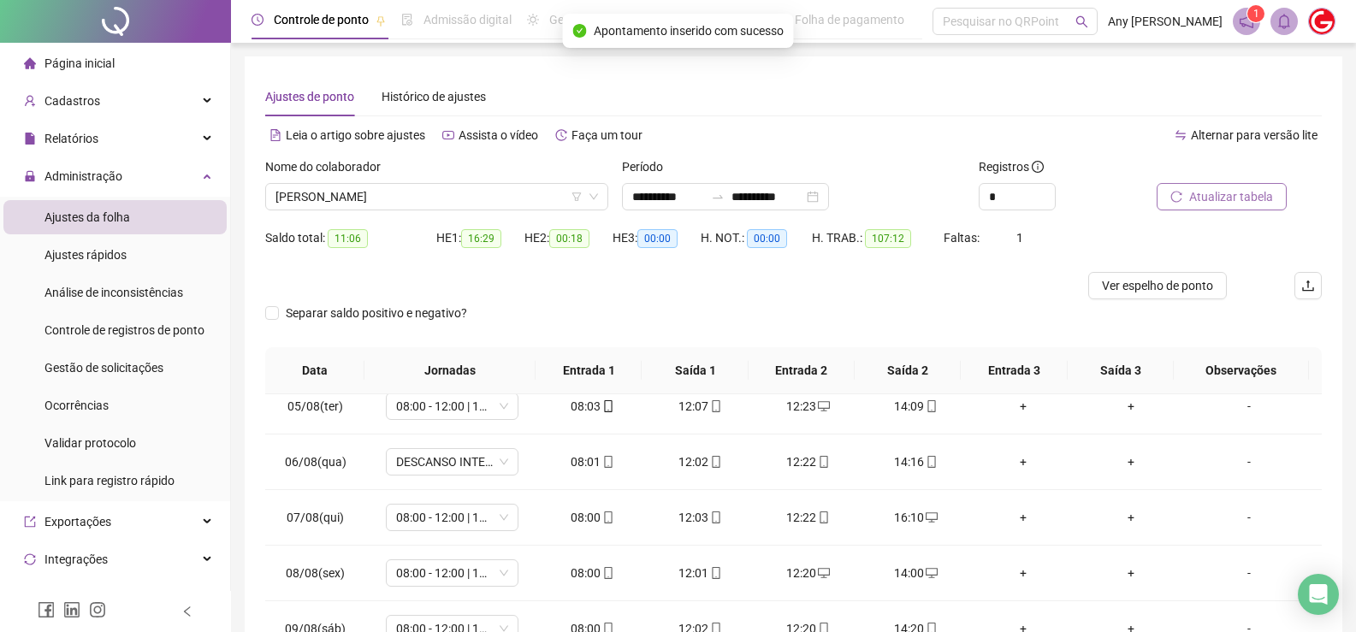
click at [1221, 194] on span "Atualizar tabela" at bounding box center [1231, 196] width 84 height 19
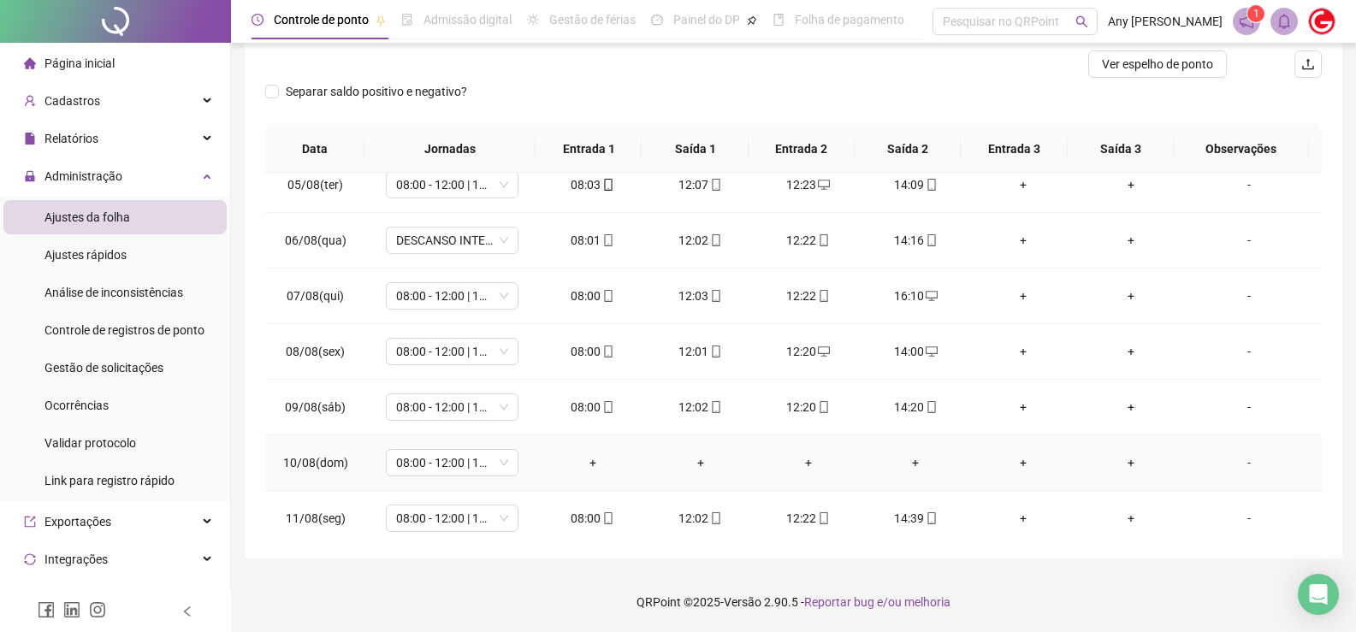
scroll to position [375, 0]
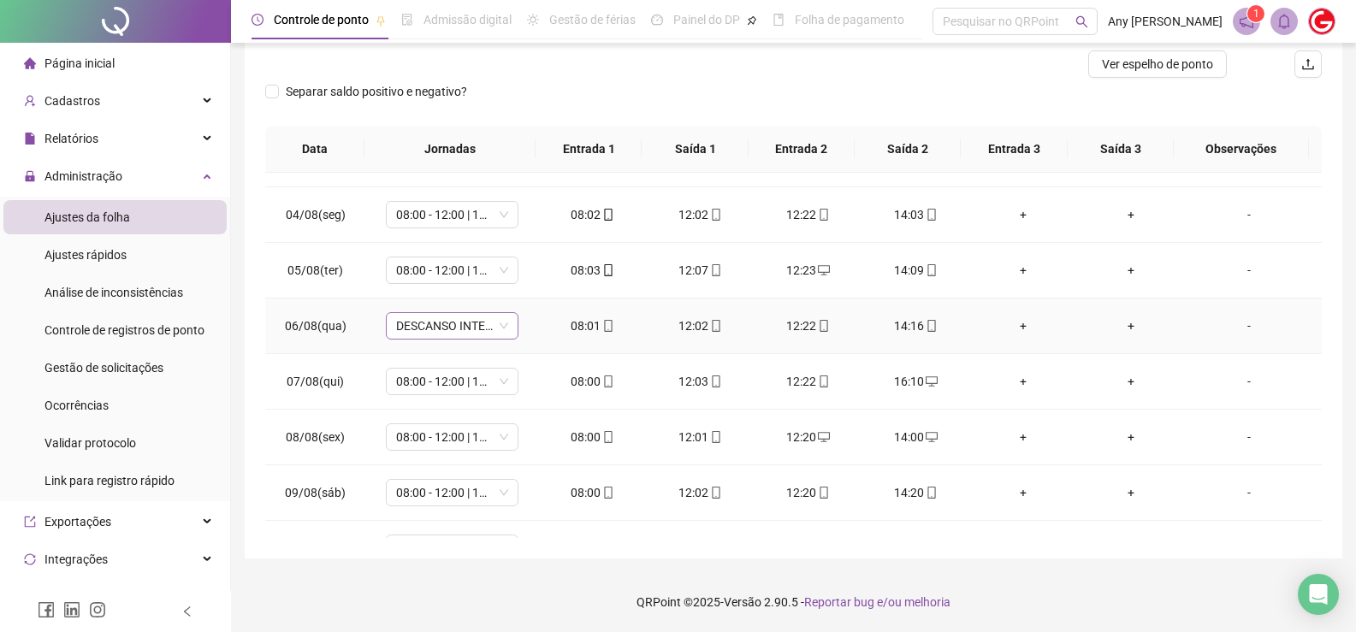
click at [500, 327] on span "DESCANSO INTER-JORNADA" at bounding box center [452, 326] width 112 height 26
click at [439, 214] on span "08:00 - 12:00 | 12:20 - 14:00" at bounding box center [452, 215] width 112 height 26
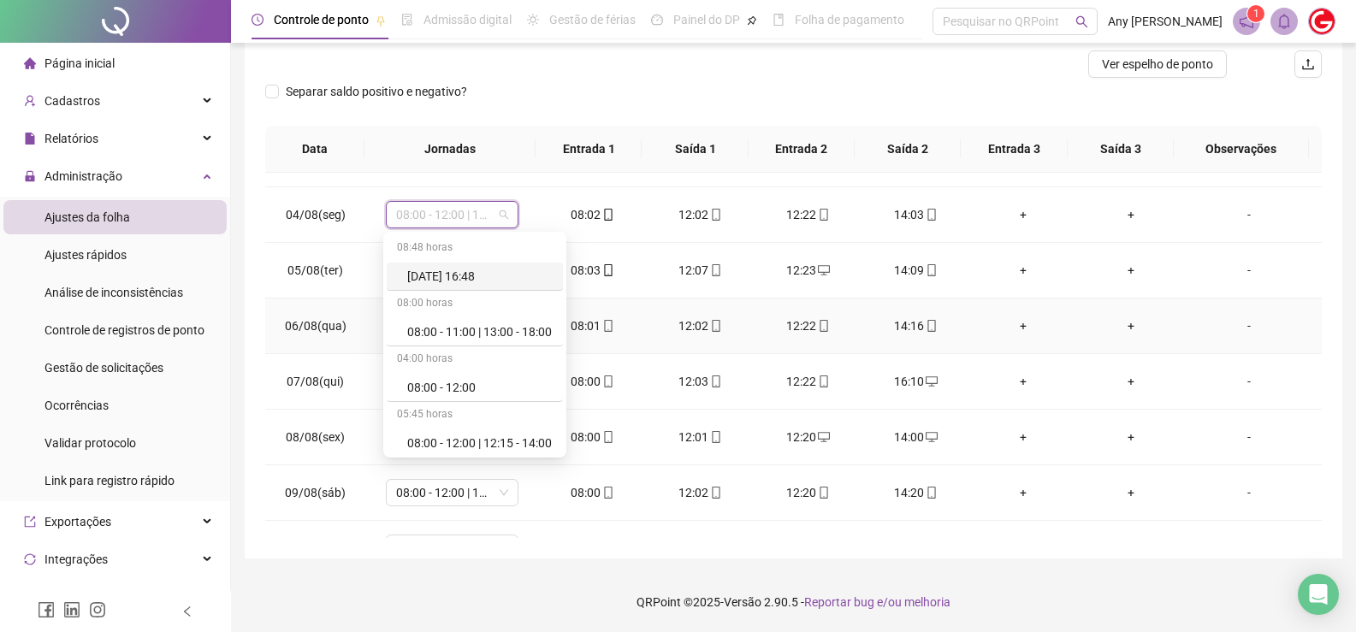
click at [344, 305] on td "06/08(qua)" at bounding box center [315, 327] width 100 height 56
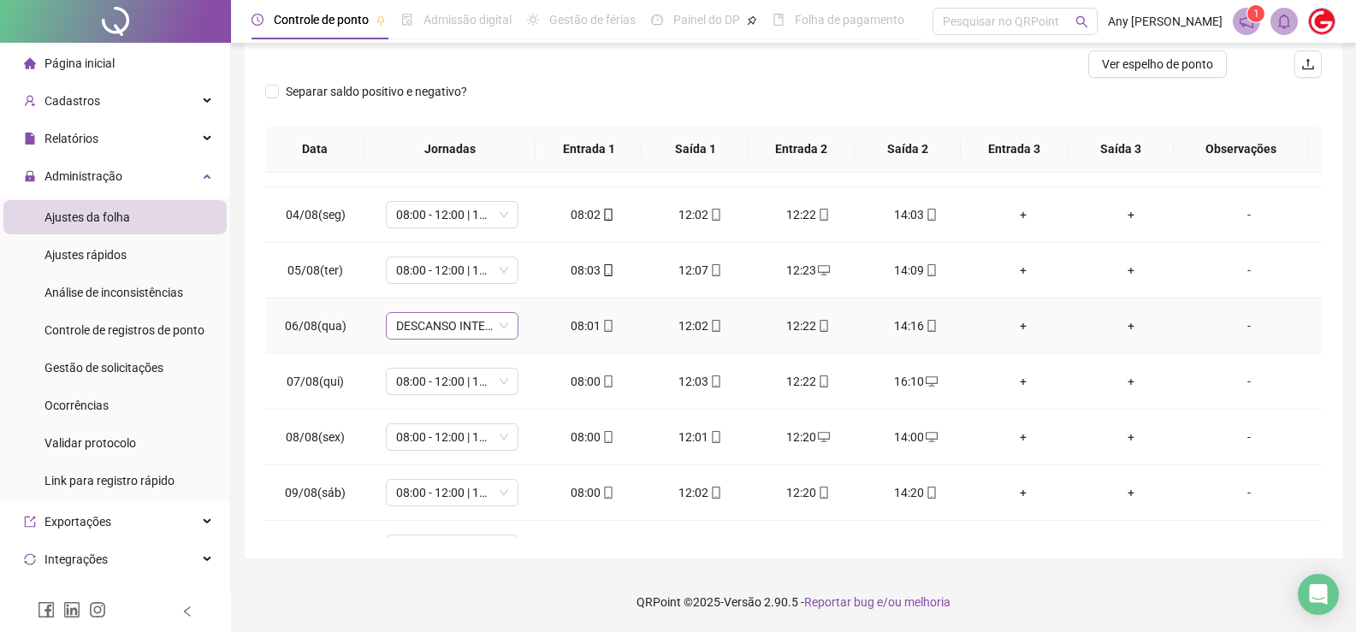
click at [471, 328] on span "DESCANSO INTER-JORNADA" at bounding box center [452, 326] width 112 height 26
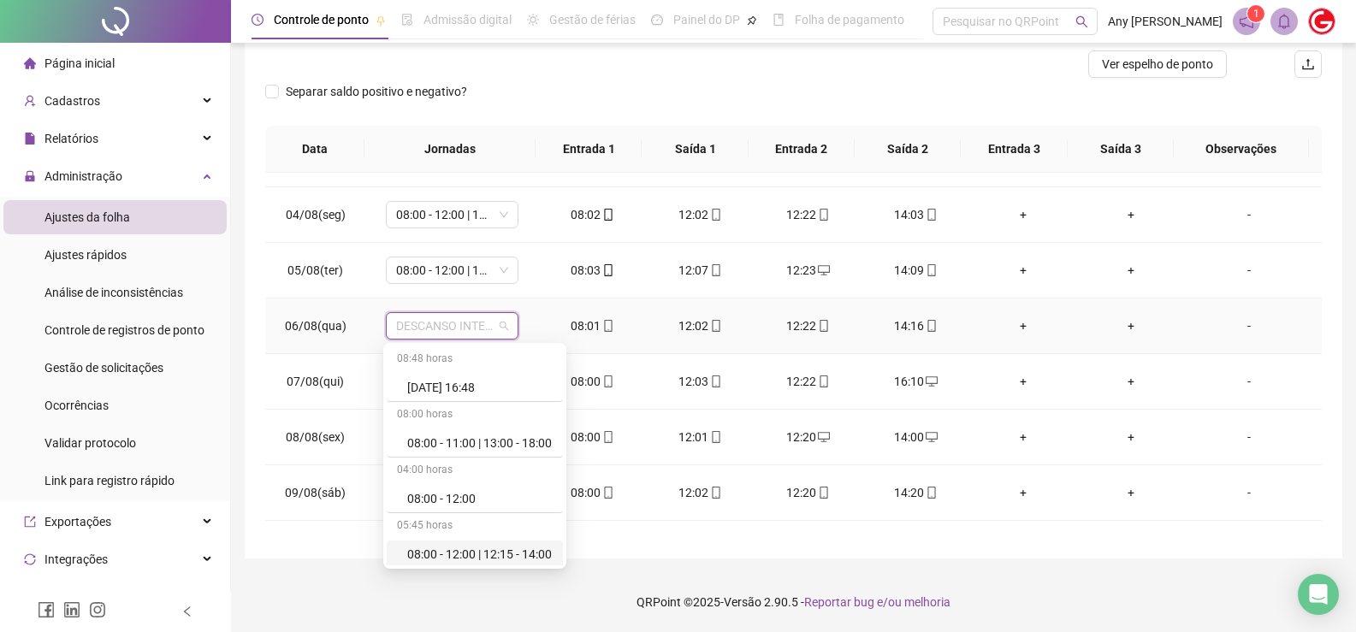
scroll to position [86, 0]
click at [317, 408] on td "07/08(qui)" at bounding box center [315, 382] width 100 height 56
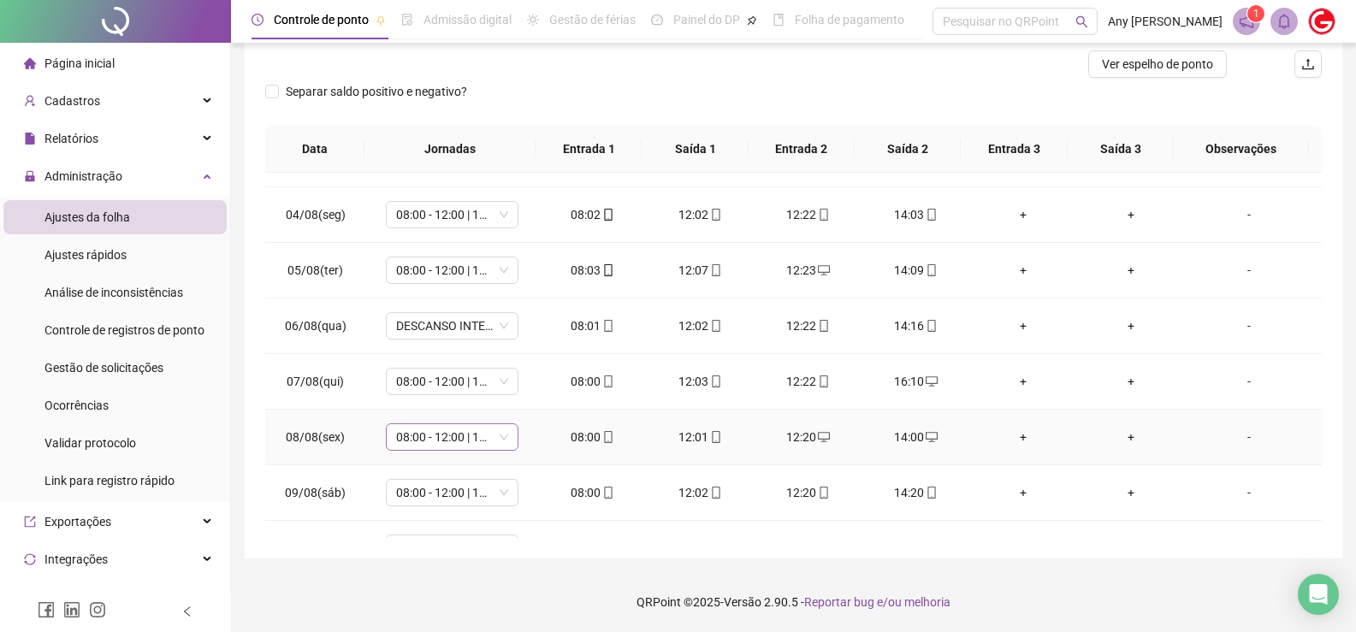
click at [501, 438] on span "08:00 - 12:00 | 12:20 - 14:00" at bounding box center [452, 437] width 112 height 26
click at [425, 439] on span "08:00 - 12:00 | 12:20 - 14:00" at bounding box center [452, 437] width 112 height 26
click at [430, 438] on span "08:00 - 12:00 | 12:20 - 14:00" at bounding box center [452, 437] width 112 height 26
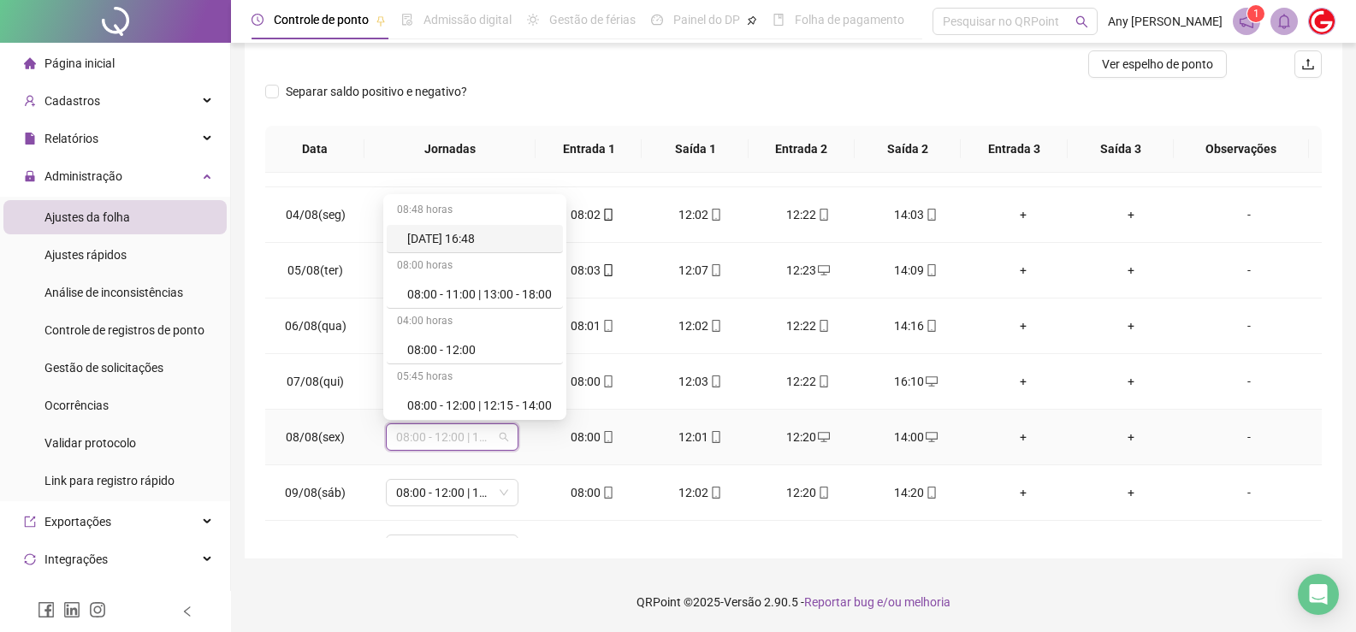
click at [432, 436] on span "08:00 - 12:00 | 12:20 - 14:00" at bounding box center [452, 437] width 112 height 26
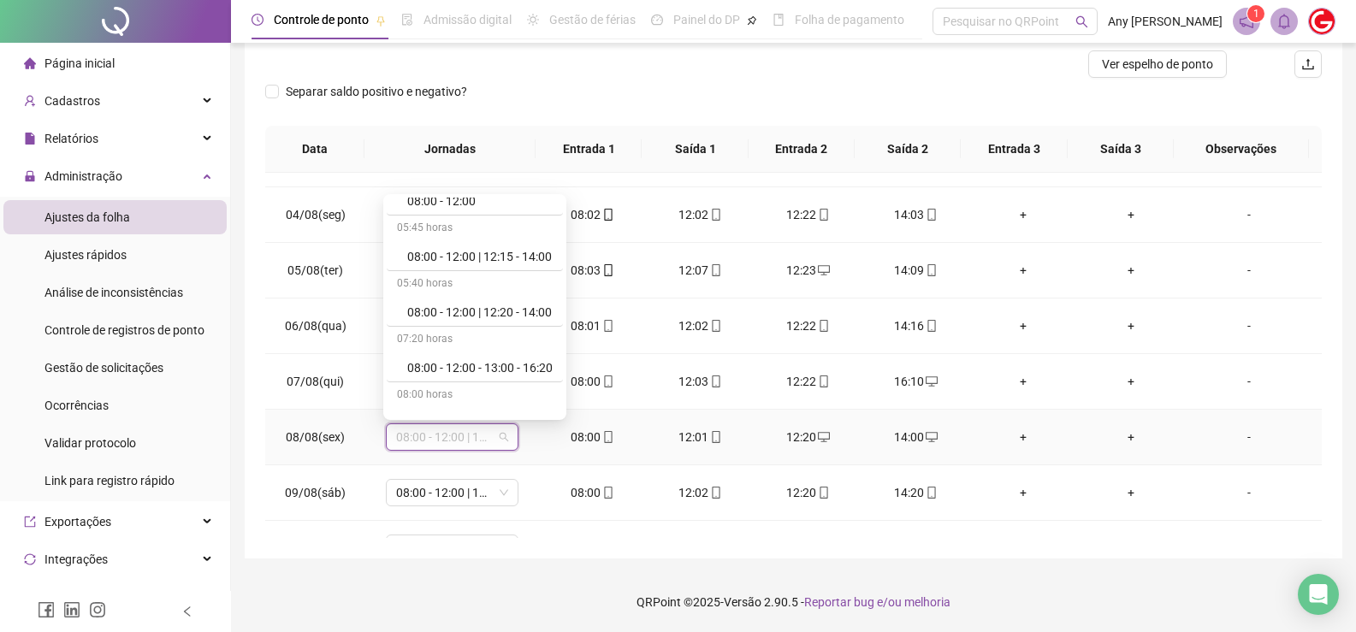
scroll to position [0, 0]
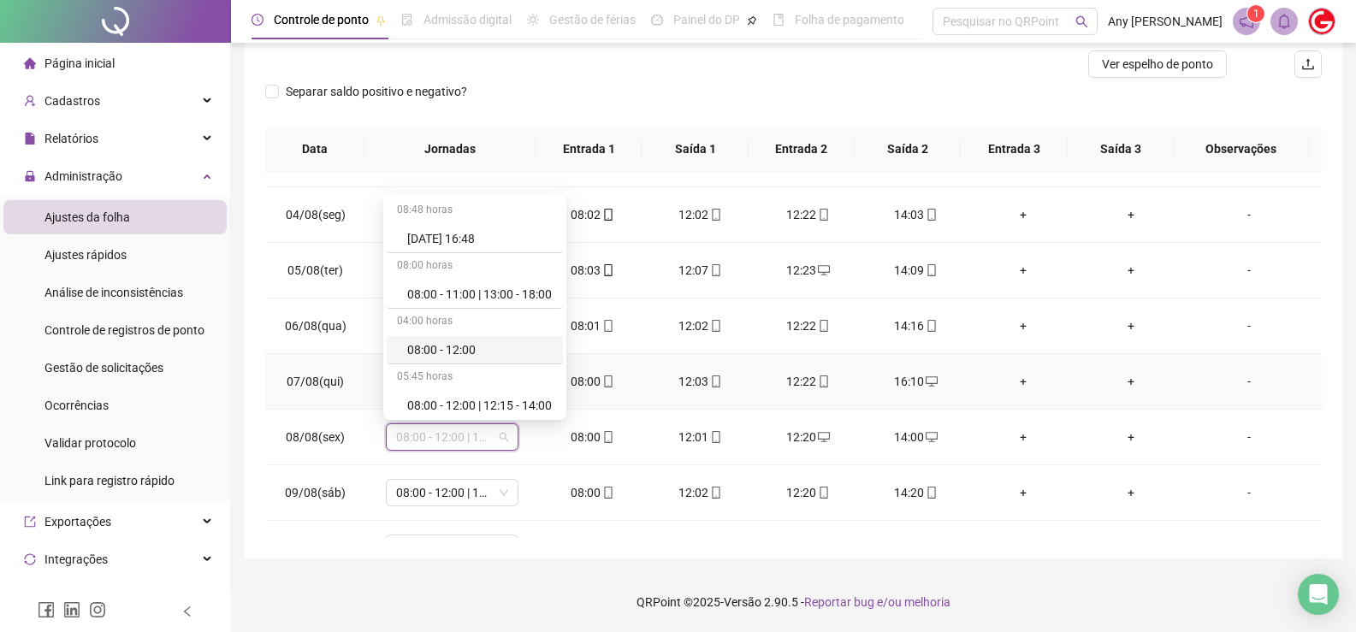
click at [297, 358] on td "07/08(qui)" at bounding box center [315, 382] width 100 height 56
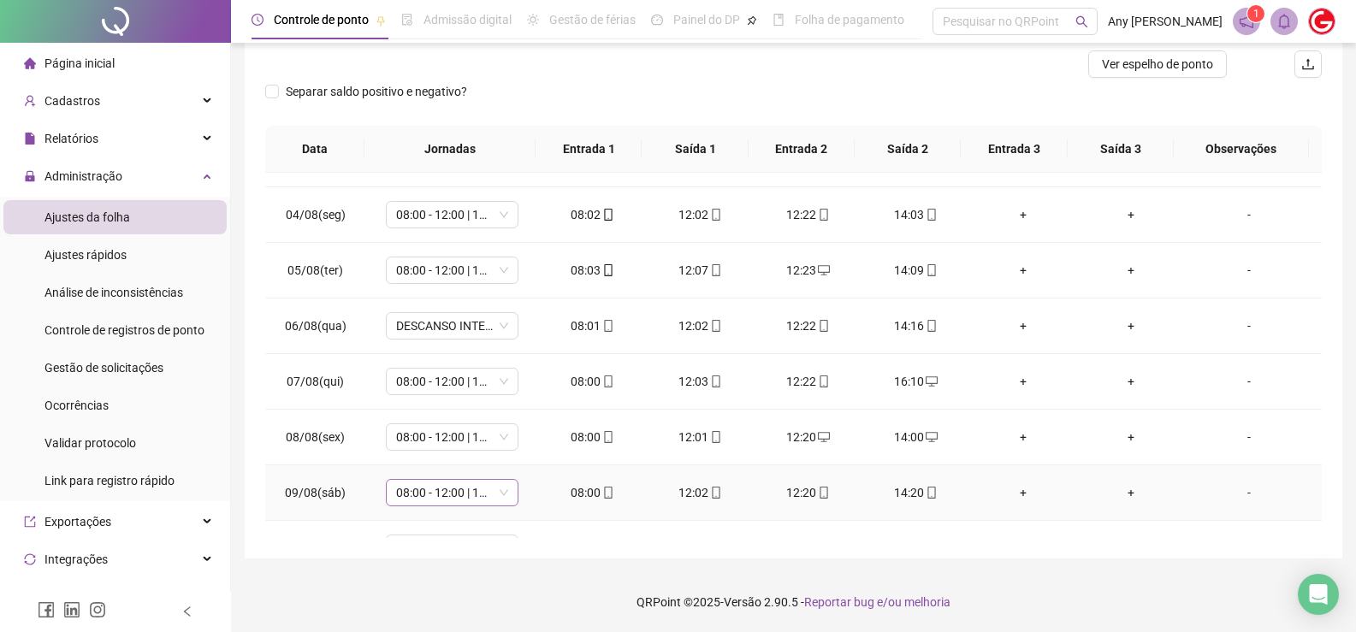
click at [467, 494] on span "08:00 - 12:00 | 12:20 - 14:00" at bounding box center [452, 493] width 112 height 26
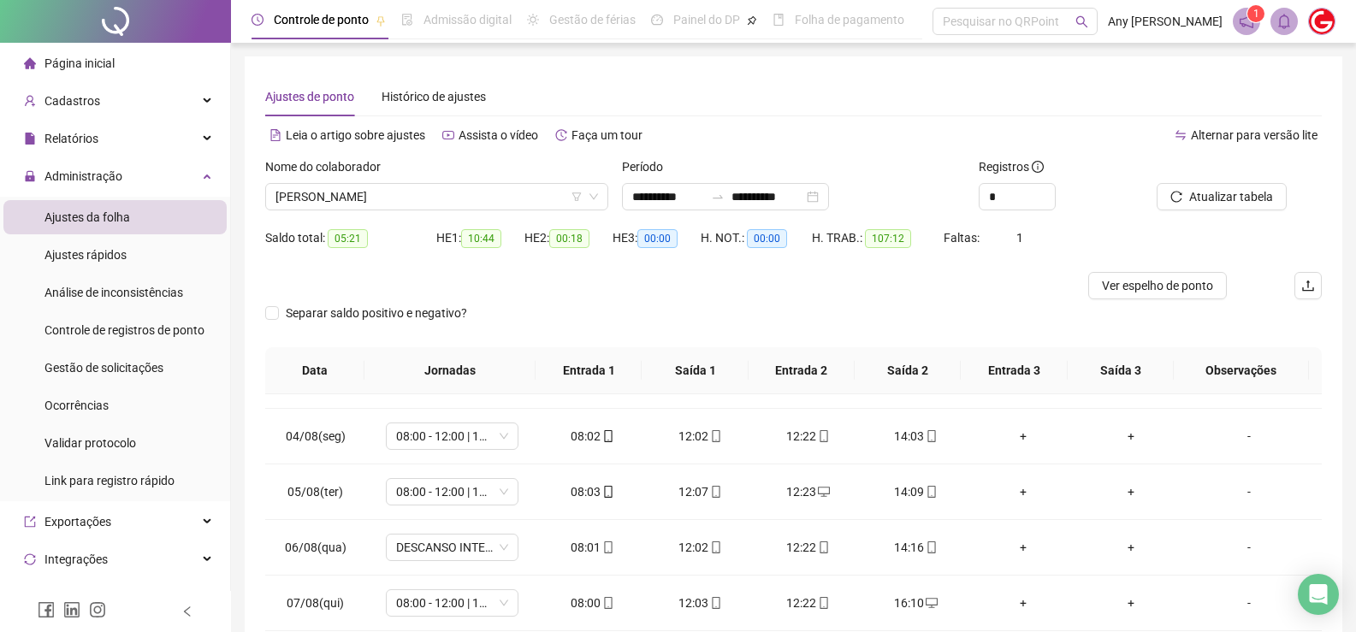
click at [519, 292] on div at bounding box center [661, 285] width 792 height 27
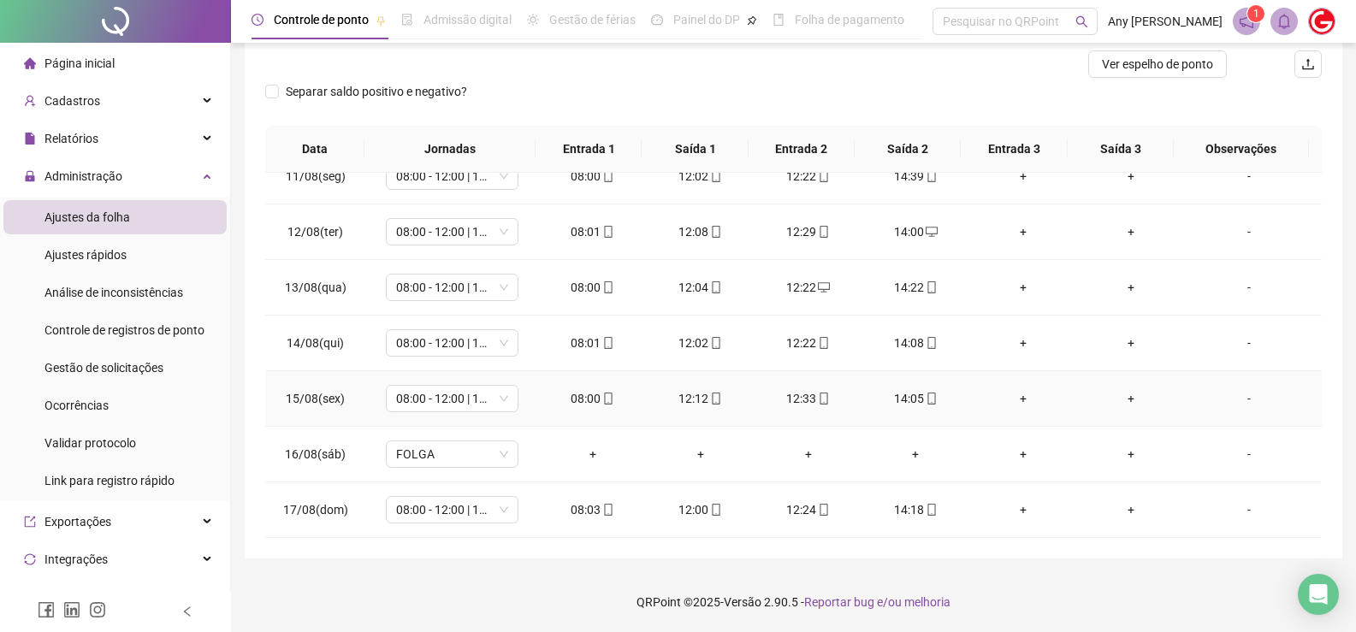
scroll to position [460, 0]
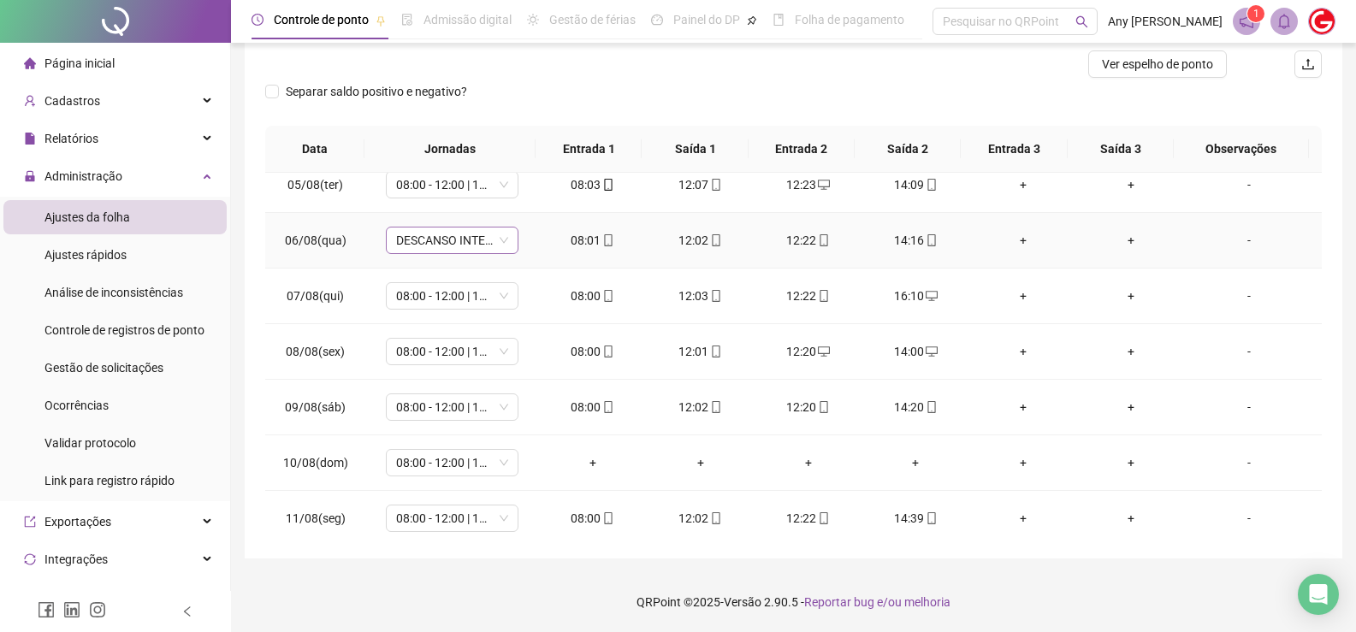
click at [468, 245] on span "DESCANSO INTER-JORNADA" at bounding box center [452, 241] width 112 height 26
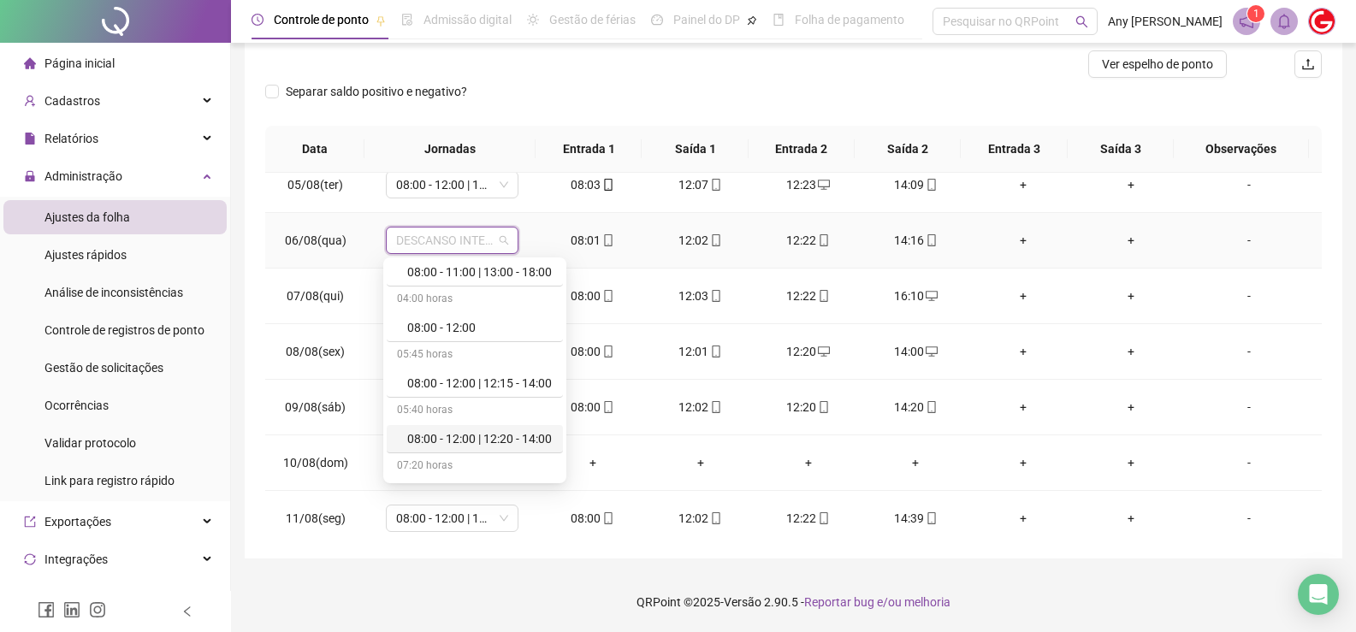
click at [457, 437] on div "08:00 - 12:00 | 12:20 - 14:00" at bounding box center [479, 438] width 145 height 19
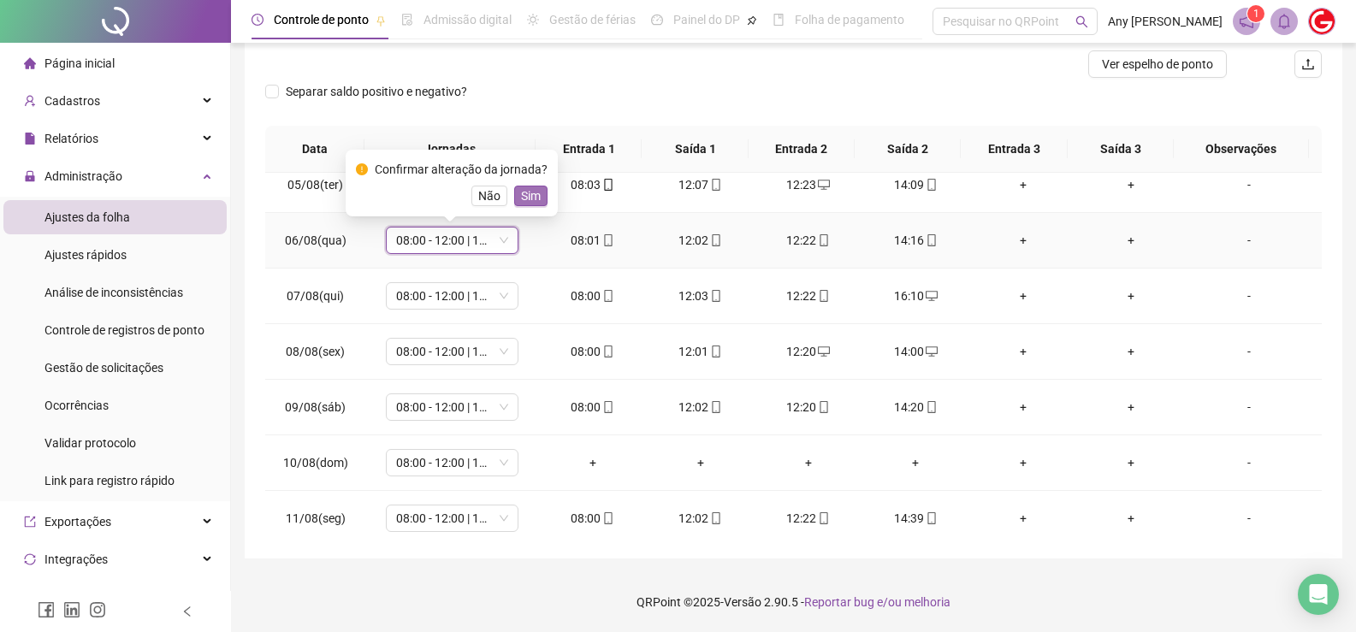
click at [521, 204] on span "Sim" at bounding box center [531, 195] width 20 height 19
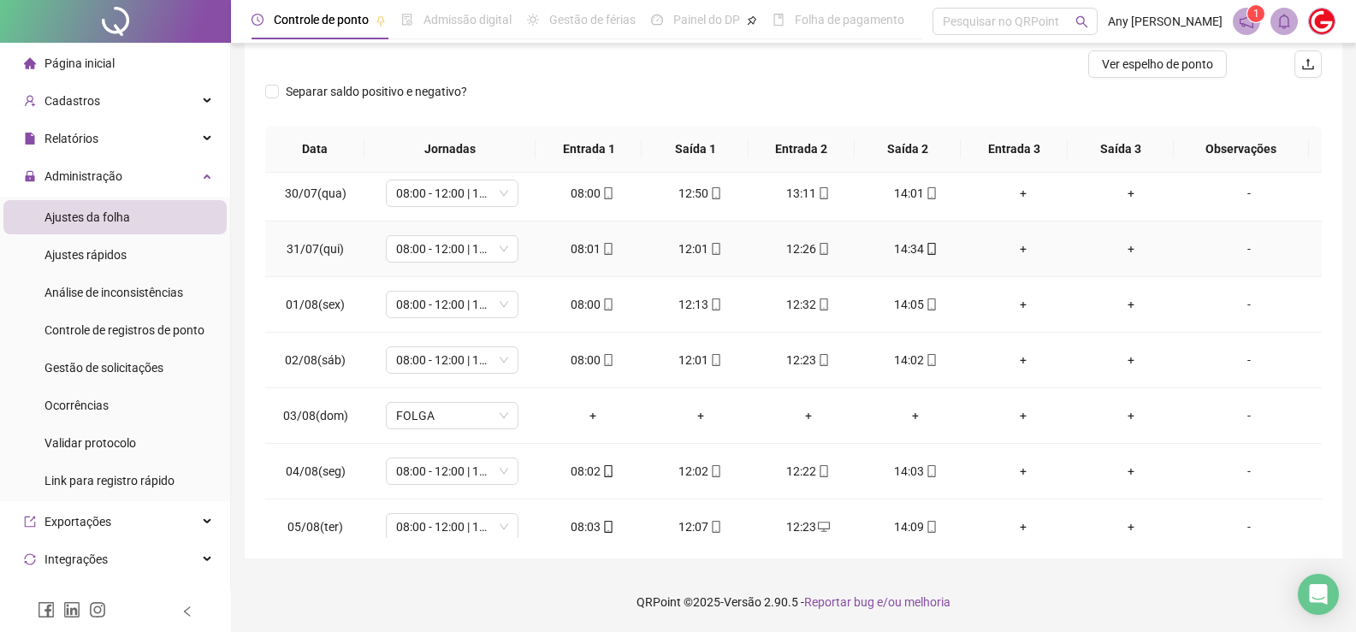
scroll to position [0, 0]
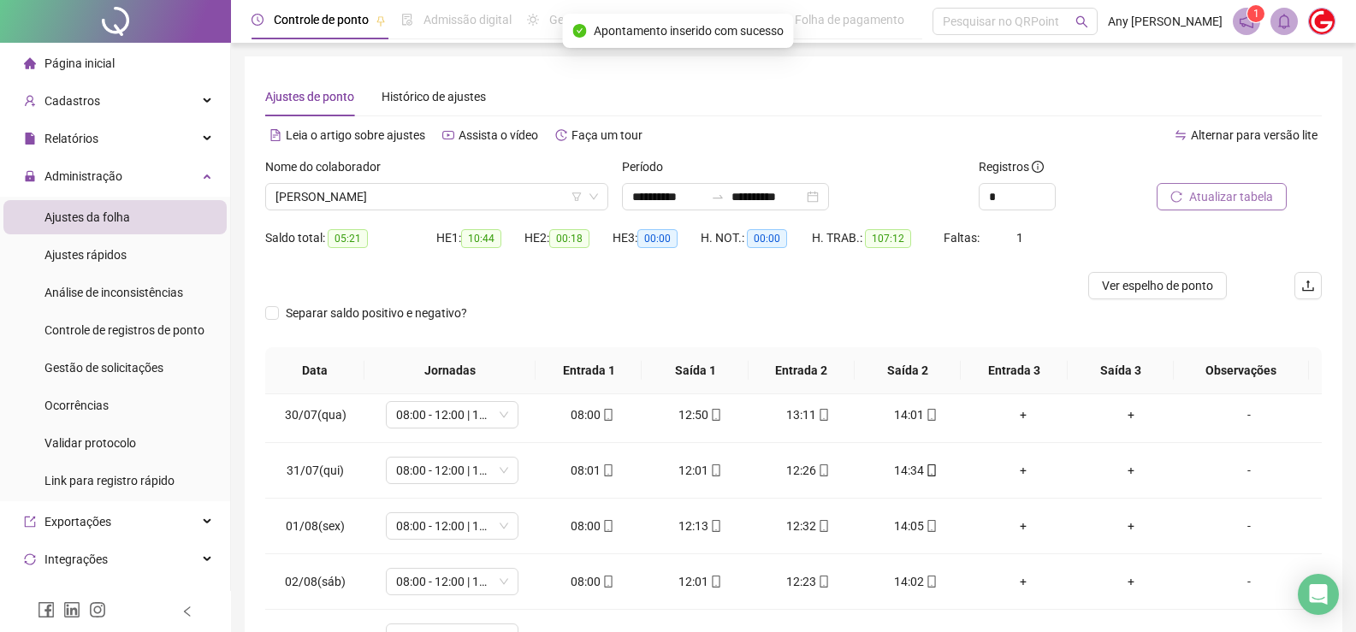
click at [1212, 187] on span "Atualizar tabela" at bounding box center [1231, 196] width 84 height 19
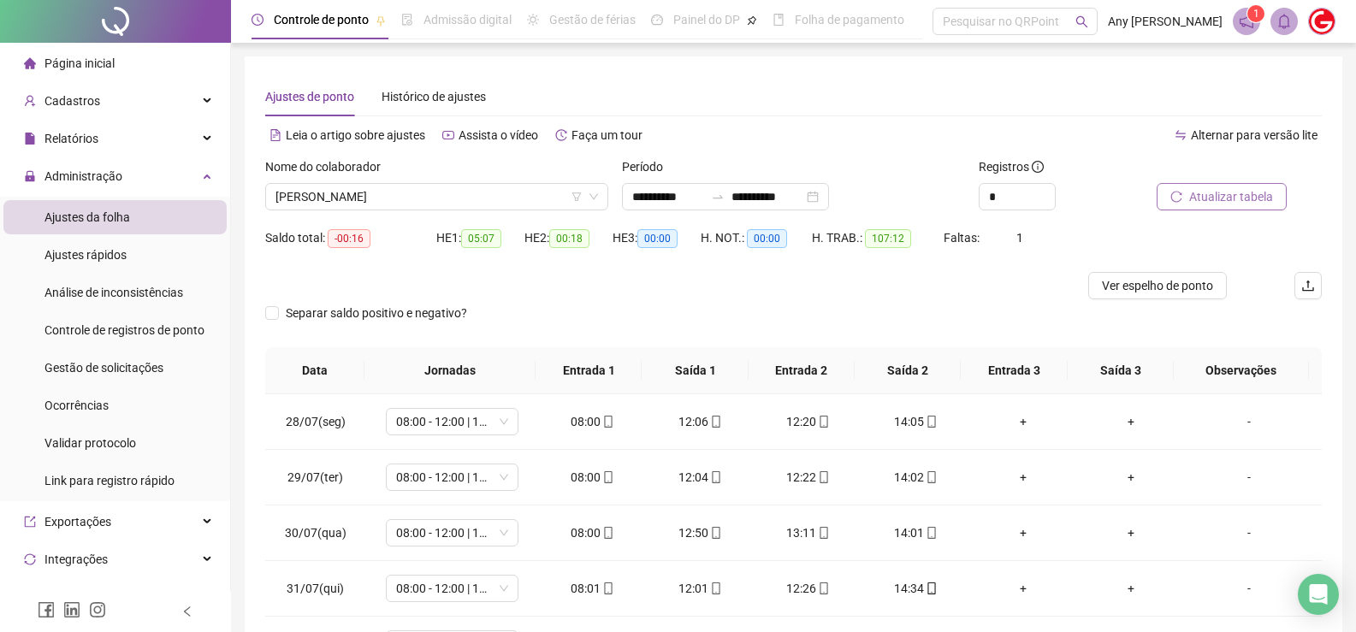
click at [1204, 204] on span "Atualizar tabela" at bounding box center [1231, 196] width 84 height 19
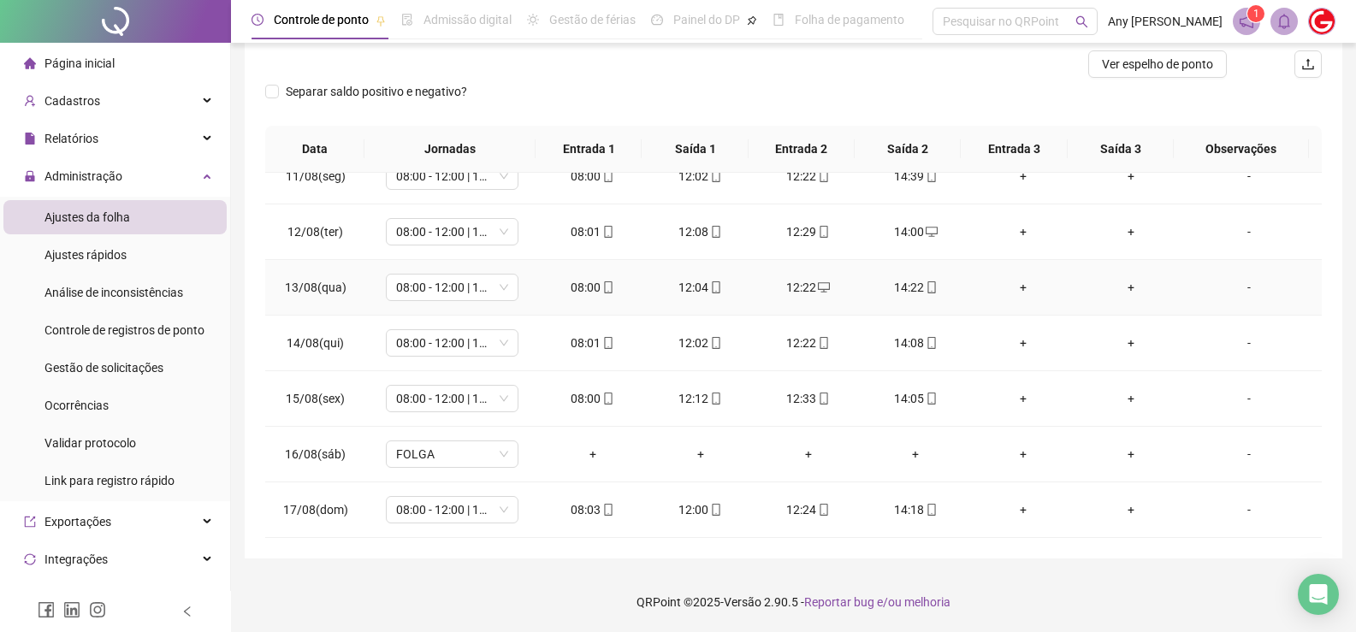
scroll to position [717, 0]
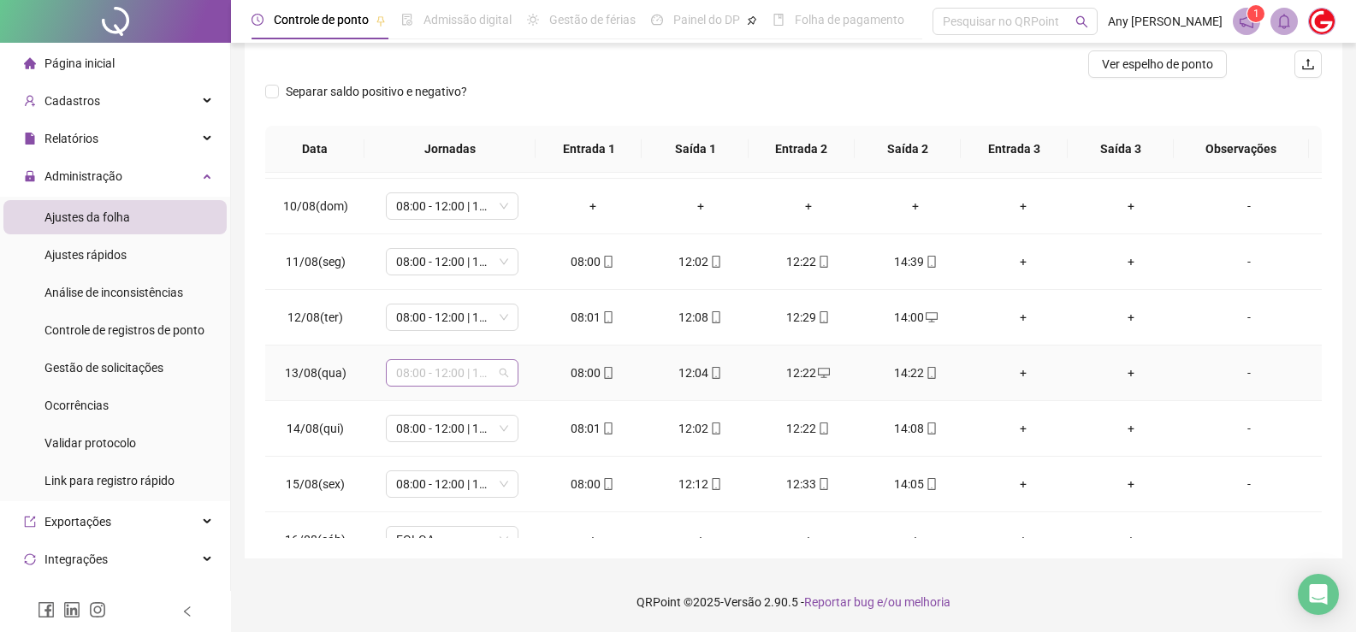
click at [446, 373] on span "08:00 - 12:00 | 12:15 - 14:00" at bounding box center [452, 373] width 112 height 26
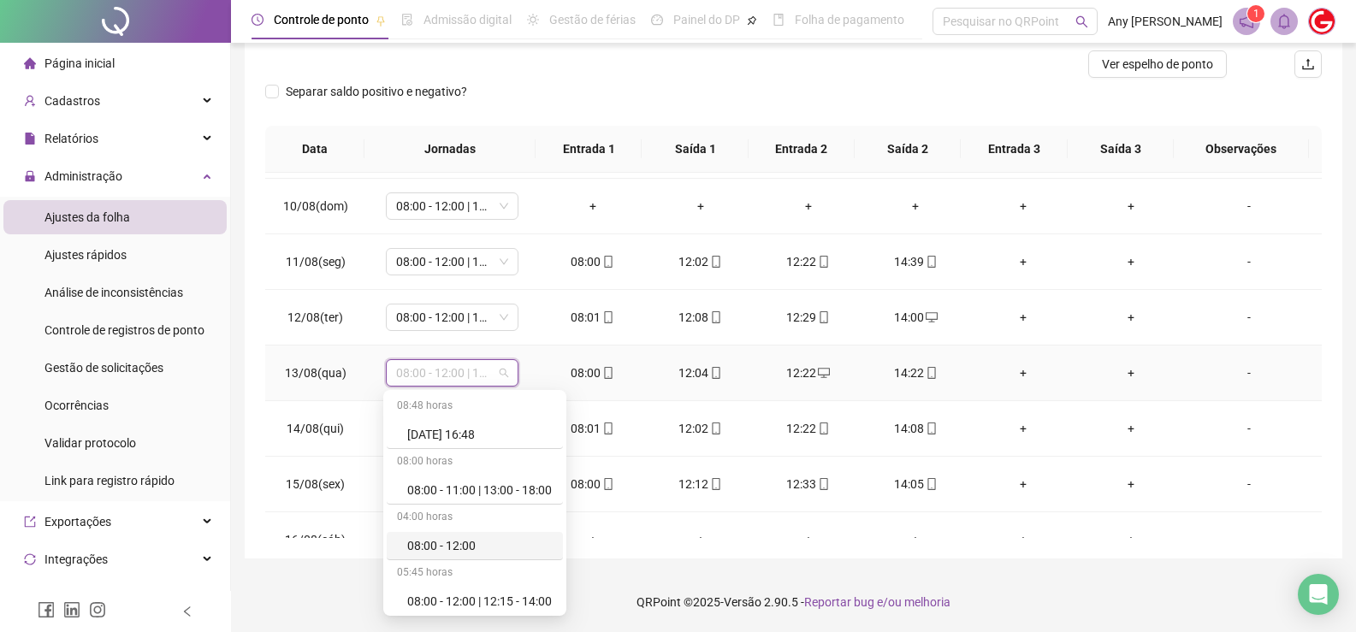
scroll to position [86, 0]
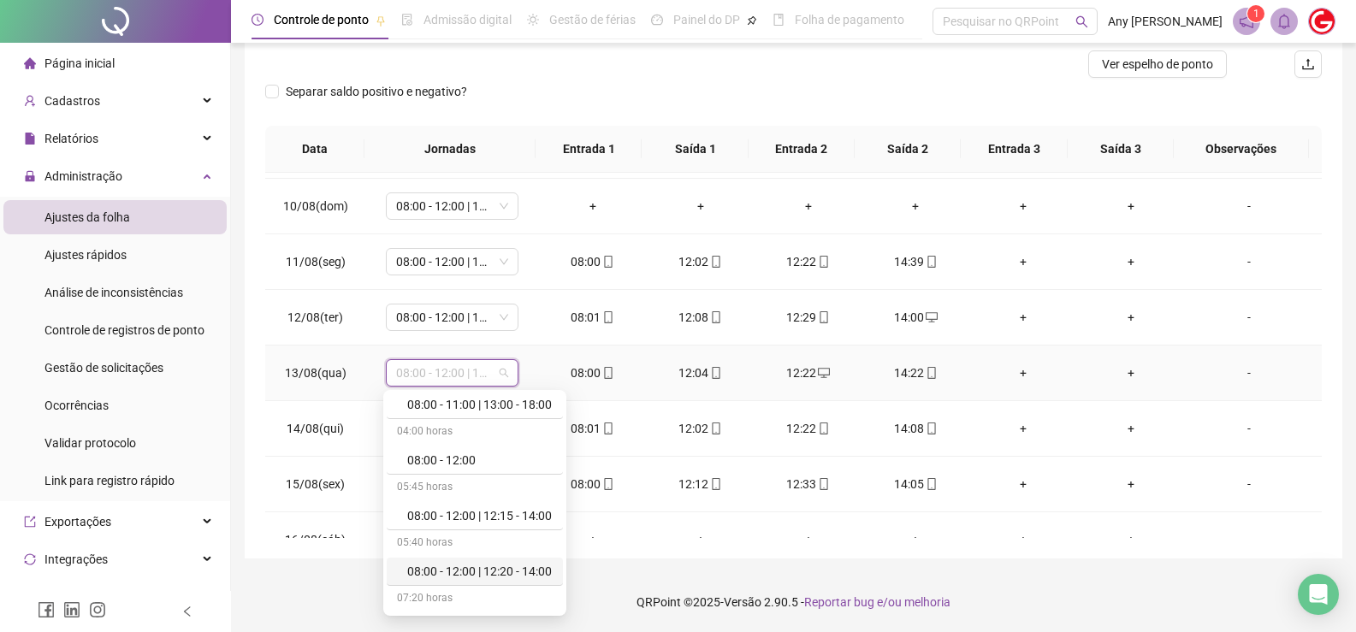
click at [428, 566] on div "08:00 - 12:00 | 12:20 - 14:00" at bounding box center [479, 571] width 145 height 19
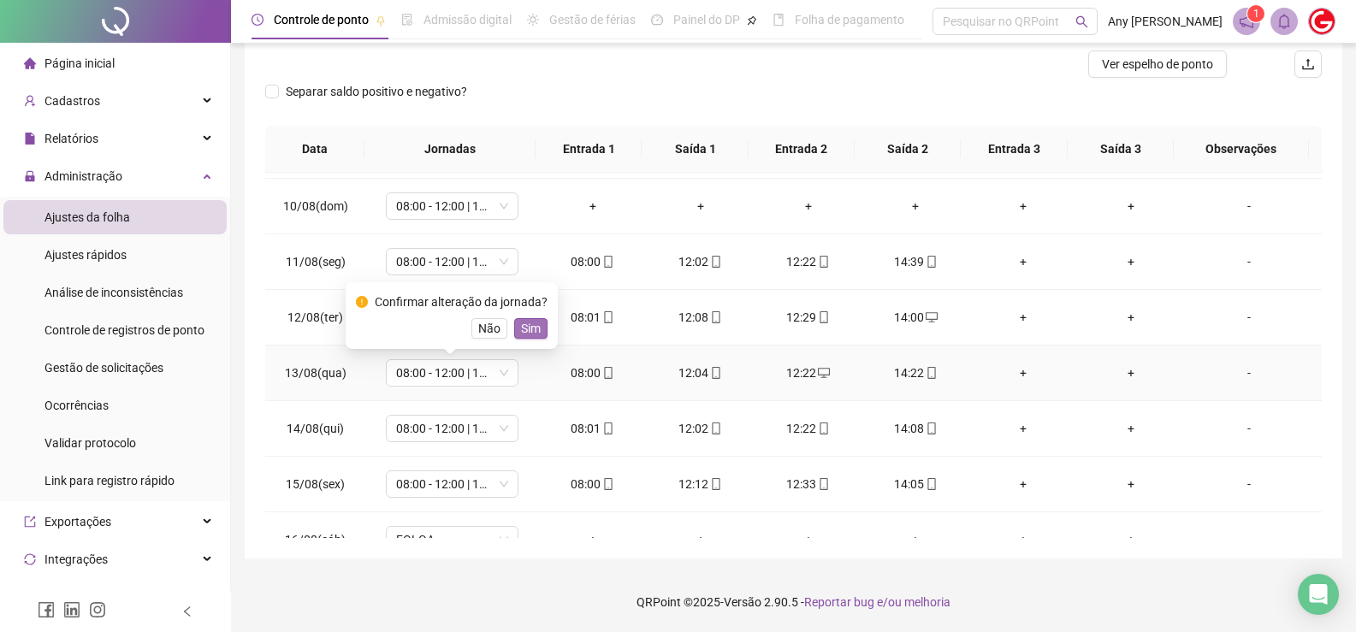
click at [524, 333] on span "Sim" at bounding box center [531, 328] width 20 height 19
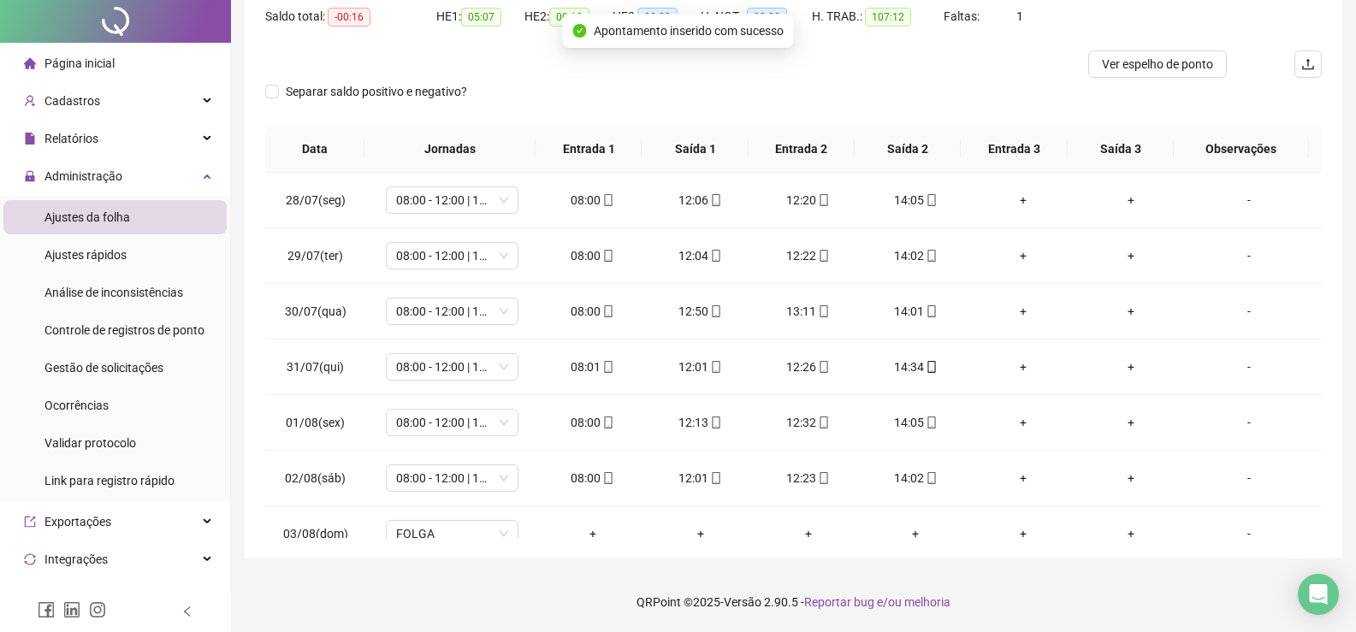
scroll to position [0, 0]
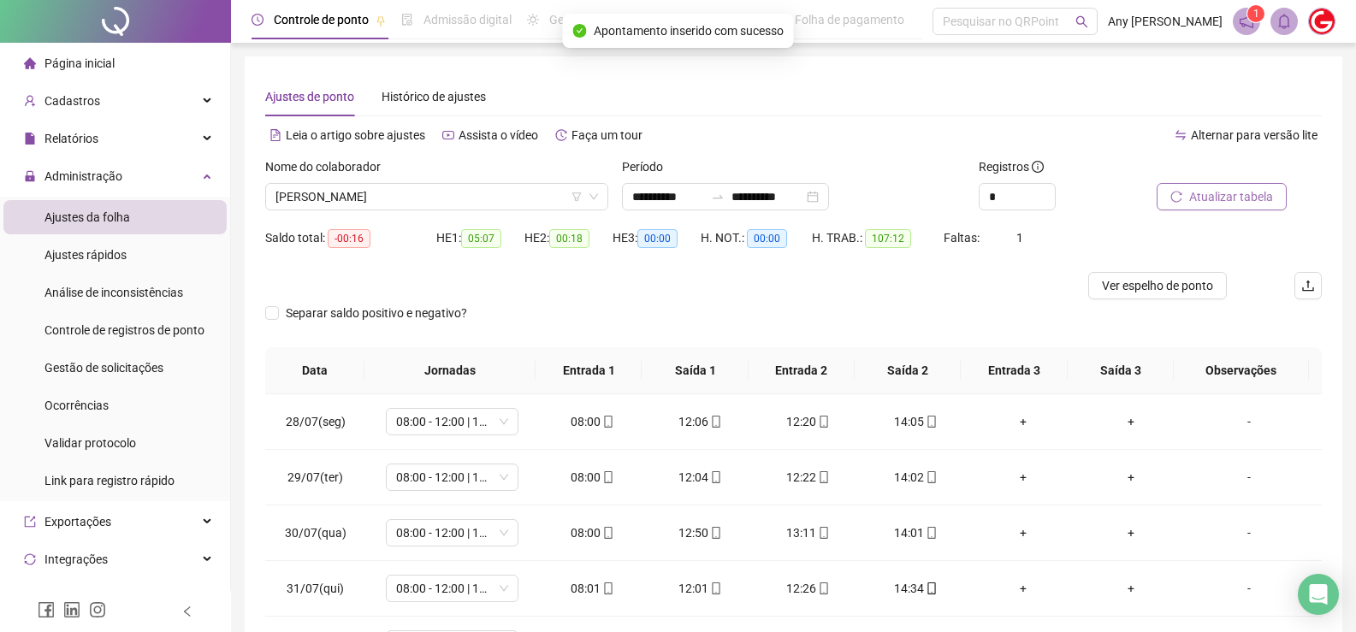
click at [1220, 196] on span "Atualizar tabela" at bounding box center [1231, 196] width 84 height 19
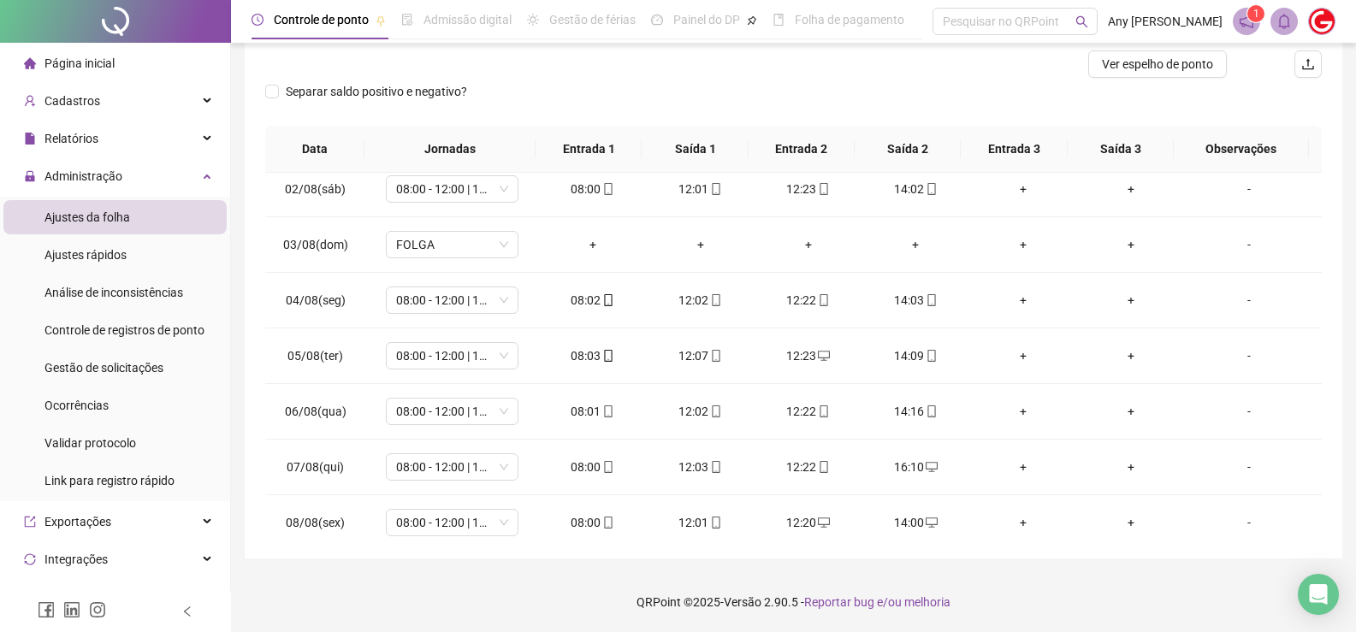
scroll to position [802, 0]
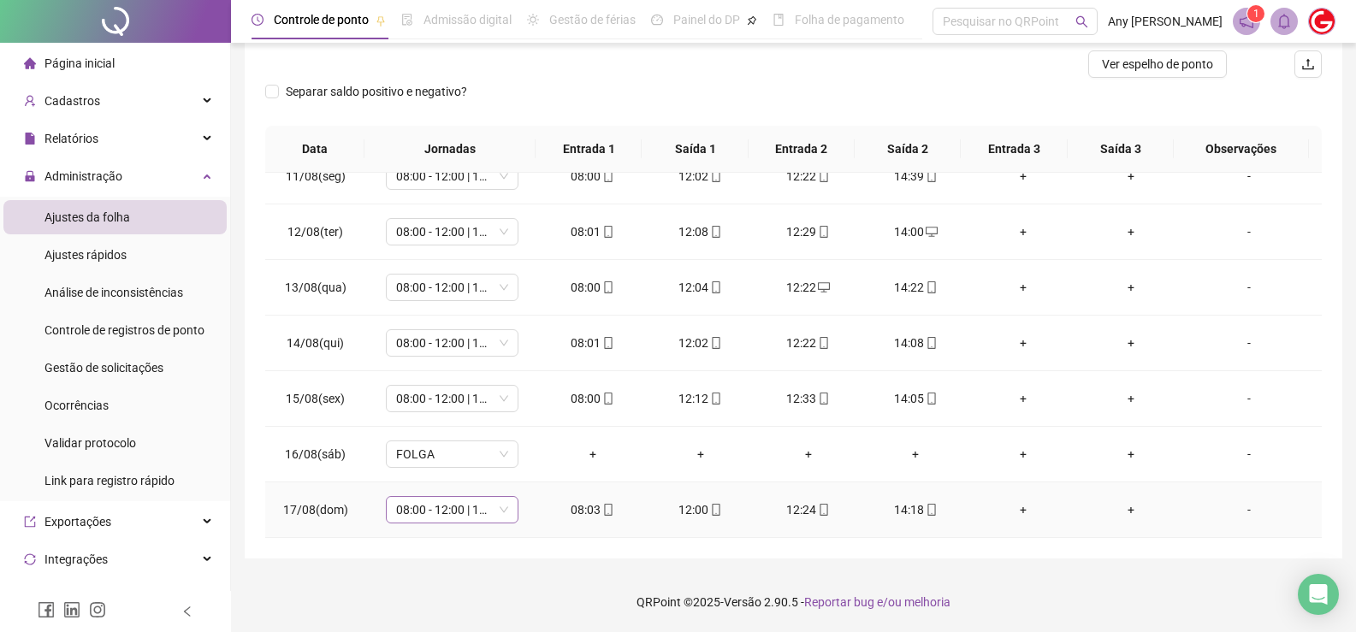
click at [453, 506] on span "08:00 - 12:00 | 12:20 - 14:00" at bounding box center [452, 510] width 112 height 26
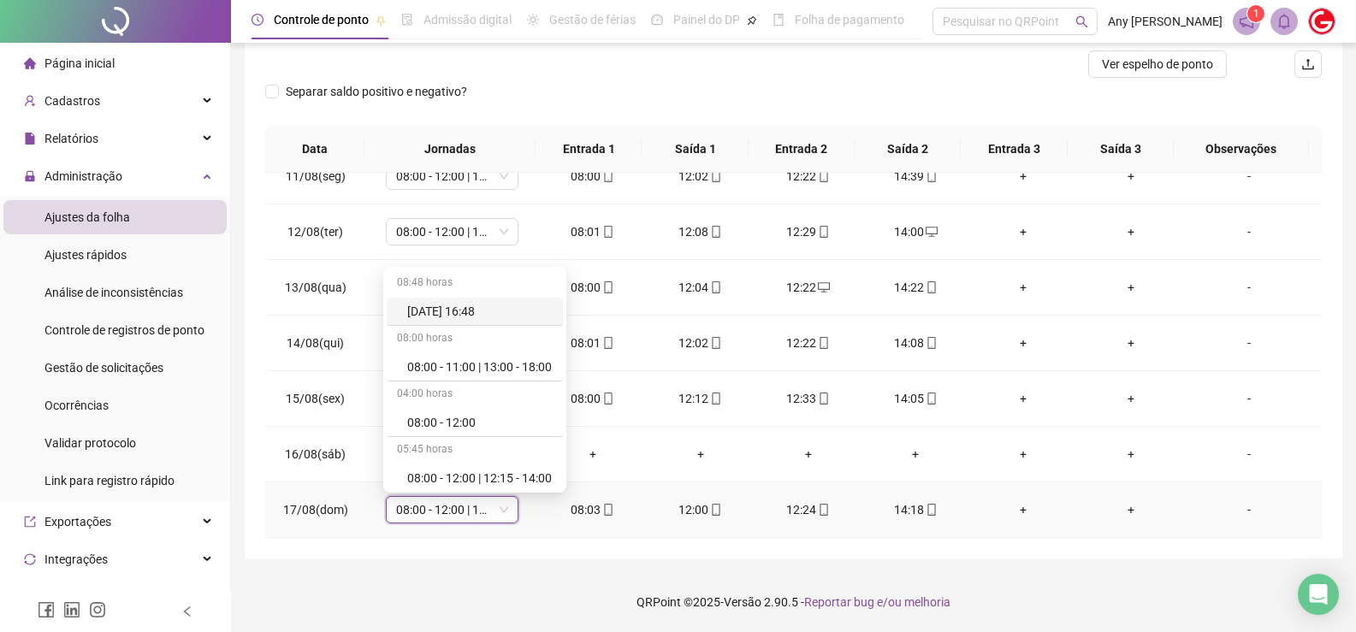
click at [454, 506] on span "08:00 - 12:00 | 12:20 - 14:00" at bounding box center [452, 510] width 112 height 26
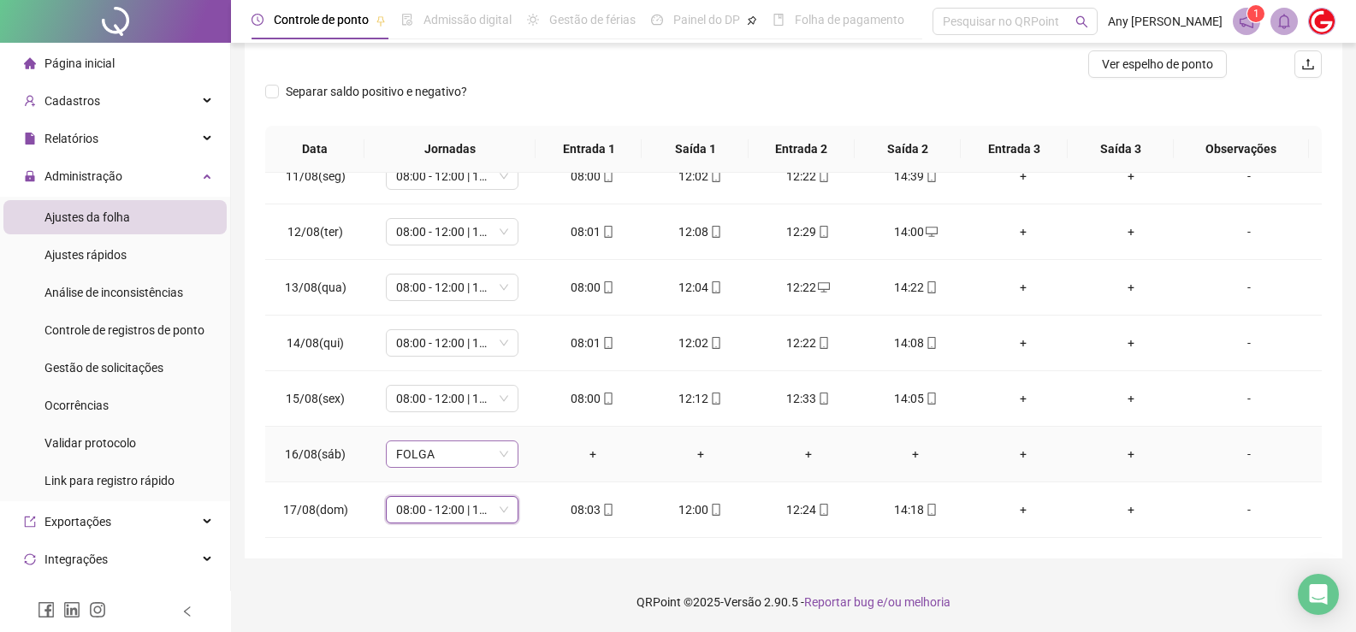
click at [500, 458] on span "FOLGA" at bounding box center [452, 454] width 112 height 26
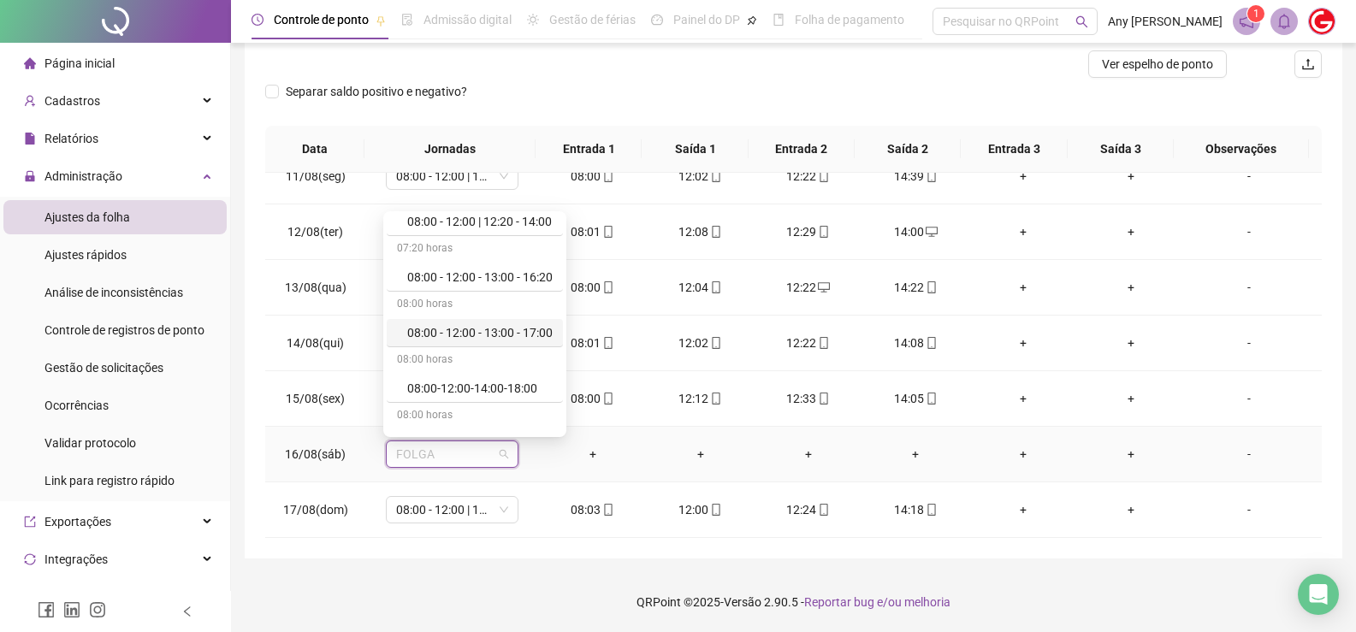
scroll to position [171, 0]
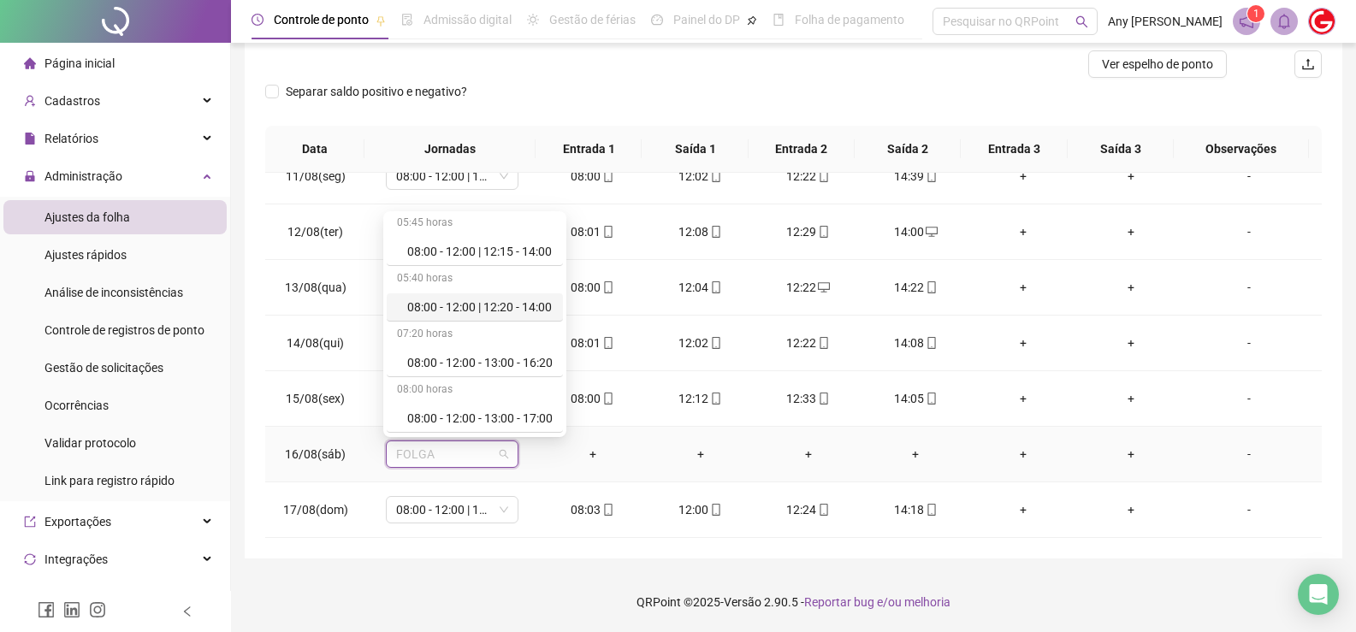
click at [438, 305] on div "08:00 - 12:00 | 12:20 - 14:00" at bounding box center [479, 307] width 145 height 19
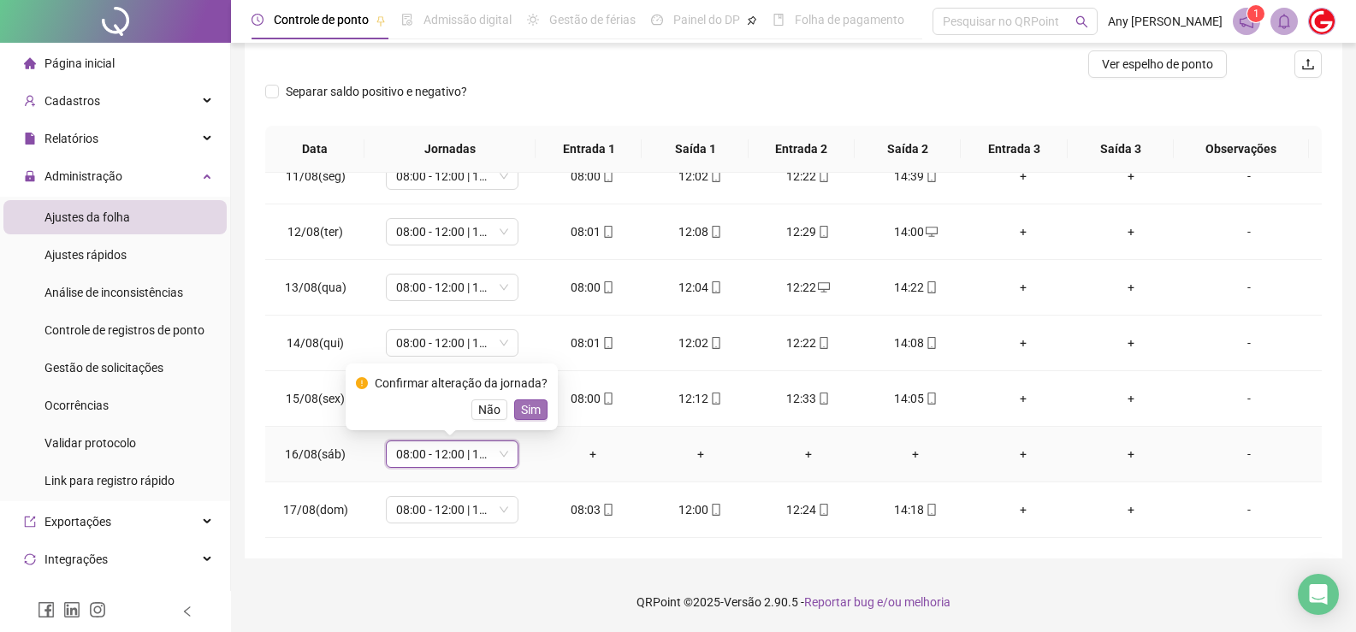
click at [532, 410] on span "Sim" at bounding box center [531, 409] width 20 height 19
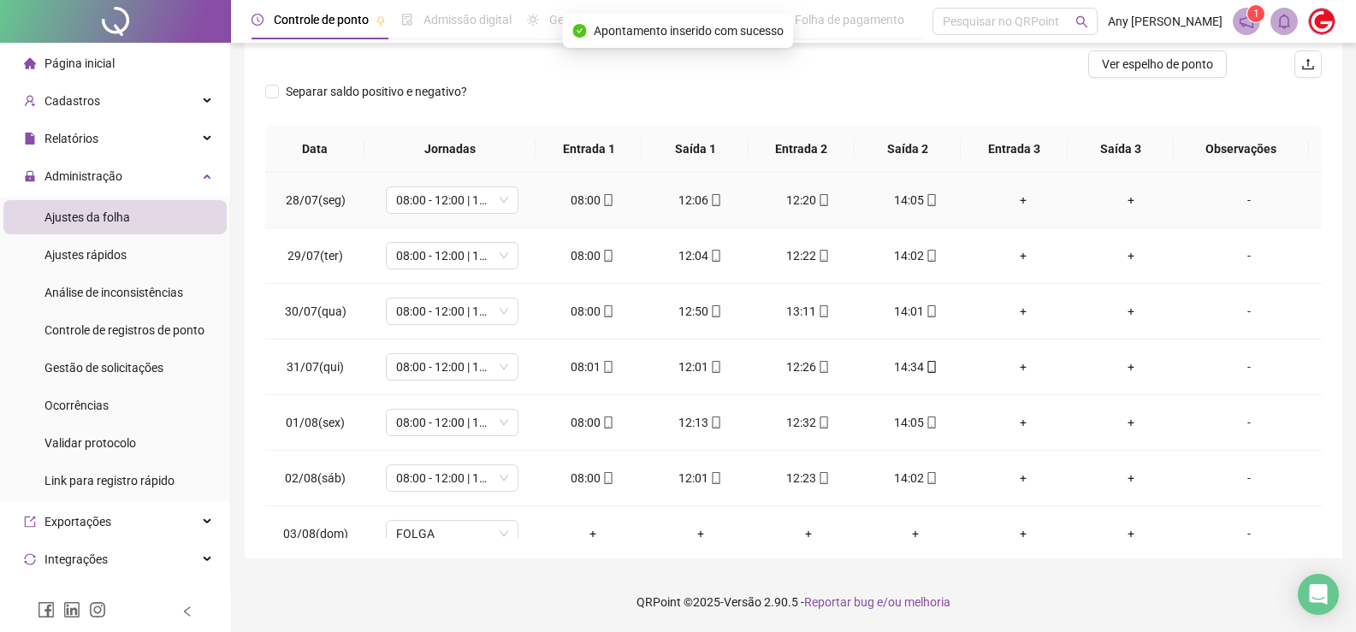
scroll to position [0, 0]
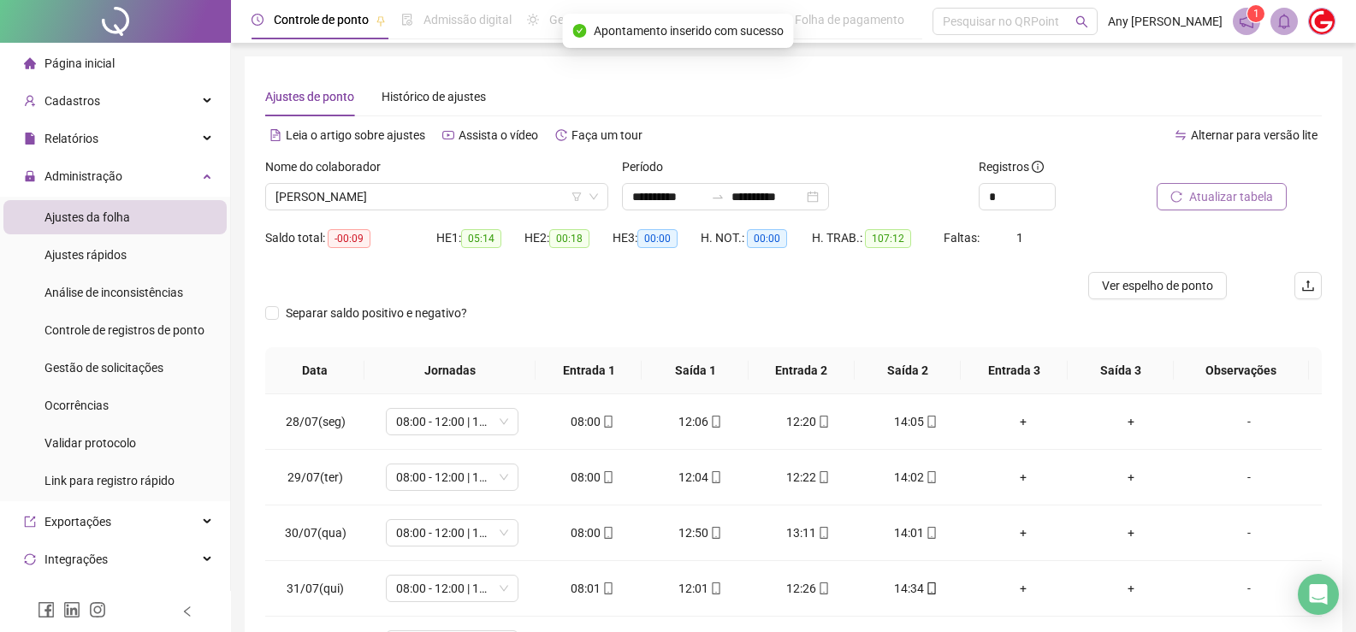
click at [1210, 206] on button "Atualizar tabela" at bounding box center [1222, 196] width 130 height 27
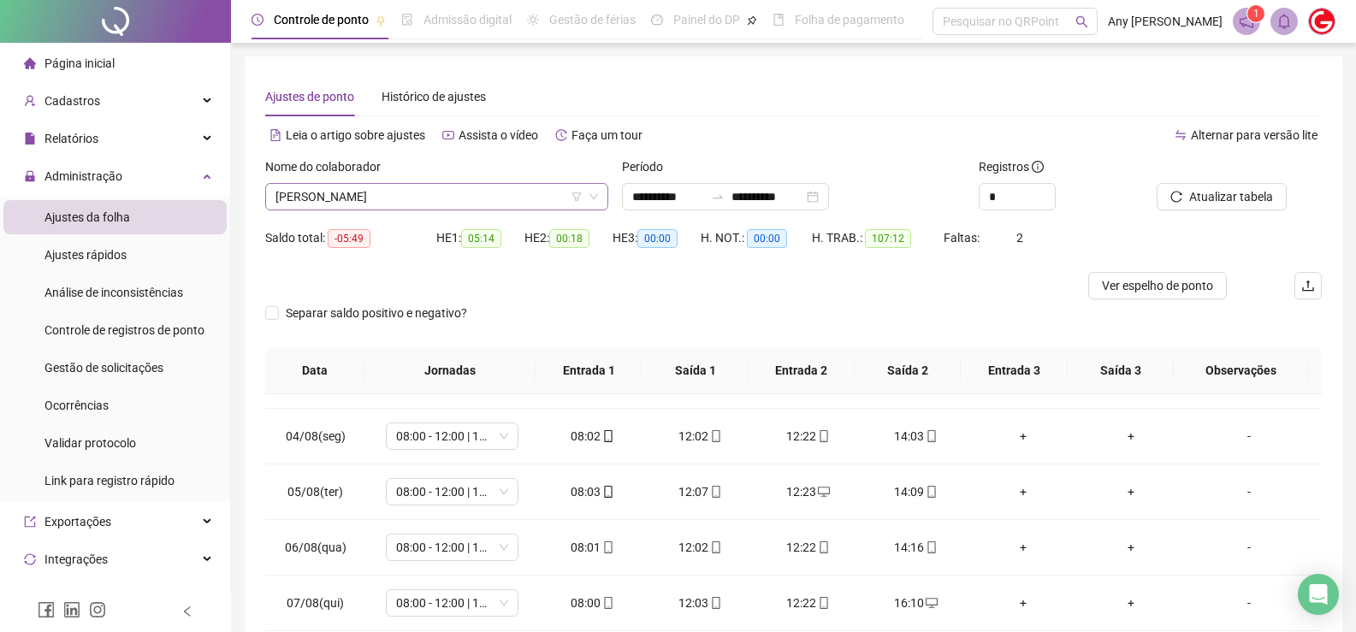
click at [383, 200] on span "[PERSON_NAME]" at bounding box center [436, 197] width 323 height 26
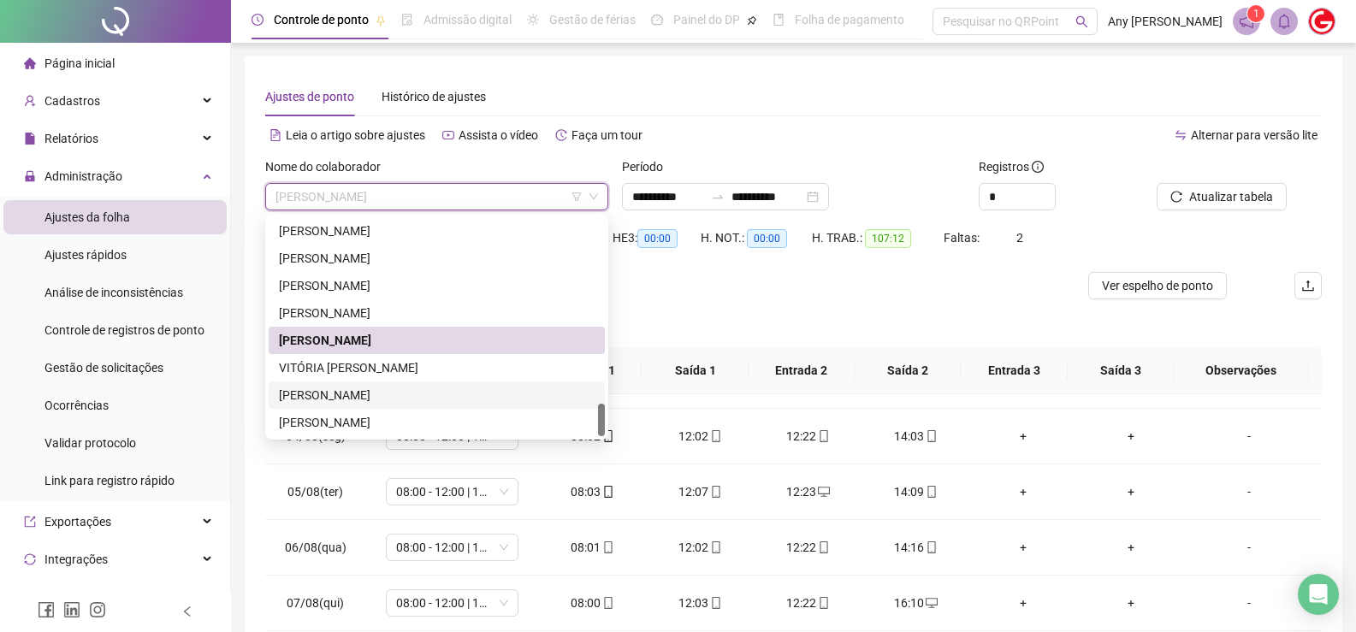
click at [342, 370] on div "VITÓRIA [PERSON_NAME]" at bounding box center [437, 367] width 316 height 19
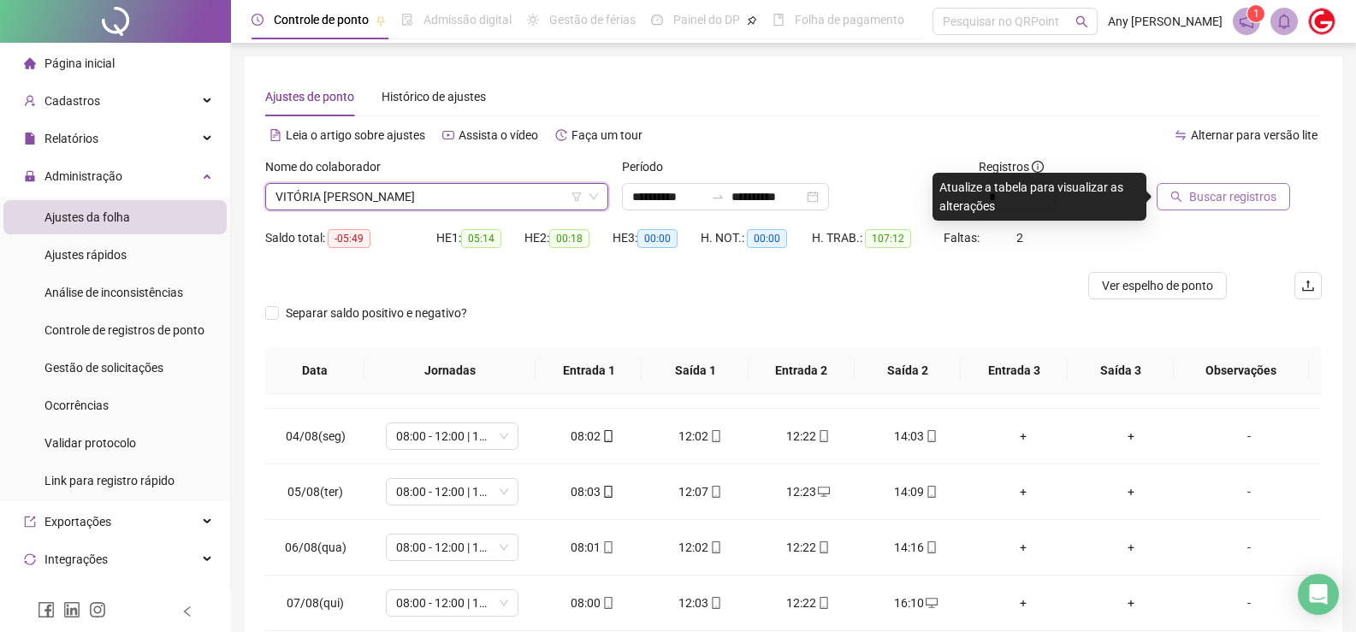
click at [1199, 198] on span "Buscar registros" at bounding box center [1232, 196] width 87 height 19
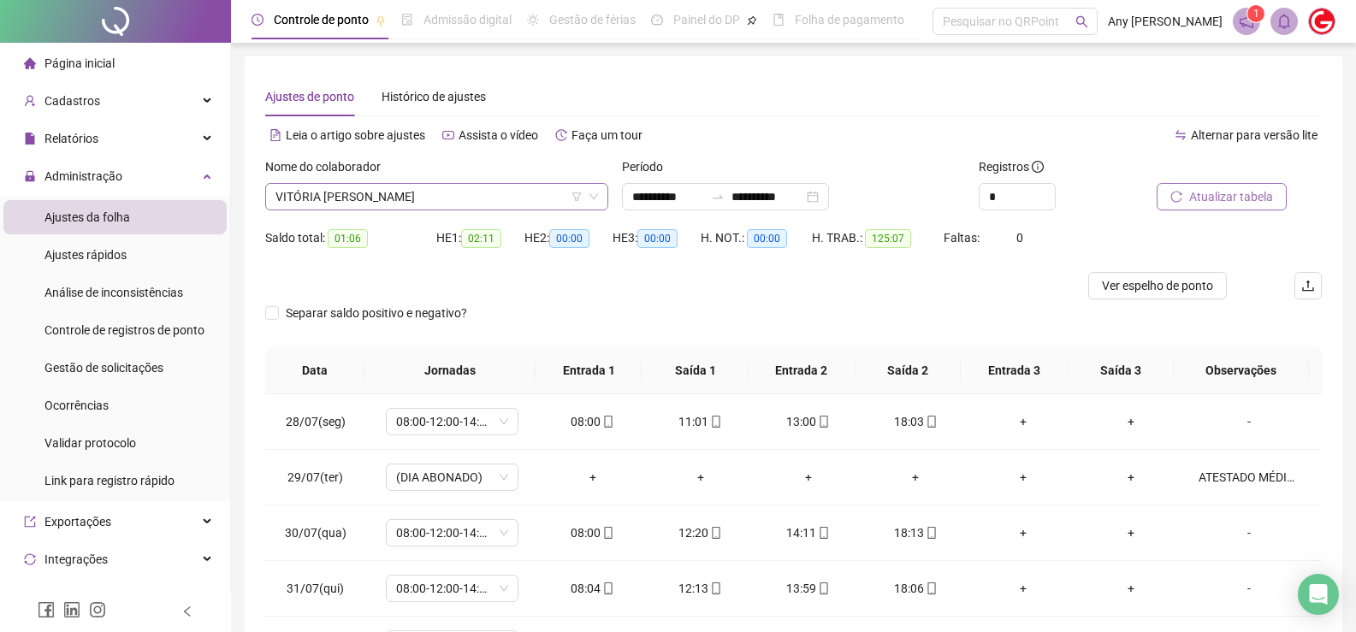
click at [378, 198] on span "VITÓRIA [PERSON_NAME]" at bounding box center [436, 197] width 323 height 26
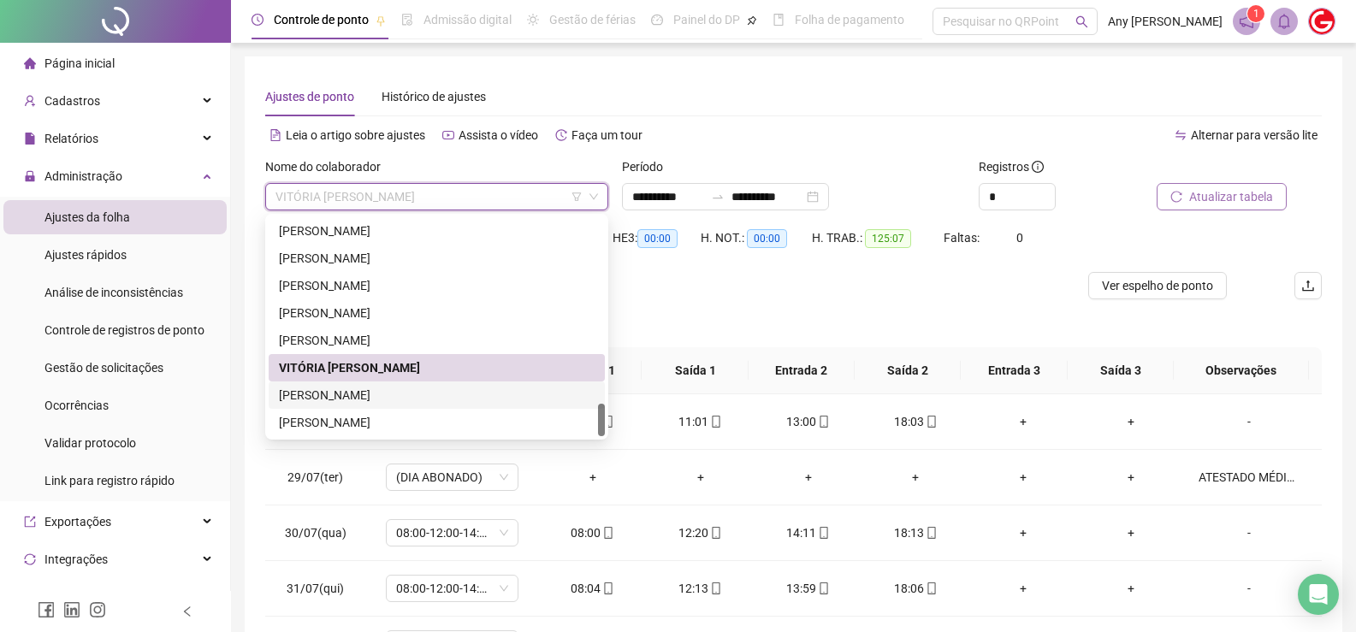
click at [337, 391] on div "[PERSON_NAME]" at bounding box center [437, 395] width 316 height 19
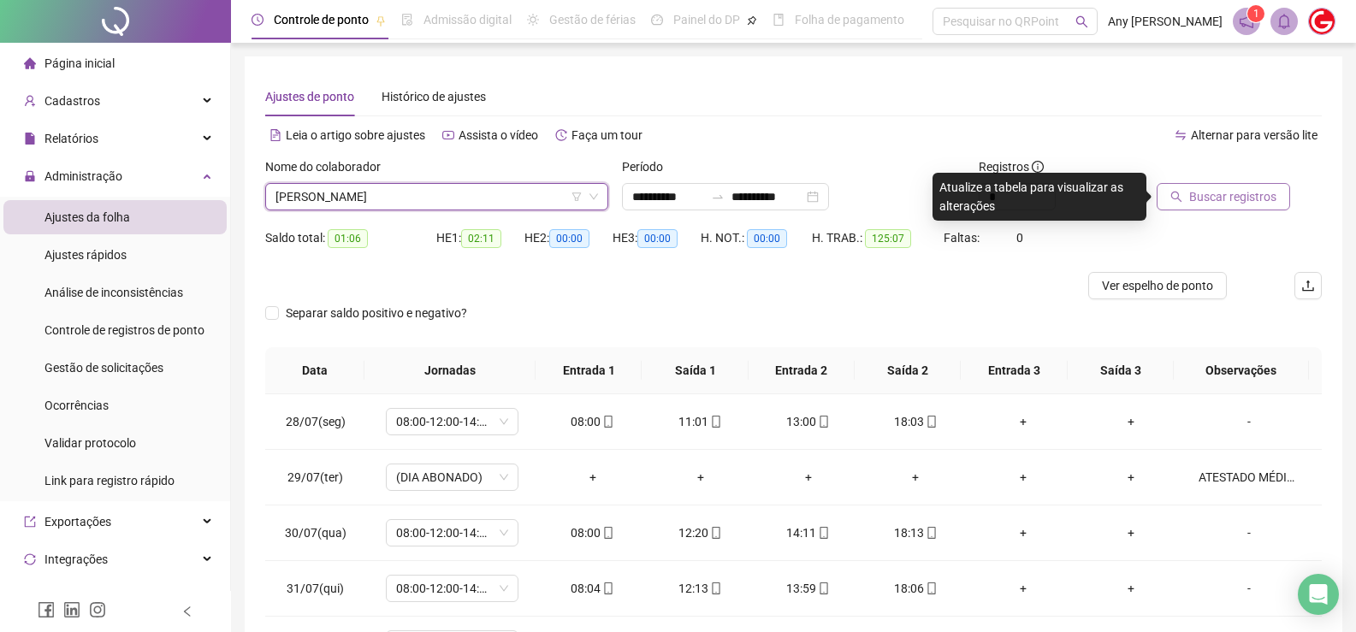
click at [1219, 188] on span "Buscar registros" at bounding box center [1232, 196] width 87 height 19
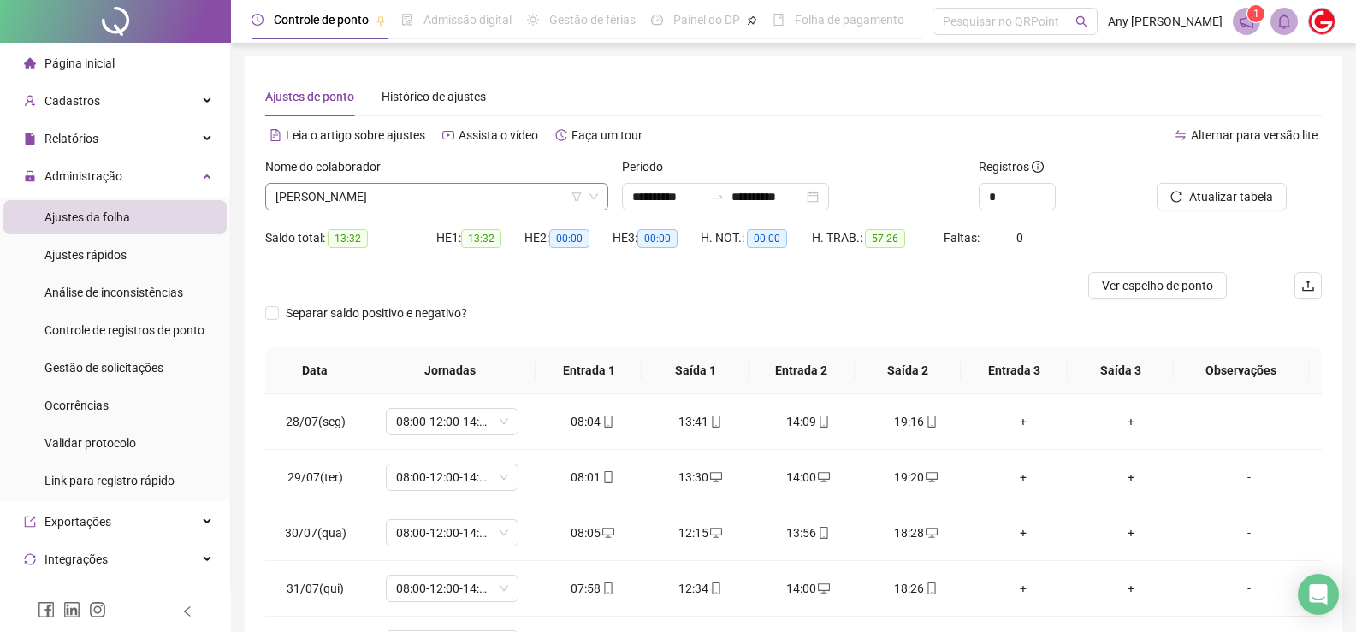
click at [358, 209] on span "[PERSON_NAME]" at bounding box center [436, 197] width 323 height 26
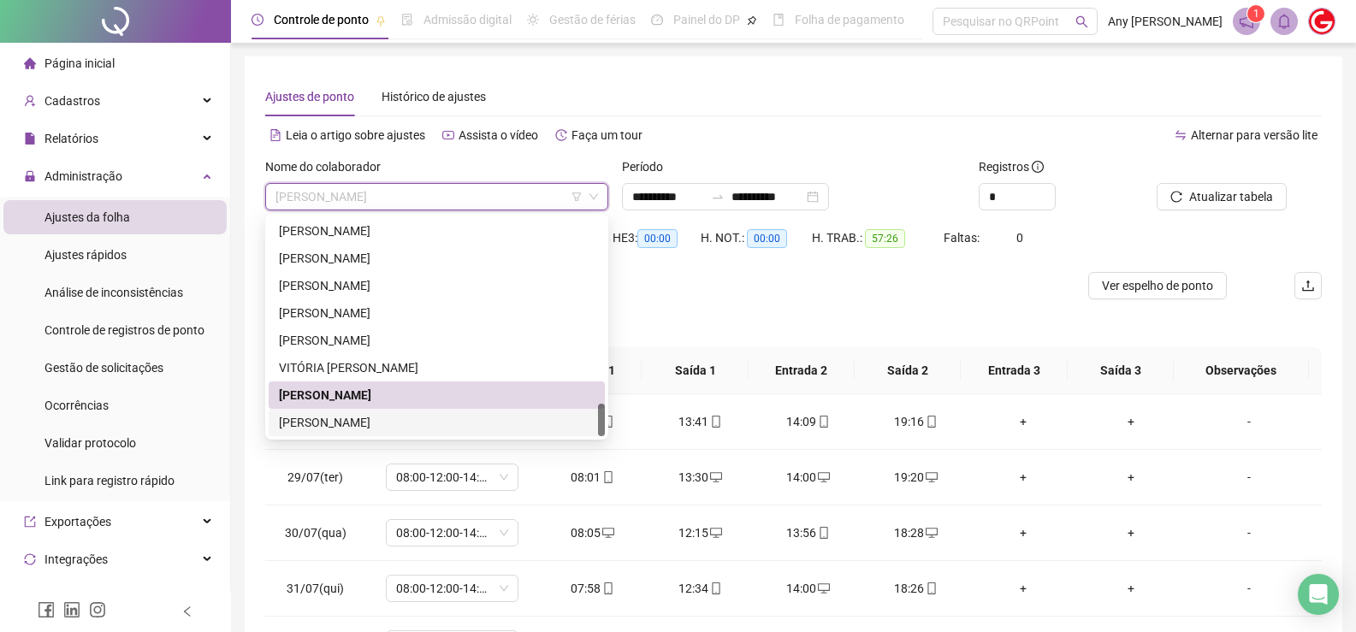
drag, startPoint x: 337, startPoint y: 418, endPoint x: 376, endPoint y: 405, distance: 41.7
click at [338, 418] on div "[PERSON_NAME]" at bounding box center [437, 422] width 316 height 19
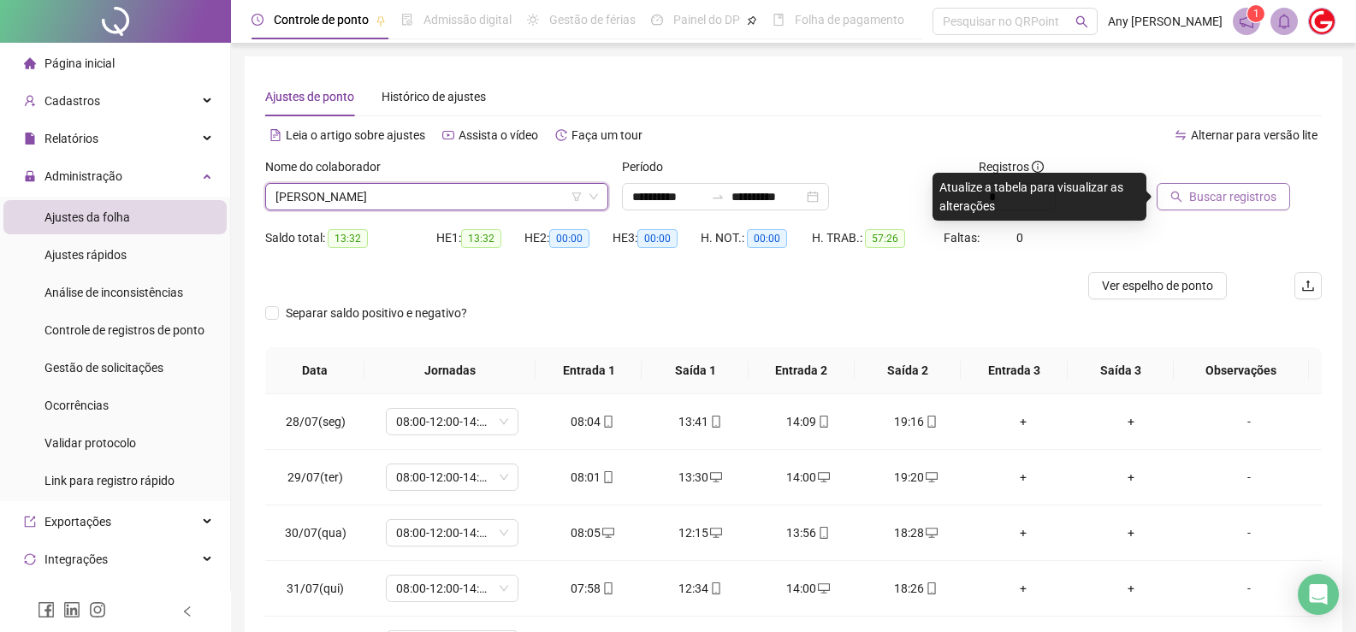
click at [1169, 192] on button "Buscar registros" at bounding box center [1223, 196] width 133 height 27
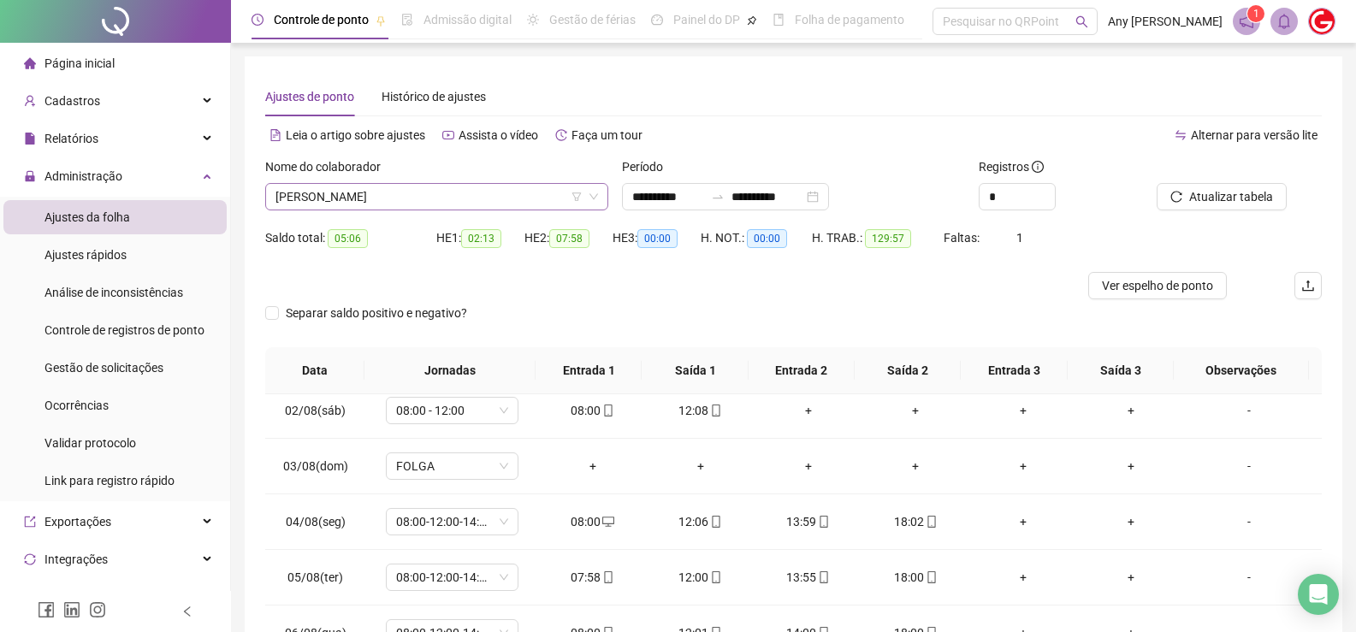
click at [321, 202] on span "[PERSON_NAME]" at bounding box center [436, 197] width 323 height 26
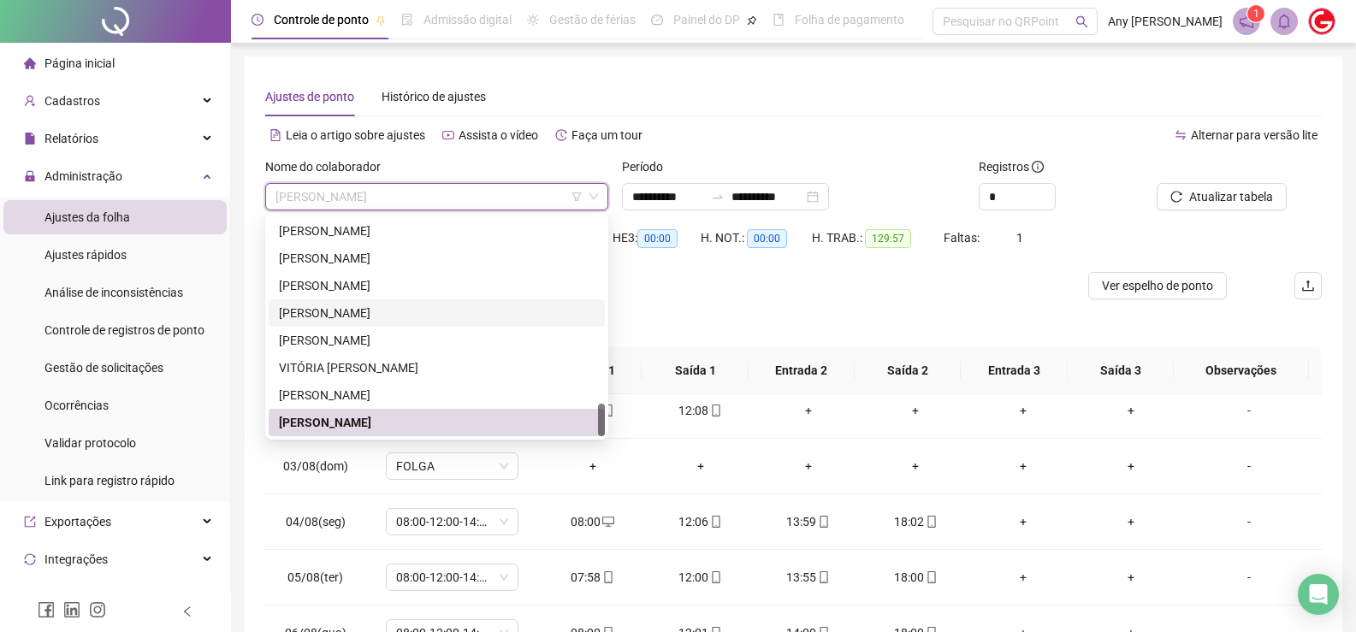
scroll to position [171, 0]
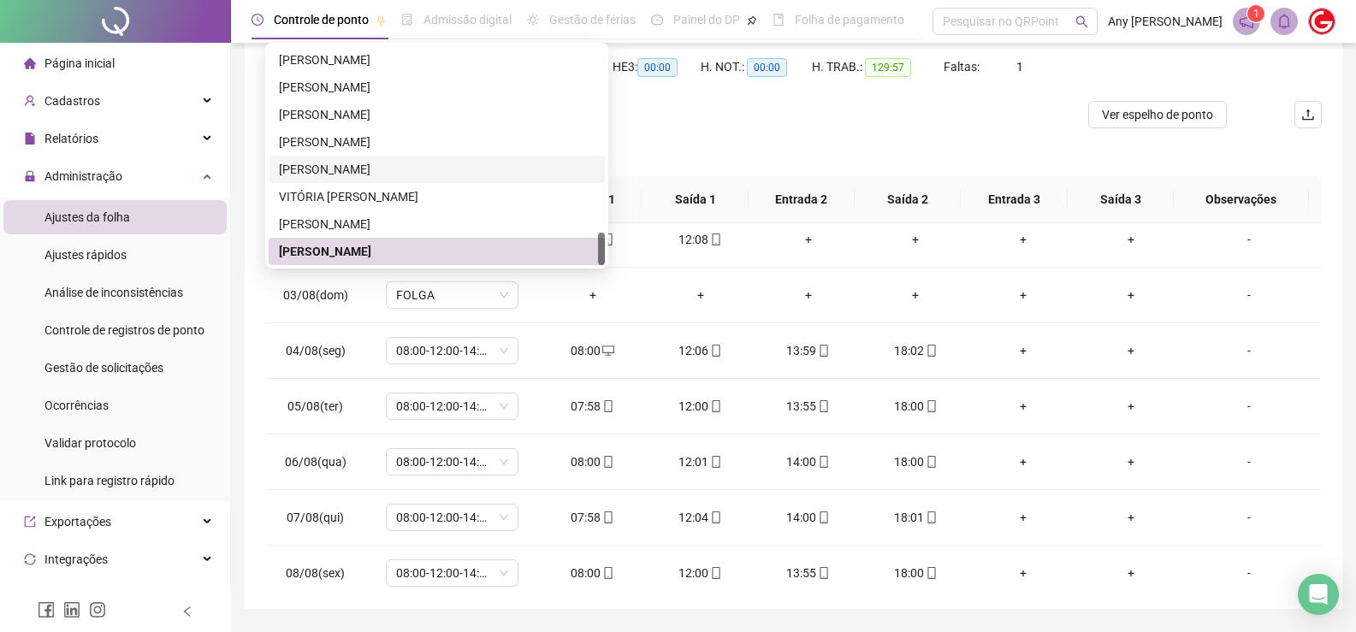
click at [305, 163] on div "[PERSON_NAME]" at bounding box center [437, 169] width 316 height 19
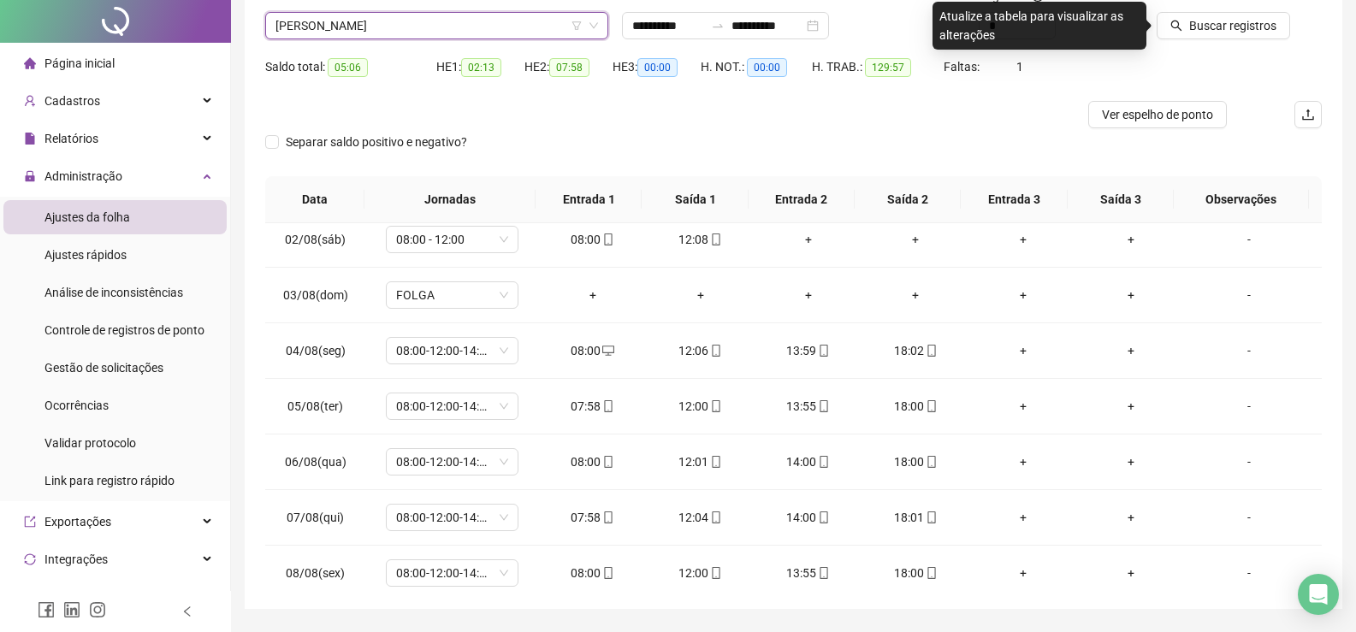
scroll to position [0, 0]
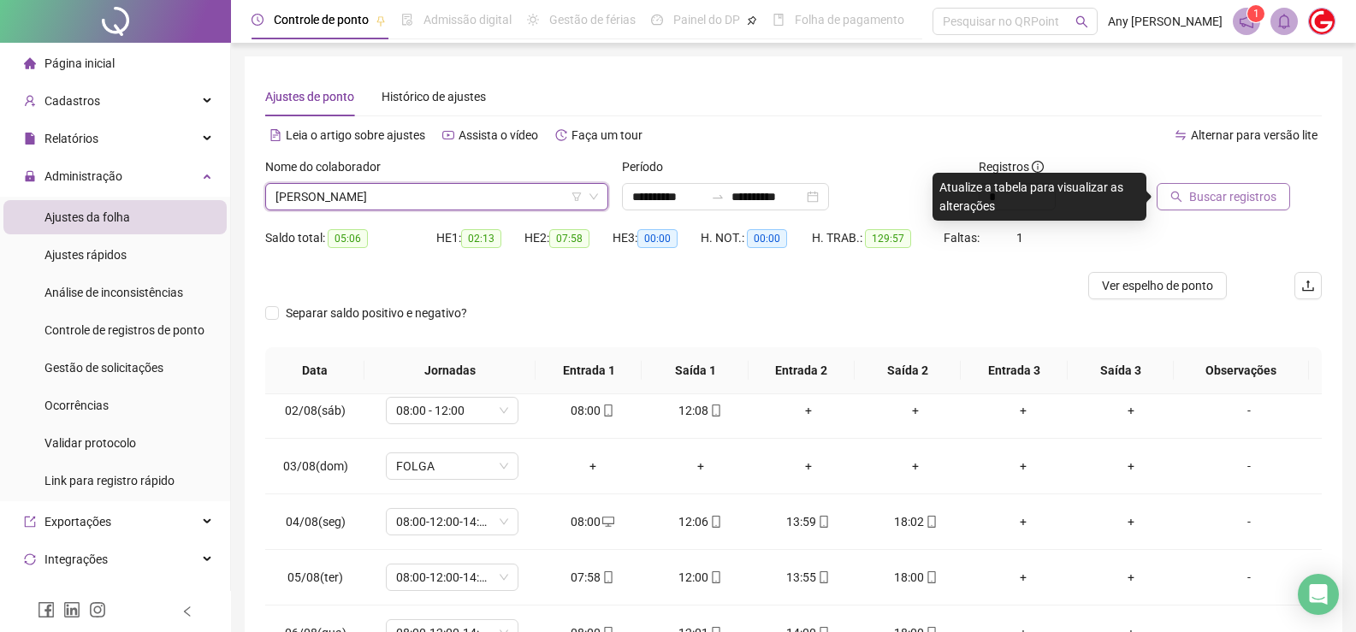
click at [1212, 197] on span "Buscar registros" at bounding box center [1232, 196] width 87 height 19
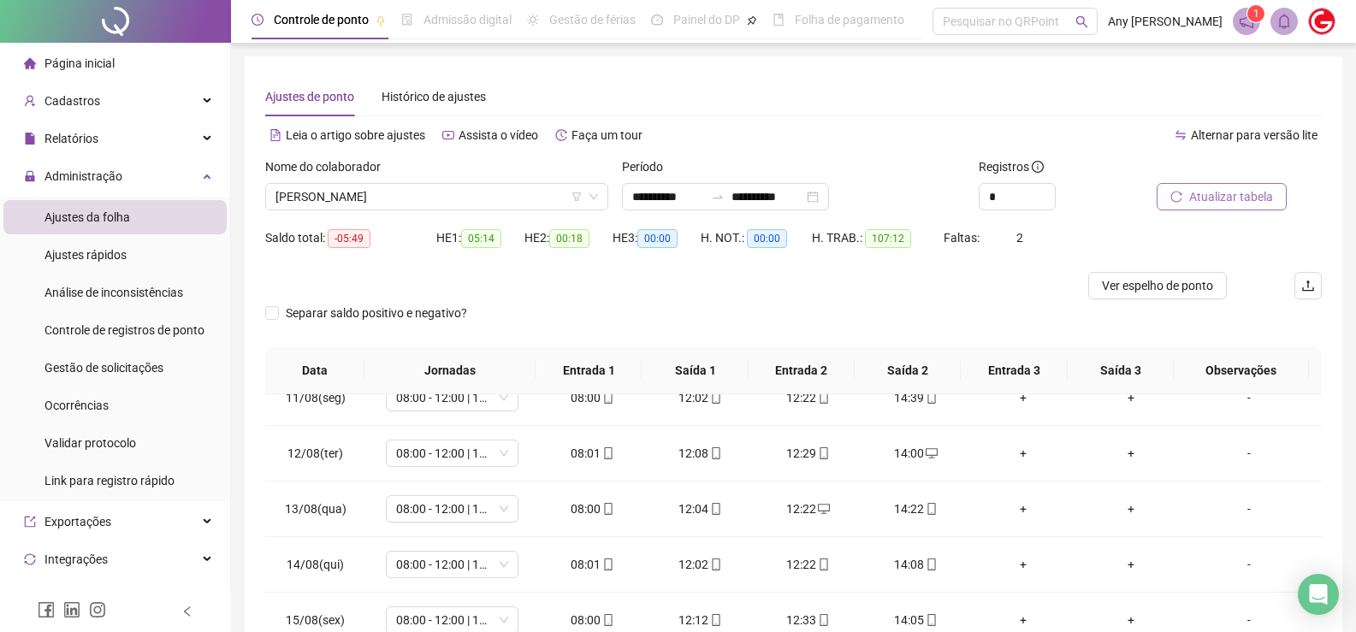
scroll to position [222, 0]
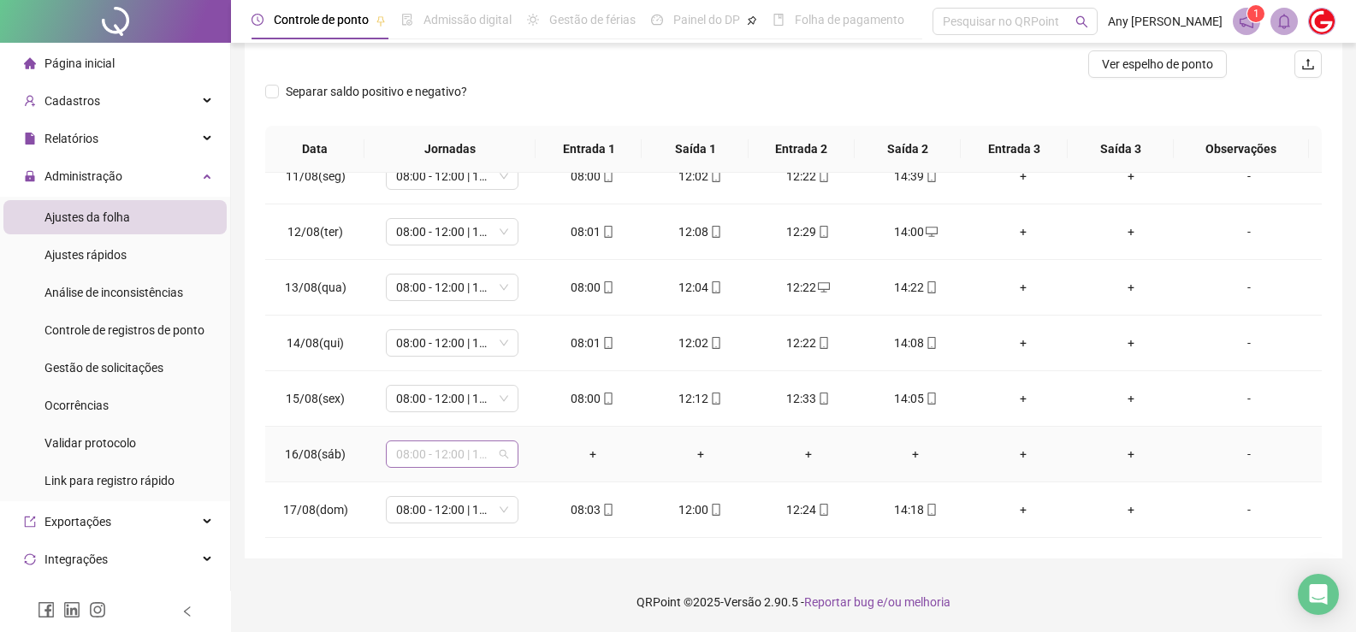
click at [470, 455] on span "08:00 - 12:00 | 12:20 - 14:00" at bounding box center [452, 454] width 112 height 26
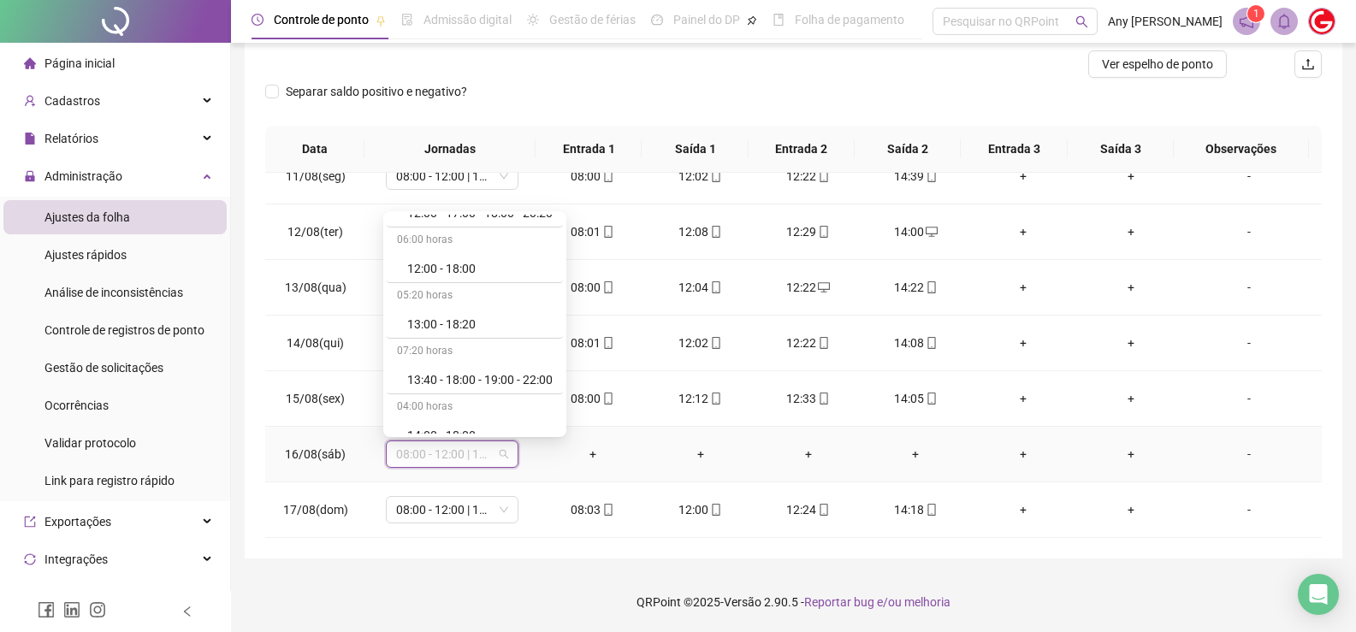
scroll to position [941, 0]
click at [458, 371] on div "Folga" at bounding box center [479, 371] width 145 height 19
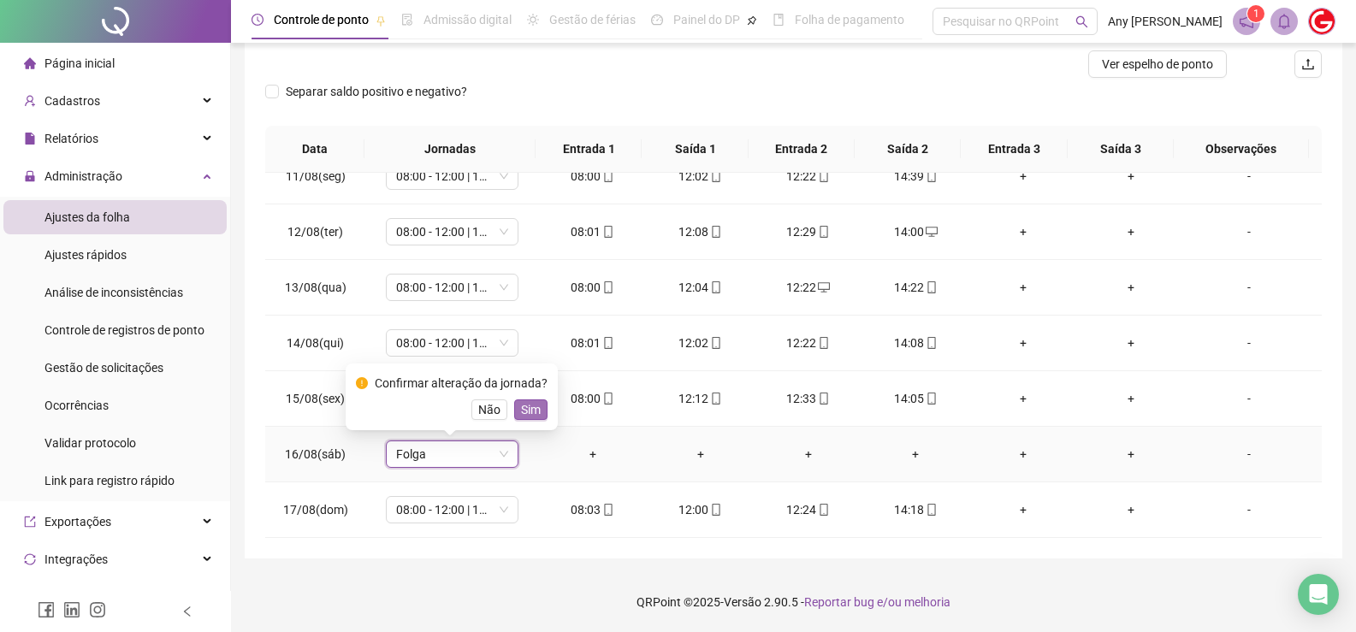
click at [523, 411] on span "Sim" at bounding box center [531, 409] width 20 height 19
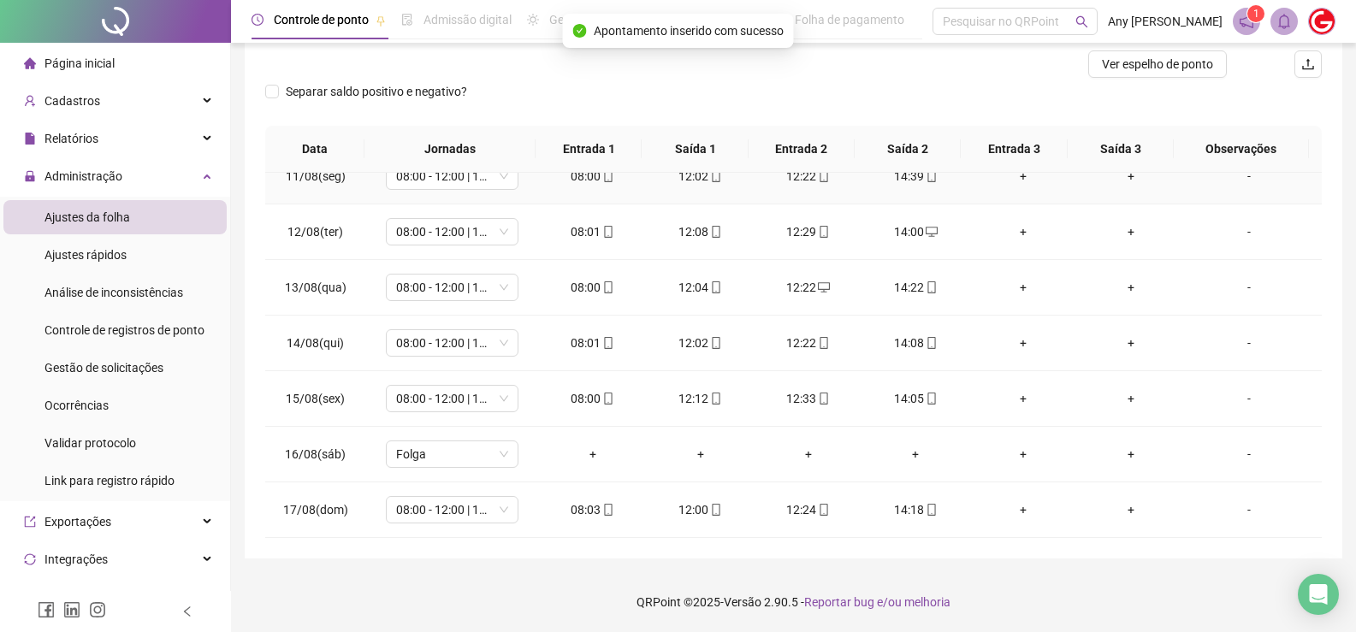
scroll to position [0, 0]
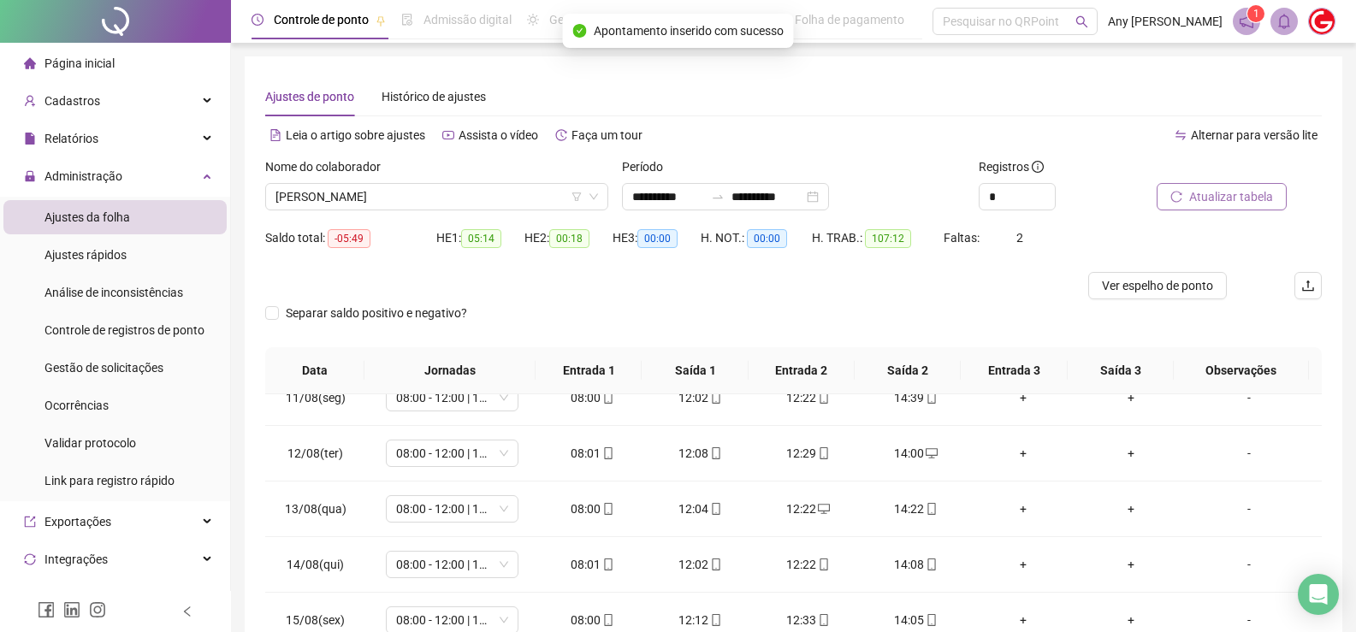
click at [1212, 193] on span "Atualizar tabela" at bounding box center [1231, 196] width 84 height 19
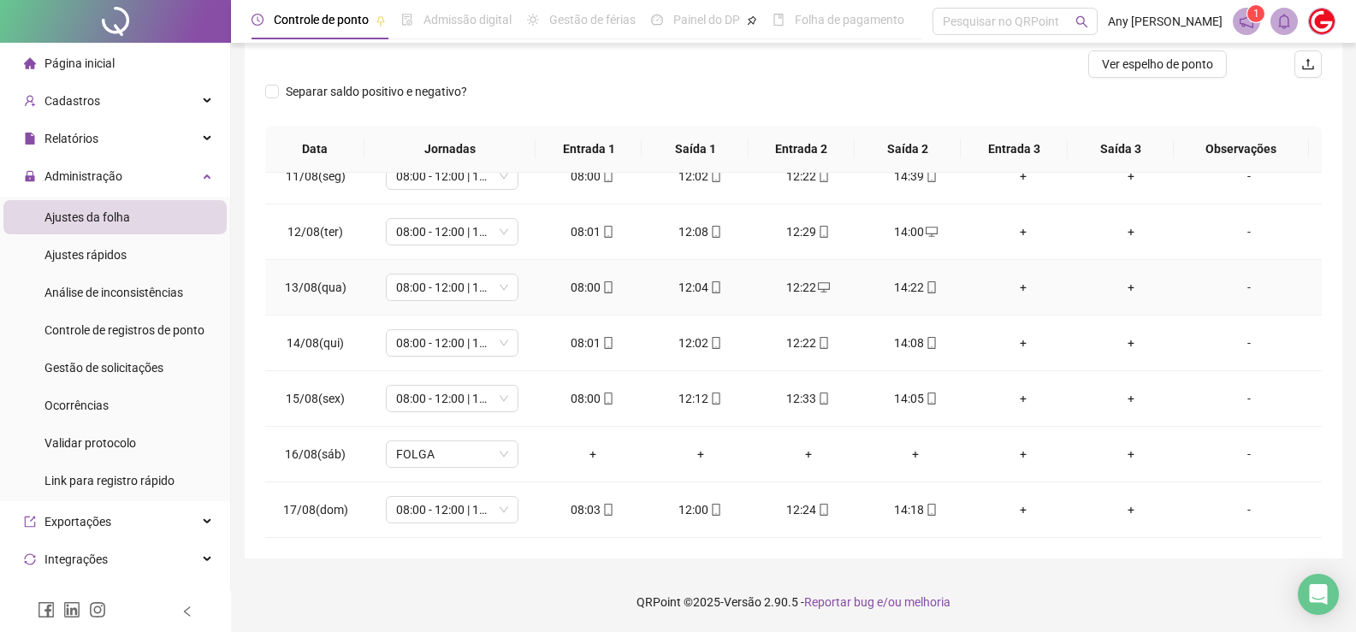
scroll to position [460, 0]
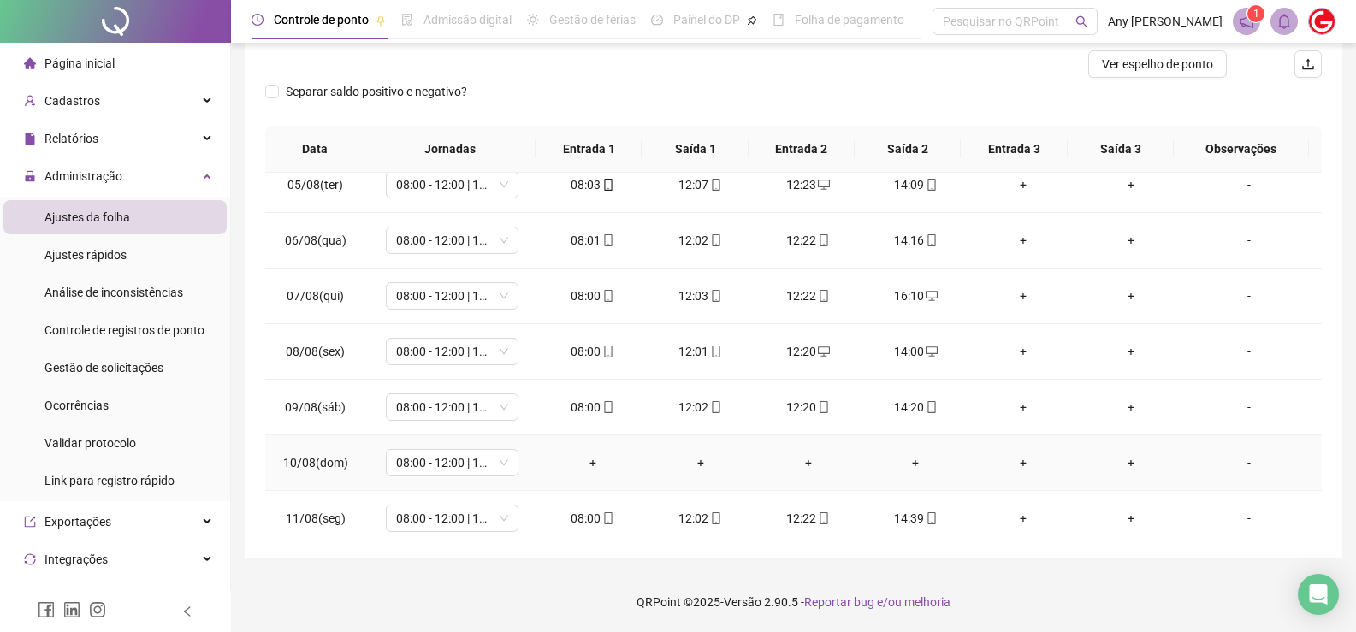
click at [506, 477] on td "08:00 - 12:00 | 12:20 - 14:00" at bounding box center [452, 463] width 174 height 56
click at [503, 461] on span "08:00 - 12:00 | 12:20 - 14:00" at bounding box center [452, 463] width 112 height 26
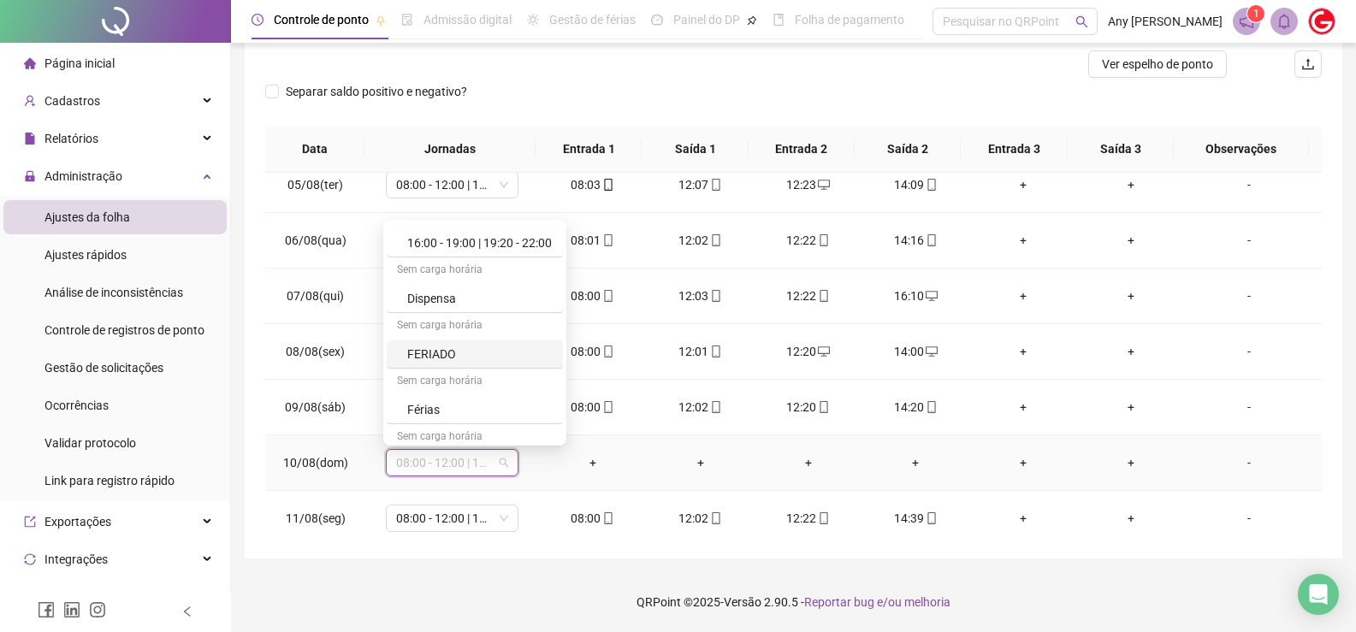
scroll to position [941, 0]
click at [435, 378] on div "Folga" at bounding box center [479, 379] width 145 height 19
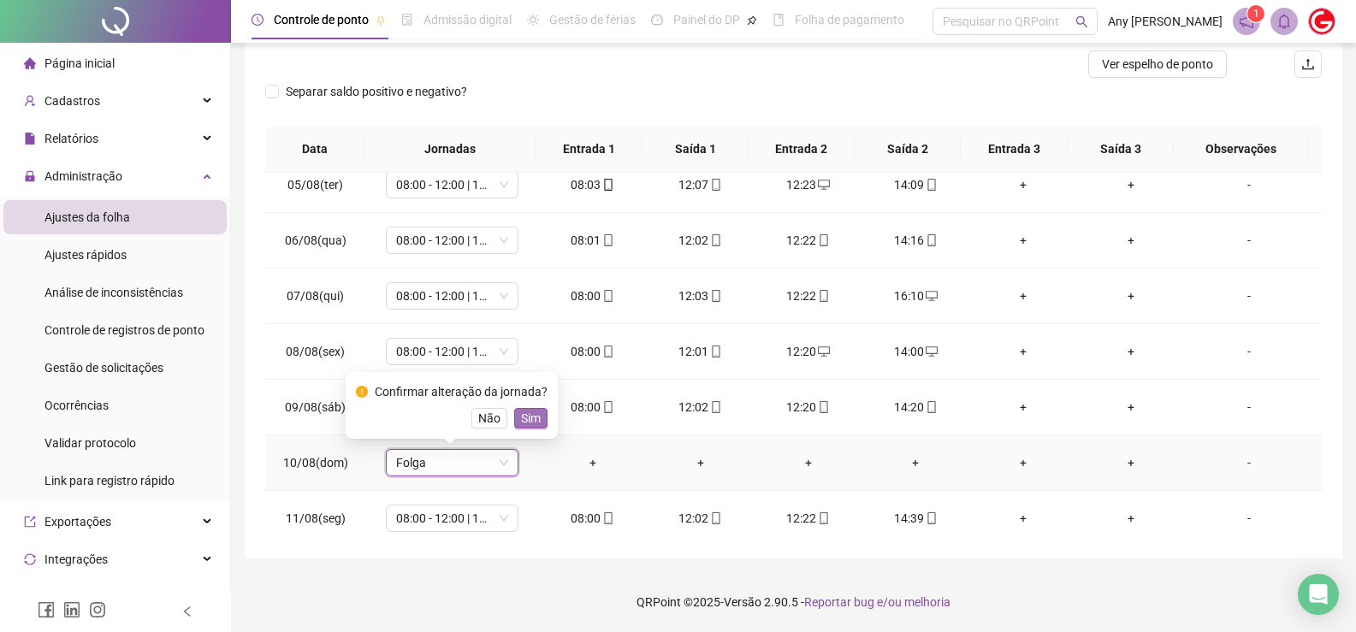
click at [529, 422] on span "Sim" at bounding box center [531, 418] width 20 height 19
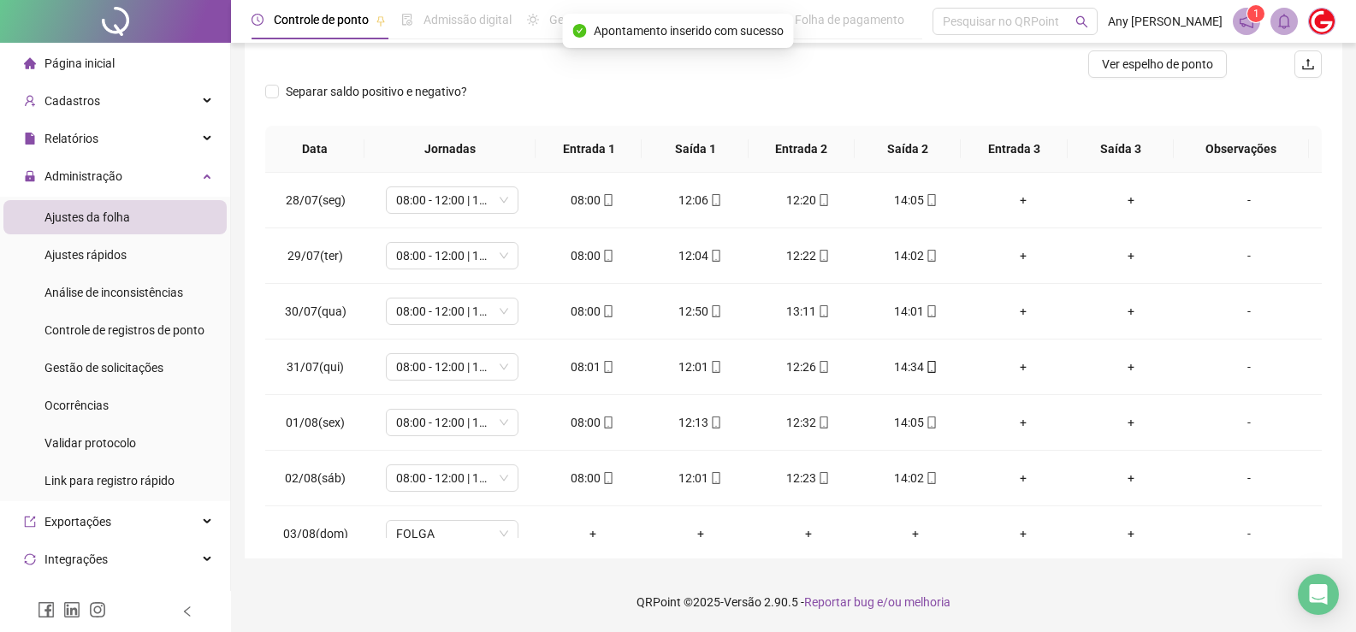
scroll to position [0, 0]
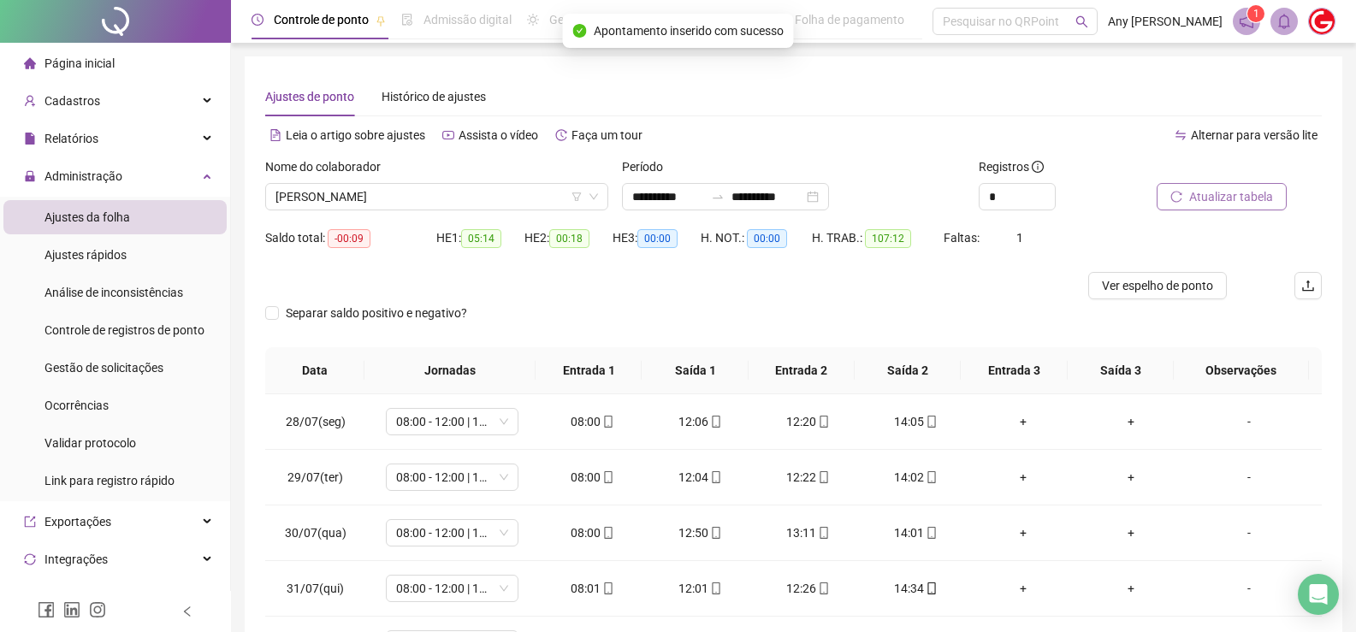
click at [1214, 195] on span "Atualizar tabela" at bounding box center [1231, 196] width 84 height 19
click at [785, 84] on div "Ajustes de ponto Histórico de ajustes" at bounding box center [793, 96] width 1057 height 39
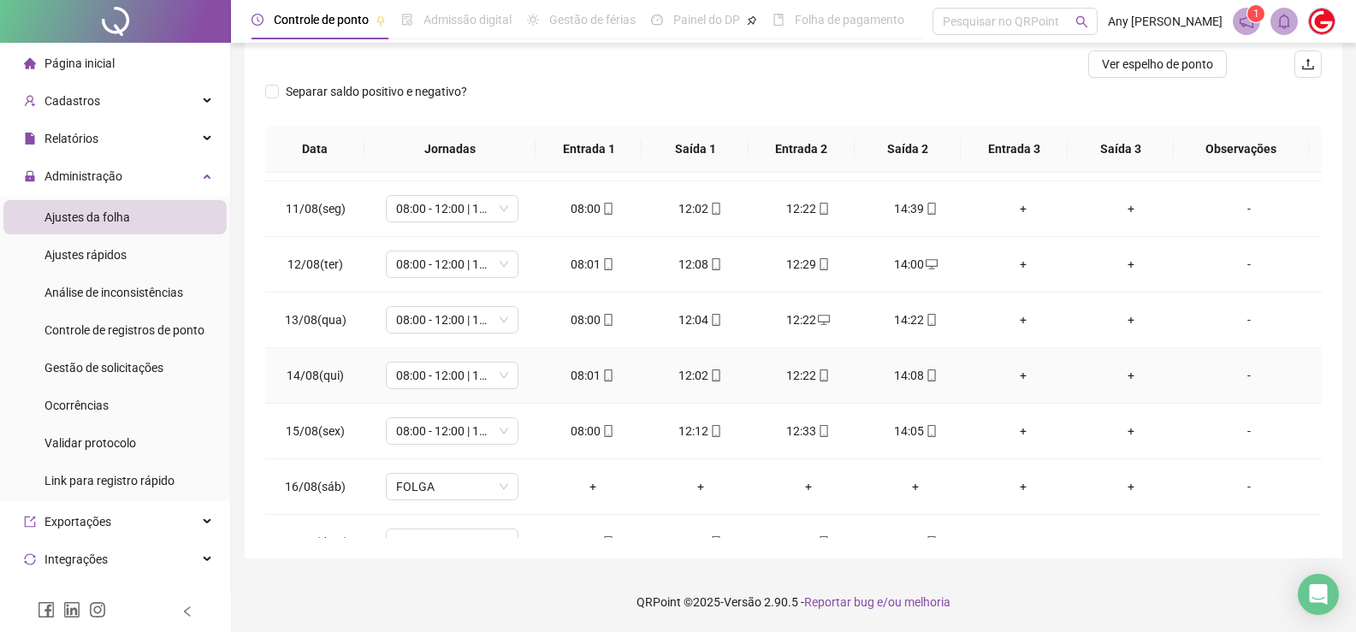
scroll to position [802, 0]
